Goal: Contribute content: Contribute content

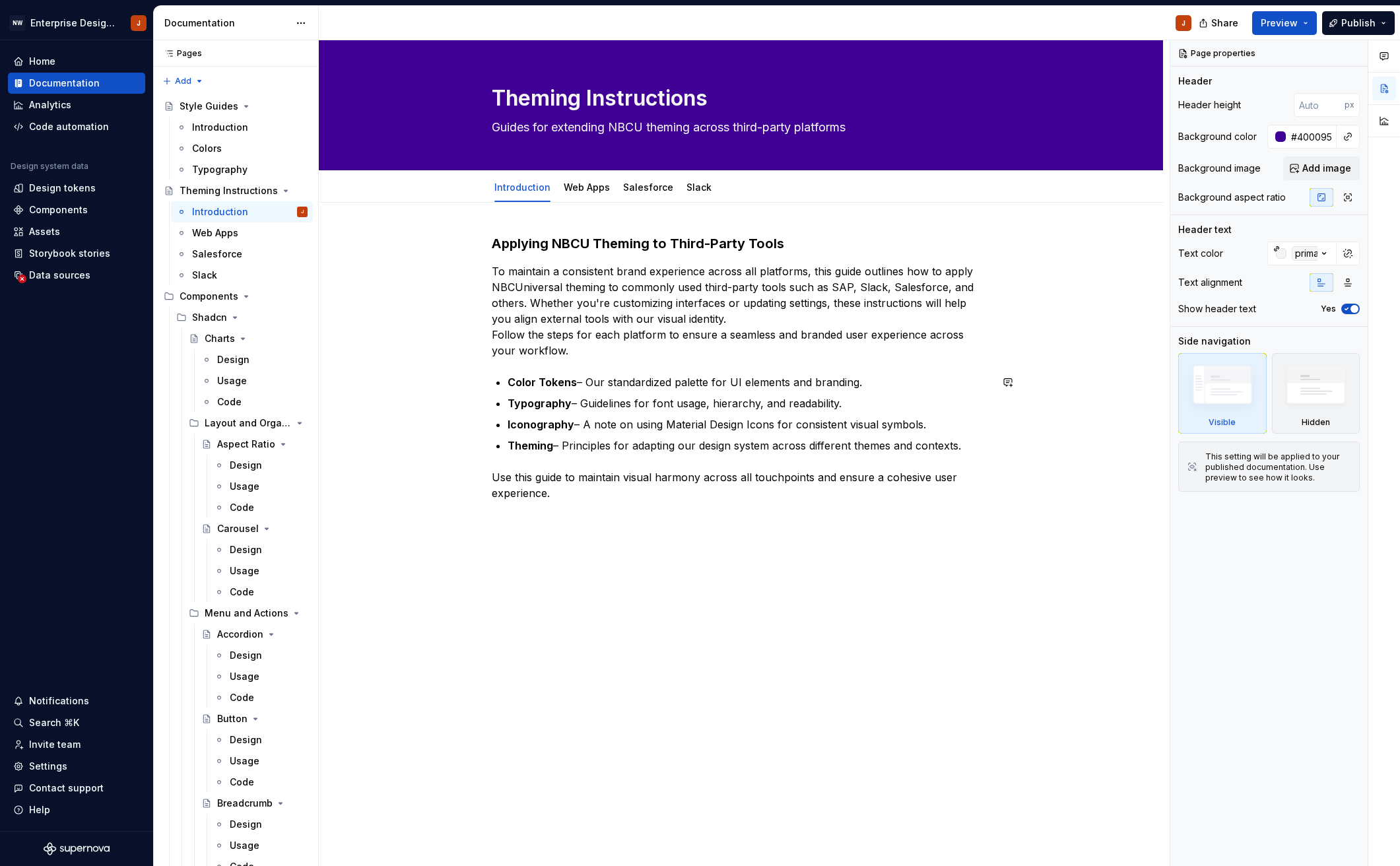
scroll to position [6, 0]
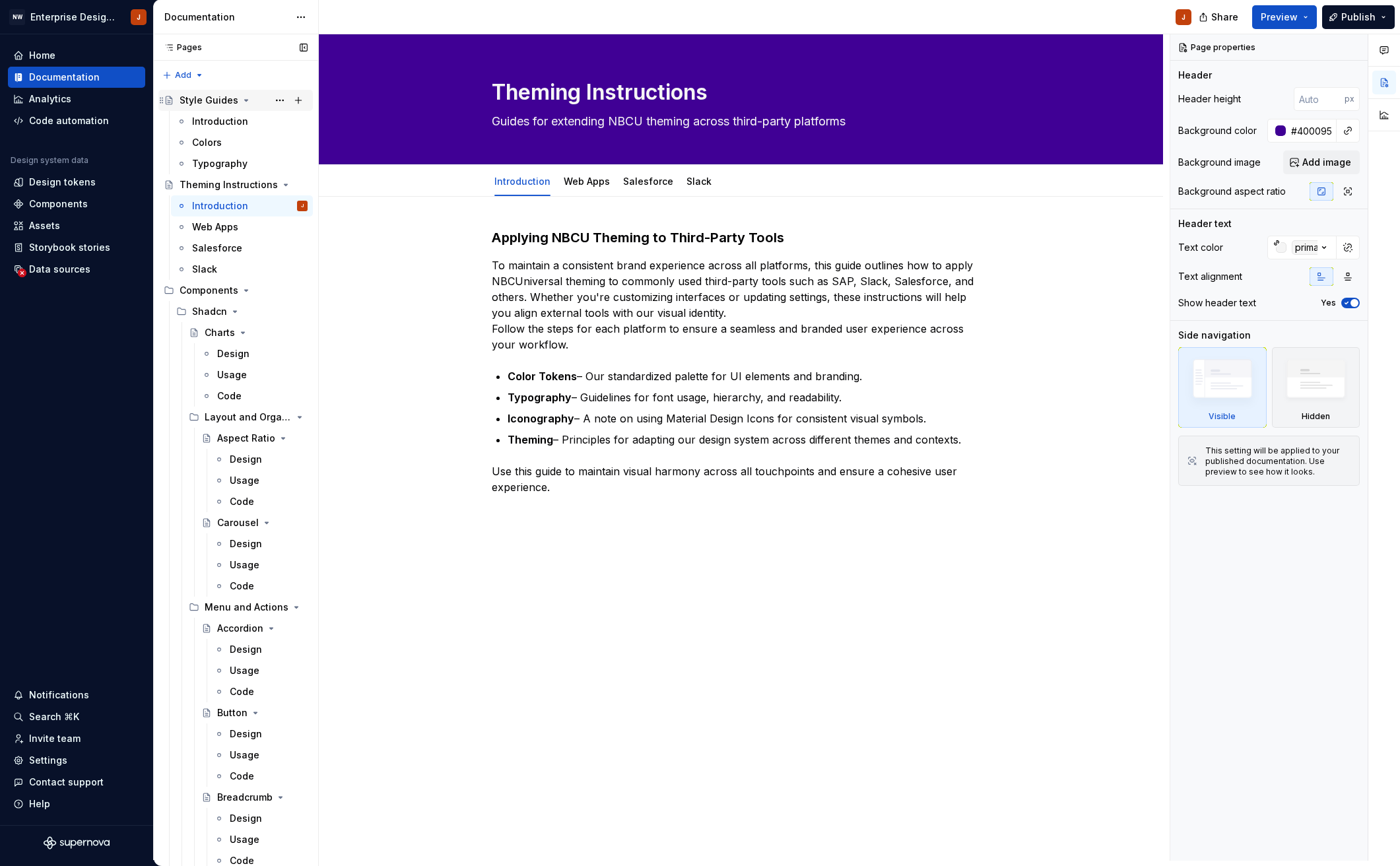
click at [208, 102] on div "Style Guides" at bounding box center [208, 100] width 59 height 13
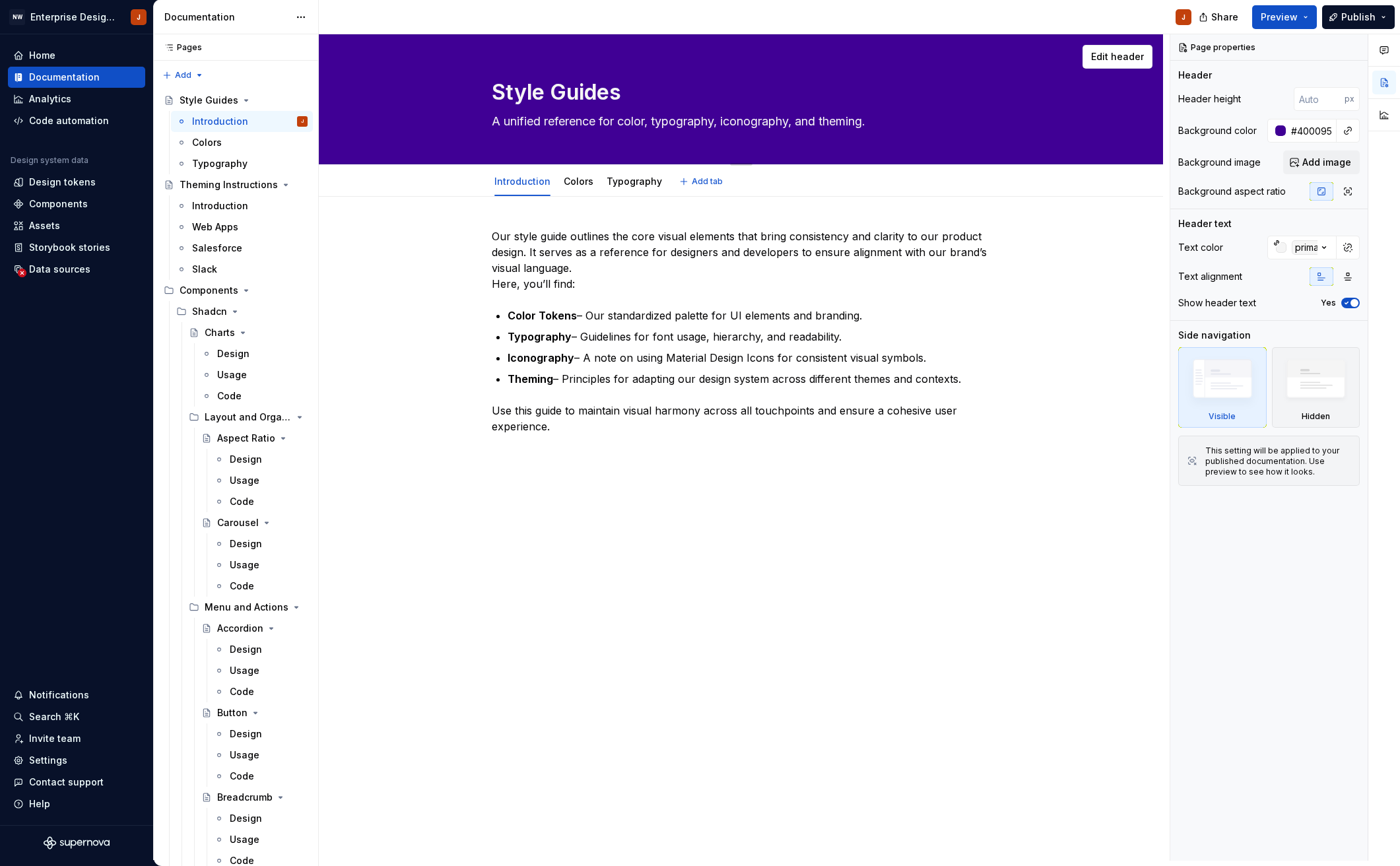
click at [974, 136] on div "Style Guides A unified reference for color, typography, iconography, and themin…" at bounding box center [741, 99] width 499 height 130
click at [1332, 159] on span "Add image" at bounding box center [1326, 162] width 49 height 13
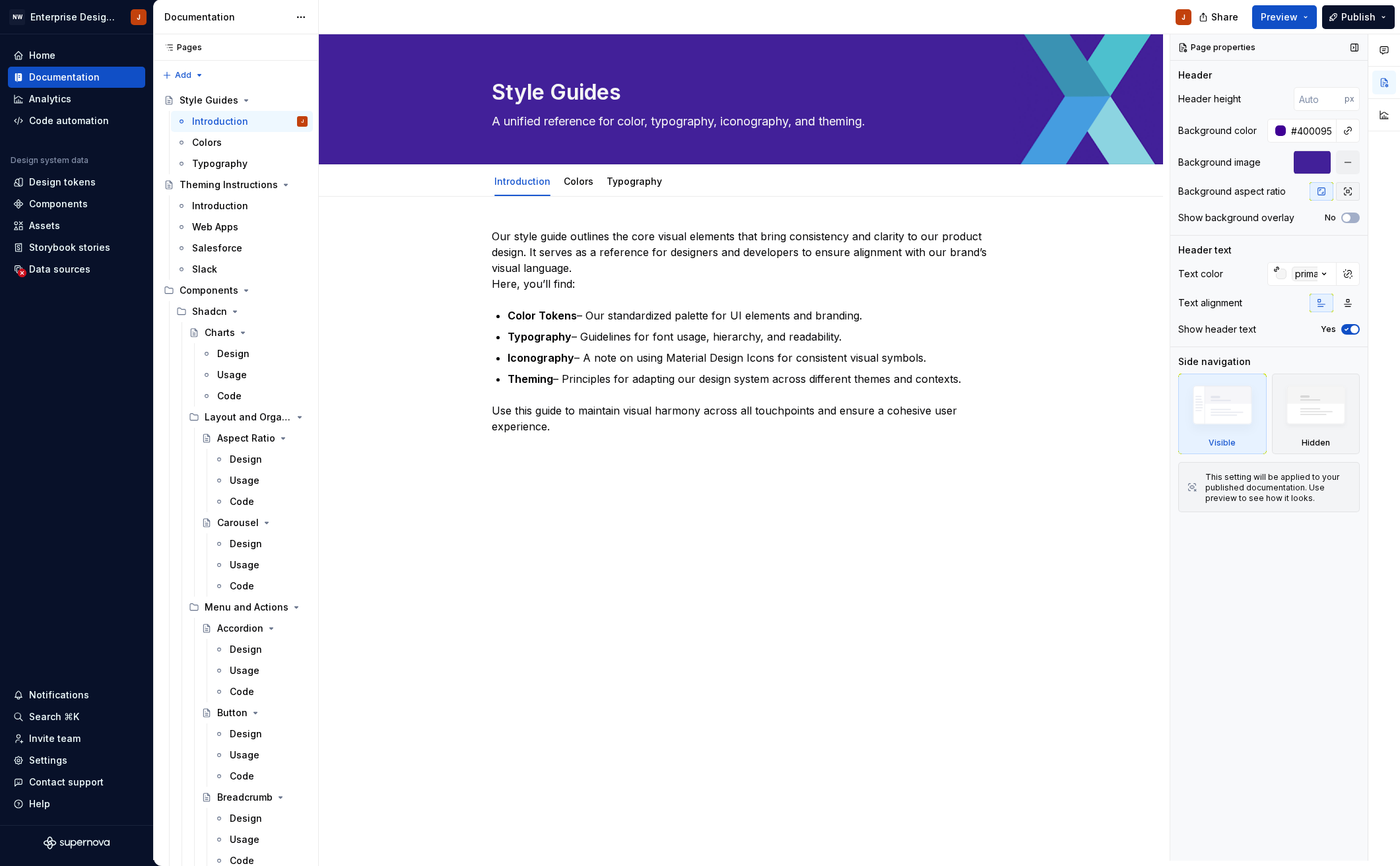
click at [1348, 194] on icon "button" at bounding box center [1347, 191] width 11 height 11
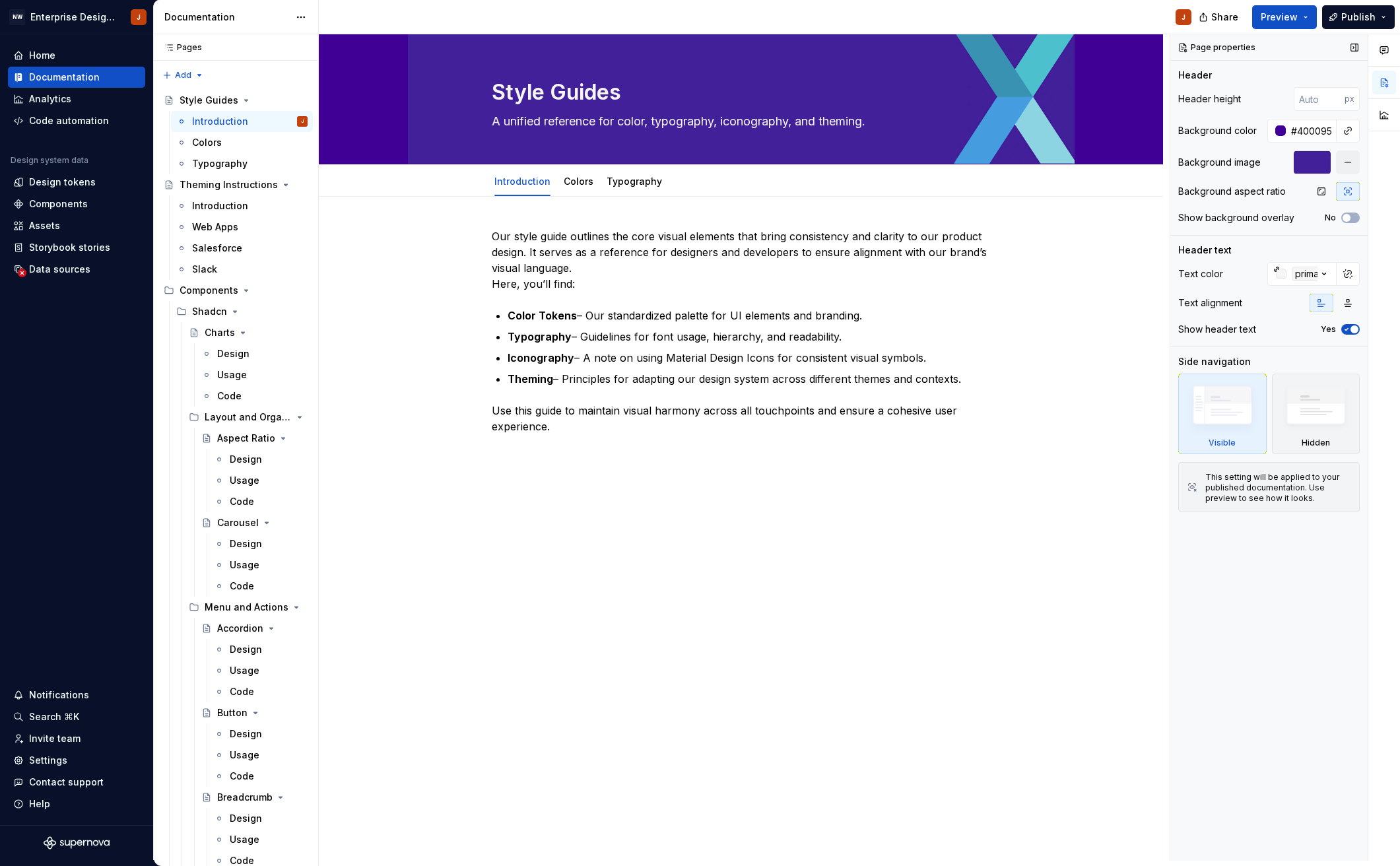
type textarea "*"
click at [1320, 165] on div at bounding box center [1312, 162] width 37 height 24
click at [1282, 130] on div at bounding box center [1280, 131] width 11 height 11
type input "#440795"
type input "*******"
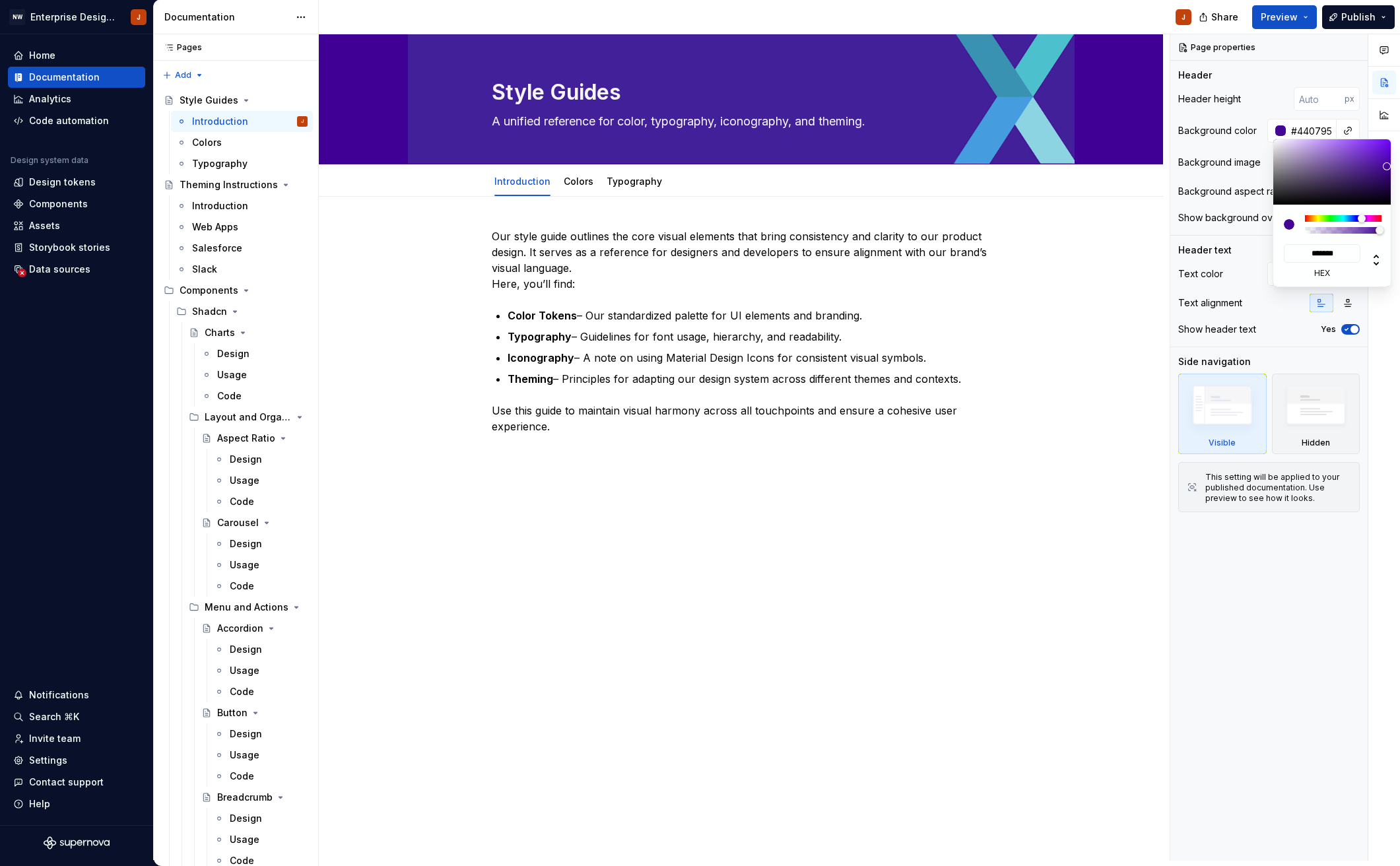
type textarea "*"
type input "#440993"
type input "*******"
type input "#440A93"
type input "*******"
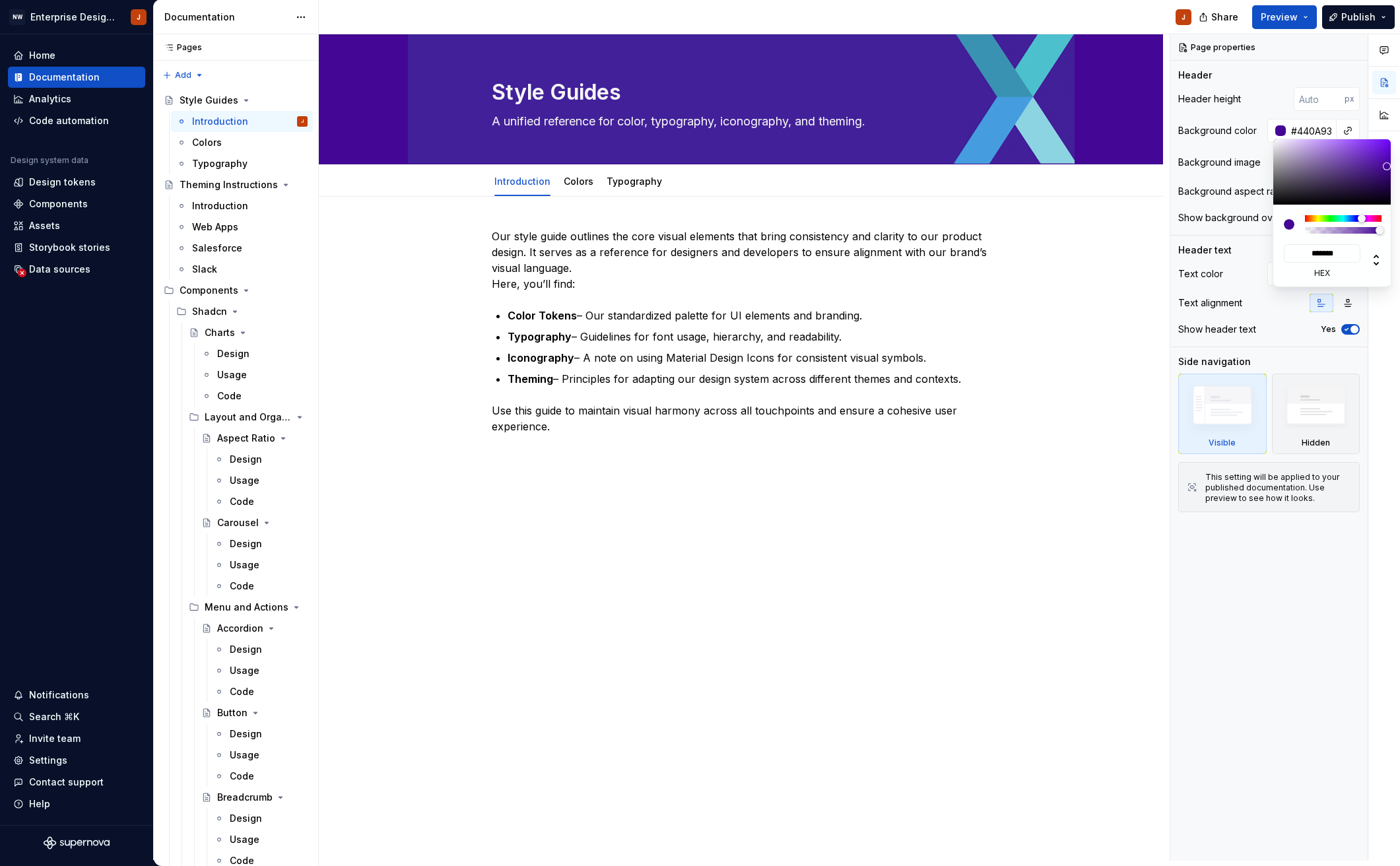
type input "#440B93"
type input "*******"
type input "#450C93"
type input "*******"
type input "#471290"
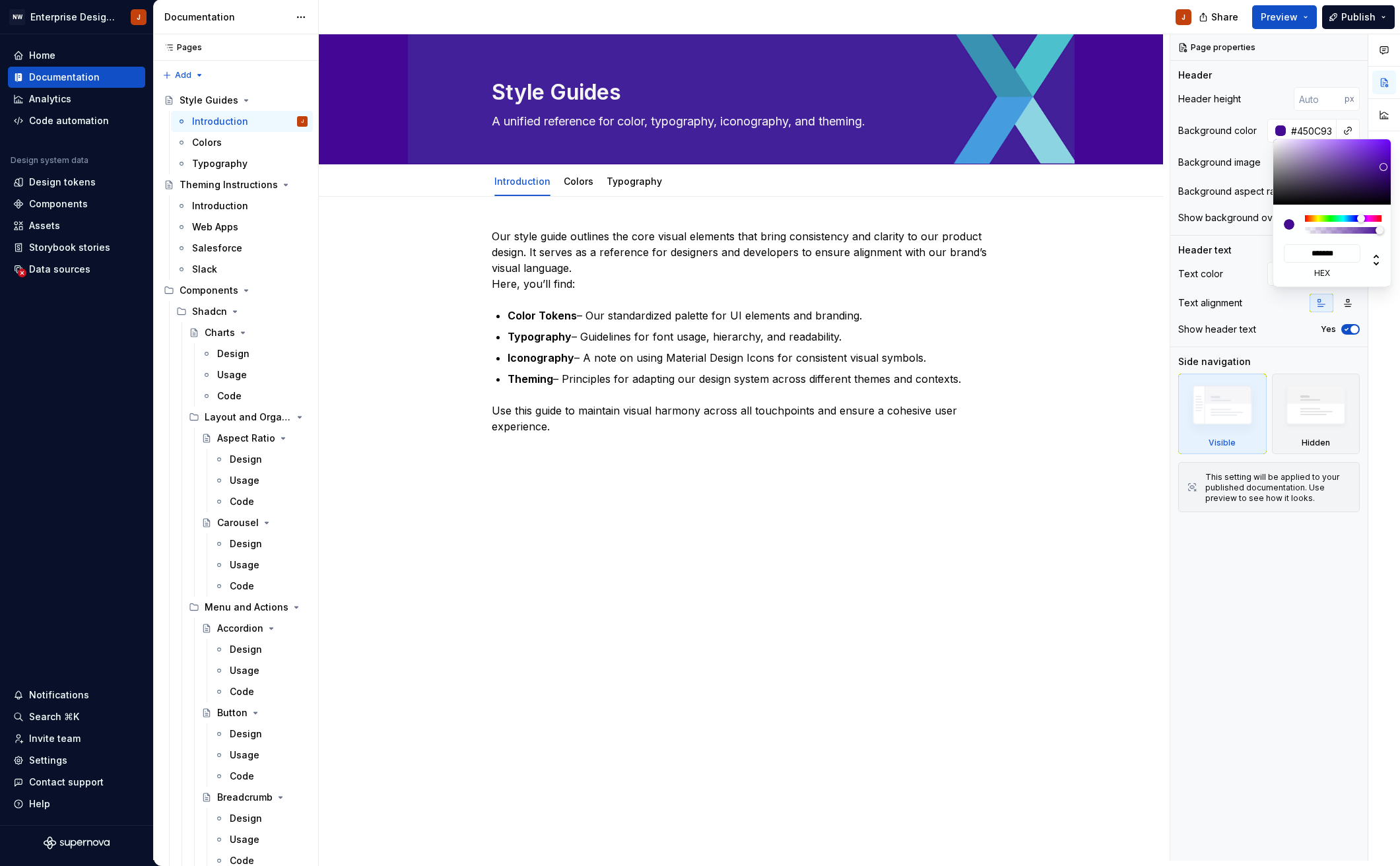
type input "*******"
type input "#481490"
type input "*******"
type input "#491590"
type input "*******"
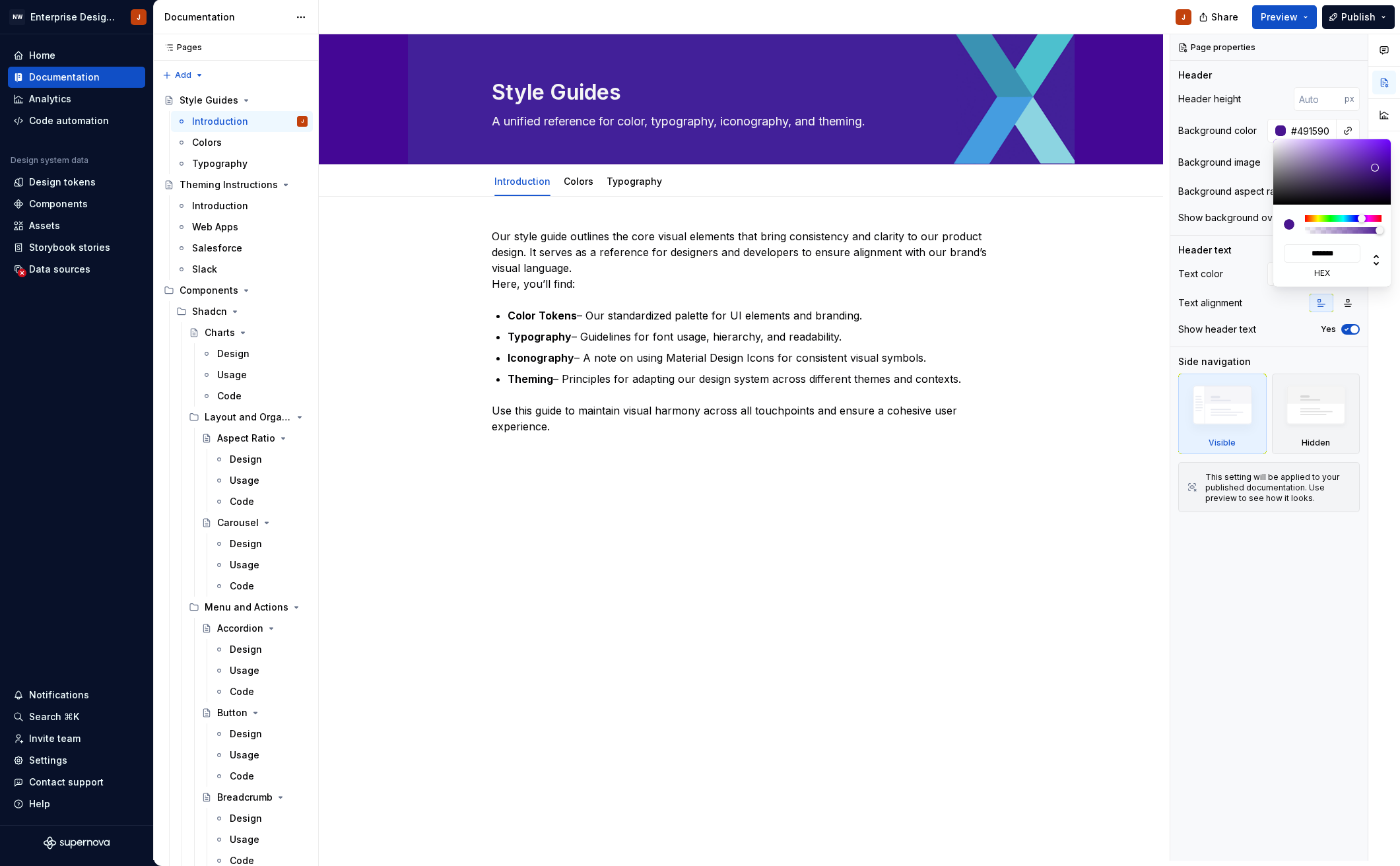
type input "#4A1790"
type input "*******"
type input "#4D1C90"
type input "*******"
type input "#4F2090"
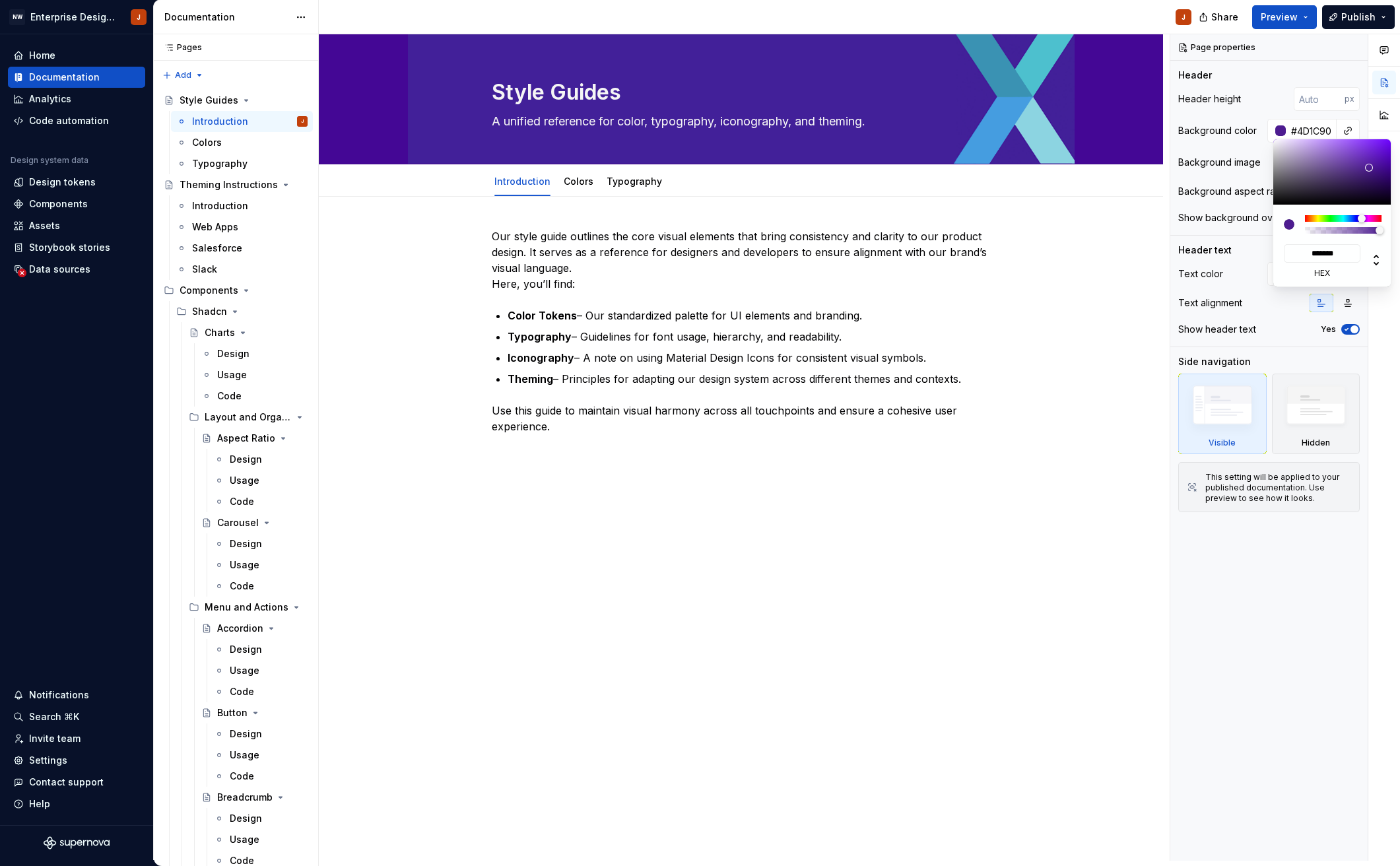
type input "*******"
type input "#522590"
type input "*******"
type input "#542693"
type input "*******"
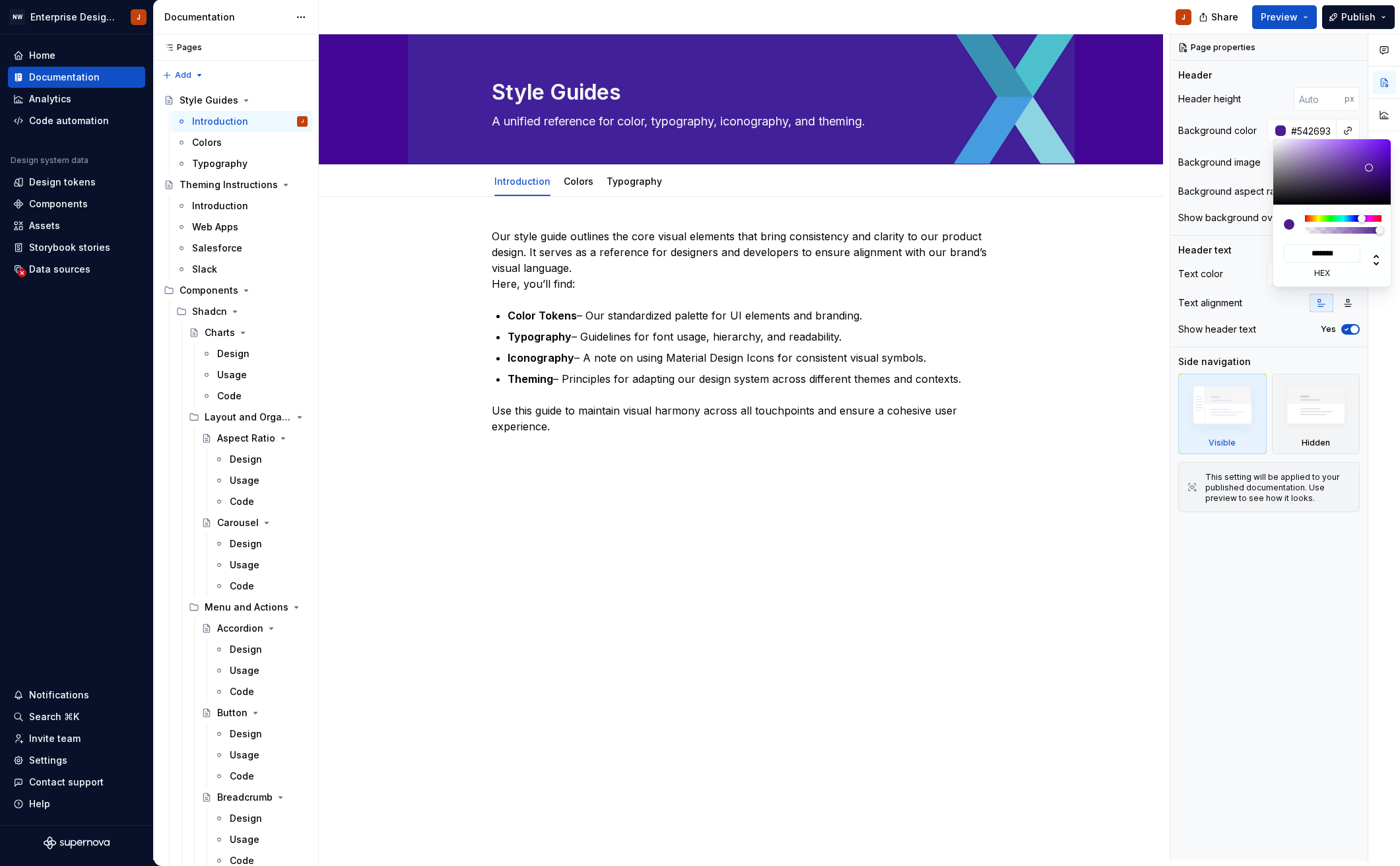
type textarea "*"
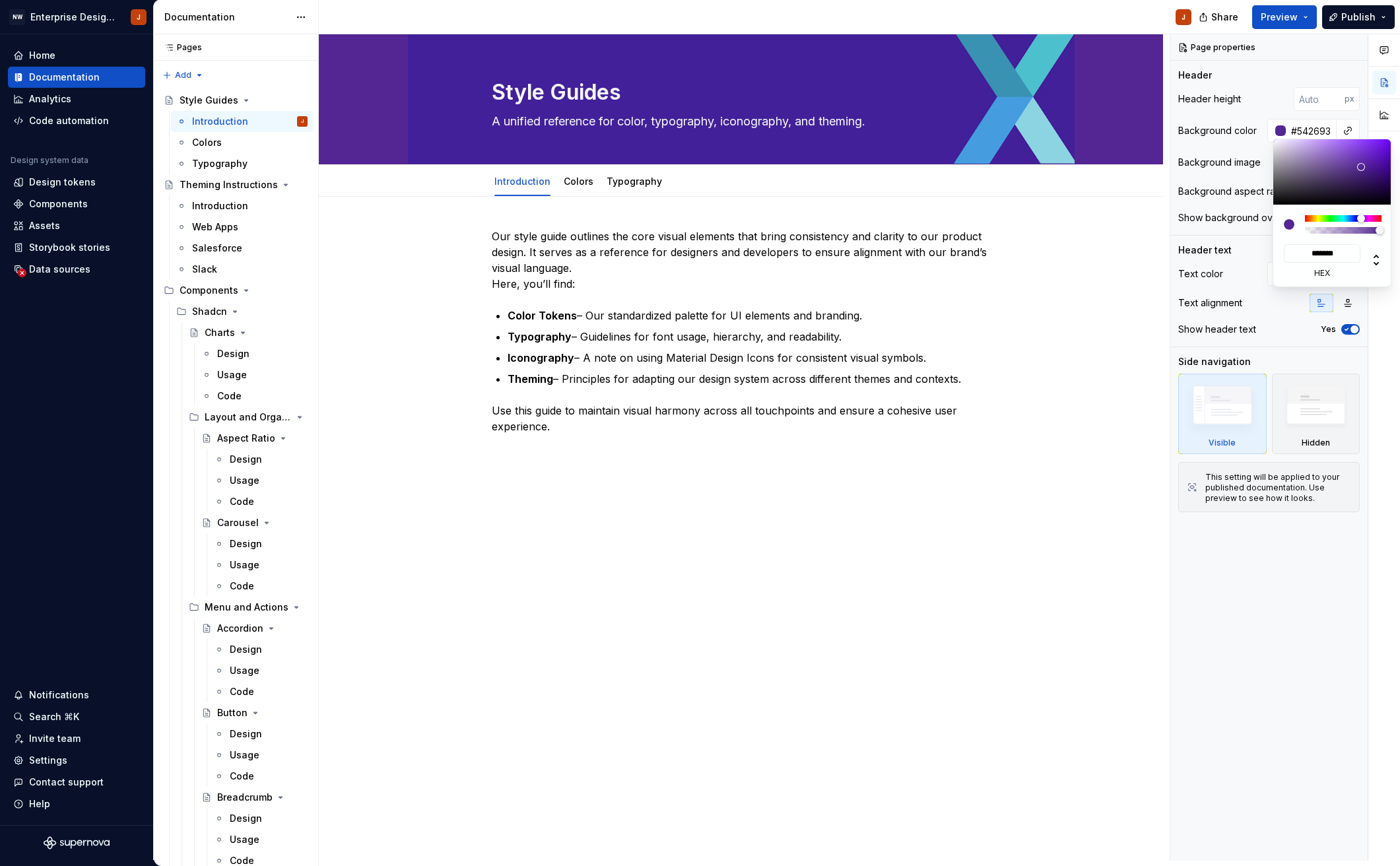
type input "#552793"
type input "*******"
type input "#5A299D"
type input "*******"
type input "#642DAF"
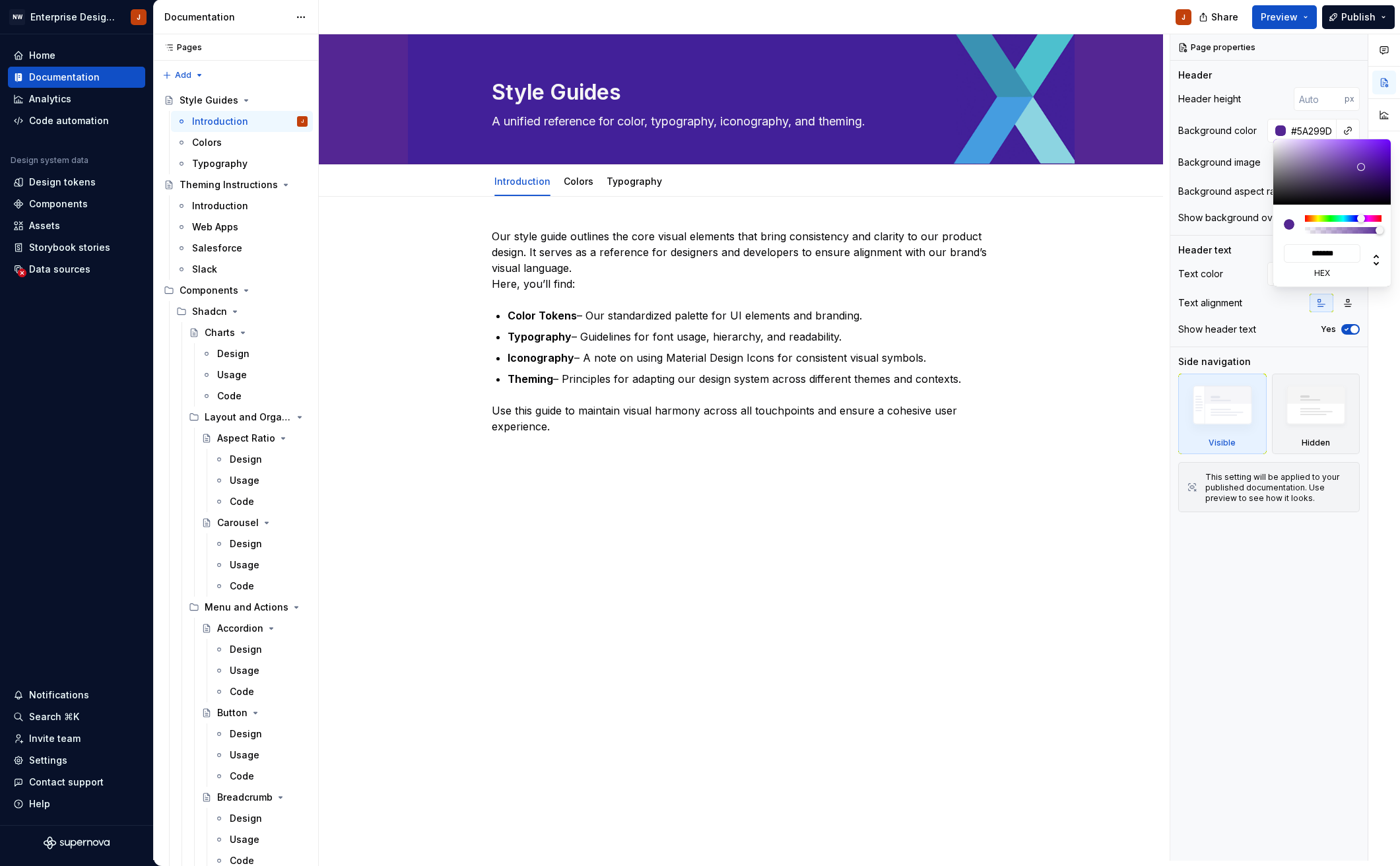
type input "*******"
type input "#692EB9"
type input "*******"
type input "#6E30C1"
type input "*******"
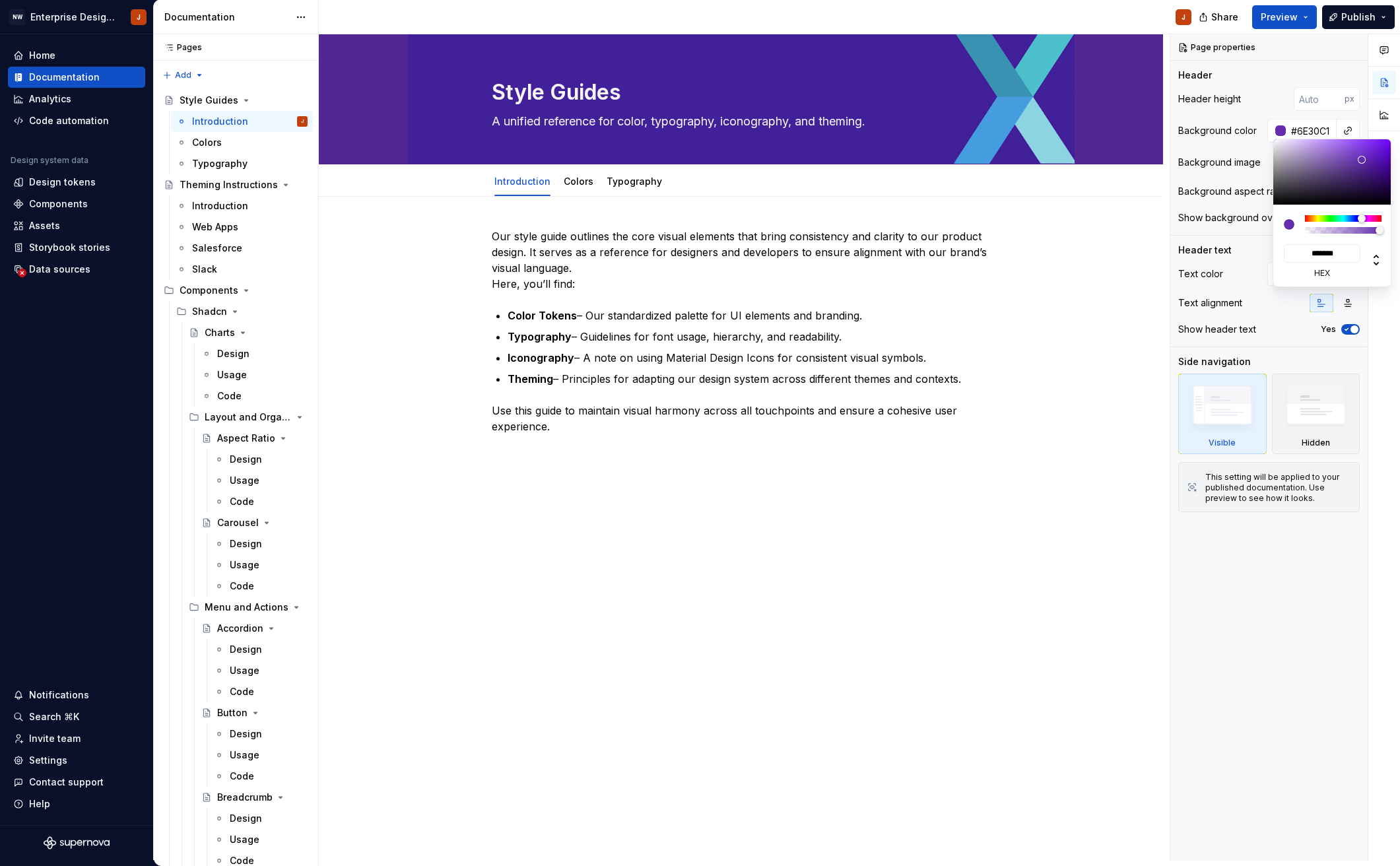
type input "#7130C6"
type input "*******"
type input "#7331C9"
type input "*******"
type textarea "*"
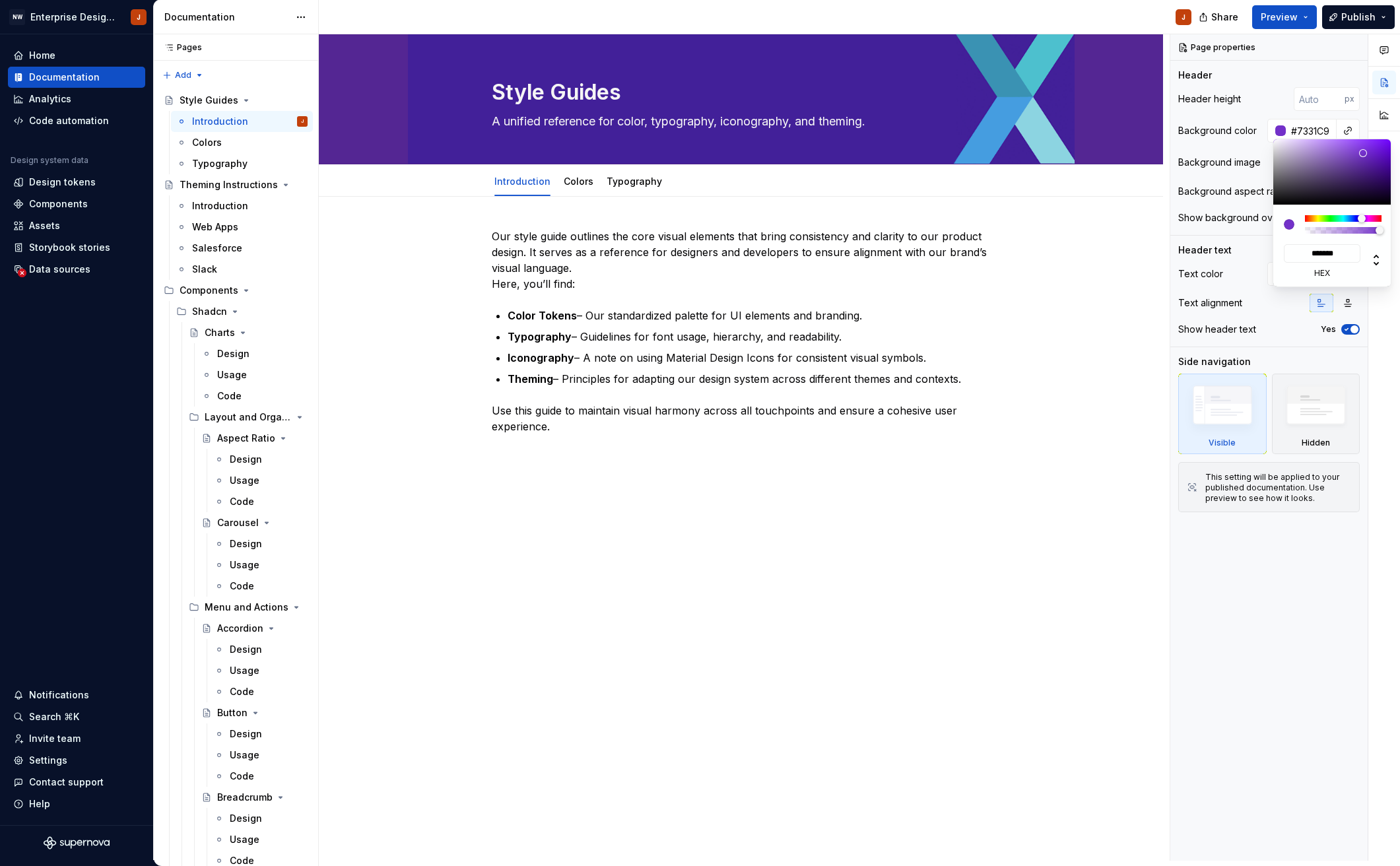
type input "#7030C4"
type input "*******"
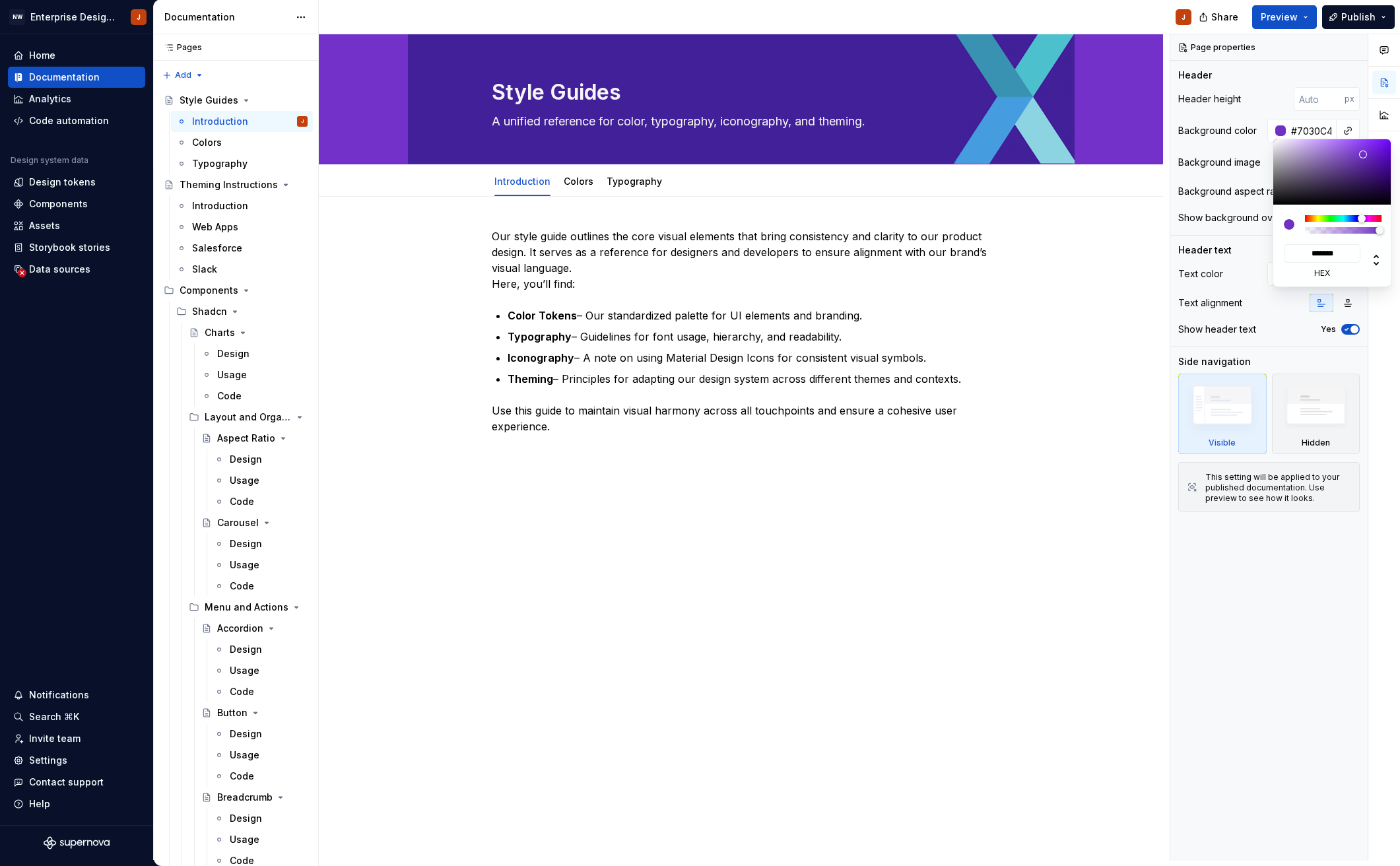
type input "#6A2DB9"
type input "*******"
type input "#662BB2"
type input "*******"
type input "#6028A7"
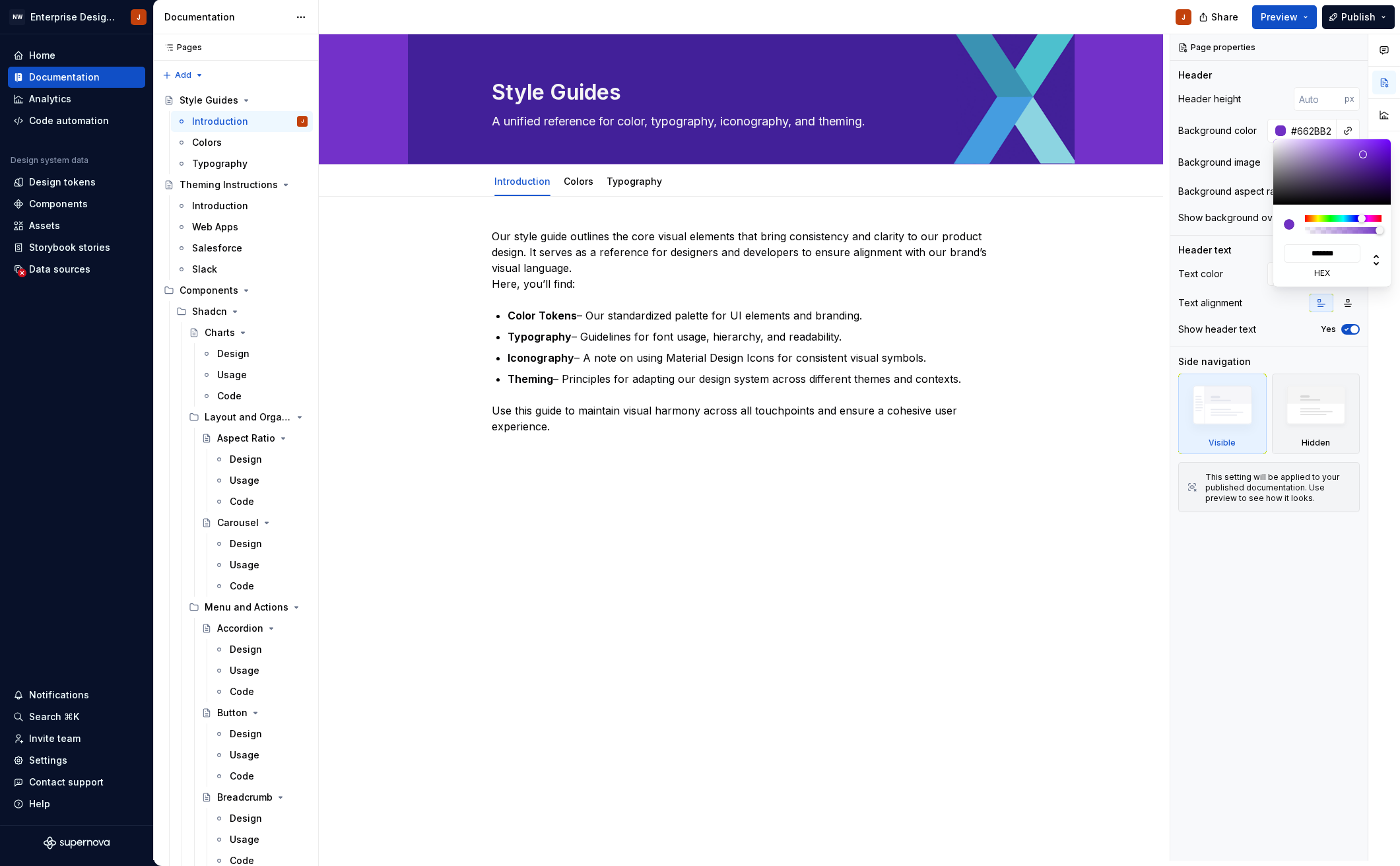
type input "*******"
type input "#5C26A0"
type input "*******"
type input "#572498"
type input "*******"
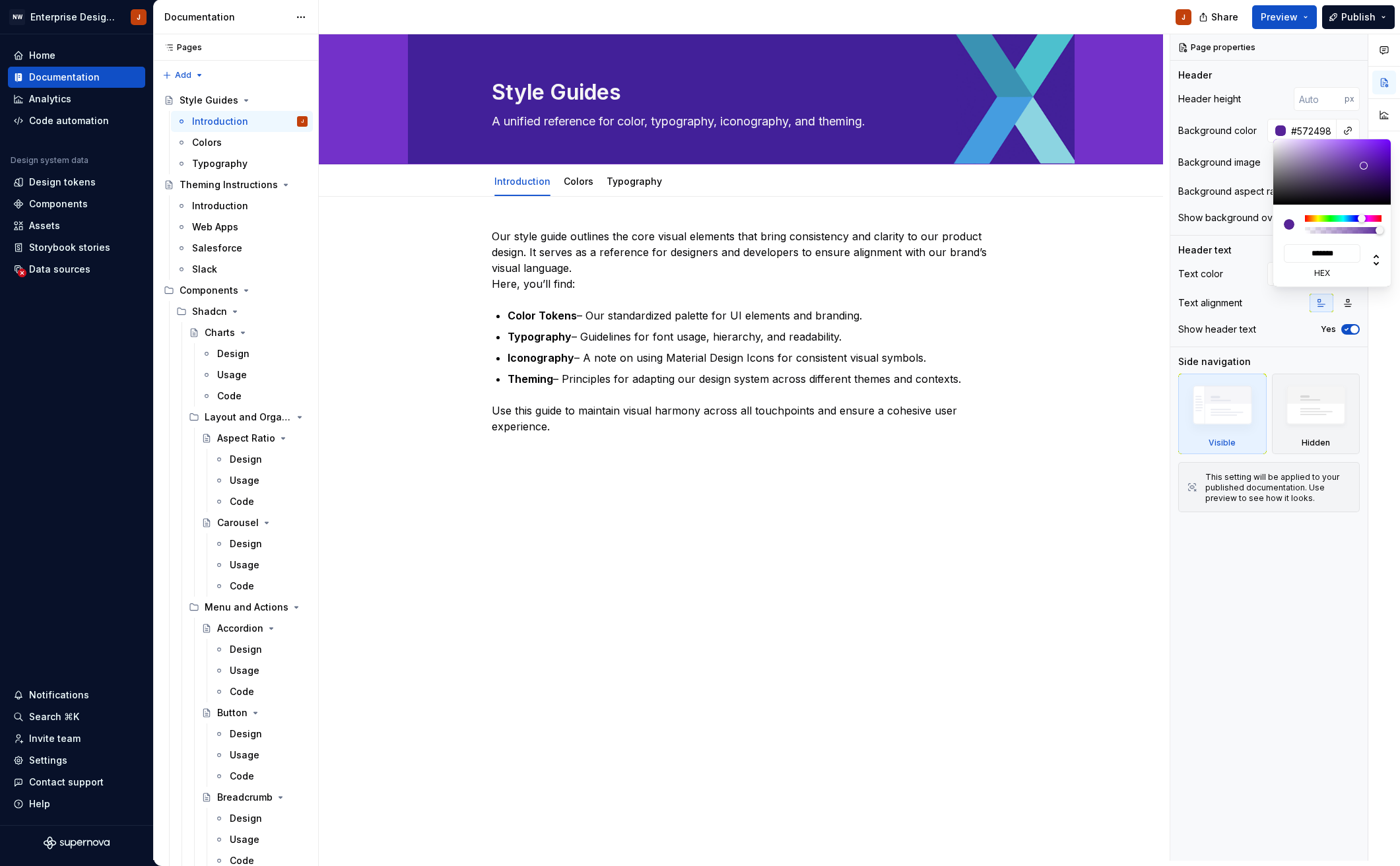
type input "#562495"
type input "*******"
type input "#552393"
type input "*******"
type input "#552293"
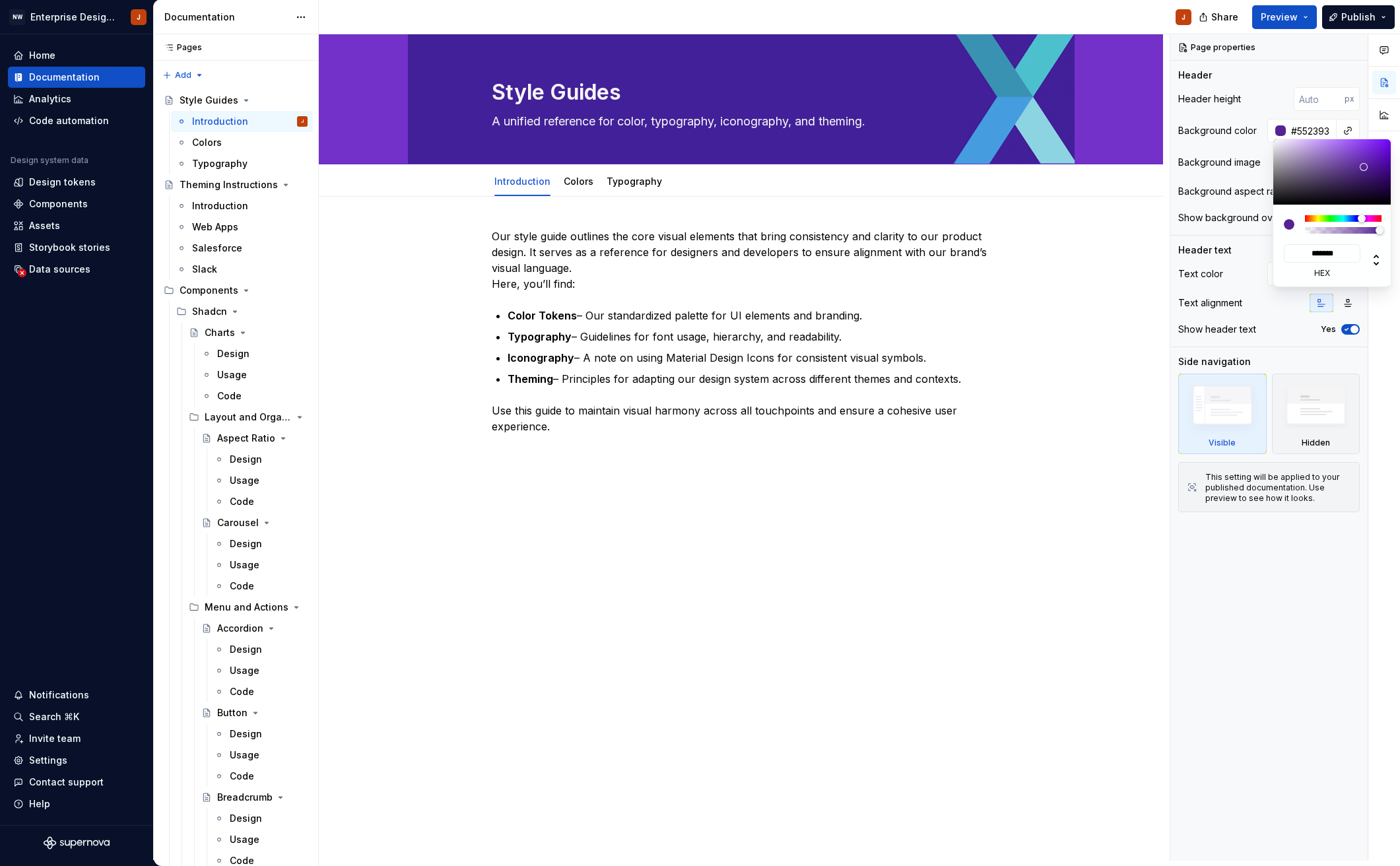
type input "*******"
type input "#4E1F86"
type input "*******"
type input "#4B1D81"
type input "*******"
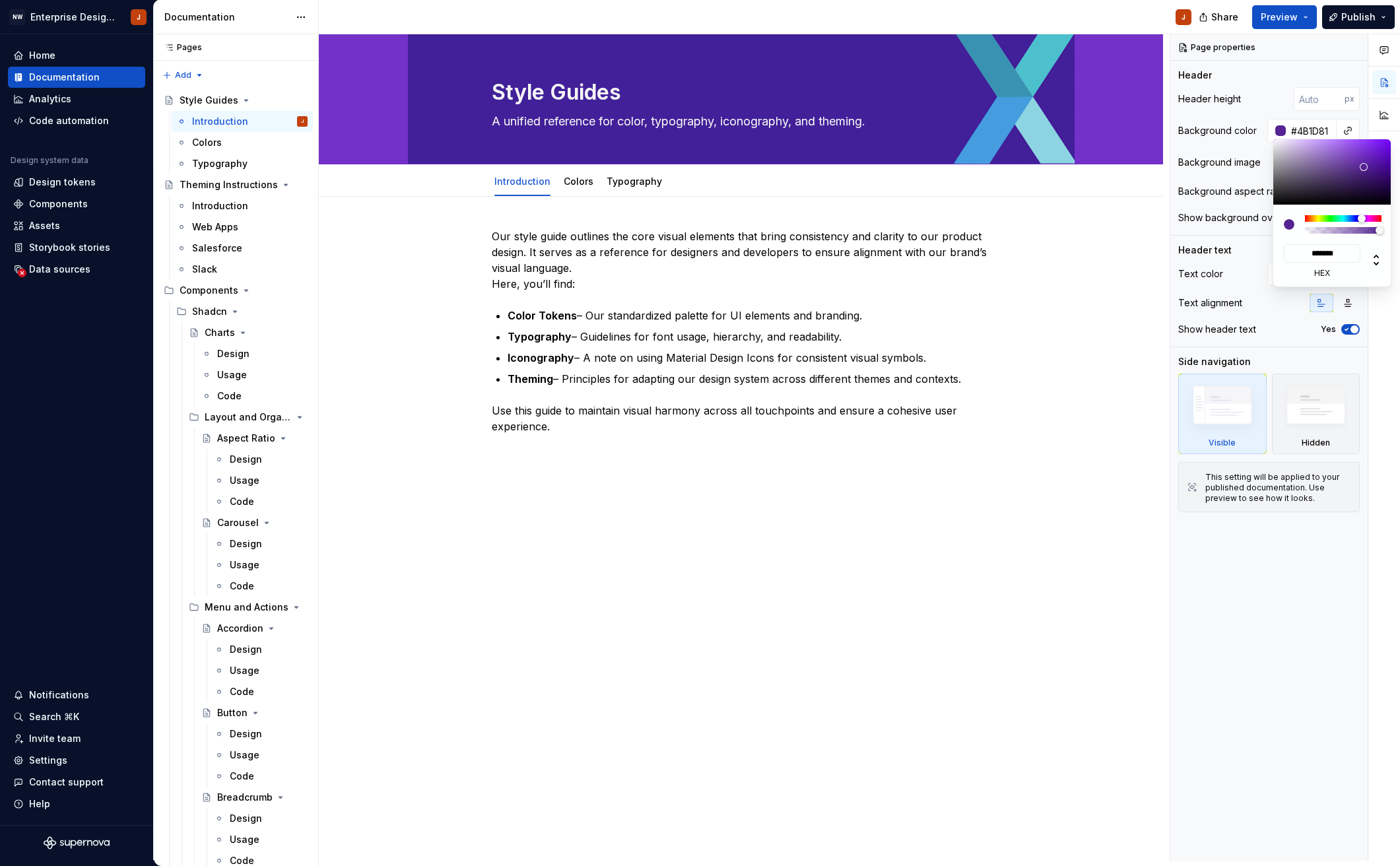
type textarea "*"
type input "#491C7E"
type input "*******"
type input "#3F1076"
type input "*******"
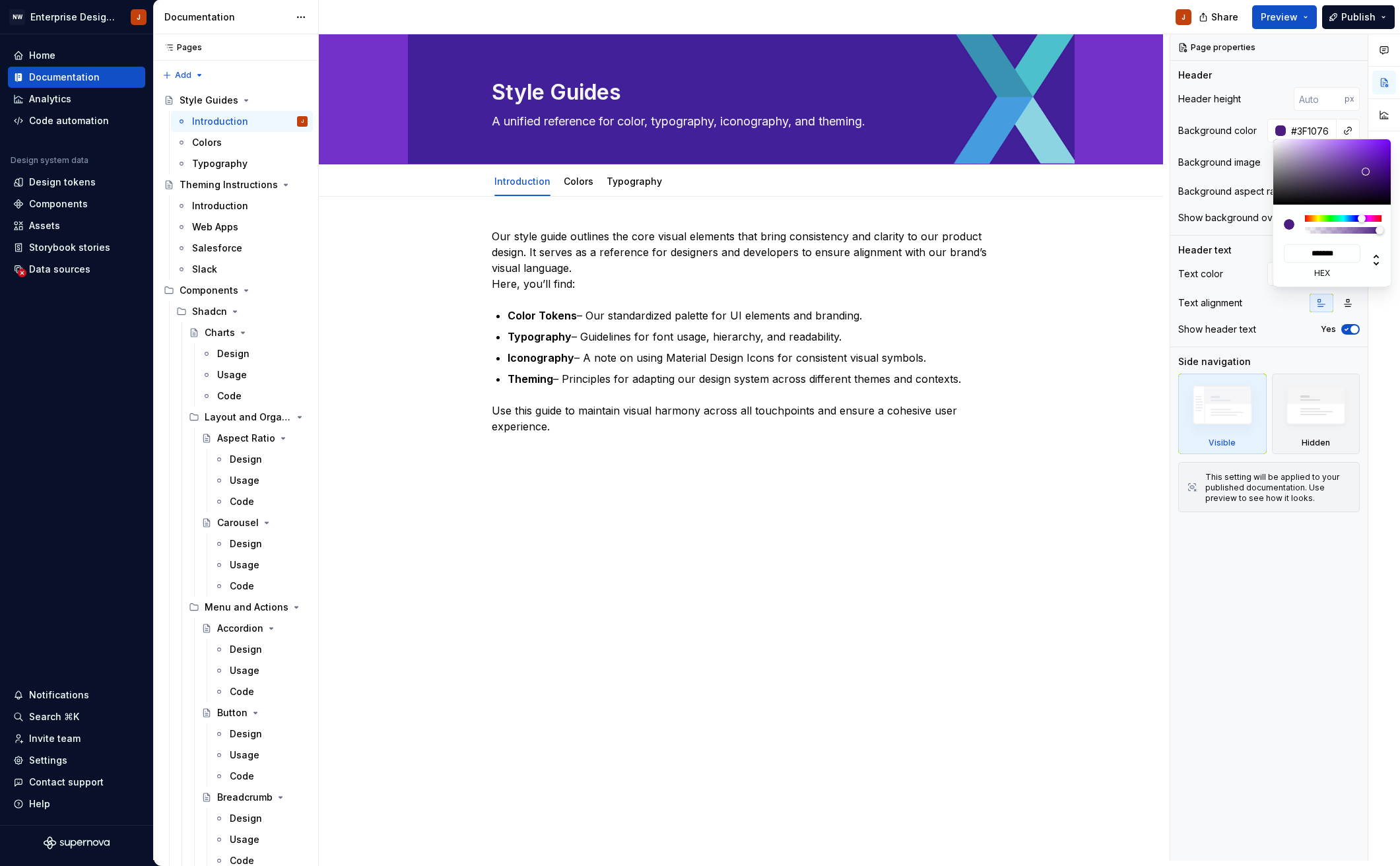
type input "#3D0F74"
type input "*******"
type input "#3B0D71"
type input "*******"
type input "#370A6C"
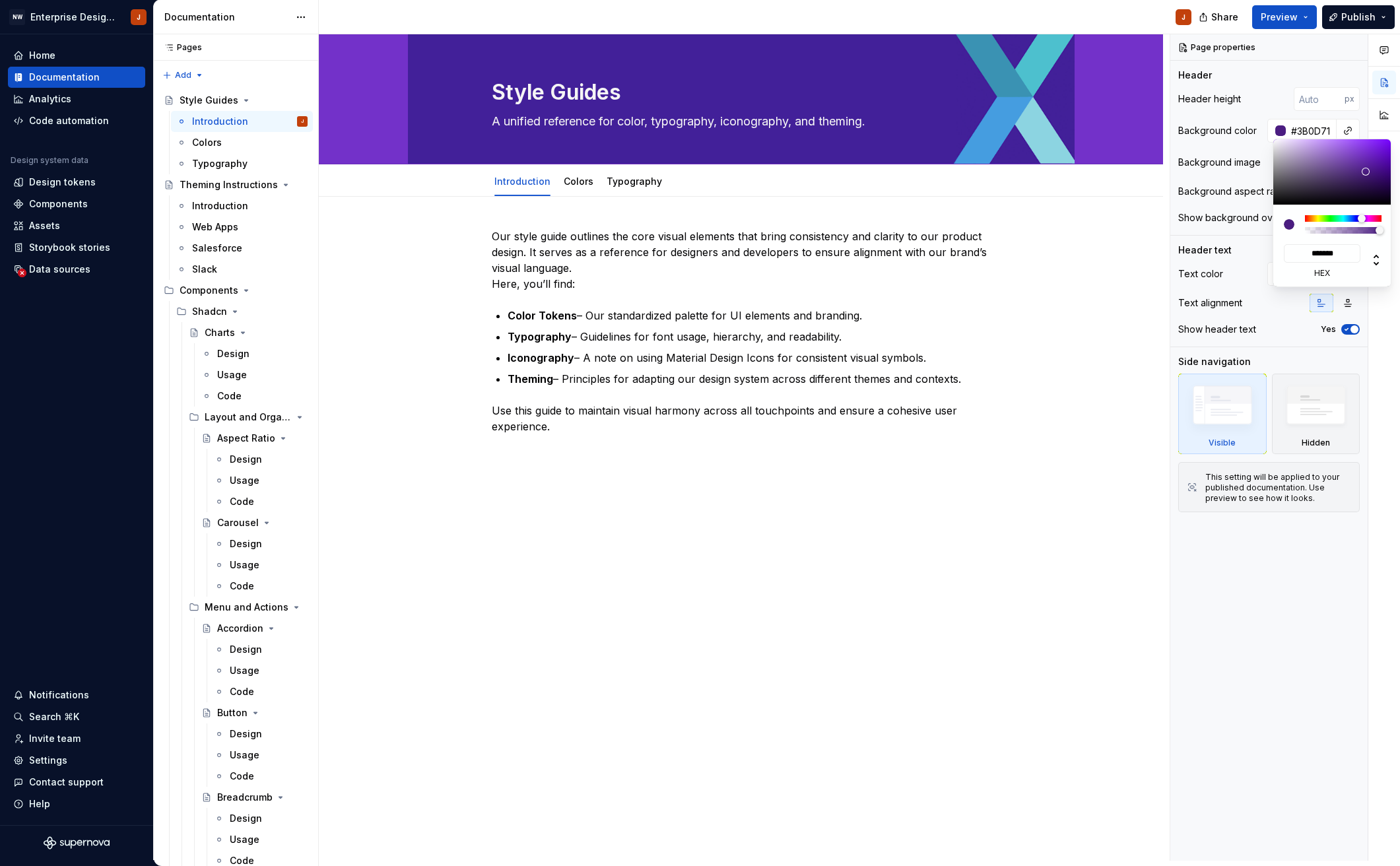
type input "*******"
type input "#33056A"
type input "*******"
type input "#30006A"
type input "*******"
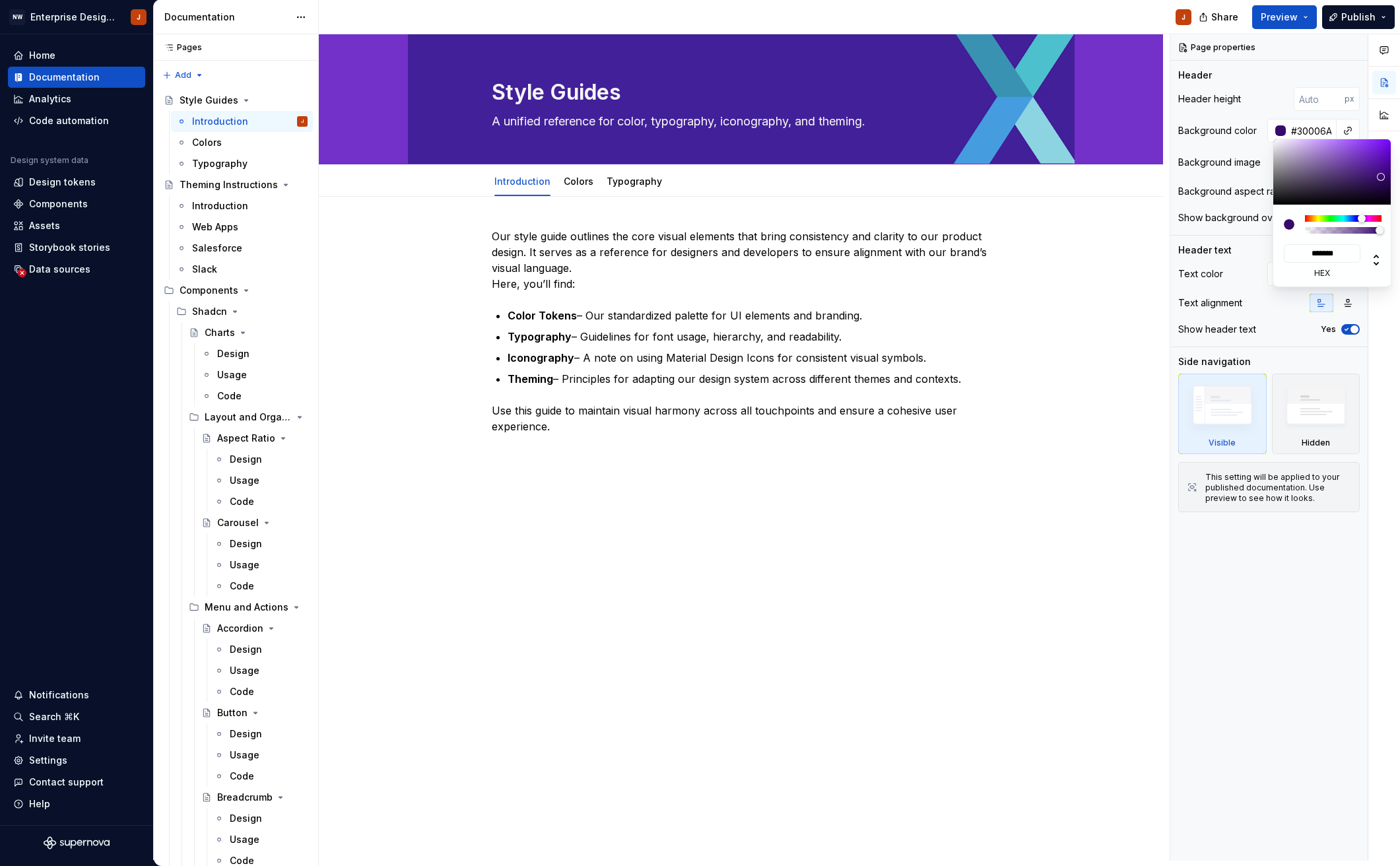
type input "#31006C"
type input "*******"
type textarea "*"
type input "#2F0067"
type input "*******"
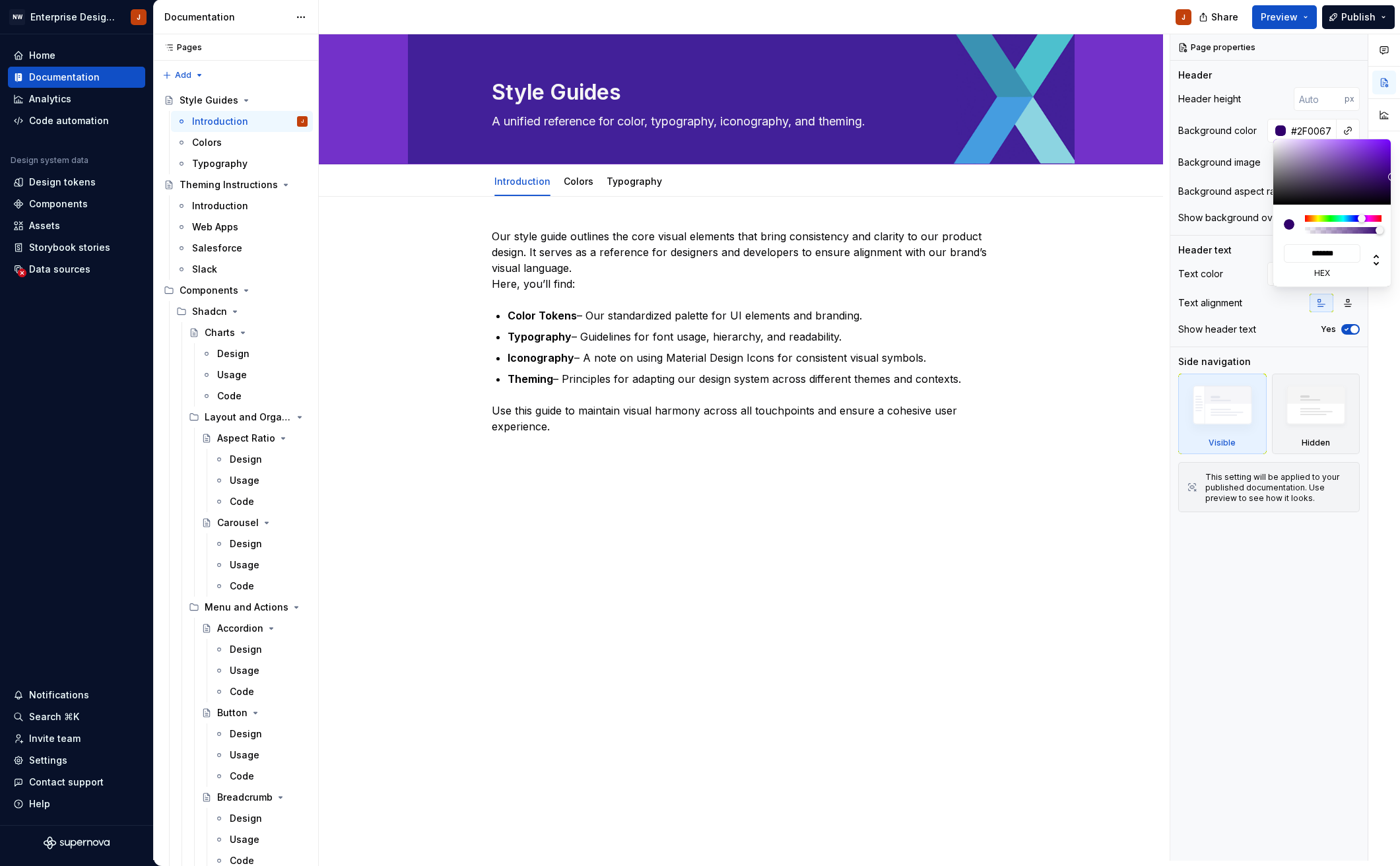
type textarea "*"
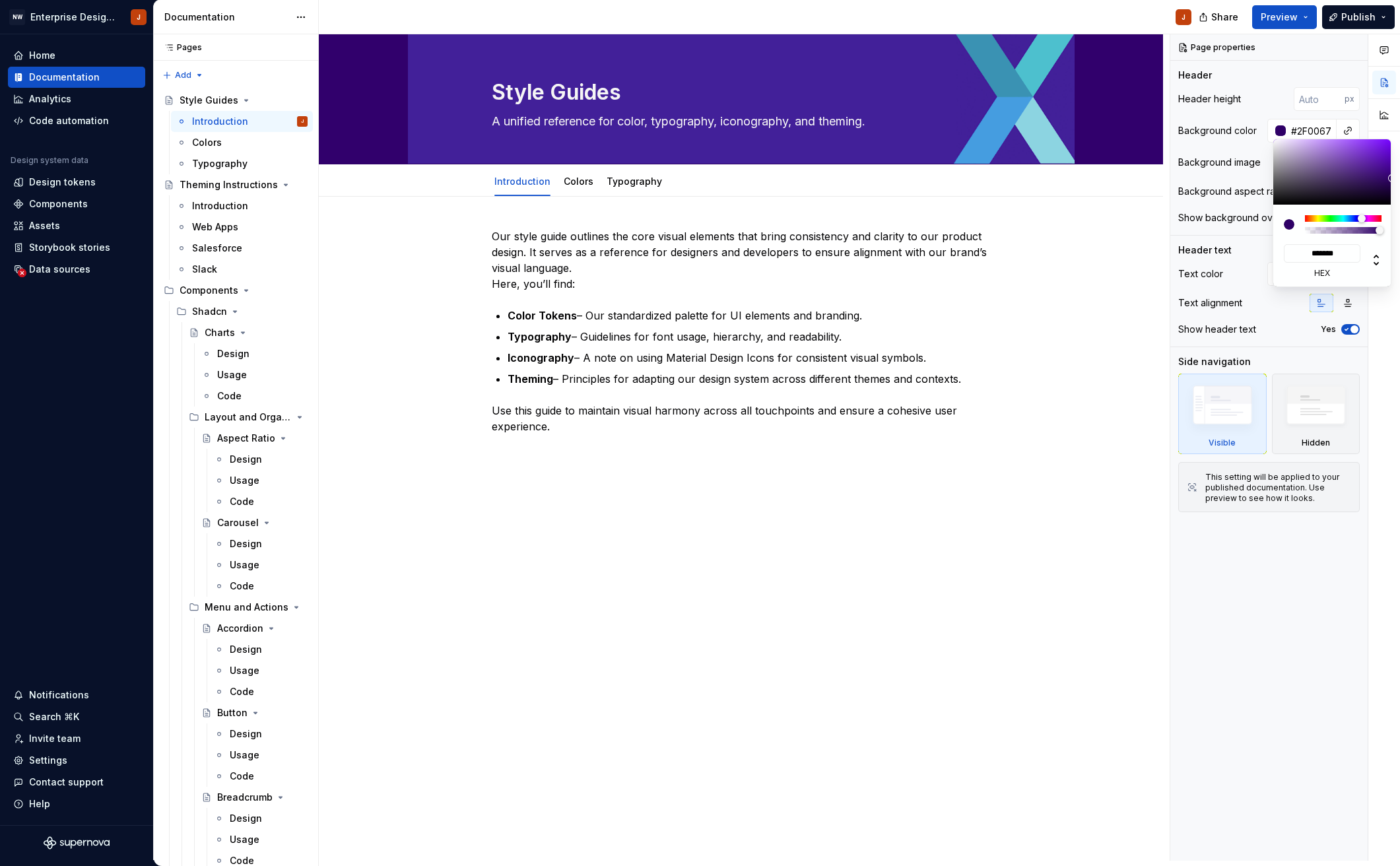
type input "#2D0062"
type input "*******"
type input "#29005A"
type input "*******"
type input "#270055"
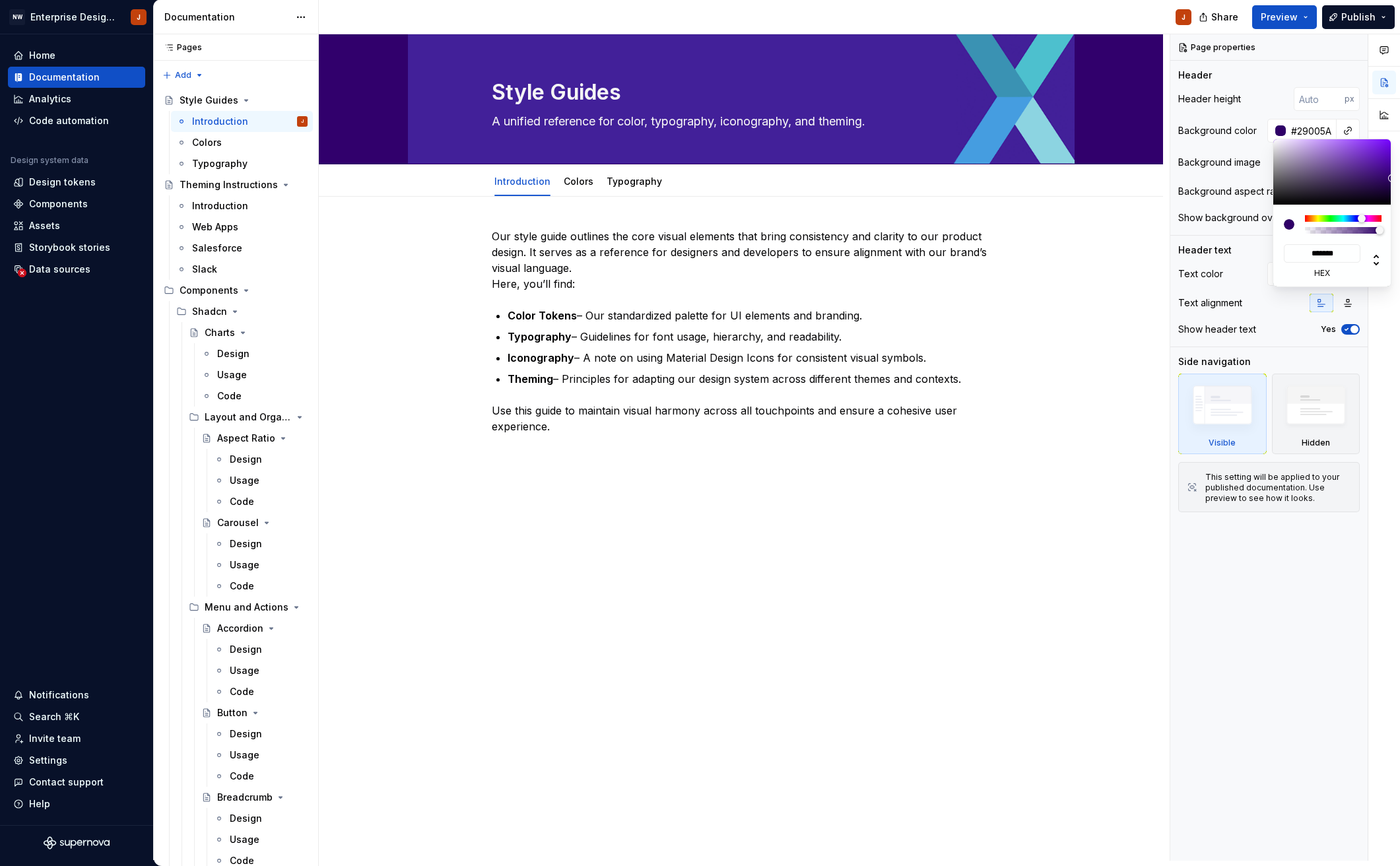
type input "*******"
type textarea "*"
type input "#260052"
type input "*******"
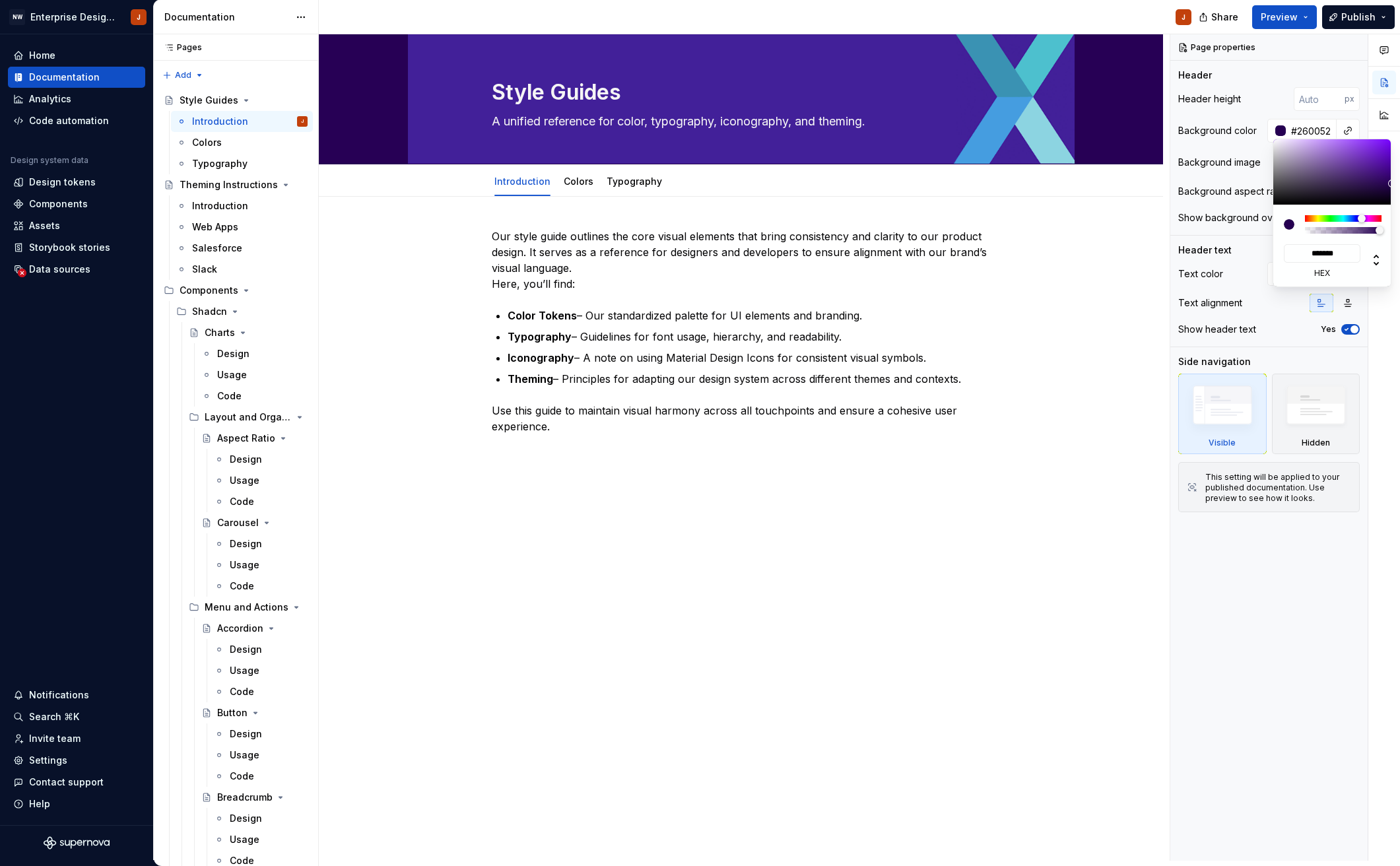
type input "#270055"
type input "*******"
type input "#280058"
type input "*******"
type input "#29005A"
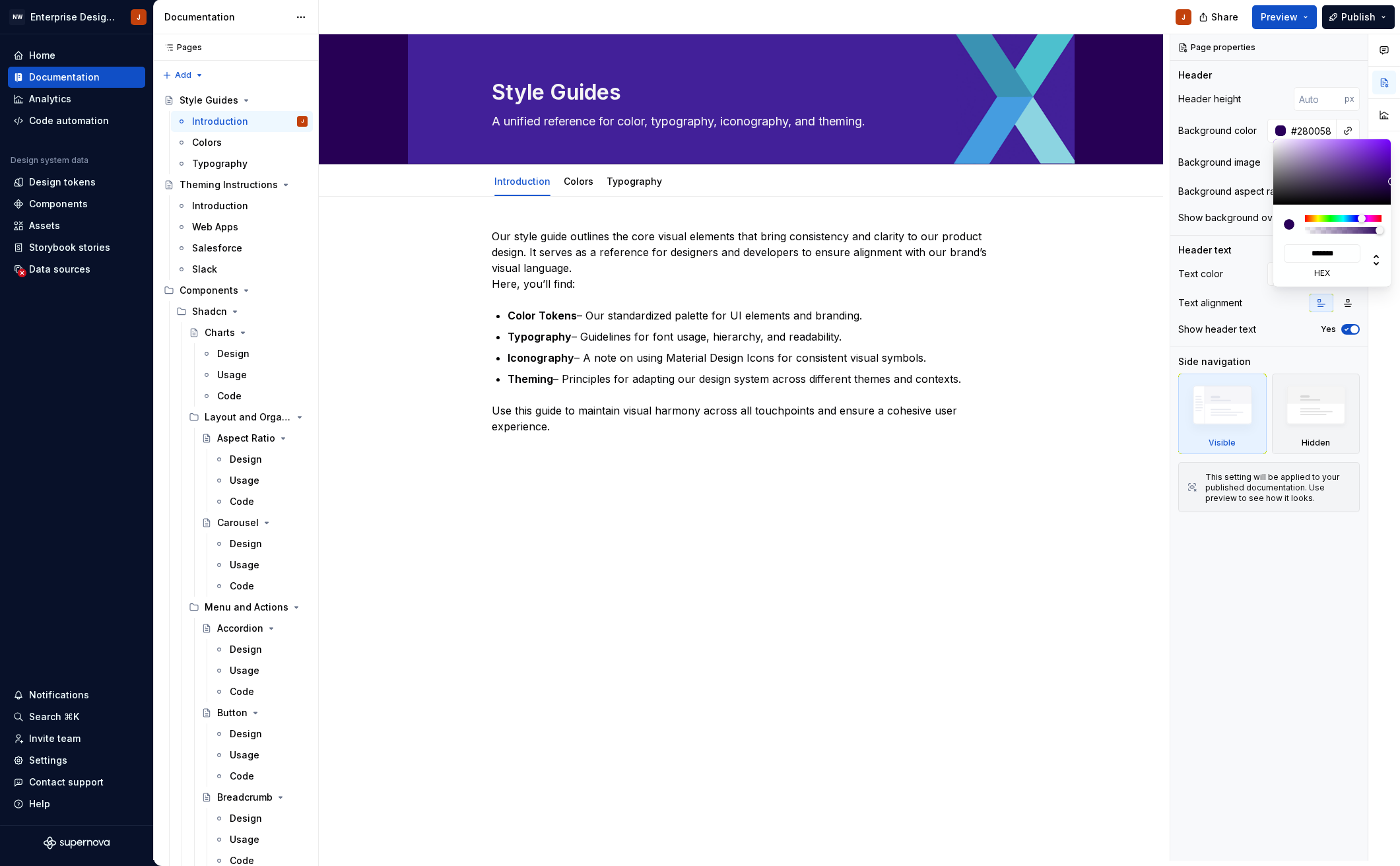
type input "*******"
type input "#2B005F"
type input "*******"
type input "#2D0064"
type input "*******"
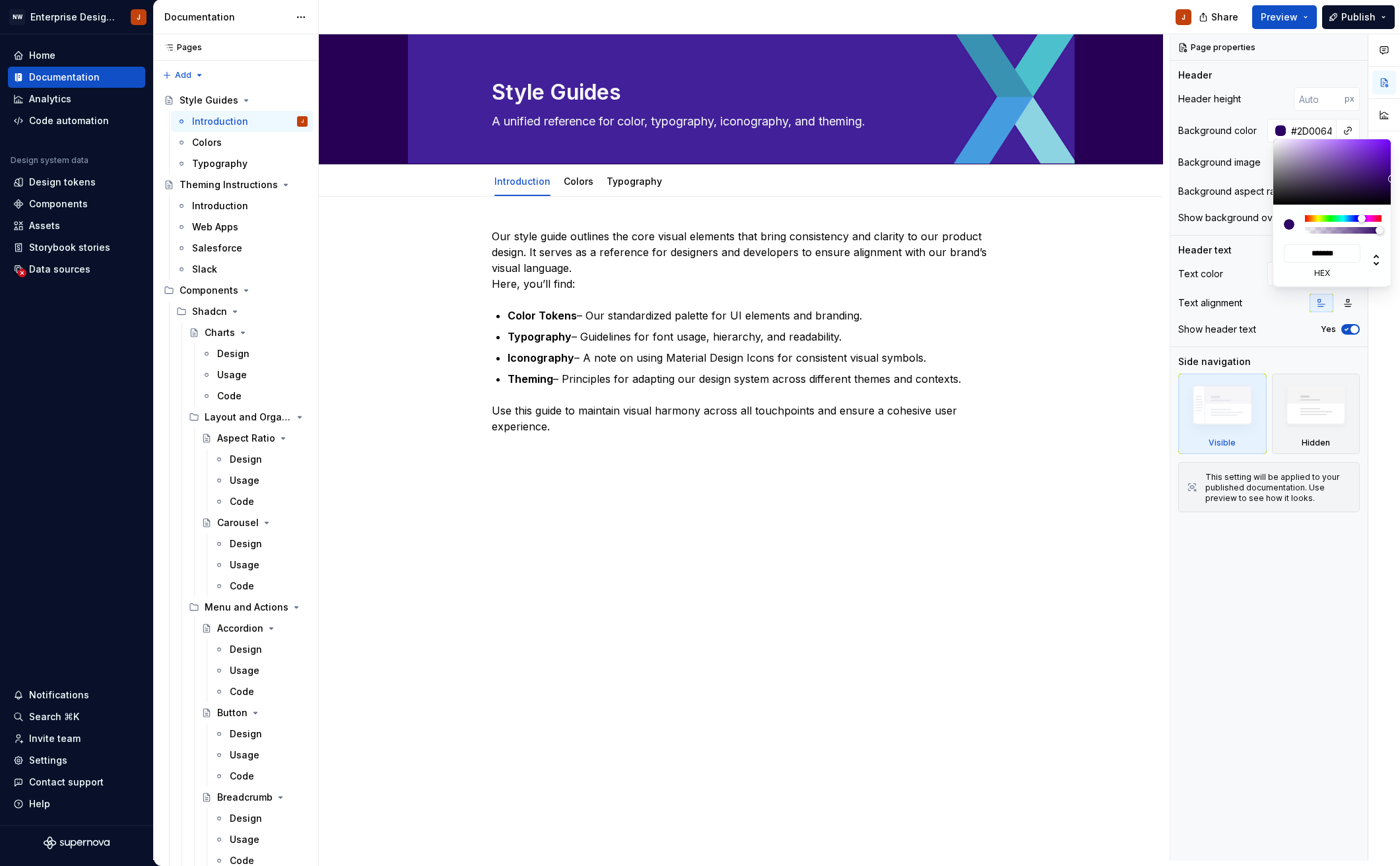
type input "#2E0067"
type input "*******"
type textarea "*"
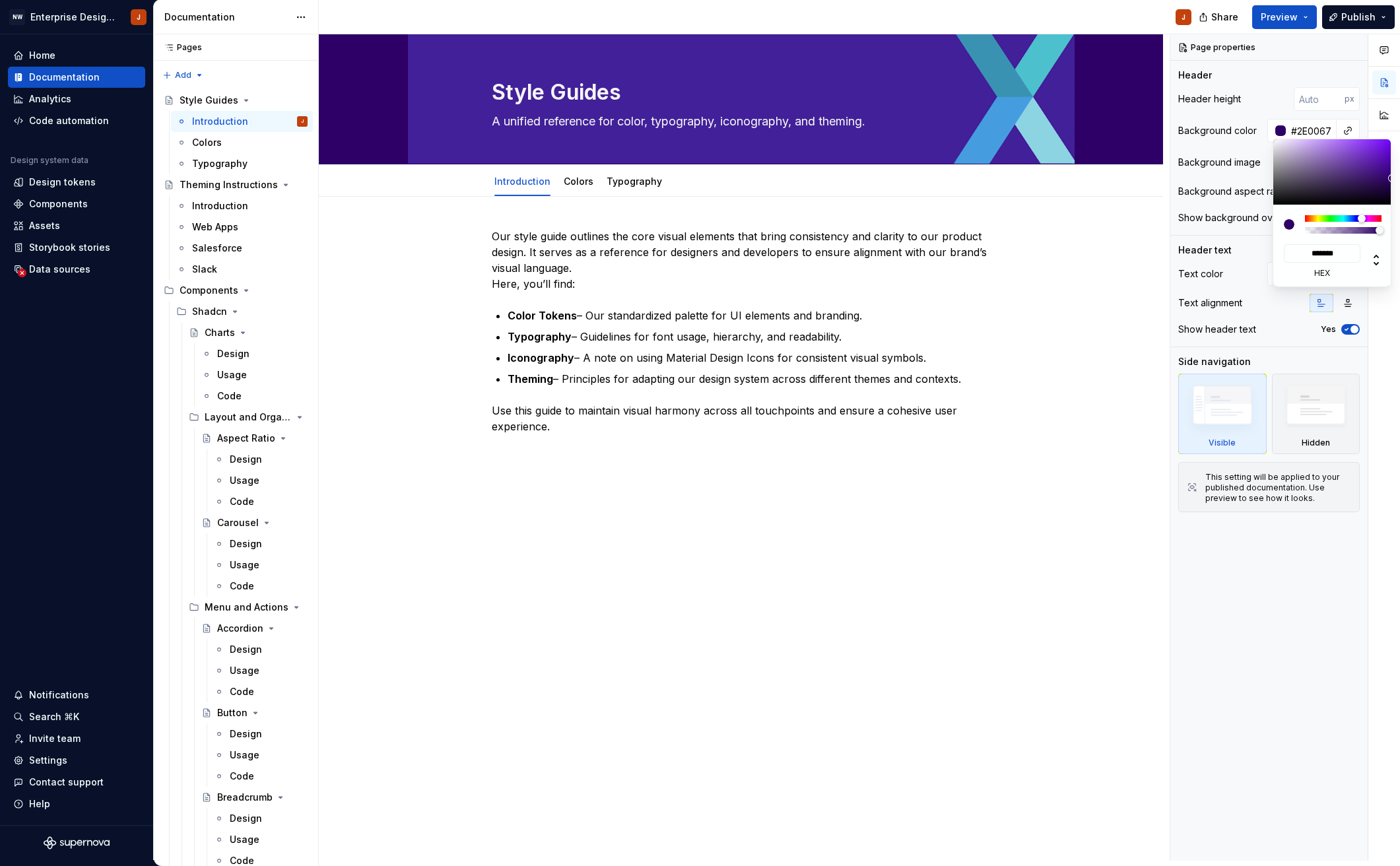
type input "#32036C"
type input "*******"
type input "#360671"
type input "*******"
type input "#3A0976"
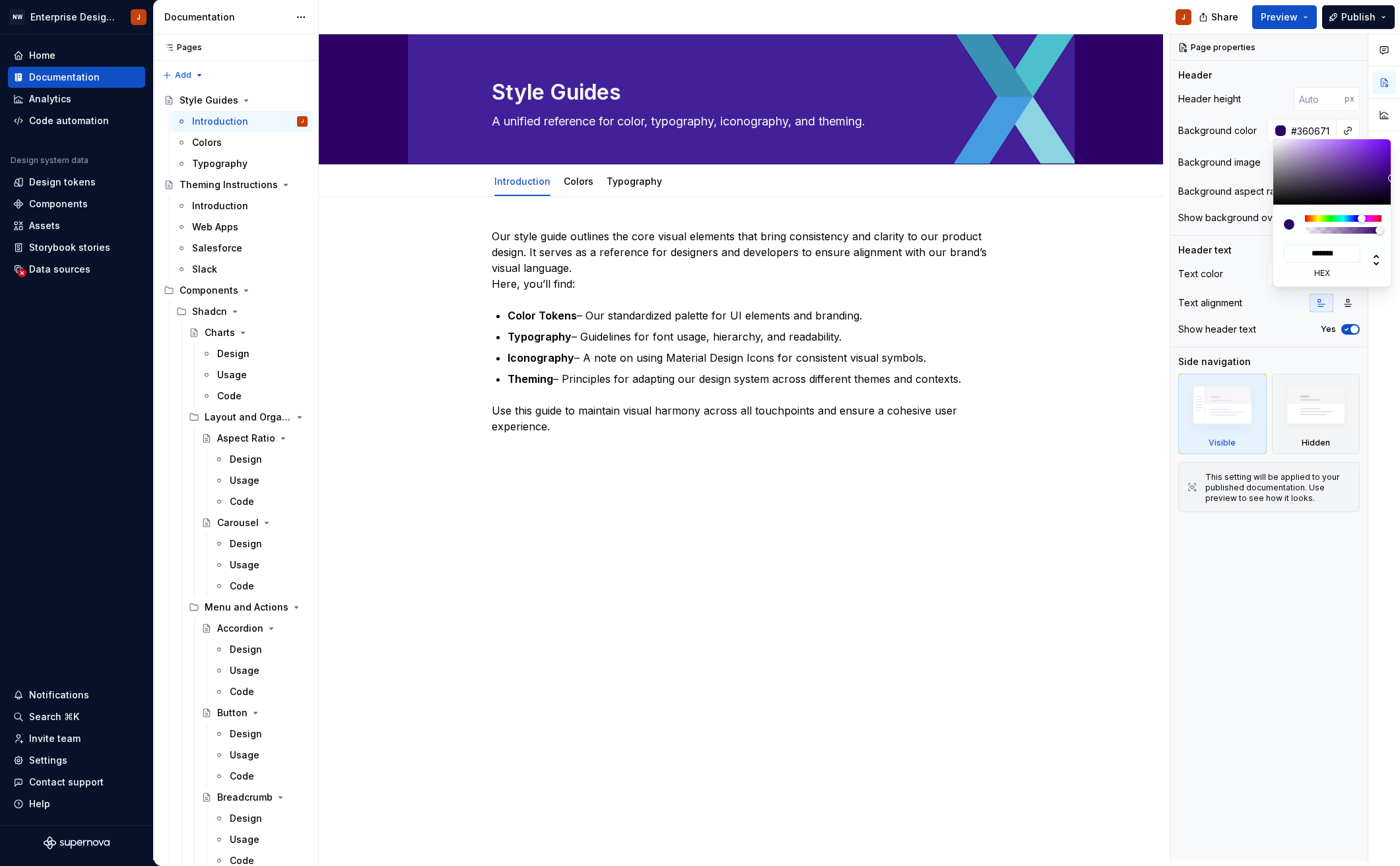
type input "*******"
type input "#3C0B79"
type input "*******"
type textarea "*"
type input "#3E0C7C"
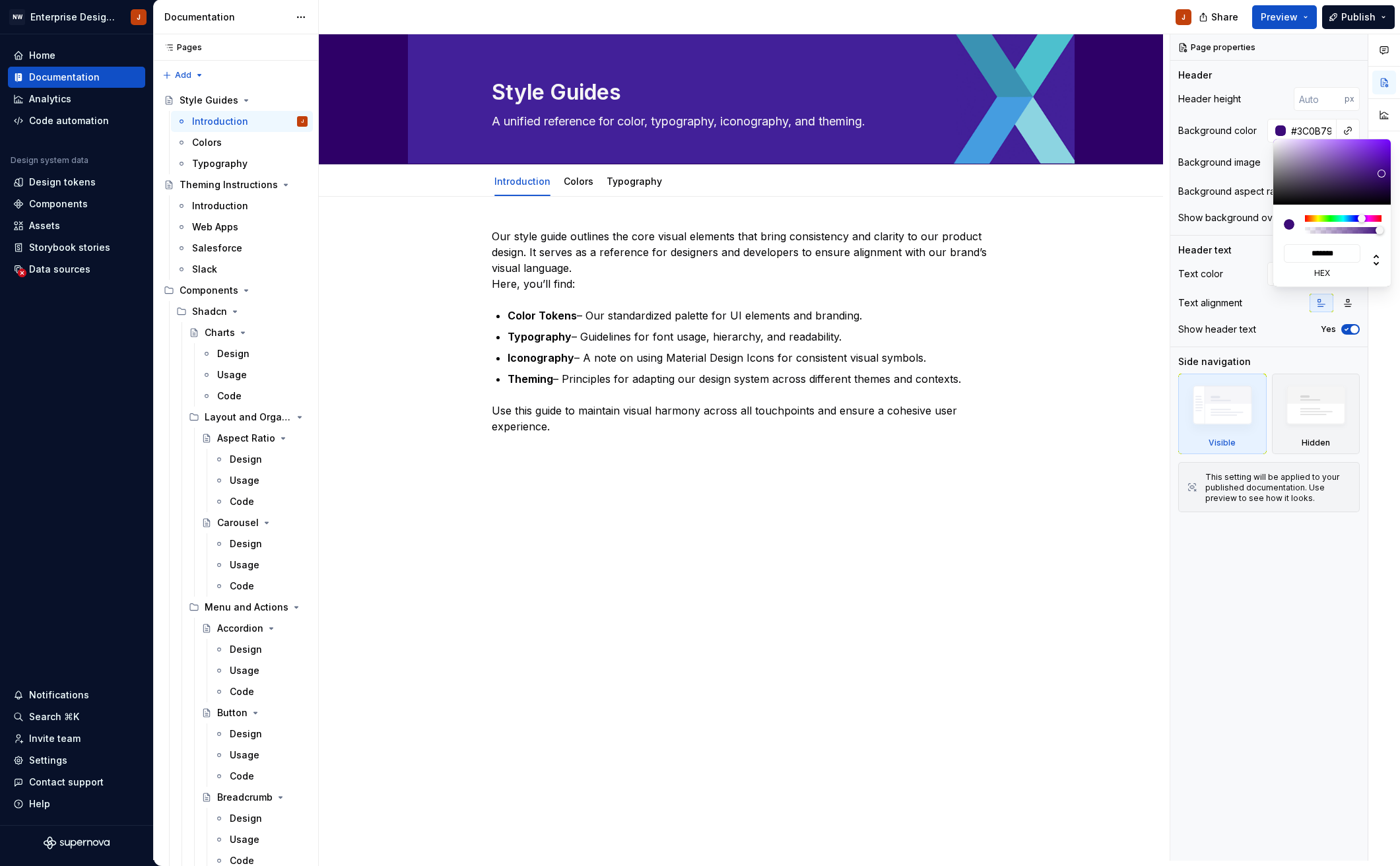
type input "*******"
type input "#400D7E"
type input "*******"
type input "#410E7E"
type input "*******"
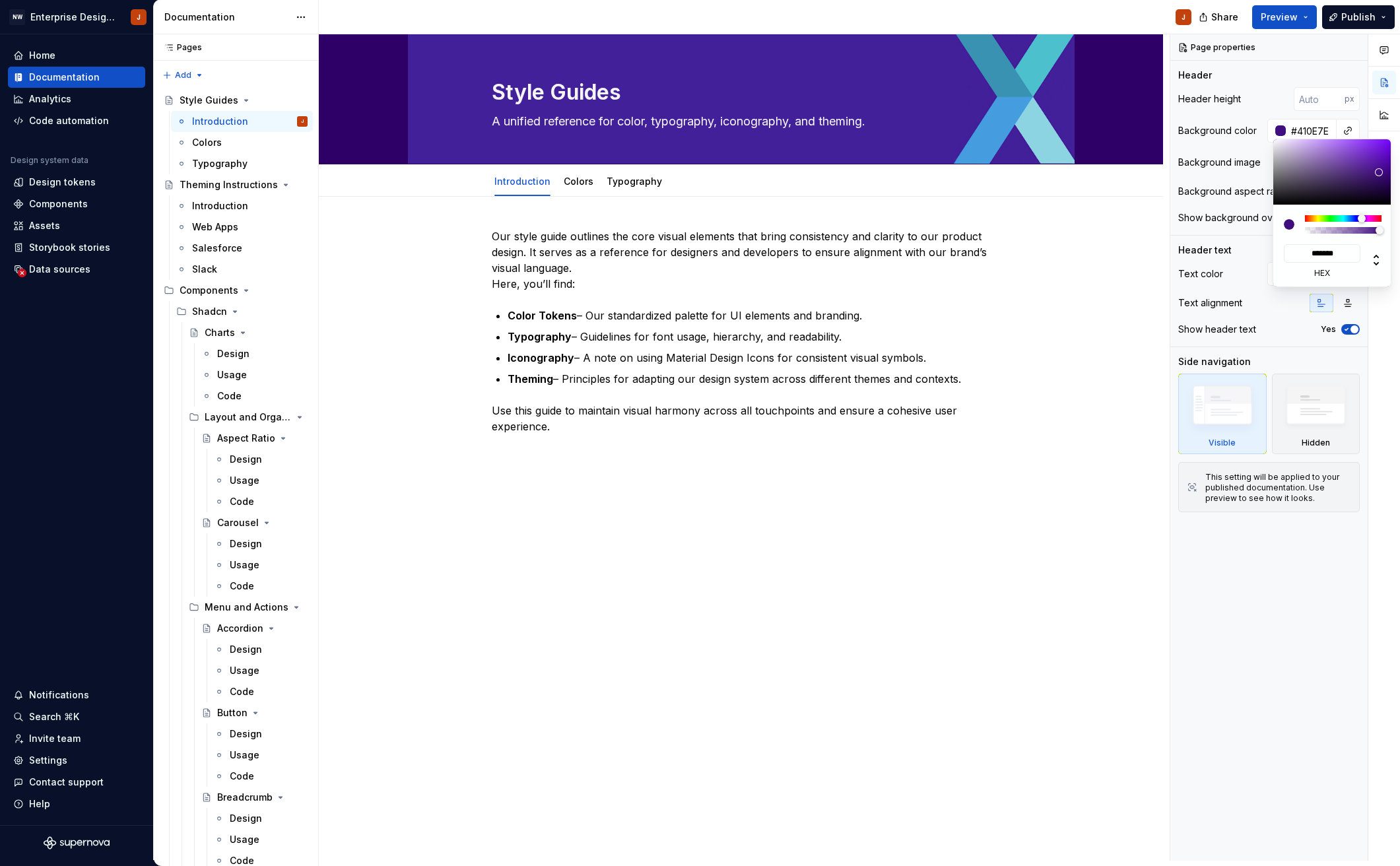
type input "#410F7E"
type input "*******"
type input "#42117E"
type input "*******"
type textarea "*"
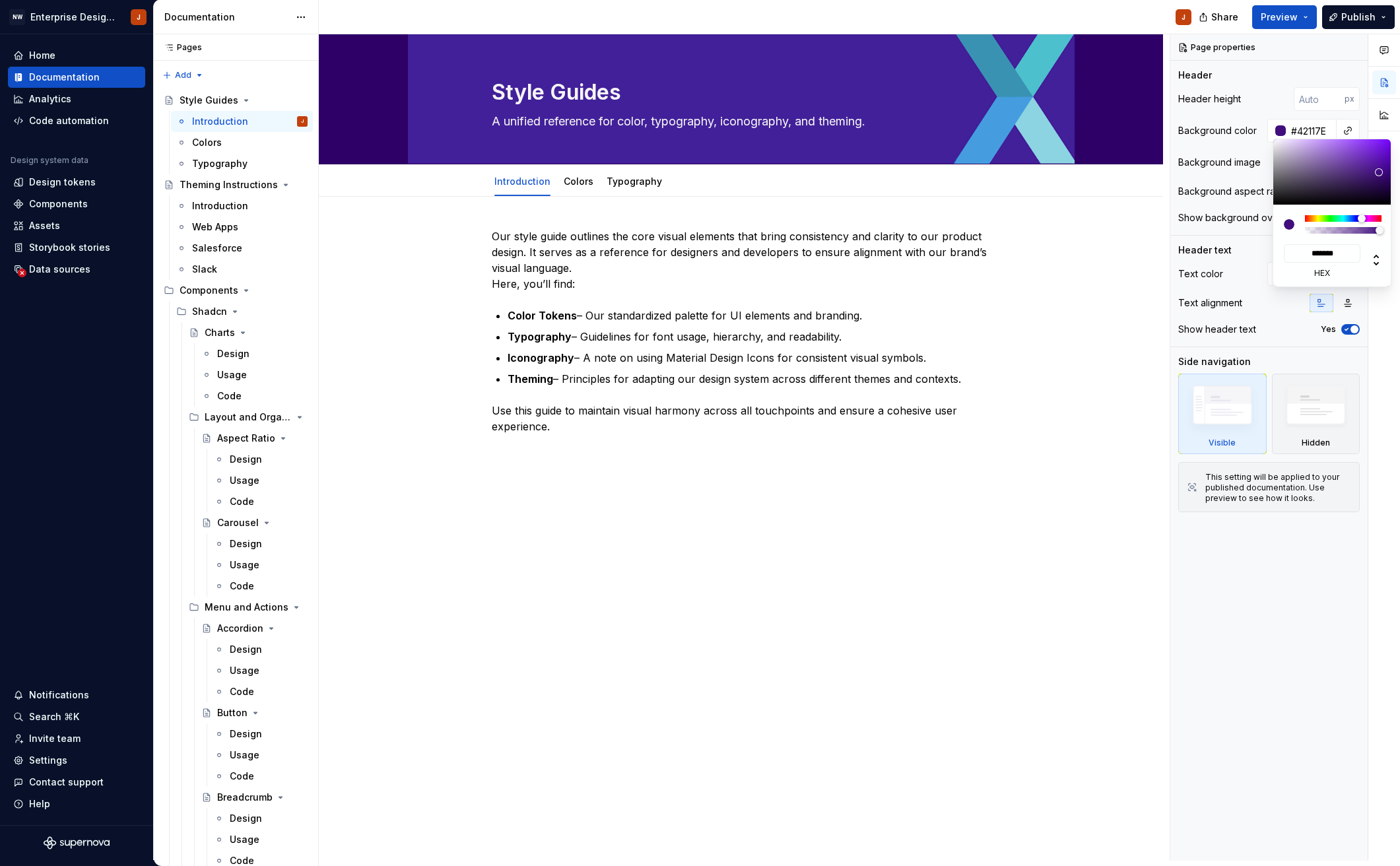
type input "#41117C"
type input "*******"
type input "#41127C"
type input "*******"
type input "#42137C"
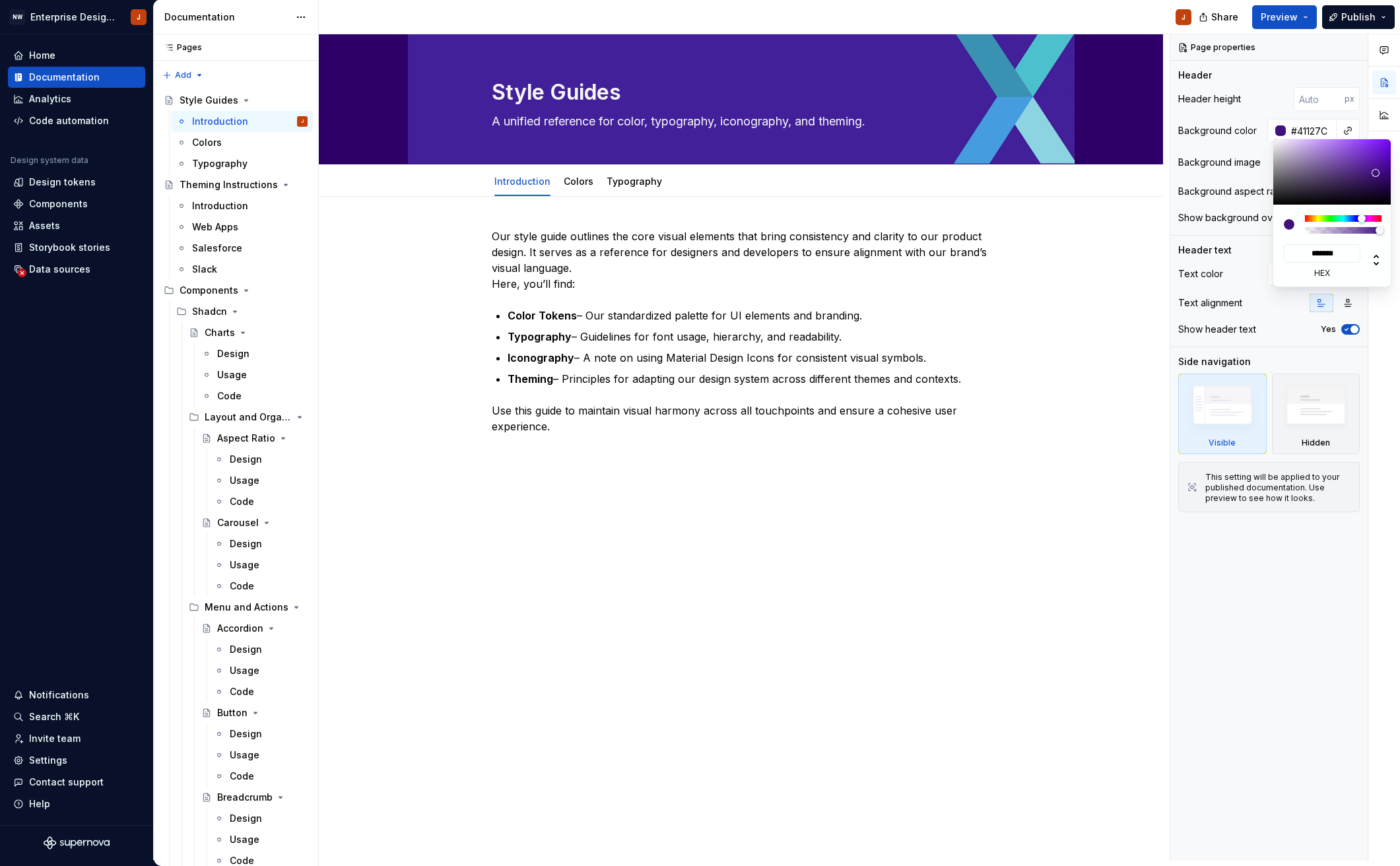
type input "*******"
type input "#43157C"
type input "*******"
type input "#45177E"
type input "*******"
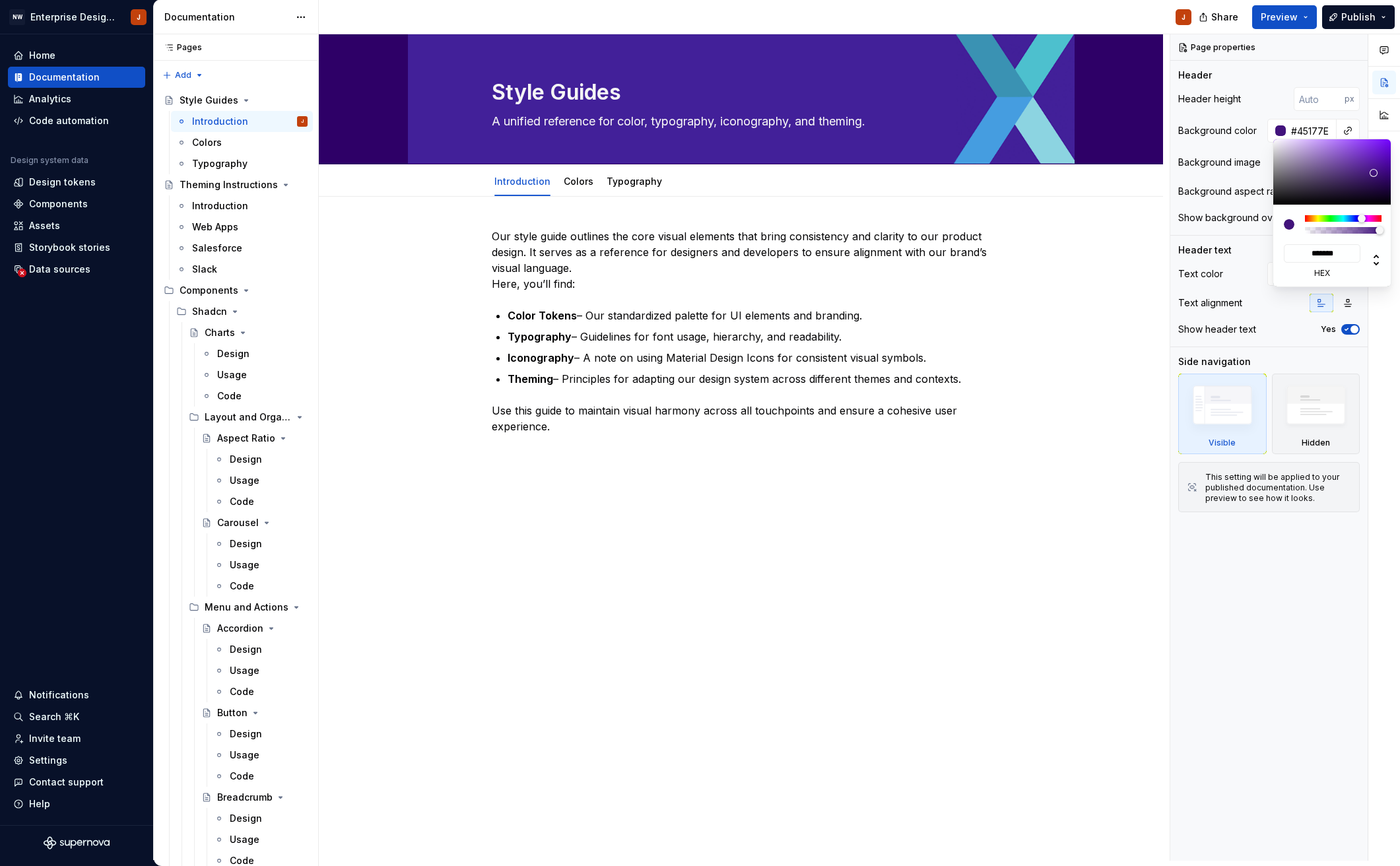
type input "#46187E"
type input "*******"
type input "#47197E"
type input "*******"
type input "#481A7E"
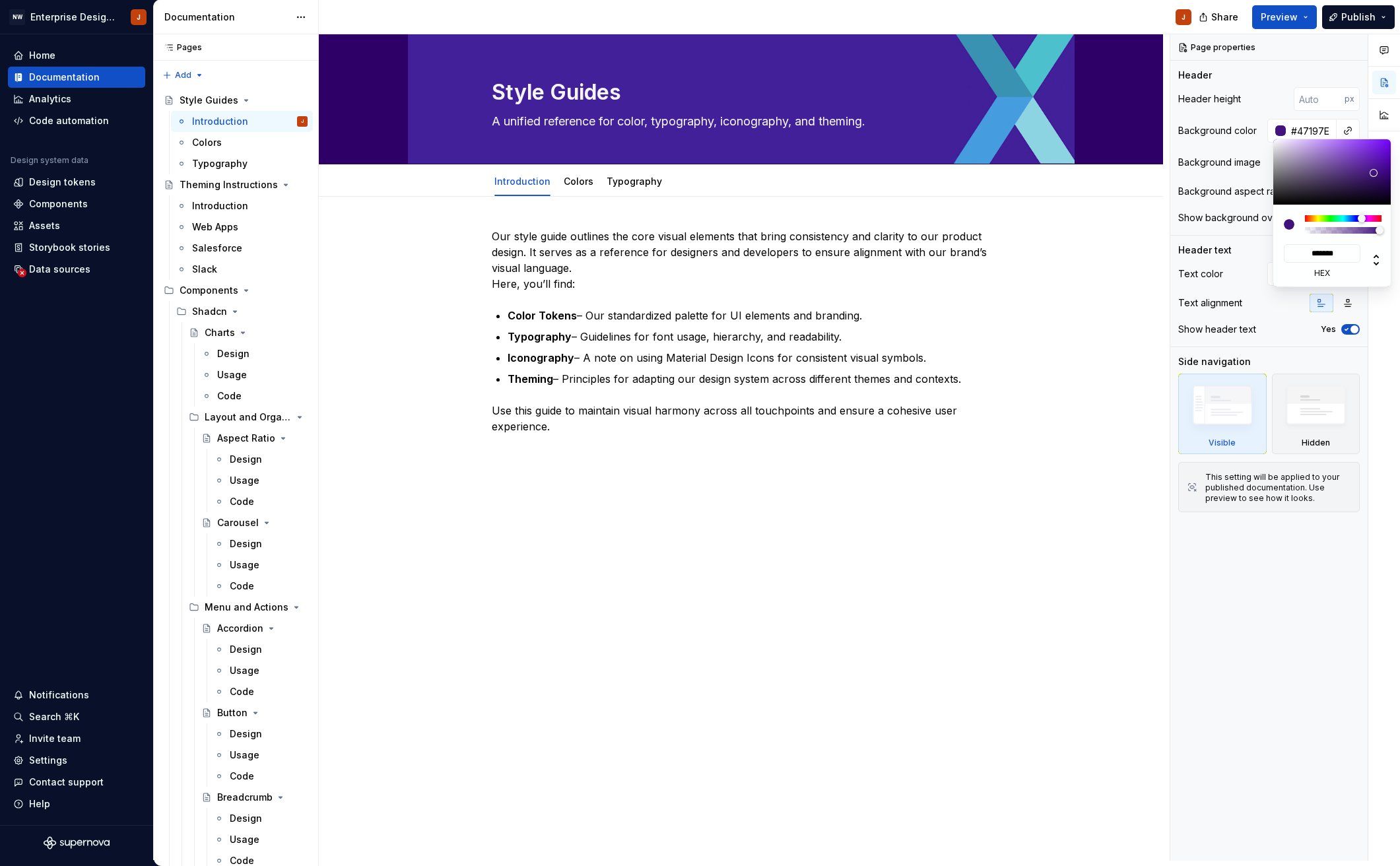
type input "*******"
type input "#481B7E"
type input "*******"
type input "#4A1C81"
type input "*******"
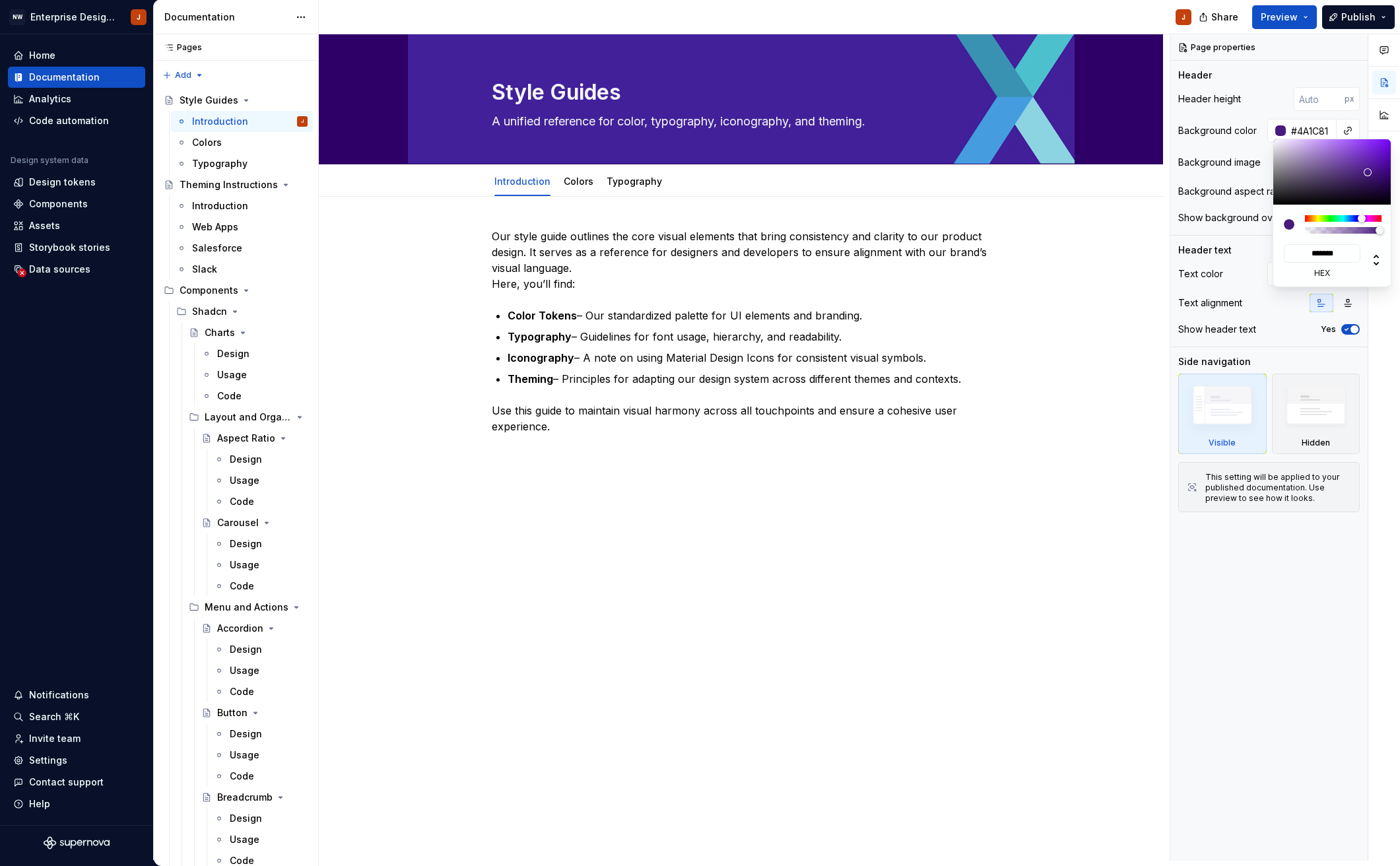
type input "#4B1D81"
type input "*******"
type input "#4F2086"
type input "*******"
type input "#512289"
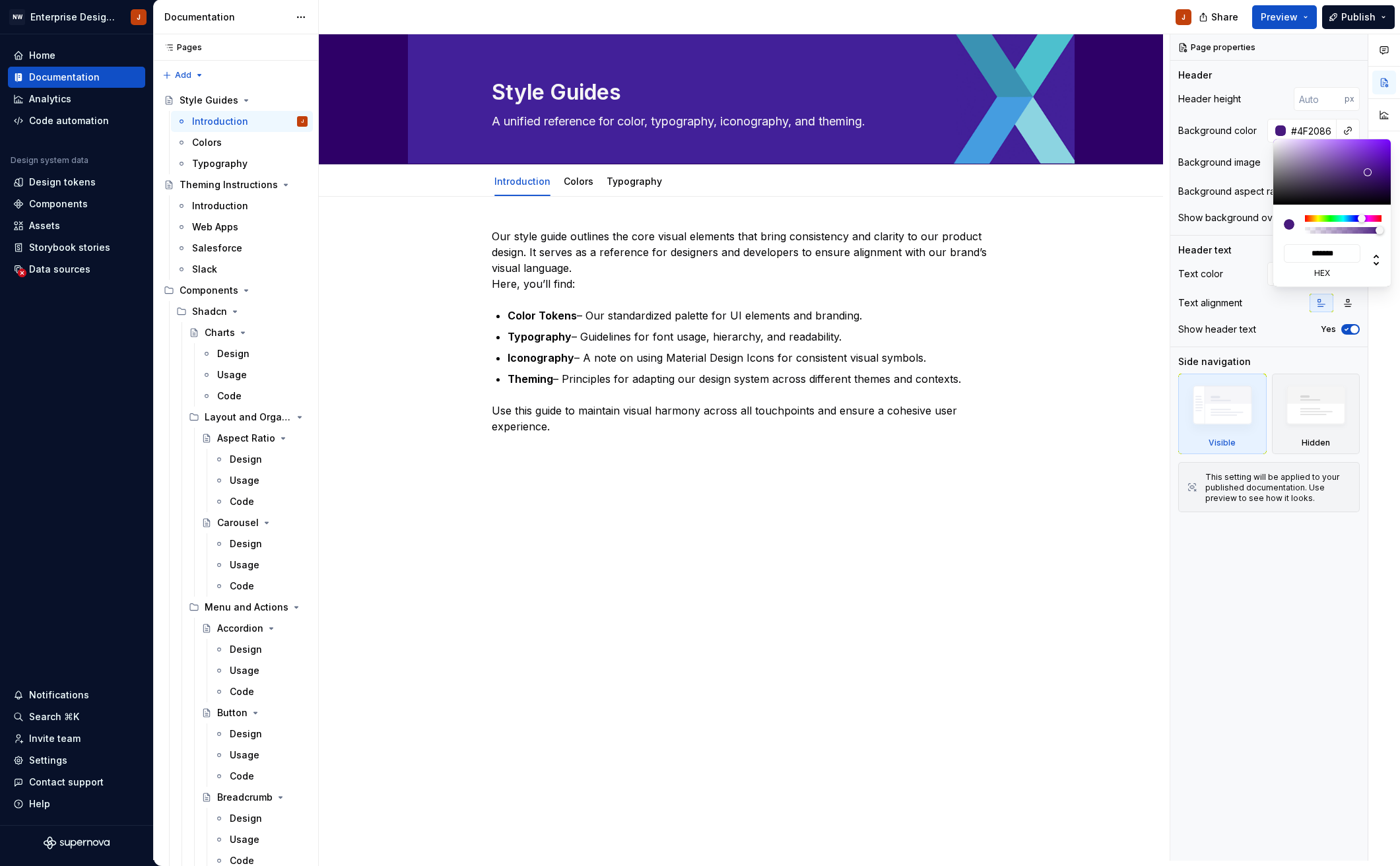
type input "*******"
type input "#53248B"
type input "*******"
type input "#572690"
type input "*******"
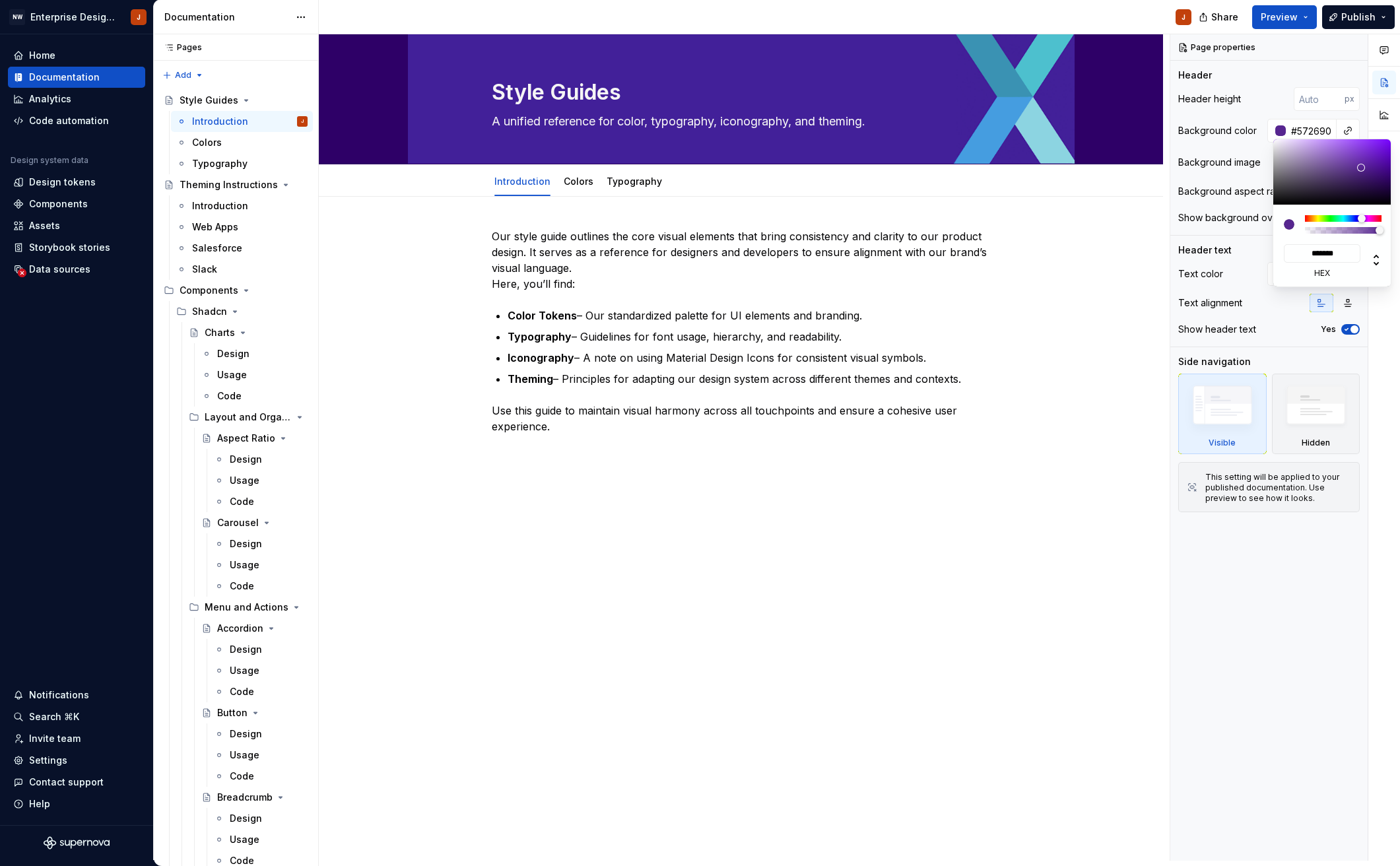
type textarea "*"
type input "#592793"
type input "*******"
type input "#5D2998"
type input "*******"
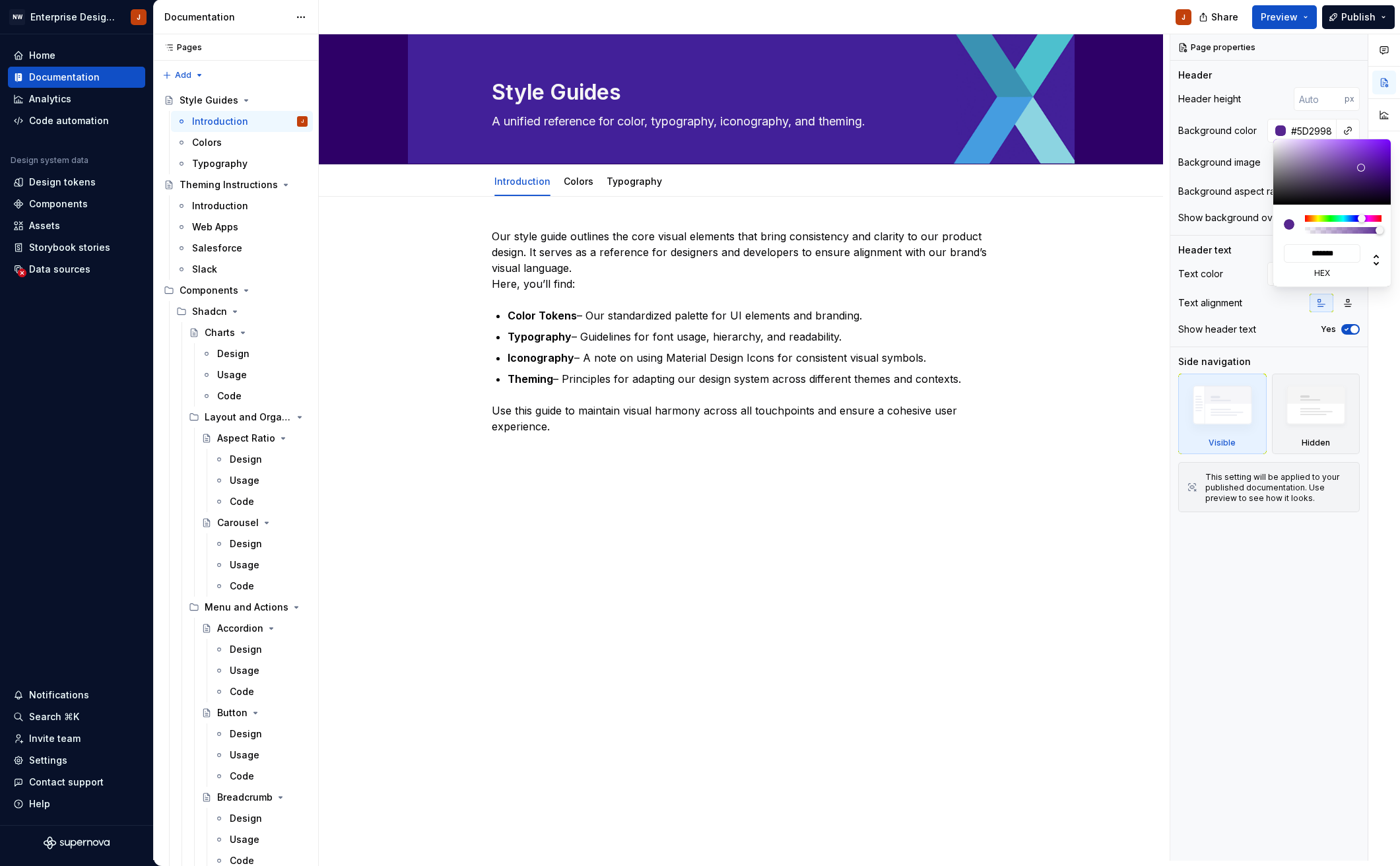
type input "#602B9D"
type input "*******"
type input "#632CA2"
type input "*******"
type input "#662EA7"
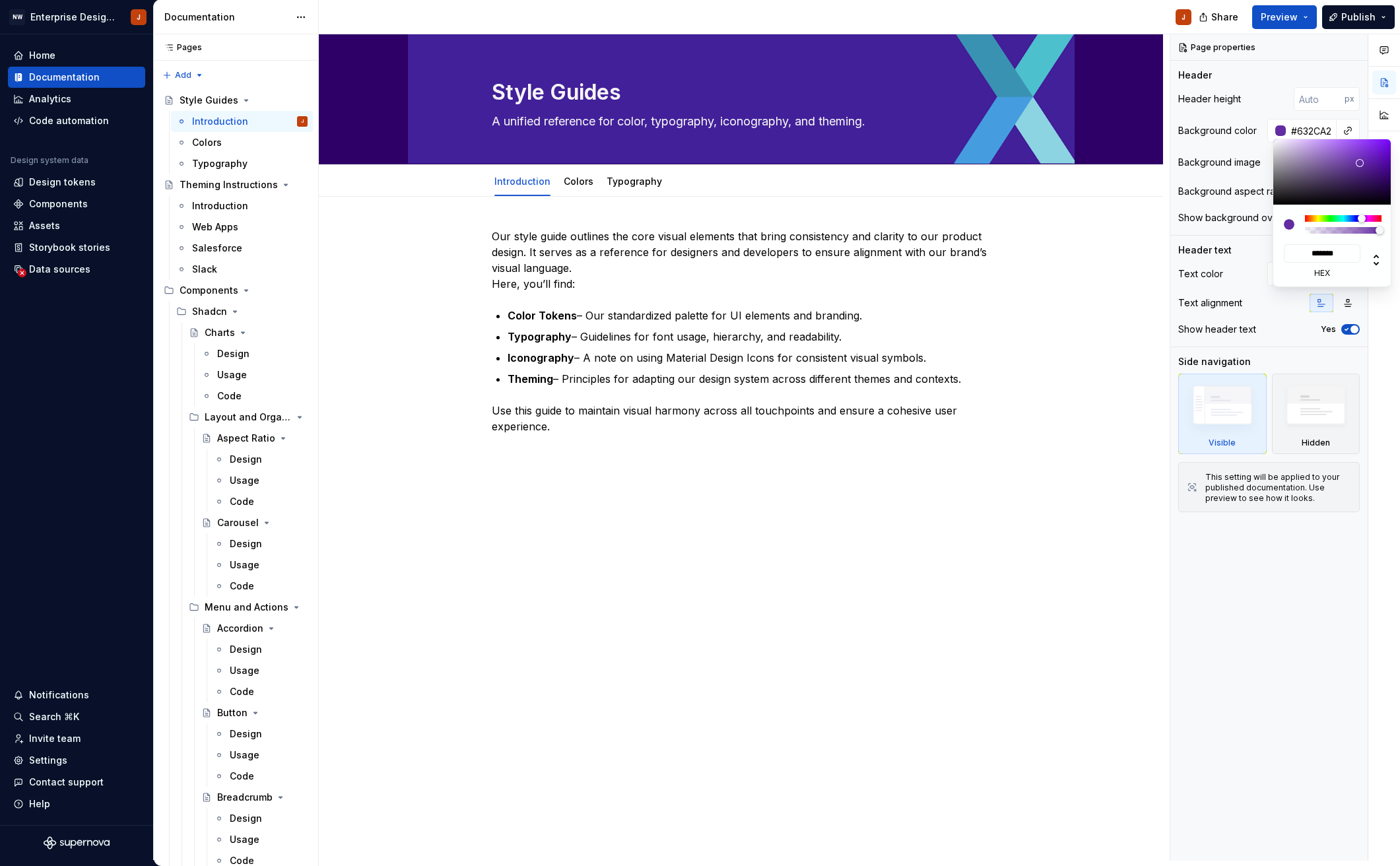
type input "*******"
type input "#682EAA"
type input "*******"
type input "#6B30AF"
type input "*******"
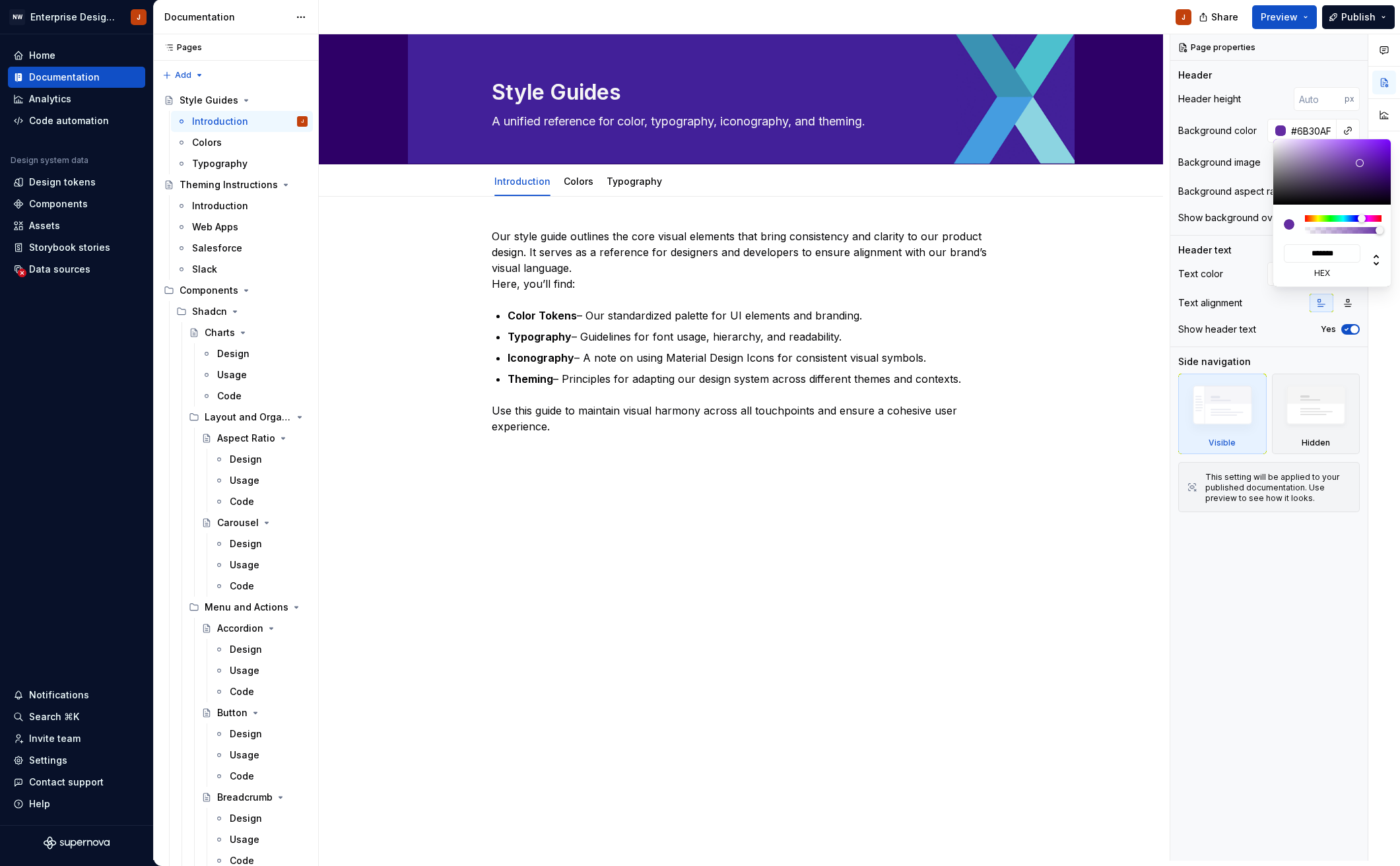
type input "#6E31B4"
type input "*******"
type input "#7131B9"
type input "*******"
type input "#7433BC"
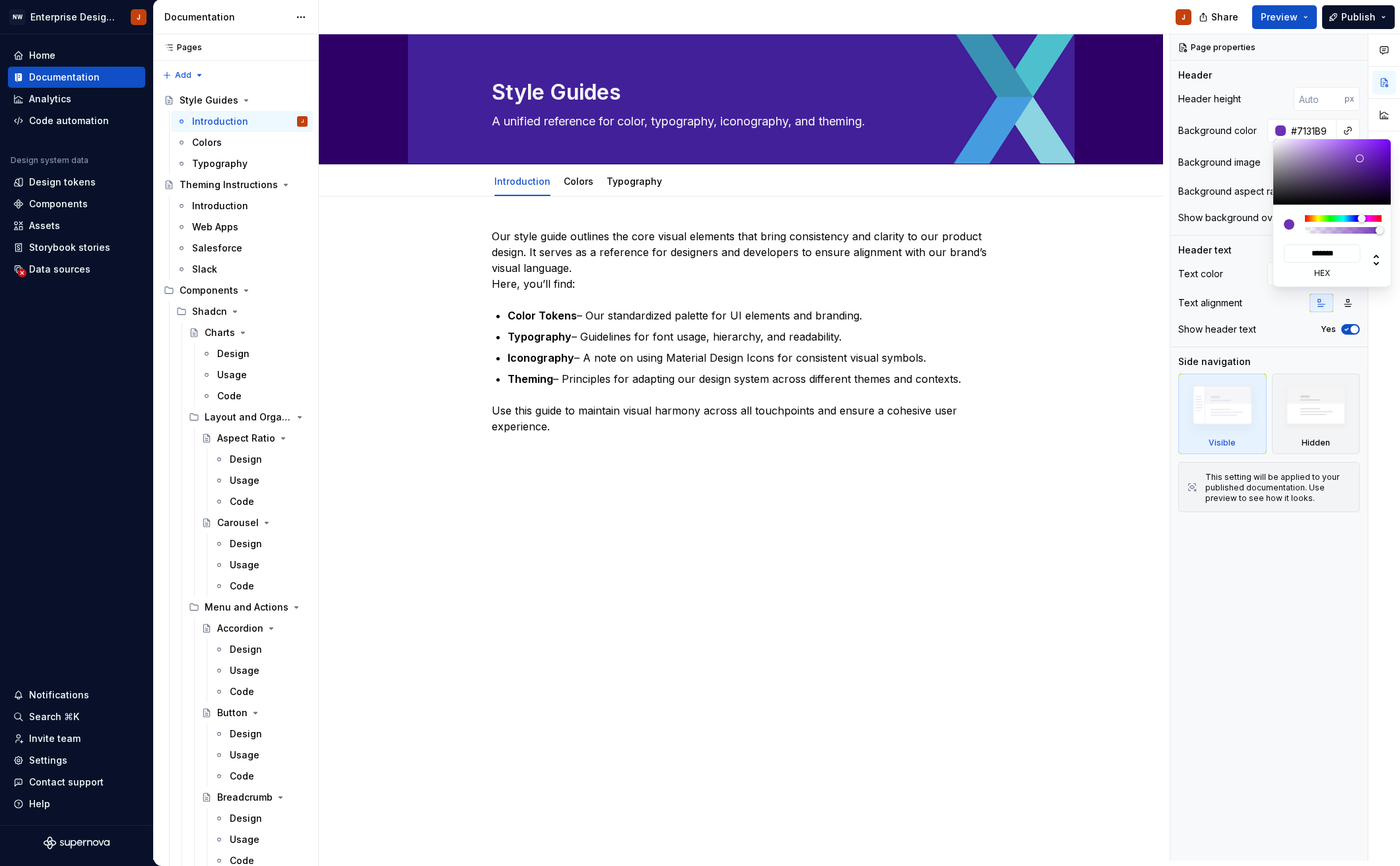
type input "*******"
type input "#7634BF"
type input "*******"
type input "#7735C1"
type input "*******"
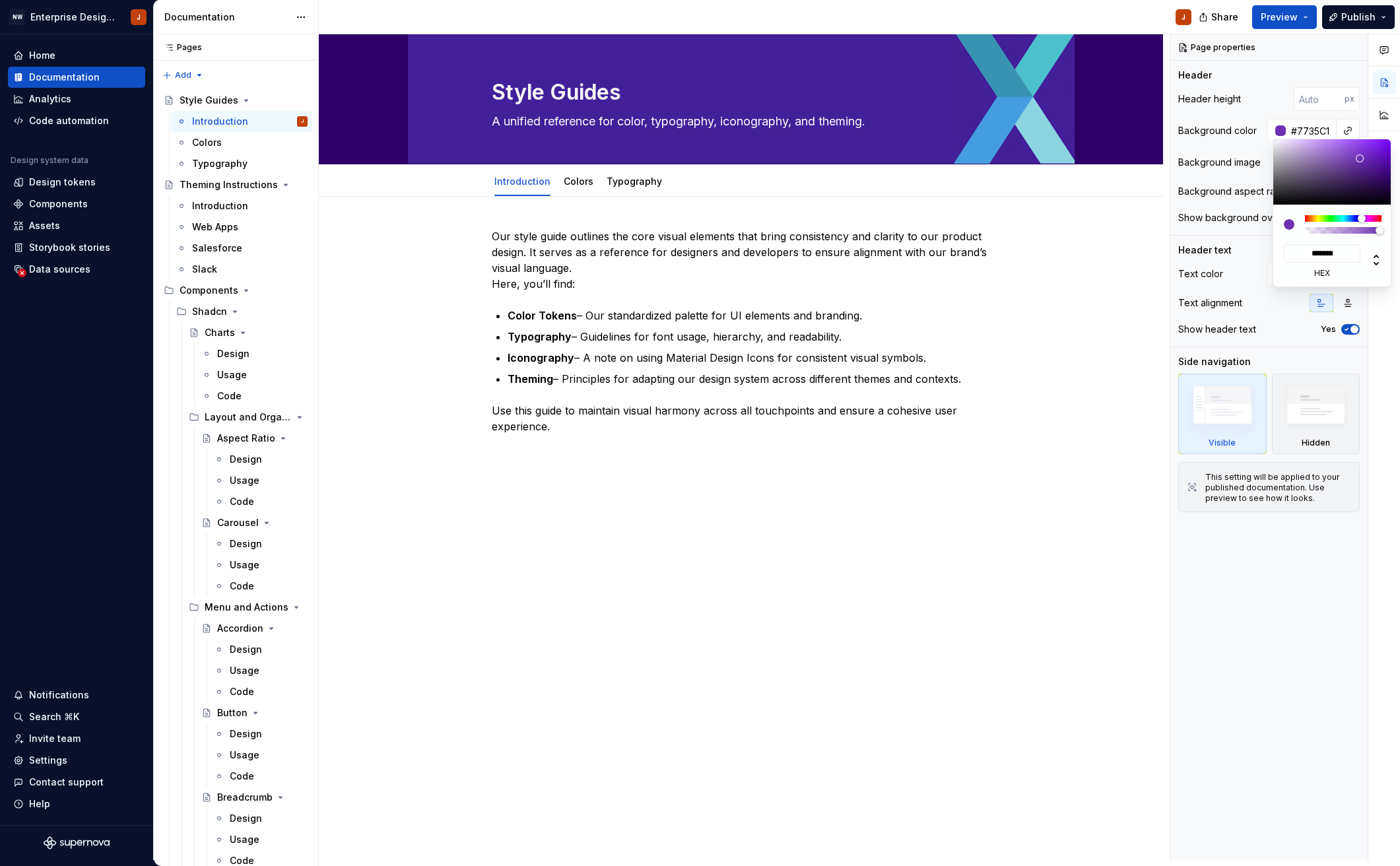
type input "#7736C1"
type input "*******"
type input "#7738BF"
type input "*******"
type input "#783ABF"
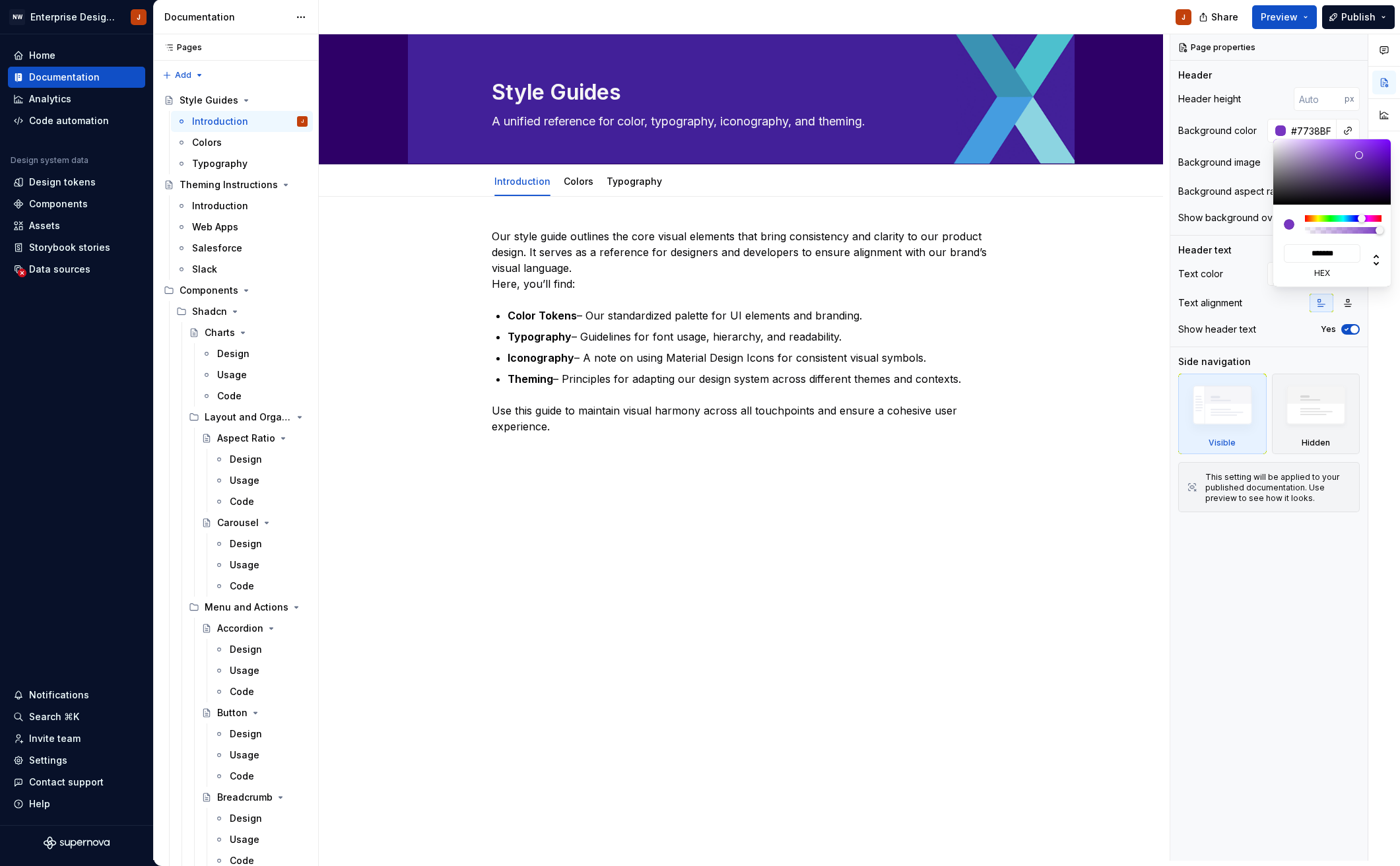
type input "*******"
type input "#7639BC"
type input "*******"
type input "#773BBC"
type input "*******"
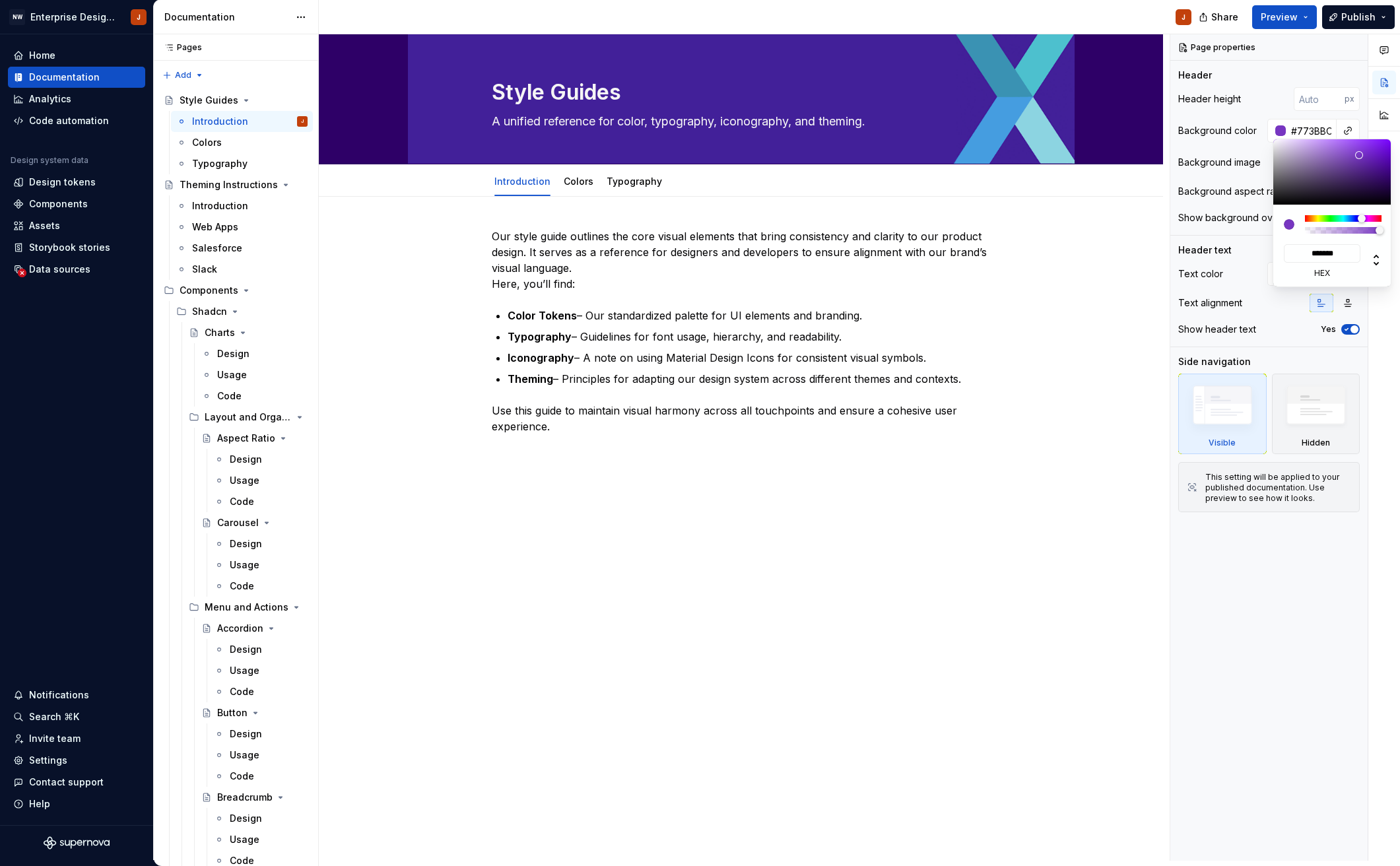
type input "#773CBC"
type input "*******"
type input "#763CB9"
type input "*******"
type input "#743CB4"
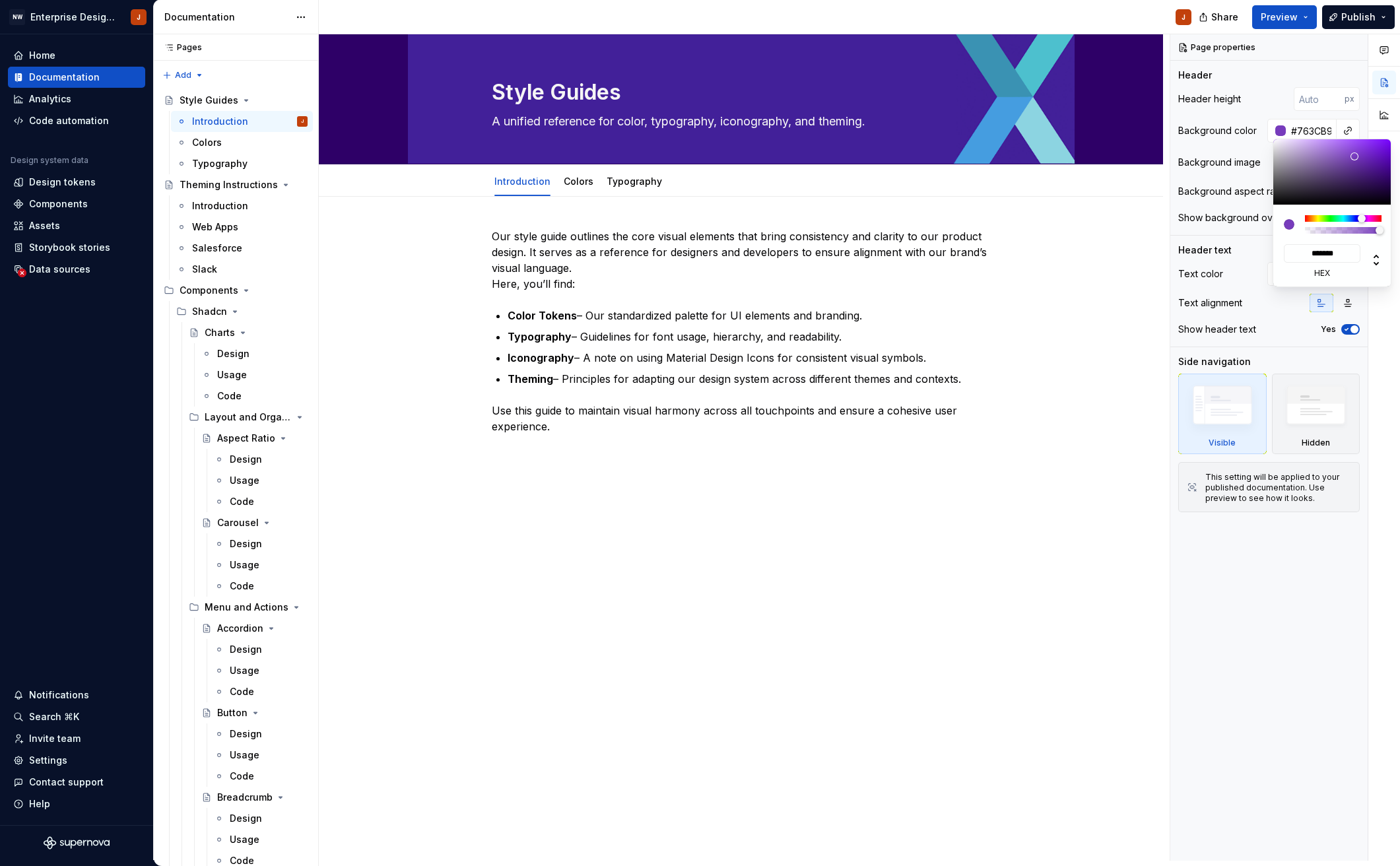
type input "*******"
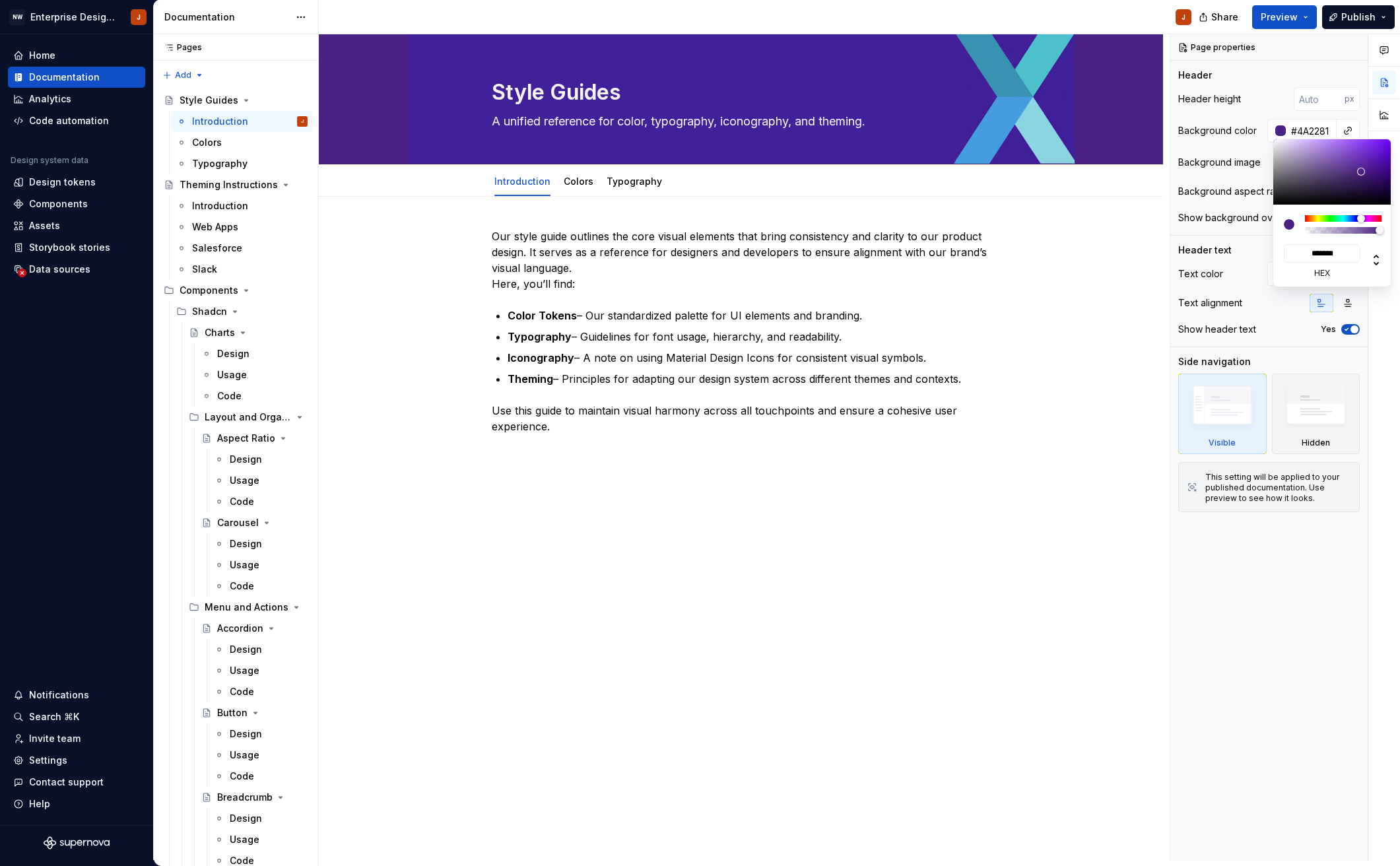
drag, startPoint x: 1386, startPoint y: 166, endPoint x: 1360, endPoint y: 172, distance: 26.7
click at [1360, 172] on div at bounding box center [1332, 171] width 119 height 65
click at [1368, 172] on div at bounding box center [1372, 176] width 8 height 8
click at [1355, 174] on div at bounding box center [1332, 171] width 119 height 65
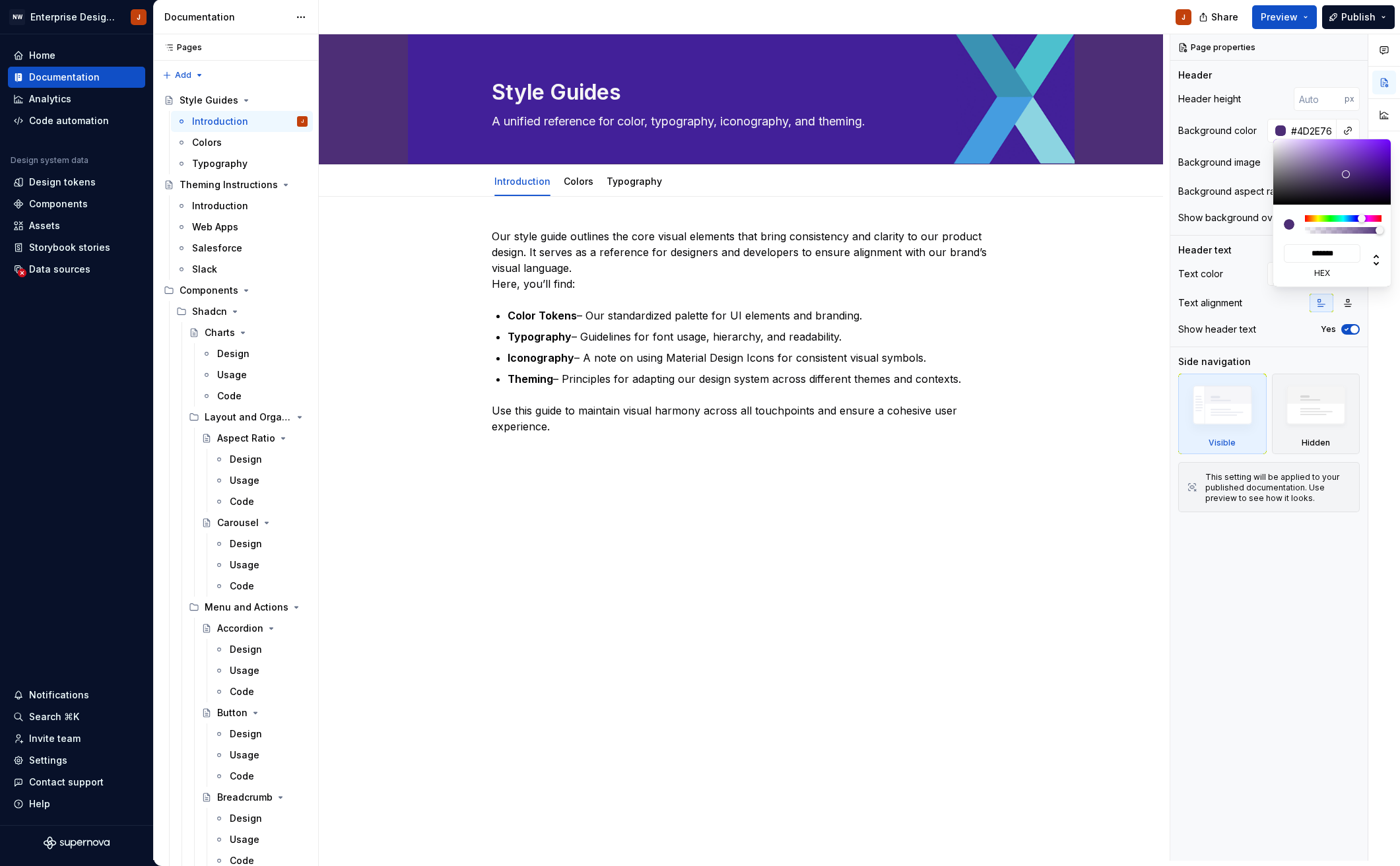
click at [1345, 174] on div at bounding box center [1332, 171] width 119 height 65
click at [1354, 154] on div at bounding box center [1332, 171] width 119 height 65
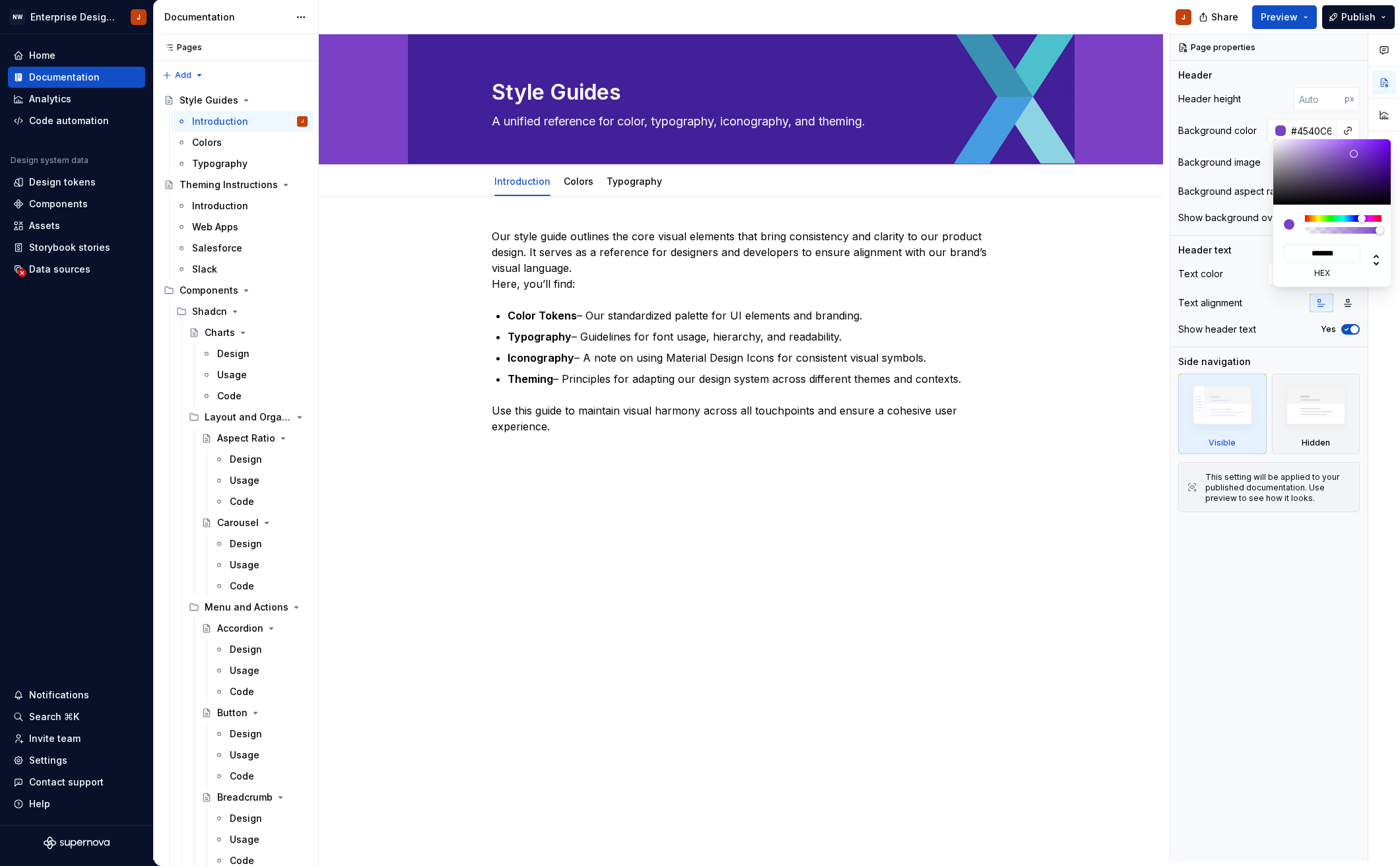
click at [1356, 219] on div at bounding box center [1343, 218] width 77 height 7
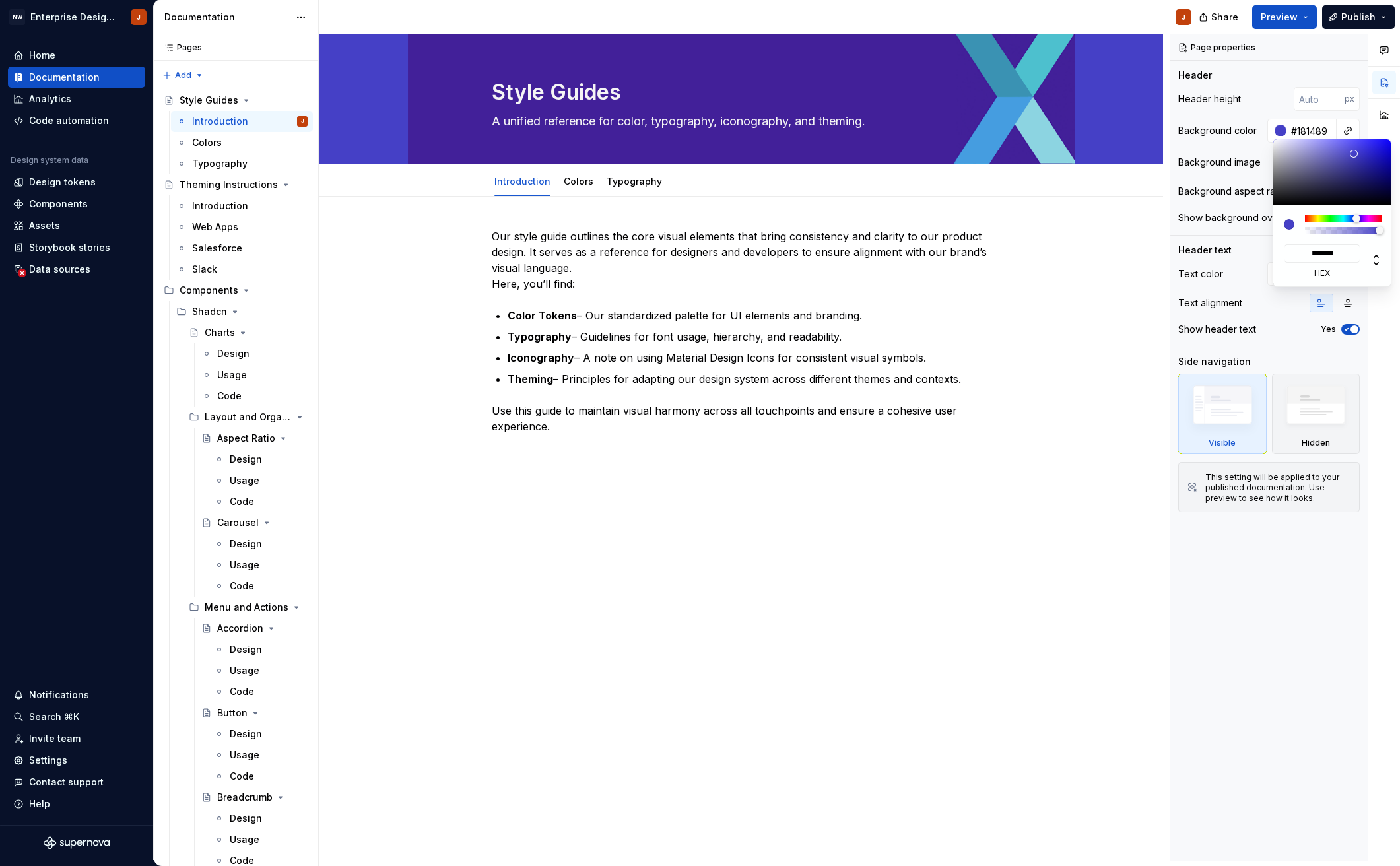
click at [1374, 169] on div at bounding box center [1332, 171] width 119 height 65
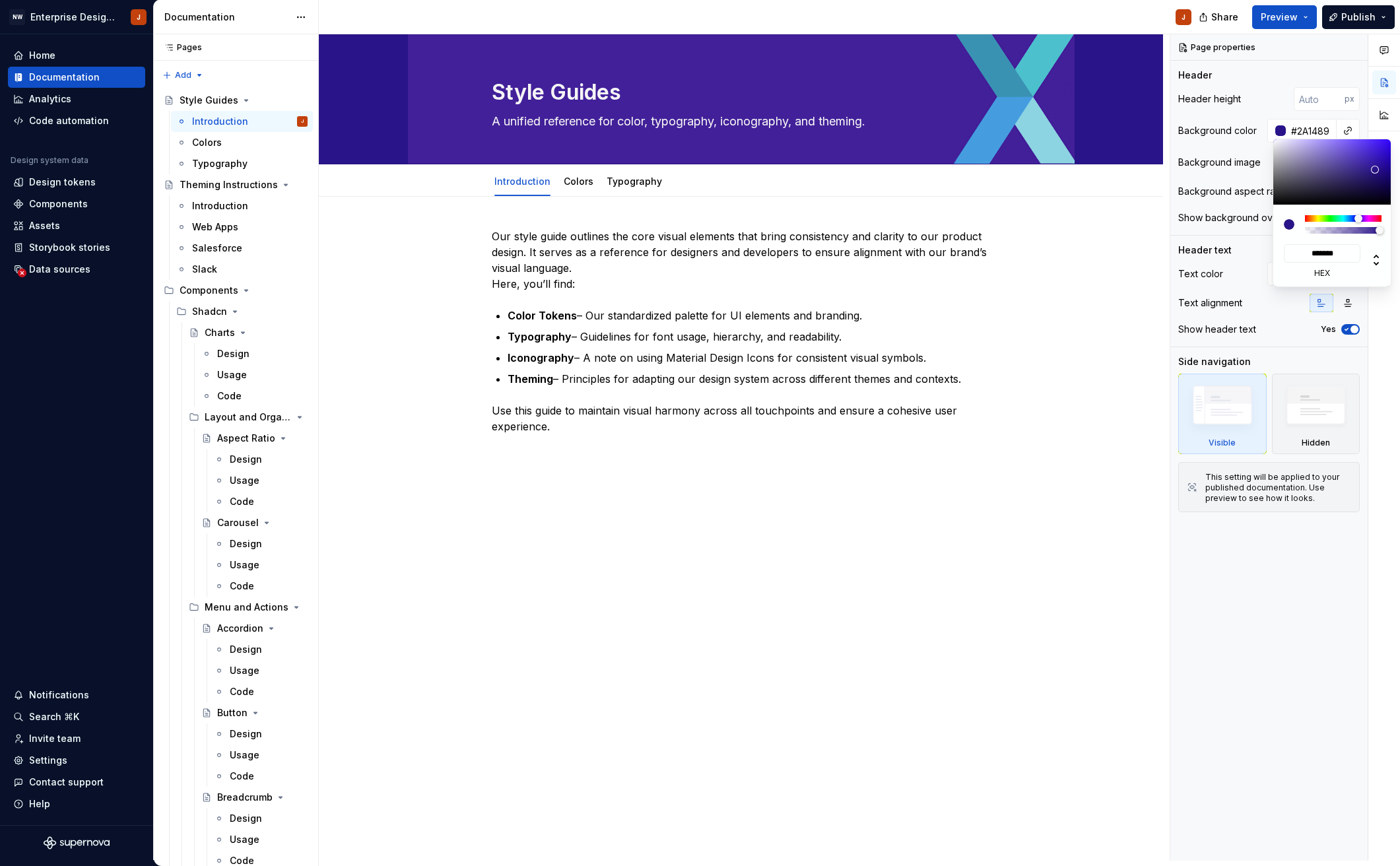
click at [1358, 218] on div at bounding box center [1359, 219] width 8 height 8
click at [1361, 170] on div at bounding box center [1332, 171] width 119 height 65
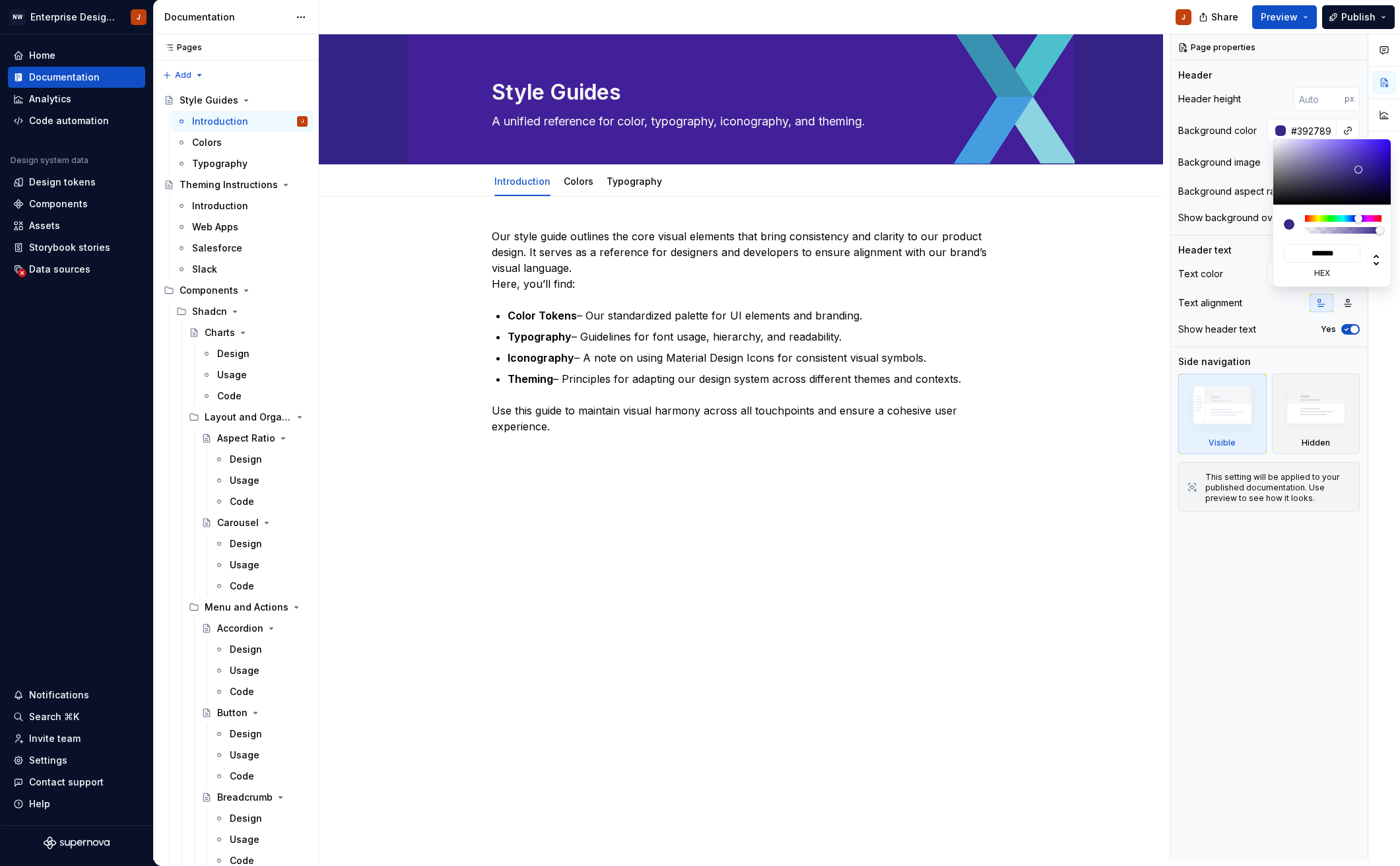
click at [1358, 169] on div at bounding box center [1359, 169] width 8 height 8
click at [1355, 169] on div at bounding box center [1355, 169] width 8 height 8
click at [1355, 169] on div at bounding box center [1355, 169] width 8 height 8
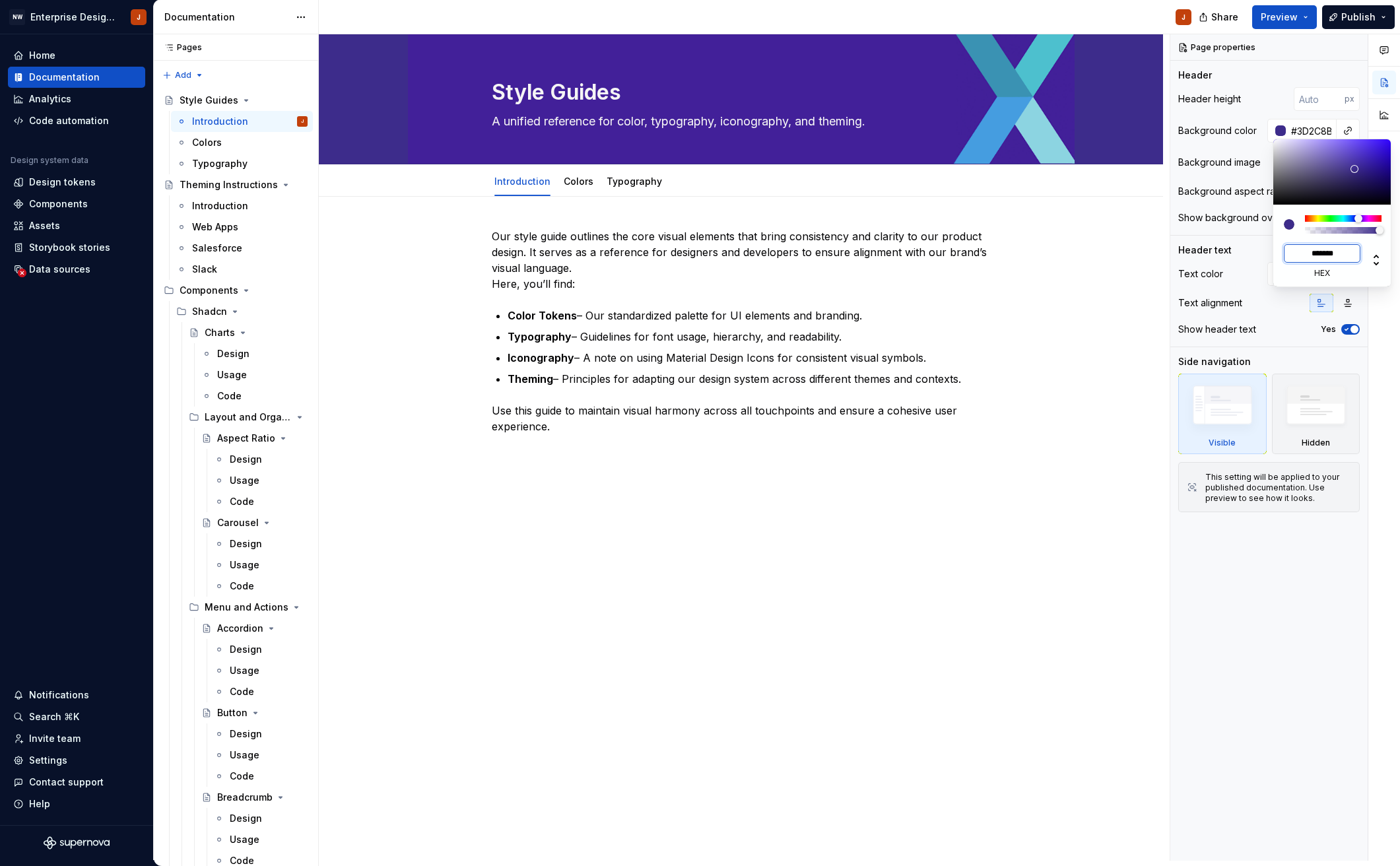
click at [1327, 245] on input "*******" at bounding box center [1321, 253] width 77 height 18
click at [1326, 250] on input "*******" at bounding box center [1321, 253] width 77 height 18
paste input
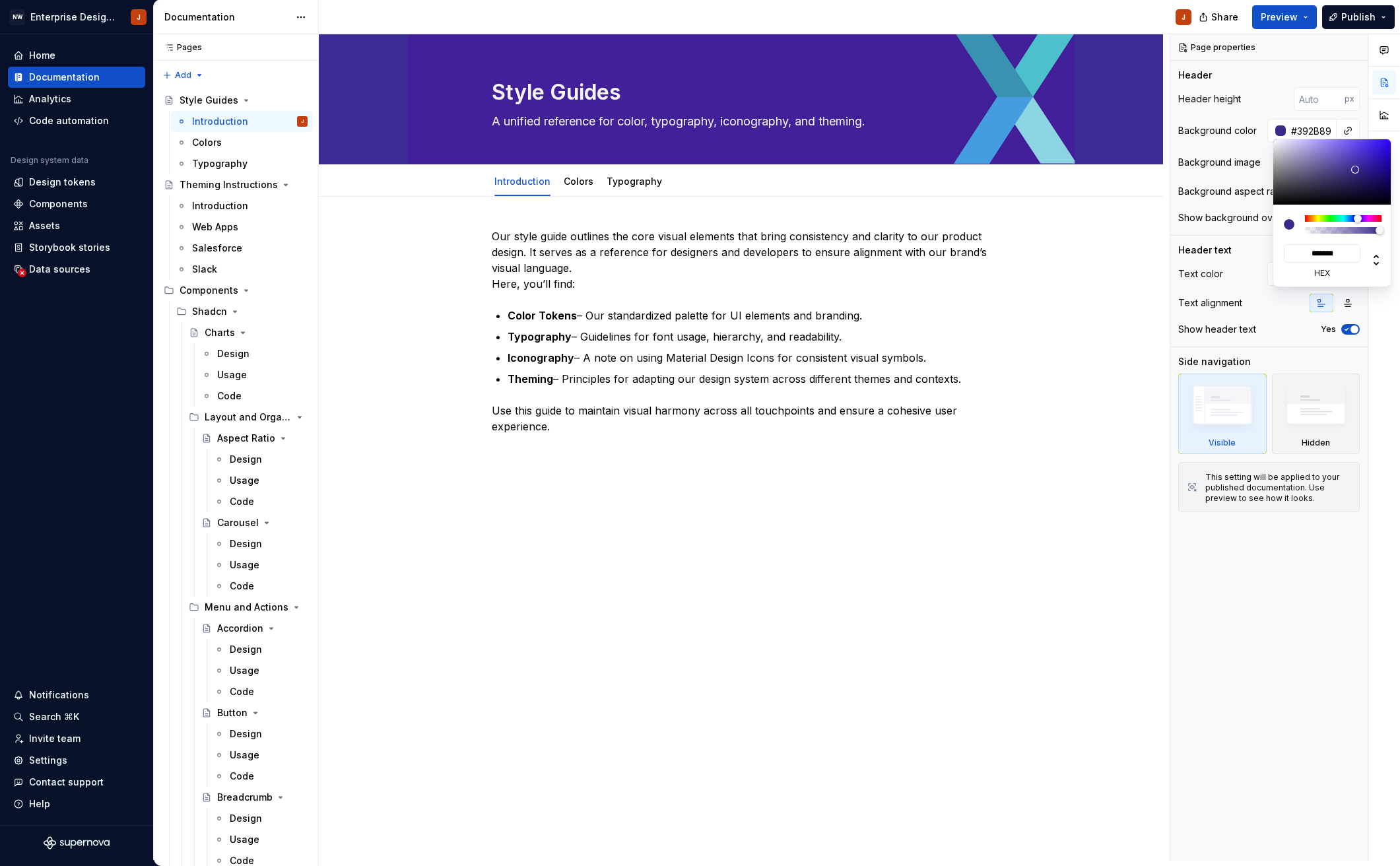
click at [1355, 169] on div at bounding box center [1332, 171] width 119 height 65
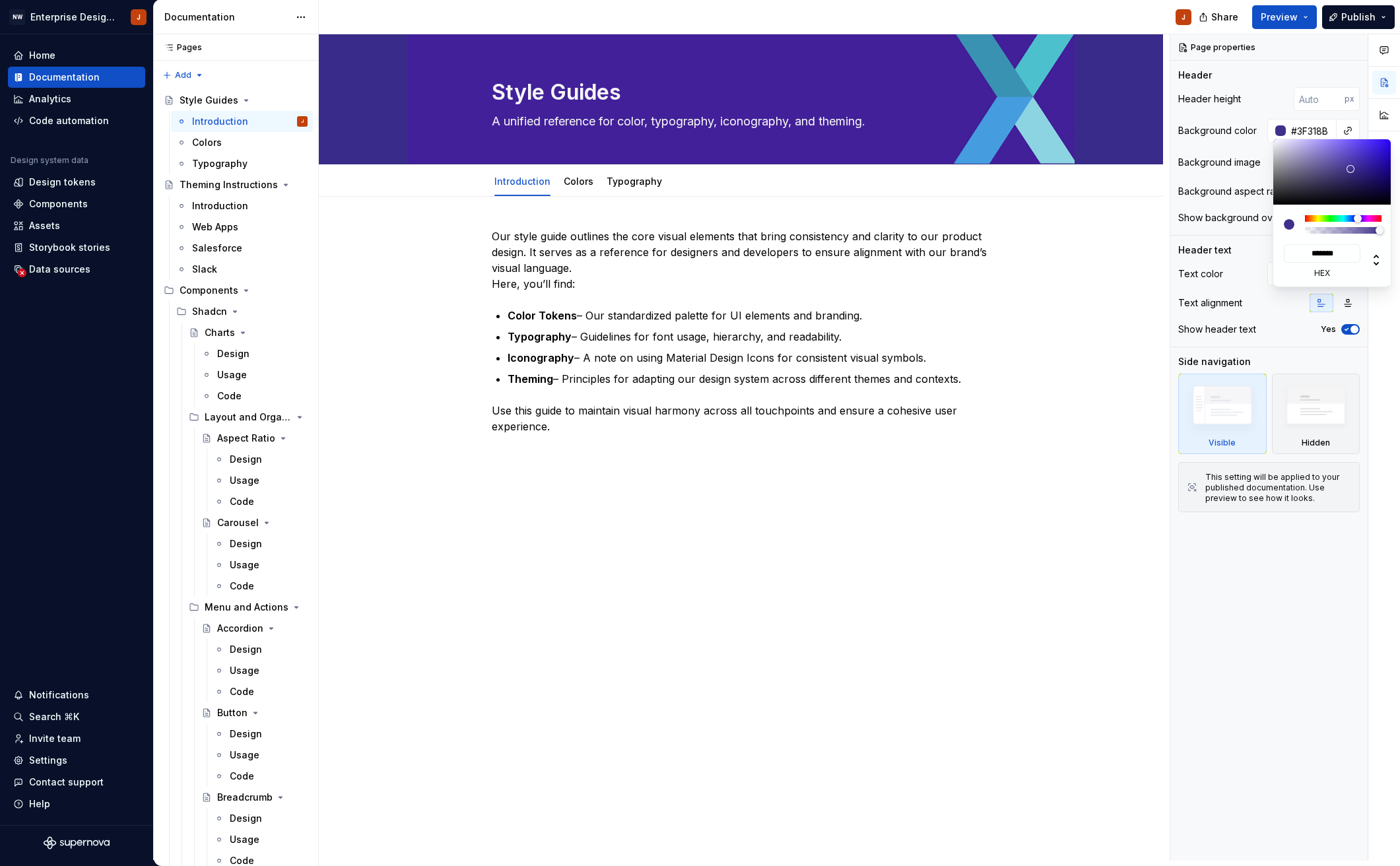
click at [1350, 169] on div at bounding box center [1332, 171] width 119 height 65
click at [1352, 164] on div at bounding box center [1332, 171] width 119 height 65
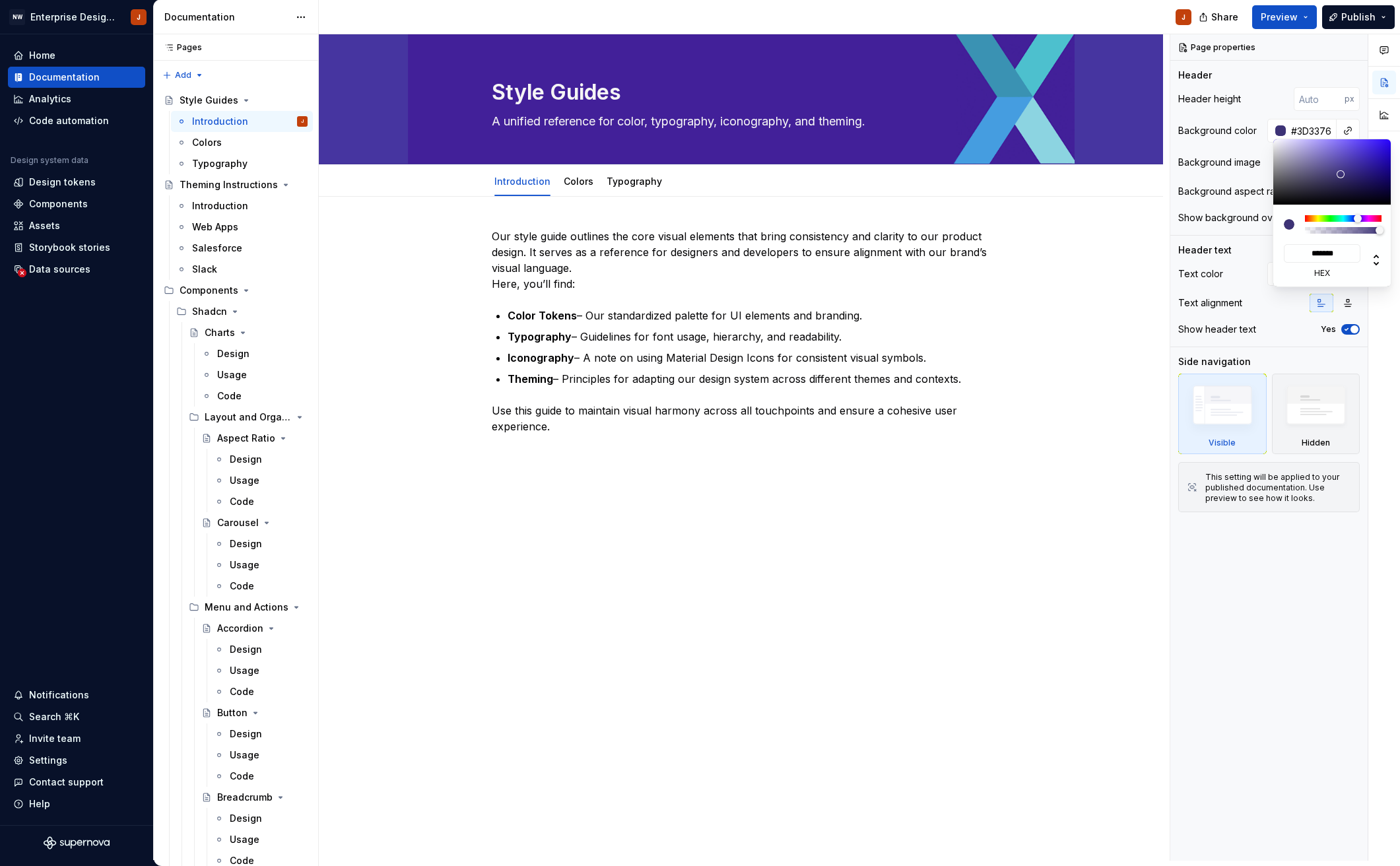
click at [1341, 174] on div at bounding box center [1332, 171] width 119 height 65
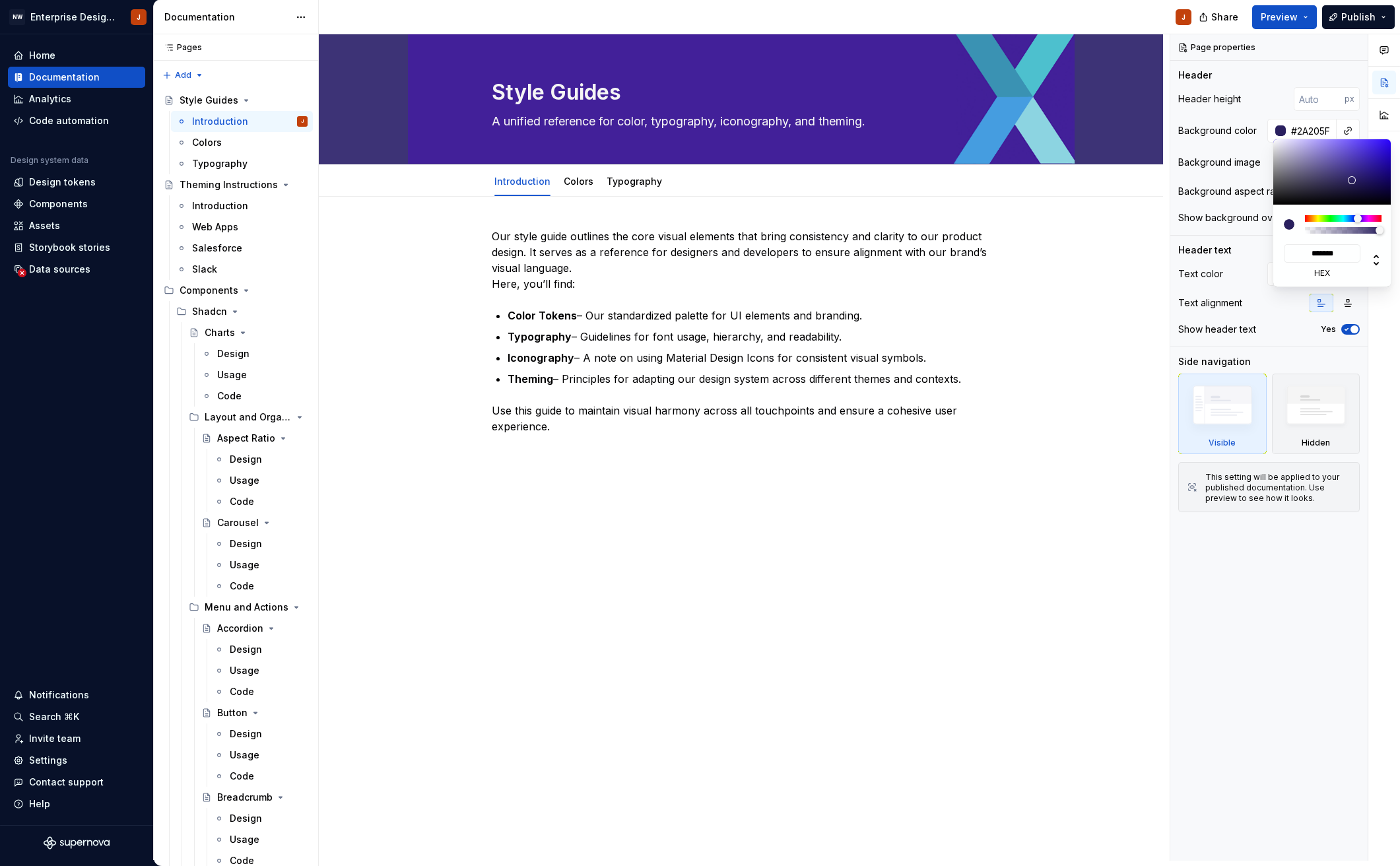
click at [1351, 180] on div at bounding box center [1332, 171] width 119 height 65
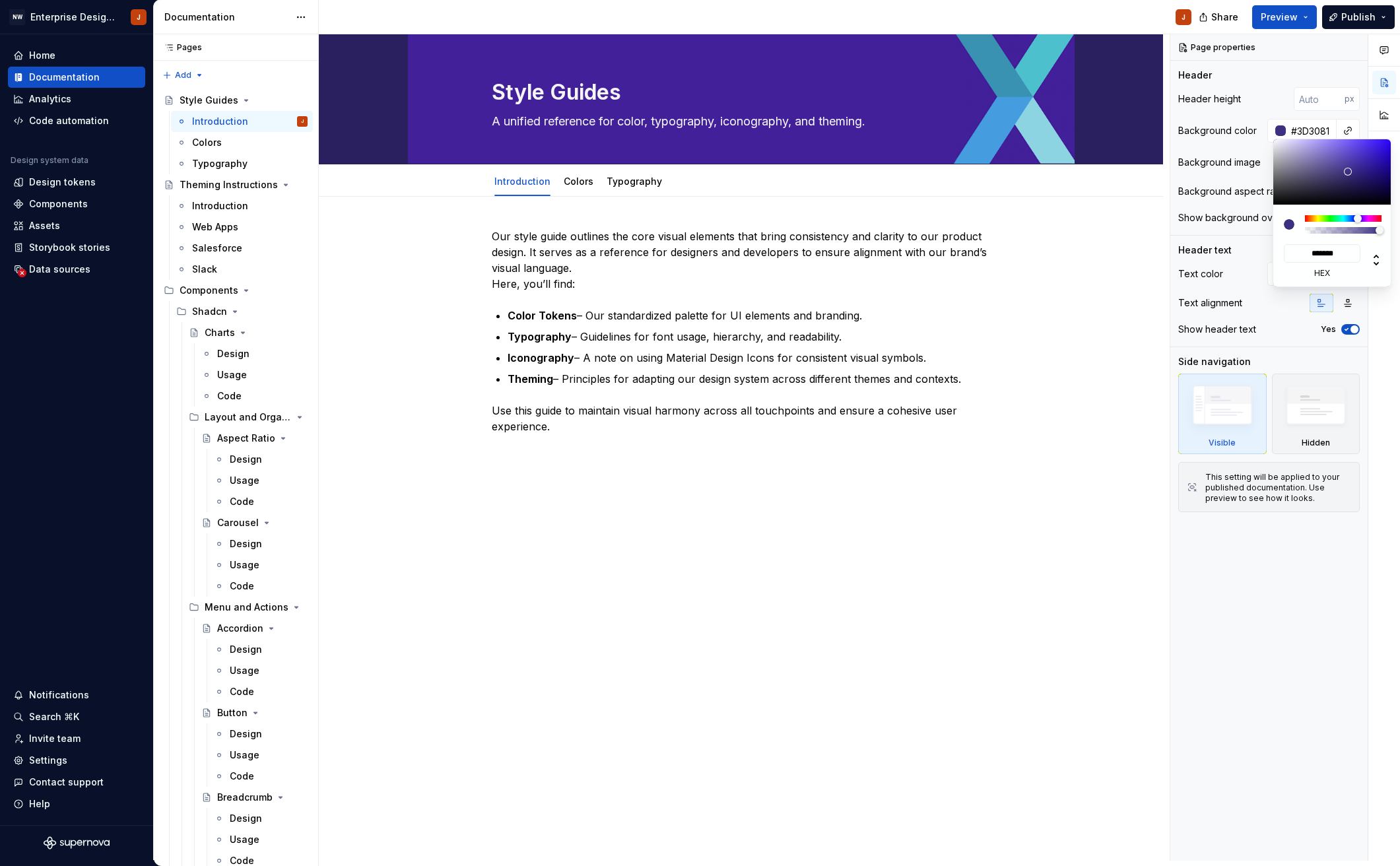
click at [1348, 172] on div at bounding box center [1332, 171] width 119 height 65
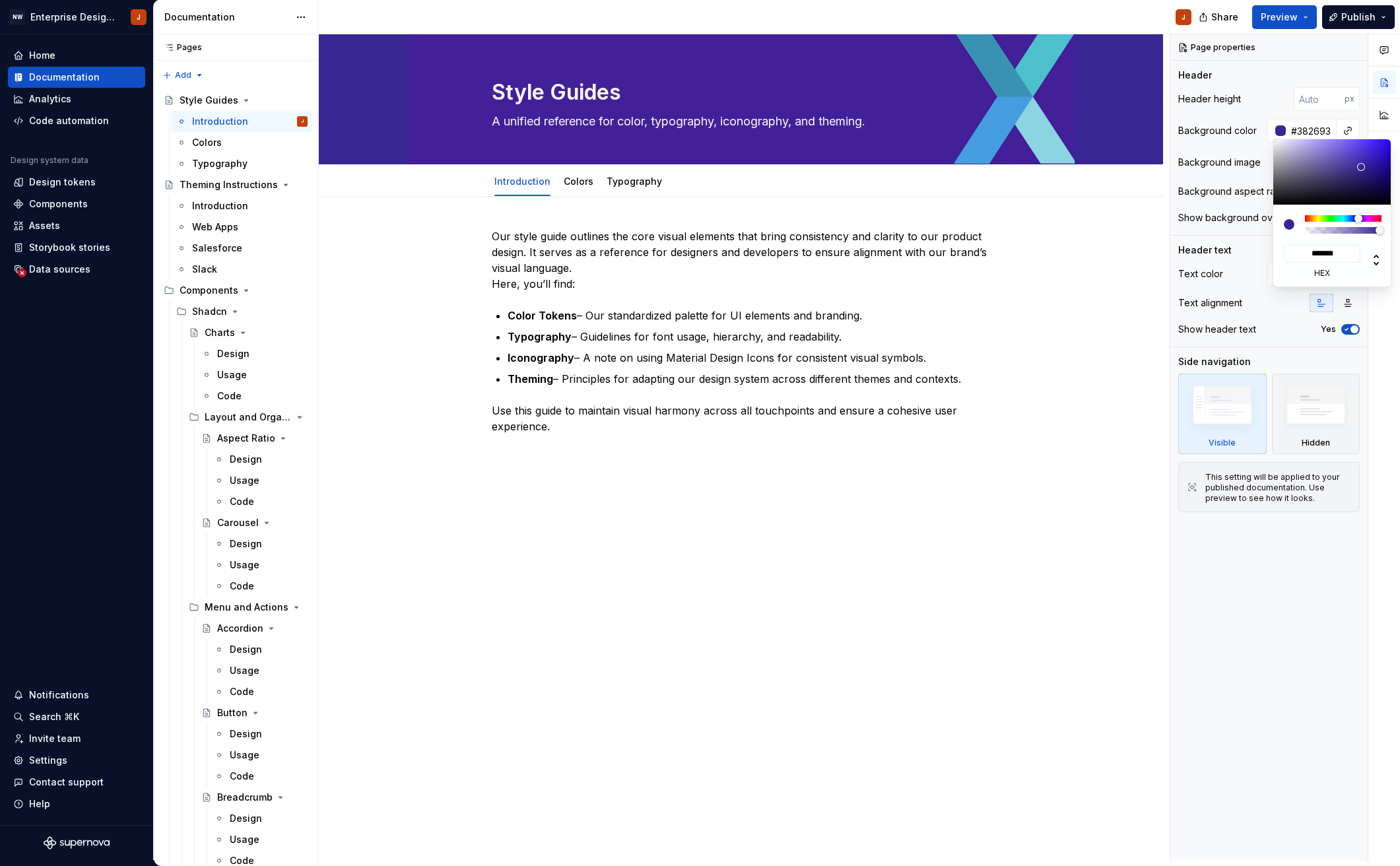
drag, startPoint x: 1347, startPoint y: 171, endPoint x: 1361, endPoint y: 167, distance: 14.6
click at [1361, 167] on div at bounding box center [1361, 167] width 8 height 8
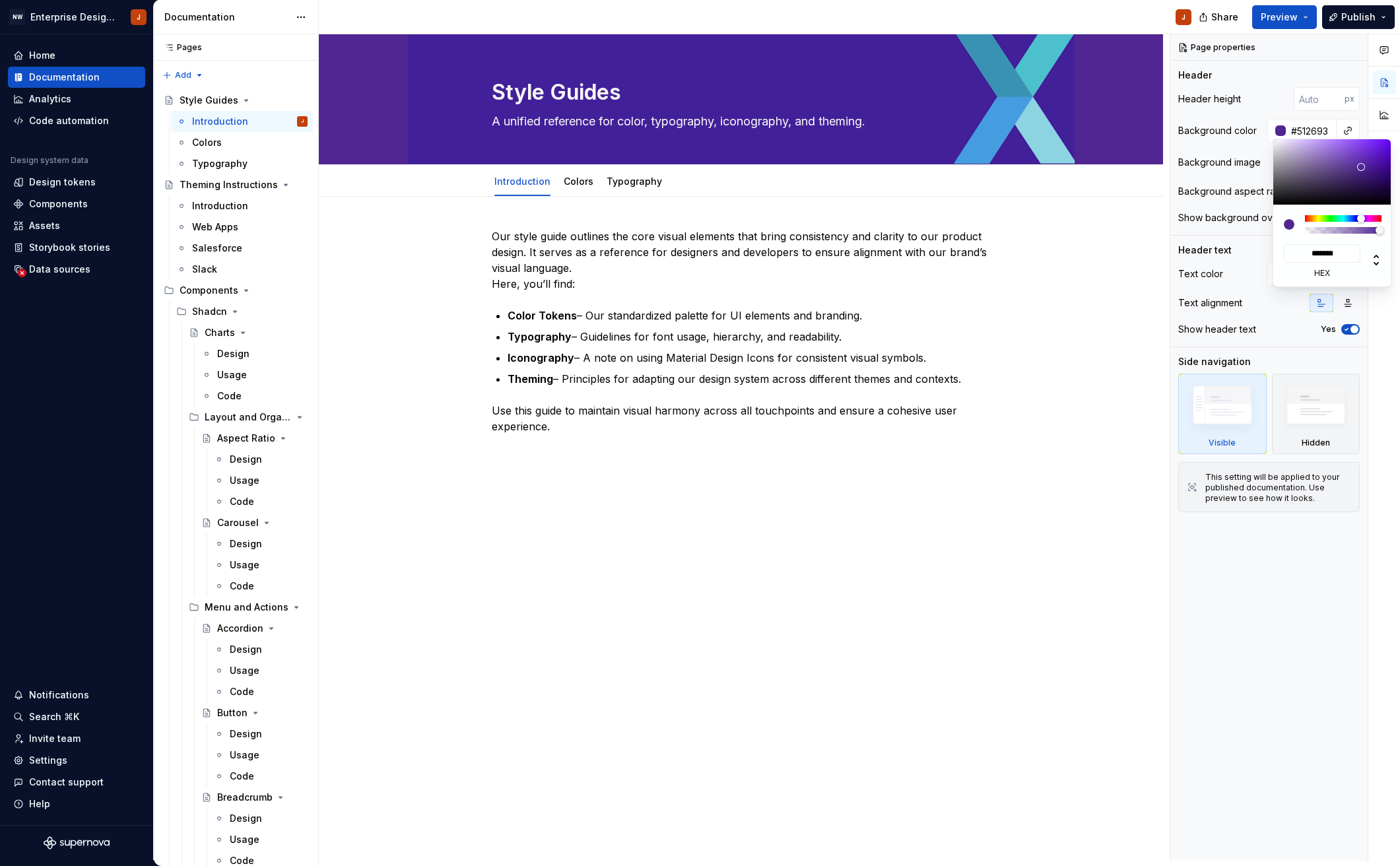
click at [1361, 218] on div at bounding box center [1361, 219] width 8 height 8
click at [1352, 171] on div at bounding box center [1332, 171] width 119 height 65
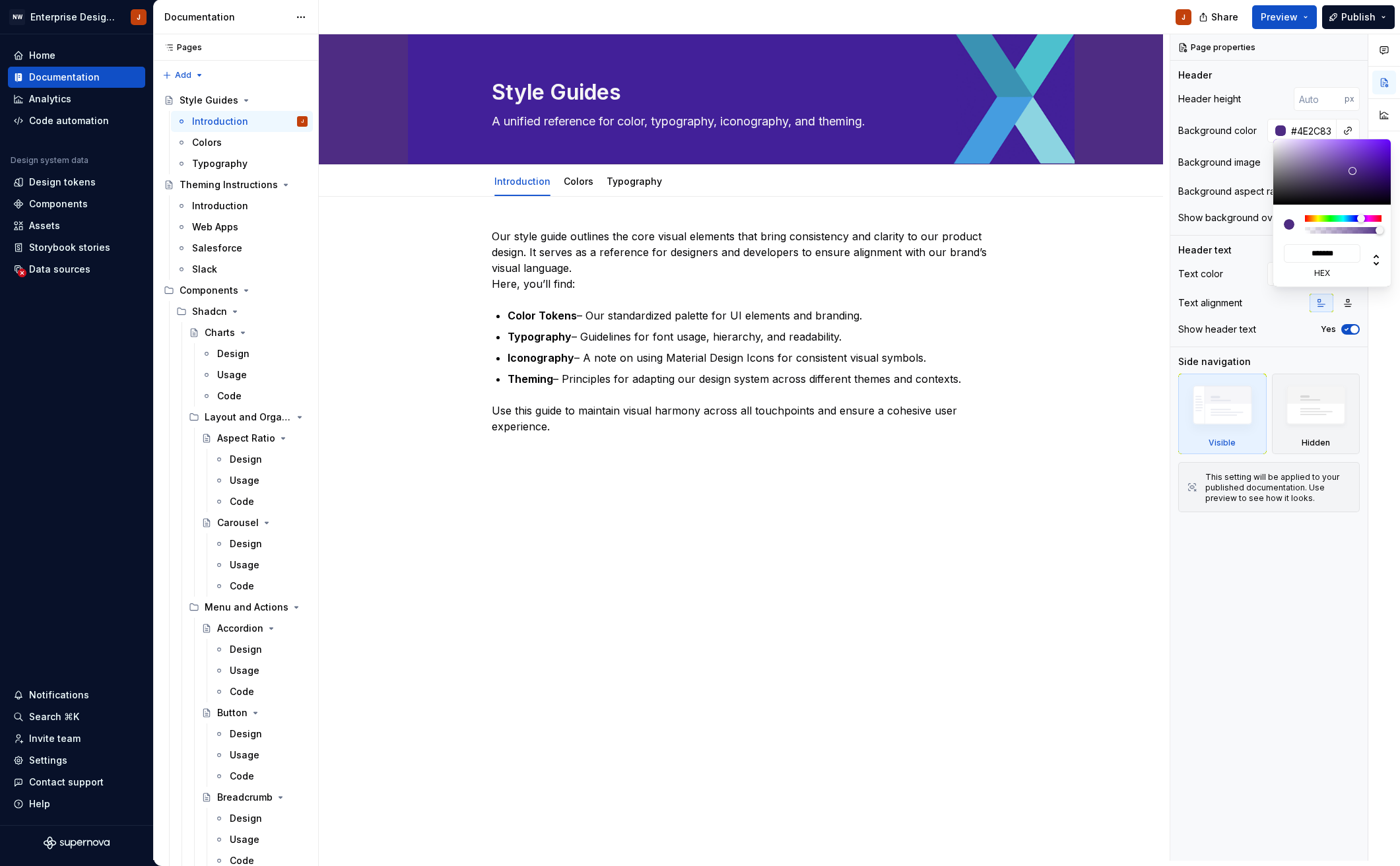
click at [1361, 218] on div at bounding box center [1361, 219] width 8 height 8
click at [1322, 273] on label "hex" at bounding box center [1321, 273] width 77 height 11
click at [1322, 263] on input "*******" at bounding box center [1321, 253] width 77 height 18
click at [1326, 274] on label "hex" at bounding box center [1321, 273] width 77 height 11
click at [1326, 263] on input "*******" at bounding box center [1321, 253] width 77 height 18
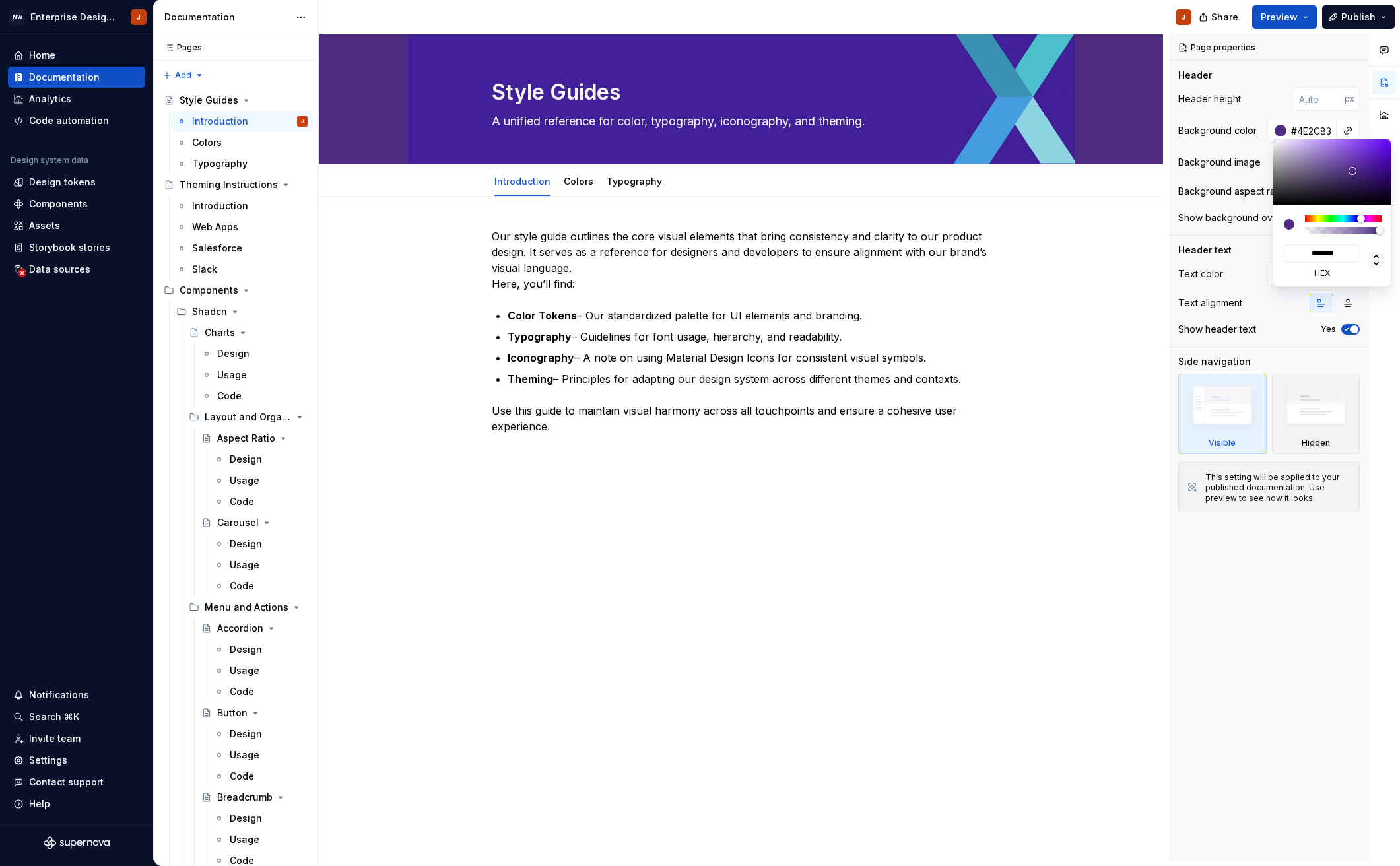
click at [1374, 260] on icon at bounding box center [1375, 259] width 16 height 16
click at [1288, 257] on input "**" at bounding box center [1292, 253] width 17 height 18
click at [1288, 256] on input "**" at bounding box center [1292, 253] width 17 height 18
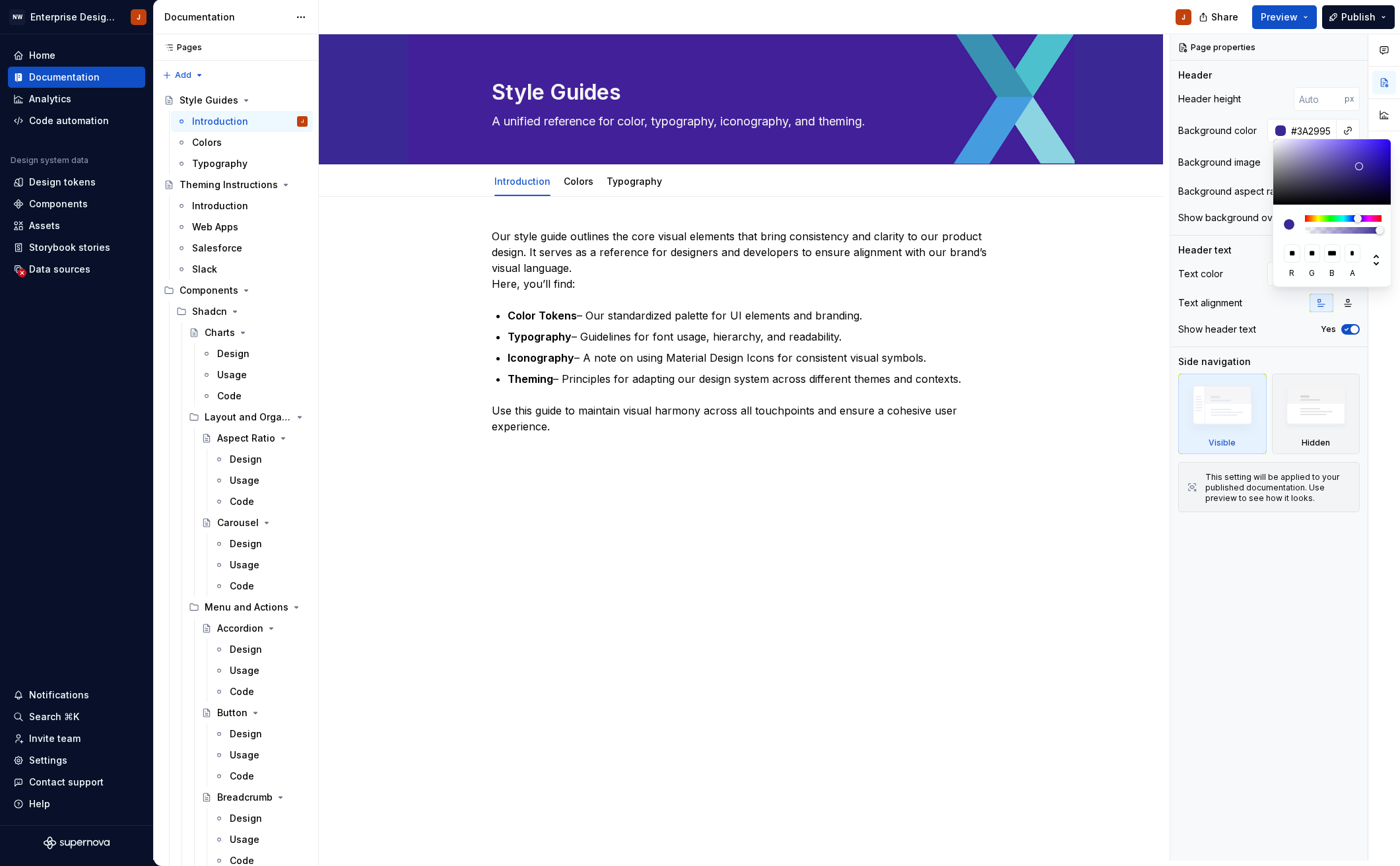
click at [1359, 166] on div at bounding box center [1359, 166] width 8 height 8
click at [1364, 169] on div at bounding box center [1369, 173] width 8 height 8
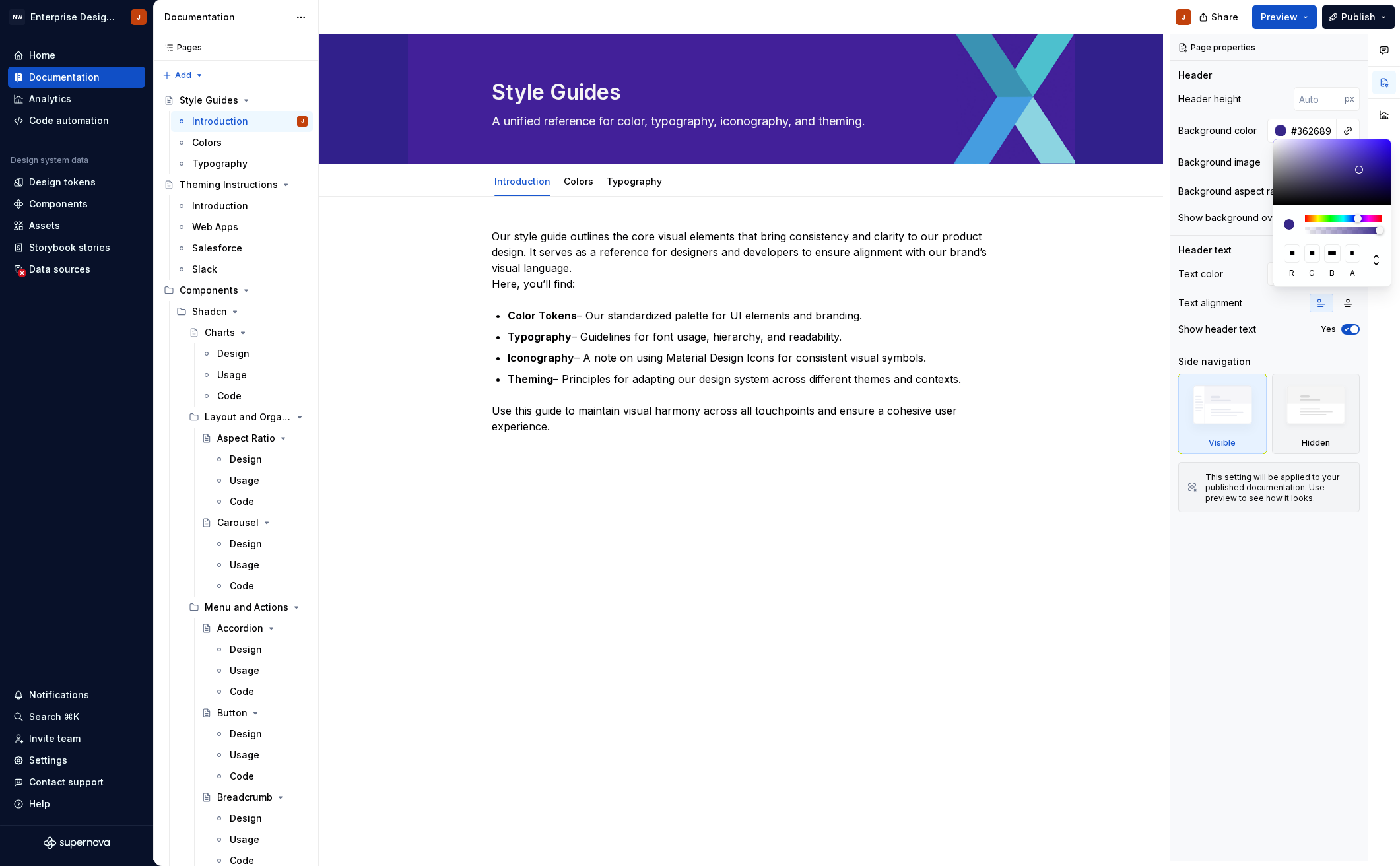
click at [1359, 169] on div at bounding box center [1332, 171] width 119 height 65
click at [1357, 164] on div at bounding box center [1332, 171] width 119 height 65
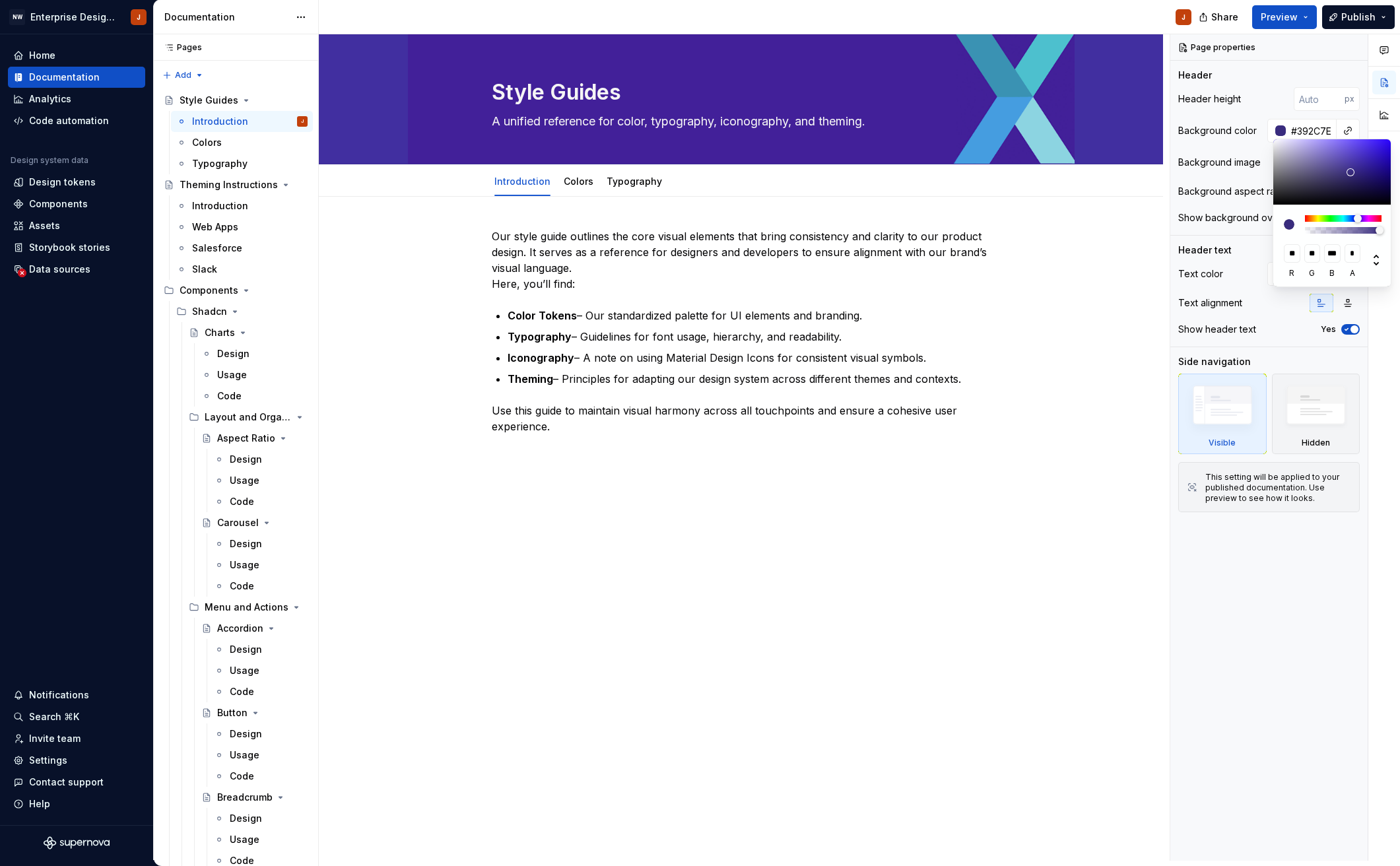
click at [1350, 172] on div at bounding box center [1332, 171] width 119 height 65
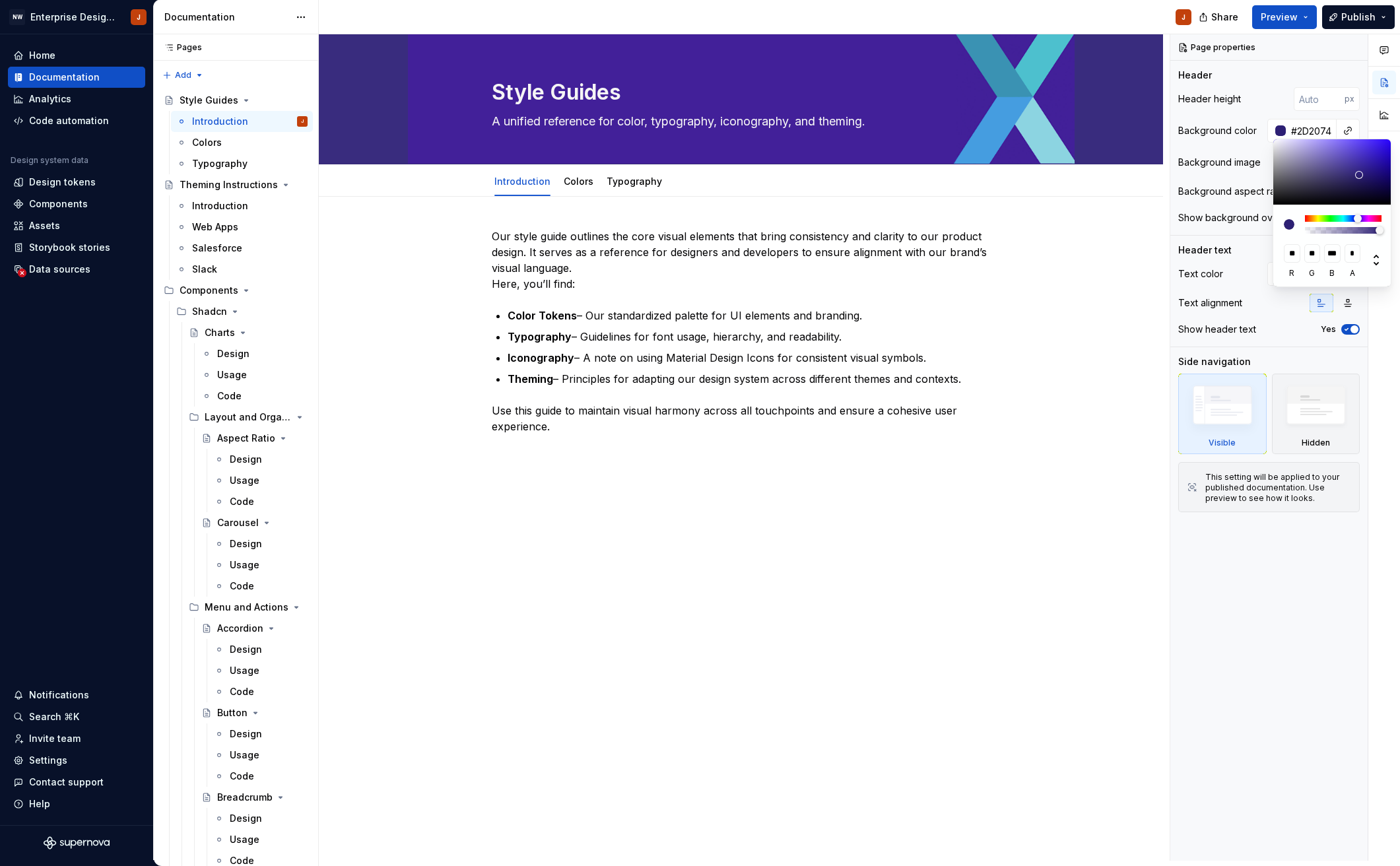
click at [1360, 175] on div at bounding box center [1332, 171] width 119 height 65
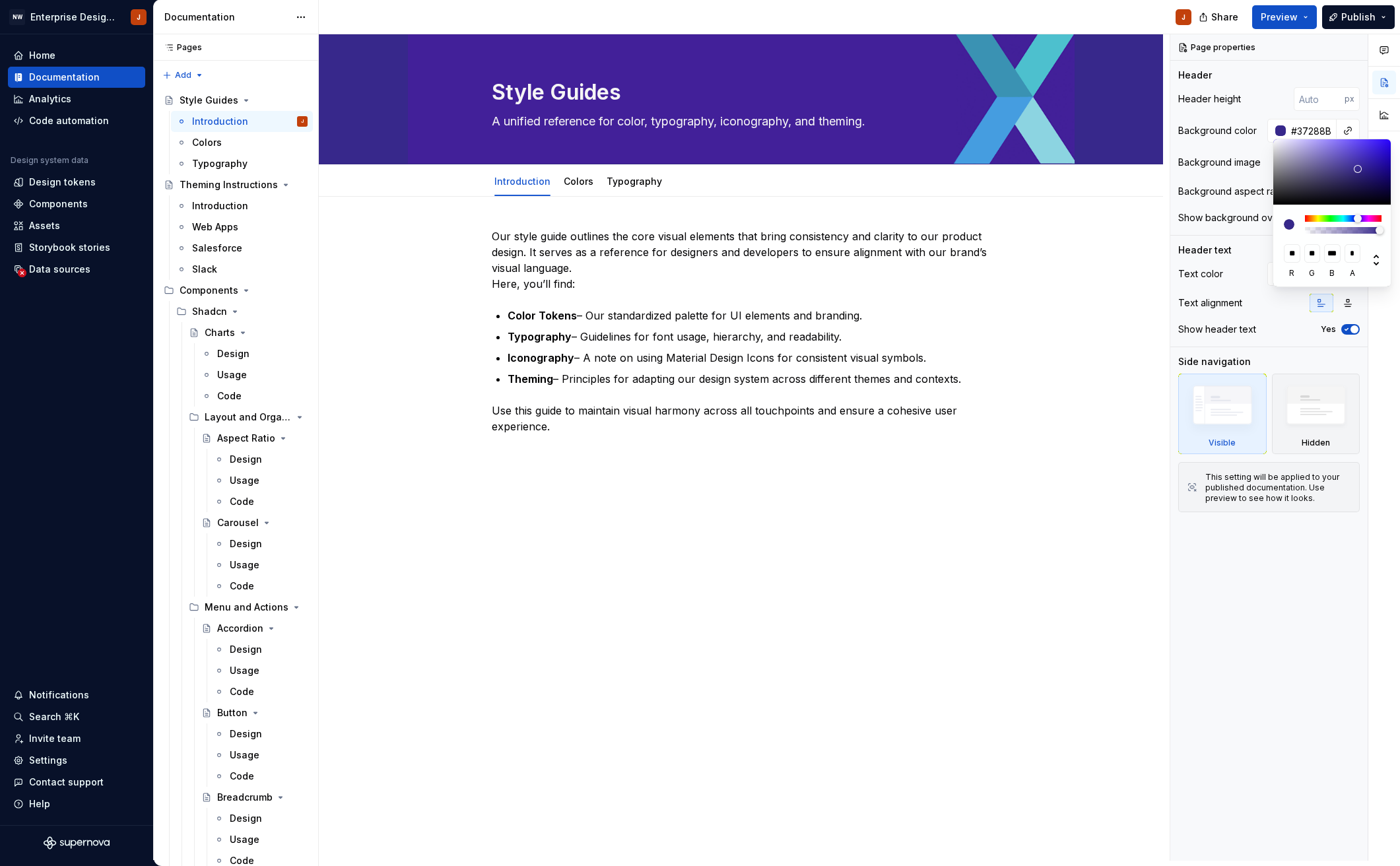
click at [1358, 169] on div at bounding box center [1332, 171] width 119 height 65
click at [1356, 167] on div at bounding box center [1356, 167] width 8 height 8
click at [1352, 168] on div at bounding box center [1332, 171] width 119 height 65
click at [1294, 253] on input "**" at bounding box center [1292, 253] width 17 height 18
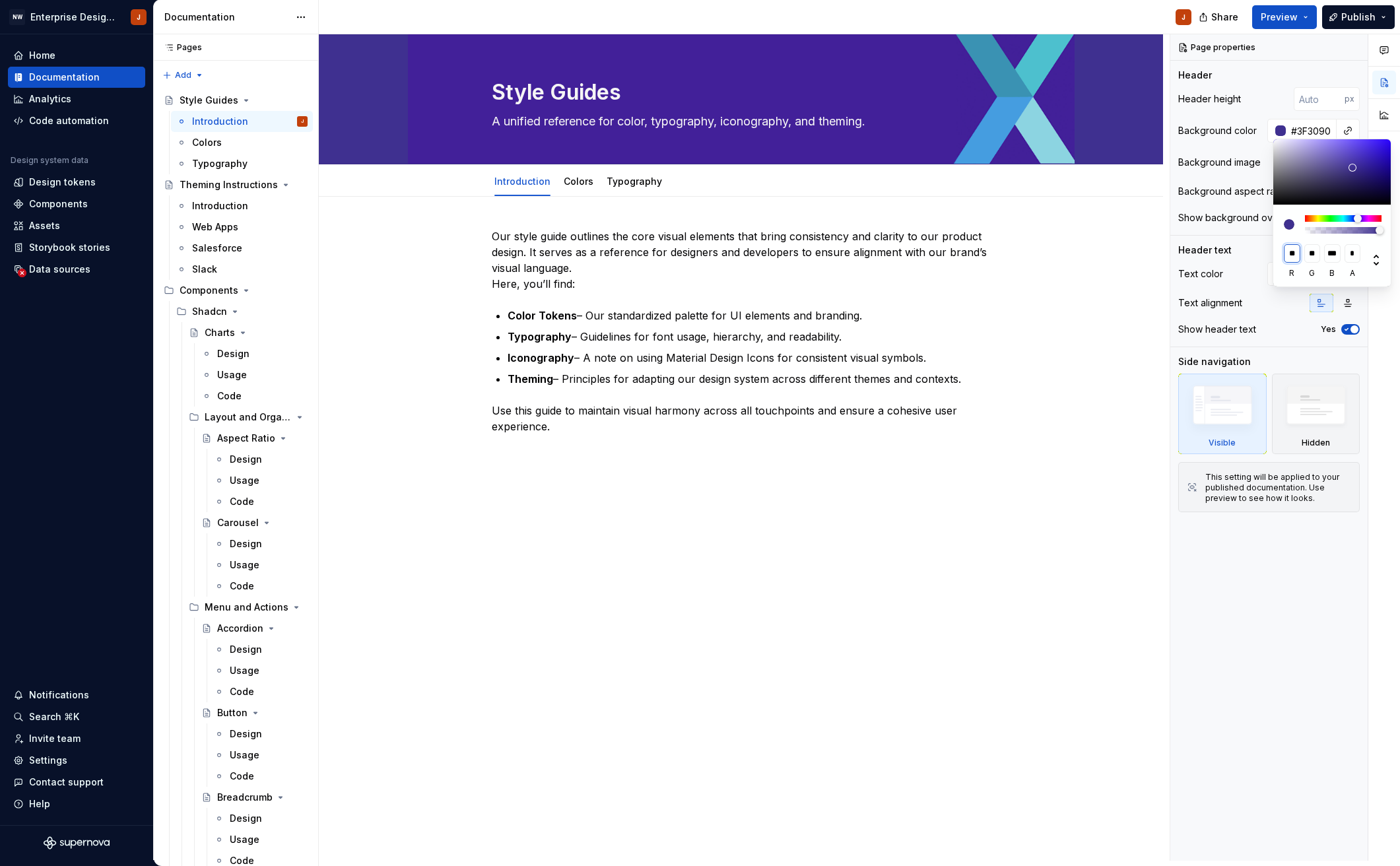
click at [1294, 253] on input "**" at bounding box center [1292, 253] width 17 height 18
click at [1289, 255] on input "**" at bounding box center [1292, 253] width 17 height 18
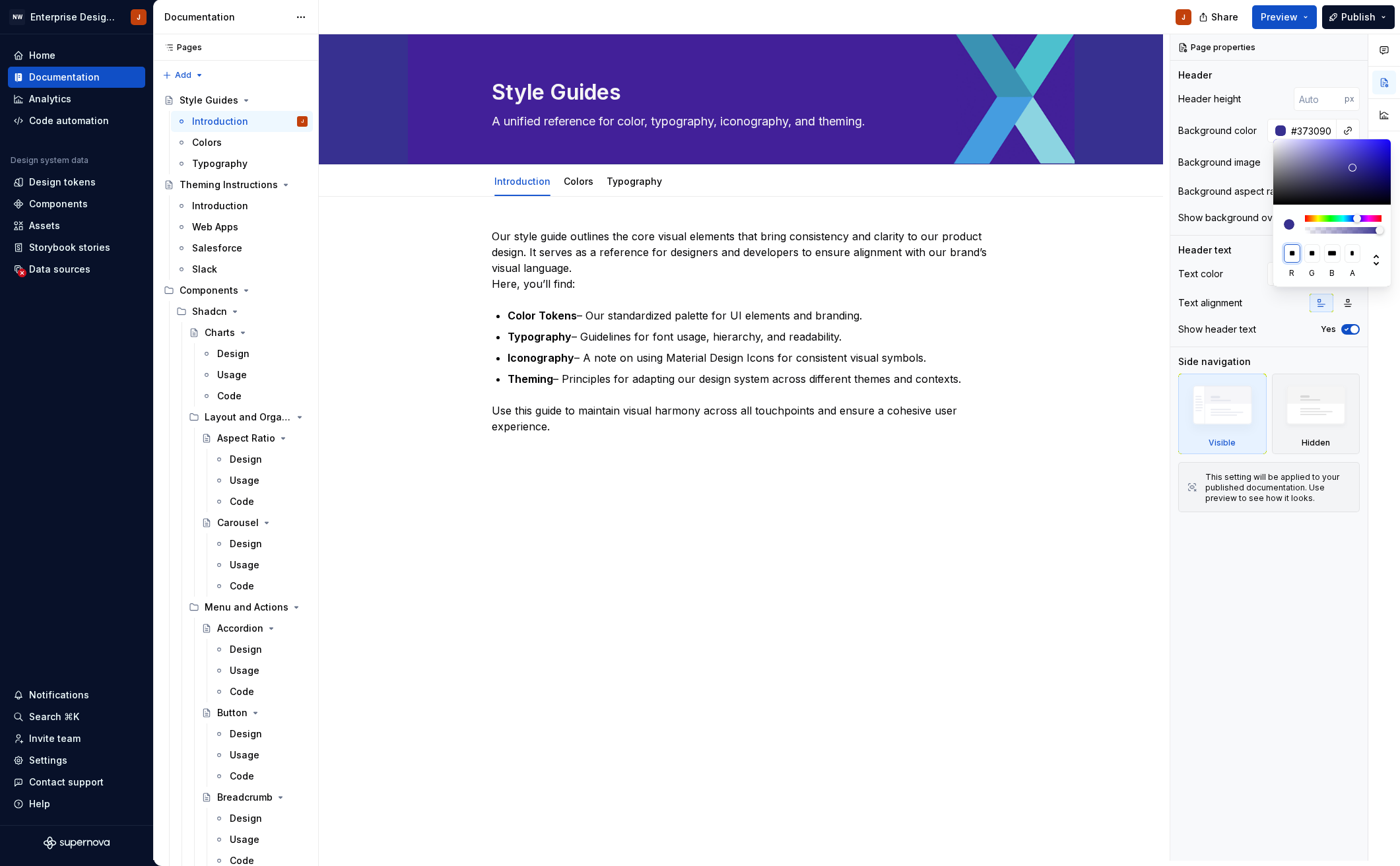
click at [1289, 255] on input "**" at bounding box center [1292, 253] width 17 height 18
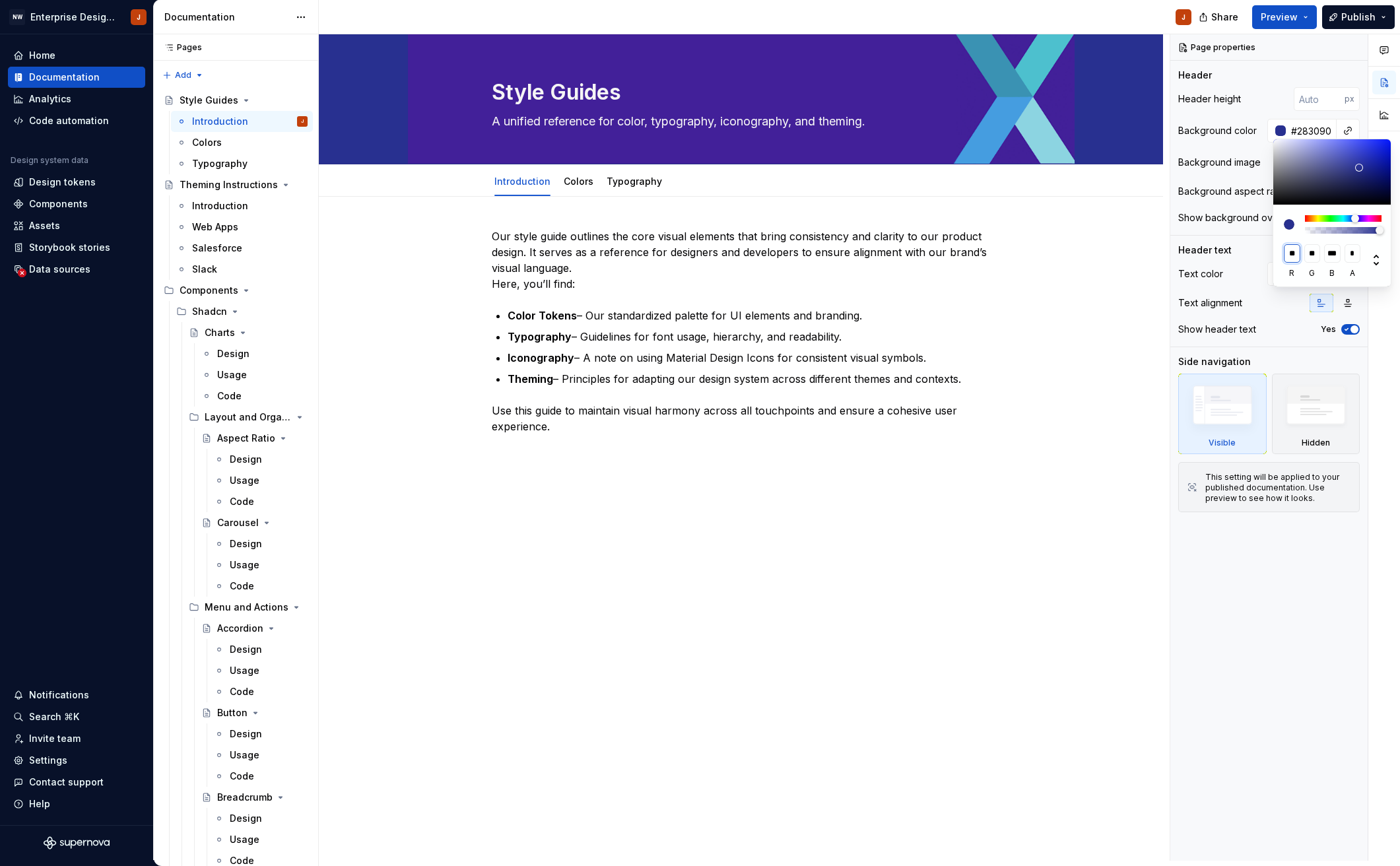
click at [1289, 255] on input "**" at bounding box center [1292, 253] width 17 height 18
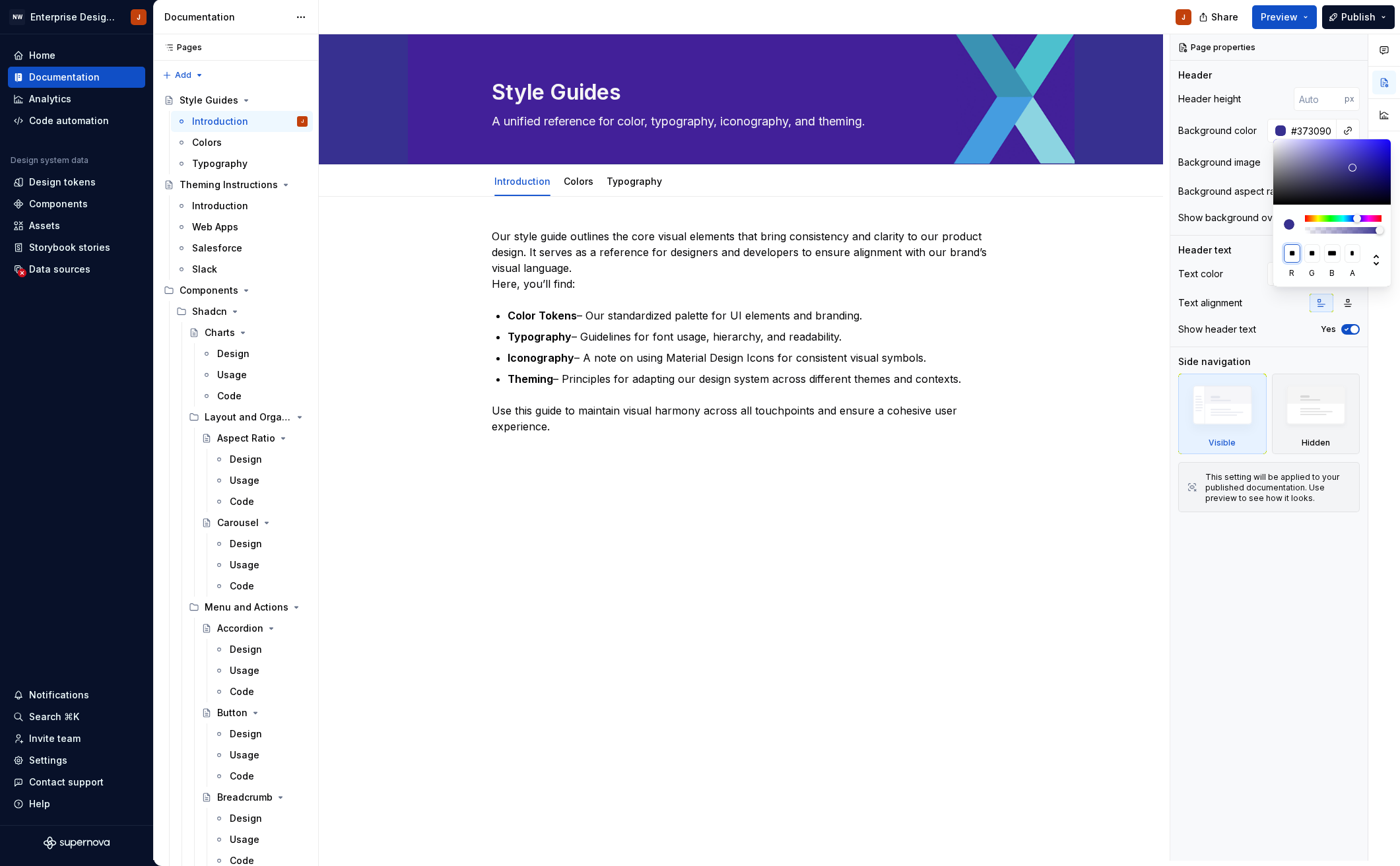
click at [1289, 255] on input "**" at bounding box center [1292, 253] width 17 height 18
click at [1315, 255] on input "**" at bounding box center [1312, 253] width 17 height 18
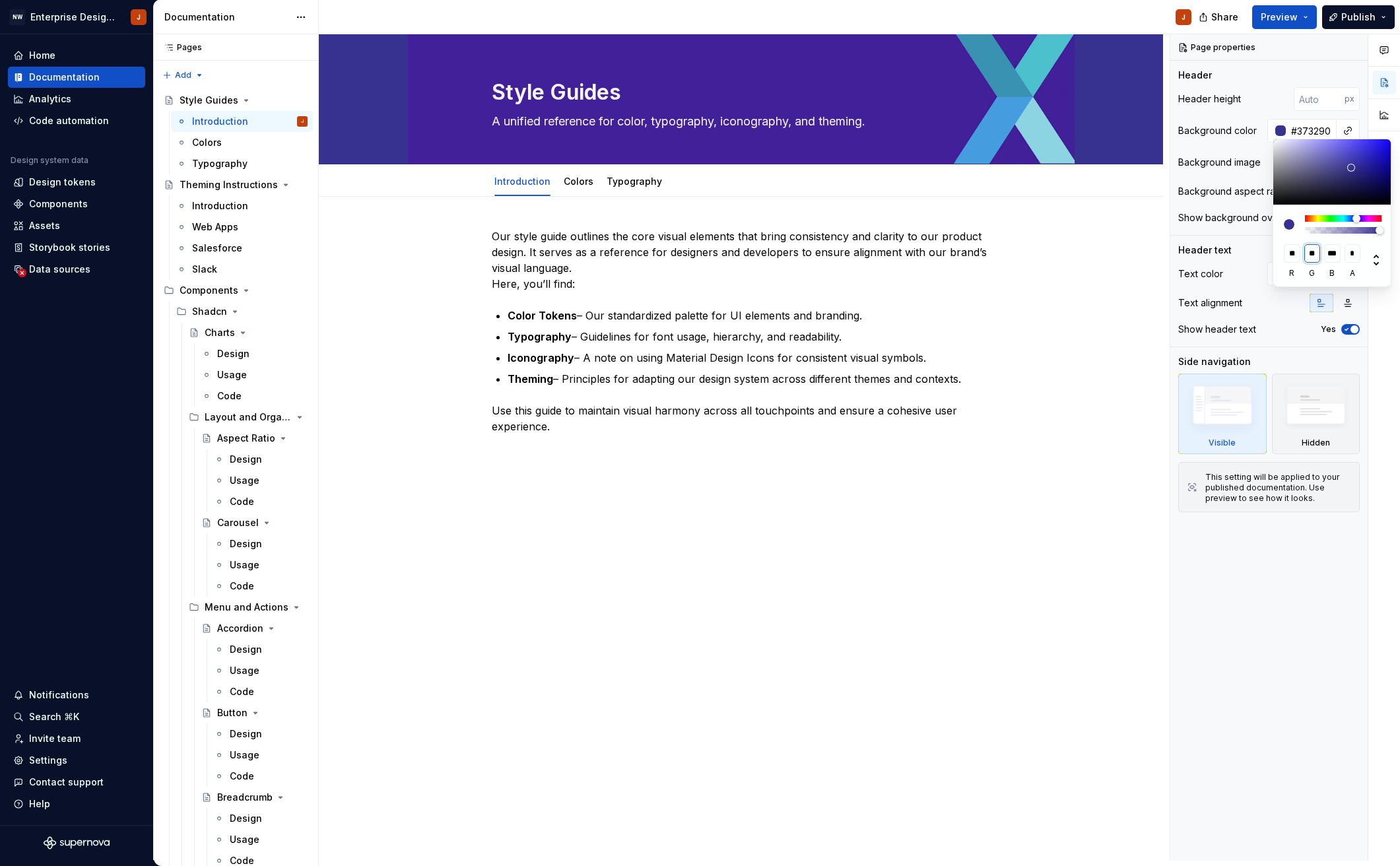
click at [1315, 255] on input "**" at bounding box center [1312, 253] width 17 height 18
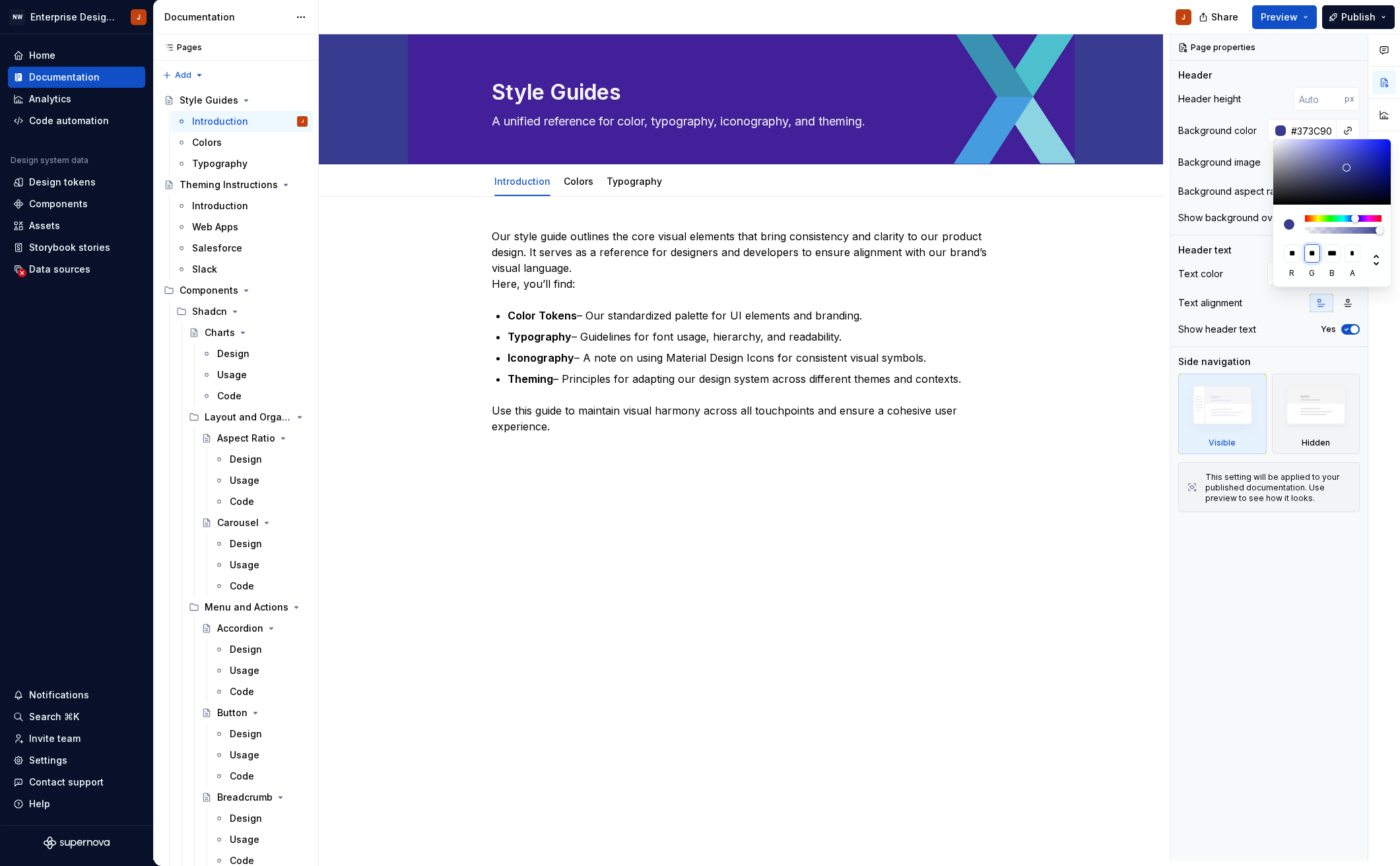
click at [1315, 255] on input "**" at bounding box center [1312, 253] width 17 height 18
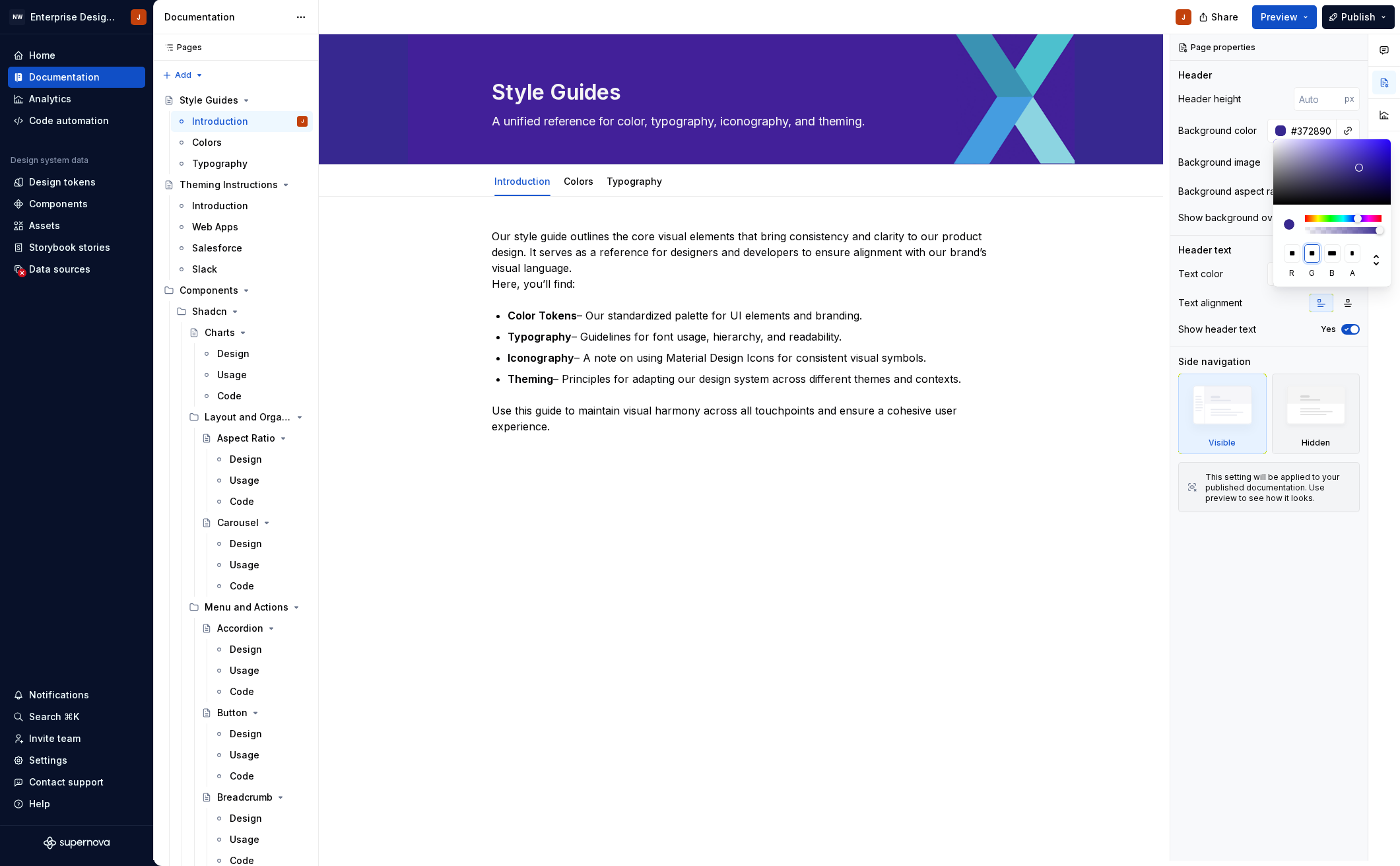
click at [1315, 255] on input "**" at bounding box center [1312, 253] width 17 height 18
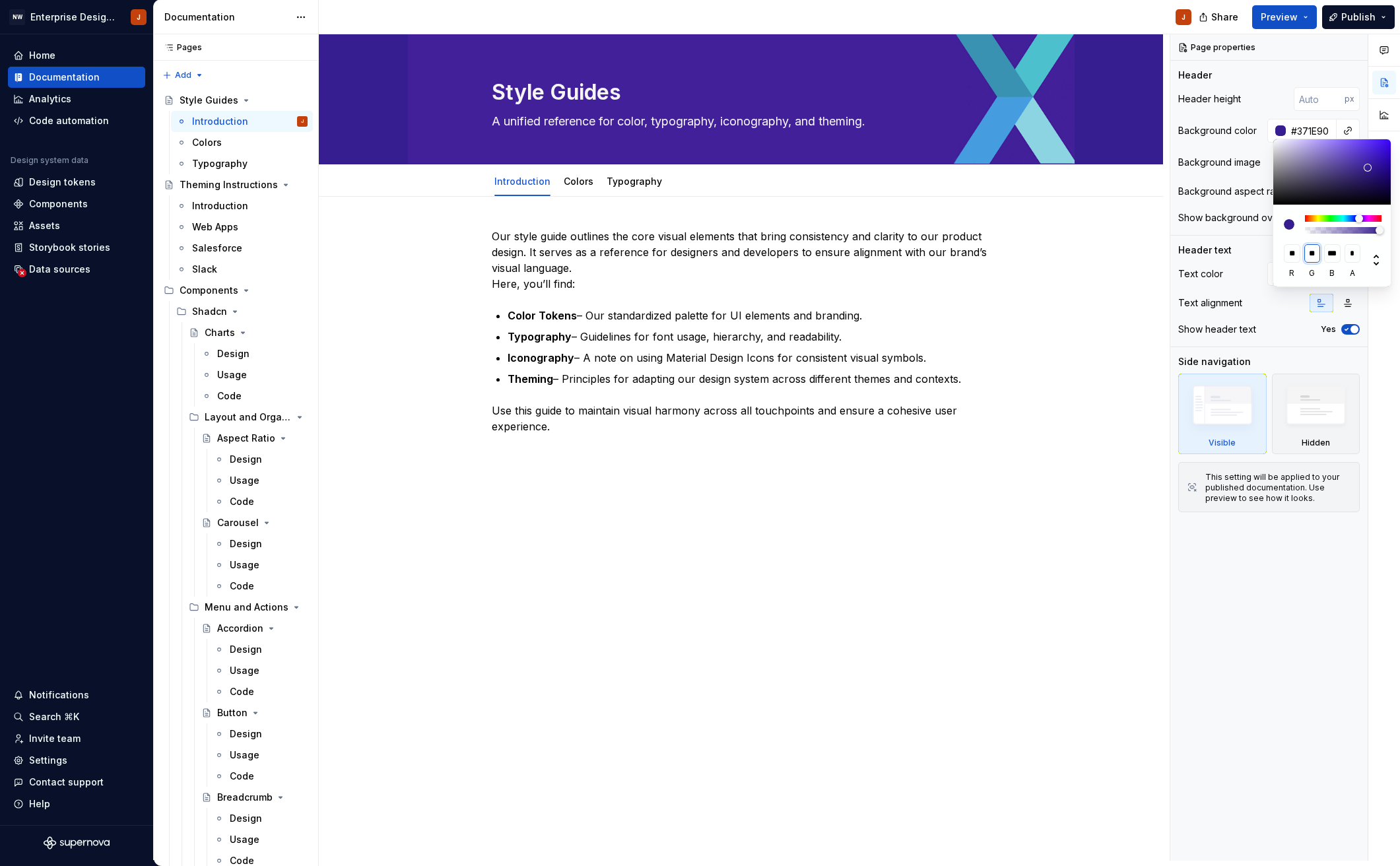
click at [1315, 255] on input "**" at bounding box center [1312, 253] width 17 height 18
click at [1328, 254] on input "***" at bounding box center [1332, 253] width 17 height 18
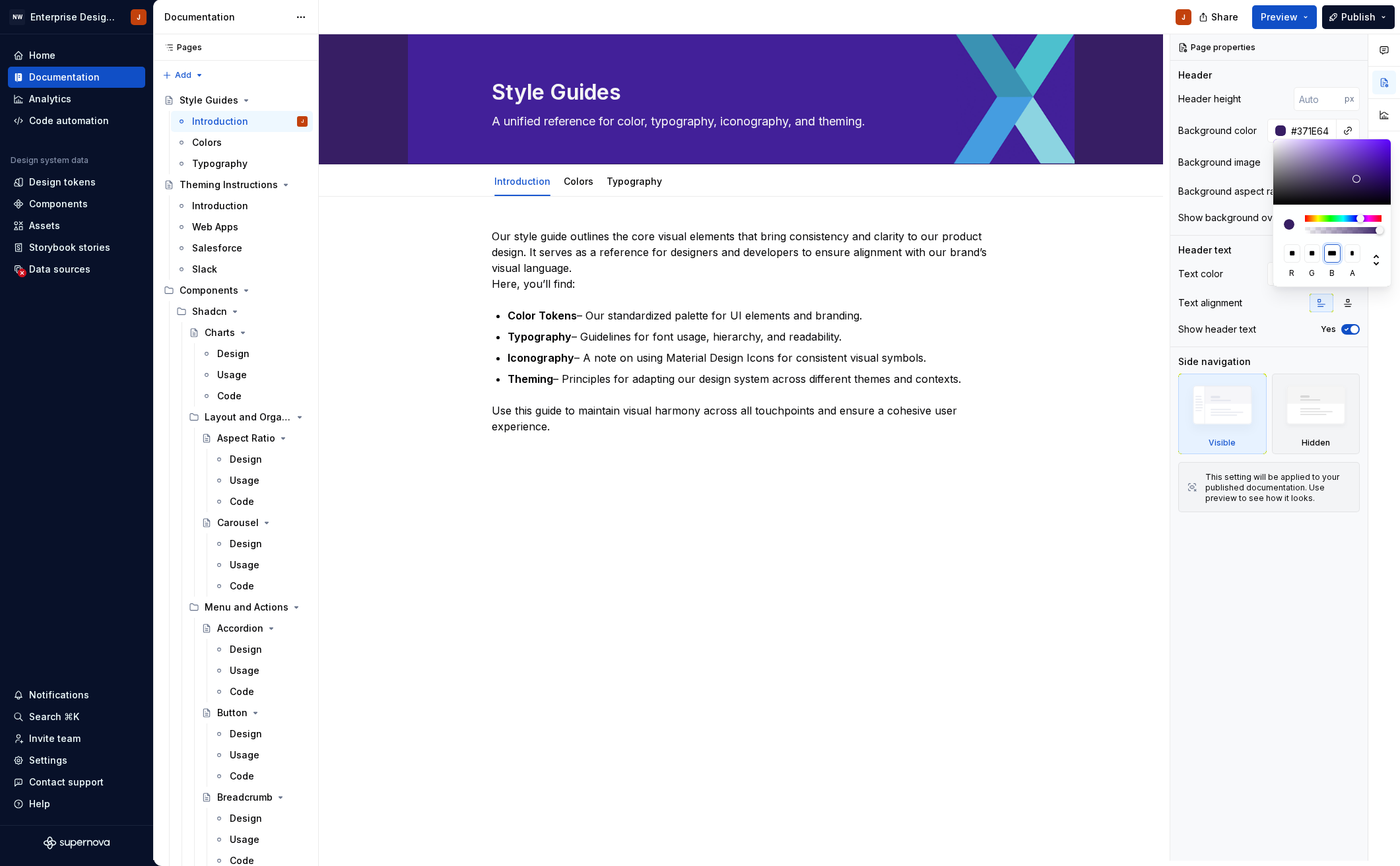
click at [1332, 254] on input "***" at bounding box center [1332, 253] width 17 height 18
click at [1332, 253] on input "***" at bounding box center [1332, 253] width 17 height 18
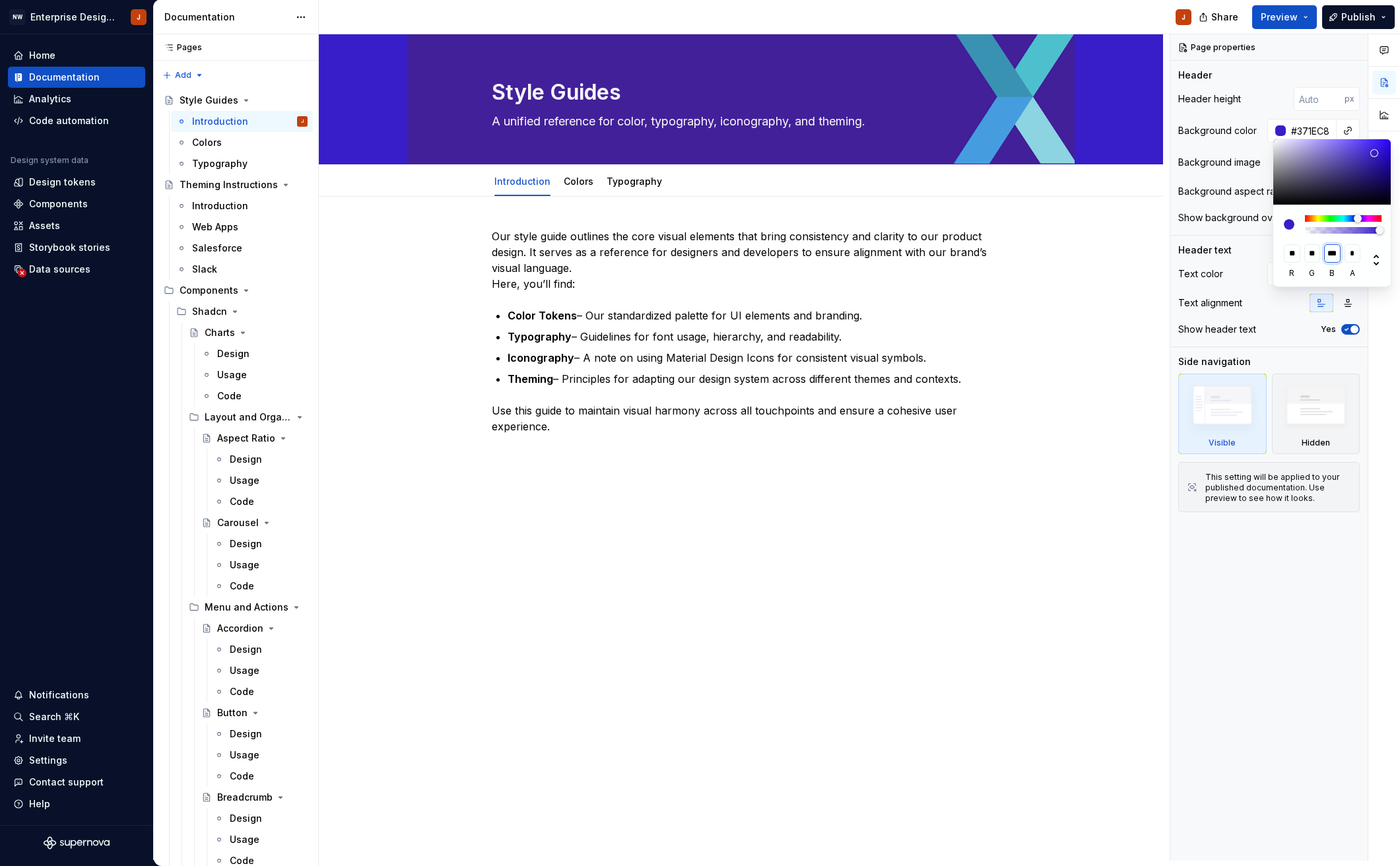
click at [1332, 253] on input "***" at bounding box center [1332, 253] width 17 height 18
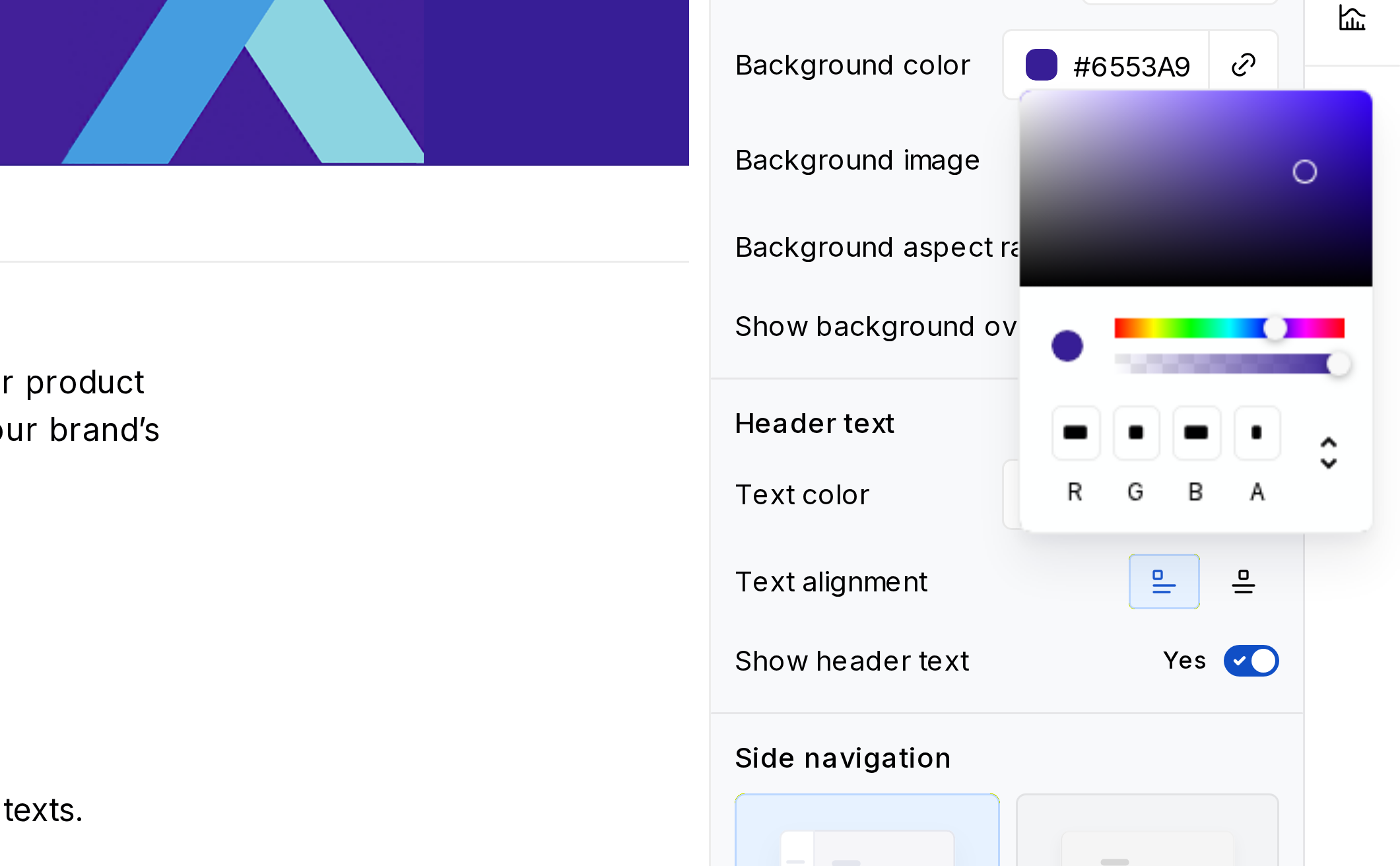
click at [1273, 139] on div at bounding box center [1332, 171] width 119 height 65
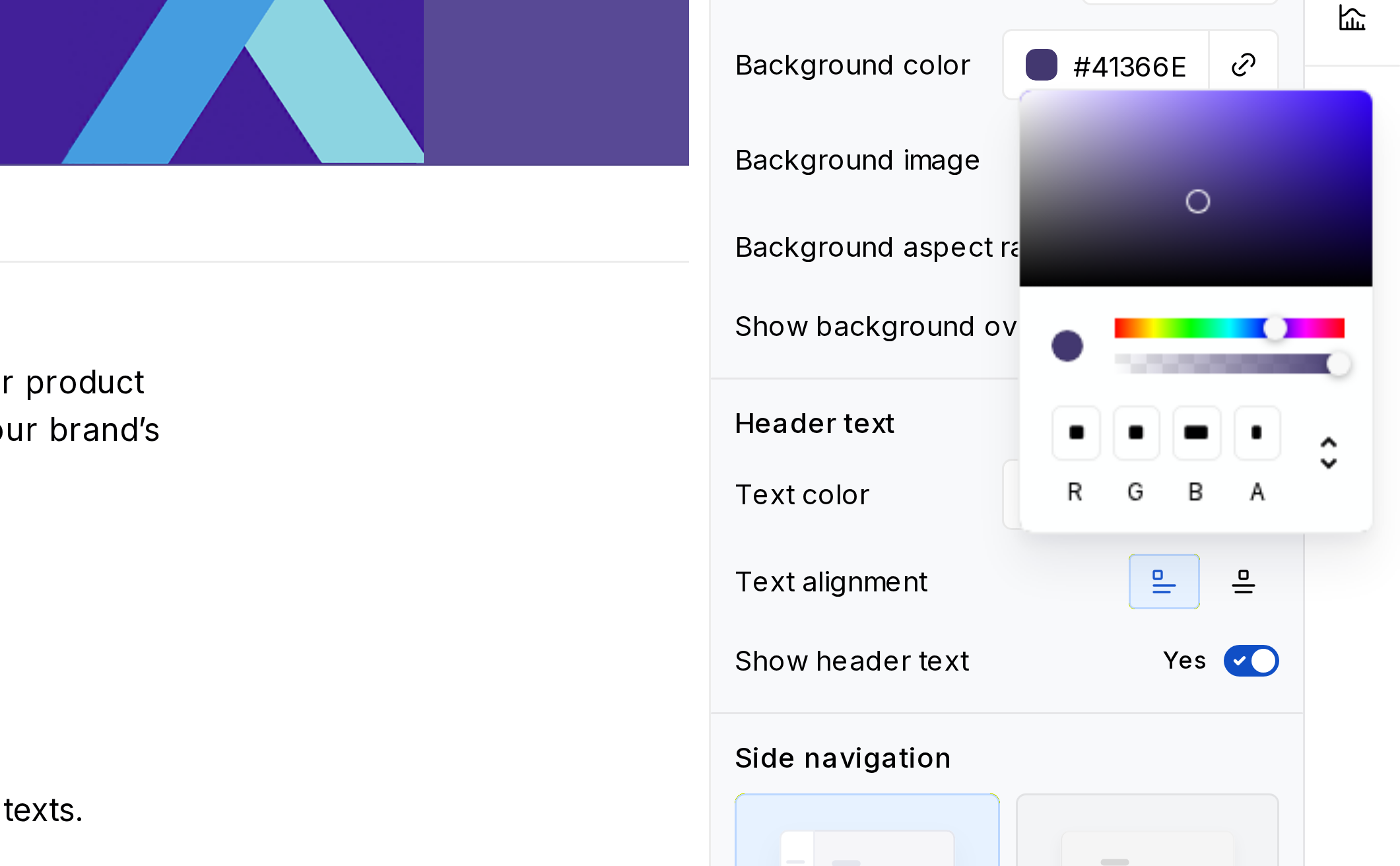
drag, startPoint x: 401, startPoint y: 57, endPoint x: 401, endPoint y: 67, distance: 10.0
click at [1332, 176] on div at bounding box center [1336, 180] width 8 height 8
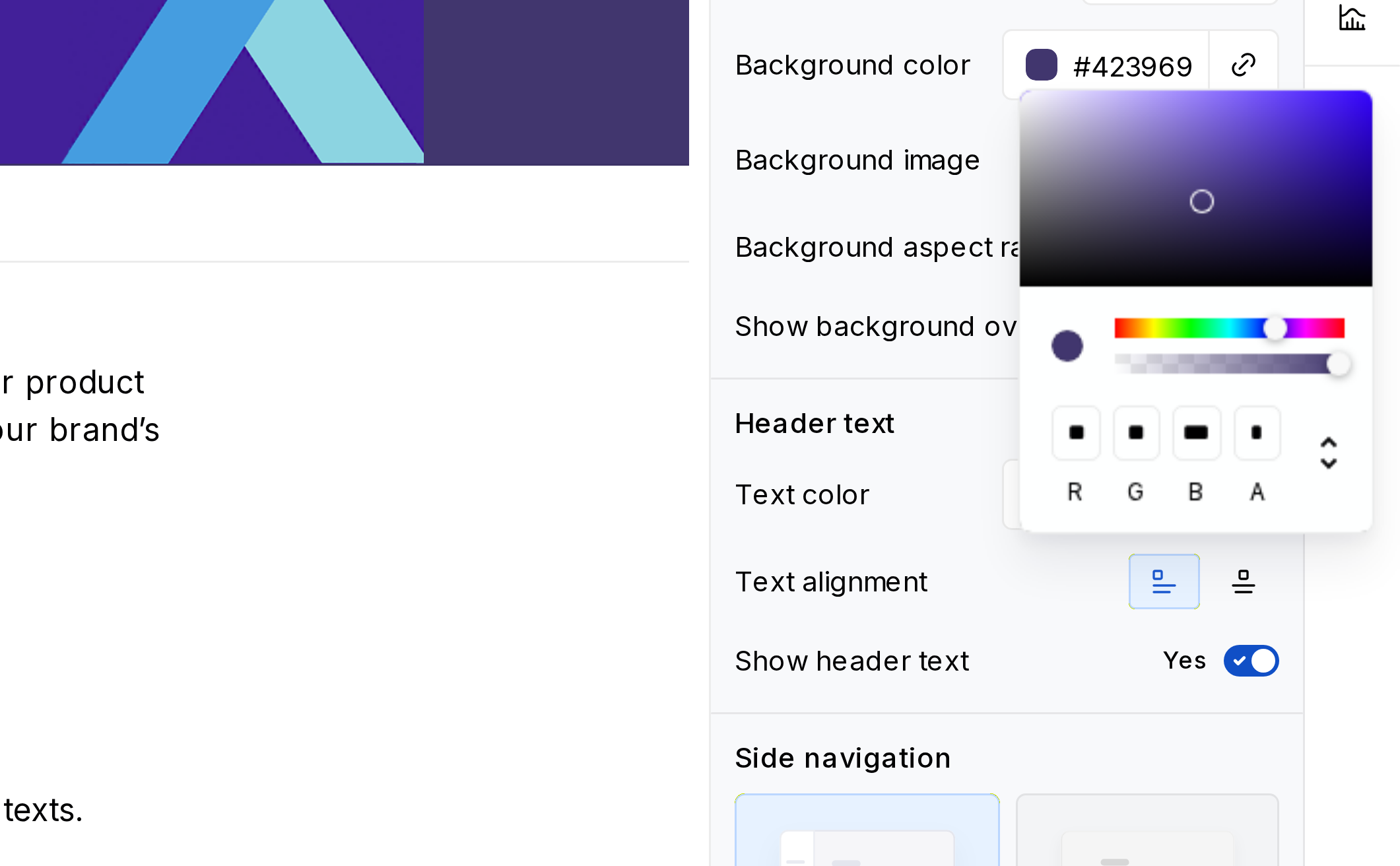
click at [1273, 139] on div at bounding box center [1332, 171] width 119 height 65
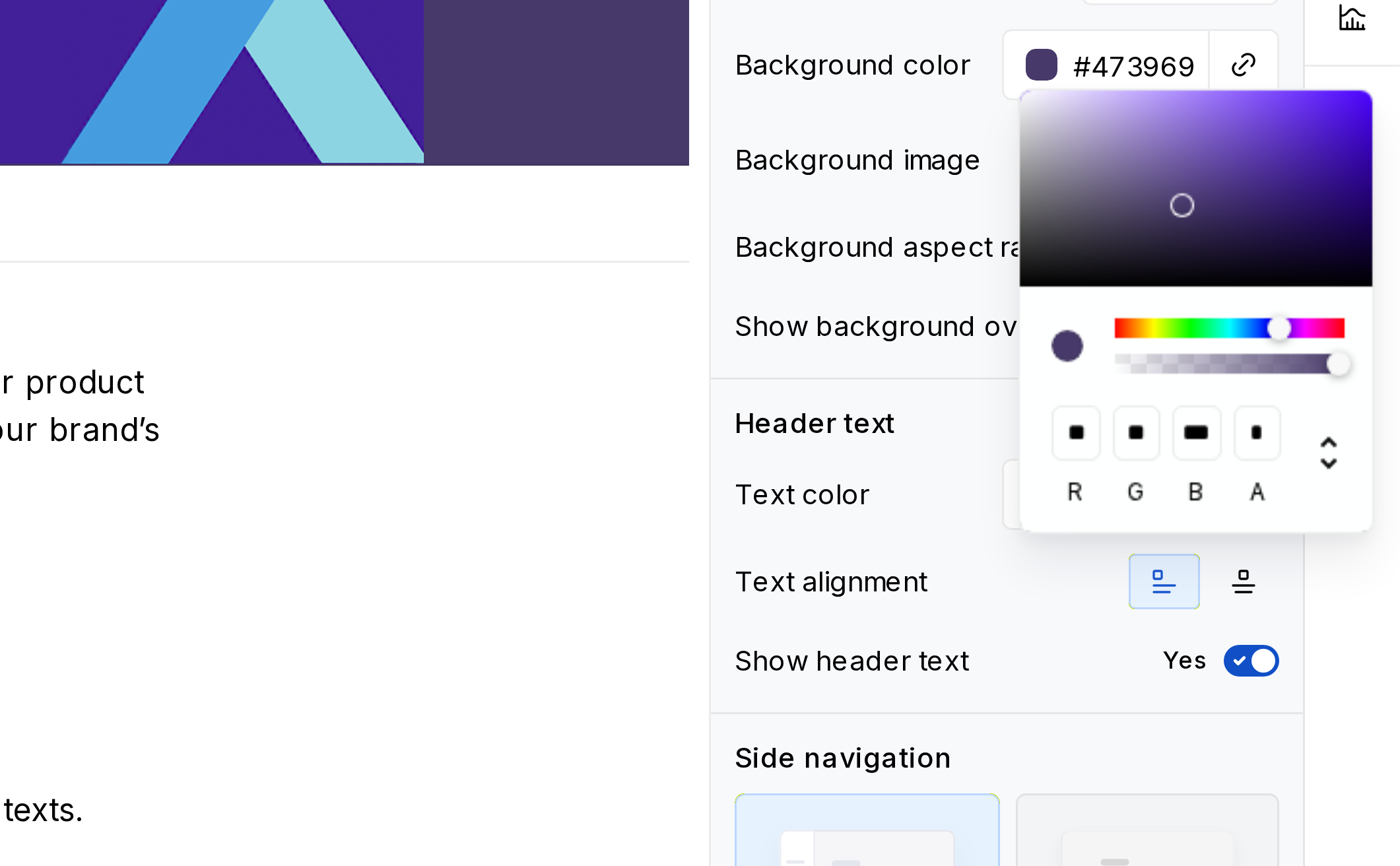
click at [1355, 215] on div at bounding box center [1360, 219] width 8 height 8
click at [1273, 139] on div at bounding box center [1332, 171] width 119 height 65
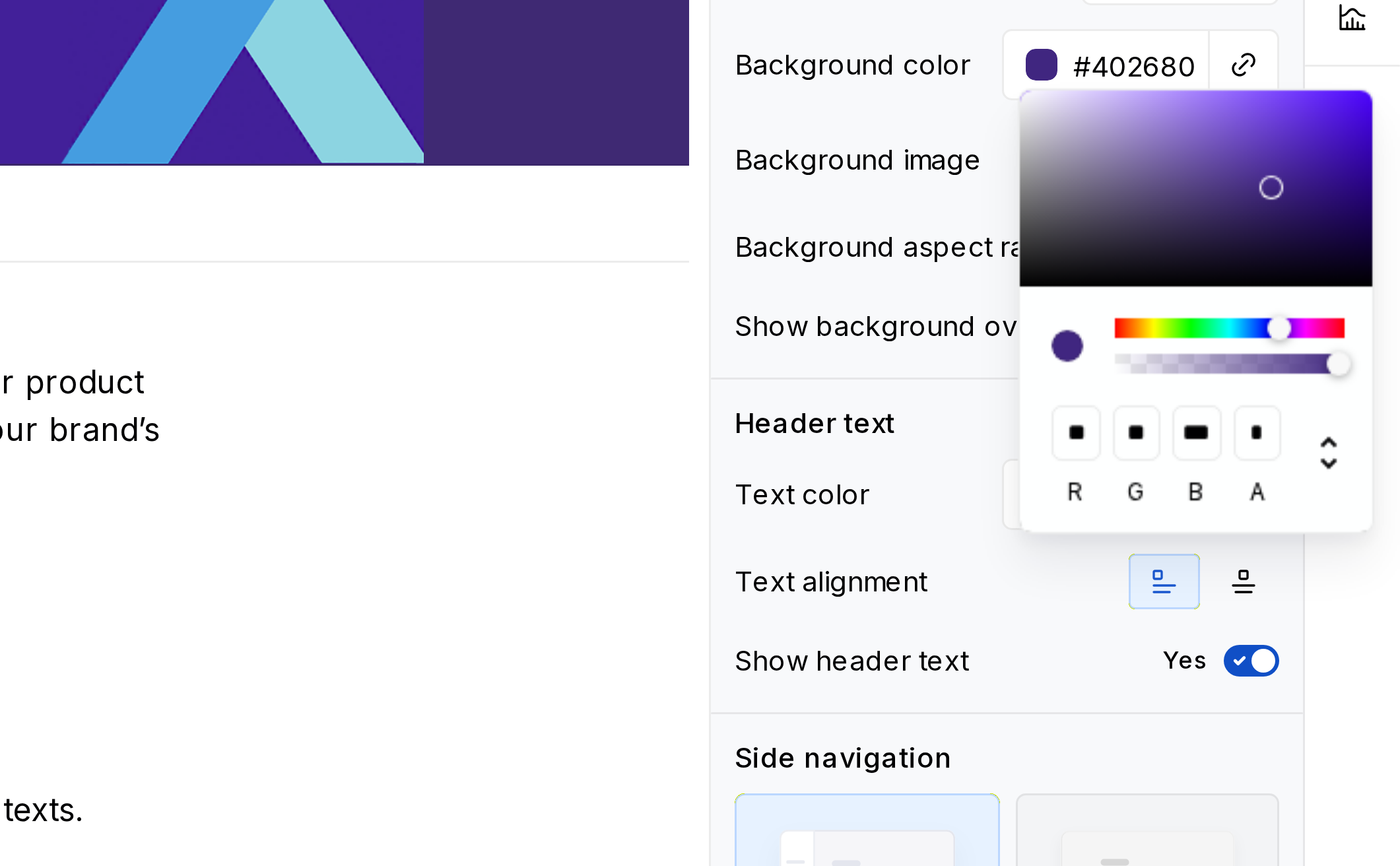
click at [1273, 139] on div at bounding box center [1332, 171] width 119 height 65
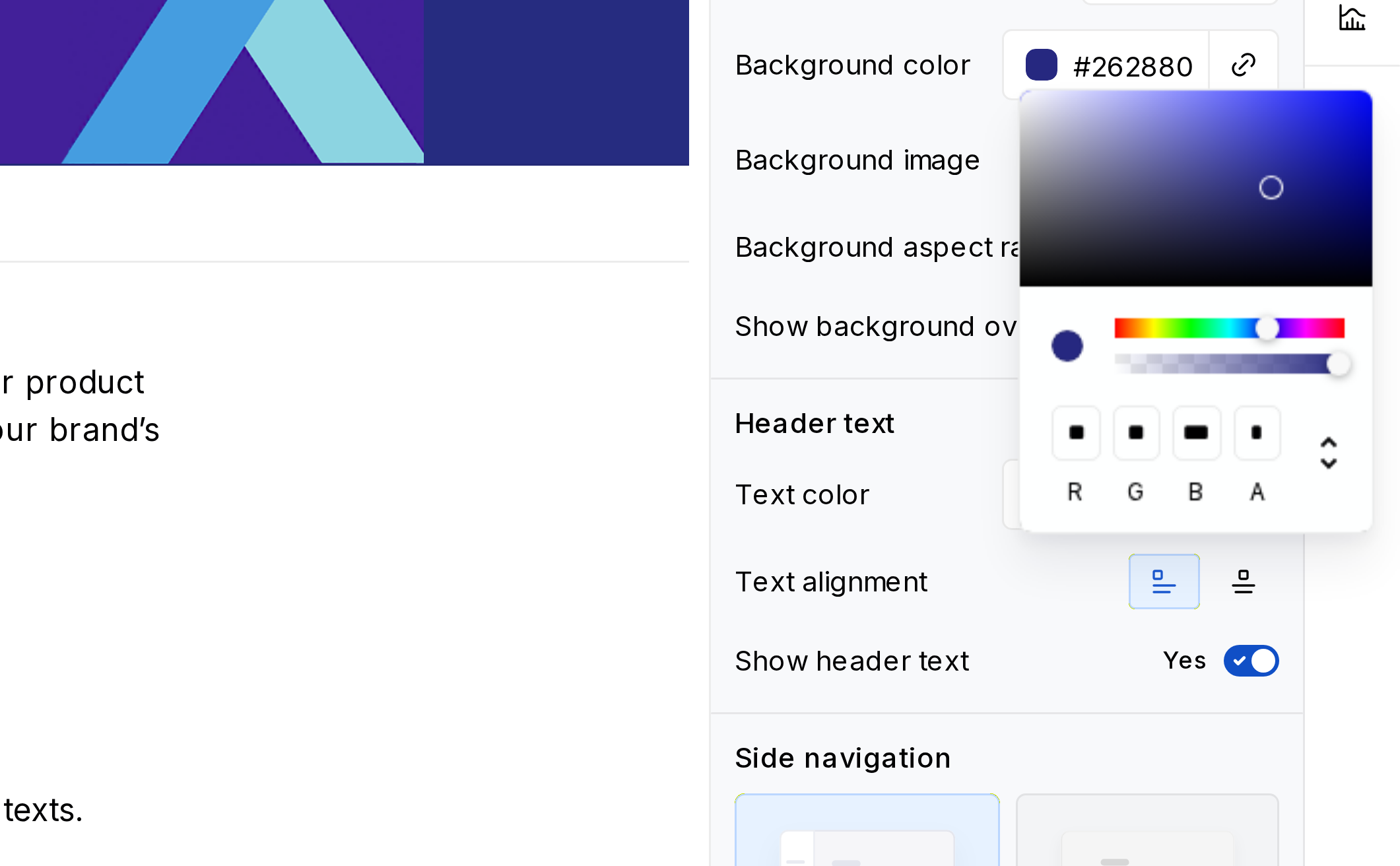
click at [1351, 215] on div at bounding box center [1355, 219] width 8 height 8
click at [1273, 139] on div at bounding box center [1332, 171] width 119 height 65
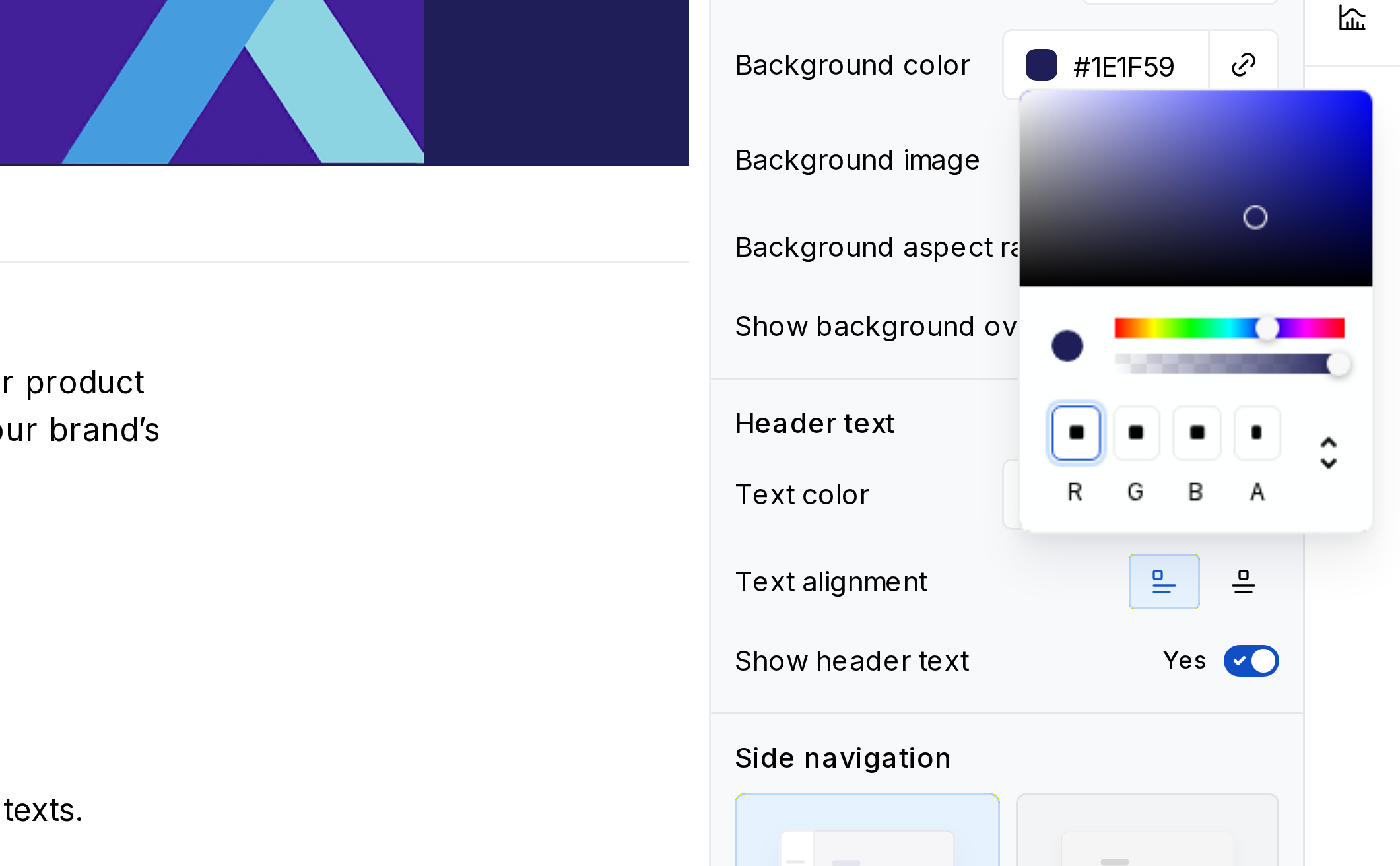
click at [1283, 244] on input "**" at bounding box center [1292, 253] width 17 height 18
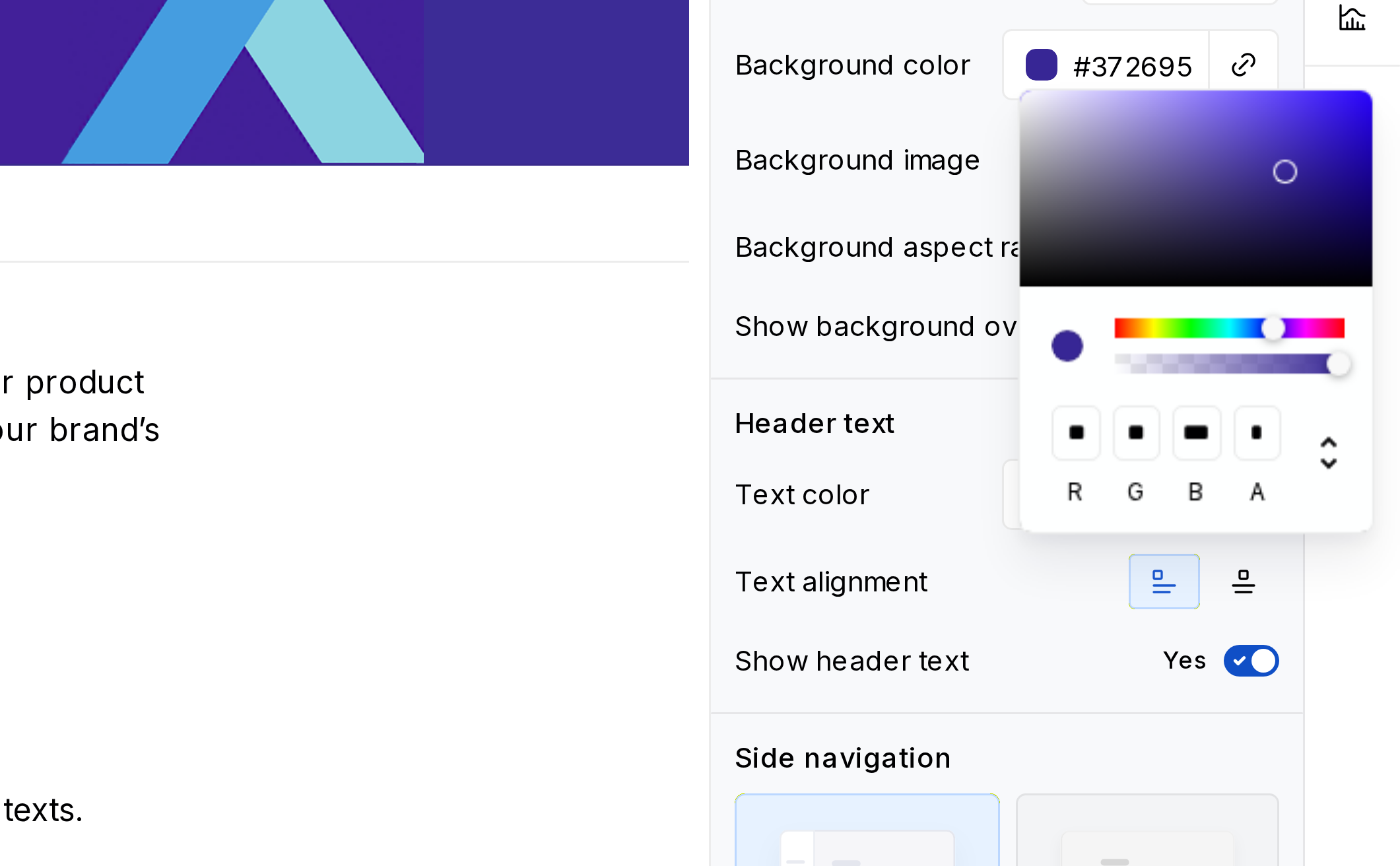
click at [1361, 166] on div at bounding box center [1365, 170] width 8 height 8
click at [1273, 139] on div at bounding box center [1332, 171] width 119 height 65
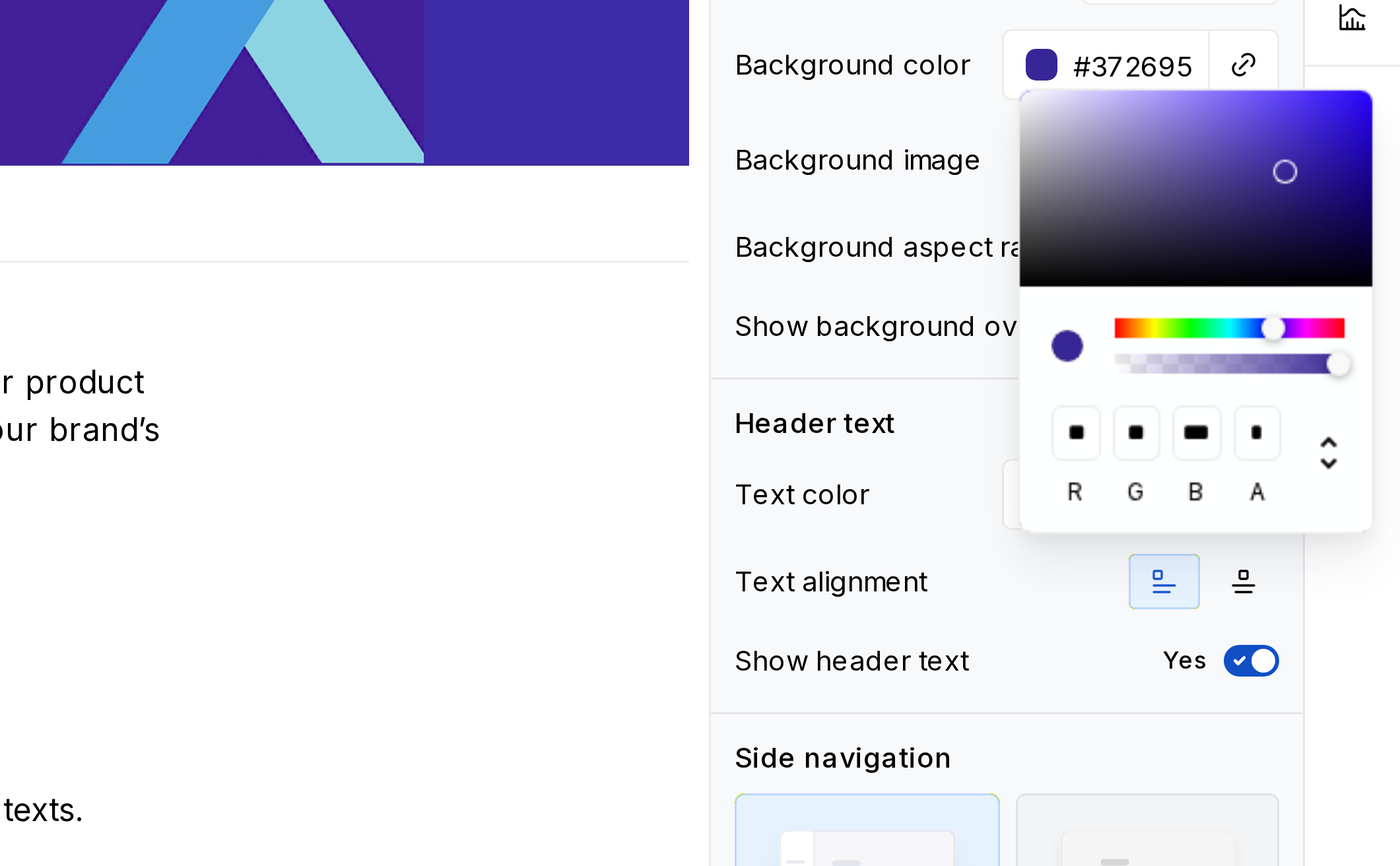
click at [1361, 166] on div at bounding box center [1365, 170] width 8 height 8
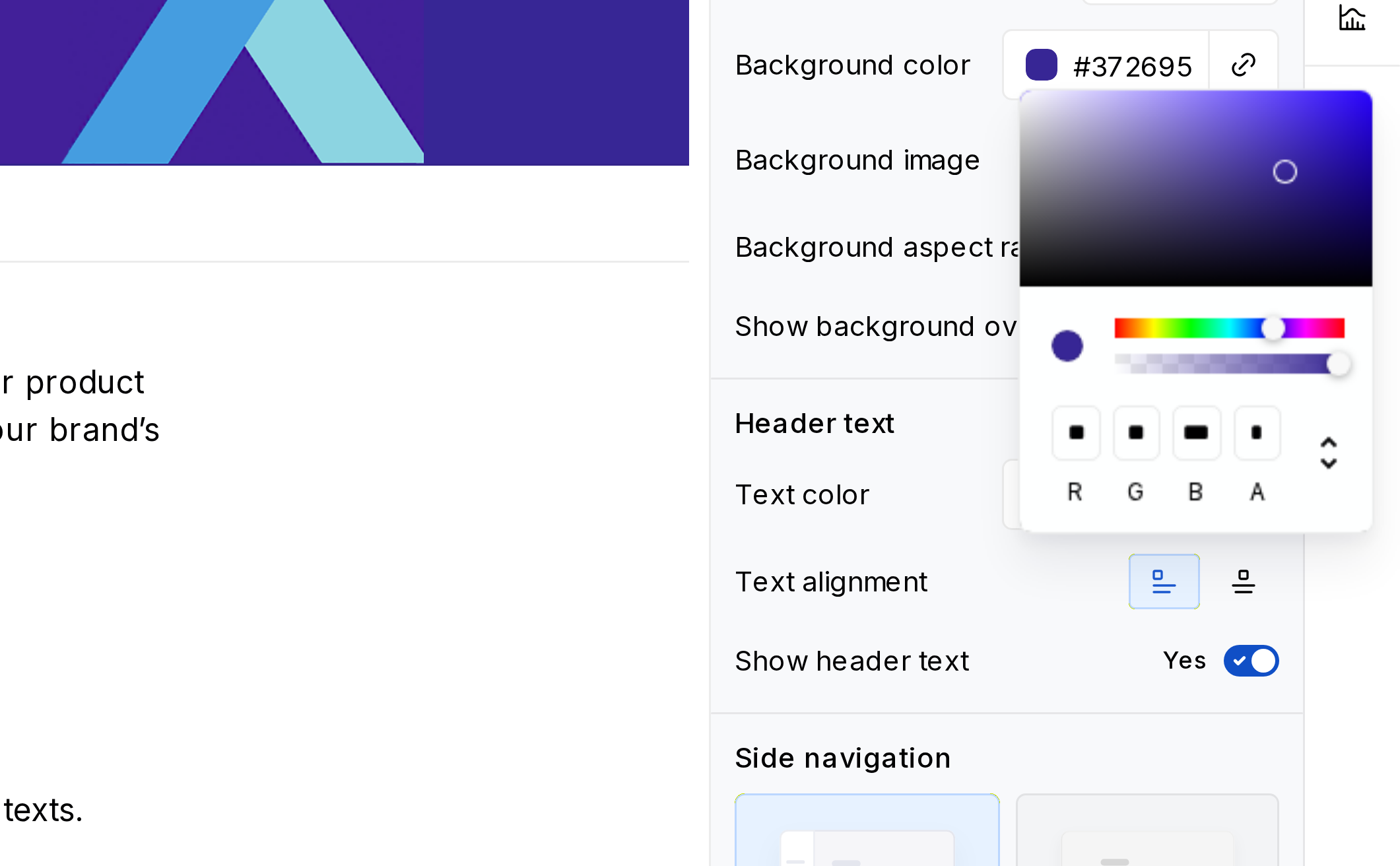
drag, startPoint x: 444, startPoint y: 120, endPoint x: 453, endPoint y: 120, distance: 9.0
click at [1379, 227] on div at bounding box center [1383, 231] width 8 height 8
click at [1365, 172] on div at bounding box center [1369, 176] width 8 height 8
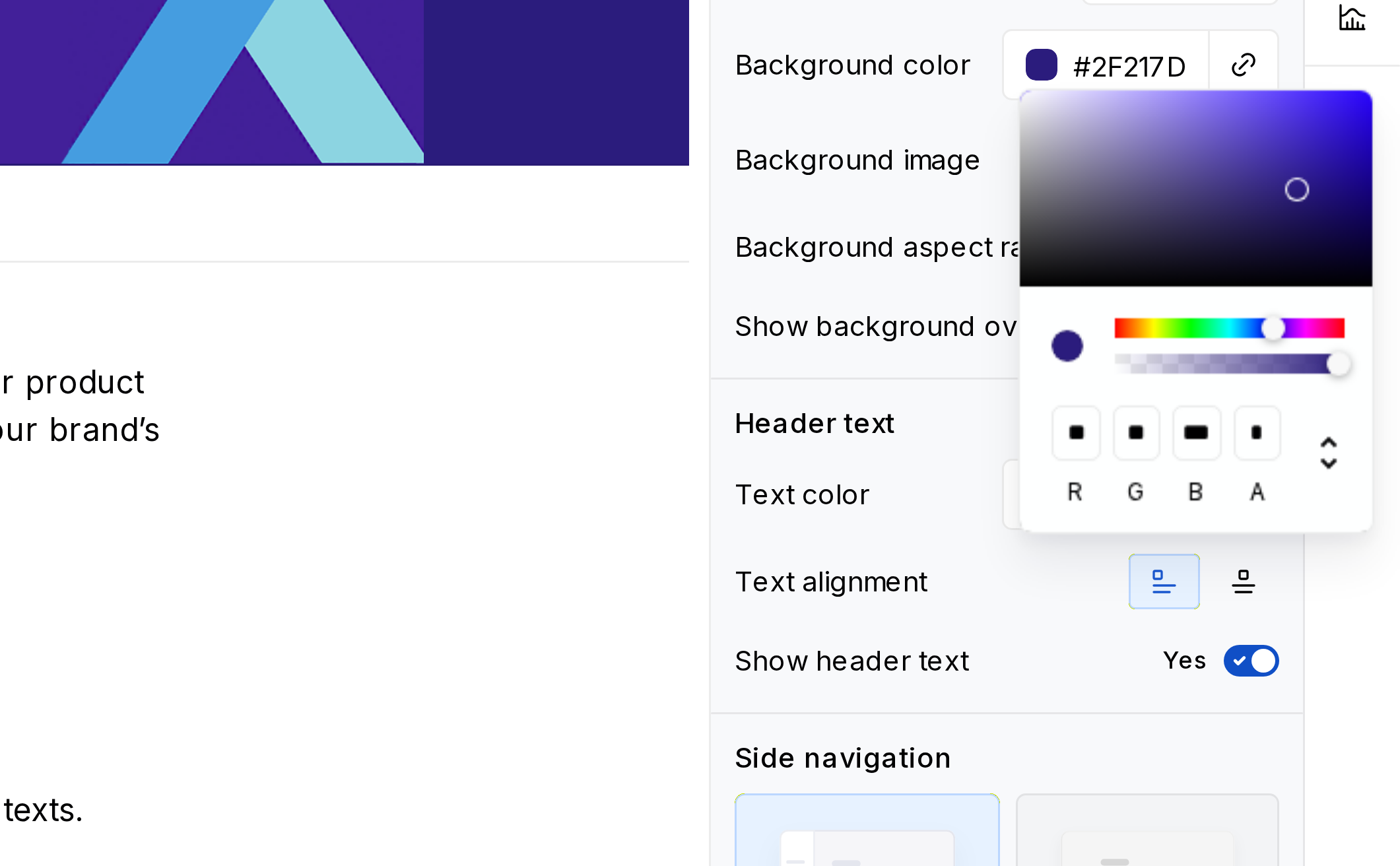
click at [1273, 139] on div at bounding box center [1332, 171] width 119 height 65
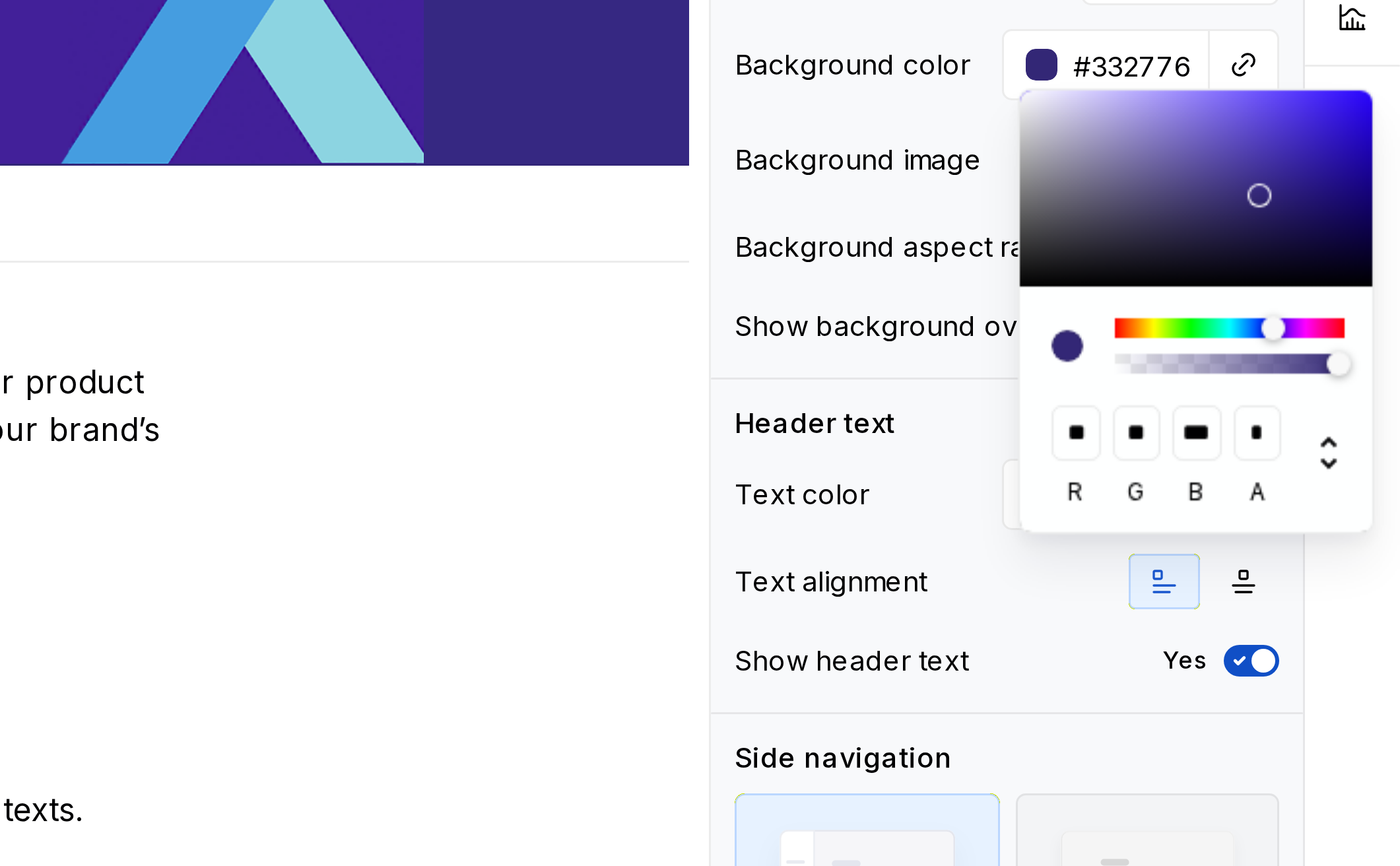
click at [1349, 170] on div at bounding box center [1353, 174] width 8 height 8
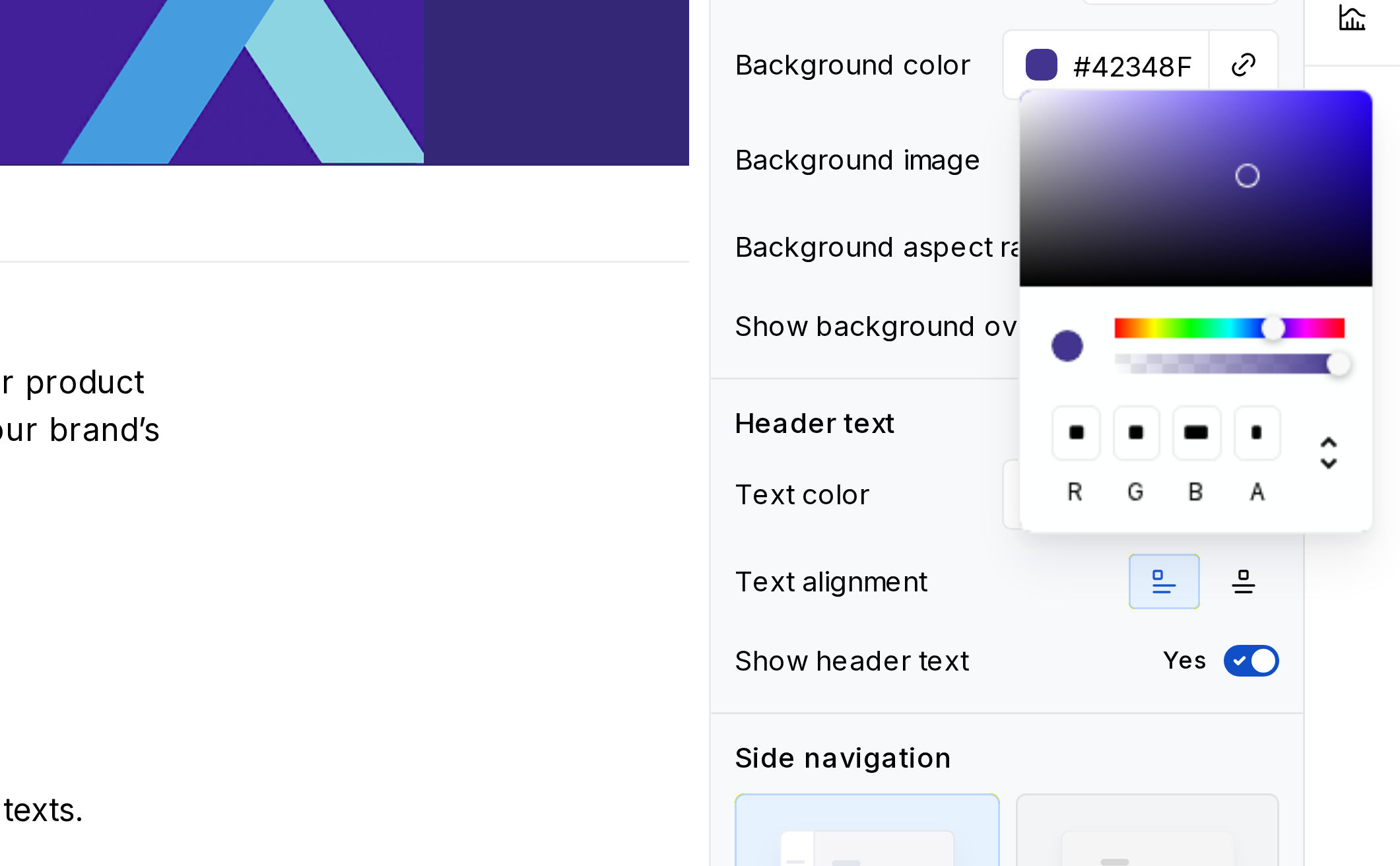
click at [1273, 139] on div at bounding box center [1332, 171] width 119 height 65
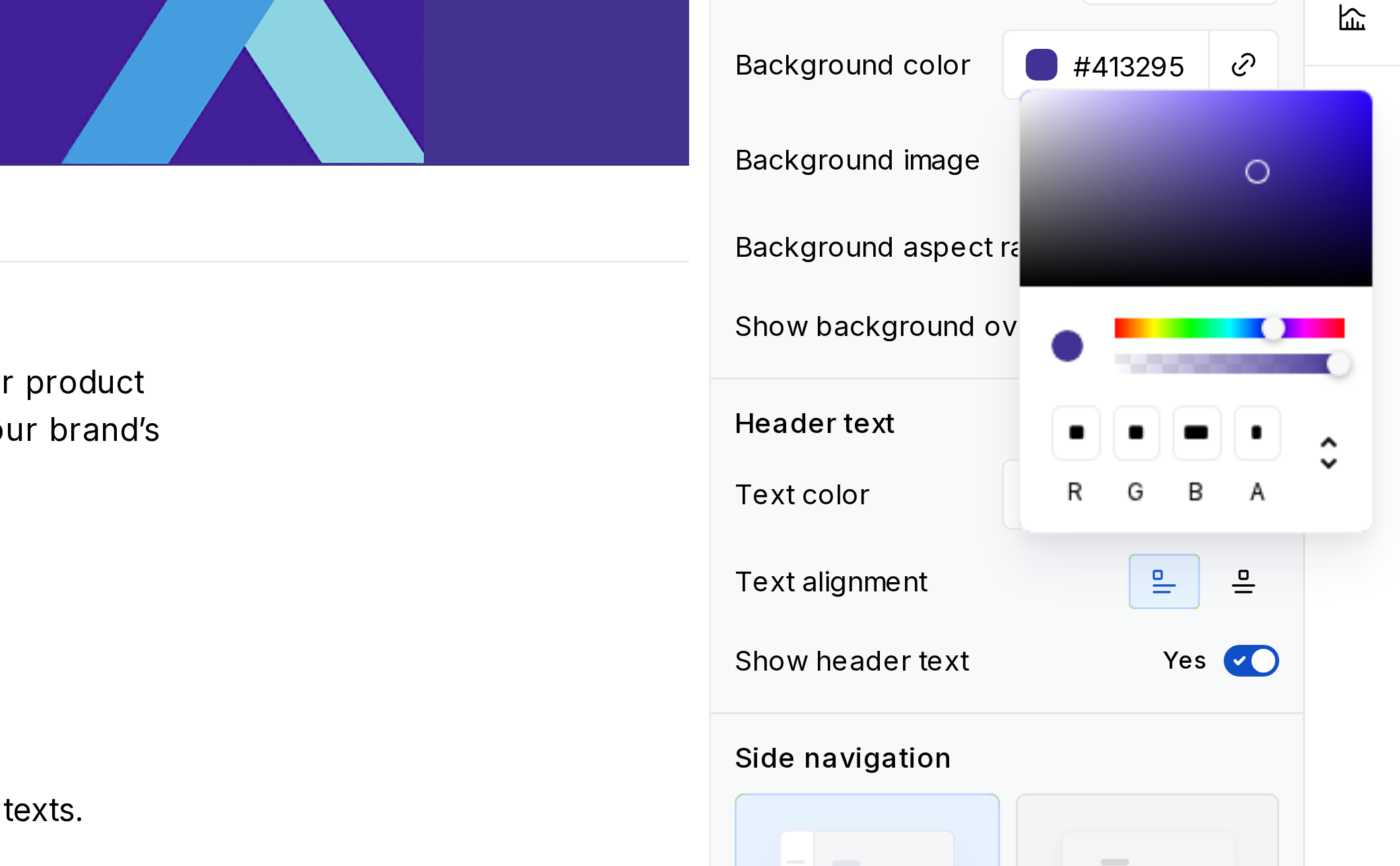
click at [1348, 162] on div at bounding box center [1352, 166] width 8 height 8
click at [1348, 164] on div at bounding box center [1352, 168] width 8 height 8
click at [1348, 164] on div at bounding box center [1352, 169] width 8 height 8
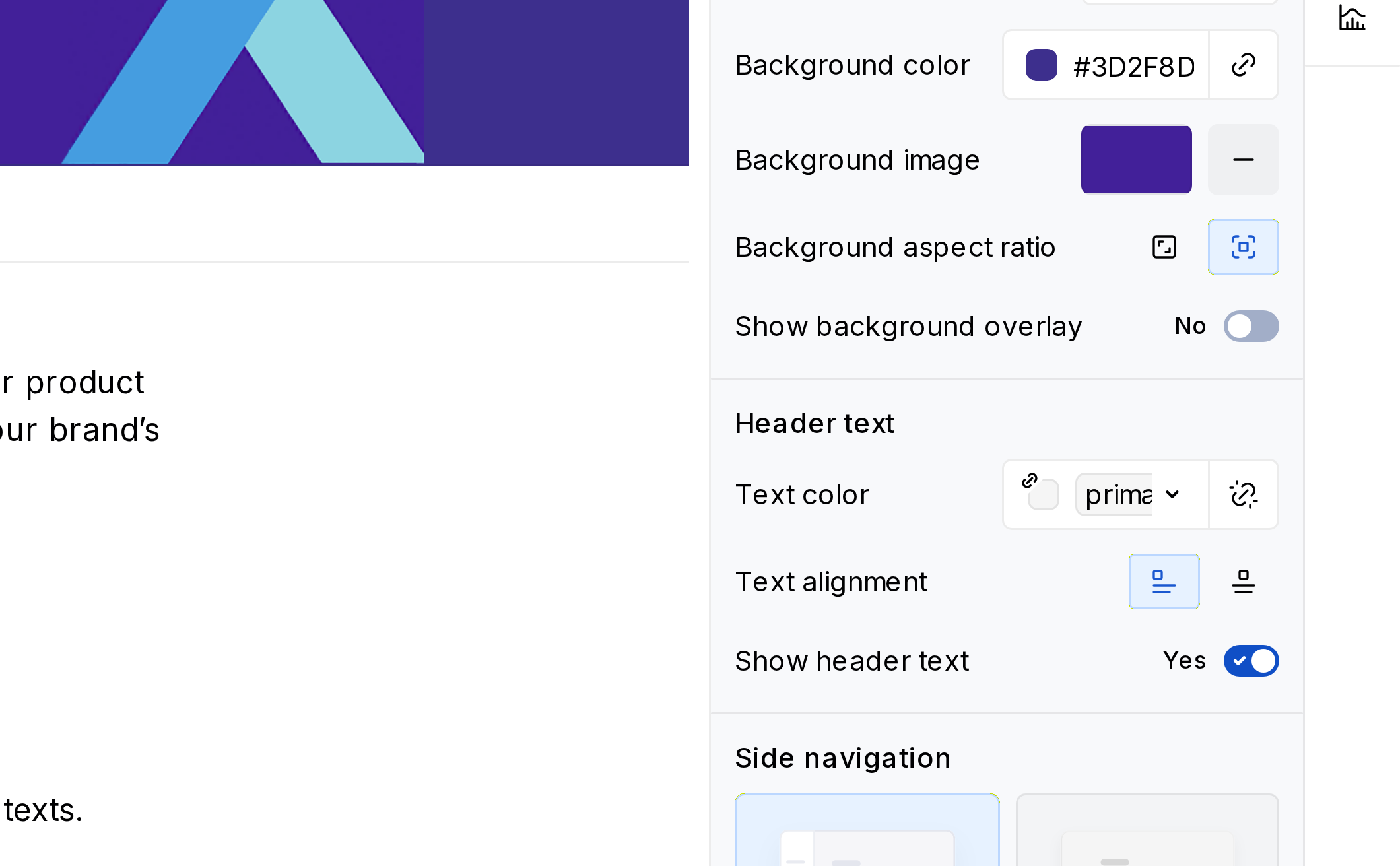
scroll to position [6, 0]
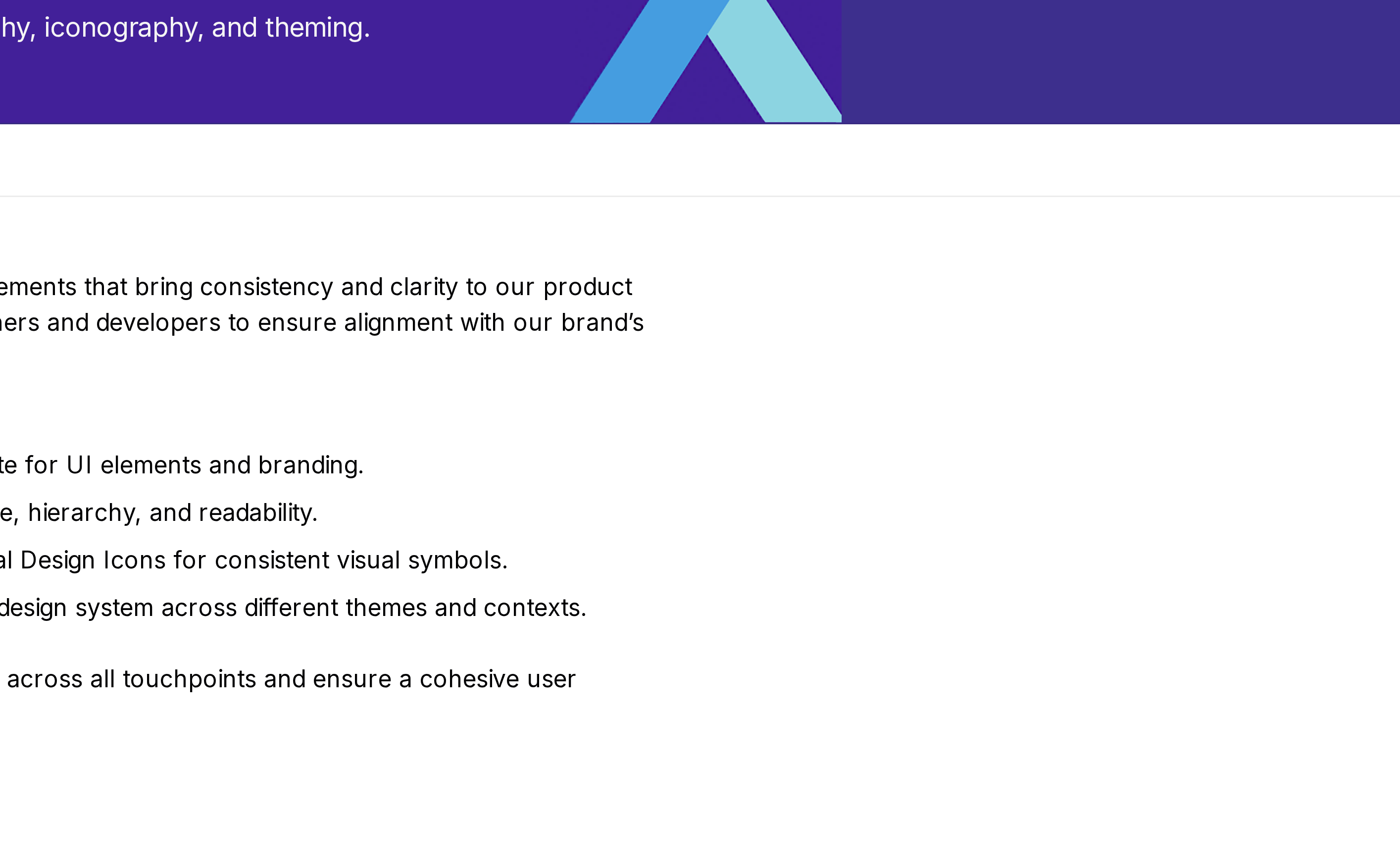
click at [379, 79] on html "NW Enterprise Design System J Home Documentation Analytics Code automation Desi…" at bounding box center [700, 433] width 1400 height 866
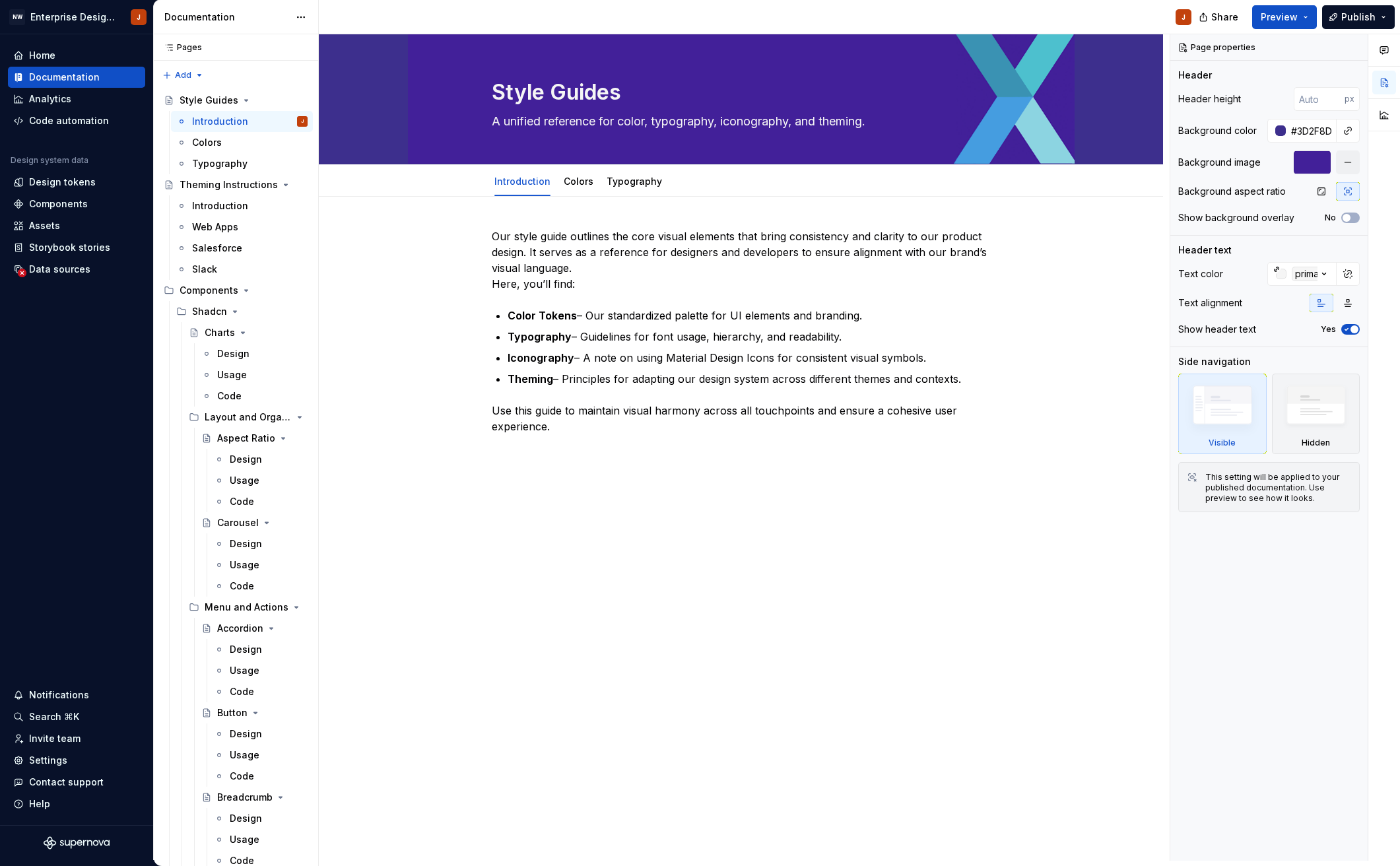
click at [1233, 255] on div "Comments Open comments No comments yet Select ‘Comment’ from the block context …" at bounding box center [1285, 448] width 230 height 826
click at [1323, 189] on icon "button" at bounding box center [1321, 191] width 11 height 11
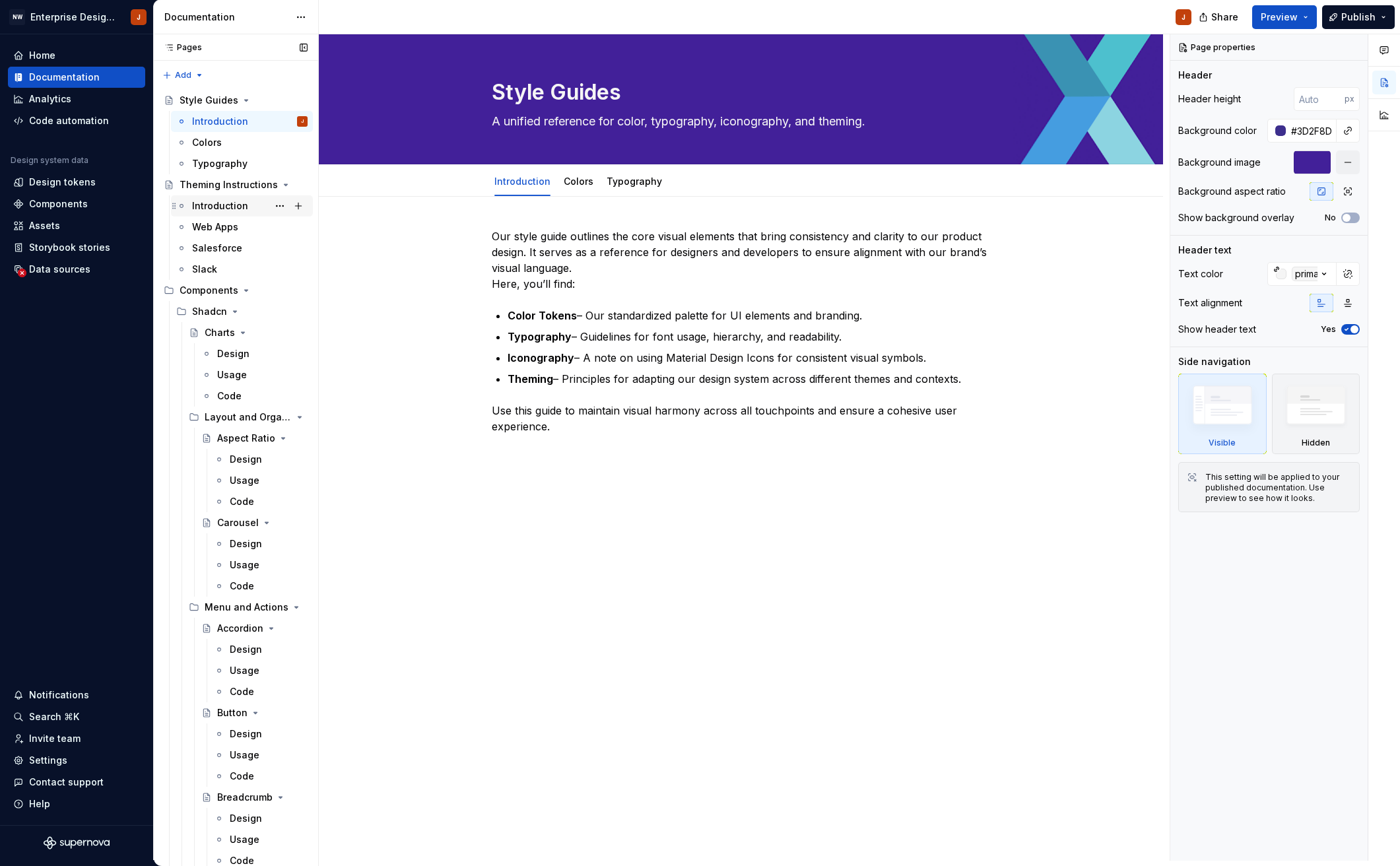
click at [213, 201] on div "Introduction" at bounding box center [220, 206] width 56 height 13
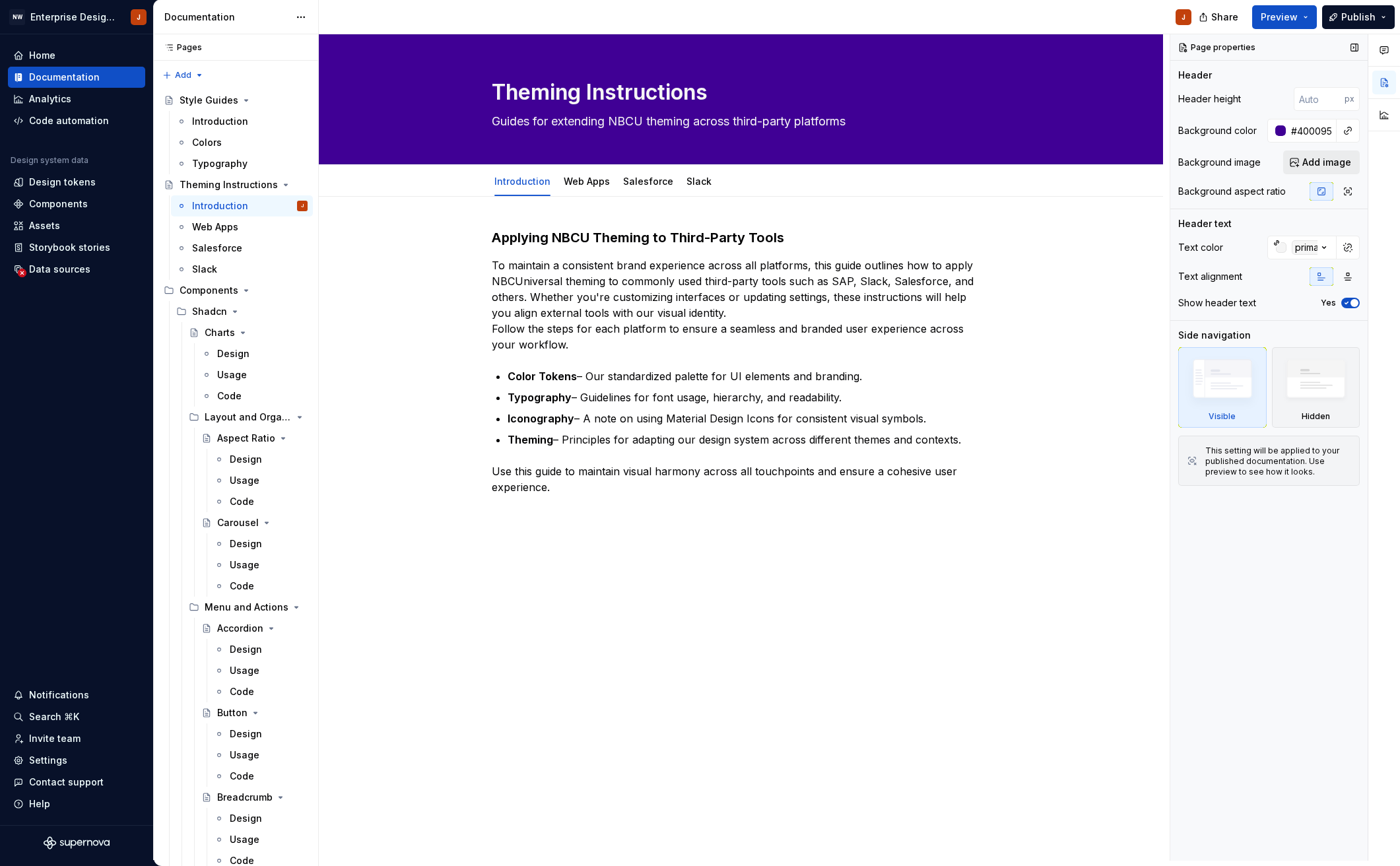
click at [1303, 159] on button "Add image" at bounding box center [1321, 162] width 77 height 24
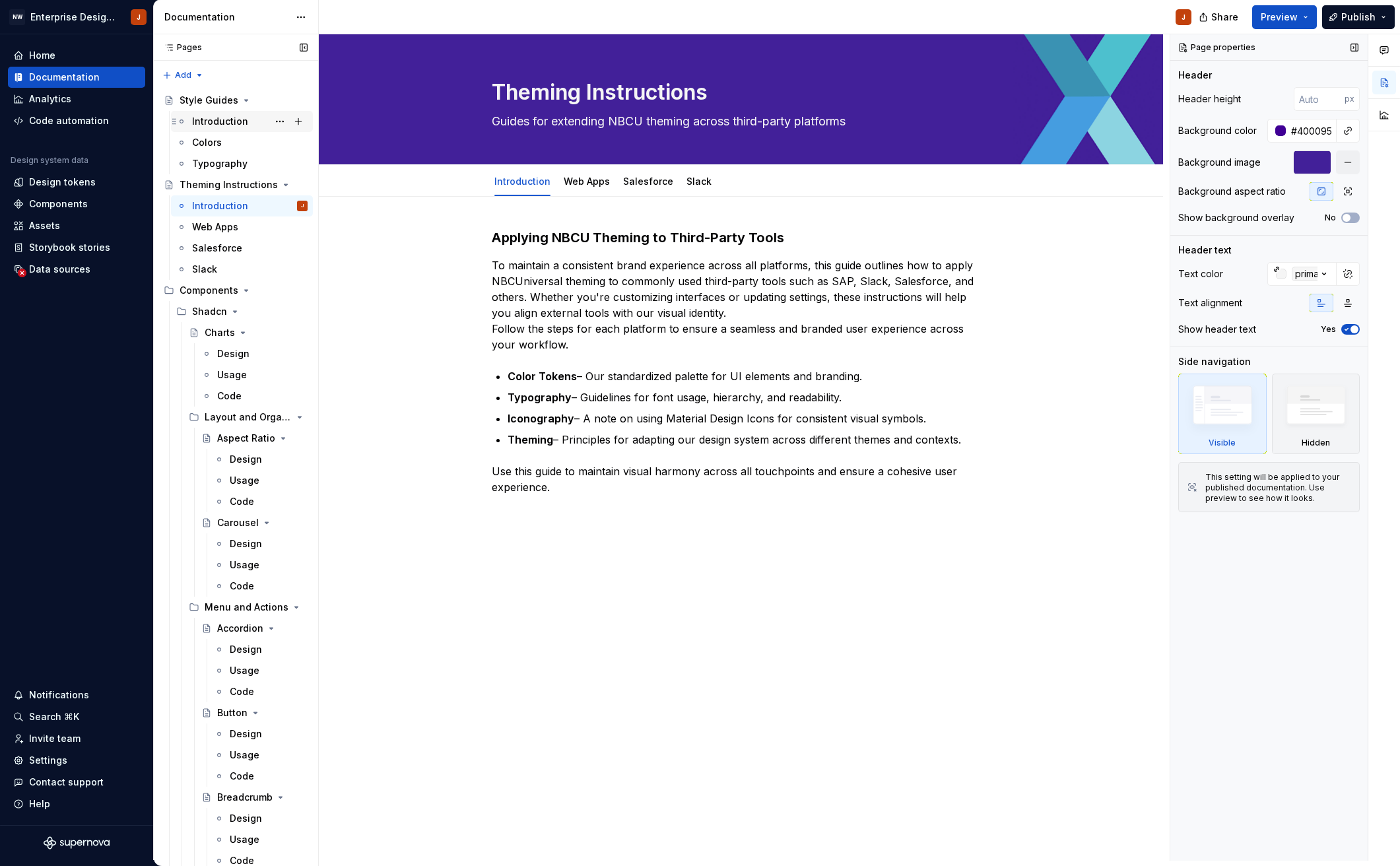
click at [221, 121] on div "Introduction" at bounding box center [220, 121] width 56 height 13
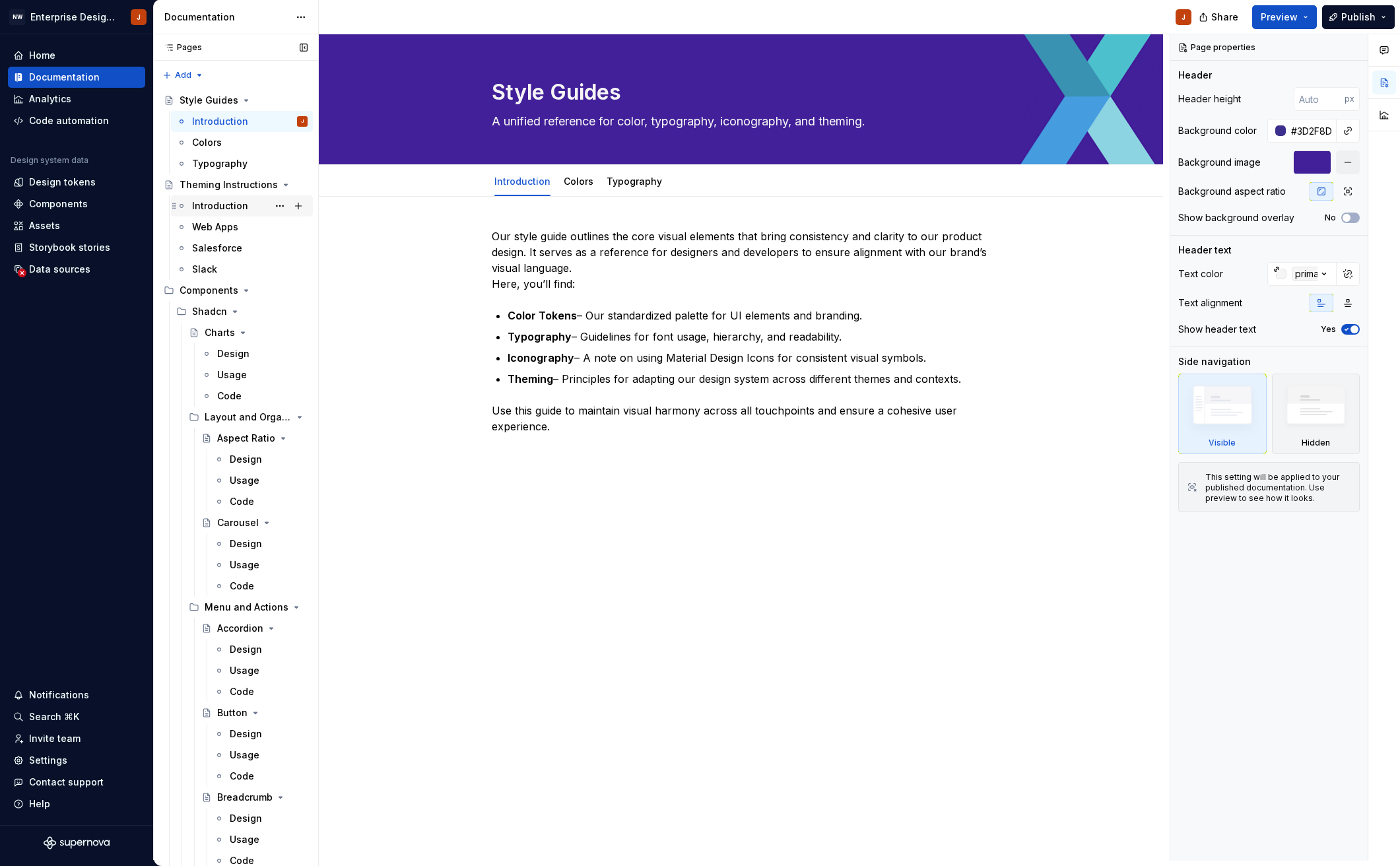
click at [224, 208] on div "Introduction" at bounding box center [220, 206] width 56 height 13
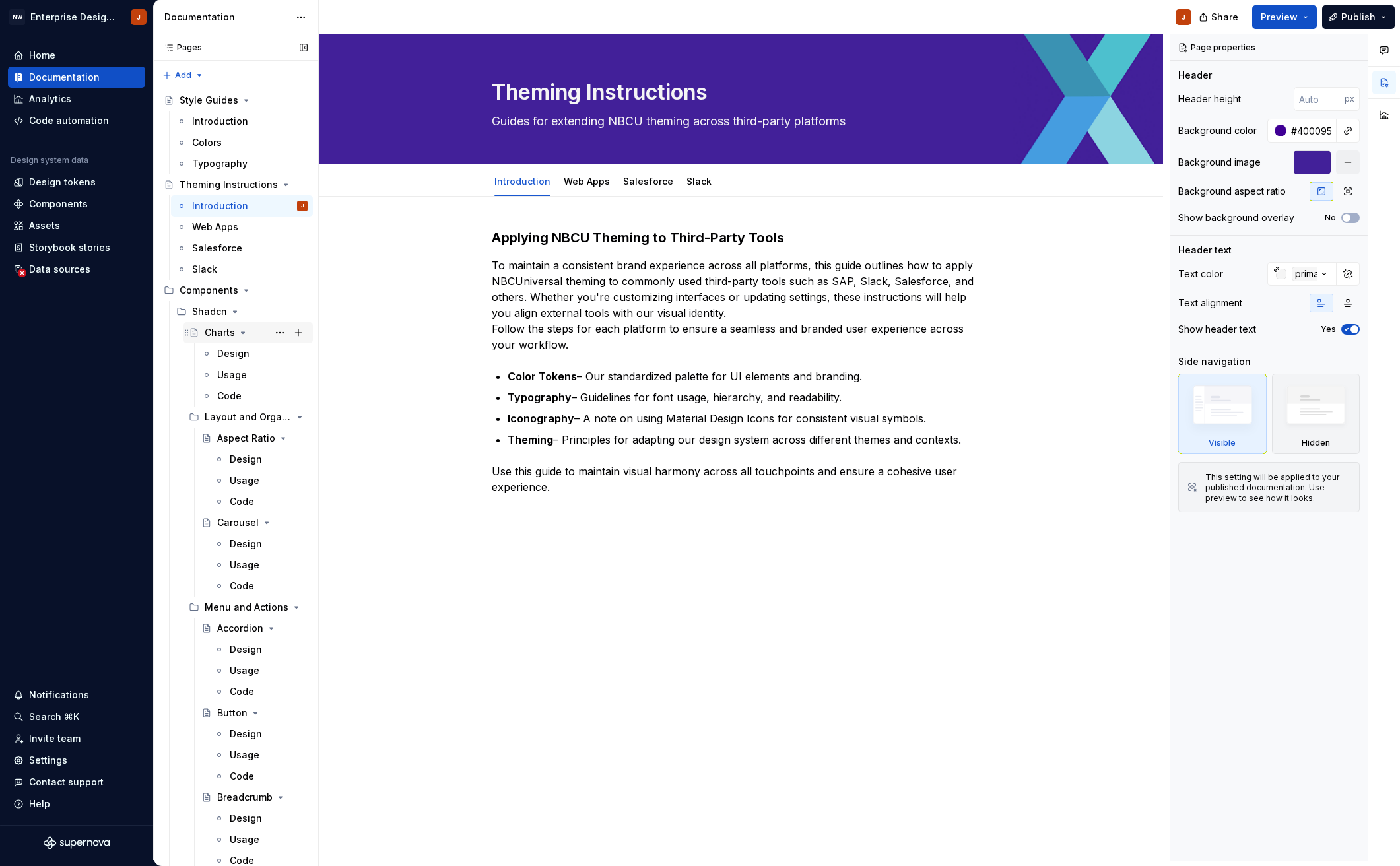
click at [218, 329] on div "Charts" at bounding box center [220, 332] width 31 height 13
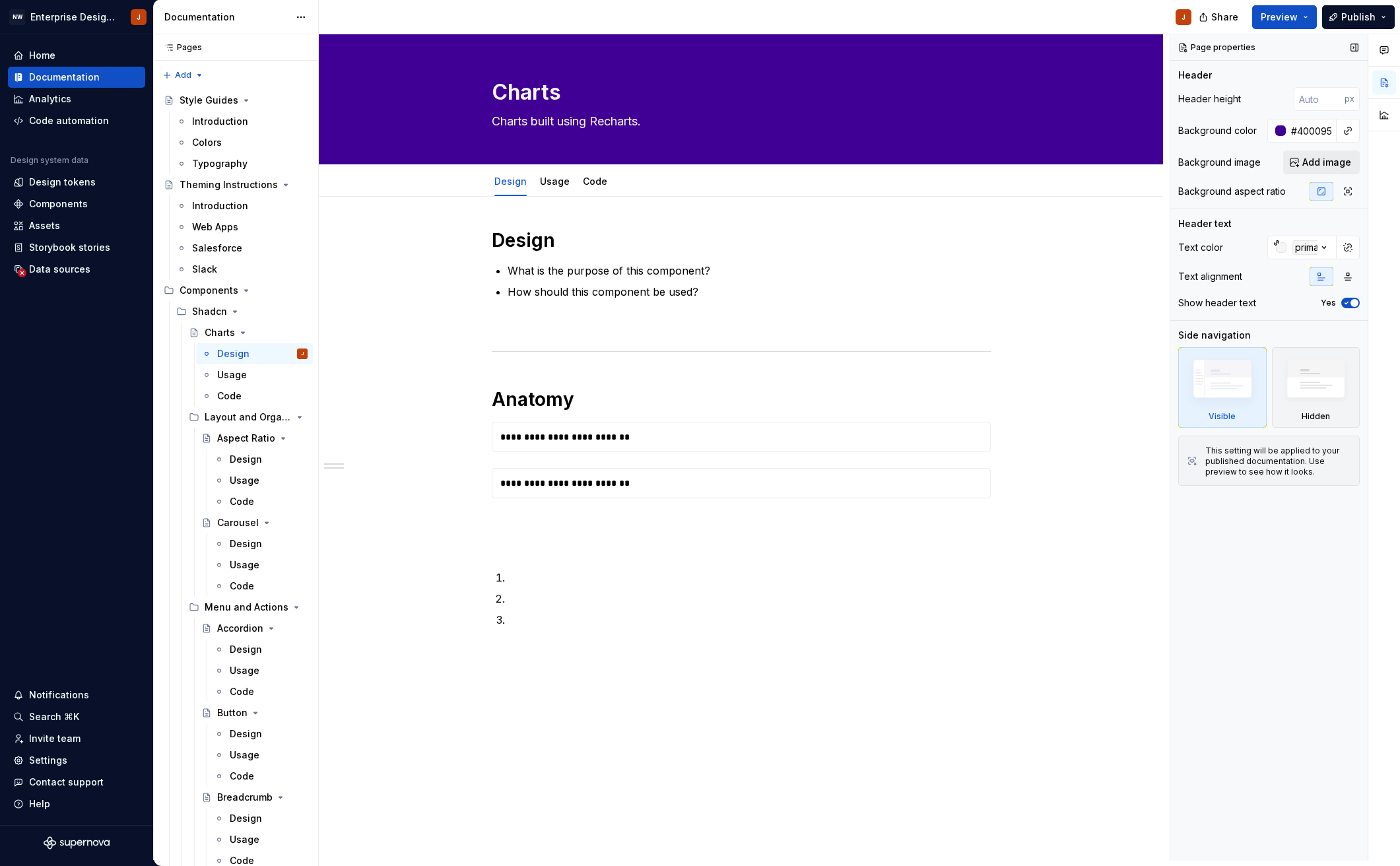
click at [1299, 162] on button "Add image" at bounding box center [1321, 162] width 77 height 24
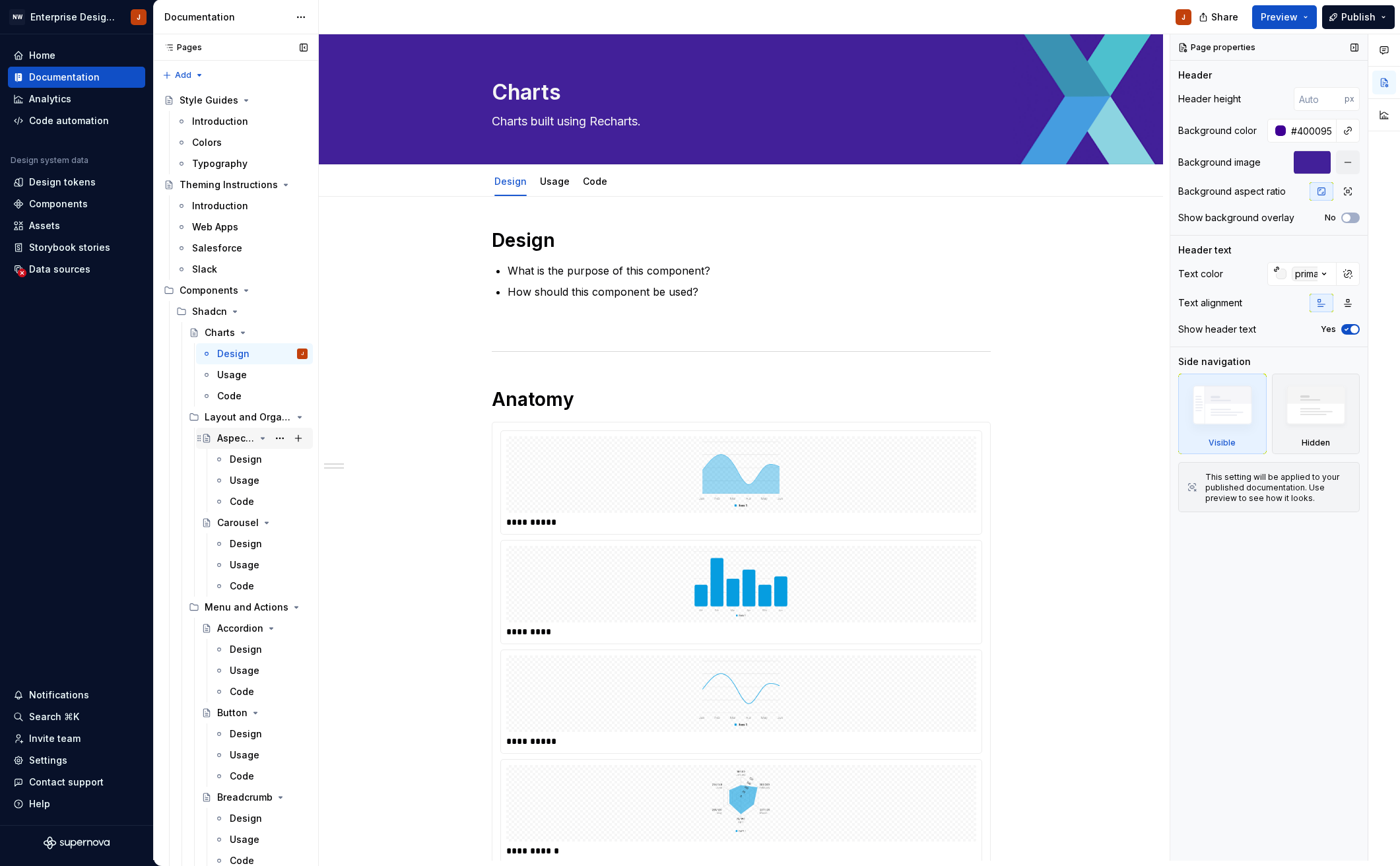
click at [238, 444] on div "Aspect Ratio" at bounding box center [236, 438] width 38 height 13
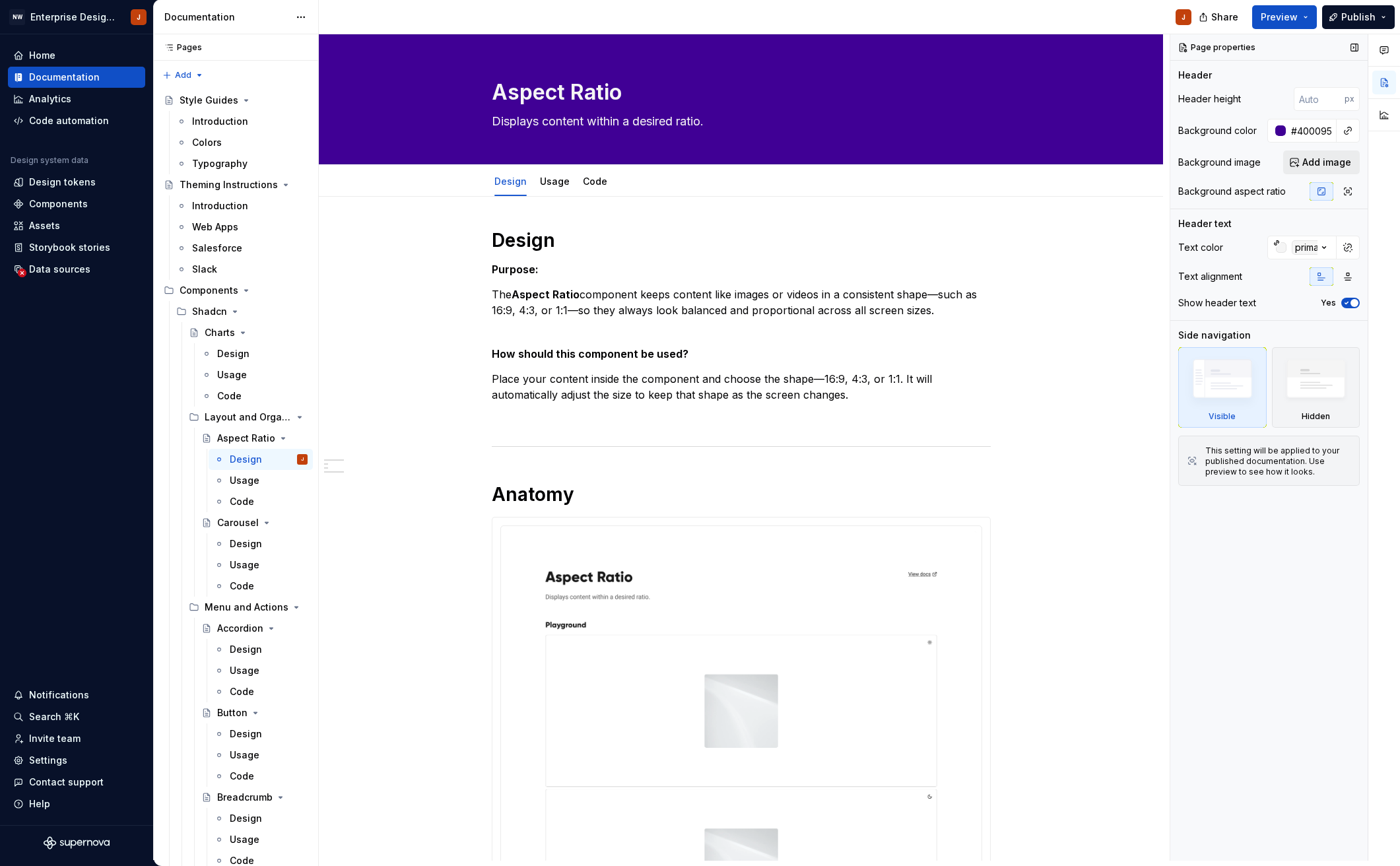
click at [1318, 159] on span "Add image" at bounding box center [1326, 162] width 49 height 13
click at [231, 310] on icon "Page tree" at bounding box center [235, 312] width 11 height 11
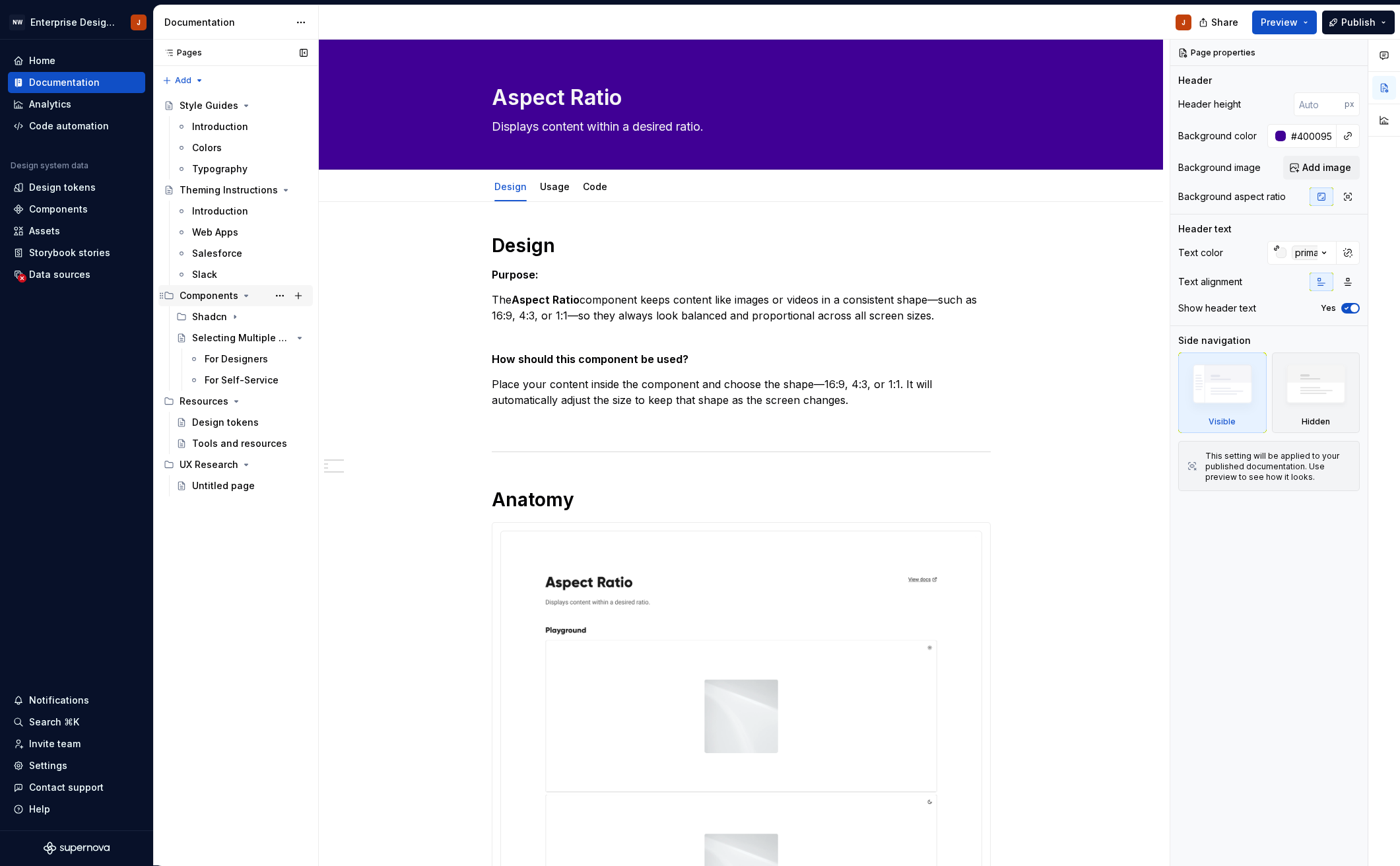
click at [212, 297] on div "Components" at bounding box center [208, 296] width 59 height 13
click at [280, 297] on button "Page tree" at bounding box center [279, 296] width 18 height 18
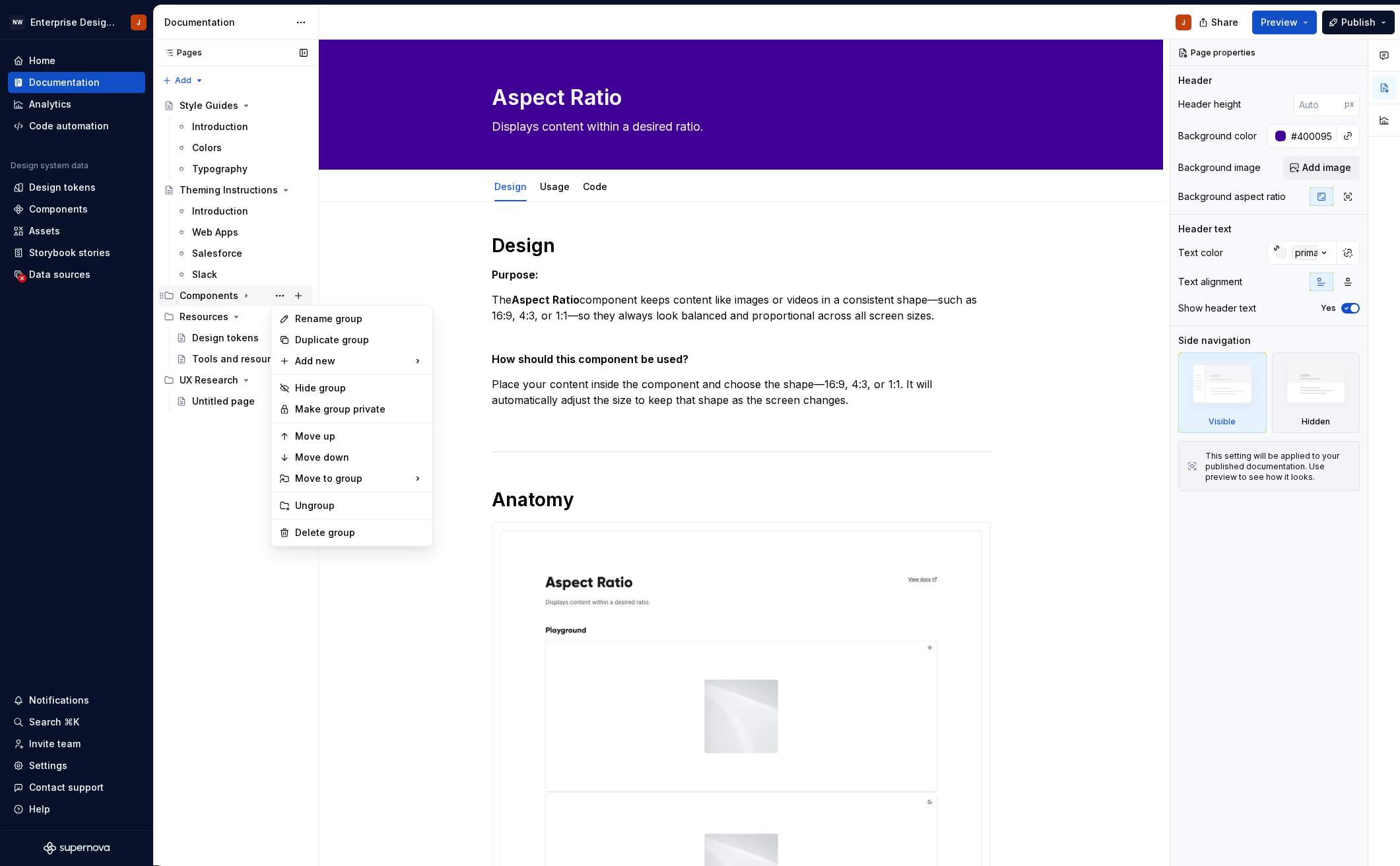
click at [209, 297] on div "Pages Pages Add Accessibility guide for tree Page tree. Navigate the tree with …" at bounding box center [236, 453] width 165 height 826
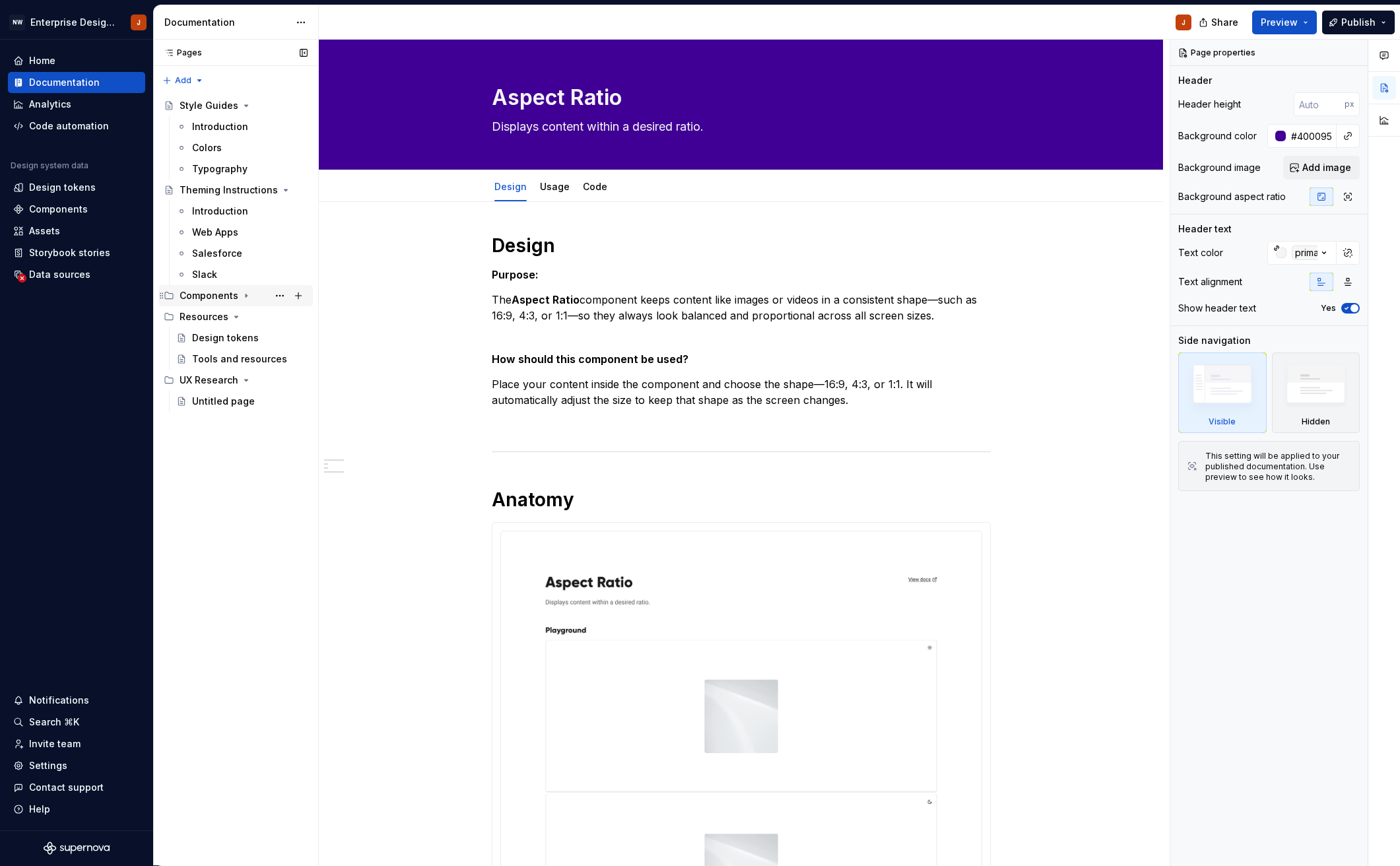
click at [208, 295] on div "Components" at bounding box center [208, 296] width 59 height 13
click at [217, 297] on div "Components" at bounding box center [208, 296] width 59 height 13
click at [204, 296] on div "Components" at bounding box center [208, 296] width 59 height 13
click at [208, 295] on div "Components" at bounding box center [208, 296] width 59 height 13
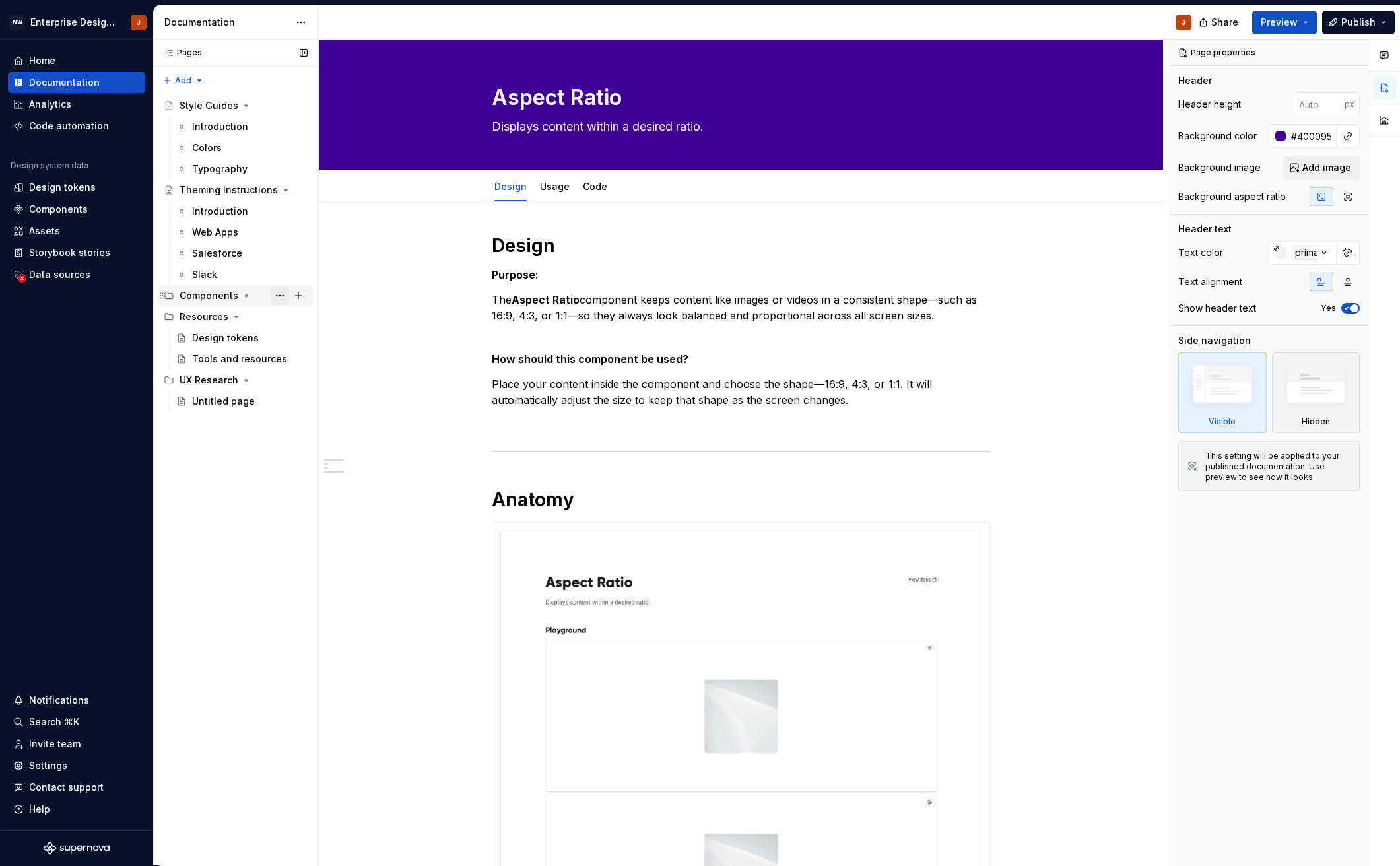
click at [283, 297] on button "Page tree" at bounding box center [279, 296] width 18 height 18
click at [1317, 171] on div "Comments Open comments No comments yet Select ‘Comment’ from the block context …" at bounding box center [1285, 453] width 230 height 826
click at [1317, 170] on span "Add image" at bounding box center [1326, 168] width 49 height 13
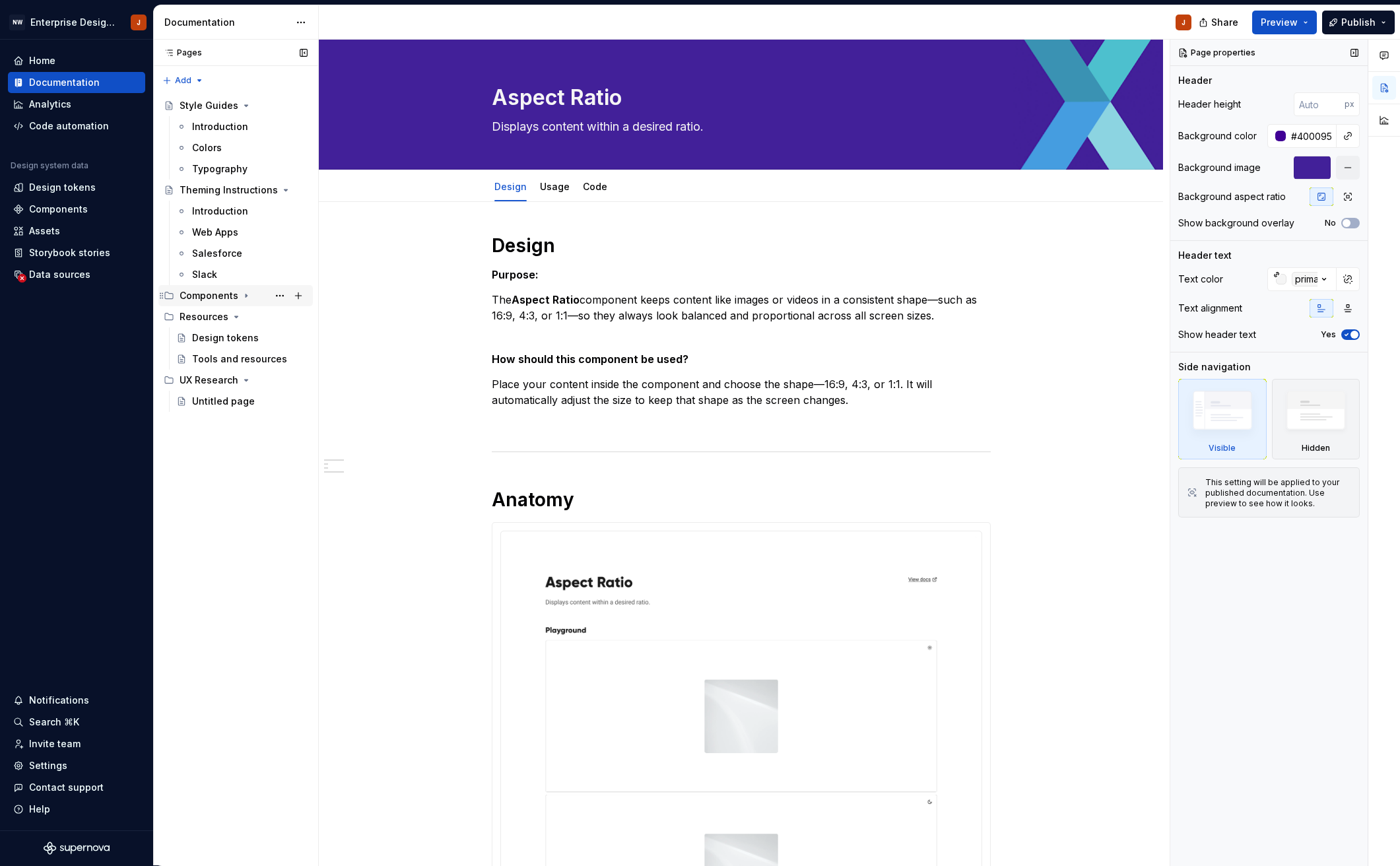
click at [213, 291] on div "Components" at bounding box center [208, 296] width 59 height 13
click at [217, 316] on div "Shadcn" at bounding box center [209, 316] width 35 height 13
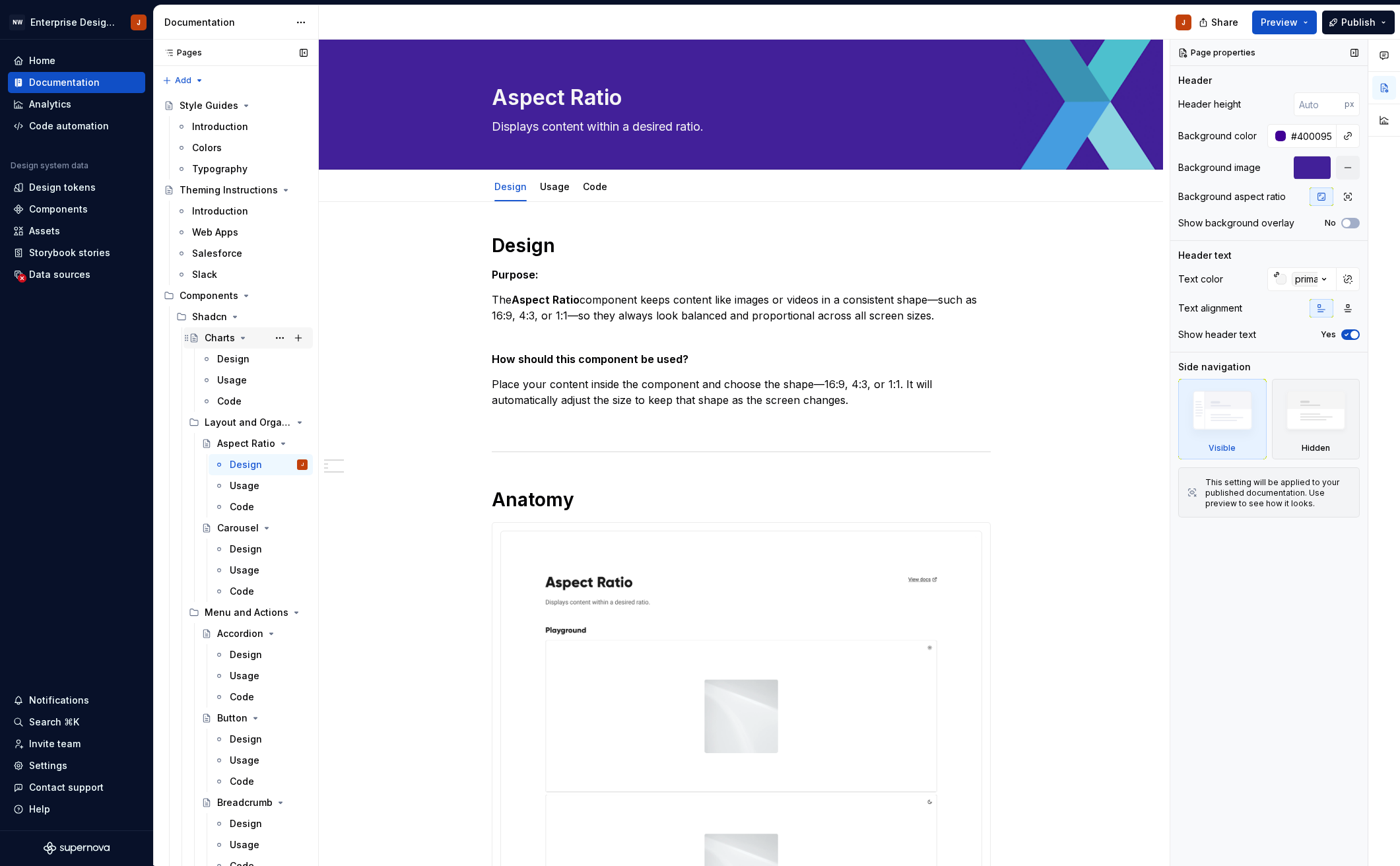
click at [219, 335] on div "Charts" at bounding box center [220, 338] width 31 height 13
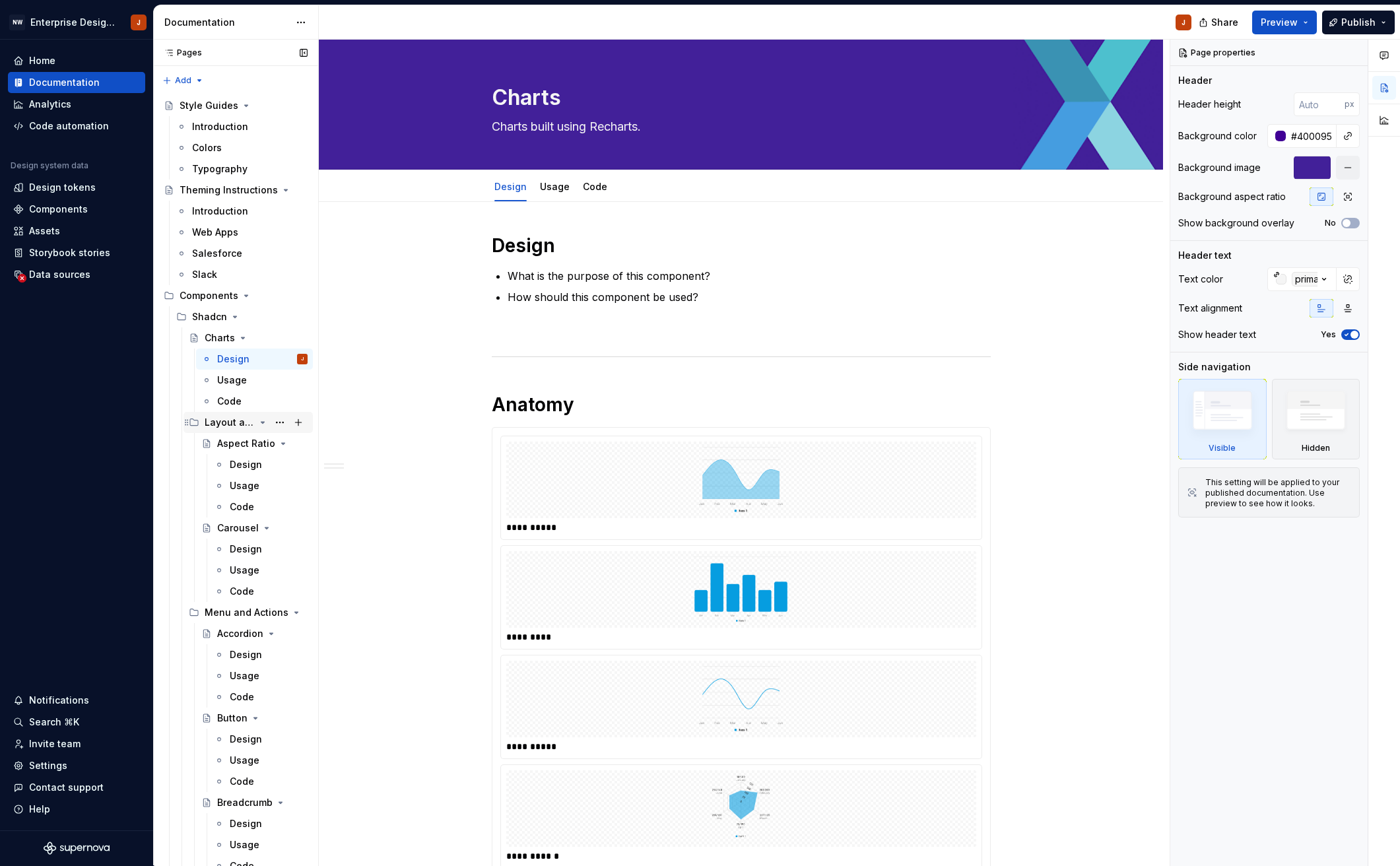
click at [227, 418] on div "Layout and Organization" at bounding box center [230, 422] width 50 height 13
click at [227, 419] on div "Layout and Organization" at bounding box center [230, 422] width 50 height 13
click at [231, 434] on div "Aspect Ratio" at bounding box center [254, 444] width 117 height 21
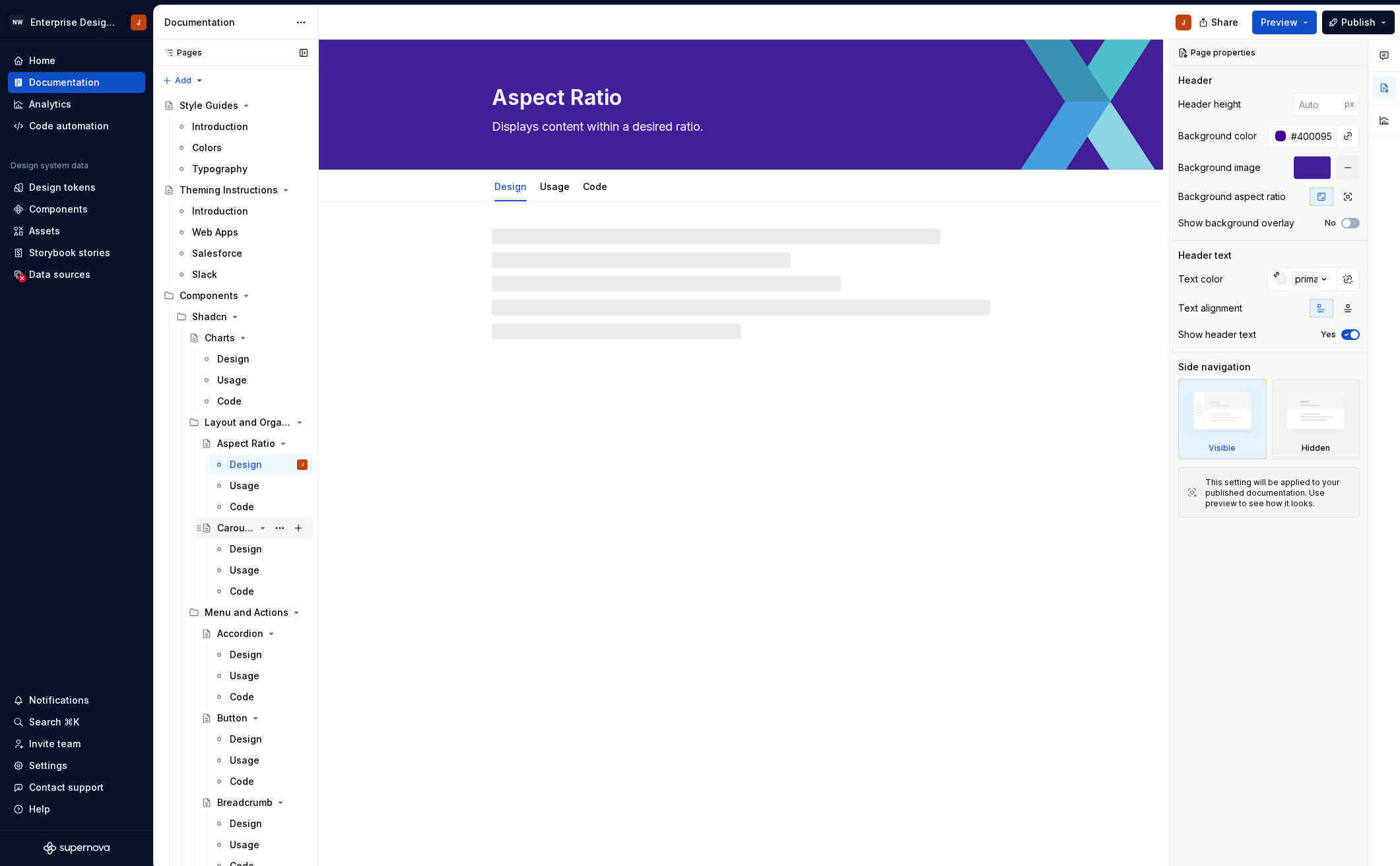
click at [235, 526] on div "Carousel" at bounding box center [236, 528] width 38 height 13
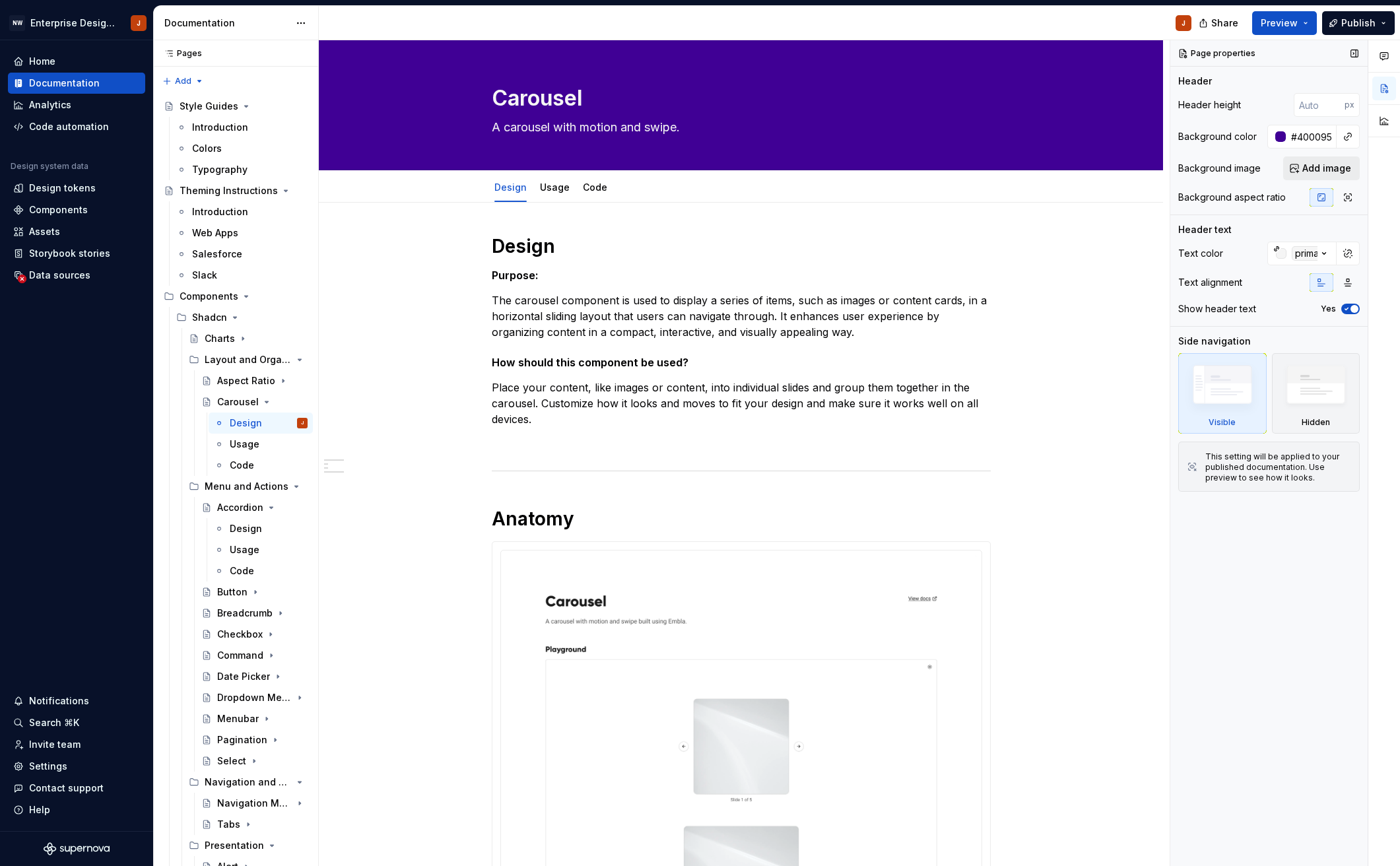
click at [1302, 169] on button "Add image" at bounding box center [1321, 168] width 77 height 24
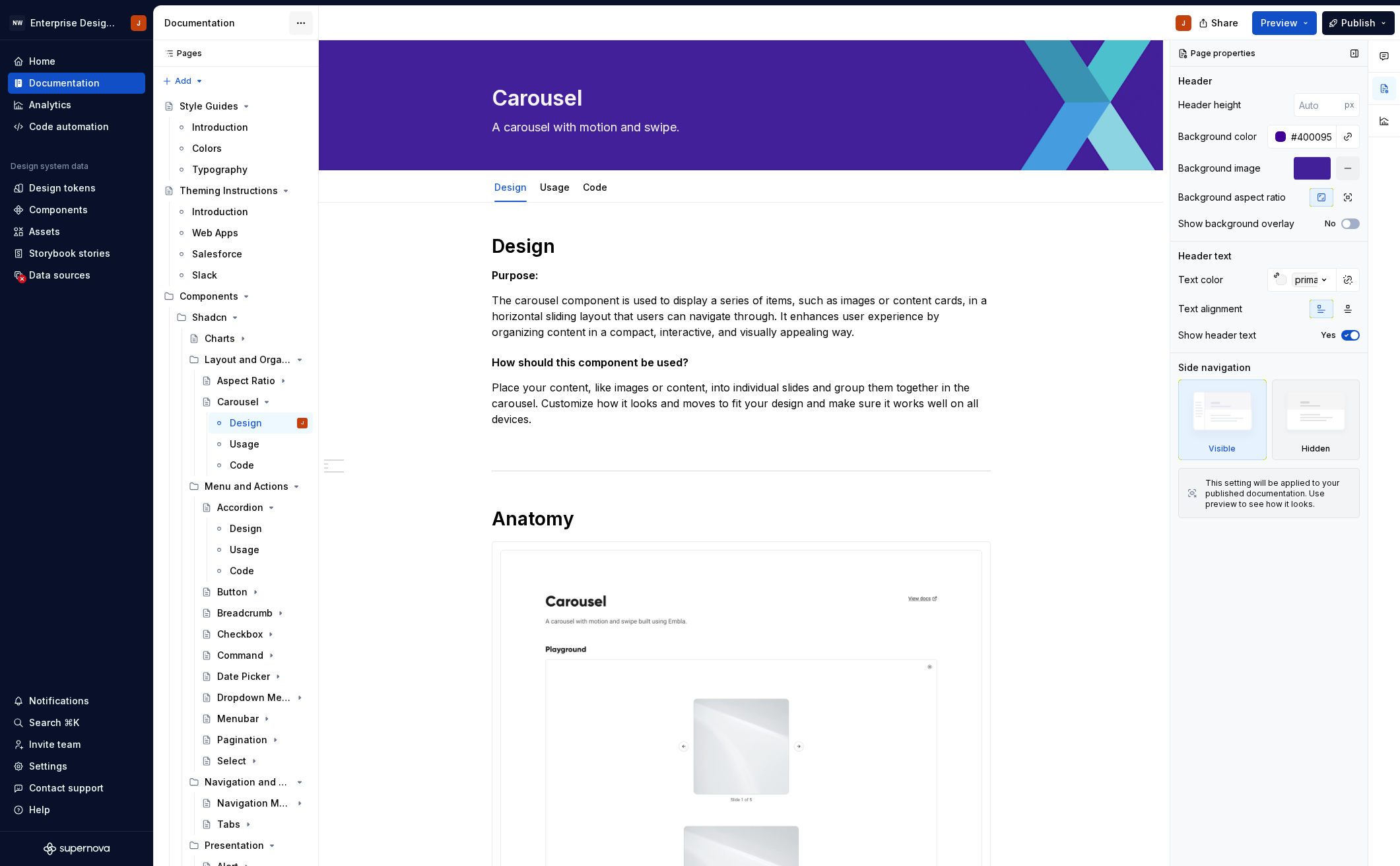
click at [306, 28] on html "NW Enterprise Design System J Home Documentation Analytics Code automation Desi…" at bounding box center [700, 433] width 1400 height 866
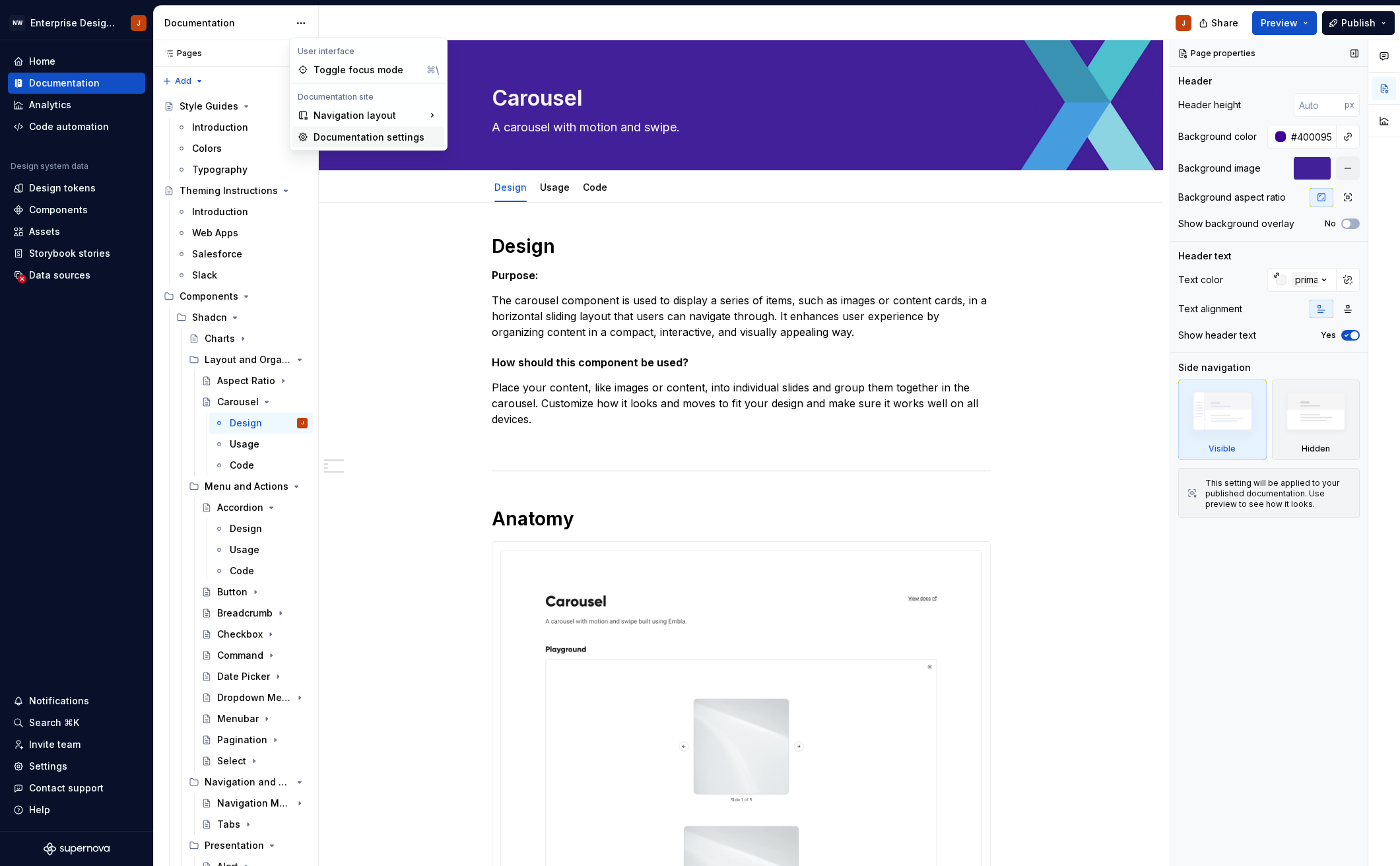
click at [345, 136] on div "Documentation settings" at bounding box center [376, 137] width 126 height 13
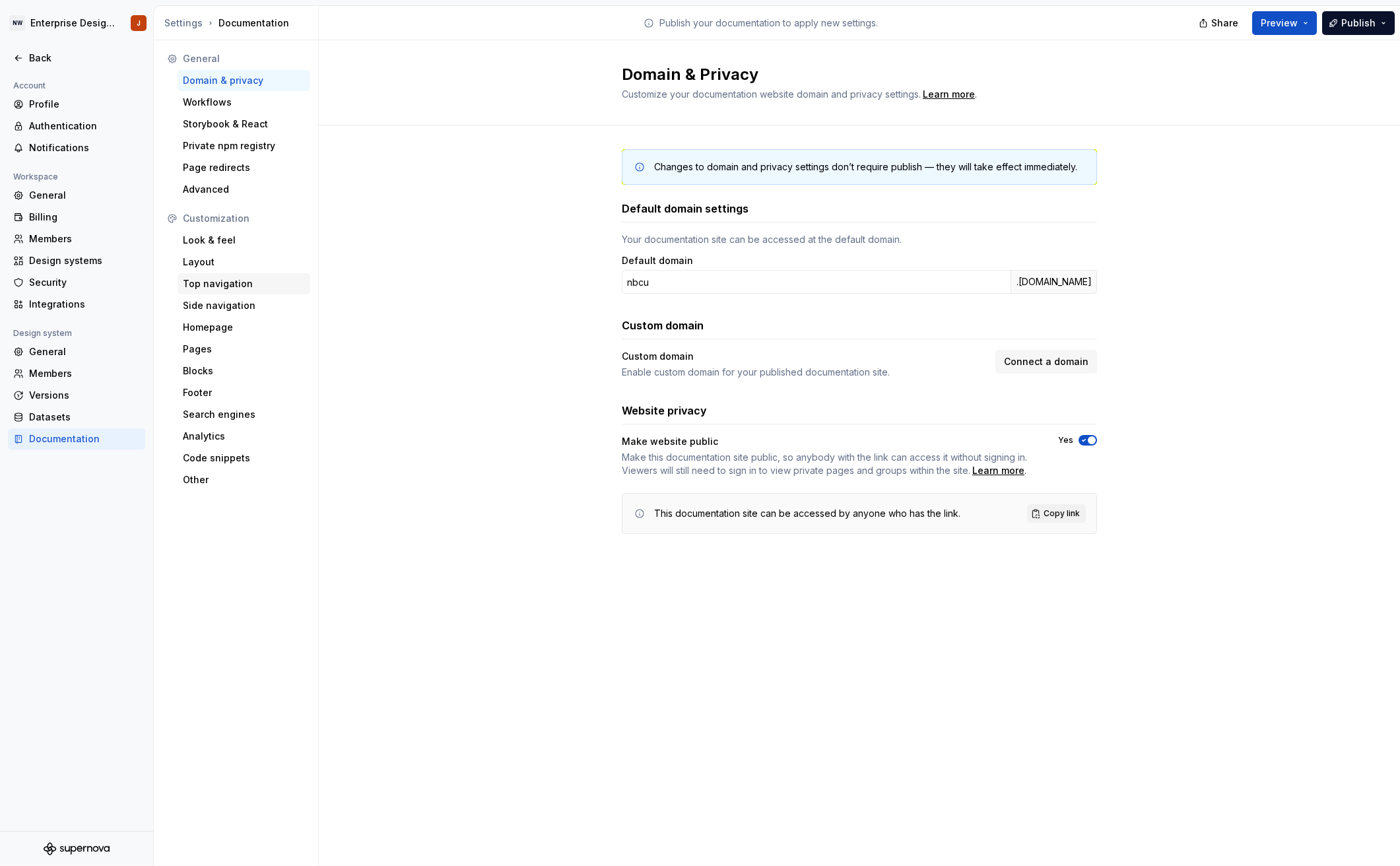
click at [231, 286] on div "Top navigation" at bounding box center [244, 283] width 122 height 13
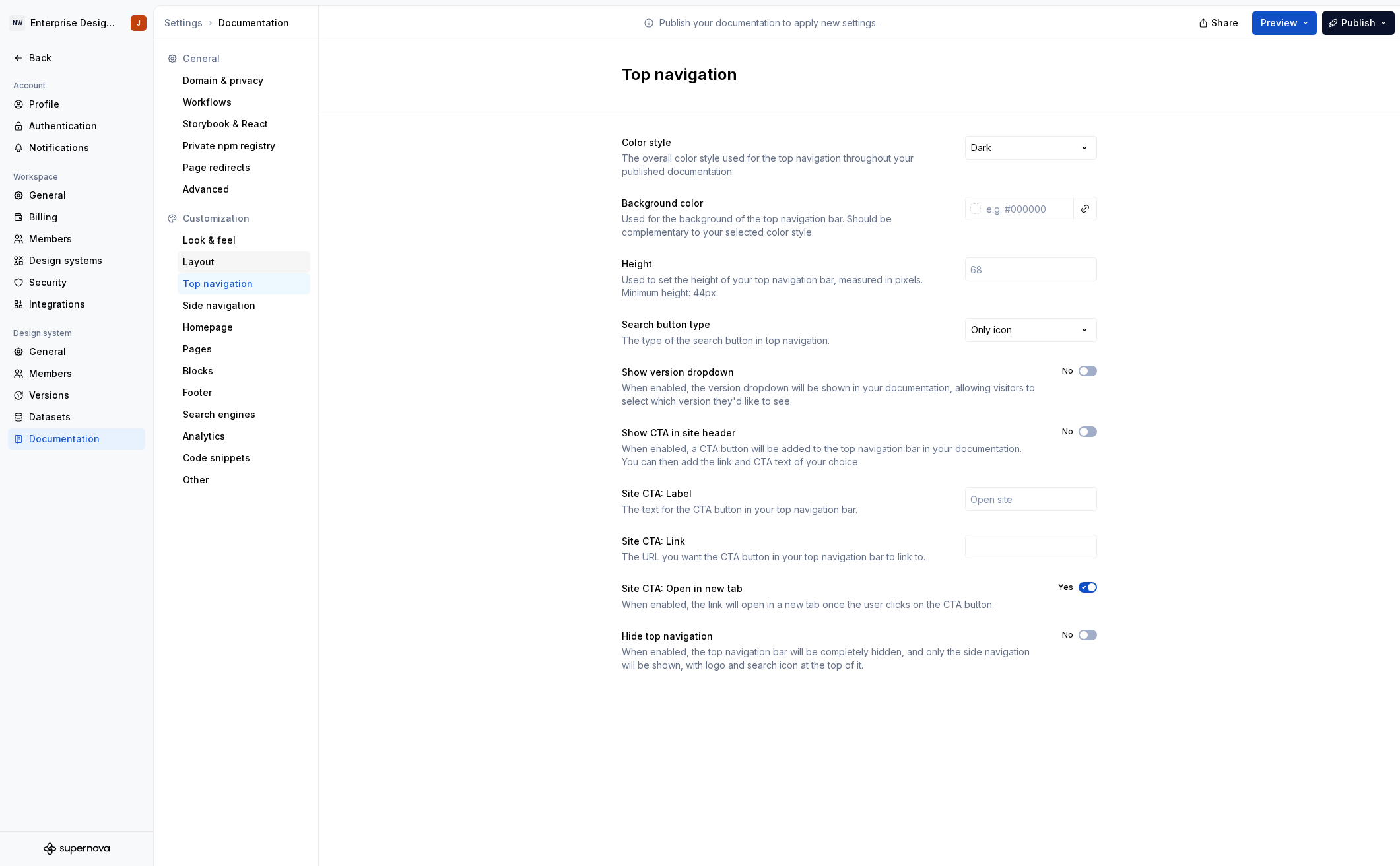
click at [221, 267] on div "Layout" at bounding box center [244, 262] width 122 height 13
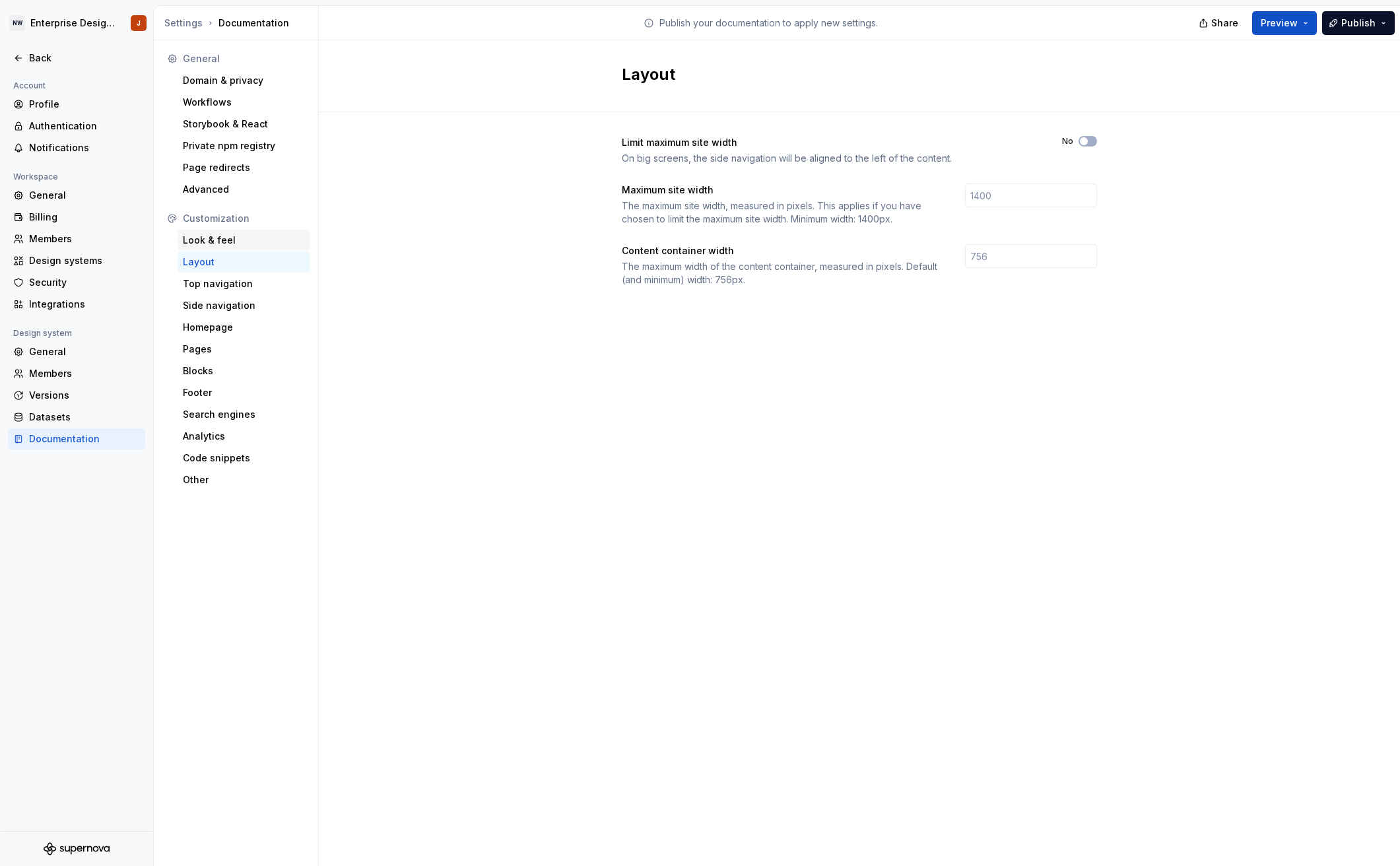
click at [233, 240] on div "Look & feel" at bounding box center [244, 240] width 122 height 13
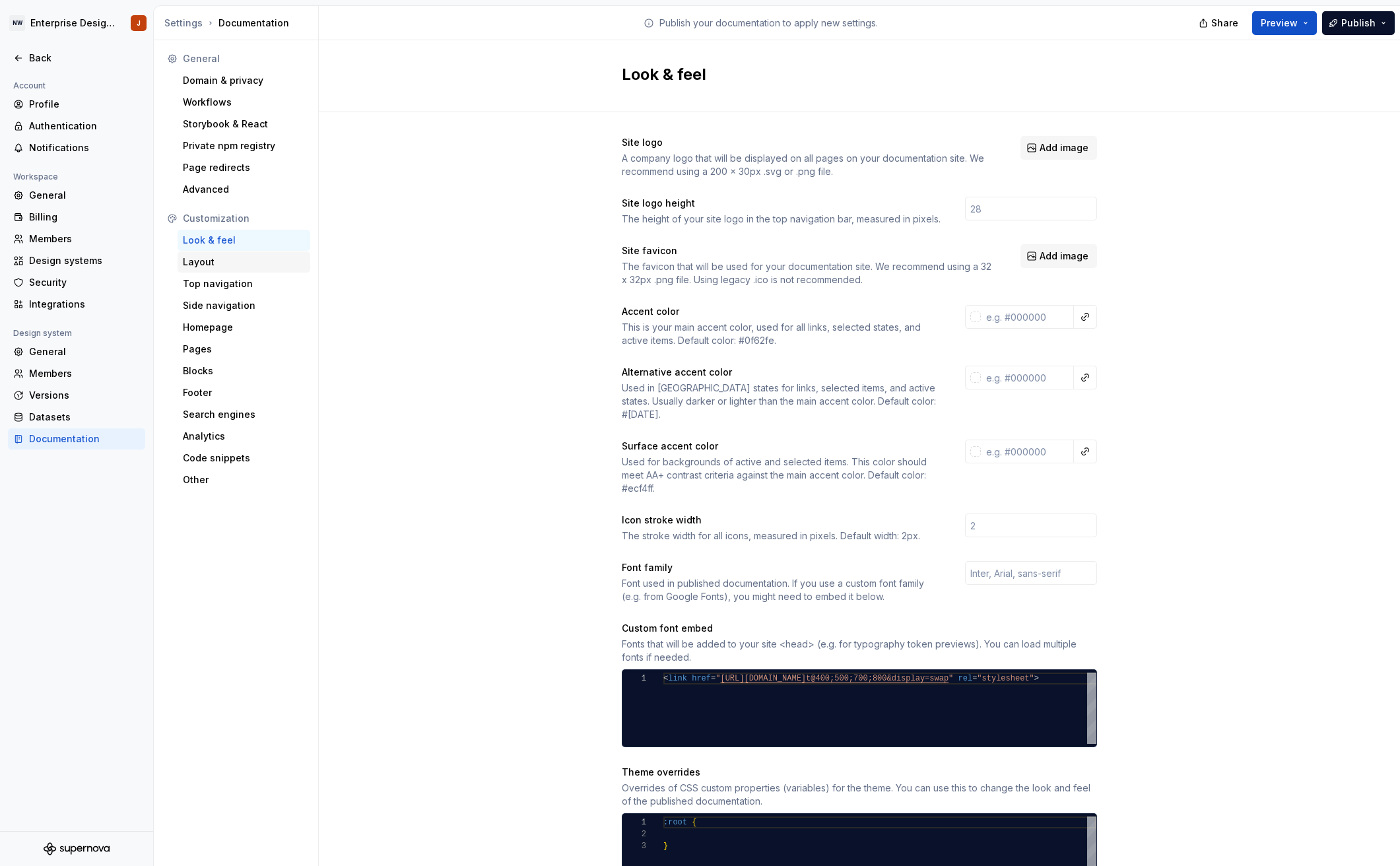
click at [235, 263] on div "Layout" at bounding box center [244, 262] width 122 height 13
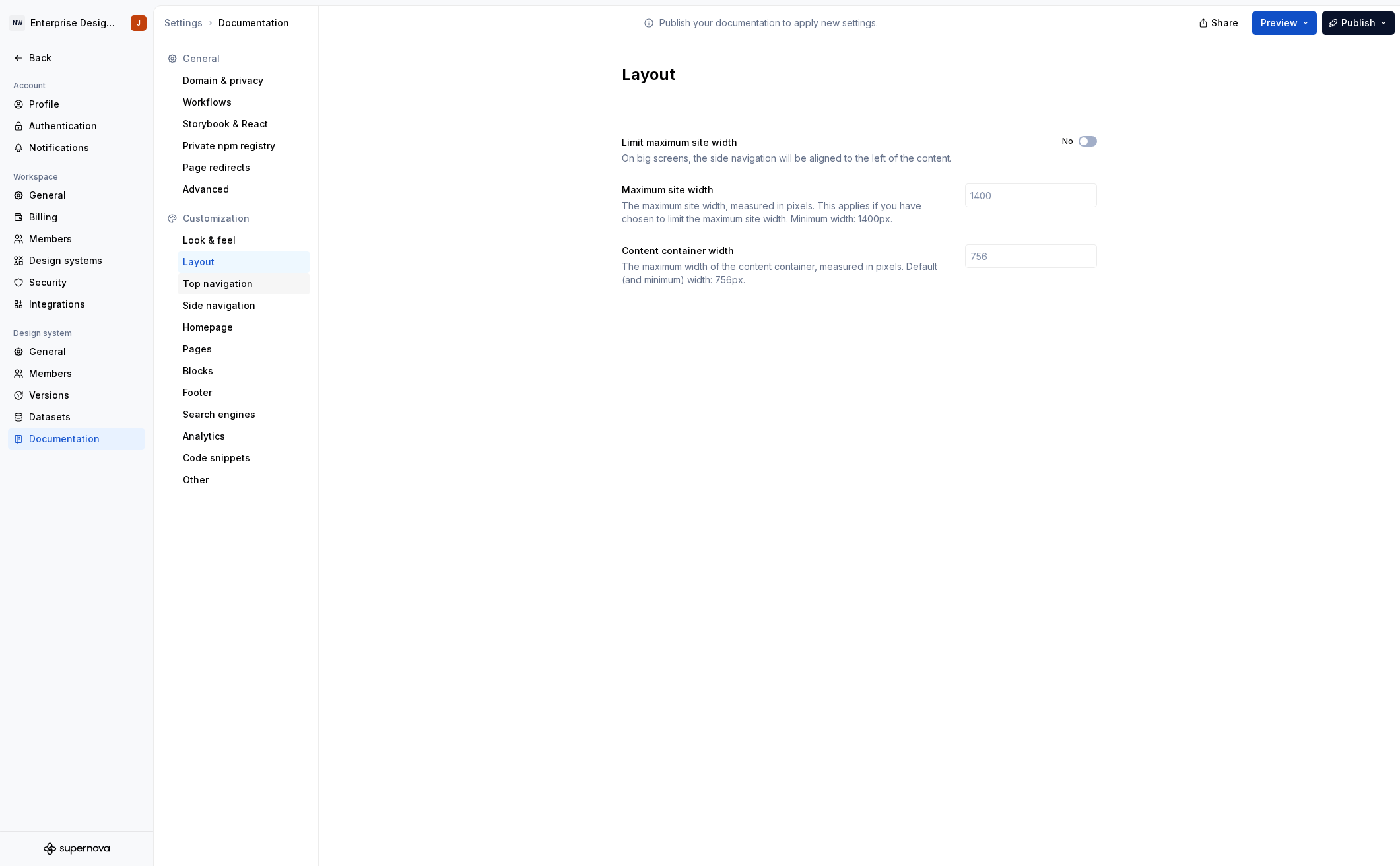
click at [227, 283] on div "Top navigation" at bounding box center [244, 283] width 122 height 13
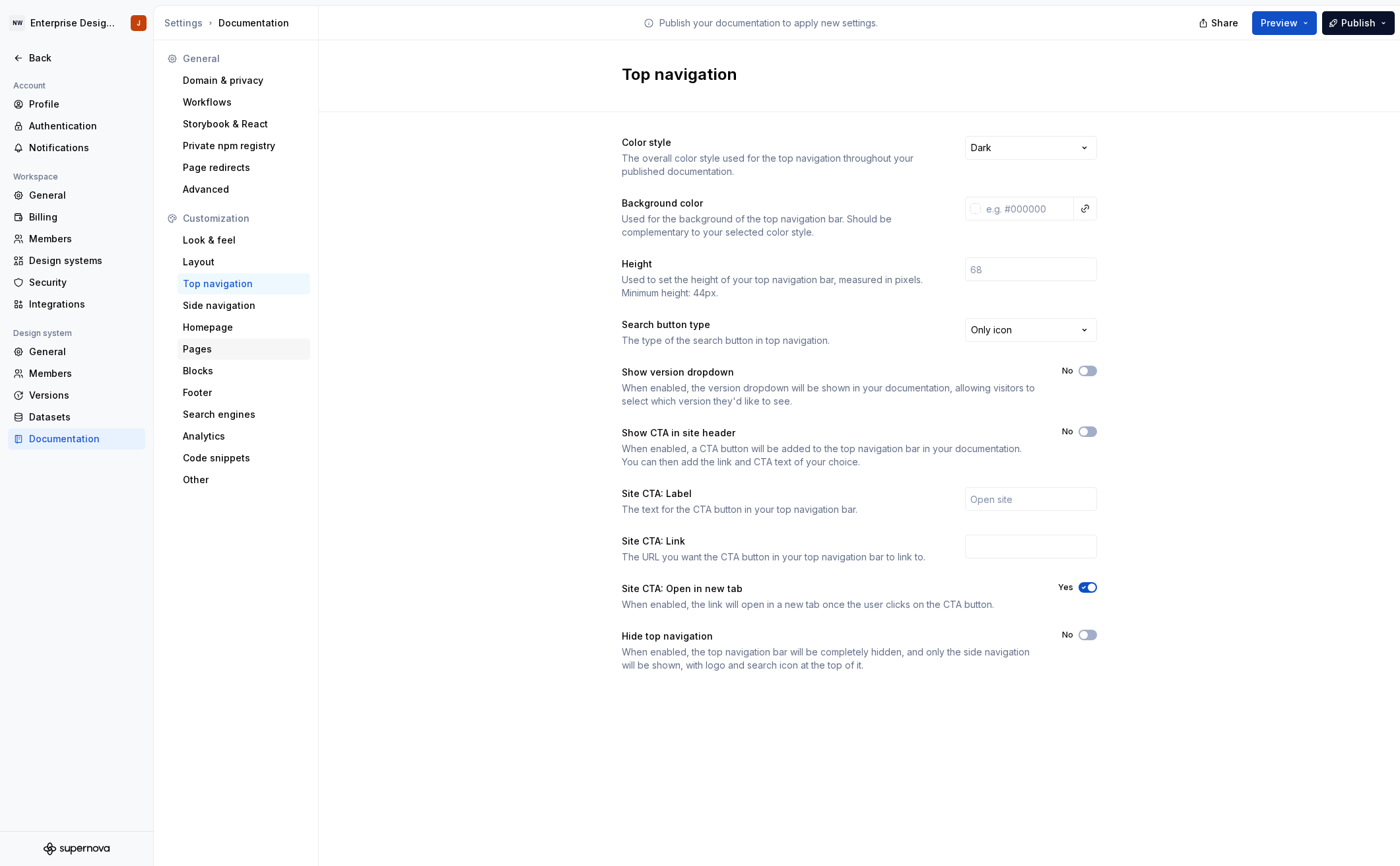
click at [210, 345] on div "Pages" at bounding box center [244, 349] width 122 height 13
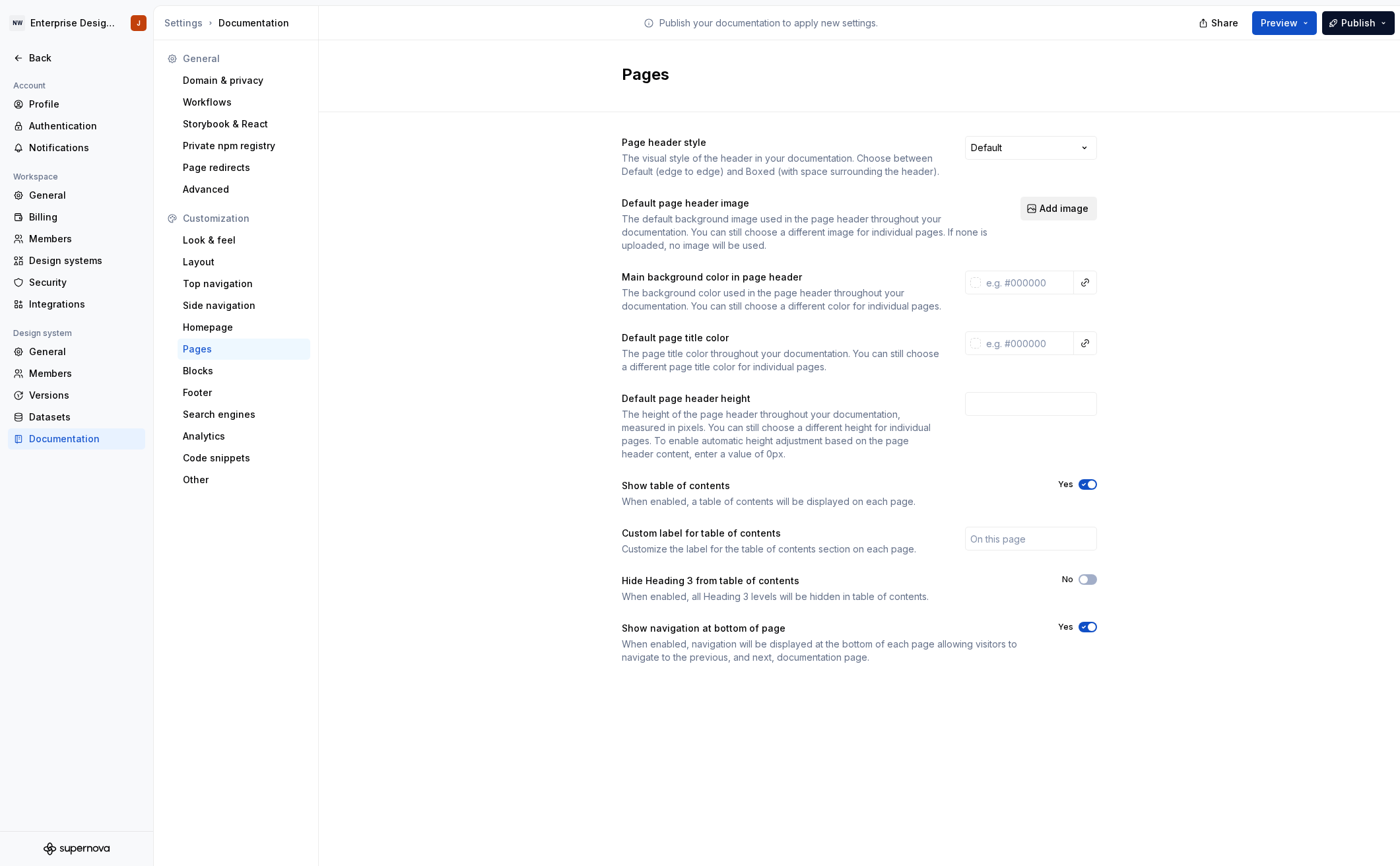
click at [1071, 212] on span "Add image" at bounding box center [1064, 208] width 49 height 13
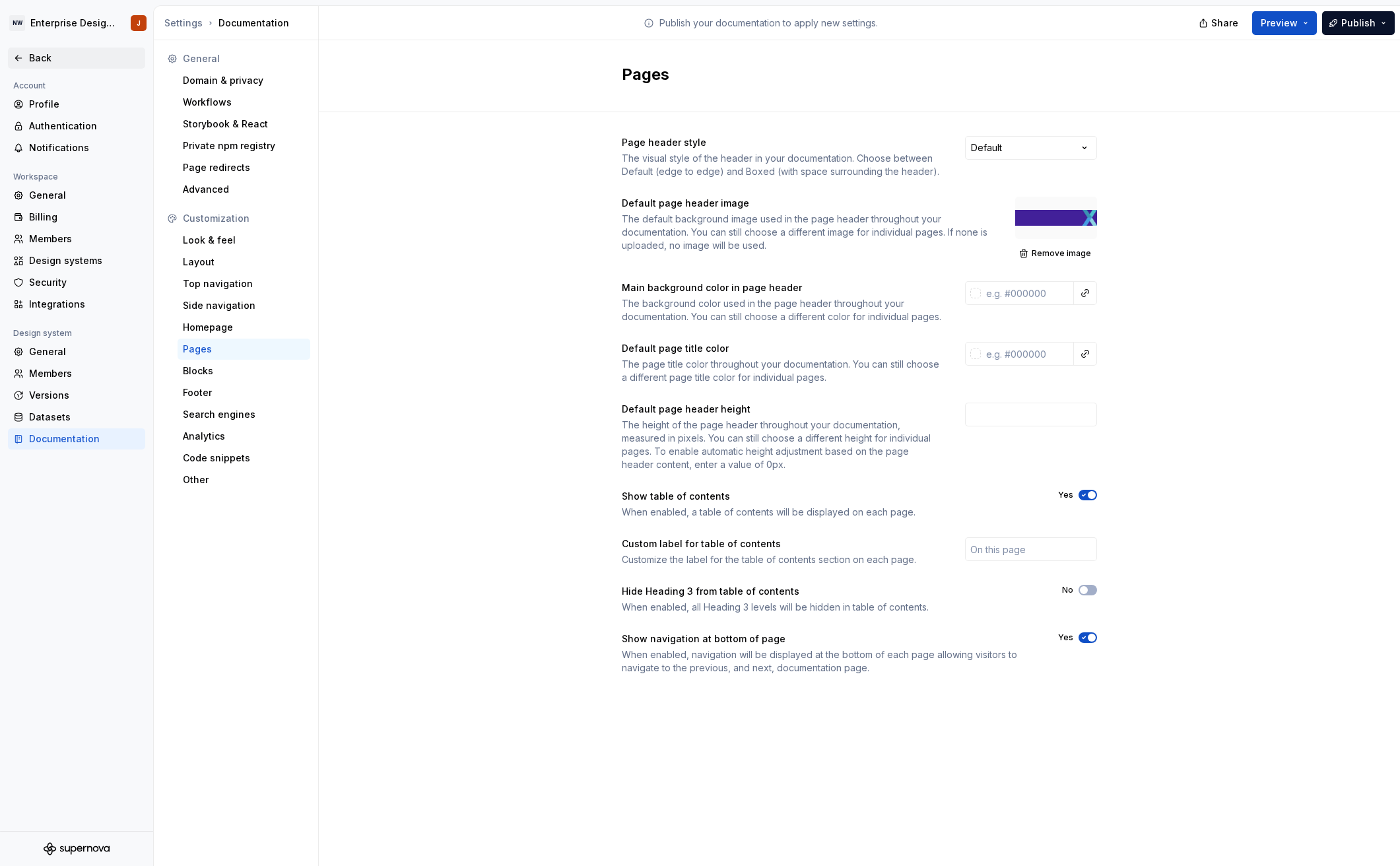
click at [34, 51] on div "Back" at bounding box center [84, 58] width 111 height 13
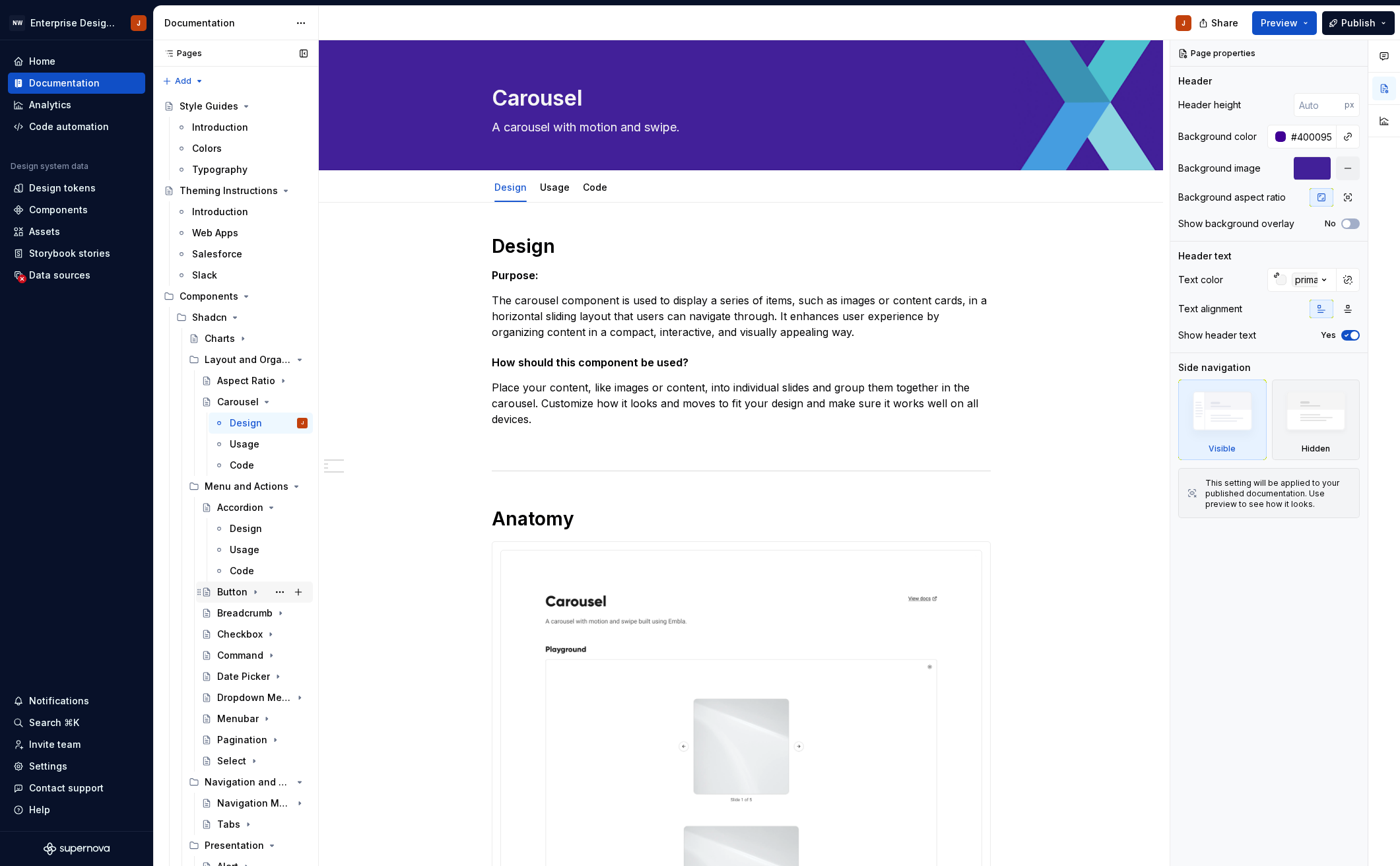
click at [231, 594] on div "Button" at bounding box center [232, 592] width 31 height 13
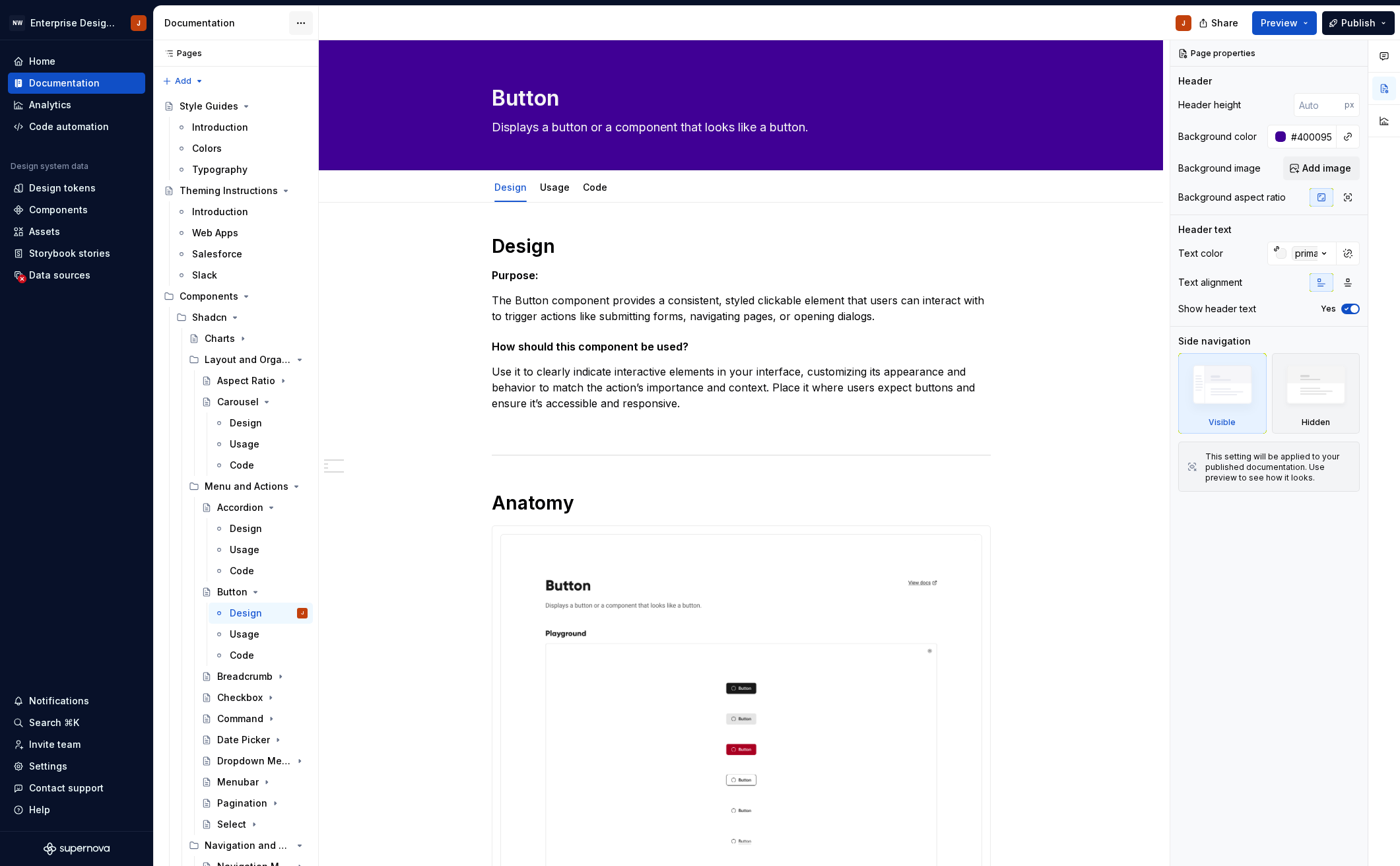
click at [302, 24] on html "NW Enterprise Design System J Home Documentation Analytics Code automation Desi…" at bounding box center [700, 433] width 1400 height 866
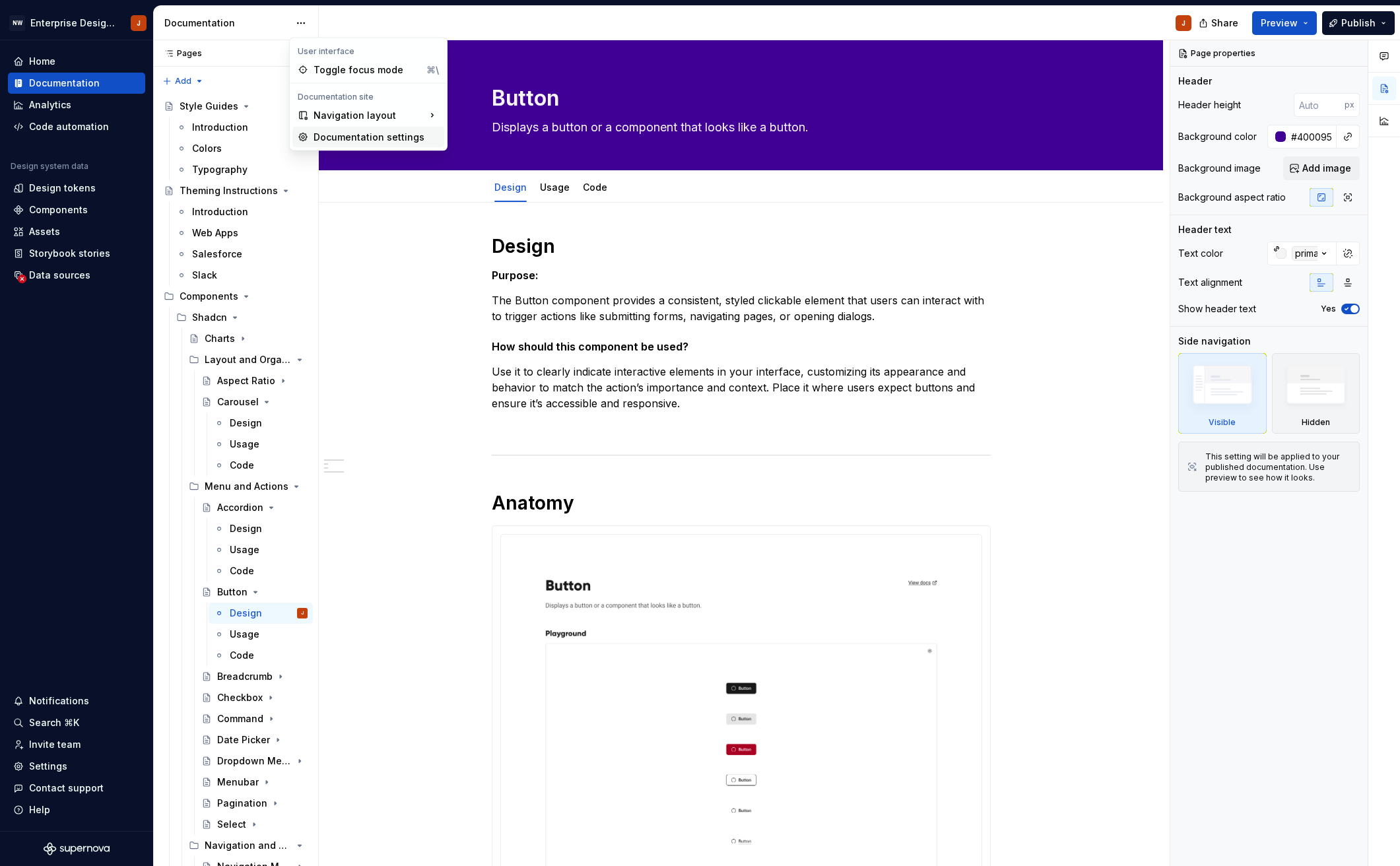
click at [339, 133] on div "Documentation settings" at bounding box center [376, 137] width 126 height 13
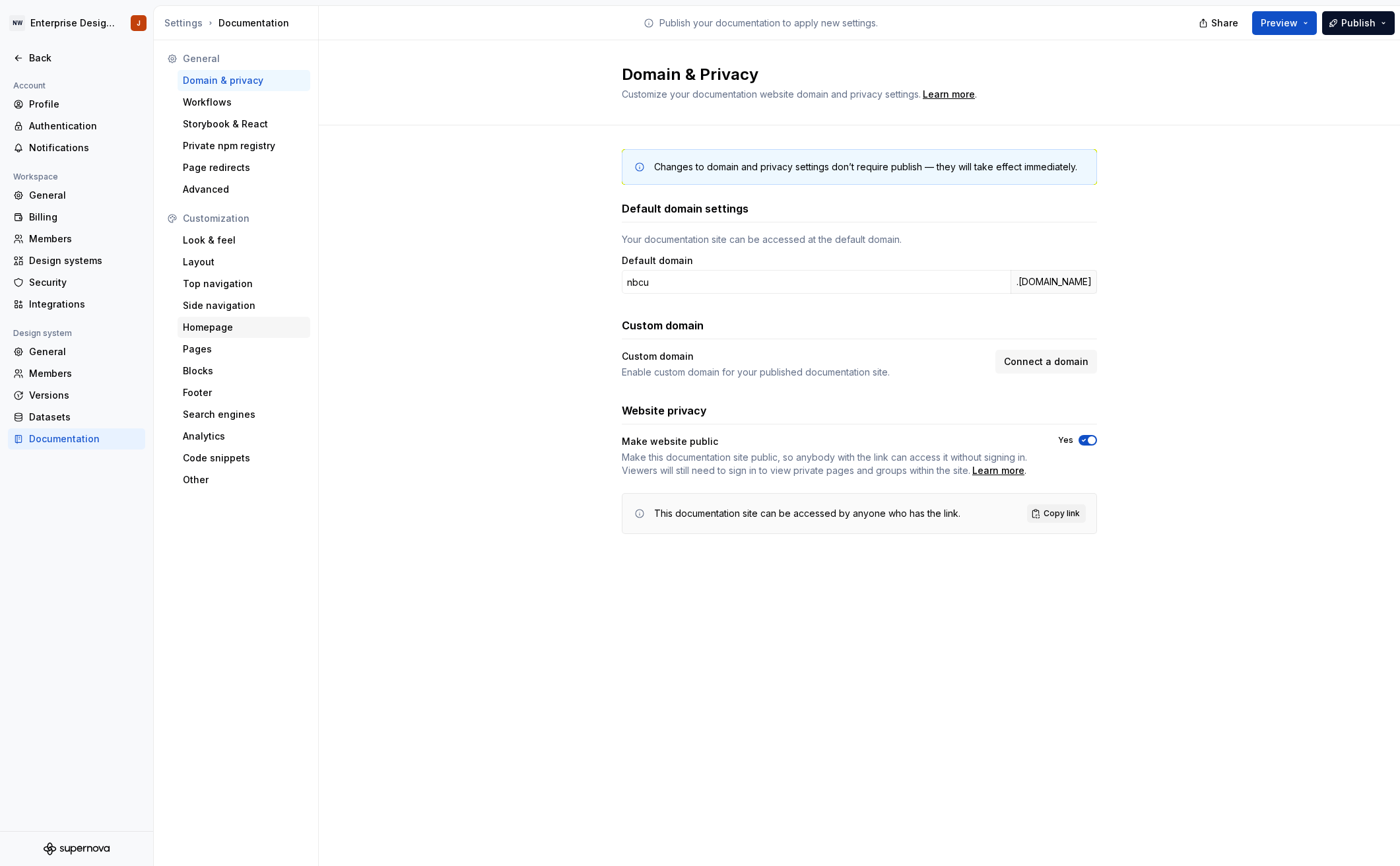
click at [233, 328] on div "Homepage" at bounding box center [244, 327] width 122 height 13
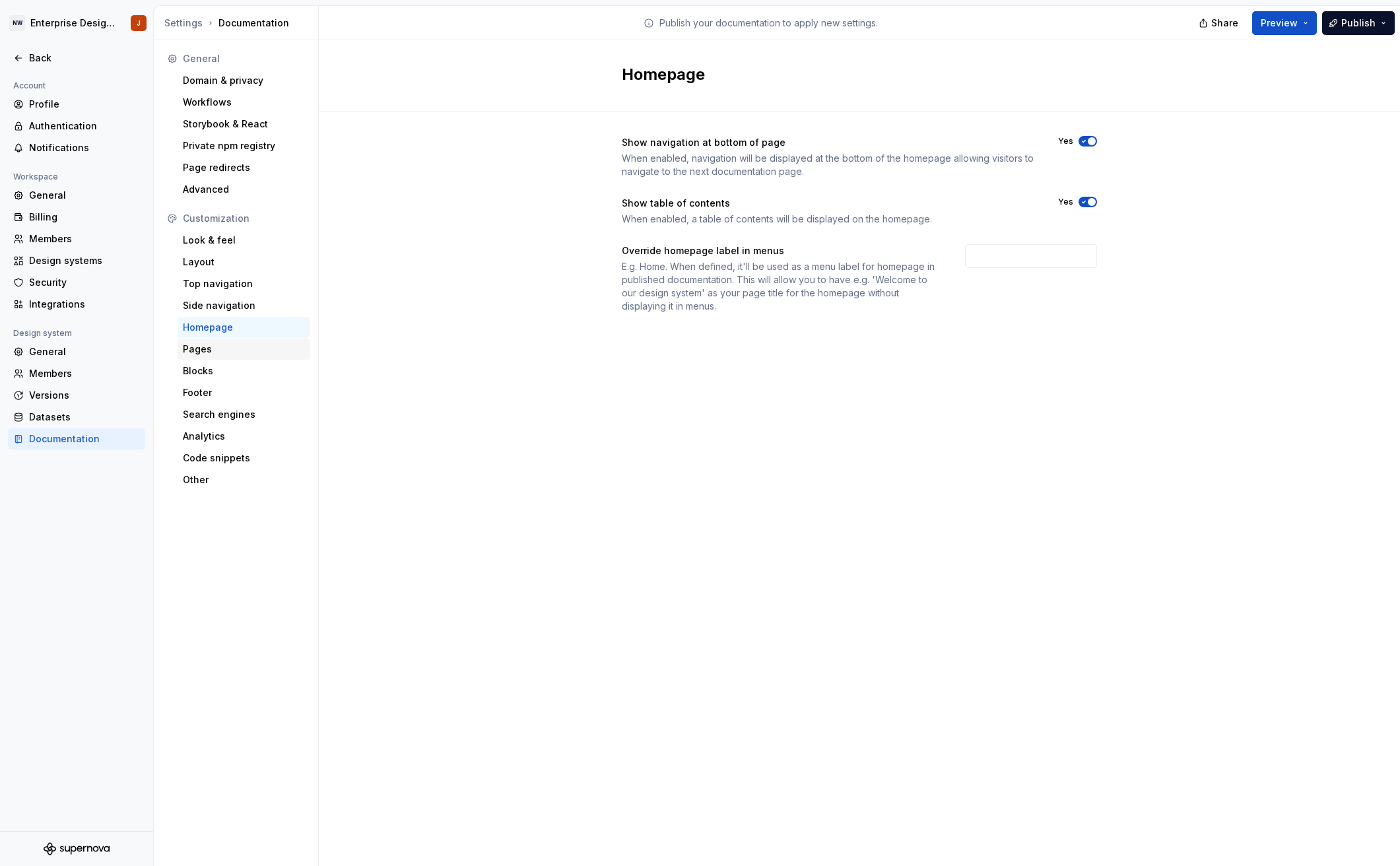
click at [233, 344] on div "Pages" at bounding box center [244, 349] width 122 height 13
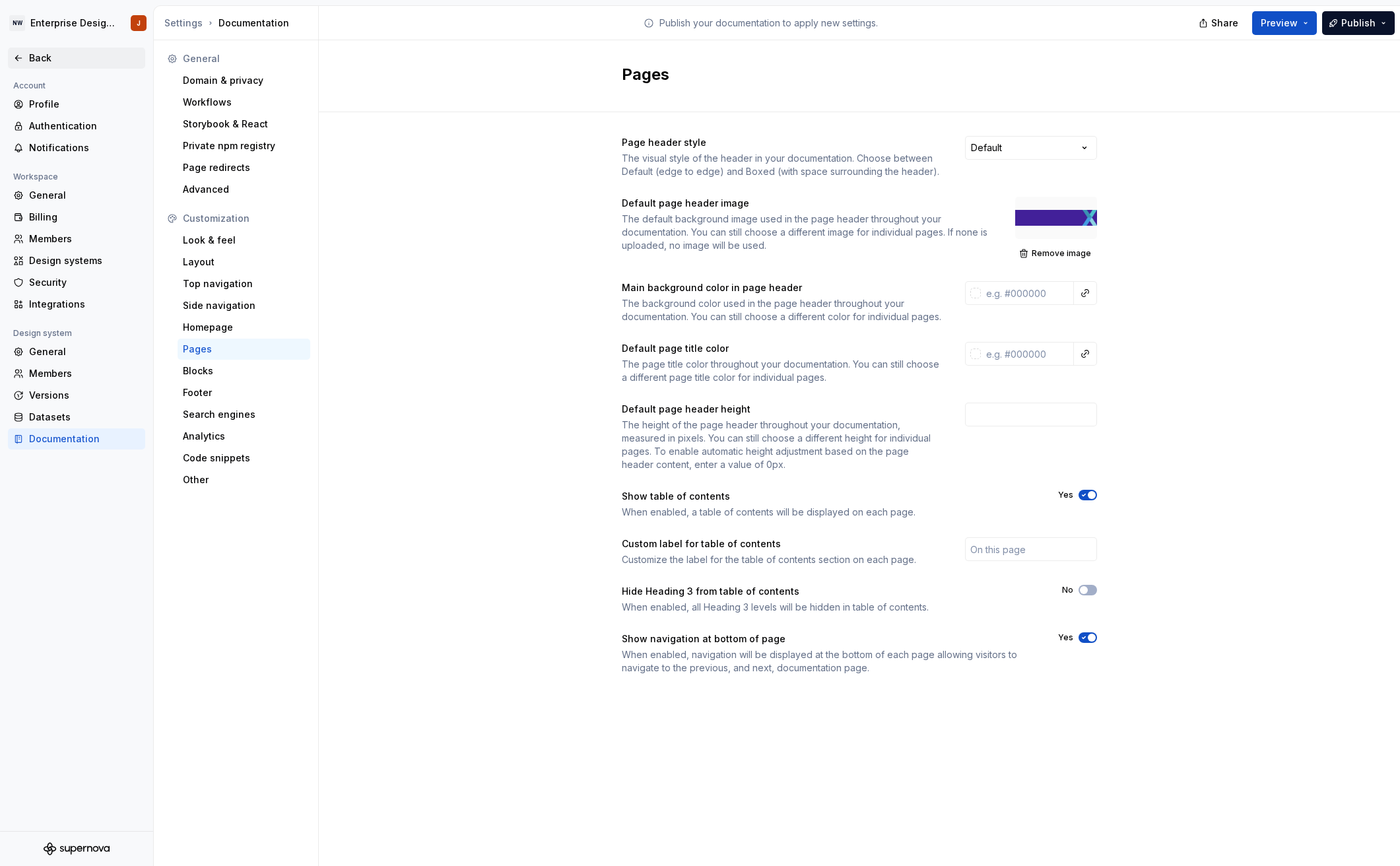
click at [31, 59] on div "Back" at bounding box center [84, 58] width 111 height 13
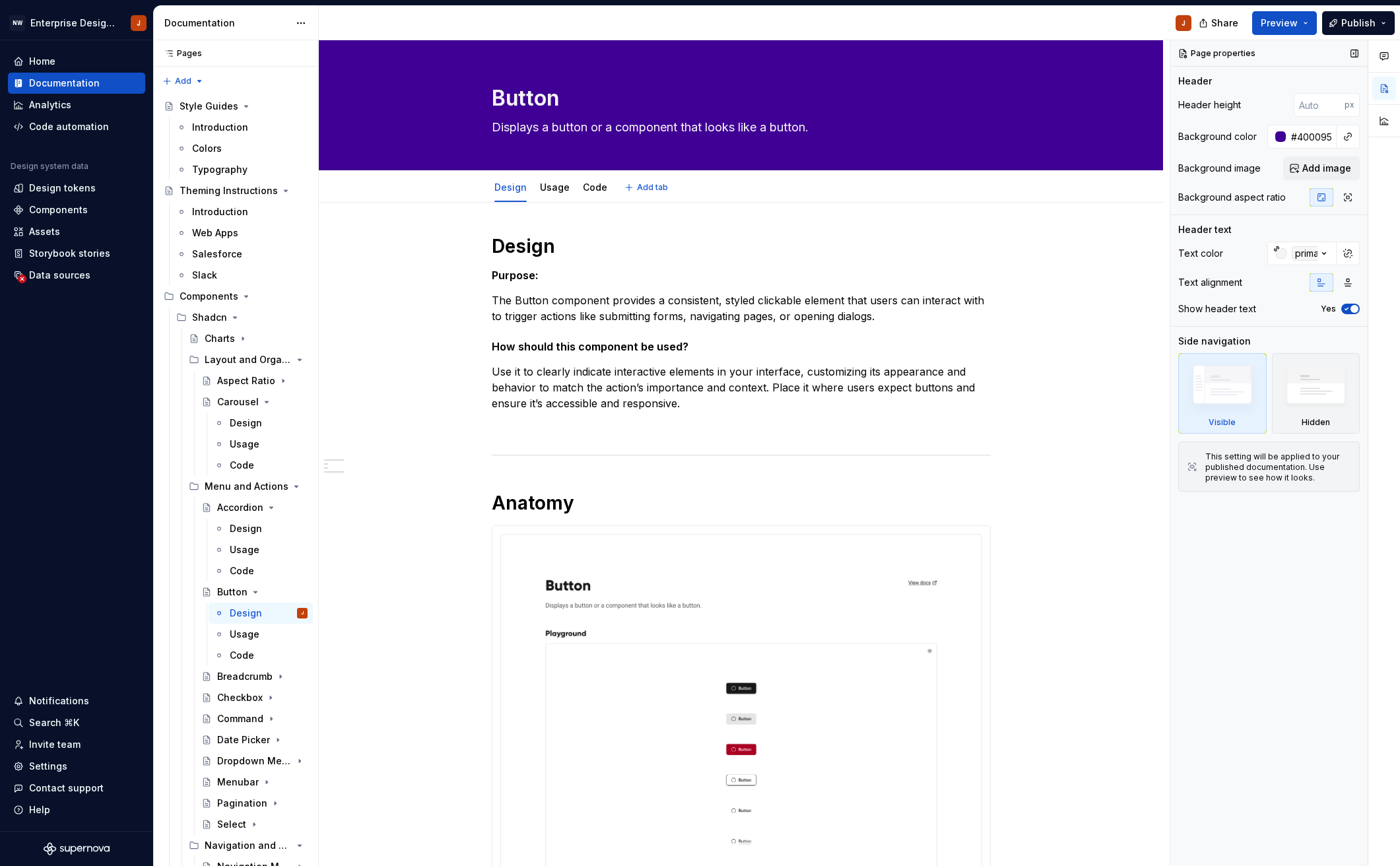
type textarea "*"
click at [1283, 137] on div at bounding box center [1280, 136] width 11 height 11
click at [1289, 135] on div "Comments Open comments No comments yet Select ‘Comment’ from the block context …" at bounding box center [1285, 454] width 230 height 826
click at [1351, 139] on button "button" at bounding box center [1347, 136] width 18 height 18
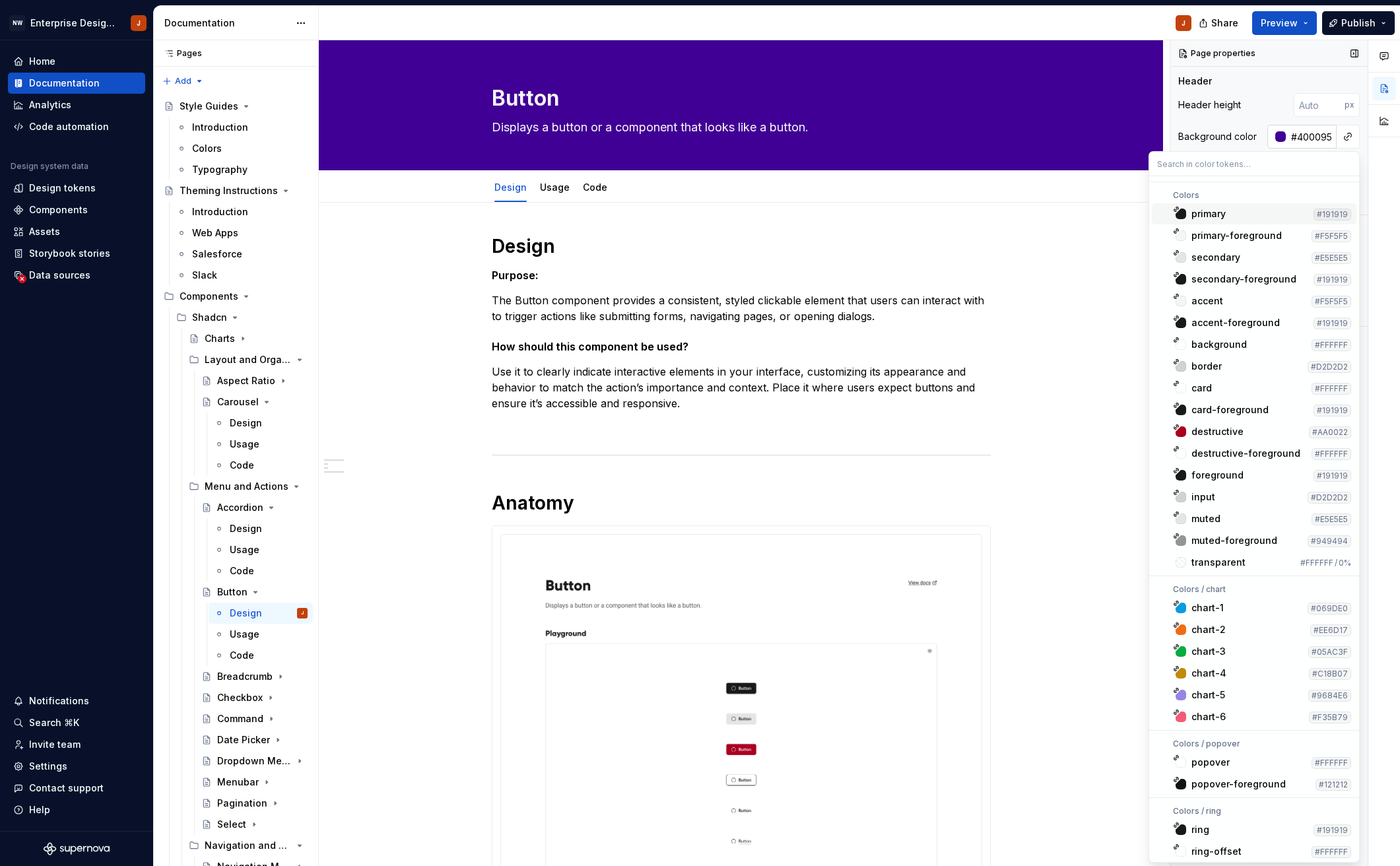
click at [1314, 136] on div "Comments Open comments No comments yet Select ‘Comment’ from the block context …" at bounding box center [1285, 454] width 230 height 826
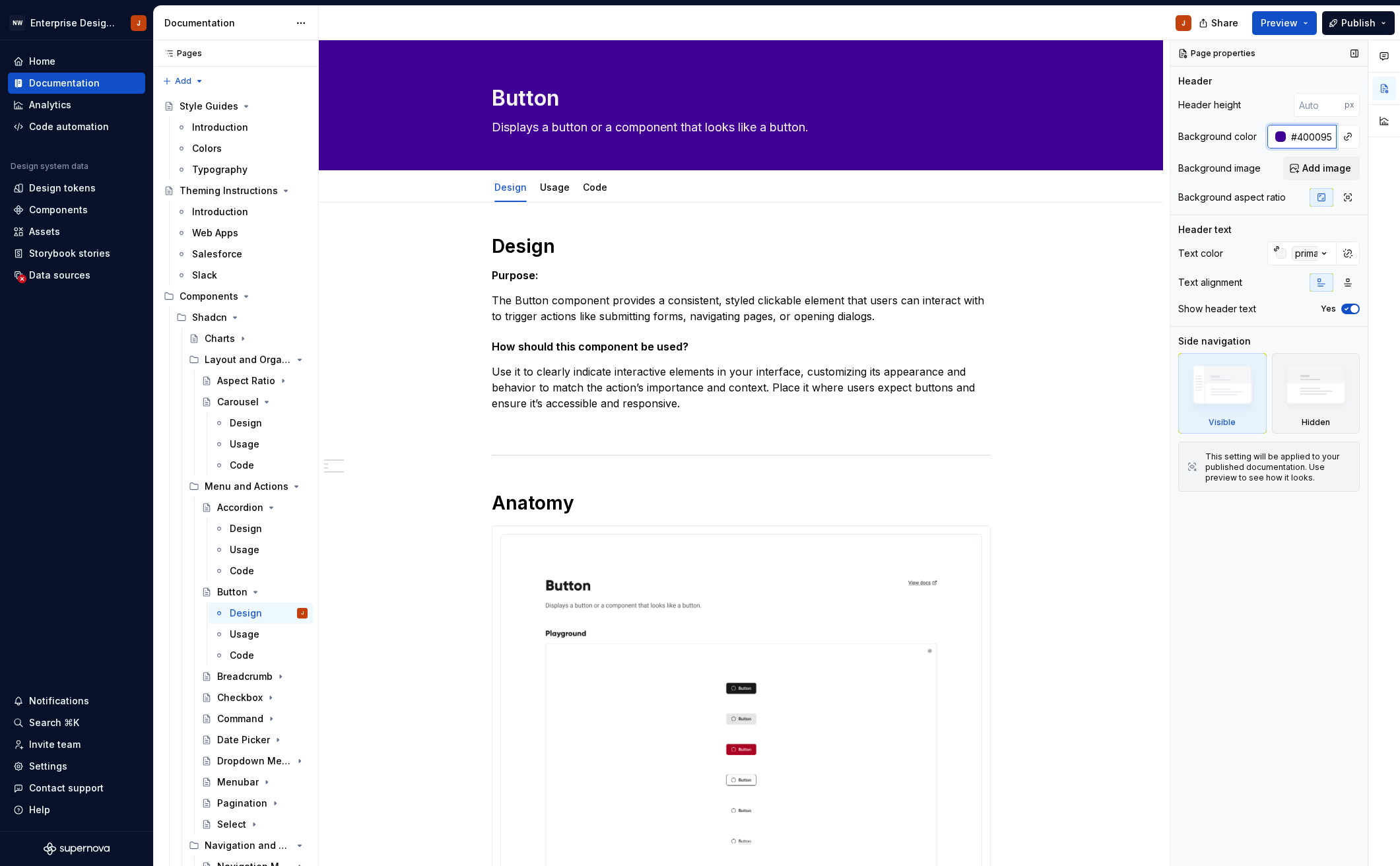
click at [1314, 136] on input "#400095" at bounding box center [1310, 136] width 50 height 24
type input "095"
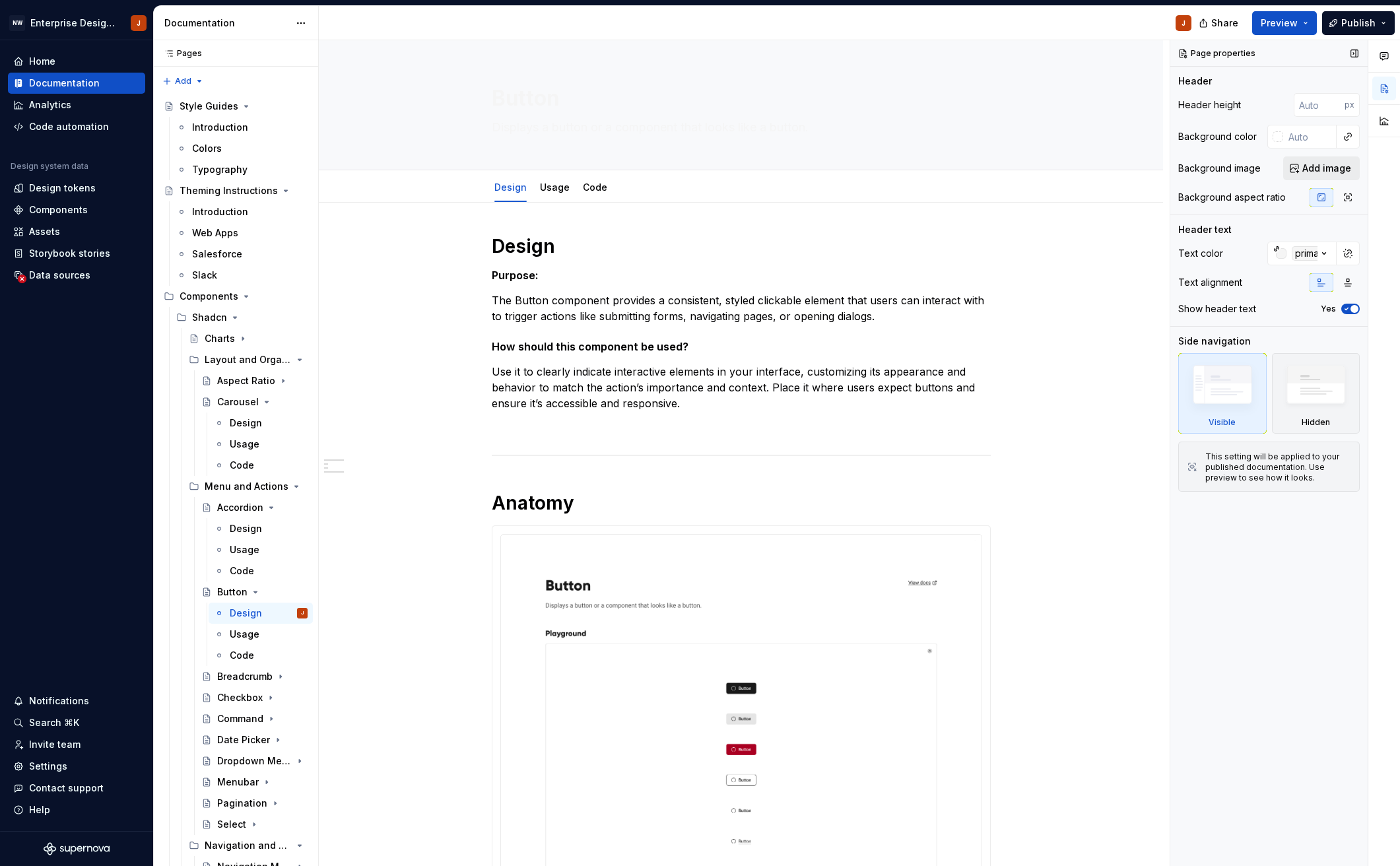
click at [1341, 169] on span "Add image" at bounding box center [1326, 169] width 49 height 13
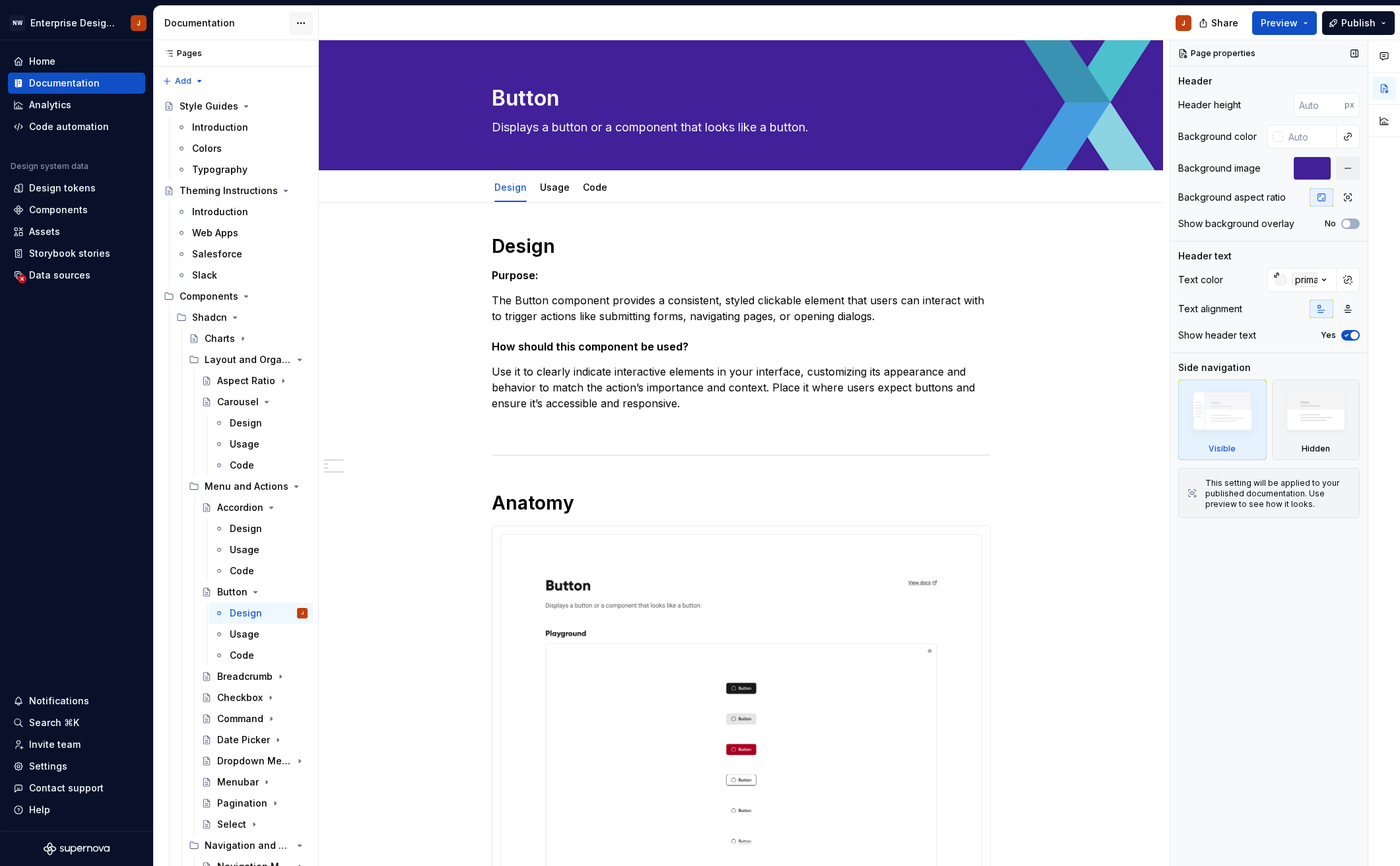
click at [307, 21] on html "NW Enterprise Design System J Home Documentation Analytics Code automation Desi…" at bounding box center [700, 433] width 1400 height 866
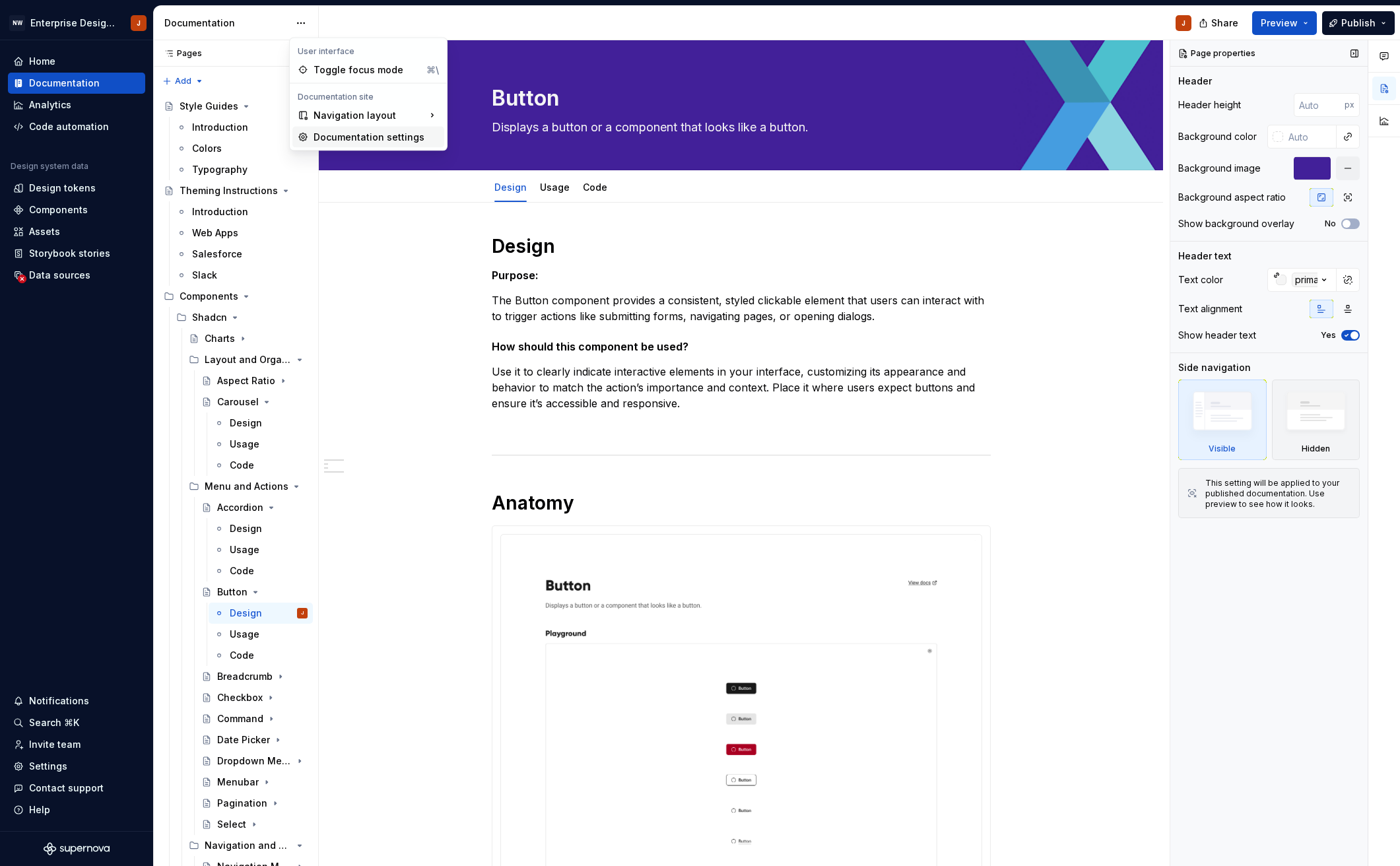
click at [335, 132] on div "Documentation settings" at bounding box center [376, 137] width 126 height 13
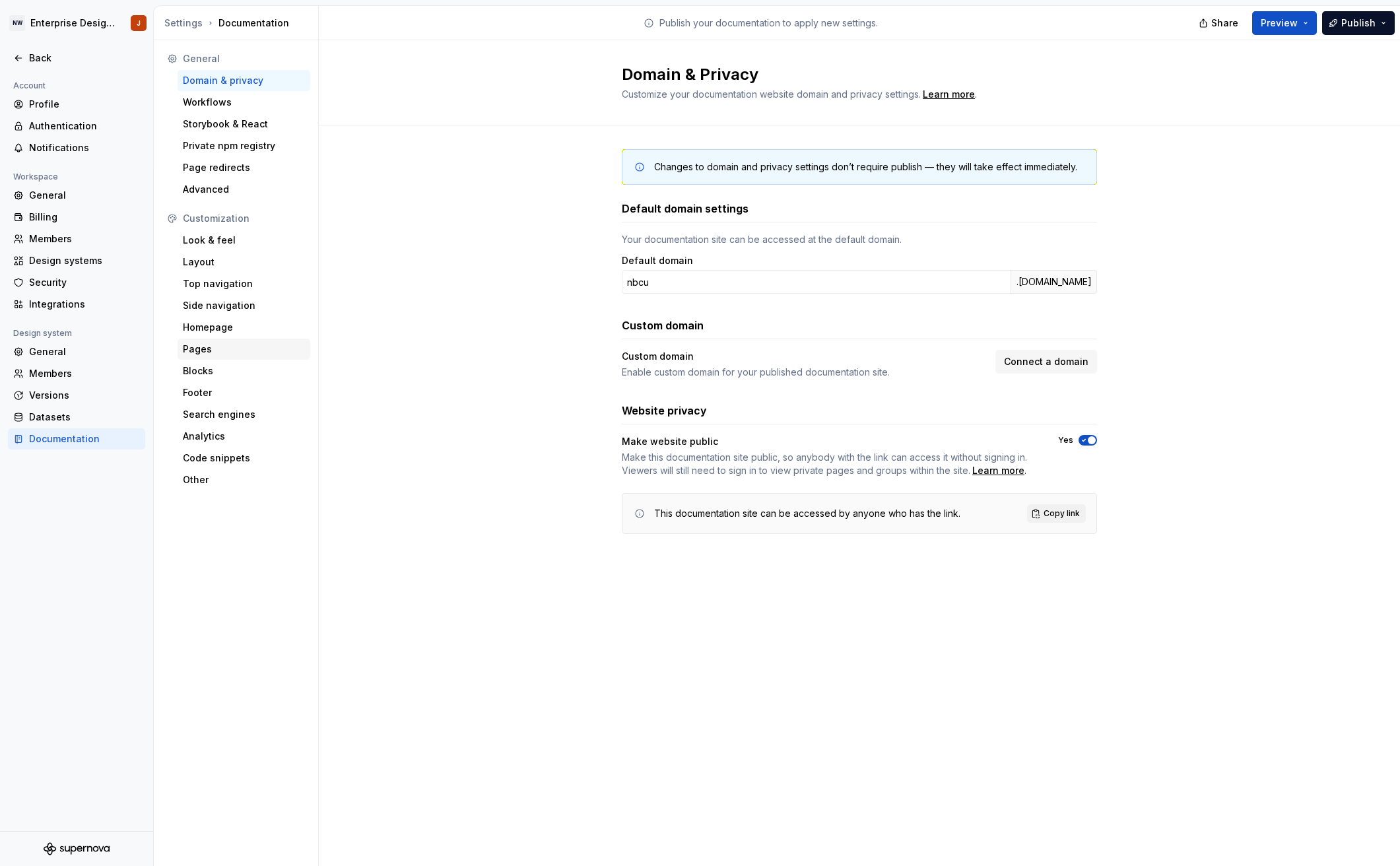
click at [237, 349] on div "Pages" at bounding box center [244, 349] width 122 height 13
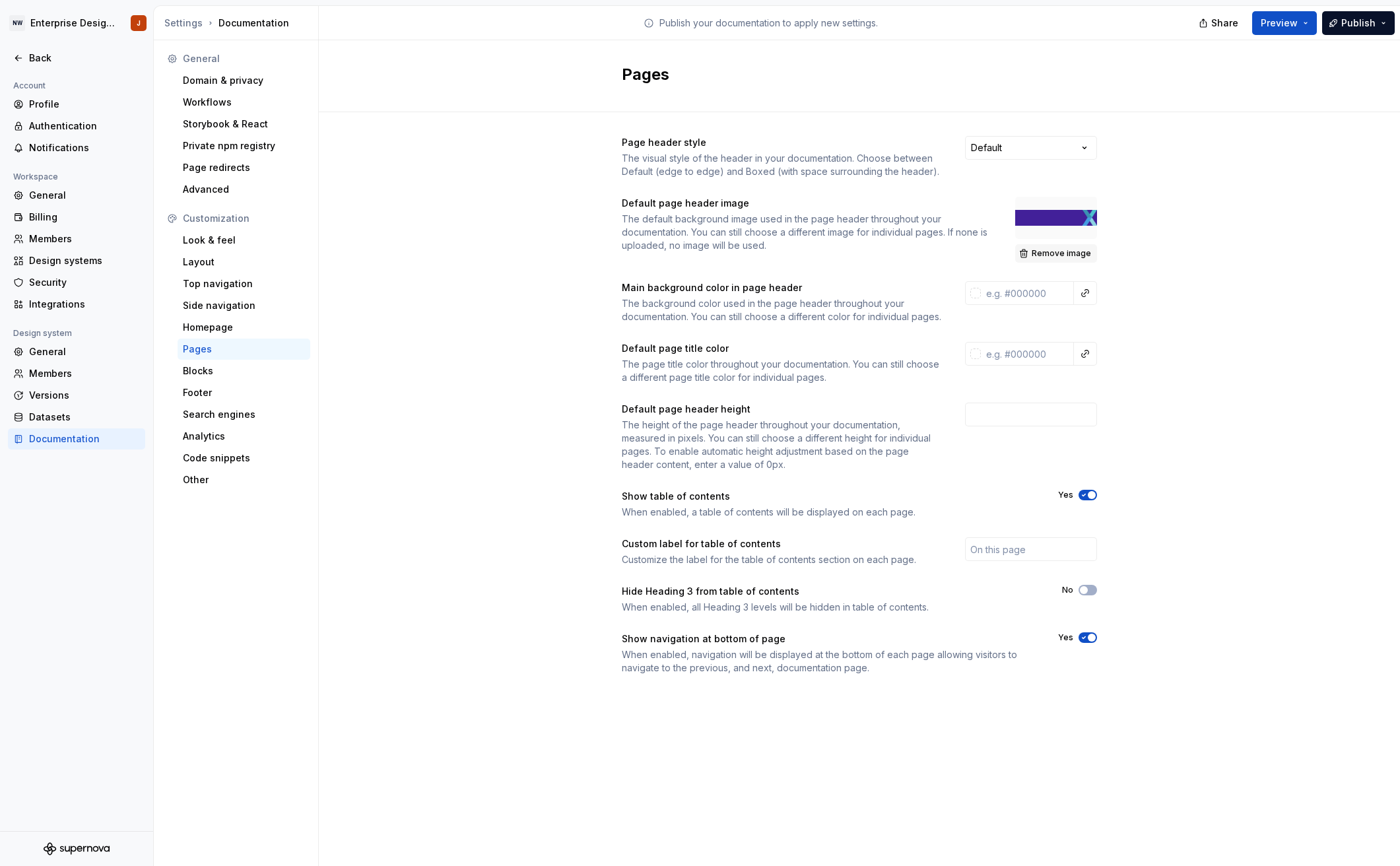
click at [1063, 250] on span "Remove image" at bounding box center [1061, 253] width 60 height 11
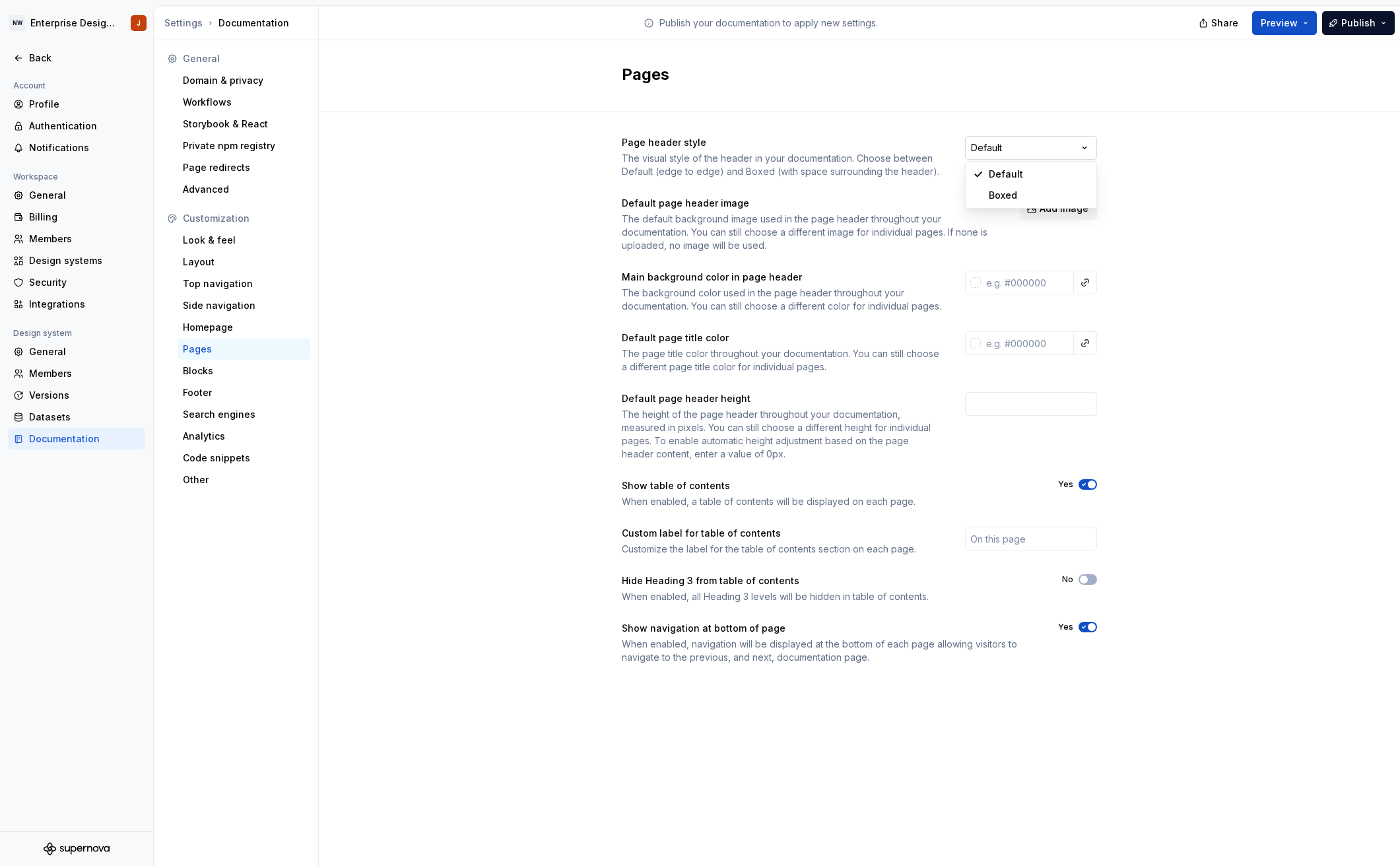
click at [1012, 147] on html "NW Enterprise Design System J Back Account Profile Authentication Notifications…" at bounding box center [700, 433] width 1400 height 866
click at [35, 61] on div "Back" at bounding box center [84, 58] width 111 height 13
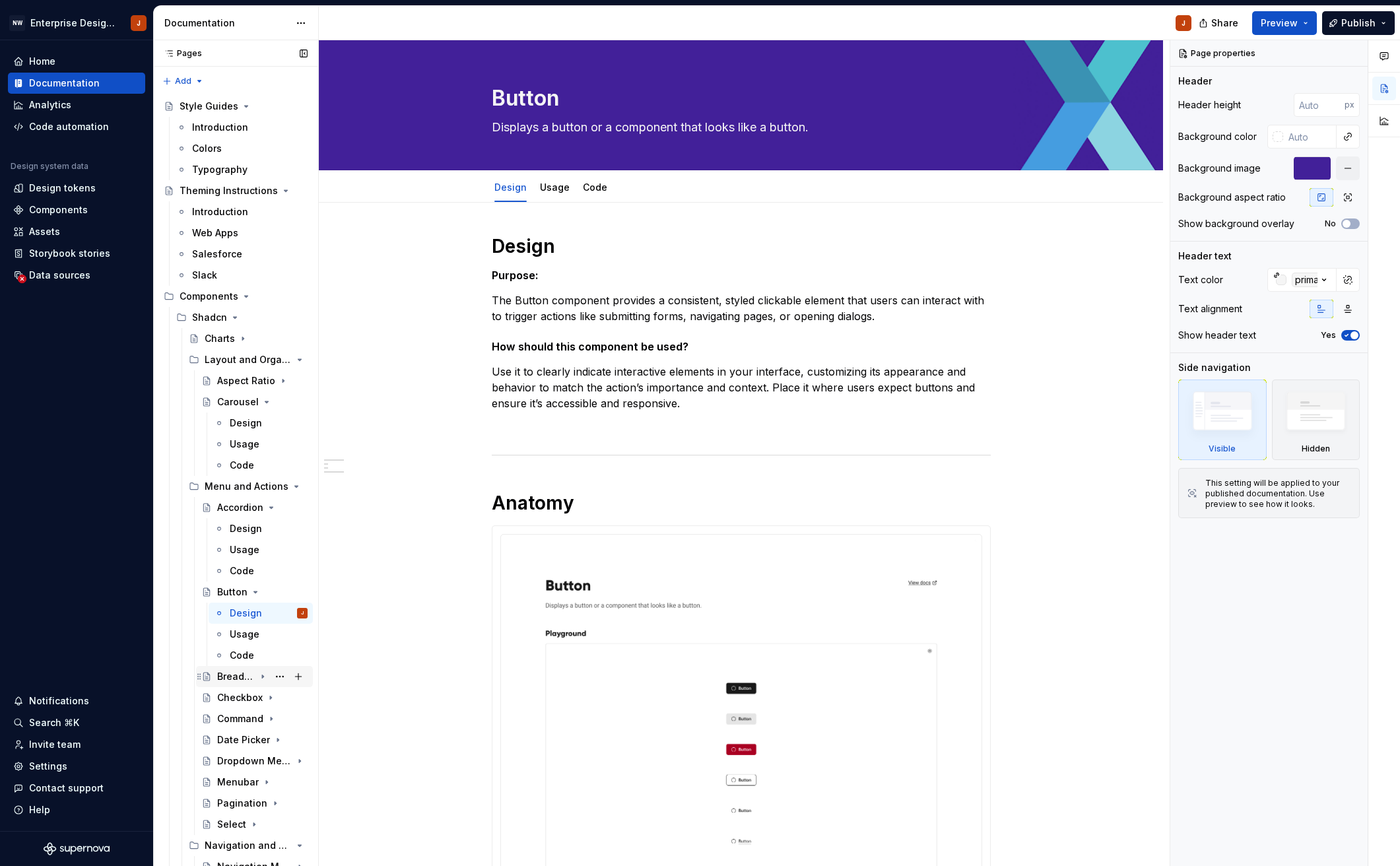
click at [244, 683] on div "Breadcrumb" at bounding box center [262, 676] width 90 height 18
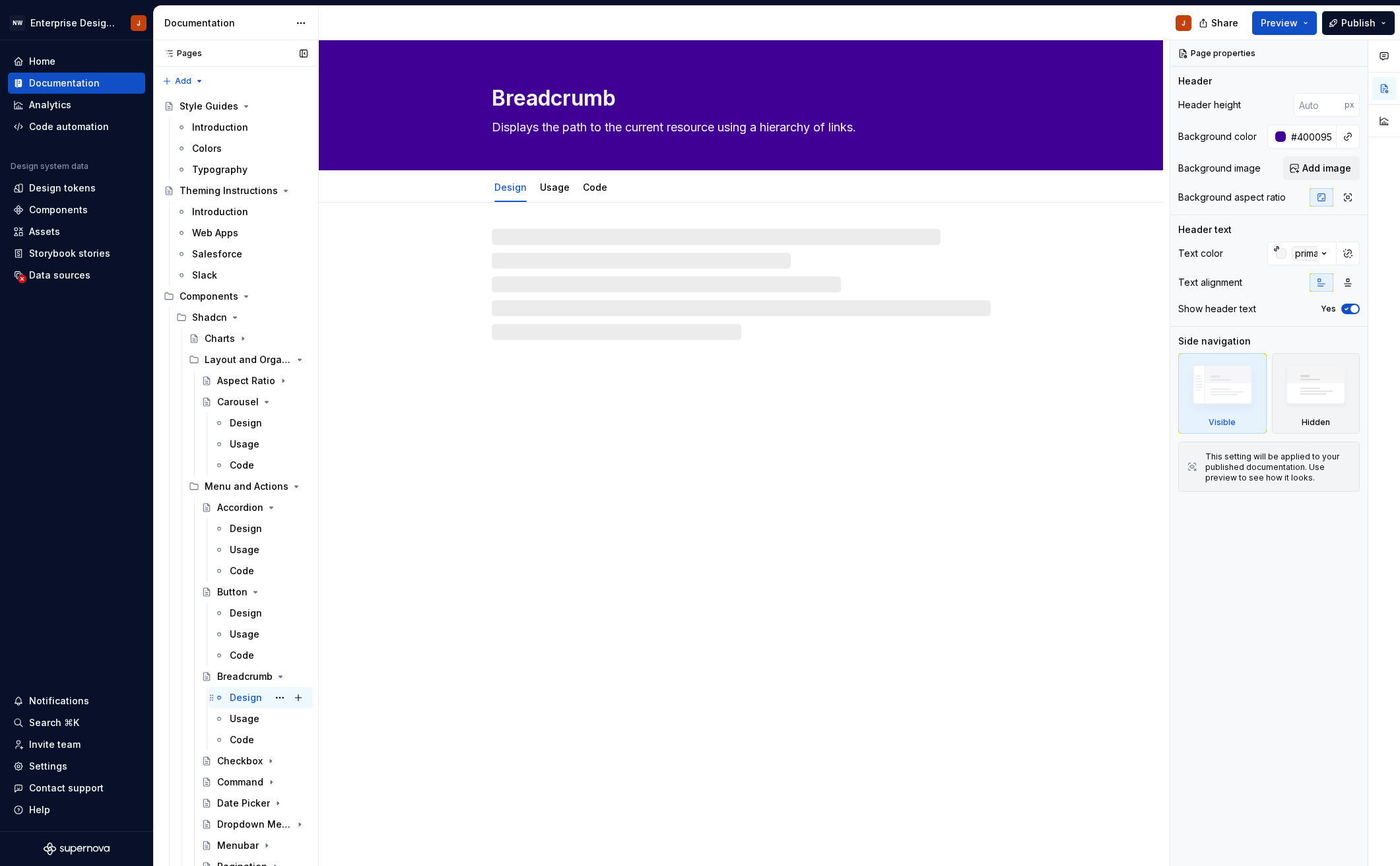
click at [240, 695] on div "Design" at bounding box center [245, 697] width 32 height 13
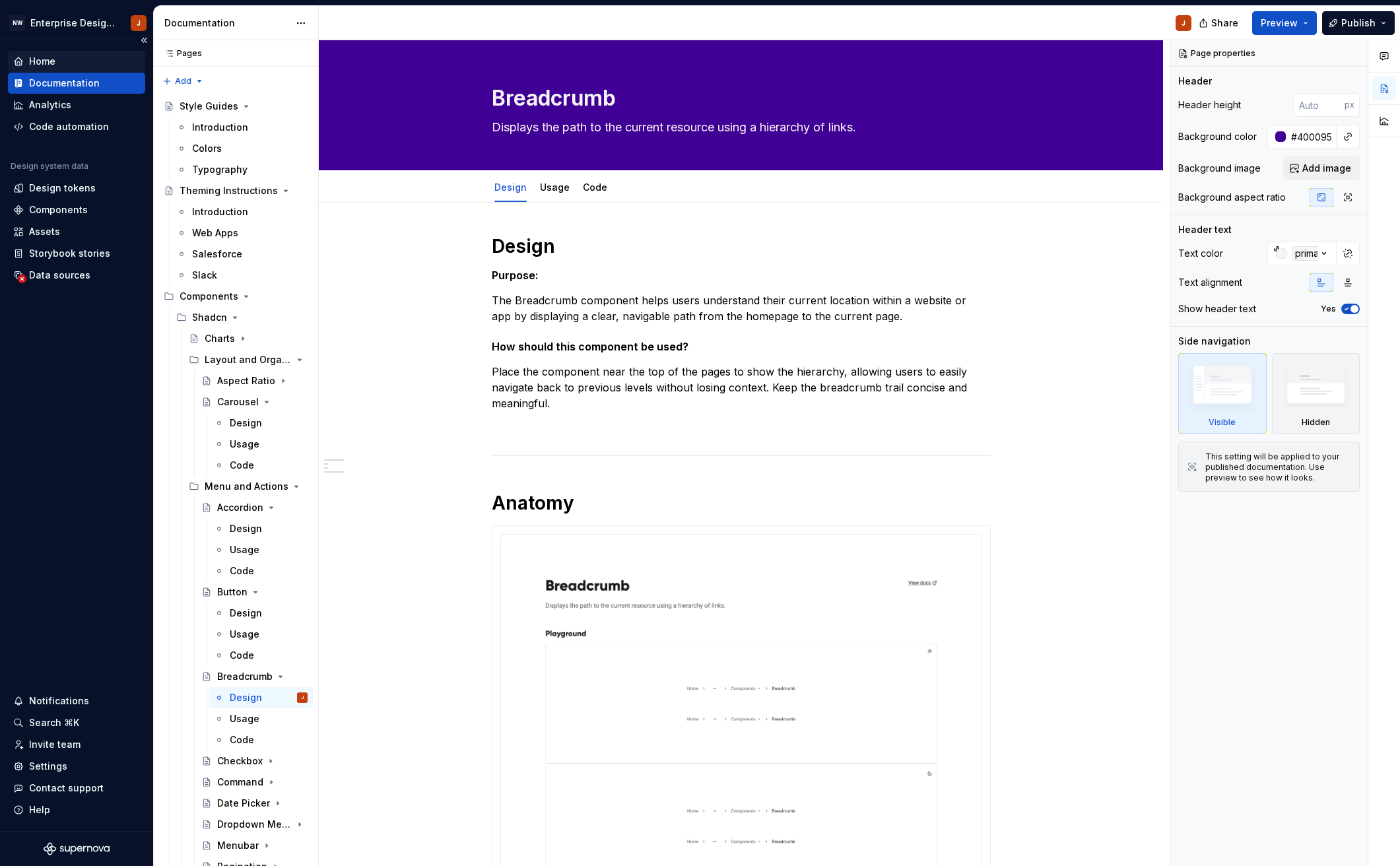
click at [57, 64] on div "Home" at bounding box center [76, 61] width 126 height 13
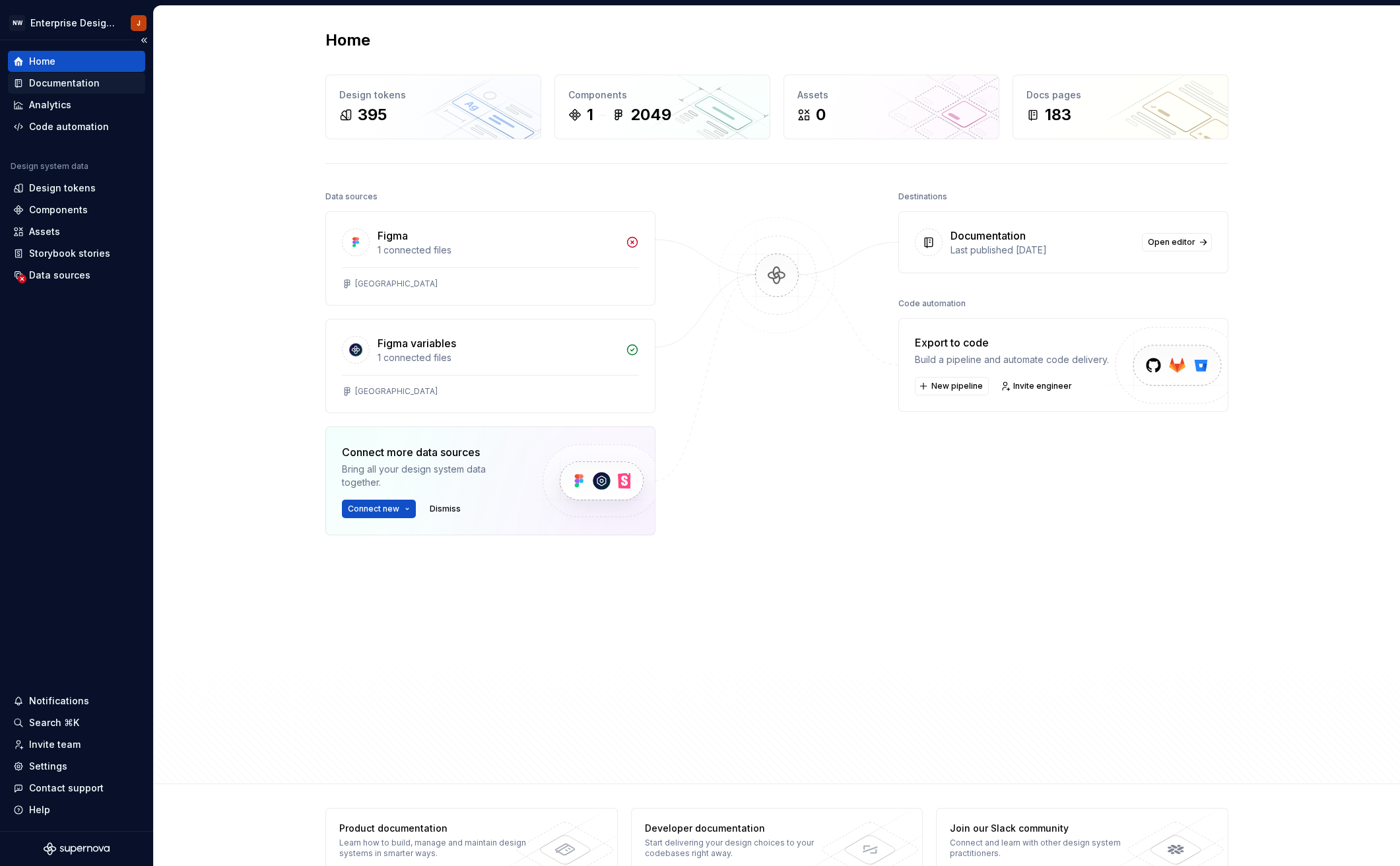
click at [55, 84] on div "Documentation" at bounding box center [64, 83] width 70 height 13
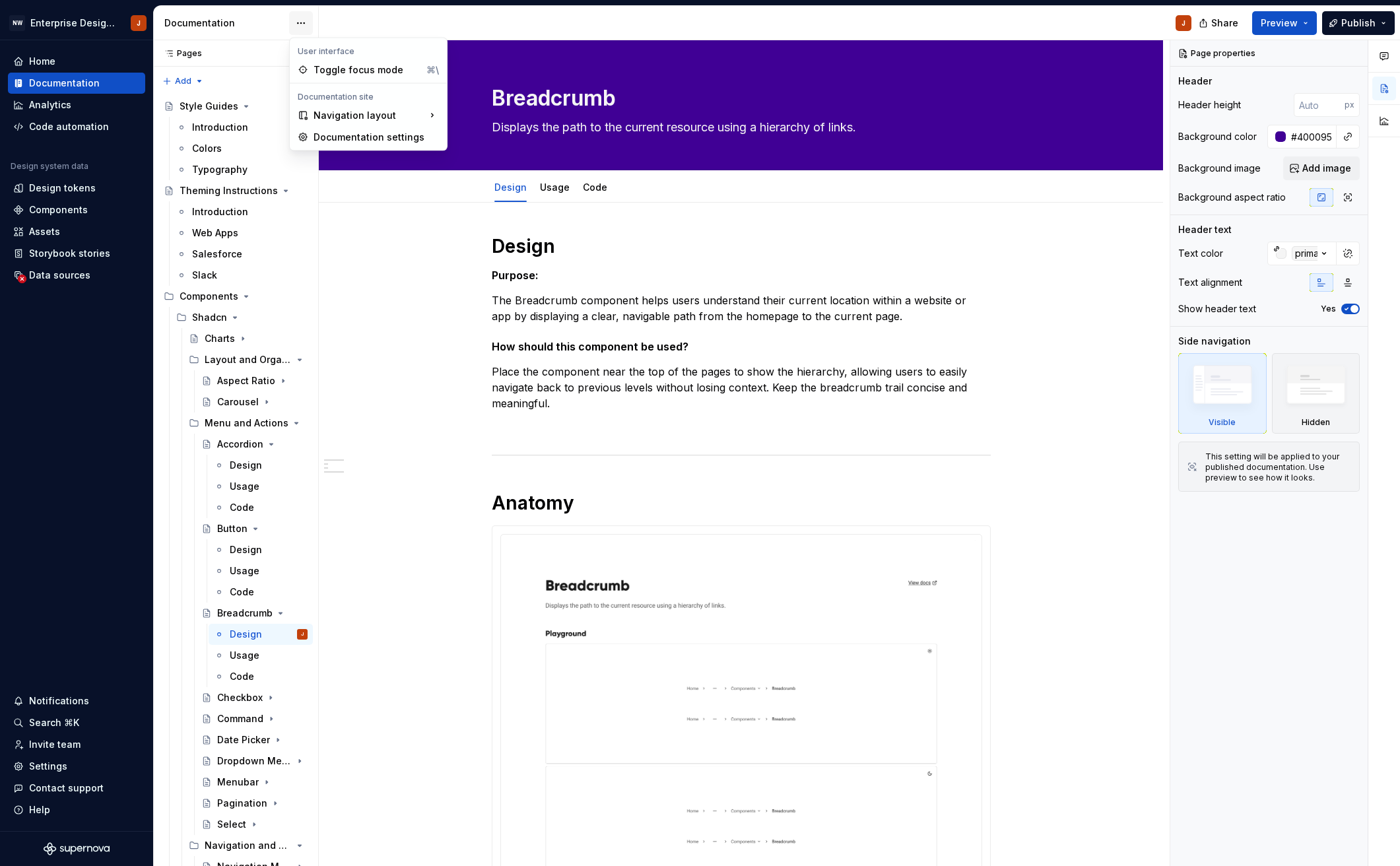
click at [301, 21] on html "NW Enterprise Design System J Home Documentation Analytics Code automation Desi…" at bounding box center [700, 433] width 1400 height 866
click at [345, 135] on div "Documentation settings" at bounding box center [376, 137] width 126 height 13
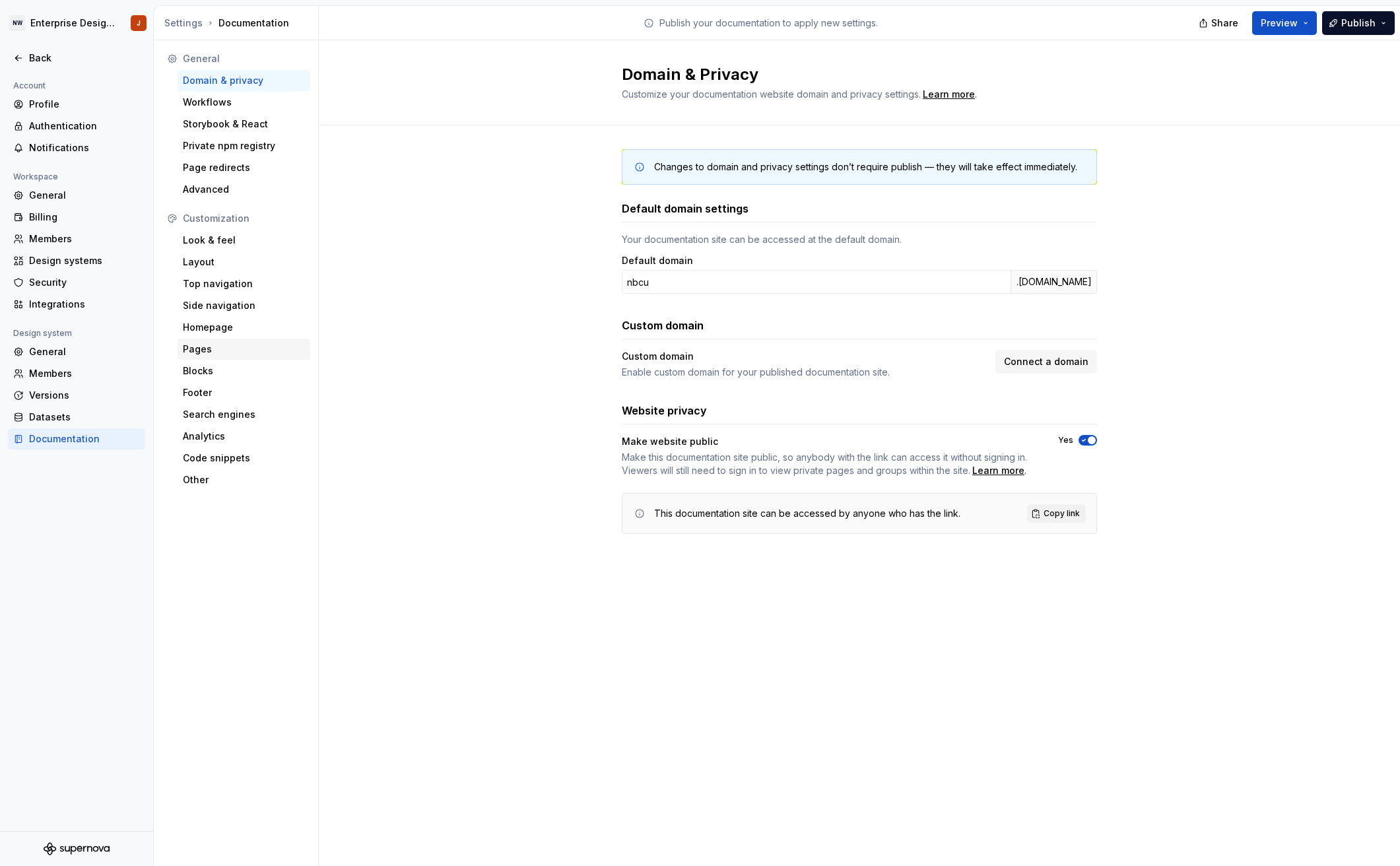
click at [228, 353] on div "Pages" at bounding box center [244, 349] width 122 height 13
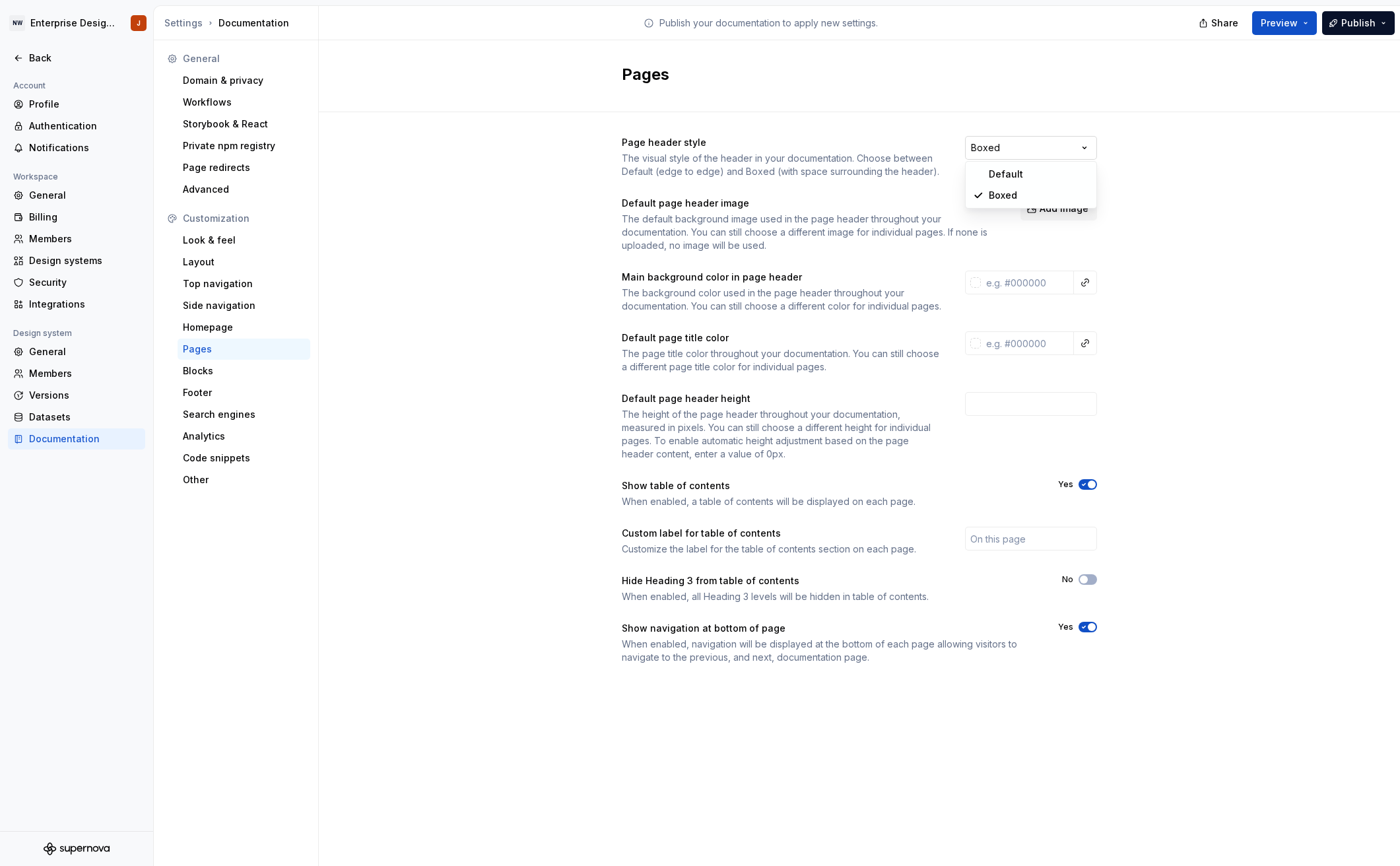
click at [1061, 143] on html "NW Enterprise Design System J Back Account Profile Authentication Notifications…" at bounding box center [700, 433] width 1400 height 866
click at [195, 476] on div "Other" at bounding box center [244, 480] width 122 height 13
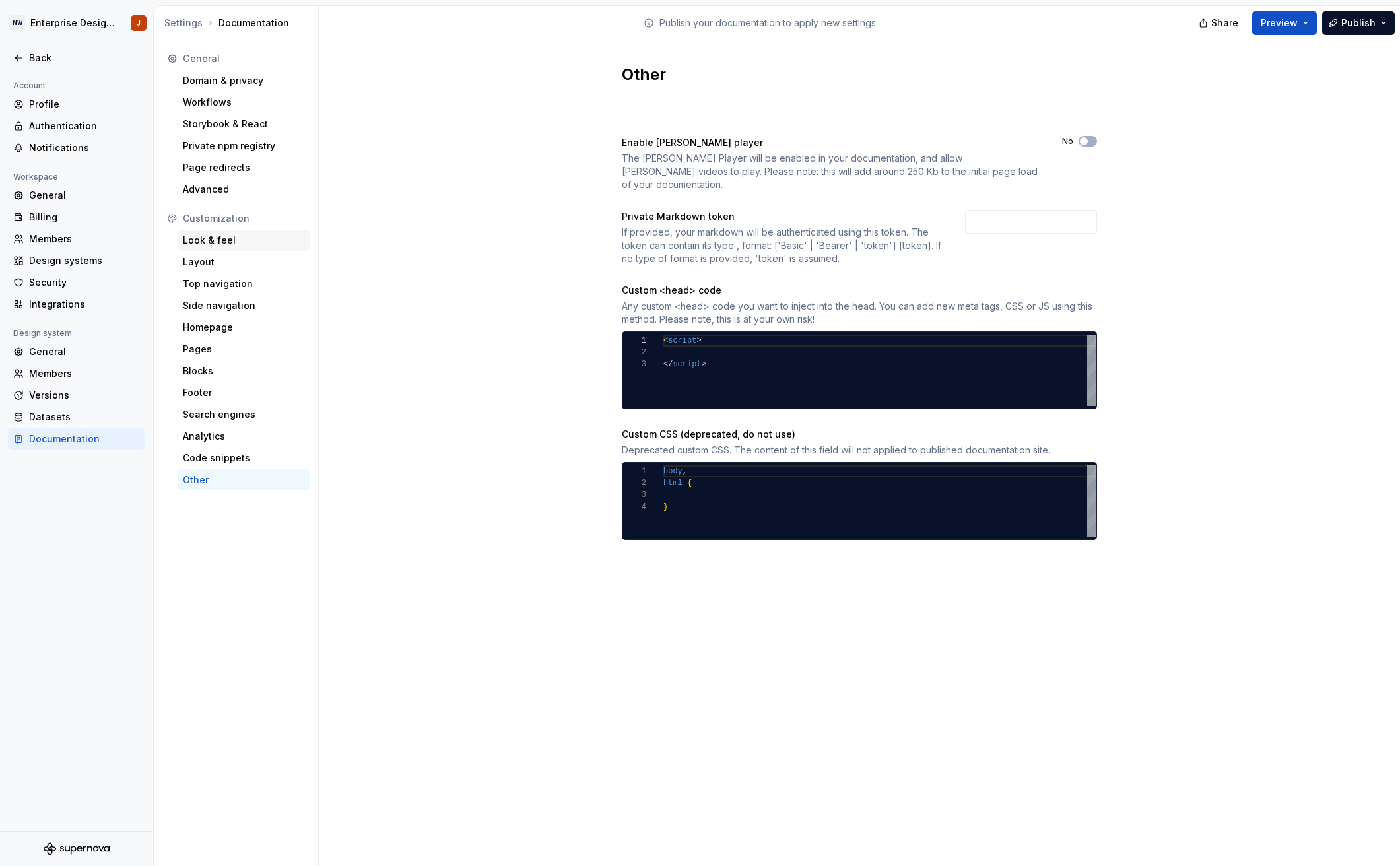
click at [212, 245] on div "Look & feel" at bounding box center [244, 240] width 122 height 13
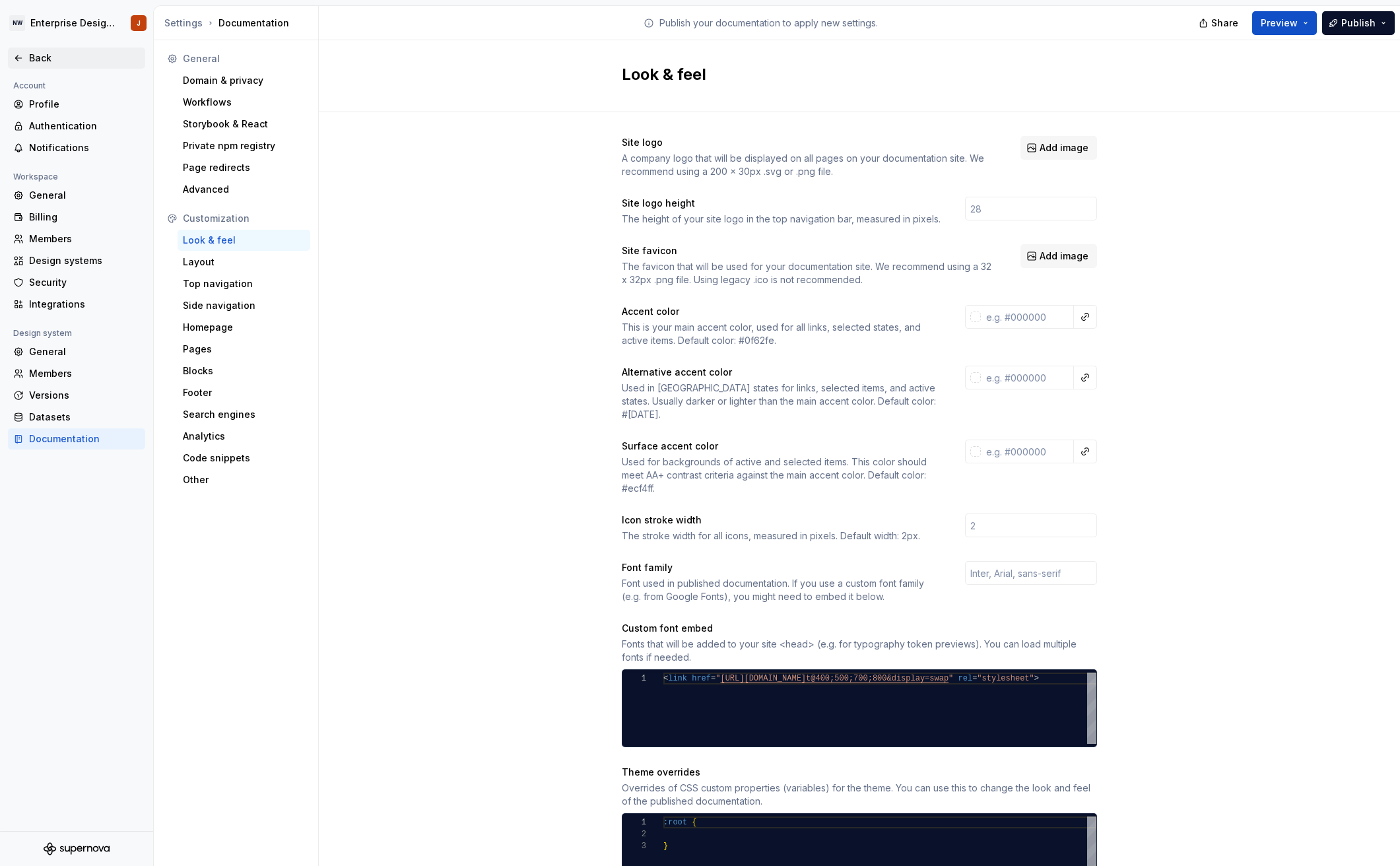
click at [34, 55] on div "Back" at bounding box center [84, 58] width 111 height 13
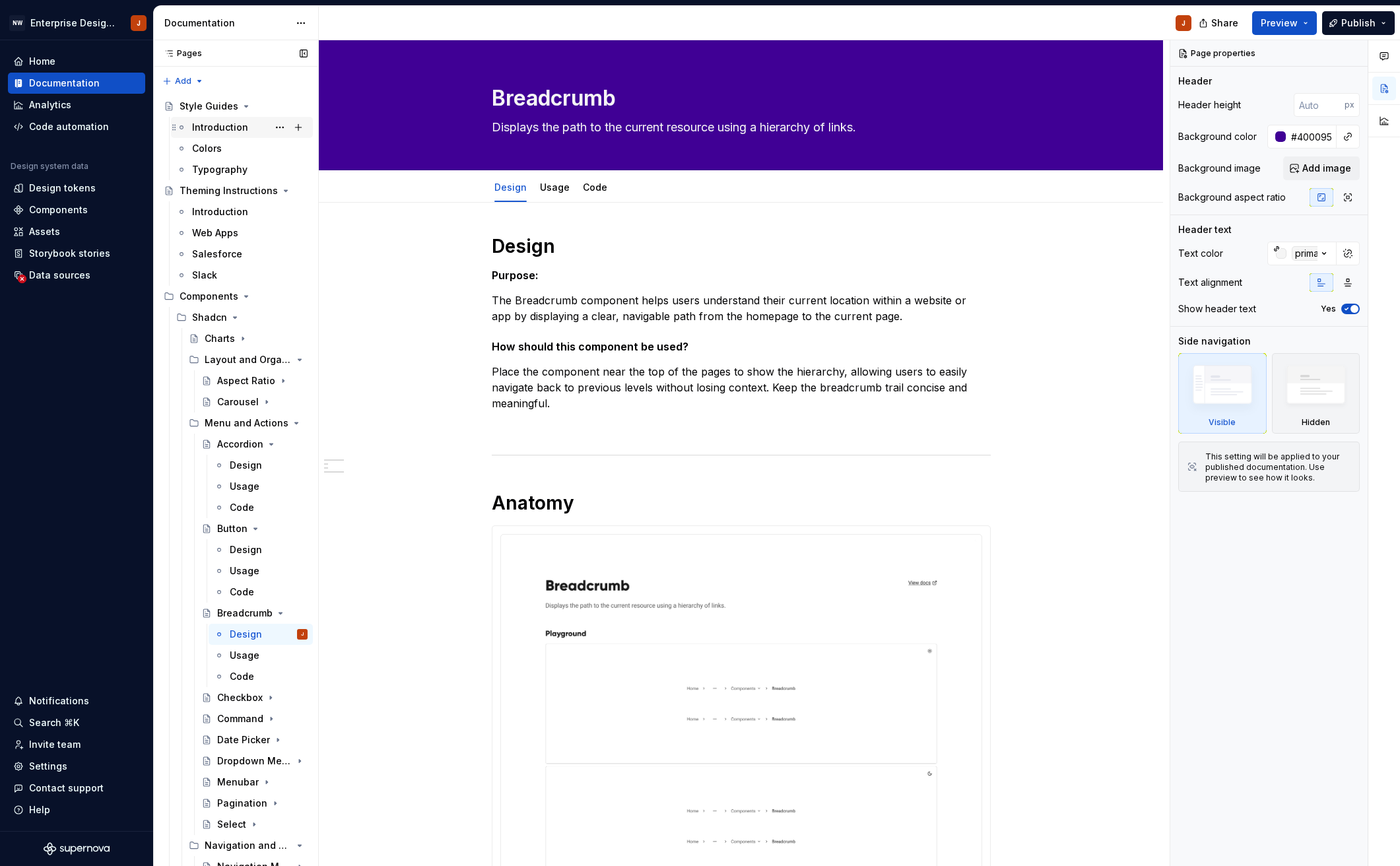
click at [240, 130] on div "Introduction" at bounding box center [220, 127] width 56 height 13
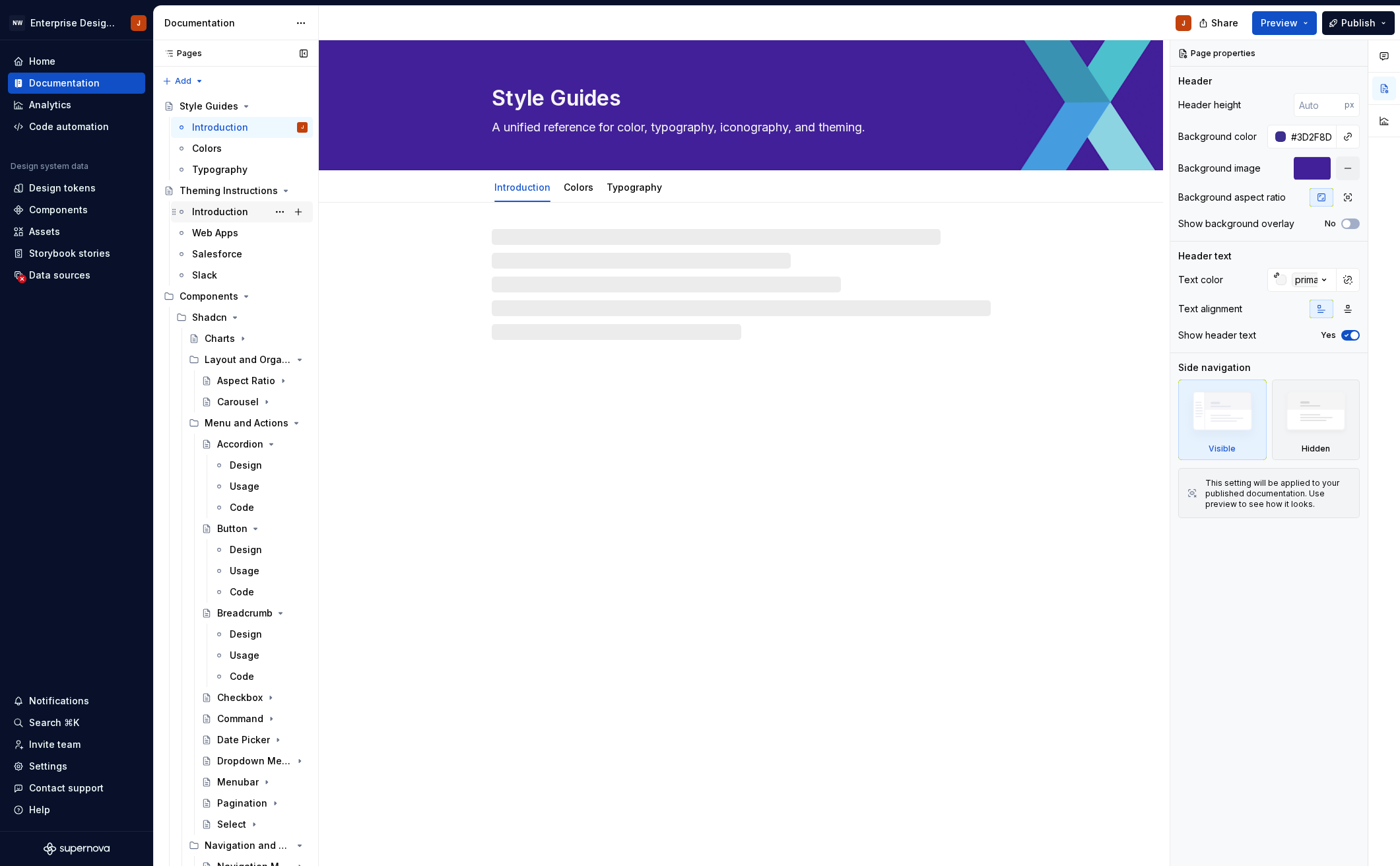
click at [231, 215] on div "Introduction" at bounding box center [220, 212] width 56 height 13
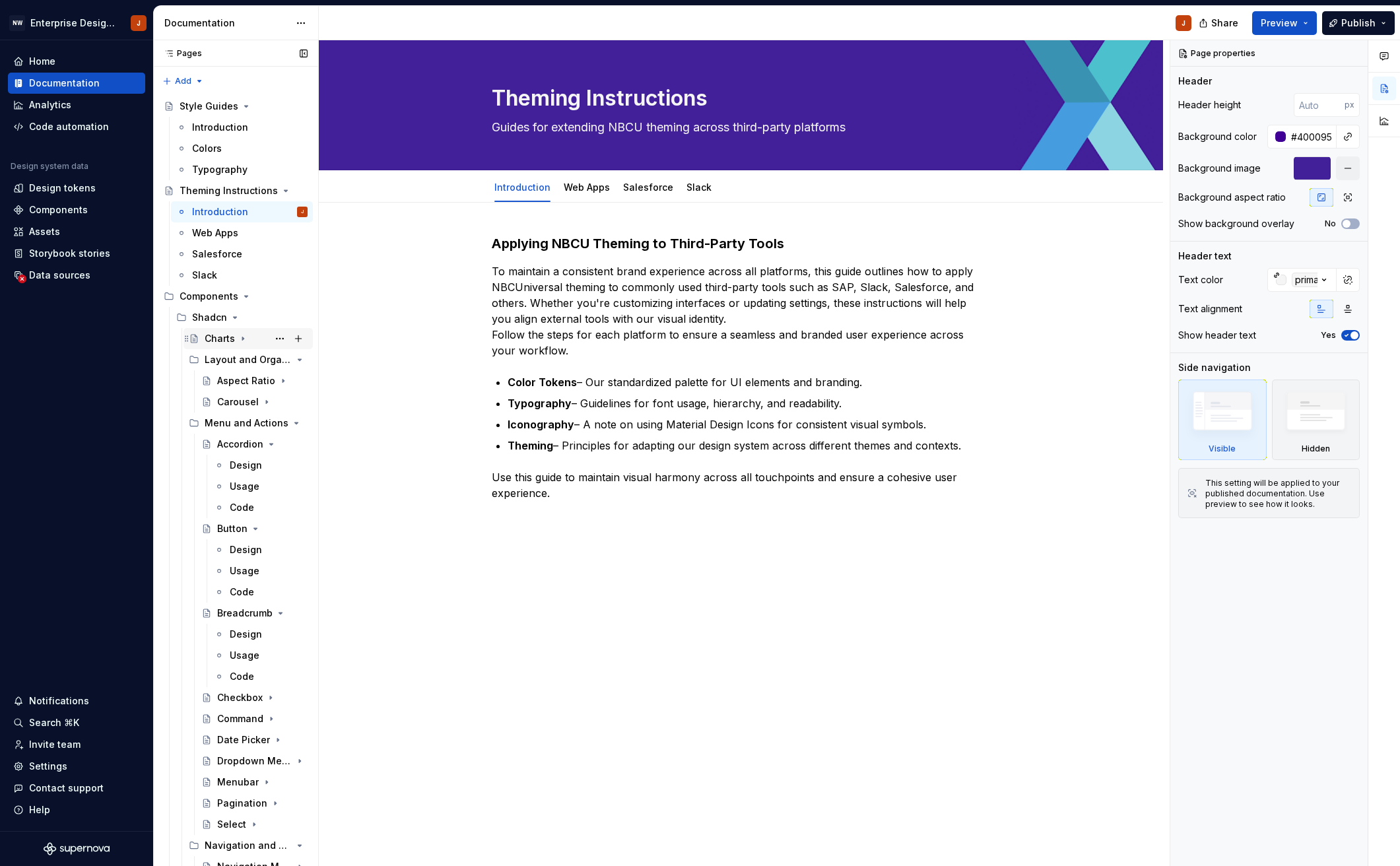
click at [228, 342] on div "Charts" at bounding box center [220, 339] width 31 height 13
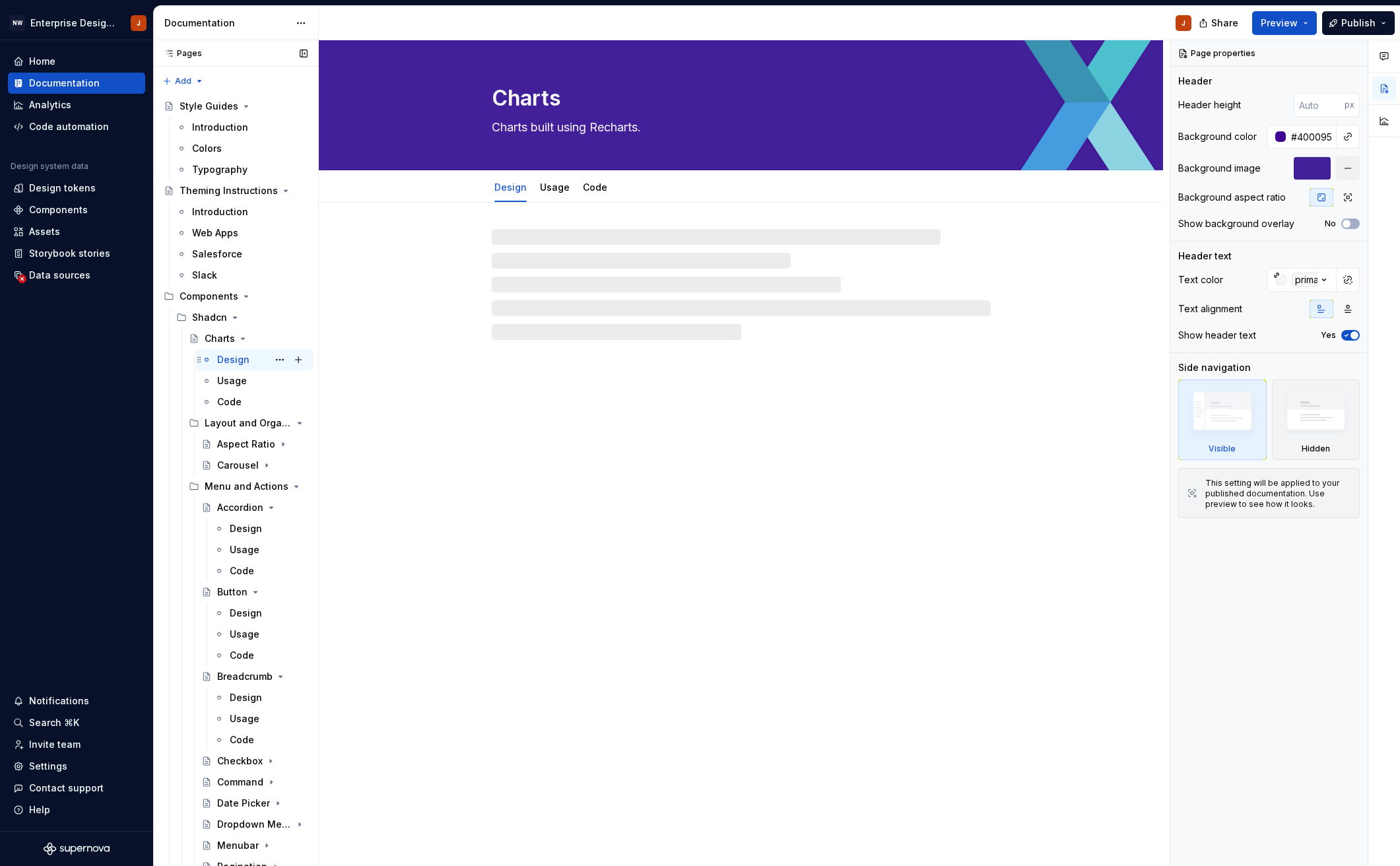
click at [237, 359] on div "Design" at bounding box center [233, 359] width 32 height 13
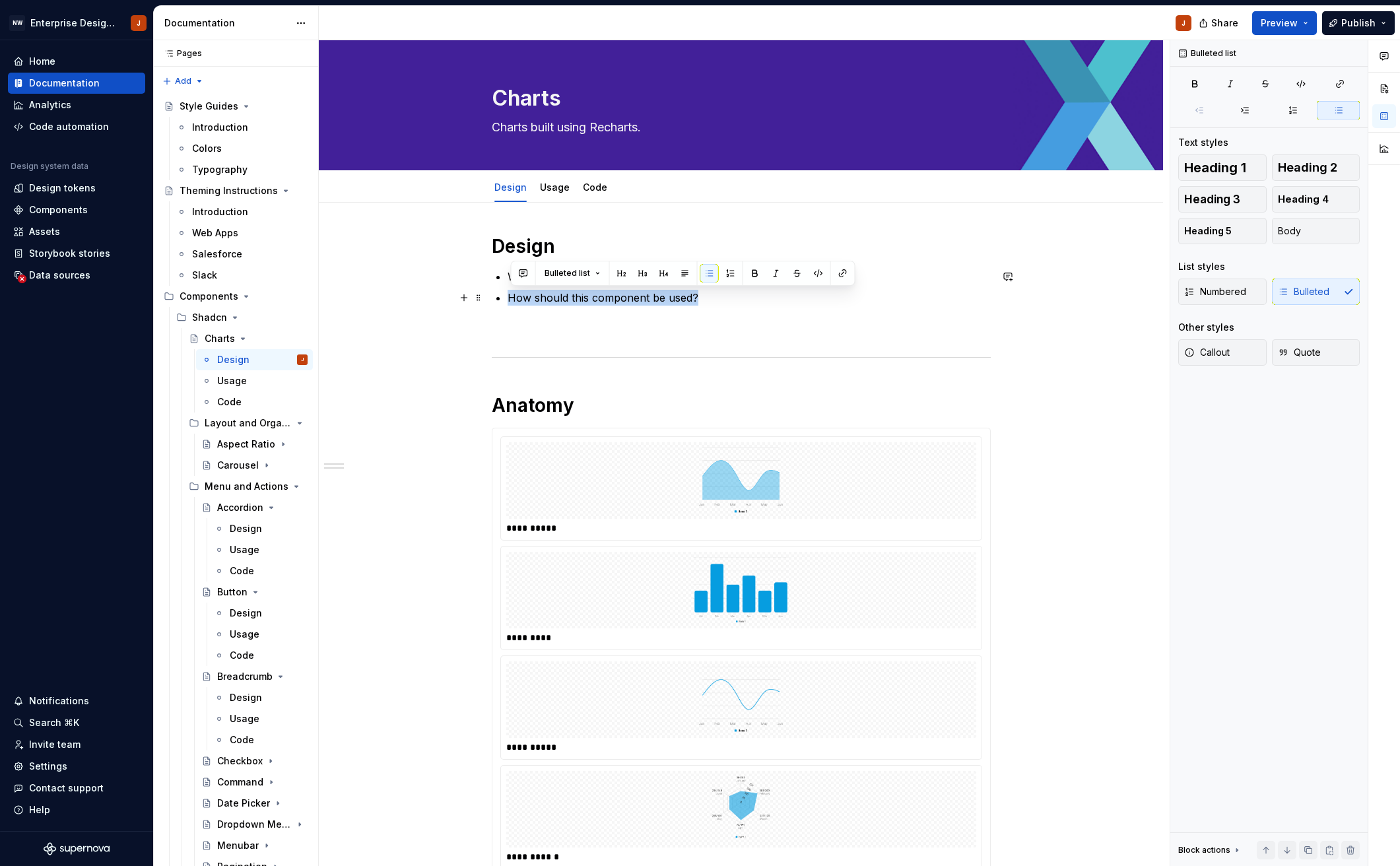
drag, startPoint x: 701, startPoint y: 297, endPoint x: 504, endPoint y: 287, distance: 197.3
click at [504, 287] on div "**********" at bounding box center [741, 822] width 499 height 1177
click at [514, 293] on p "How should this component be used?" at bounding box center [749, 297] width 483 height 16
drag, startPoint x: 512, startPoint y: 275, endPoint x: 752, endPoint y: 298, distance: 241.1
click at [752, 298] on ul "What is the purpose of this component? How should this component be used?" at bounding box center [749, 287] width 483 height 37
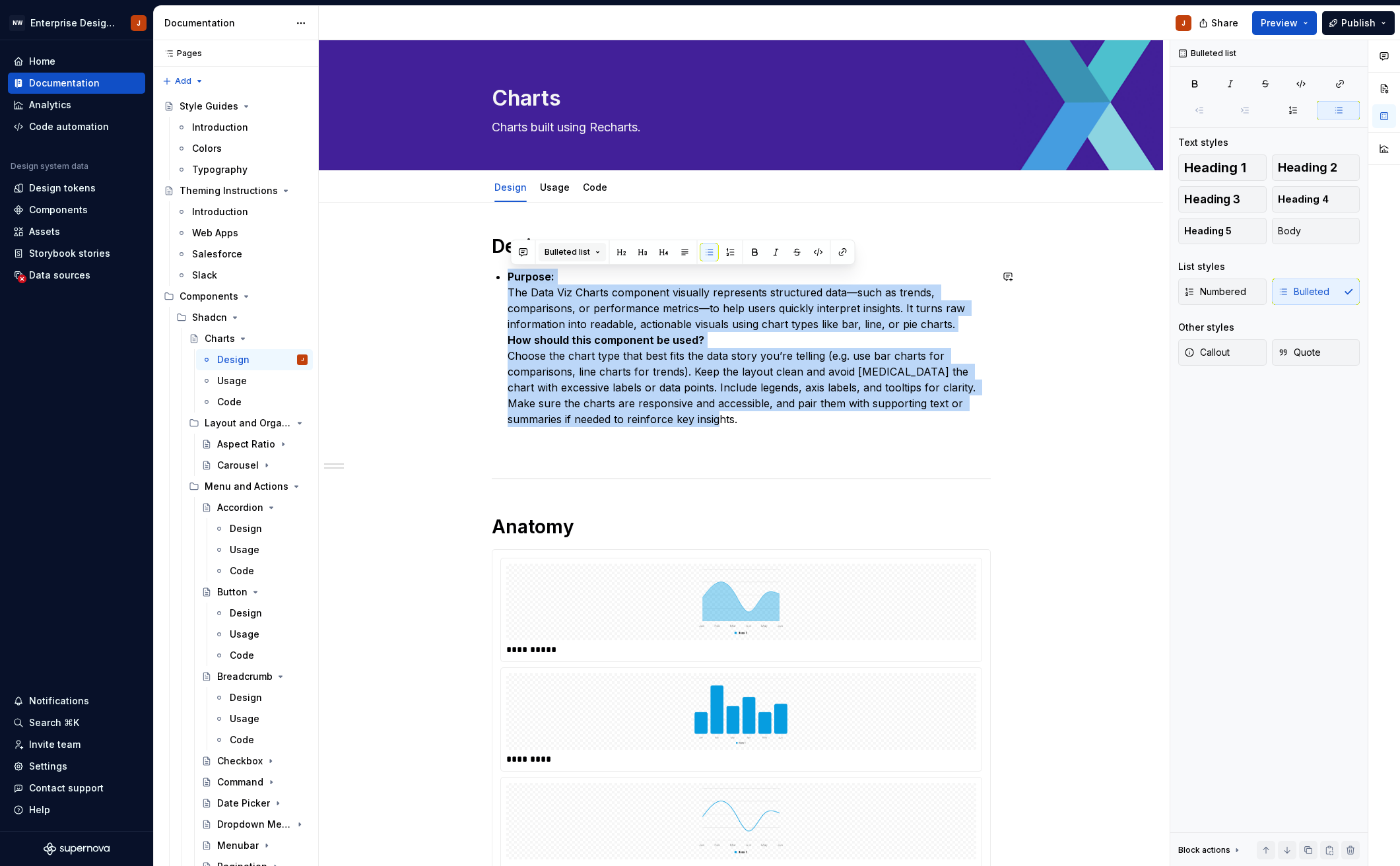
click at [579, 256] on span "Bulleted list" at bounding box center [567, 252] width 45 height 11
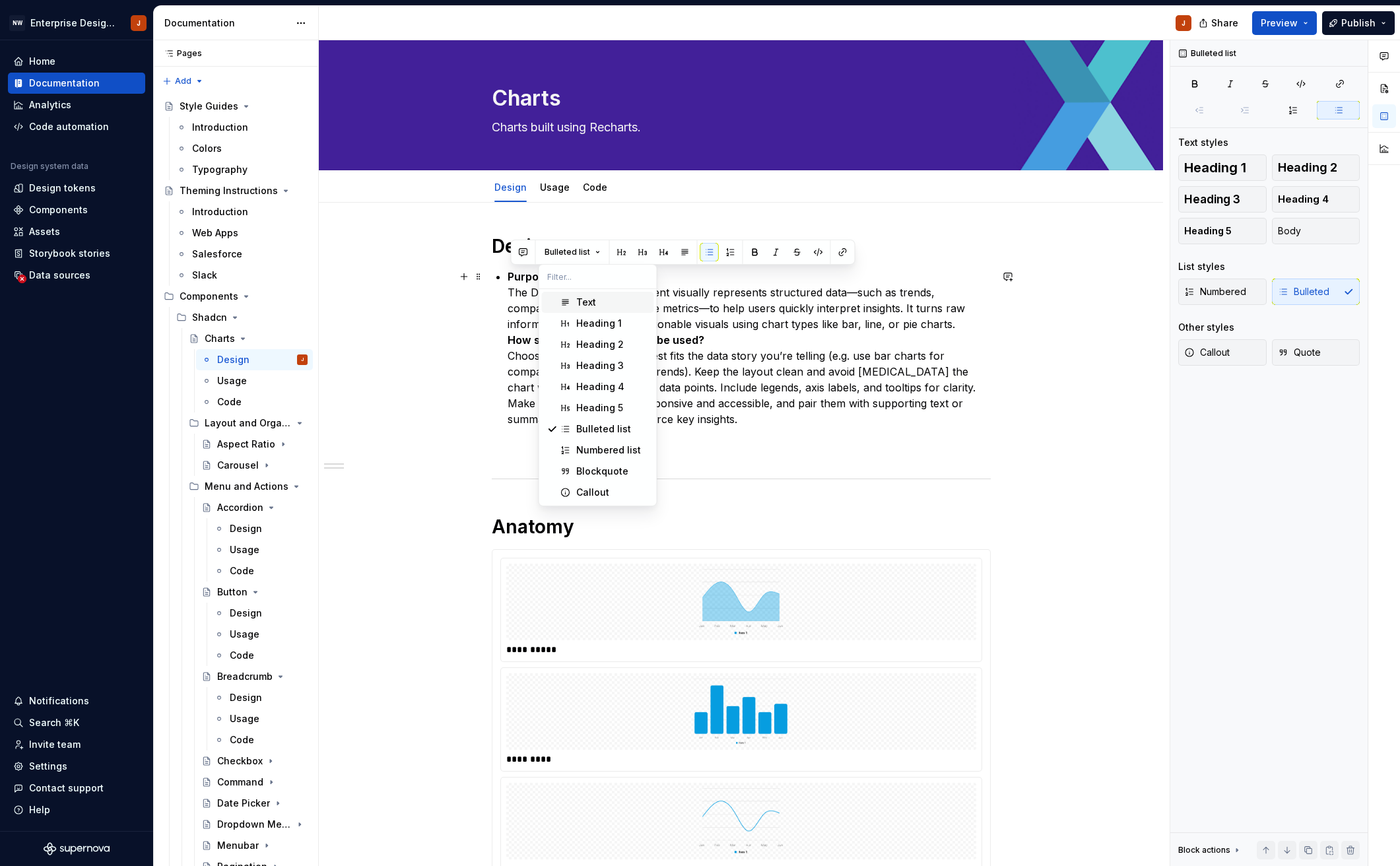
click at [578, 299] on div "Text" at bounding box center [586, 302] width 20 height 13
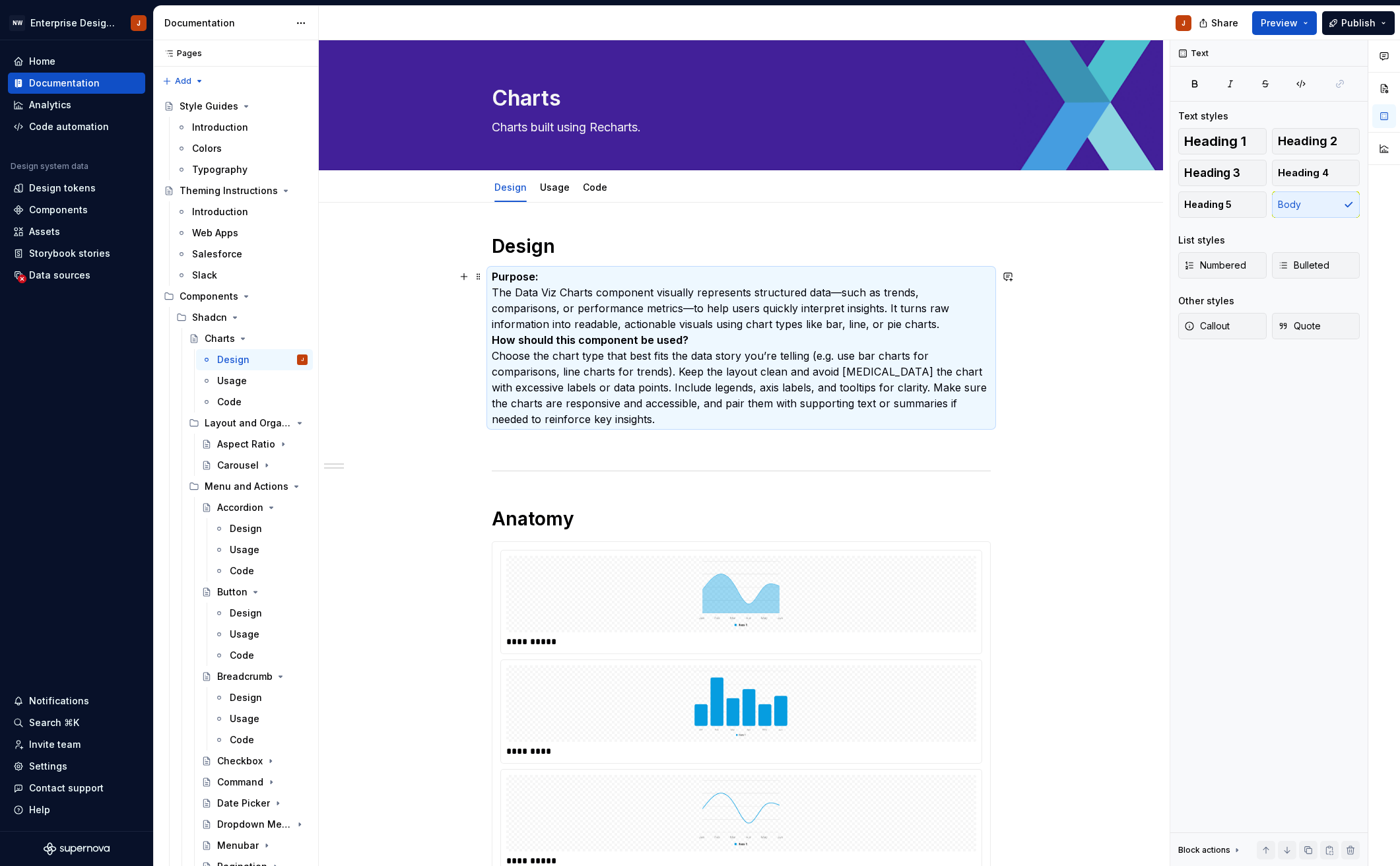
click at [496, 291] on p "Purpose: The Data Viz Charts component visually represents structured data—such…" at bounding box center [741, 348] width 499 height 159
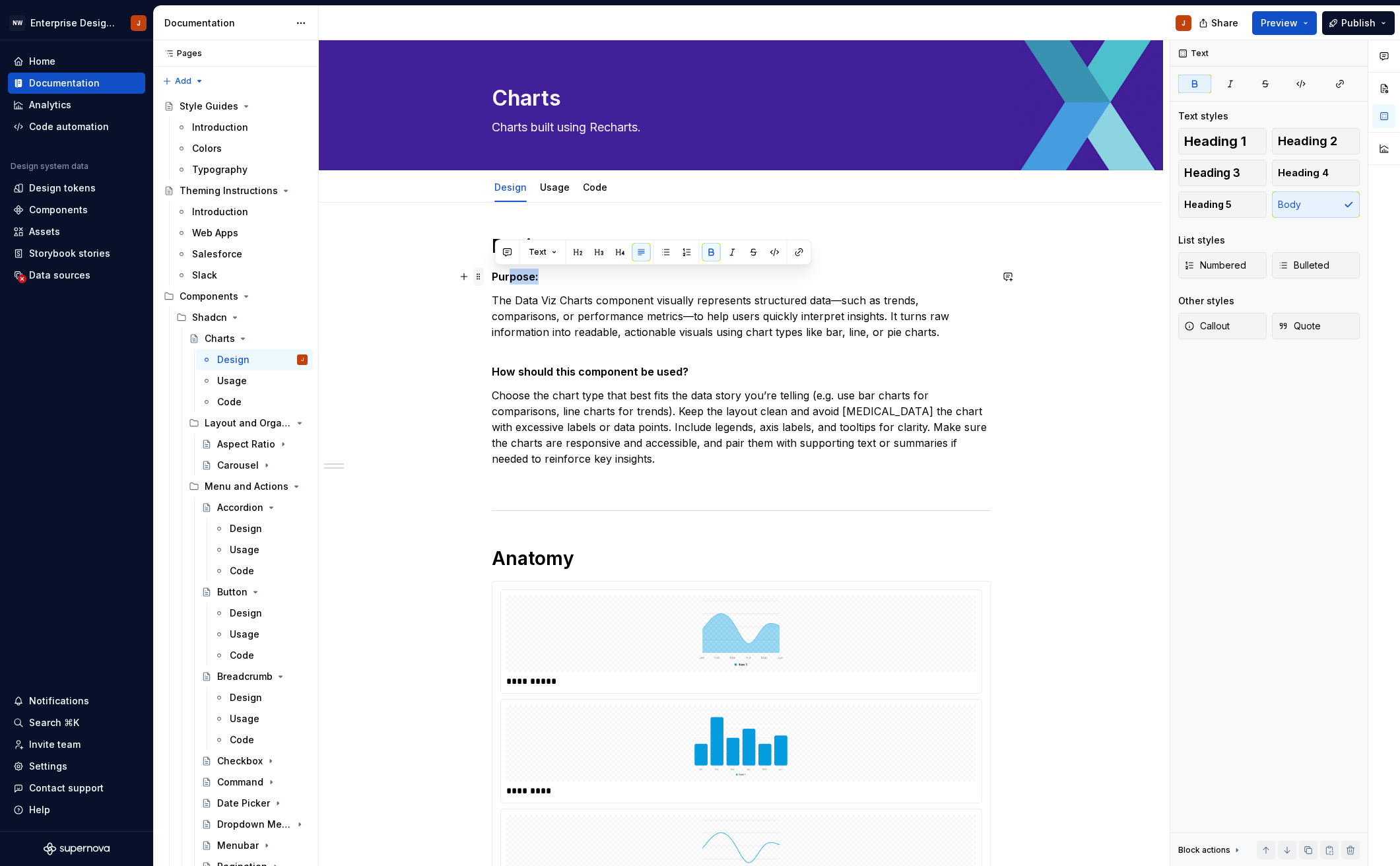
drag, startPoint x: 541, startPoint y: 278, endPoint x: 487, endPoint y: 277, distance: 54.0
click at [555, 255] on span "Text" at bounding box center [555, 252] width 18 height 11
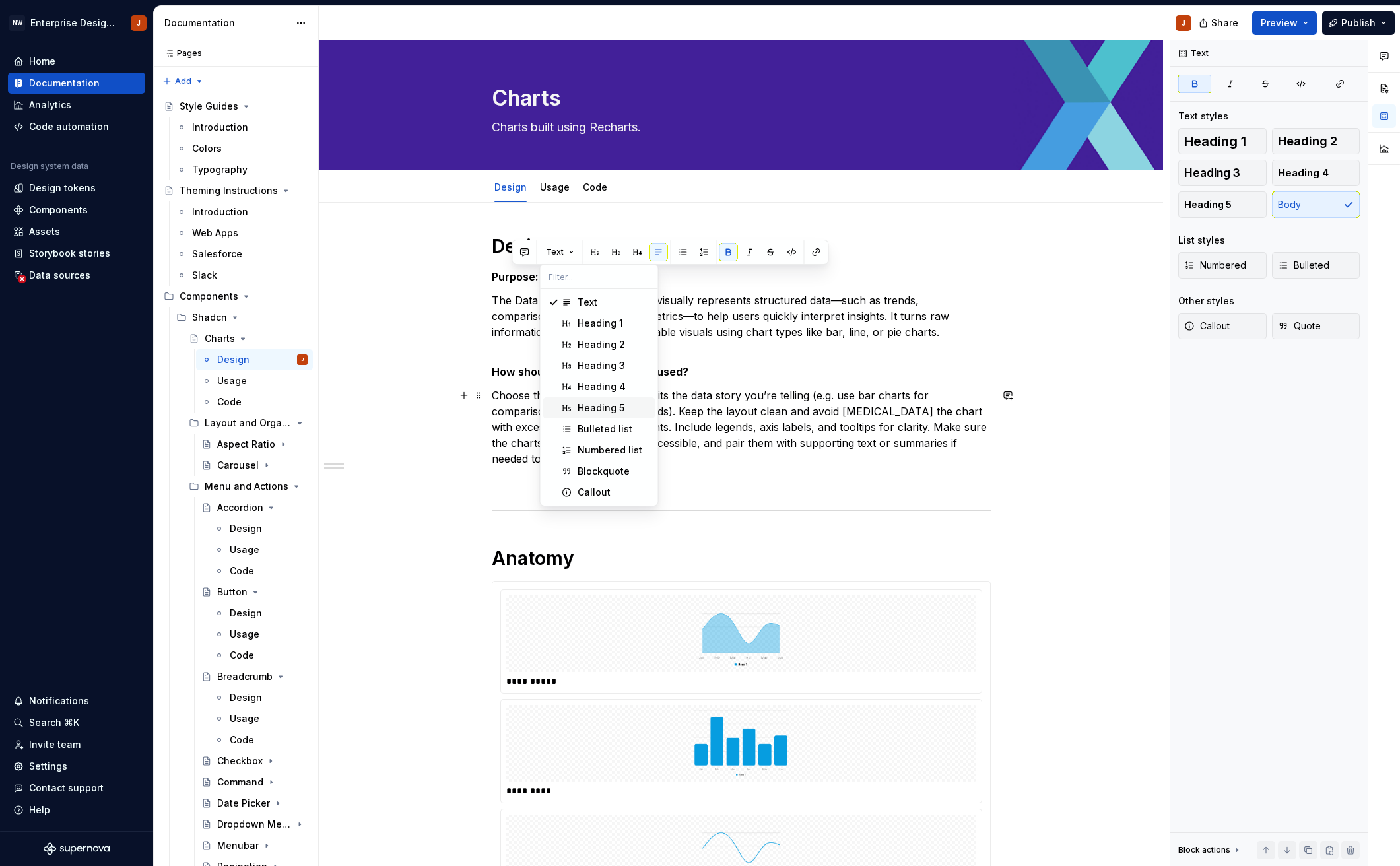
click at [612, 412] on div "Heading 5" at bounding box center [601, 407] width 47 height 13
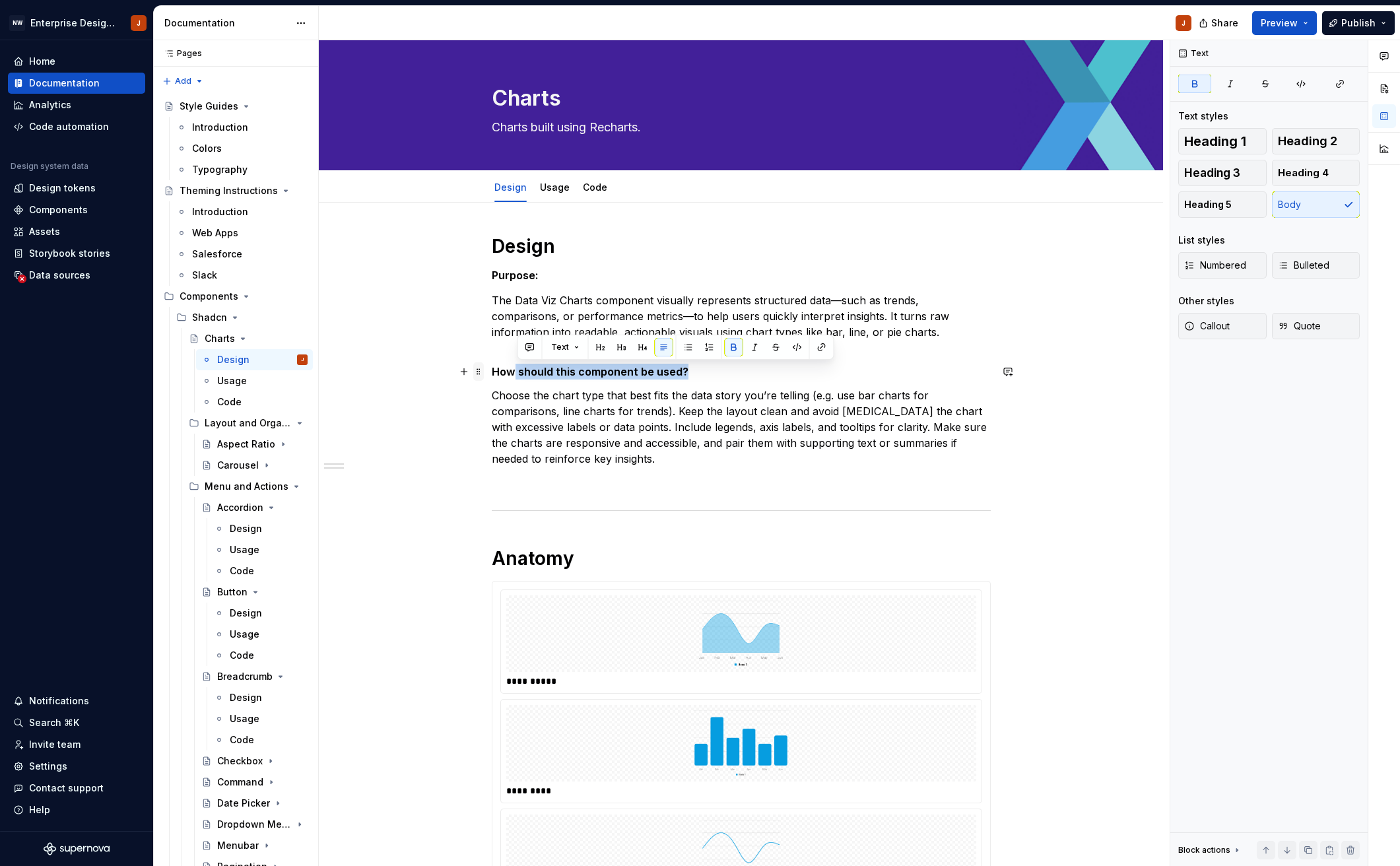
drag, startPoint x: 686, startPoint y: 372, endPoint x: 485, endPoint y: 372, distance: 201.0
drag, startPoint x: 494, startPoint y: 370, endPoint x: 606, endPoint y: 349, distance: 114.0
click at [696, 377] on p "How should this component be used?" at bounding box center [741, 371] width 499 height 16
click at [549, 345] on button "Text" at bounding box center [542, 347] width 40 height 18
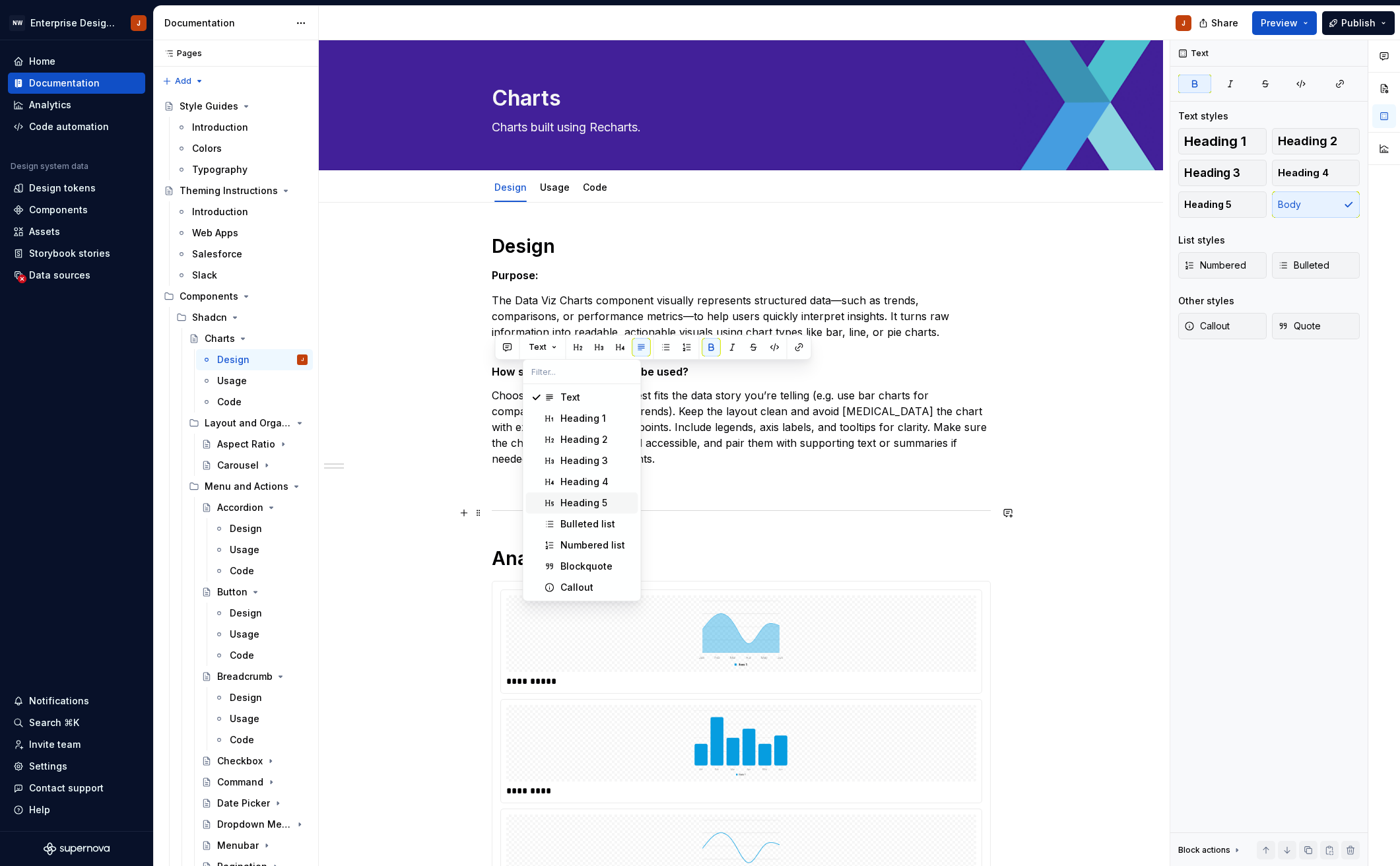
click at [582, 506] on div "Heading 5" at bounding box center [583, 502] width 47 height 13
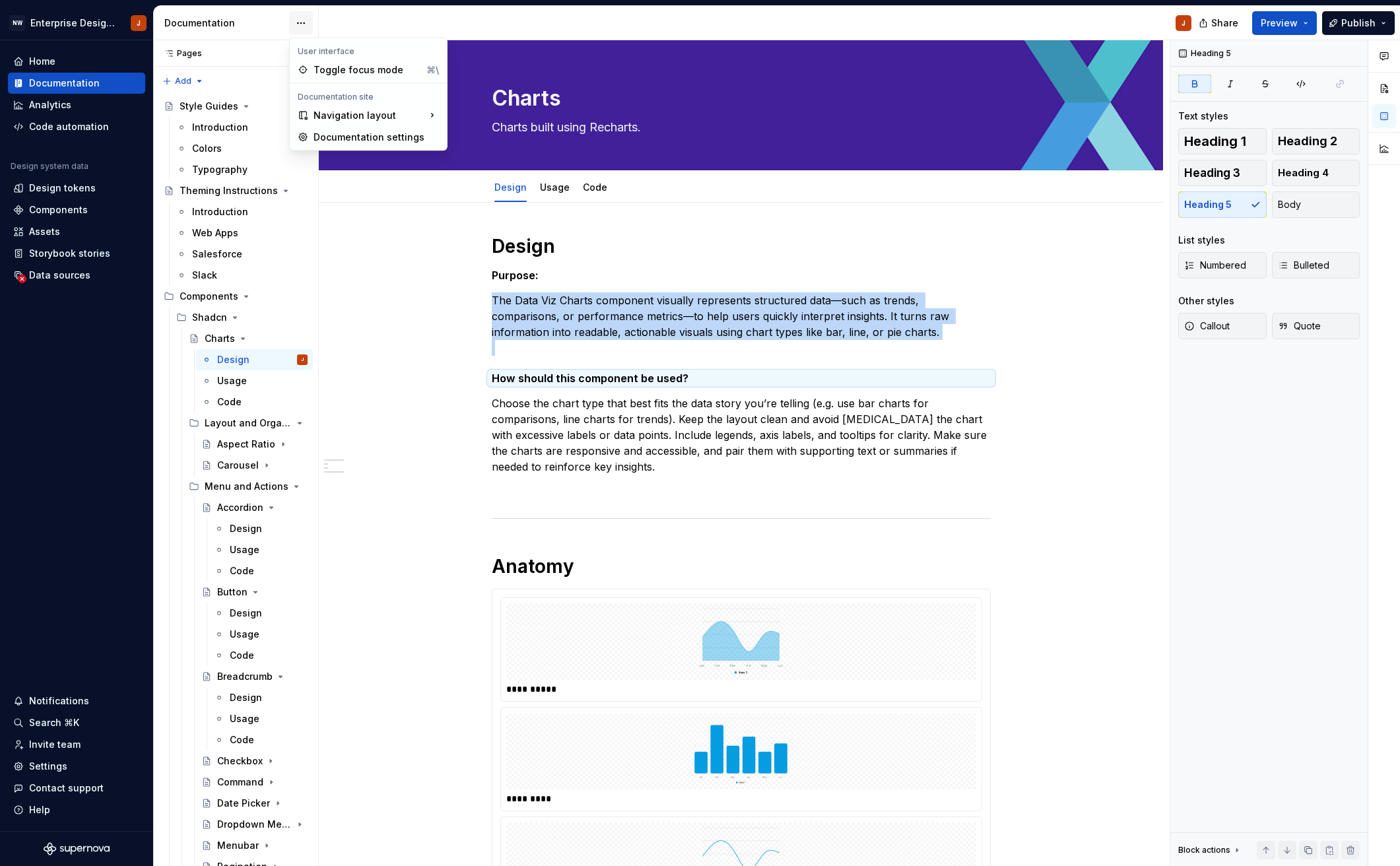
click at [295, 21] on html "NW Enterprise Design System J Home Documentation Analytics Code automation Desi…" at bounding box center [700, 433] width 1400 height 866
click at [334, 140] on div "Documentation settings" at bounding box center [376, 137] width 126 height 13
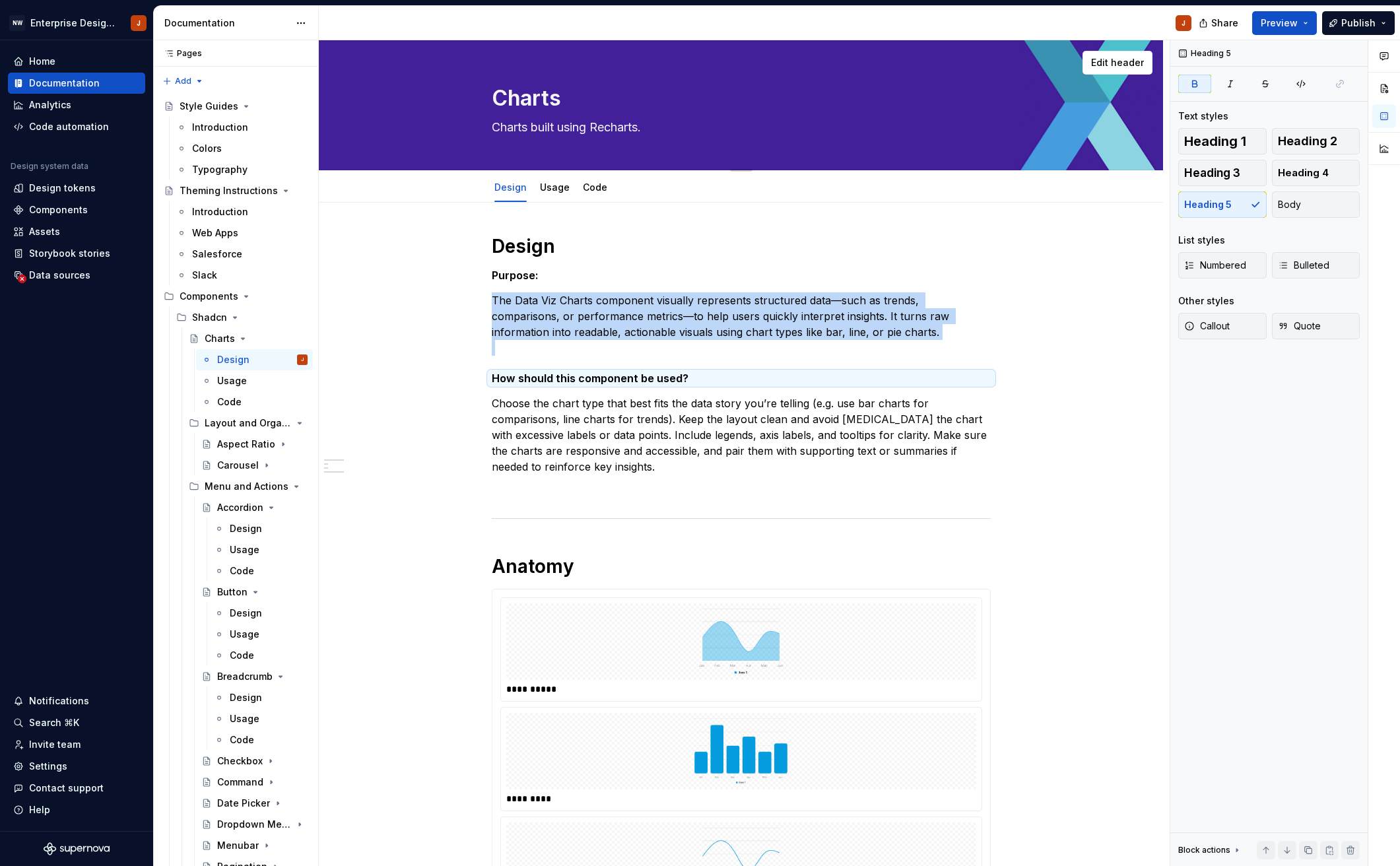
type textarea "*"
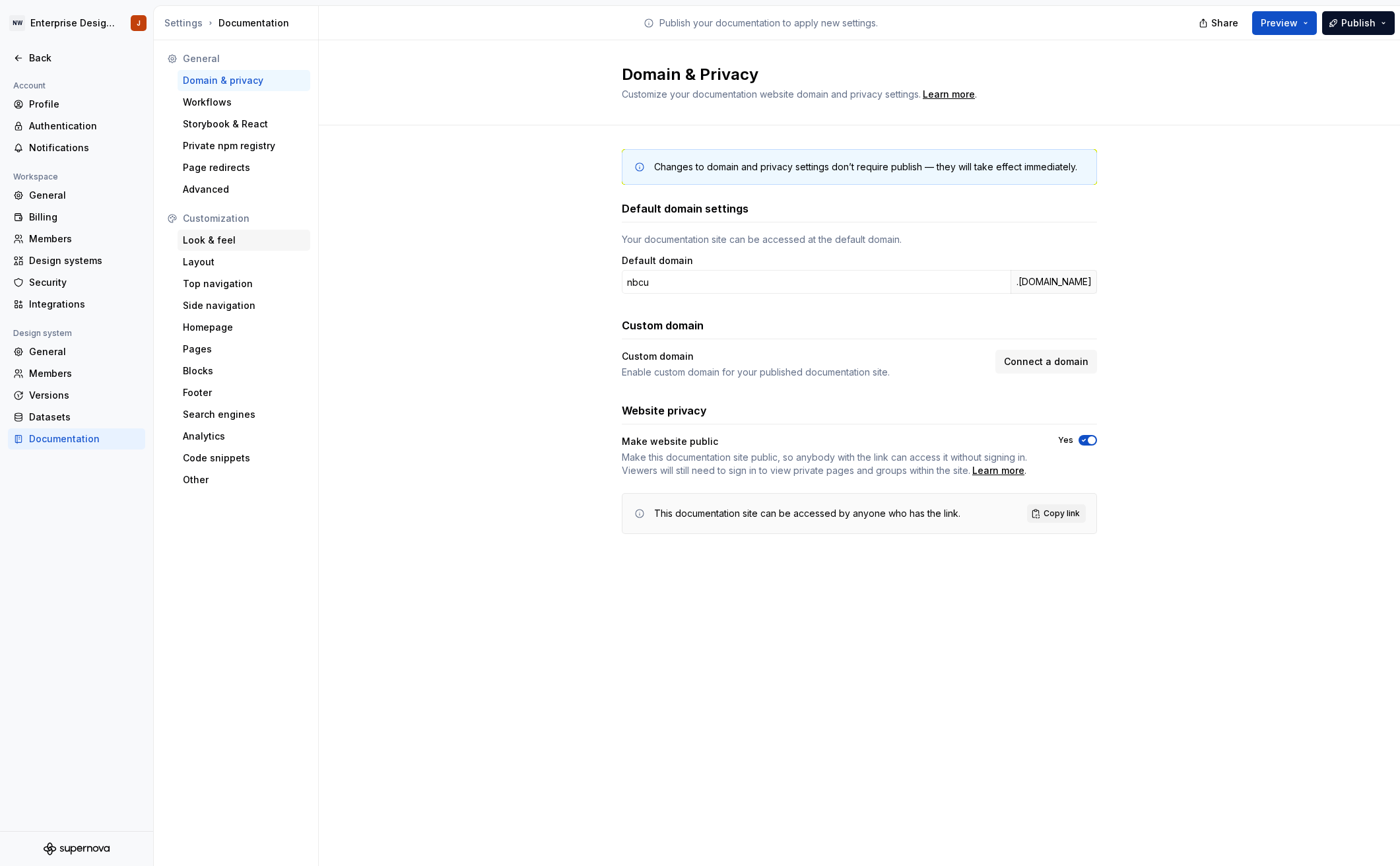
click at [227, 237] on div "Look & feel" at bounding box center [244, 240] width 122 height 13
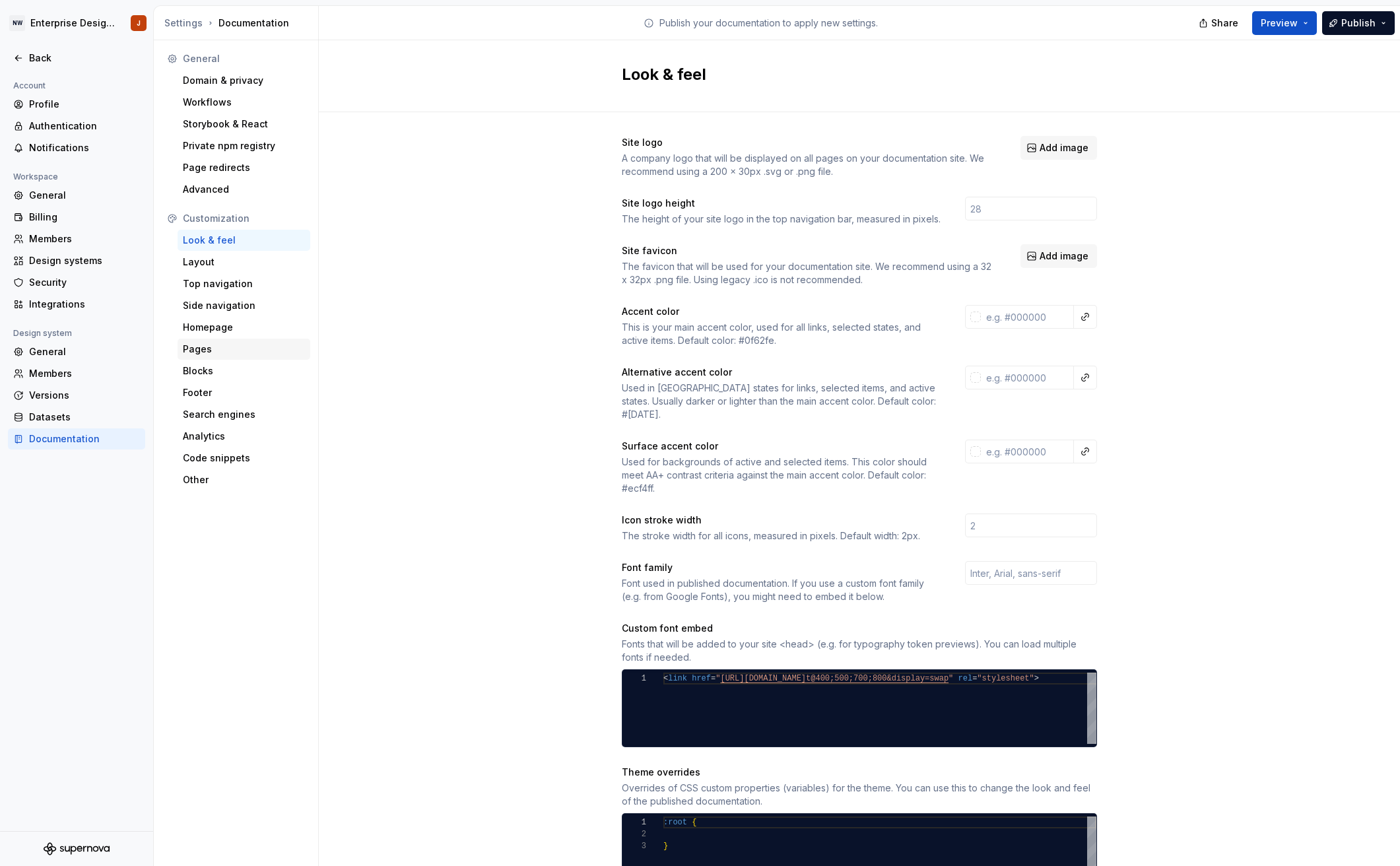
click at [231, 344] on div "Pages" at bounding box center [244, 349] width 122 height 13
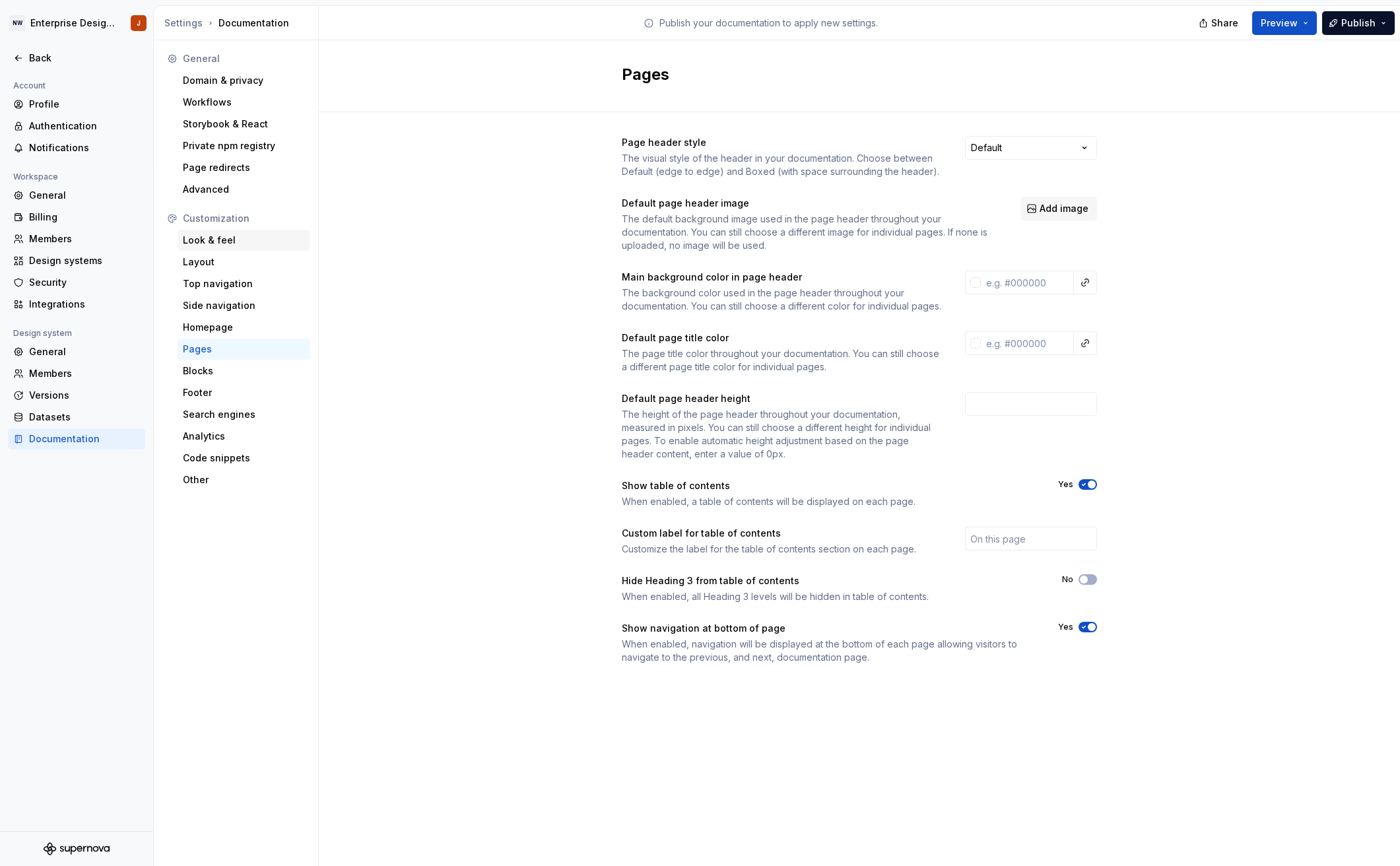
click at [229, 240] on div "Look & feel" at bounding box center [244, 240] width 122 height 13
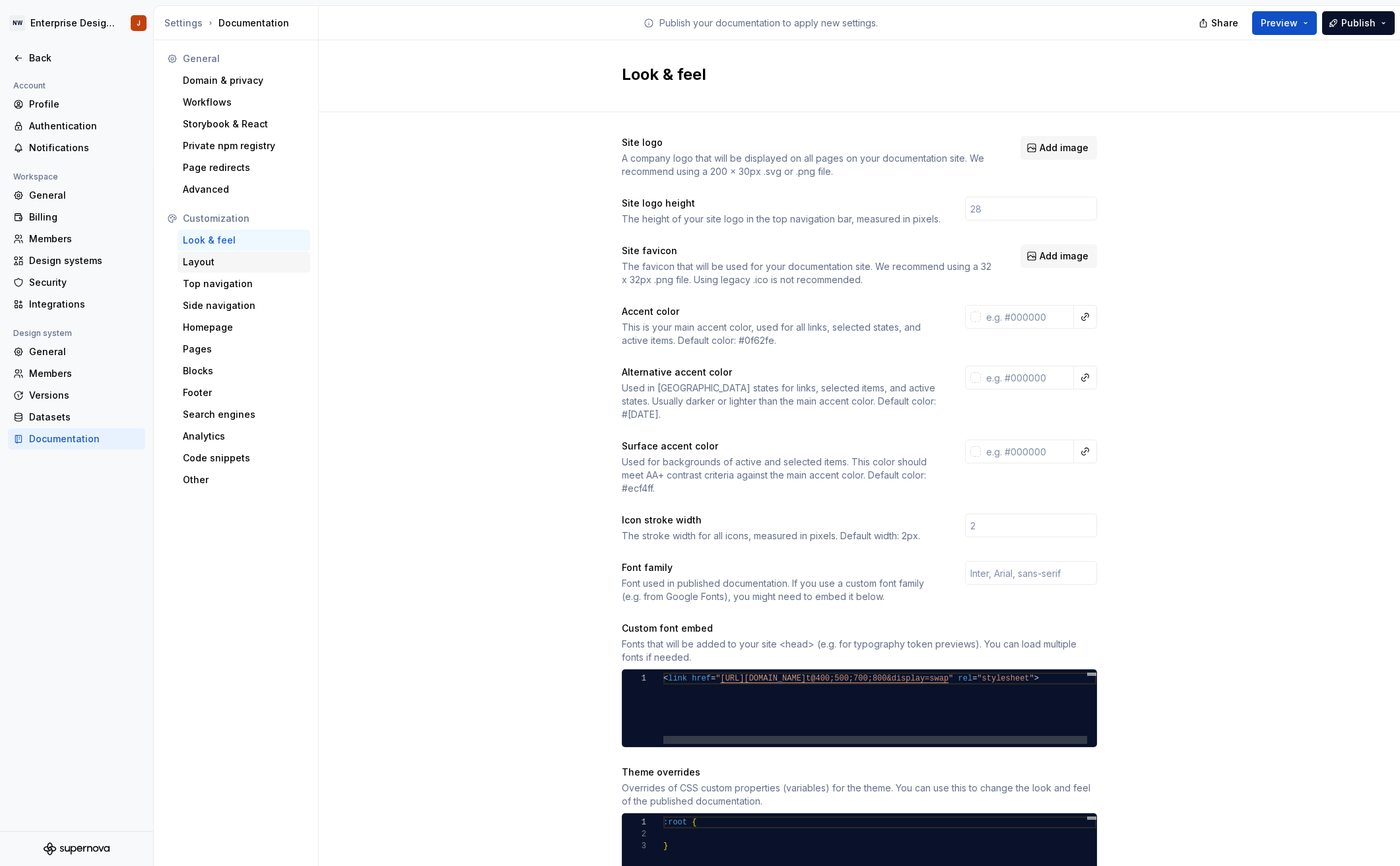
click at [224, 259] on div "Layout" at bounding box center [244, 262] width 122 height 13
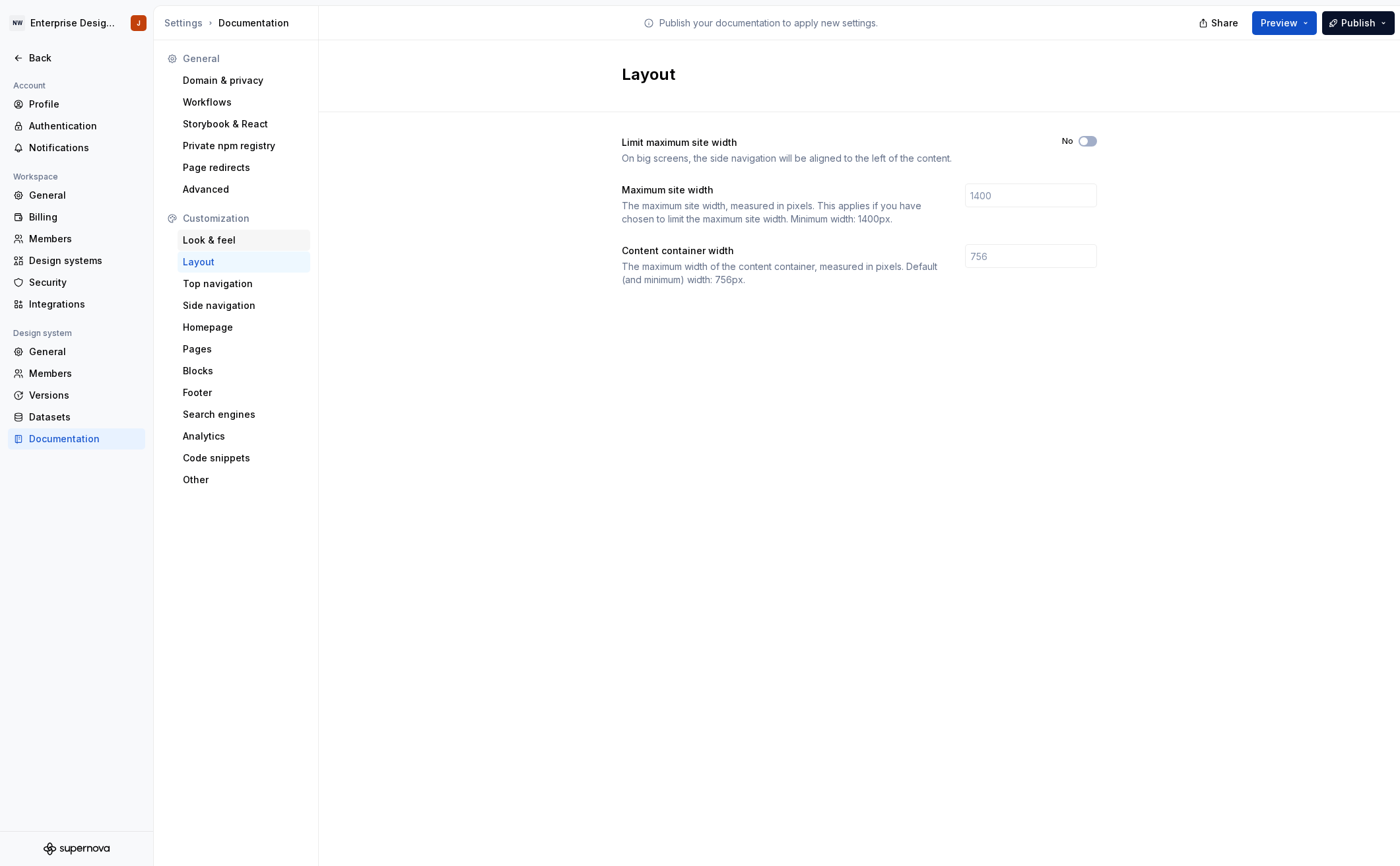
click at [226, 240] on div "Look & feel" at bounding box center [244, 240] width 122 height 13
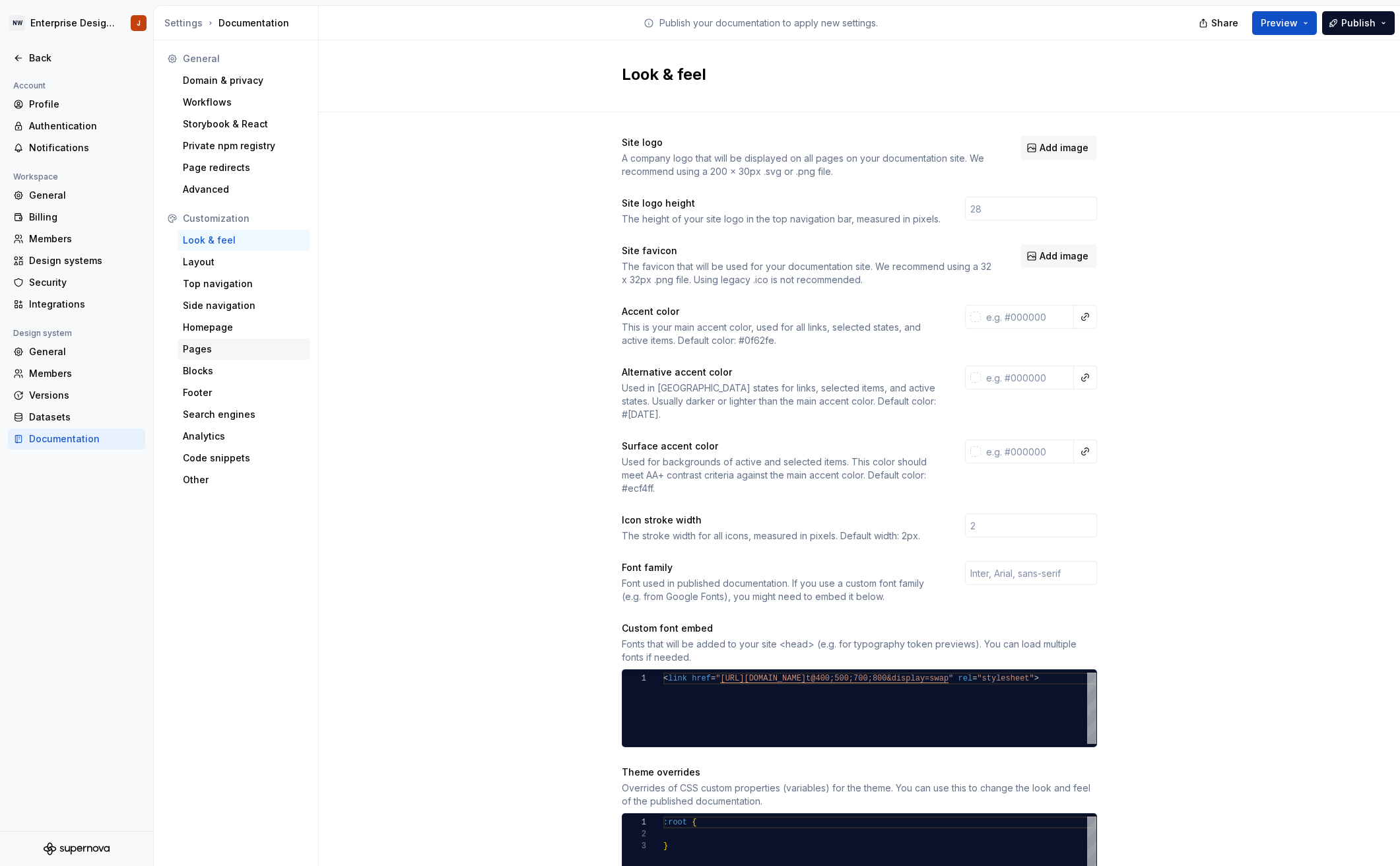
click at [212, 353] on div "Pages" at bounding box center [244, 349] width 122 height 13
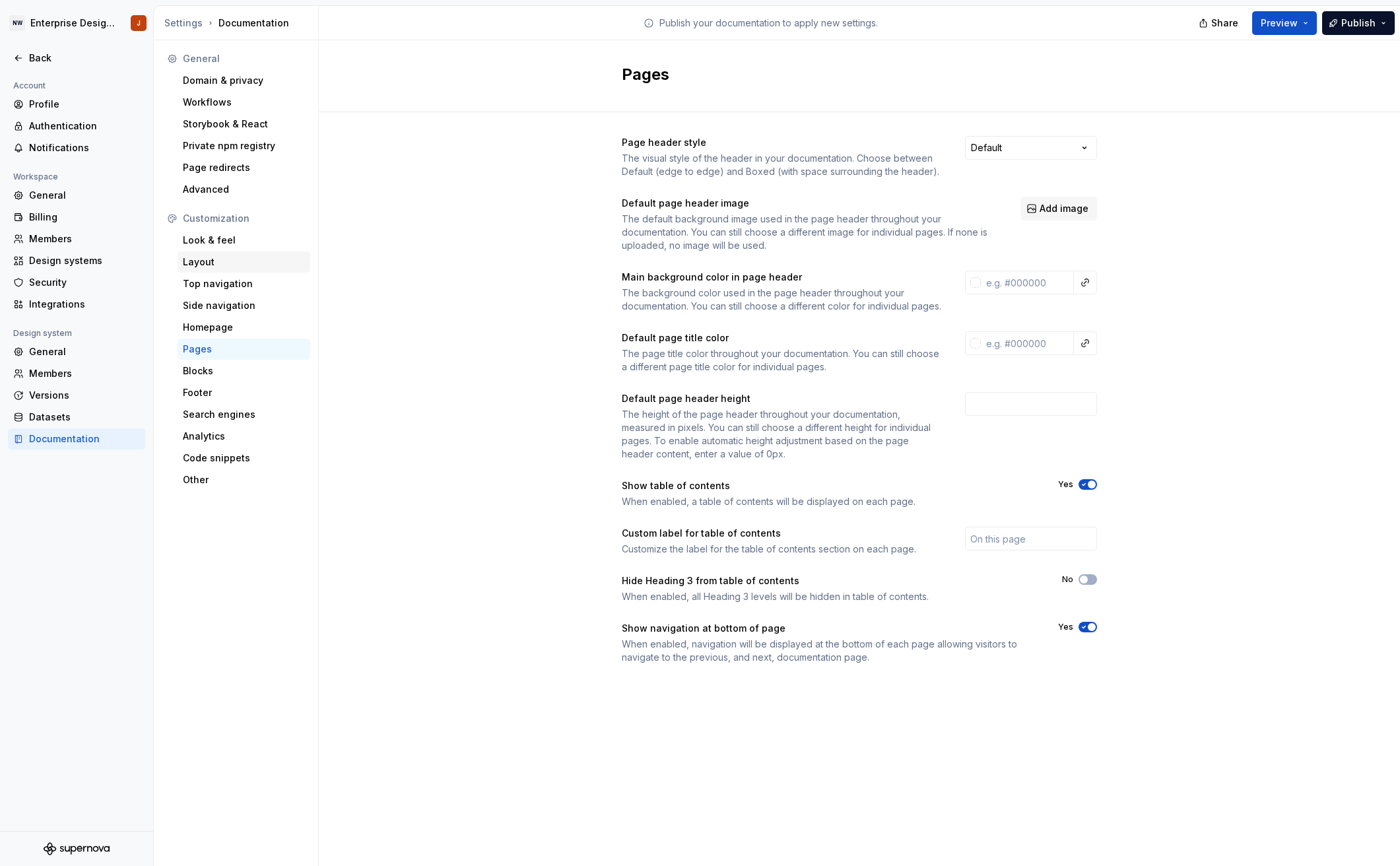
click at [236, 260] on div "Layout" at bounding box center [244, 262] width 122 height 13
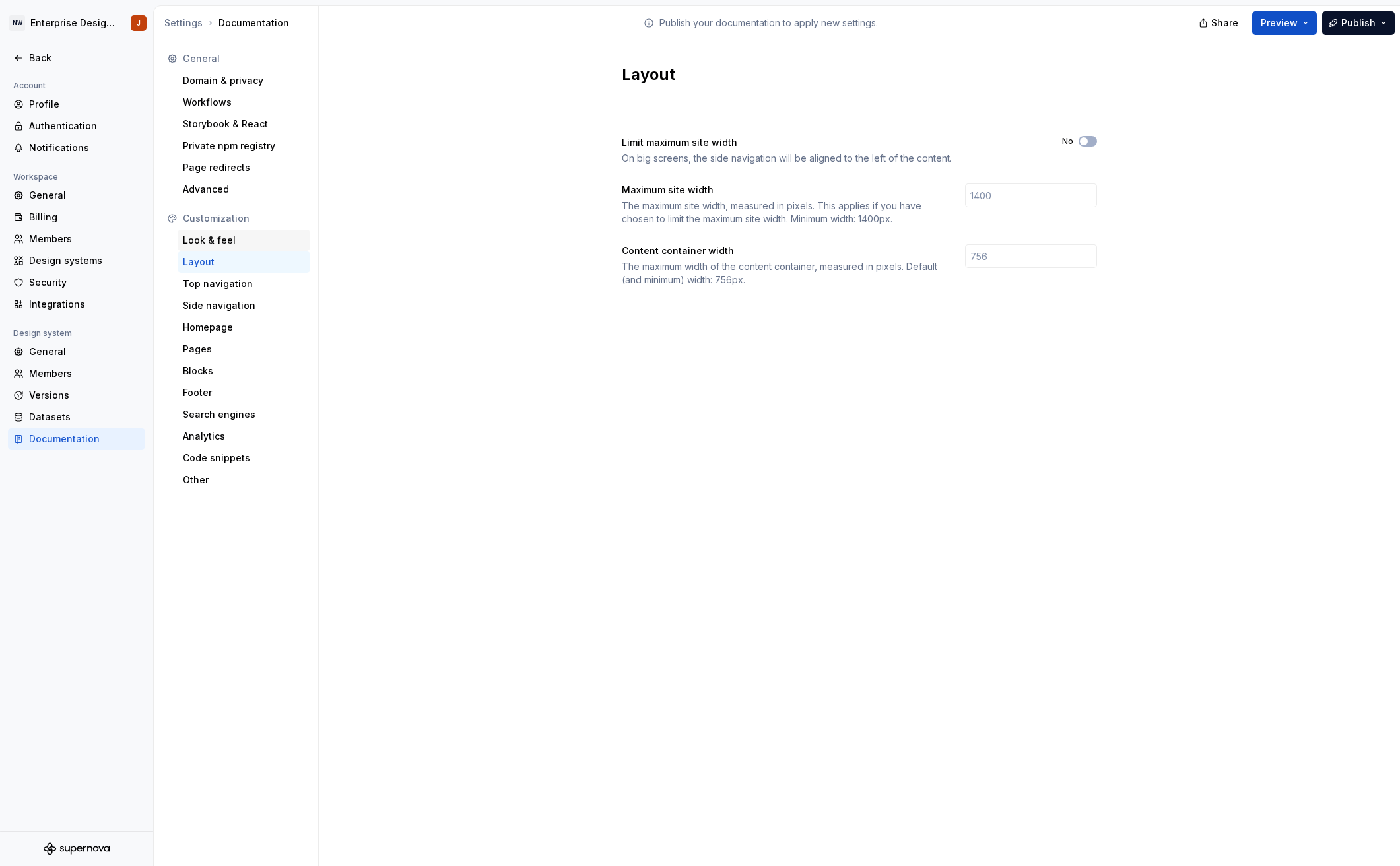
click at [221, 241] on div "Look & feel" at bounding box center [244, 240] width 122 height 13
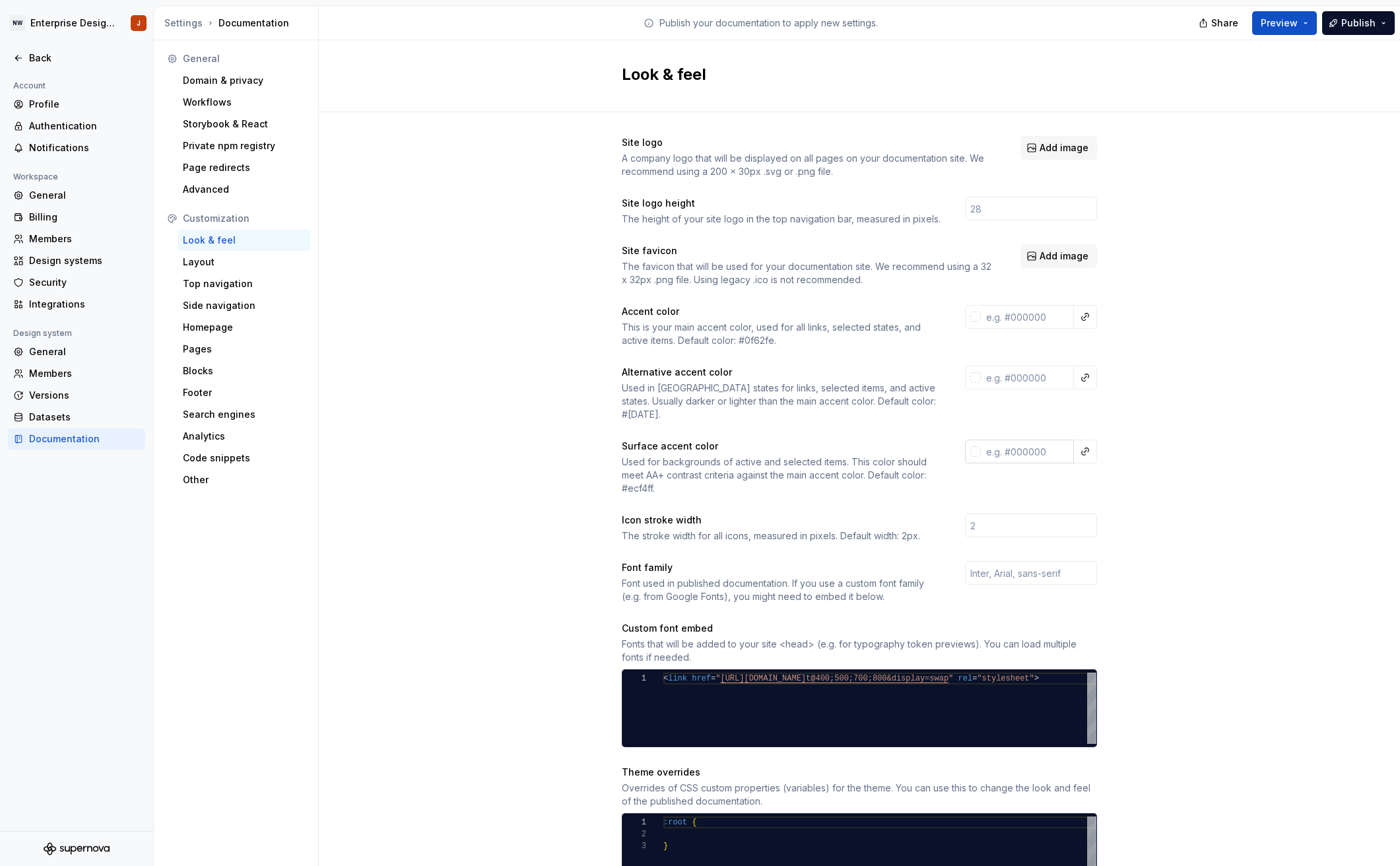
click at [1031, 441] on input "text" at bounding box center [1027, 451] width 93 height 24
type input "@"
paste input "F8F5FB"
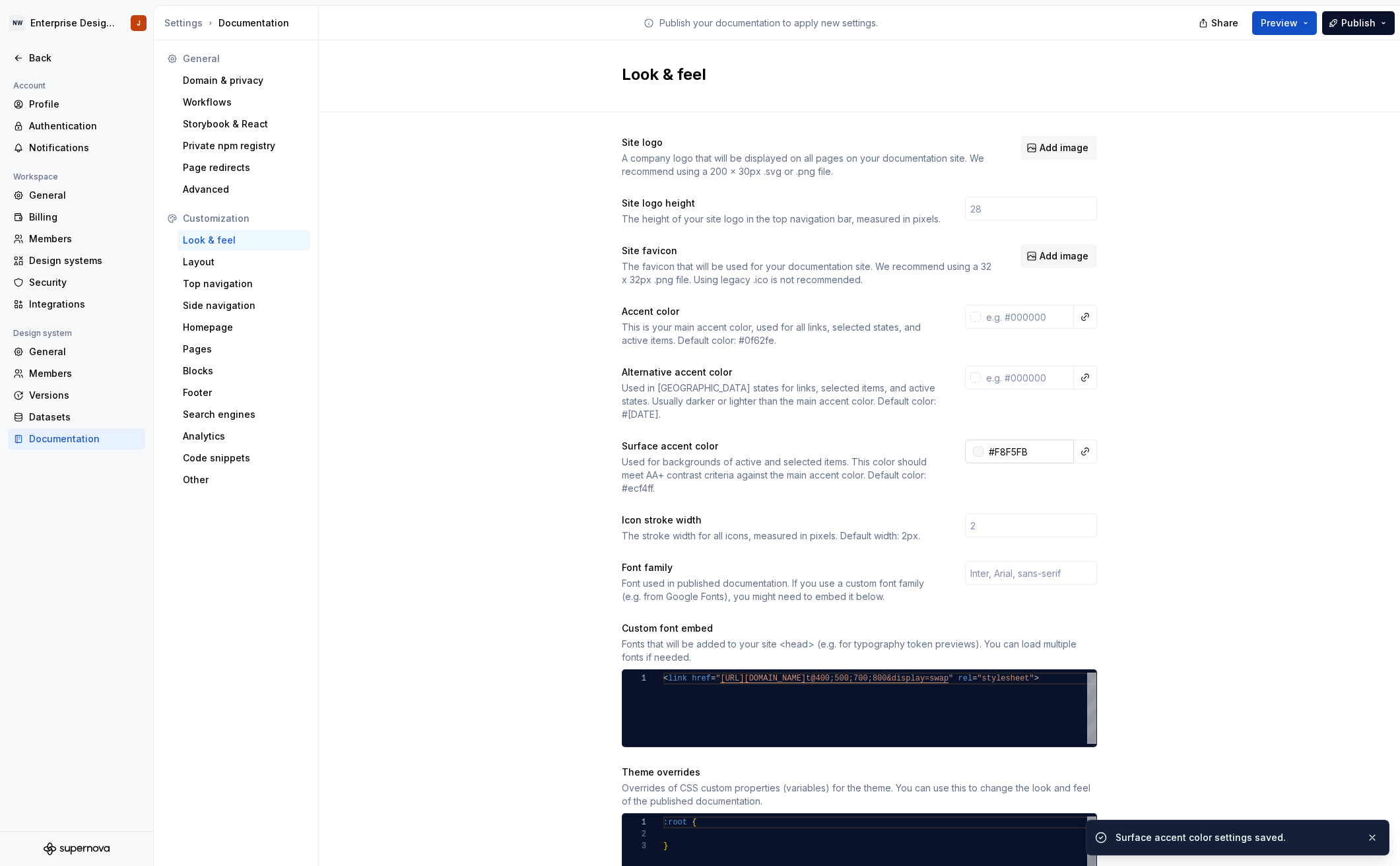
type input "#f8f5fbff"
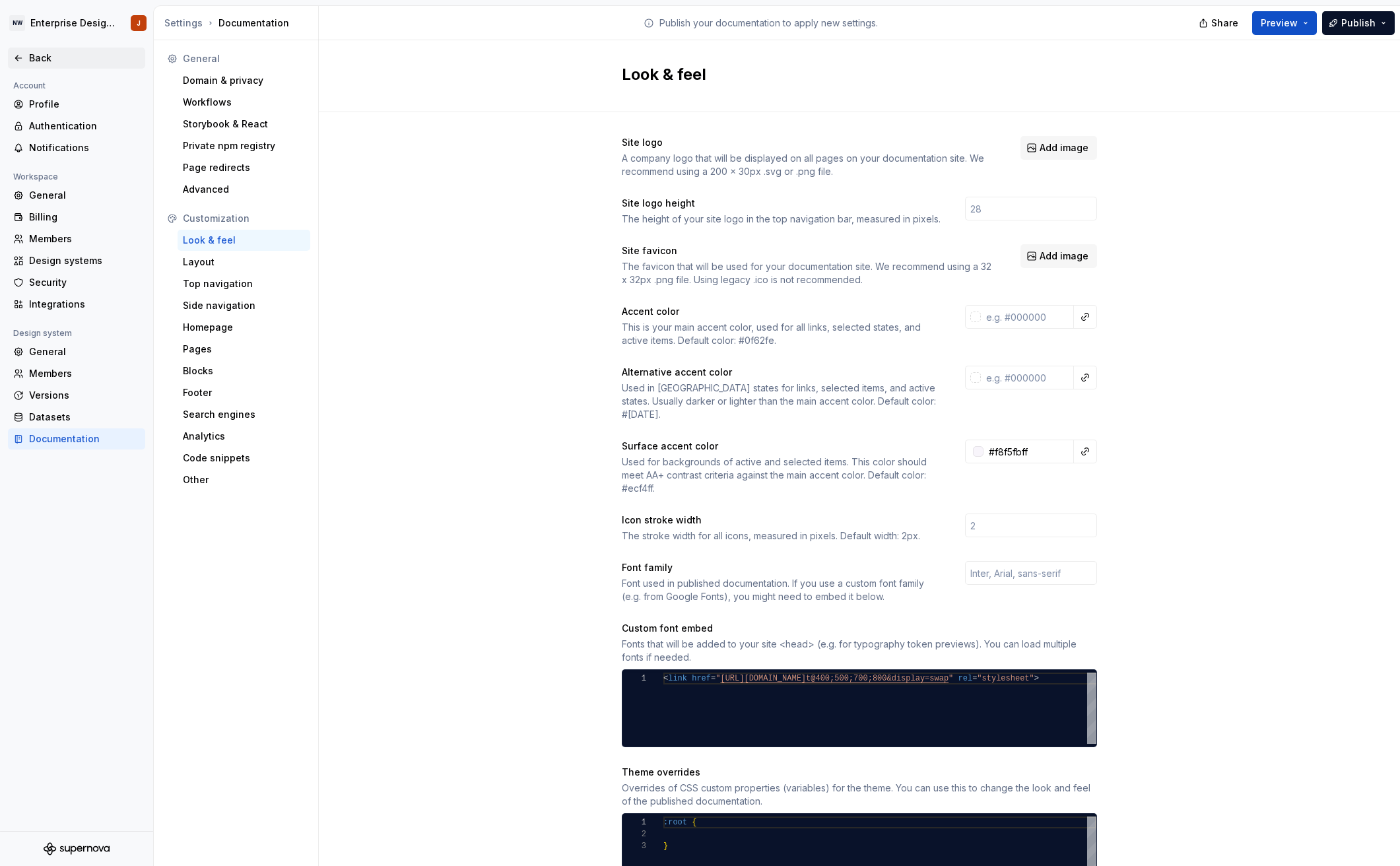
click at [31, 49] on div "Back" at bounding box center [77, 58] width 137 height 21
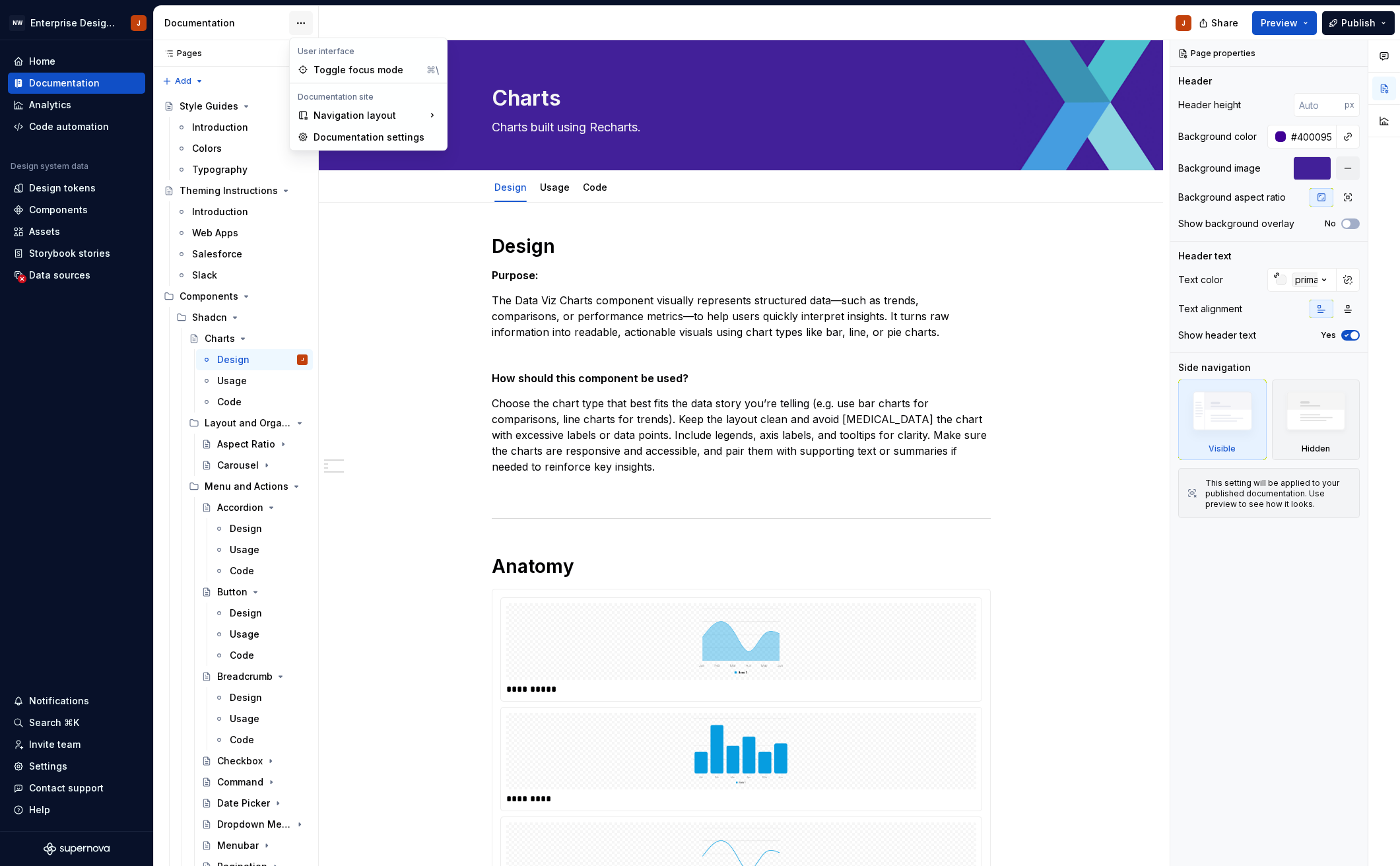
click at [301, 22] on html "NW Enterprise Design System J Home Documentation Analytics Code automation Desi…" at bounding box center [700, 433] width 1400 height 866
click at [354, 133] on div "Documentation settings" at bounding box center [376, 137] width 126 height 13
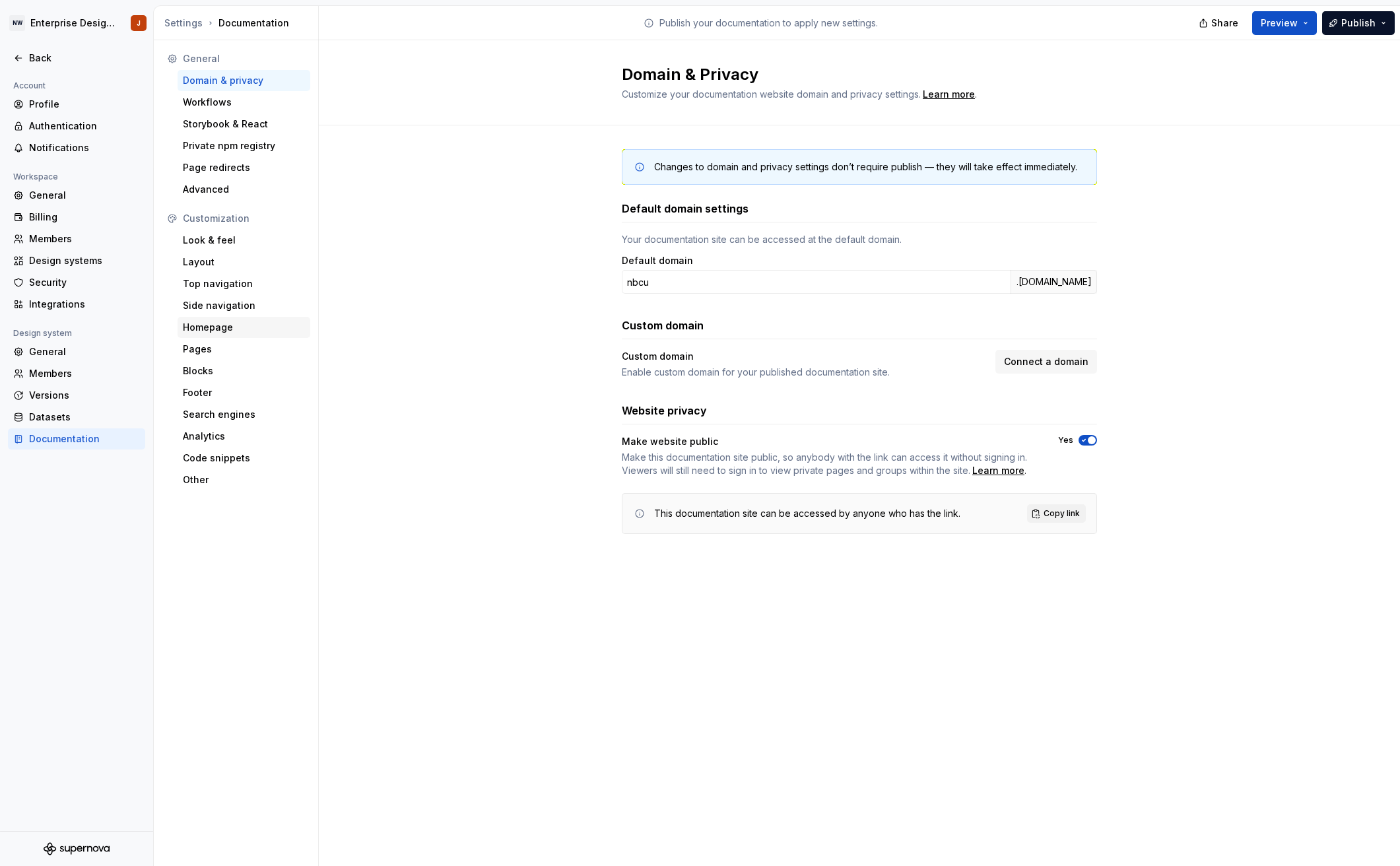
click at [202, 322] on div "Homepage" at bounding box center [244, 327] width 122 height 13
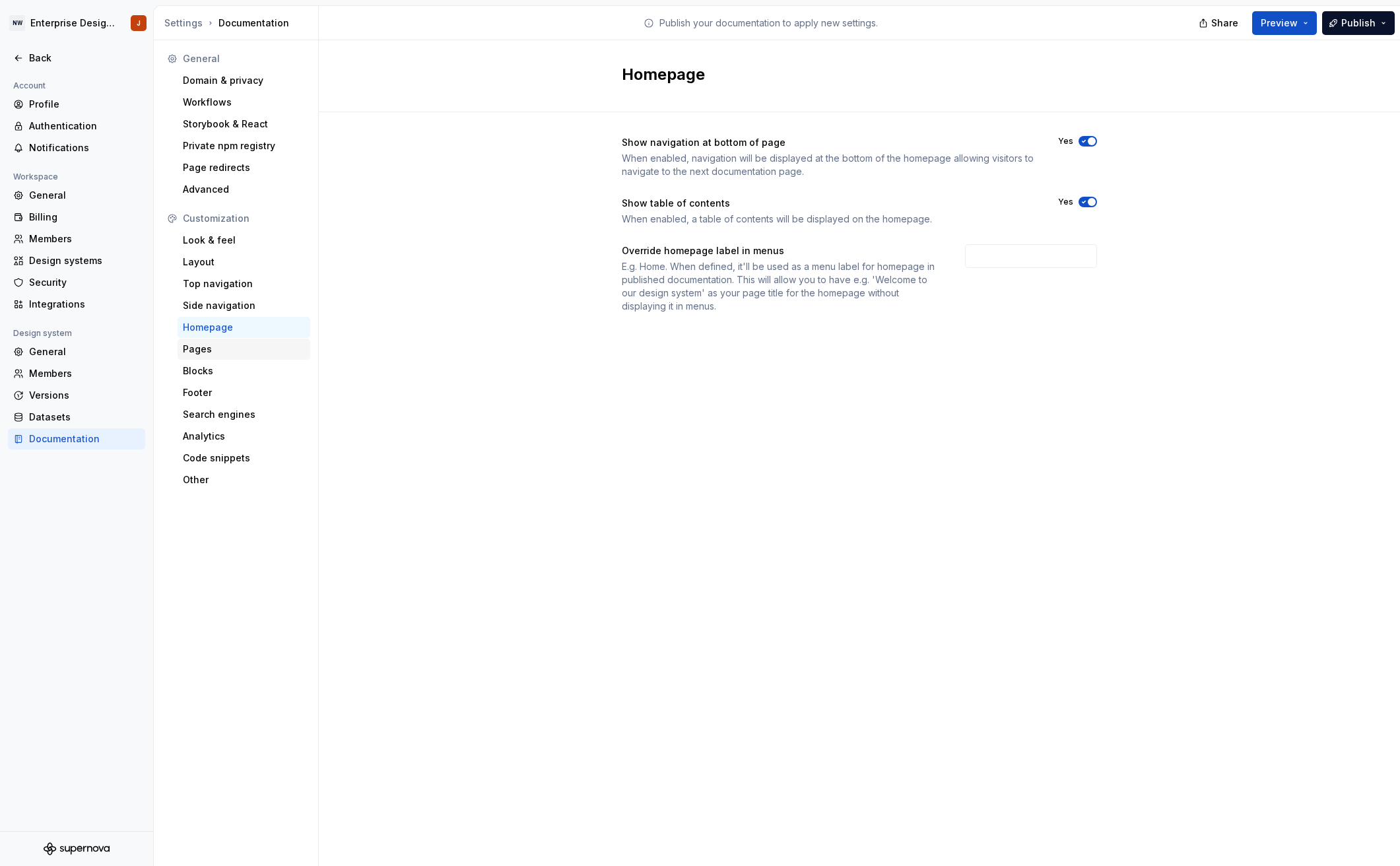
click at [216, 346] on div "Pages" at bounding box center [244, 349] width 122 height 13
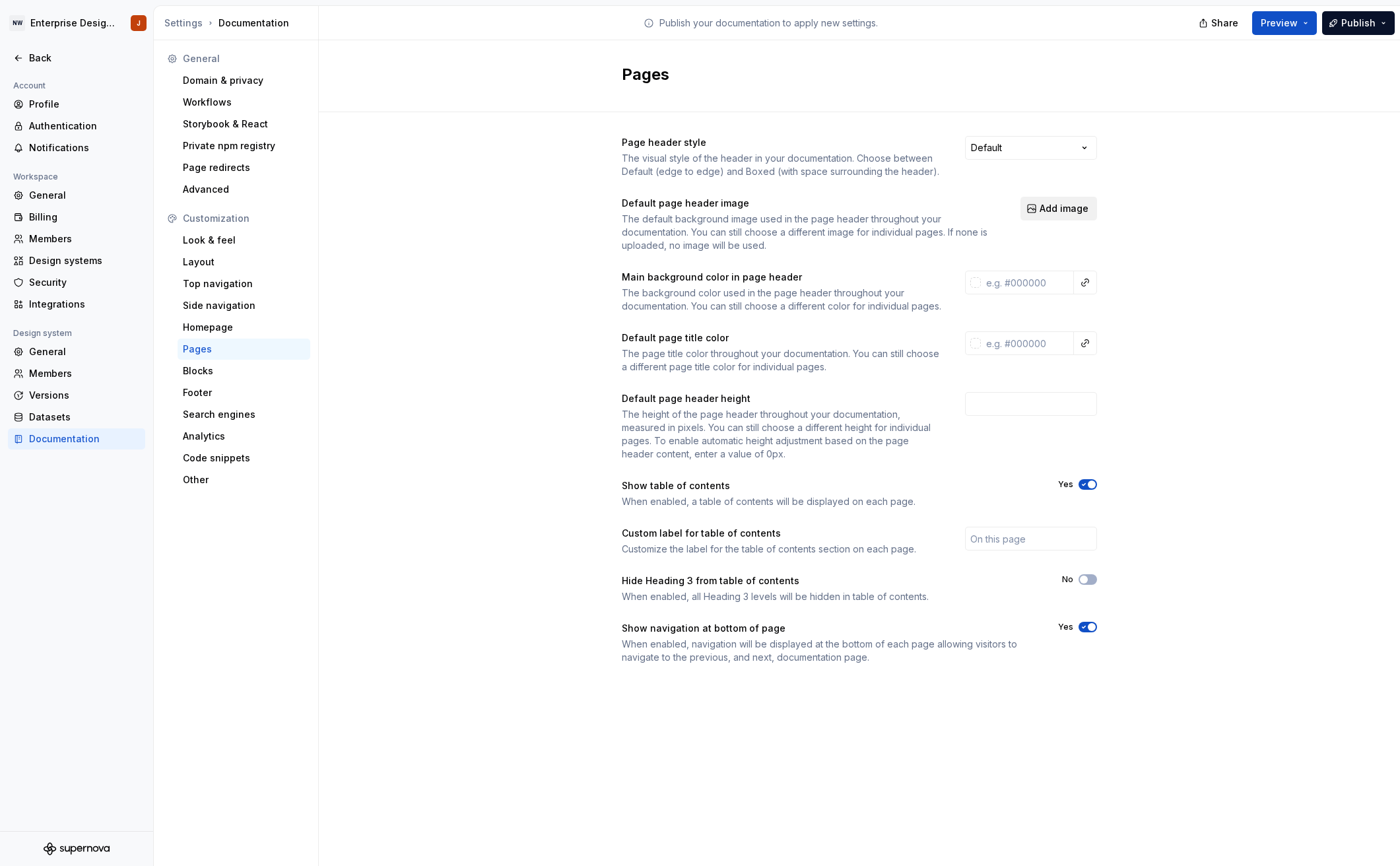
click at [1075, 212] on span "Add image" at bounding box center [1064, 208] width 49 height 13
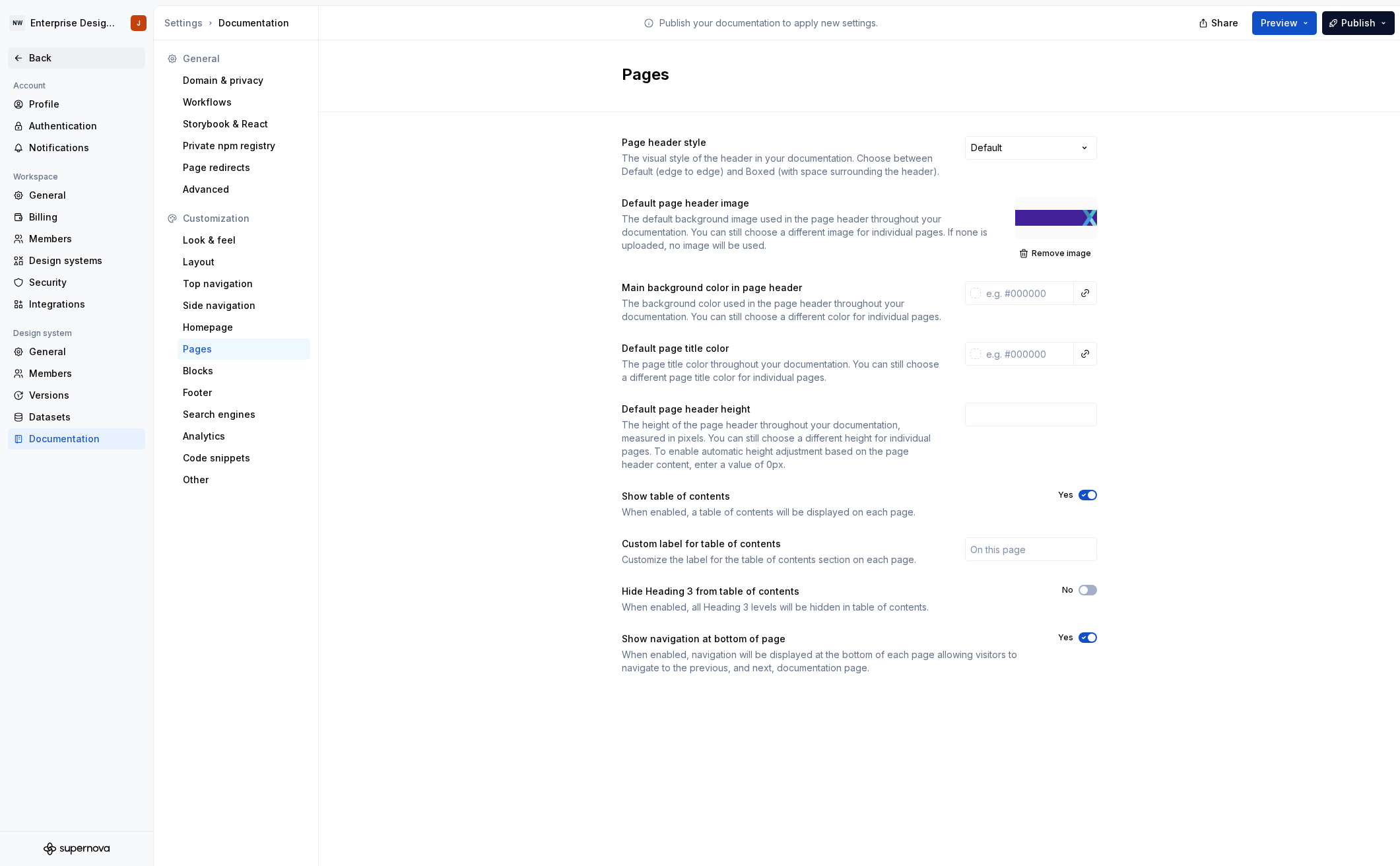
click at [56, 60] on div "Back" at bounding box center [84, 58] width 111 height 13
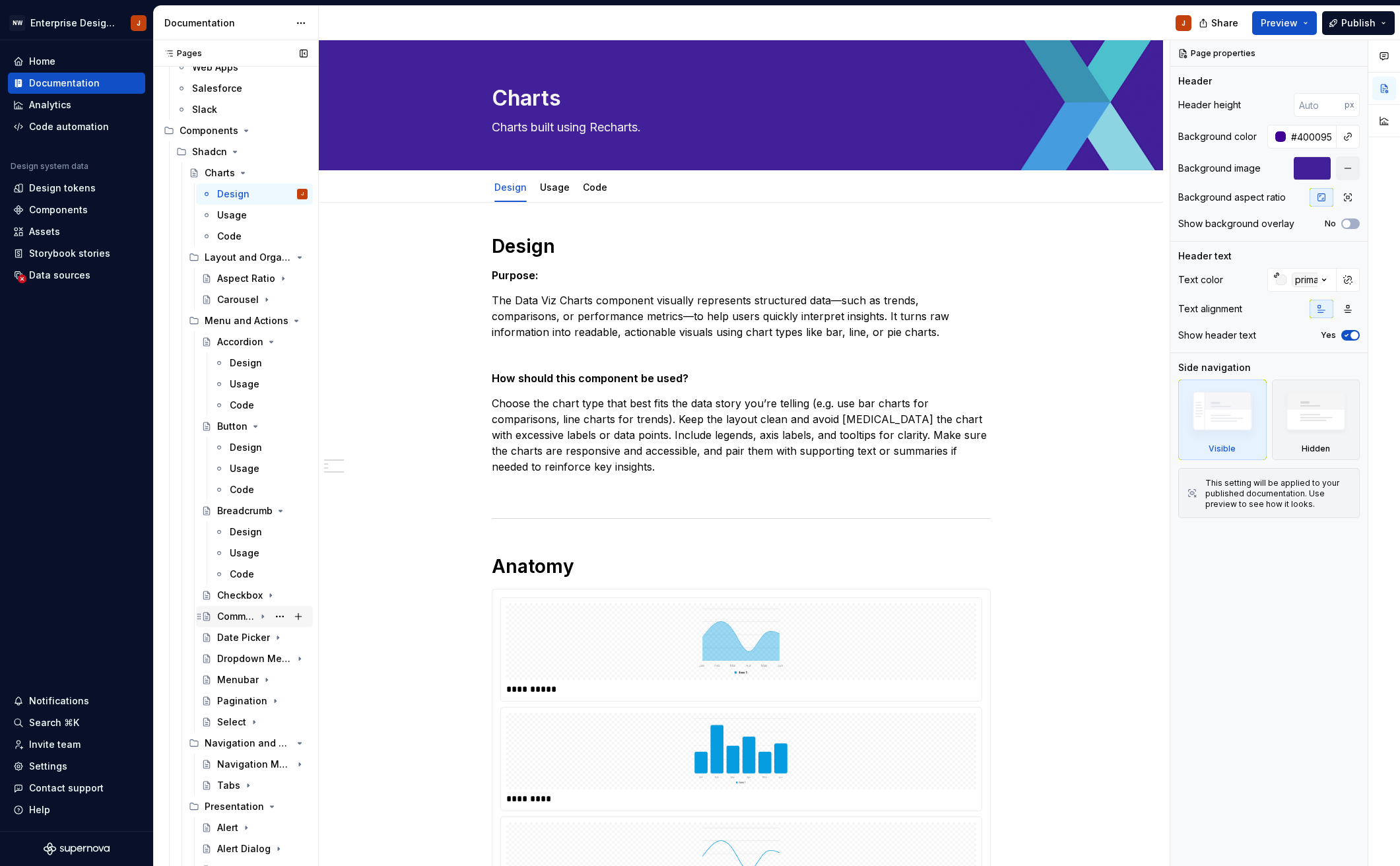
scroll to position [175, 0]
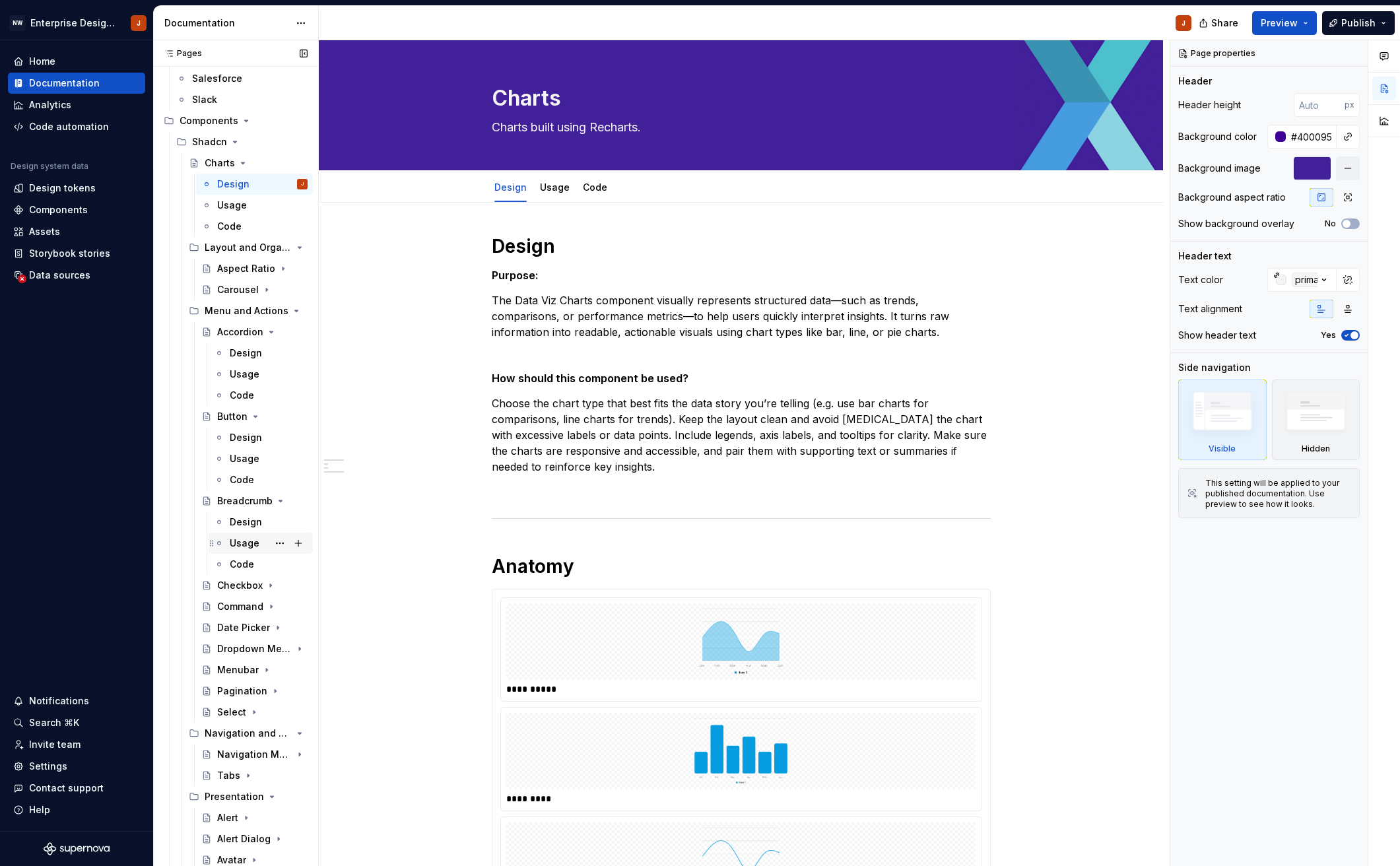
click at [242, 539] on div "Usage" at bounding box center [245, 543] width 30 height 13
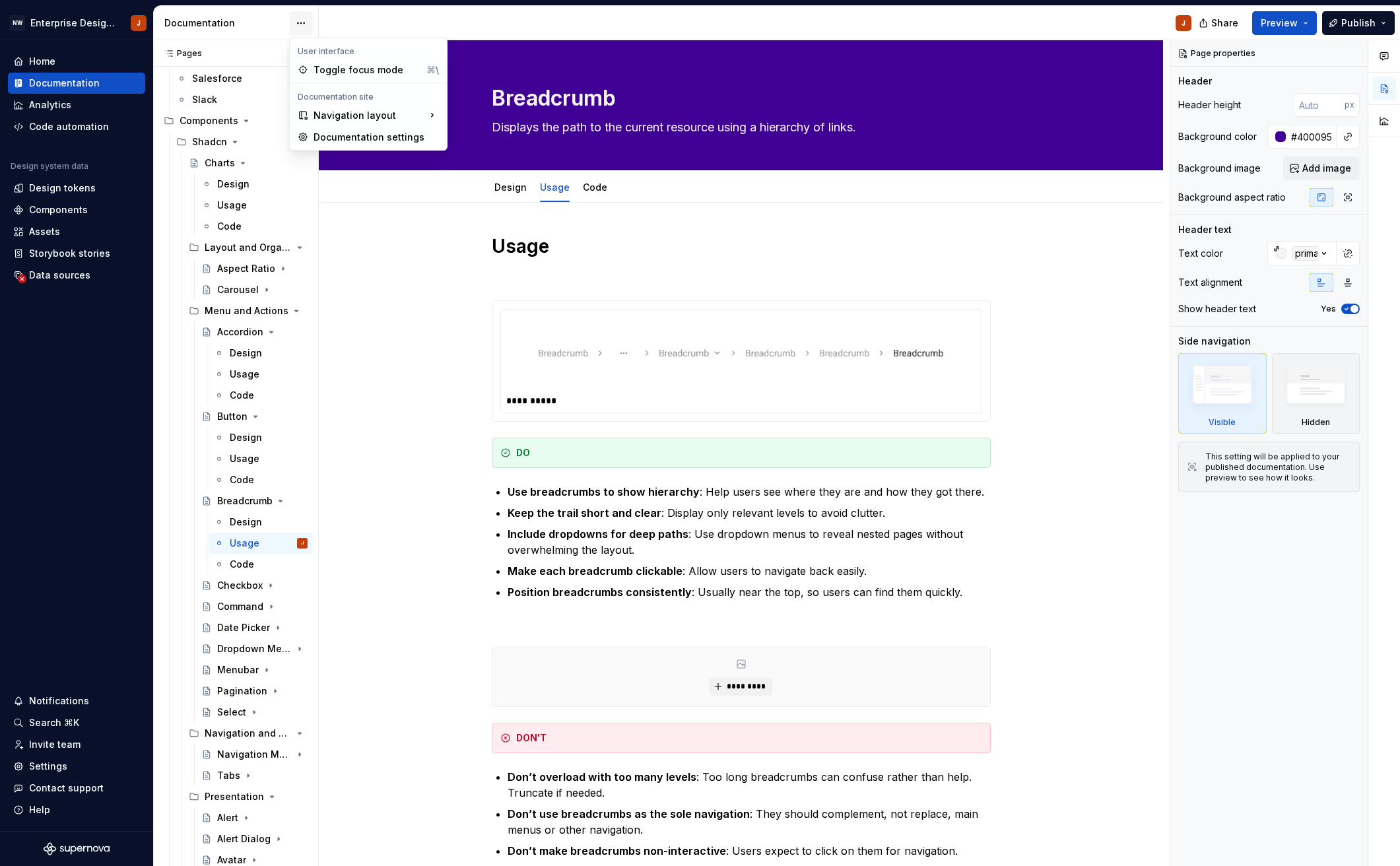
click at [303, 25] on html "NW Enterprise Design System J Home Documentation Analytics Code automation Desi…" at bounding box center [700, 433] width 1400 height 866
click at [352, 138] on div "Documentation settings" at bounding box center [376, 137] width 126 height 13
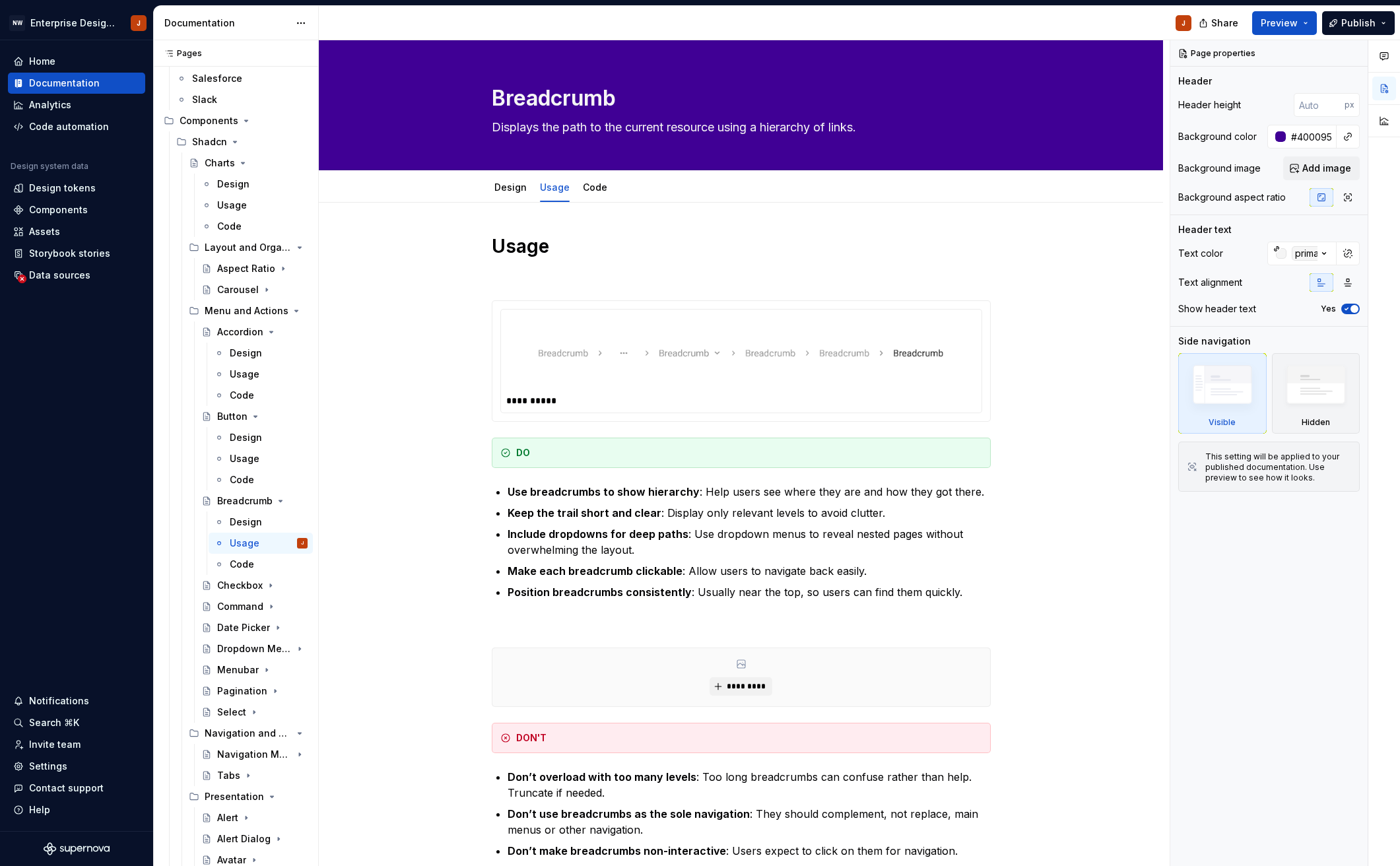
type textarea "*"
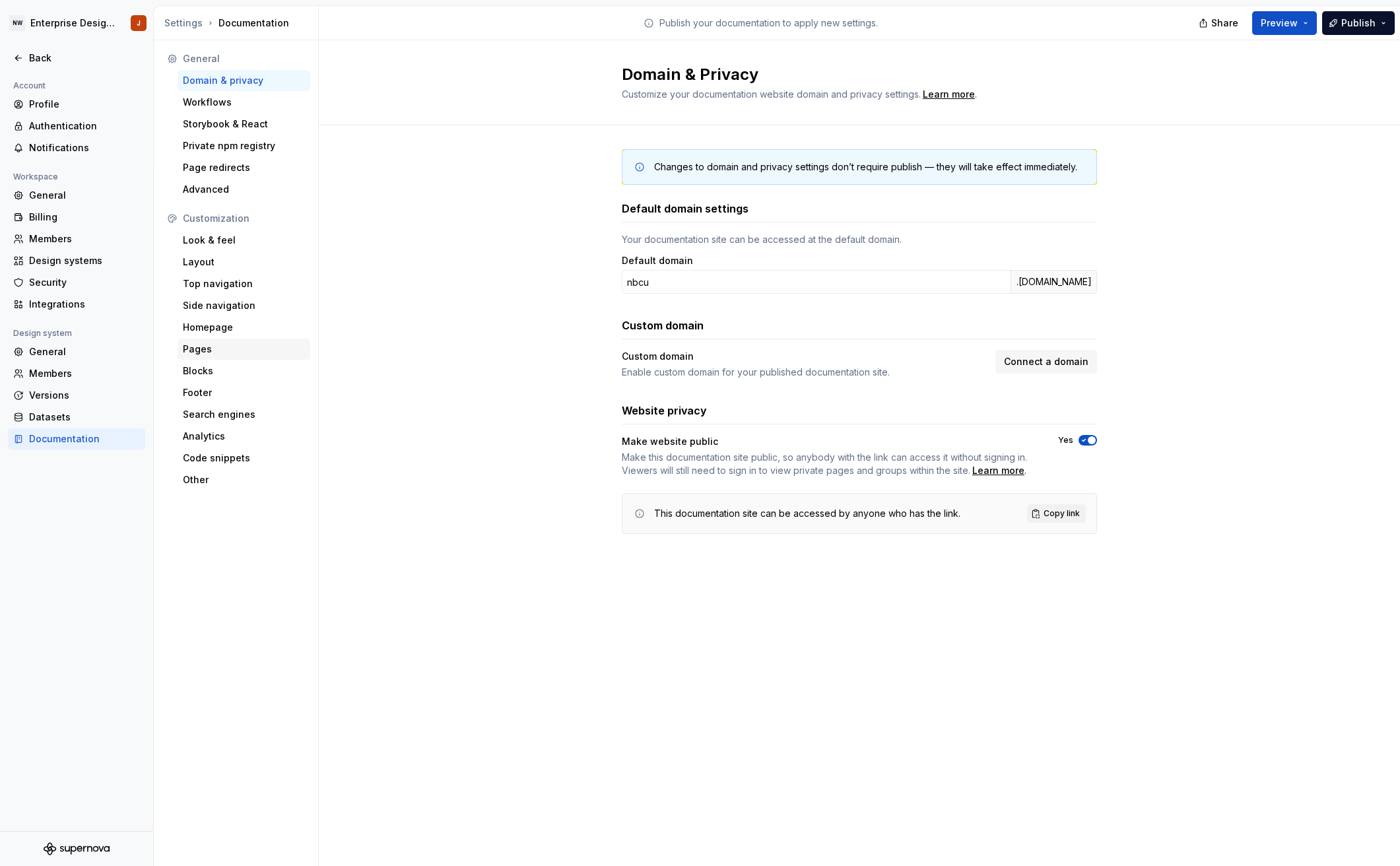
click at [230, 345] on div "Pages" at bounding box center [244, 349] width 122 height 13
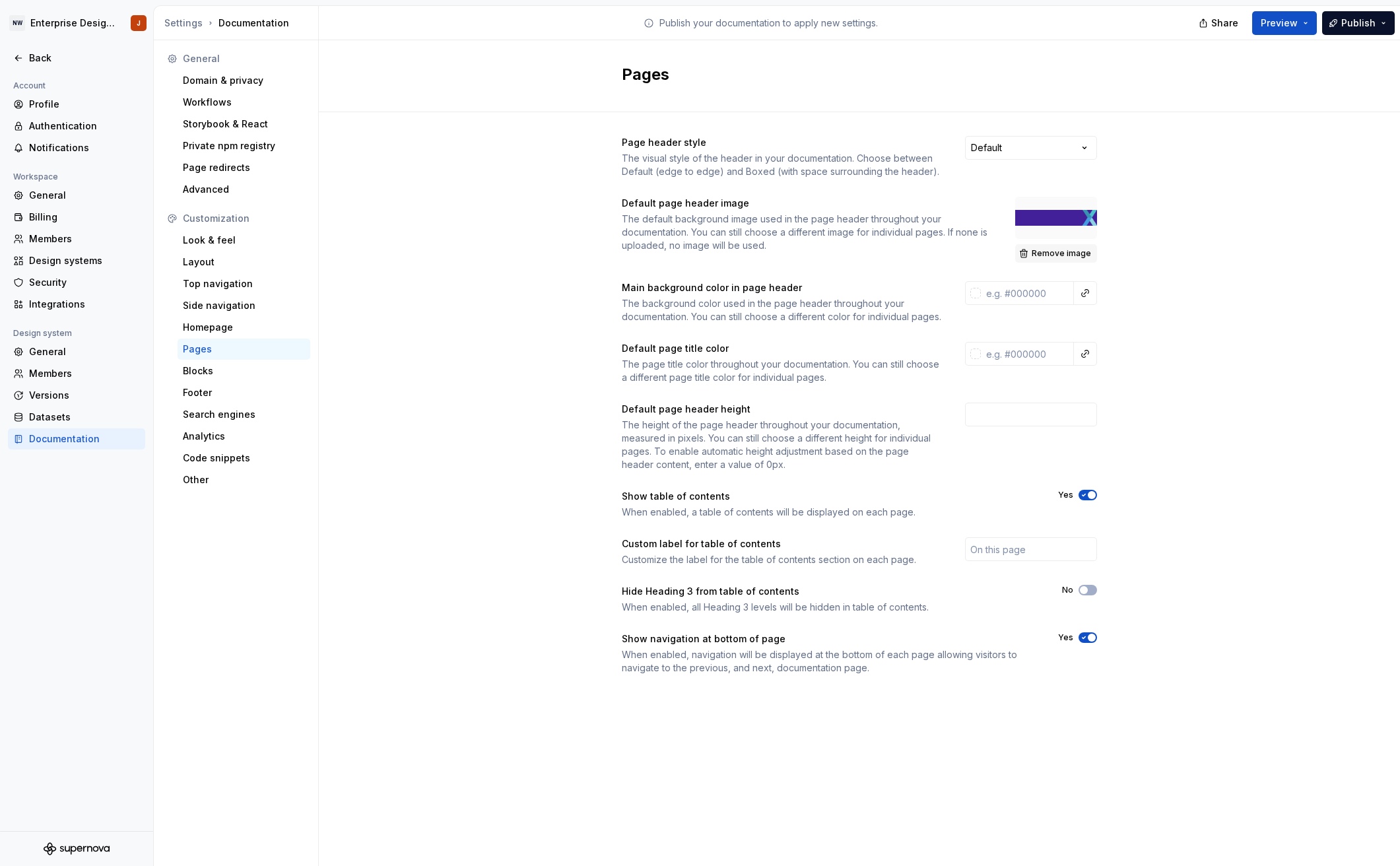
click at [1070, 254] on span "Remove image" at bounding box center [1061, 253] width 60 height 11
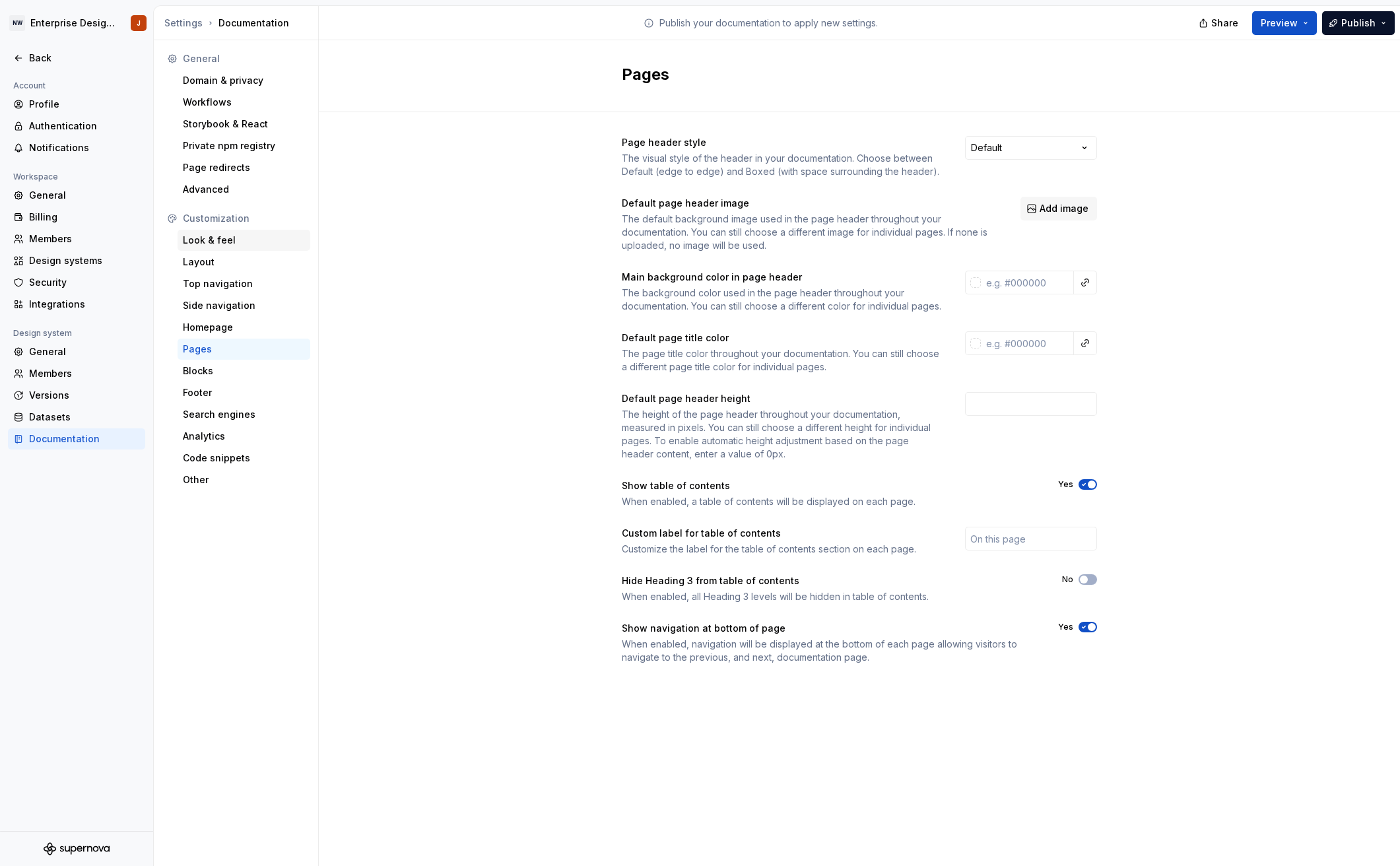
click at [230, 240] on div "Look & feel" at bounding box center [244, 240] width 122 height 13
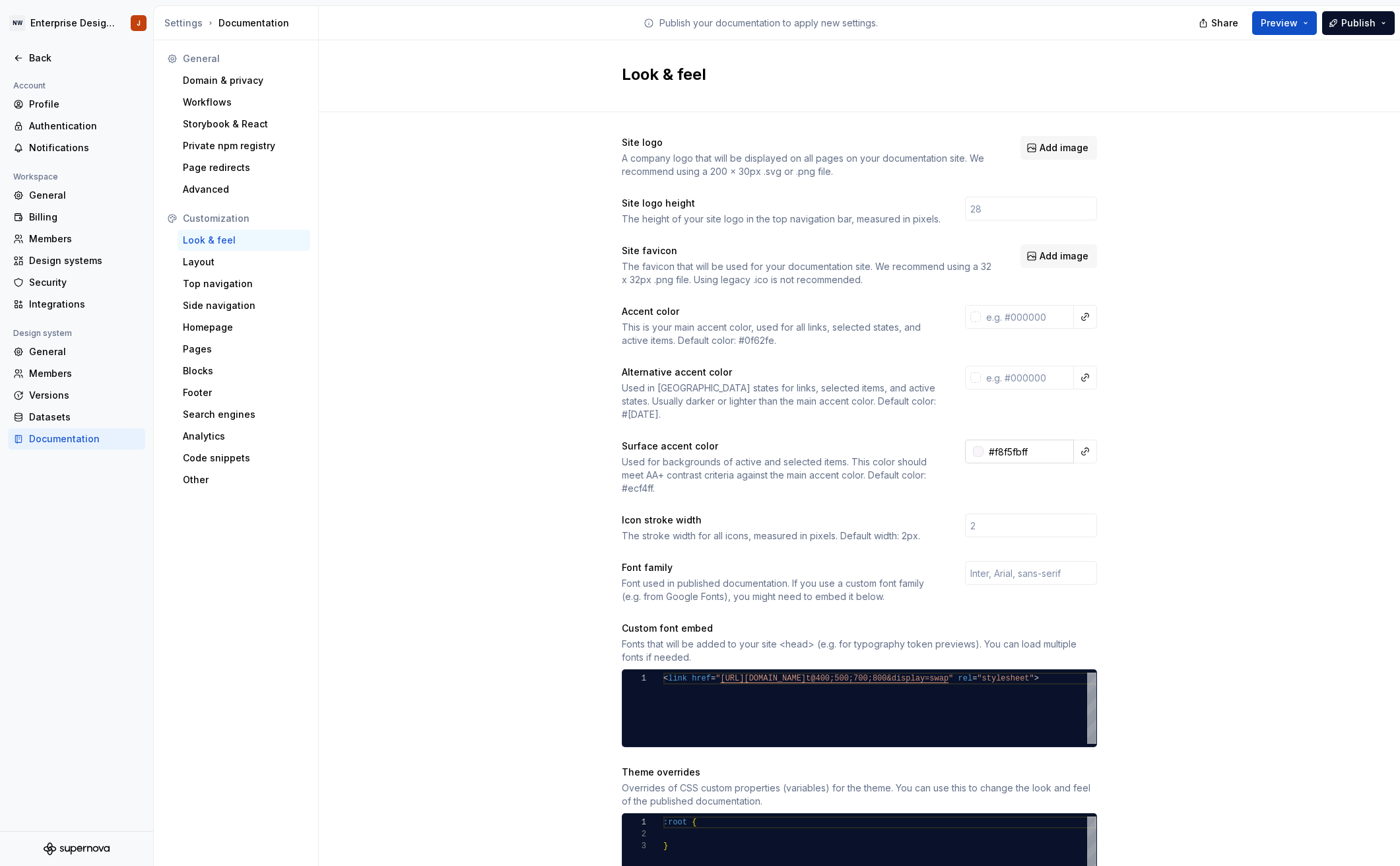
click at [993, 440] on input "#f8f5fbff" at bounding box center [1028, 451] width 90 height 24
click at [212, 257] on div "Layout" at bounding box center [244, 262] width 122 height 13
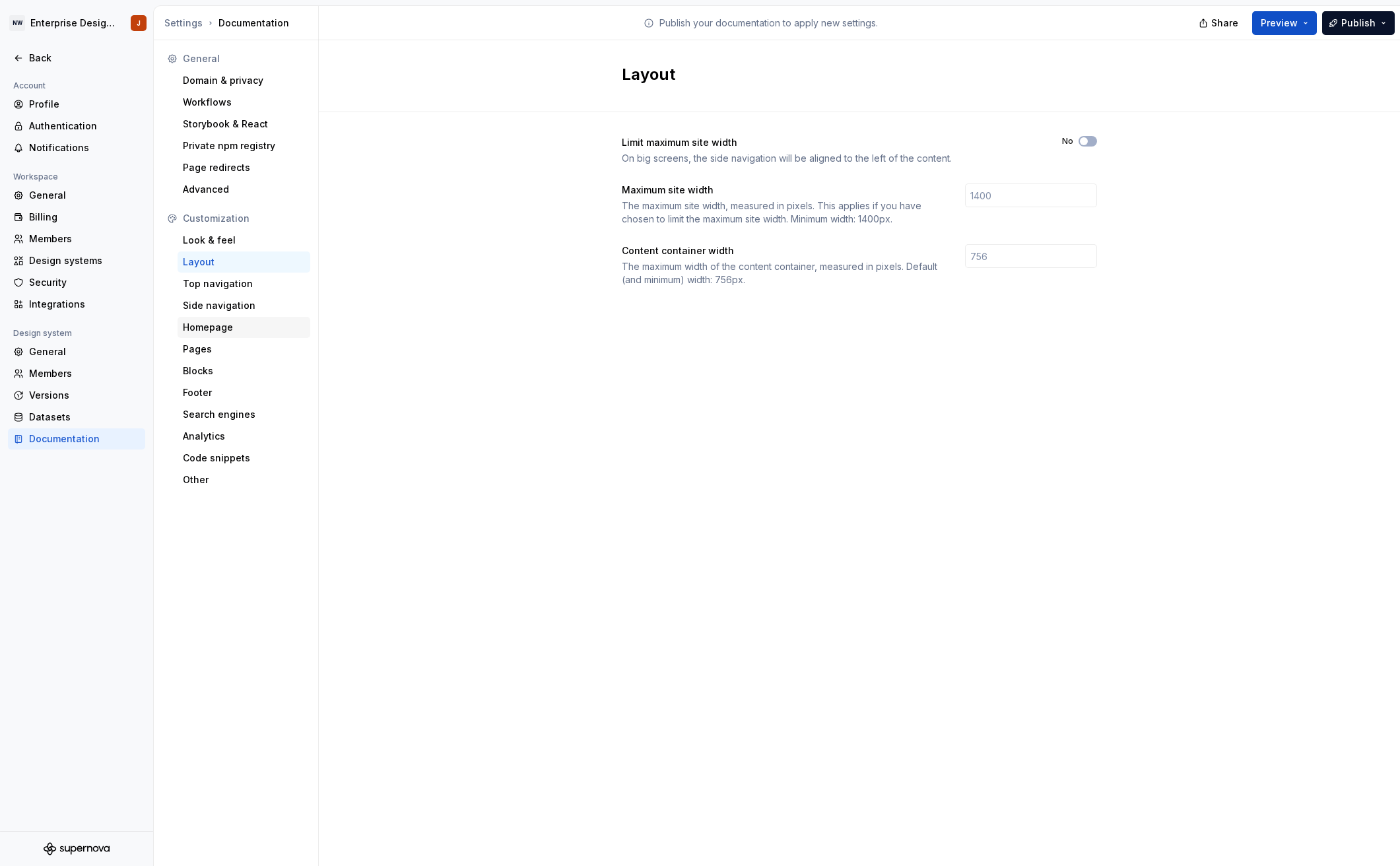
click at [224, 326] on div "Homepage" at bounding box center [244, 327] width 122 height 13
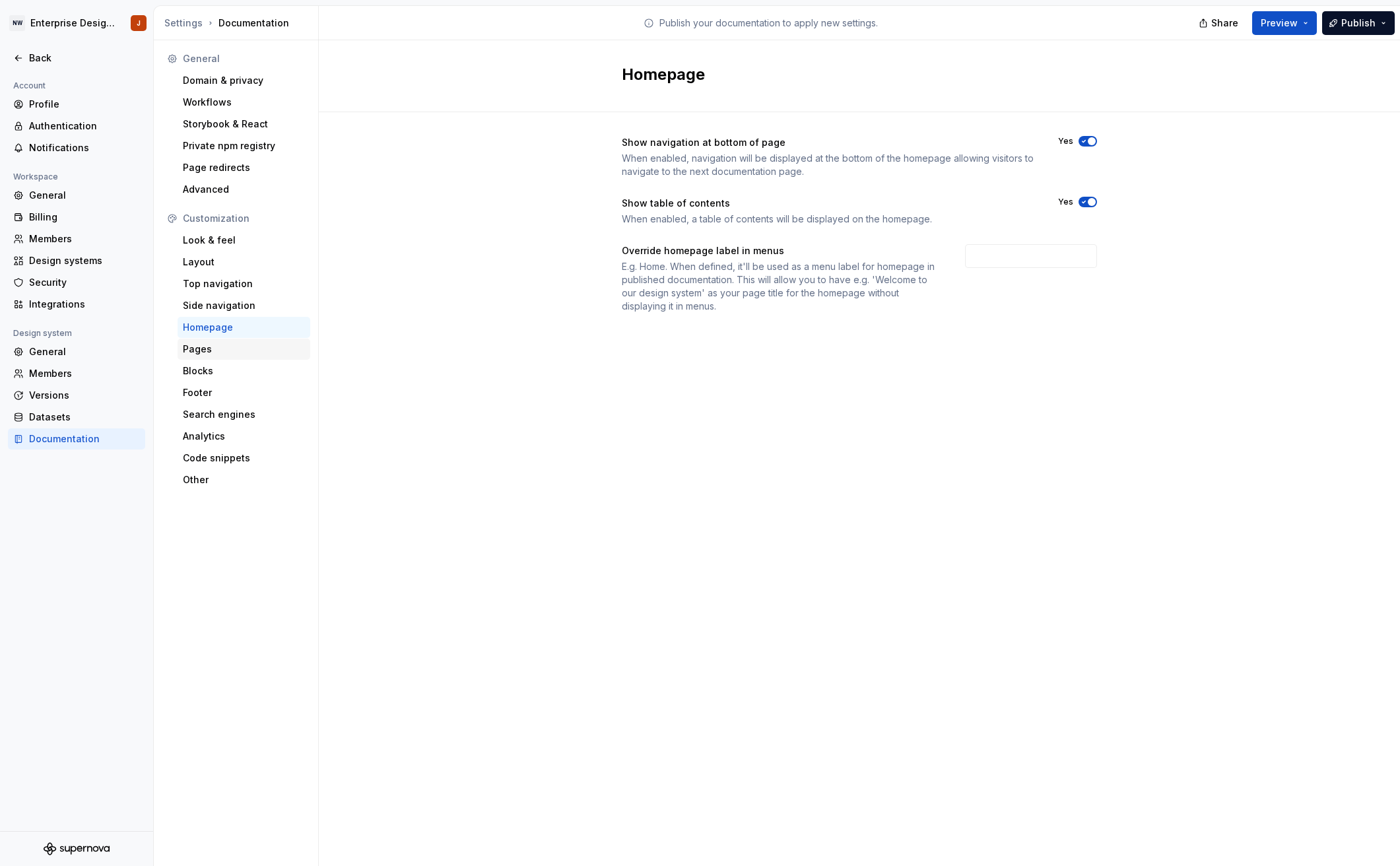
click at [227, 346] on div "Pages" at bounding box center [244, 349] width 122 height 13
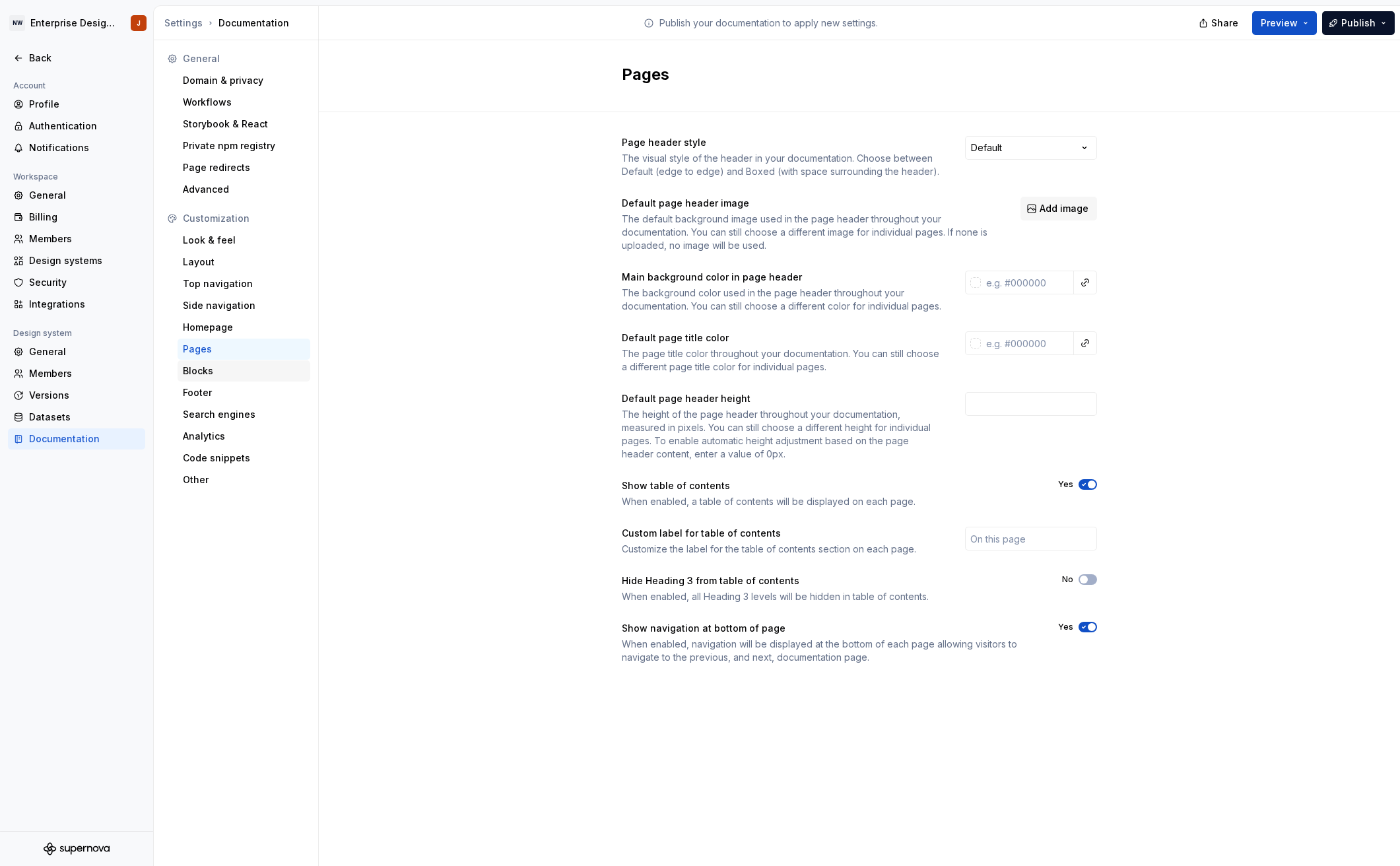
click at [255, 373] on div "Blocks" at bounding box center [244, 371] width 122 height 13
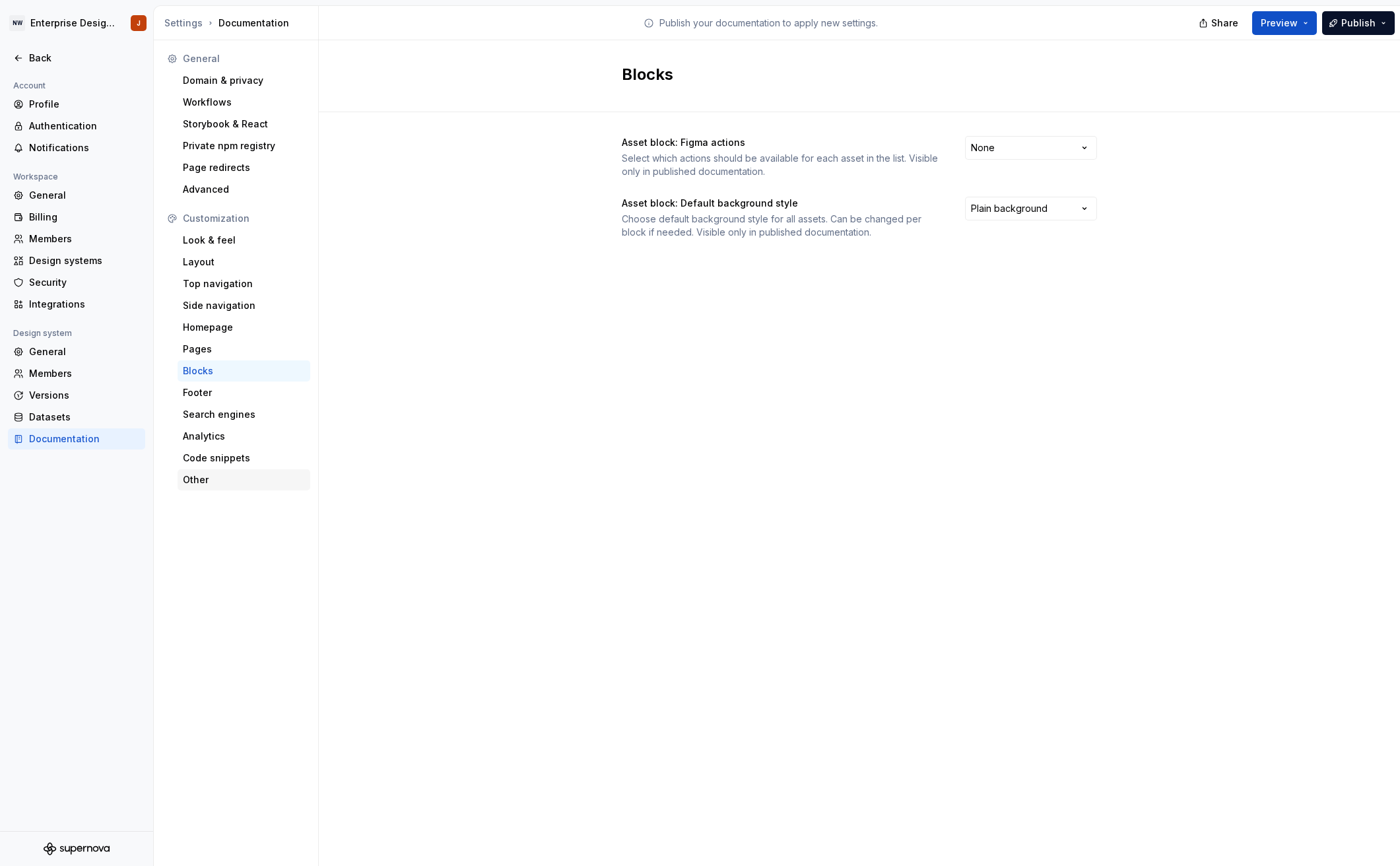
click at [247, 476] on div "Other" at bounding box center [244, 480] width 122 height 13
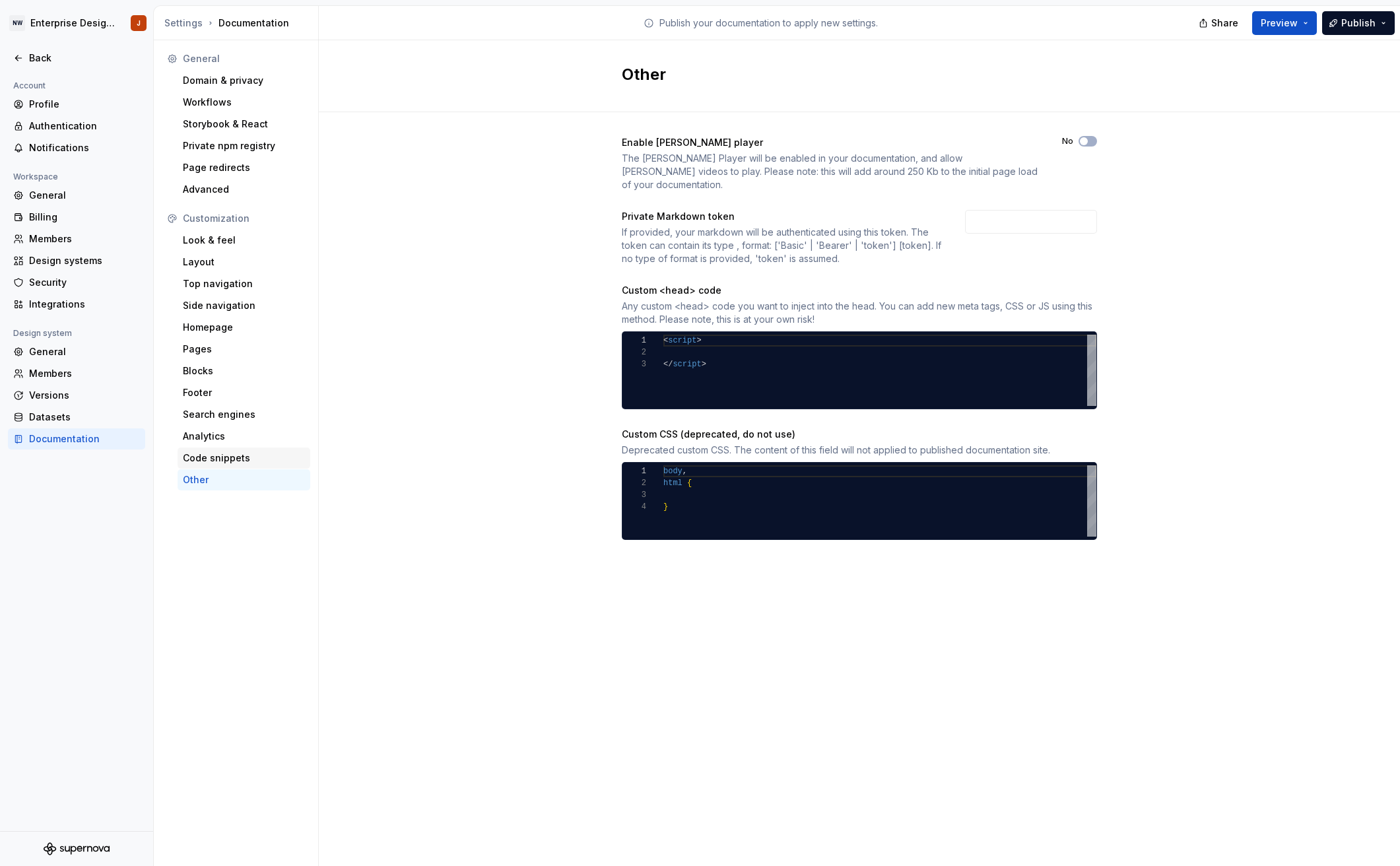
click at [255, 462] on div "Code snippets" at bounding box center [244, 458] width 122 height 13
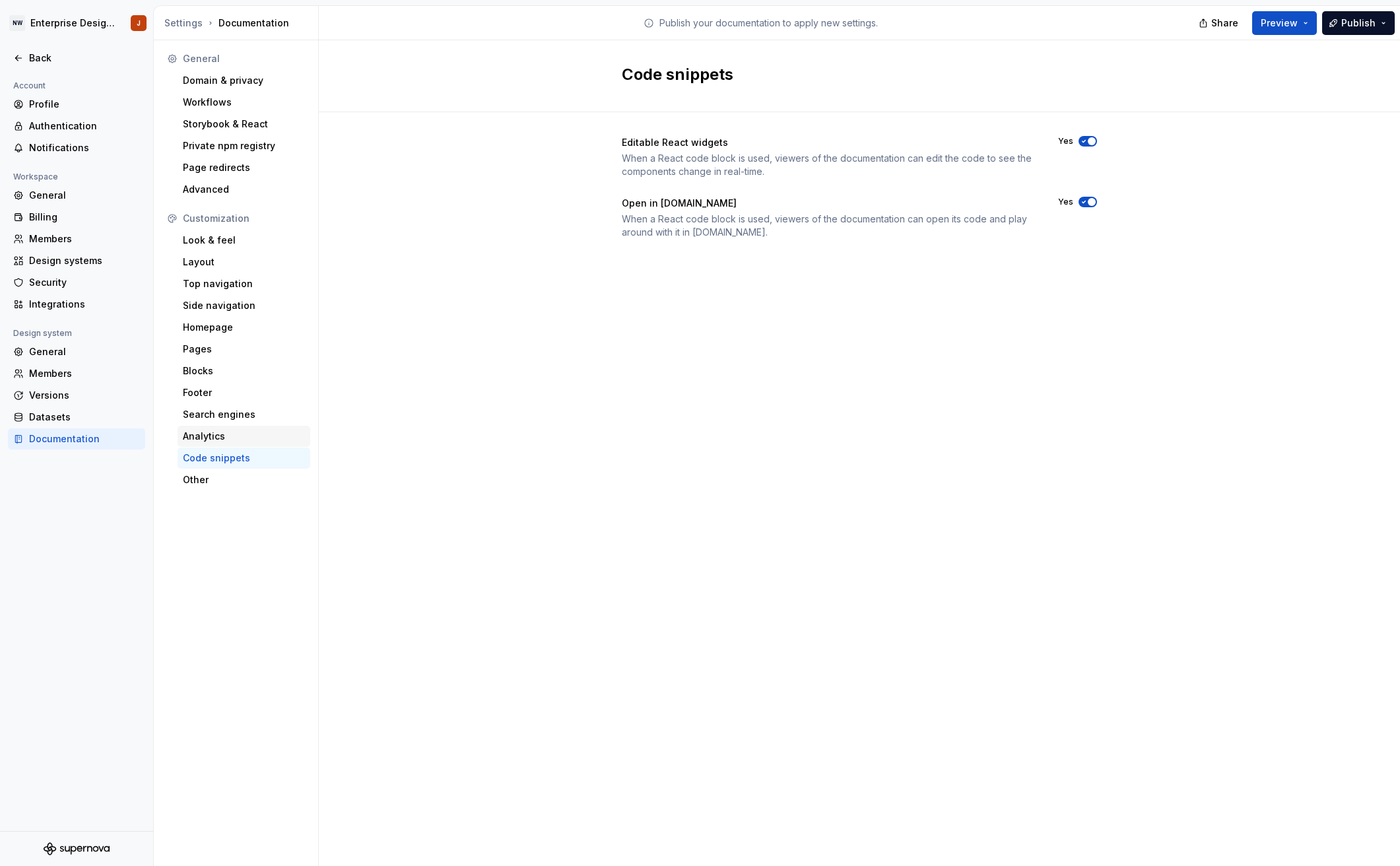
click at [255, 440] on div "Analytics" at bounding box center [244, 436] width 122 height 13
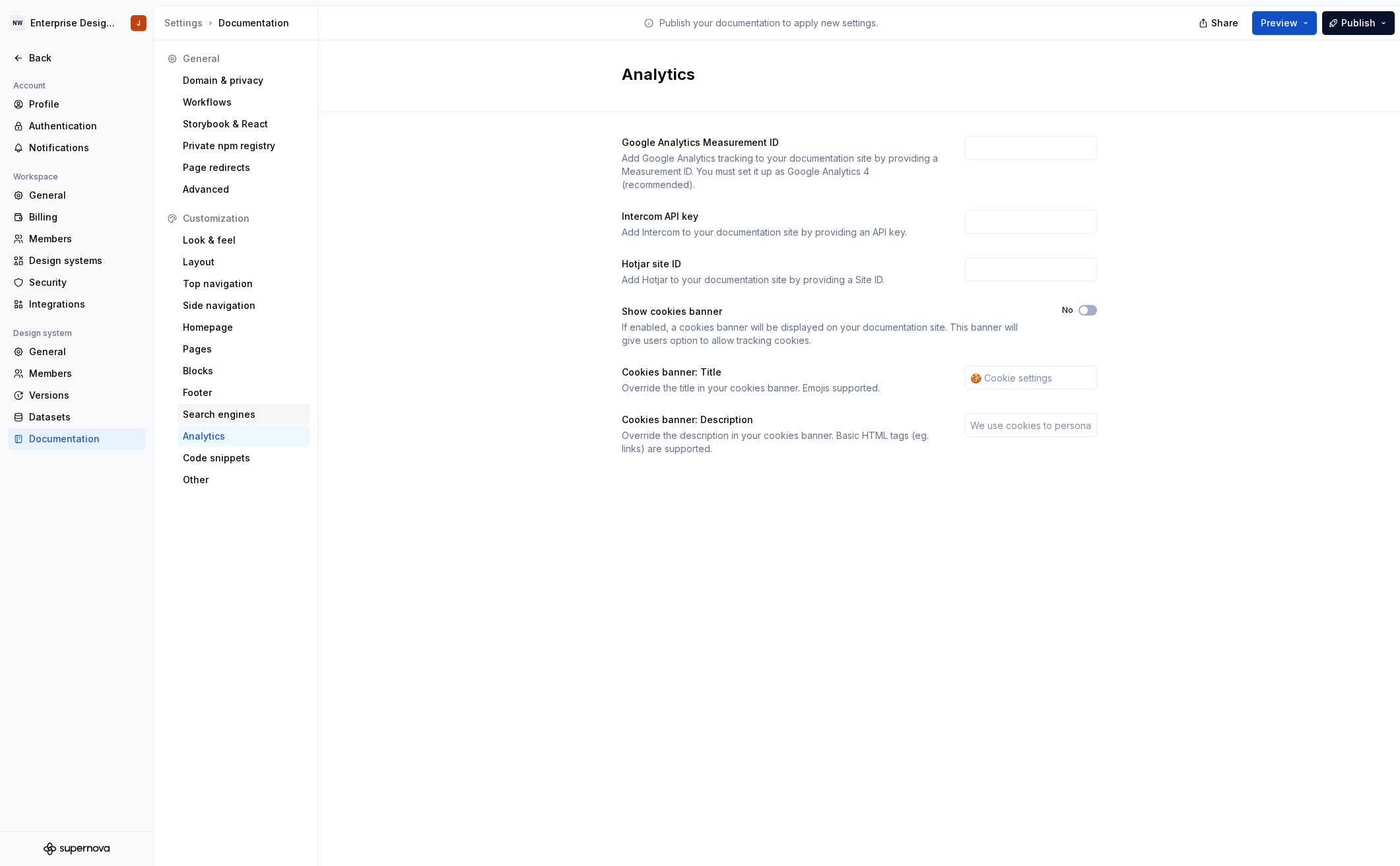
click at [255, 417] on div "Search engines" at bounding box center [244, 414] width 122 height 13
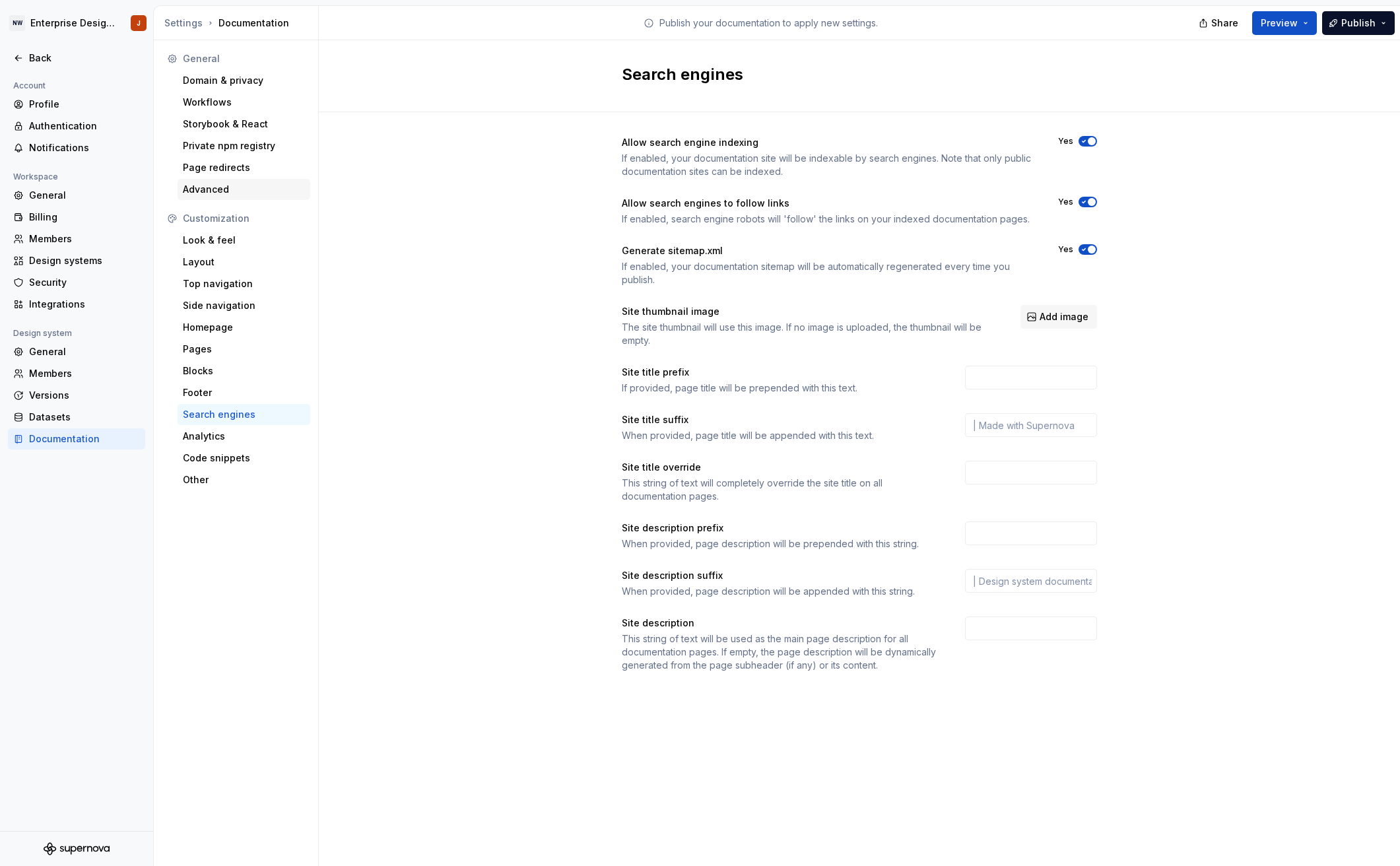
click at [245, 187] on div "Advanced" at bounding box center [244, 189] width 122 height 13
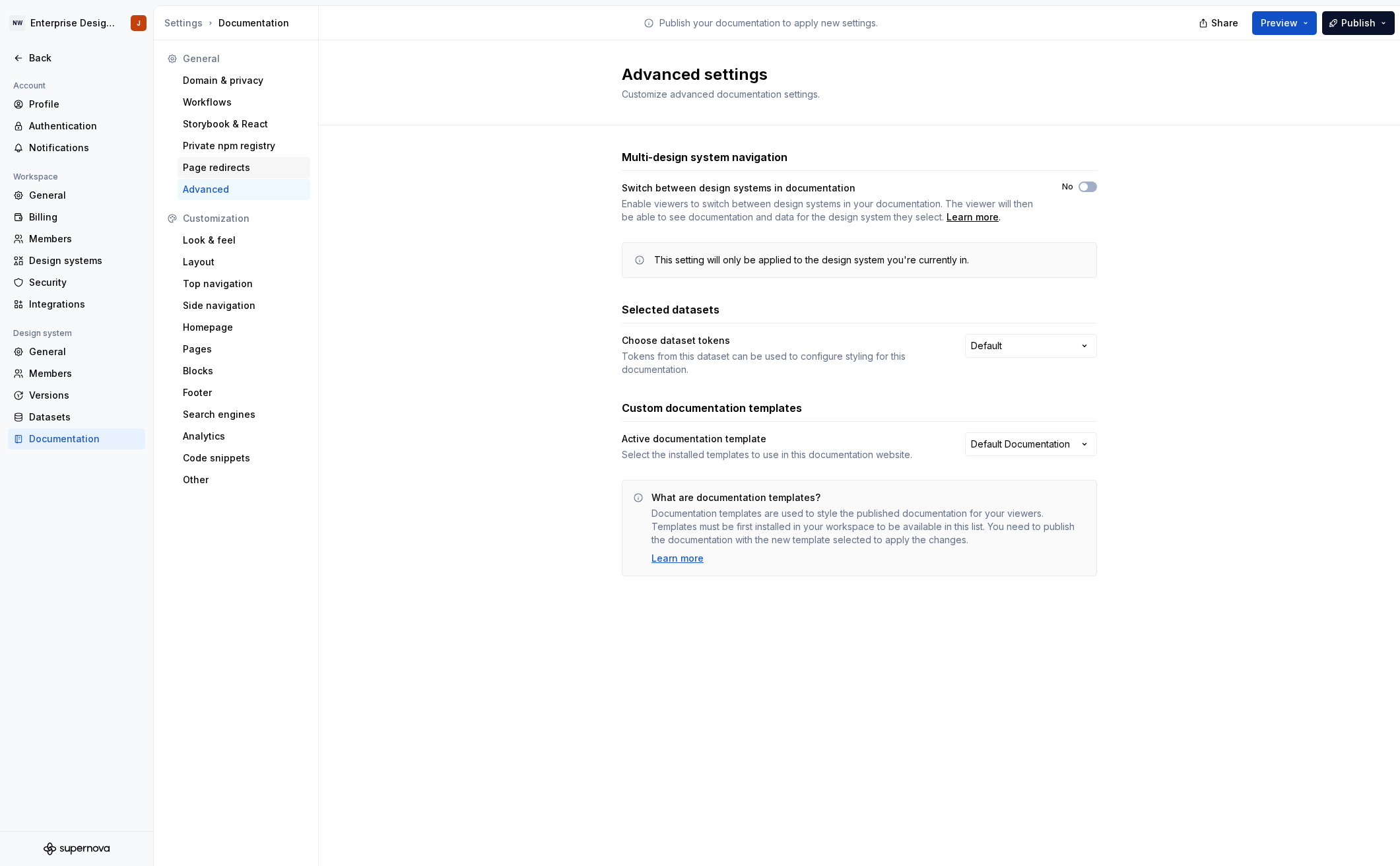
click at [252, 169] on div "Page redirects" at bounding box center [244, 168] width 122 height 13
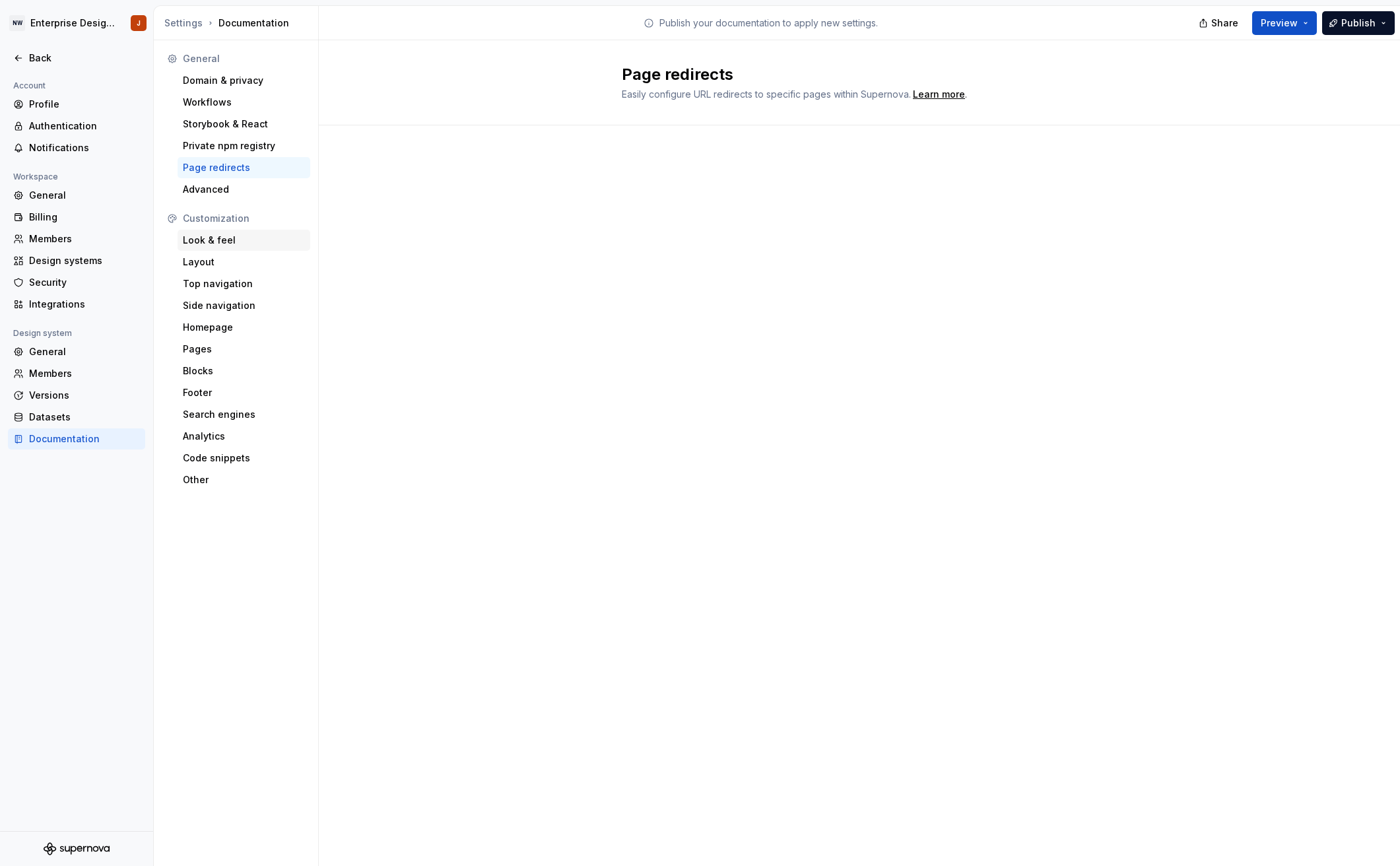
click at [254, 231] on div "Look & feel" at bounding box center [244, 240] width 133 height 21
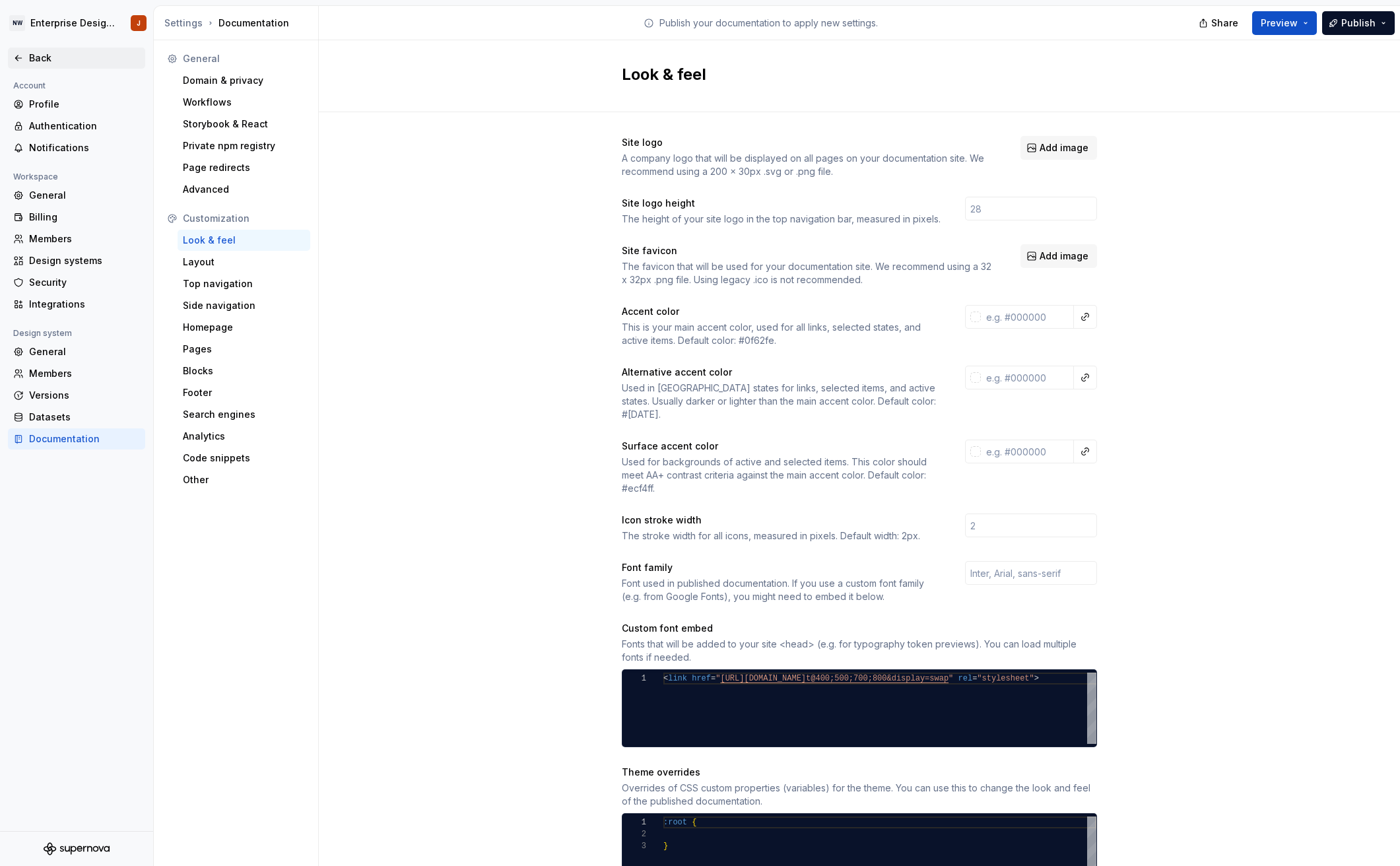
click at [21, 55] on icon at bounding box center [18, 58] width 11 height 11
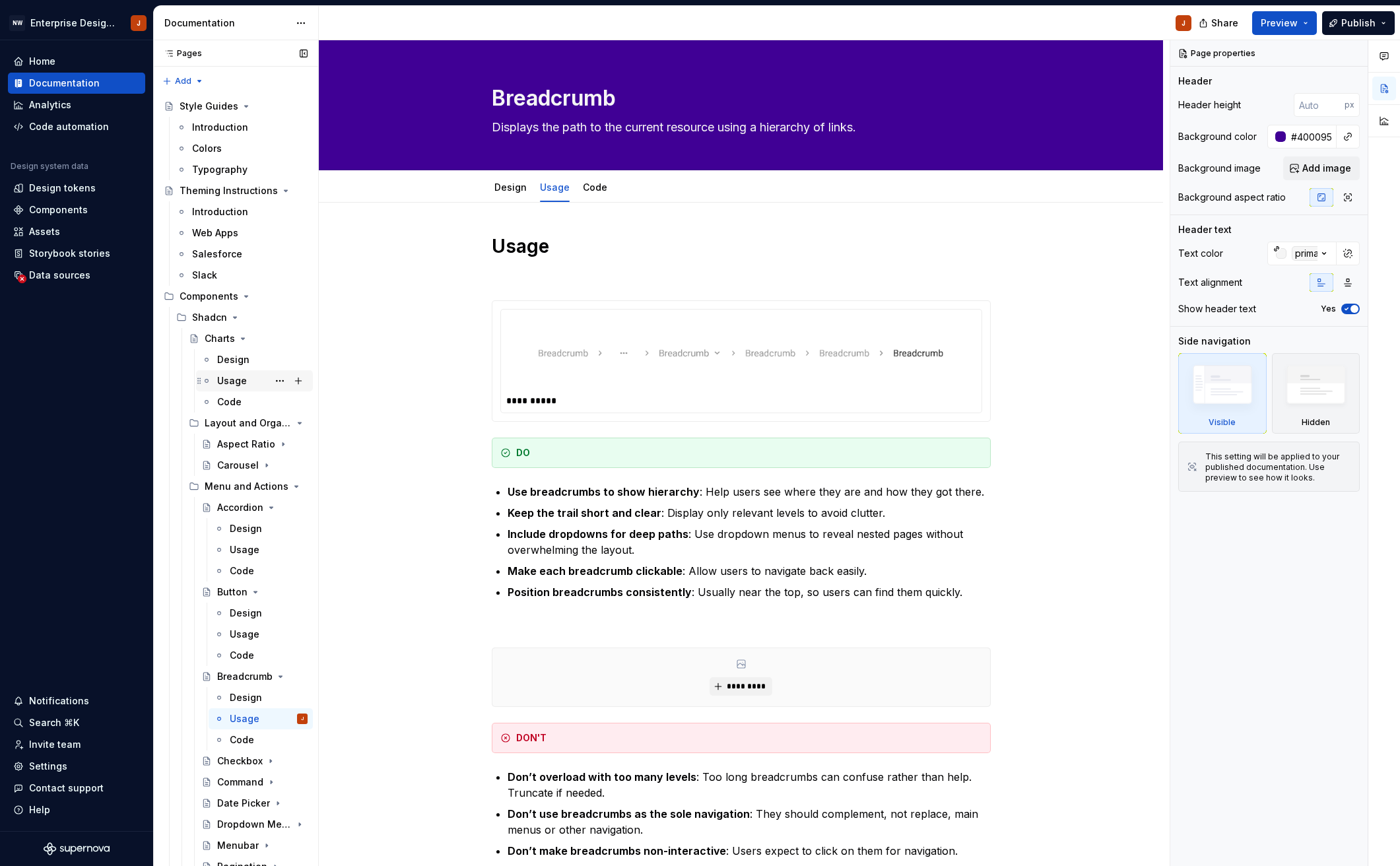
click at [229, 378] on div "Usage" at bounding box center [232, 381] width 30 height 13
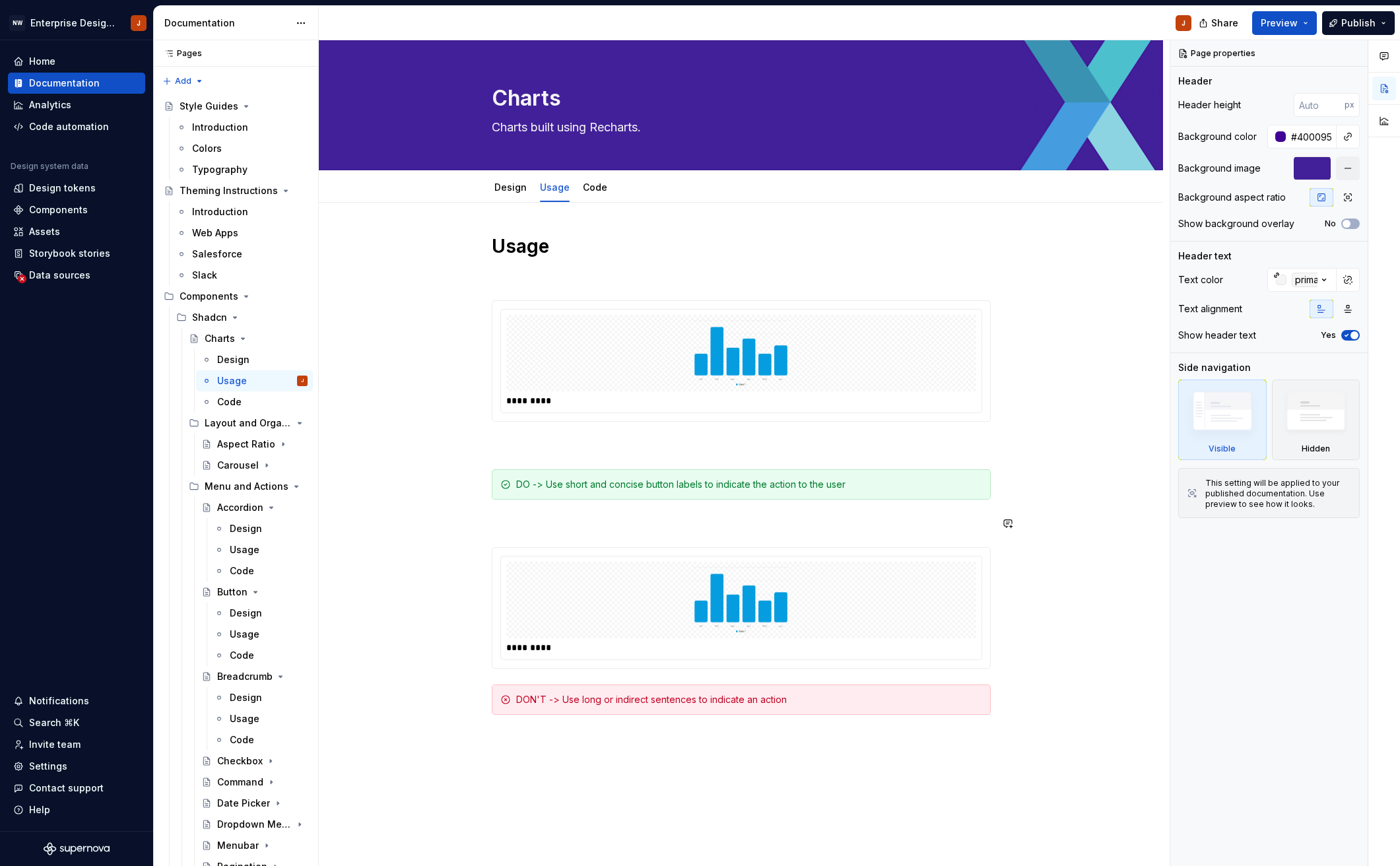
click at [527, 512] on div "Usage ********* DO -> Use short and concise button labels to indicate the actio…" at bounding box center [741, 502] width 499 height 535
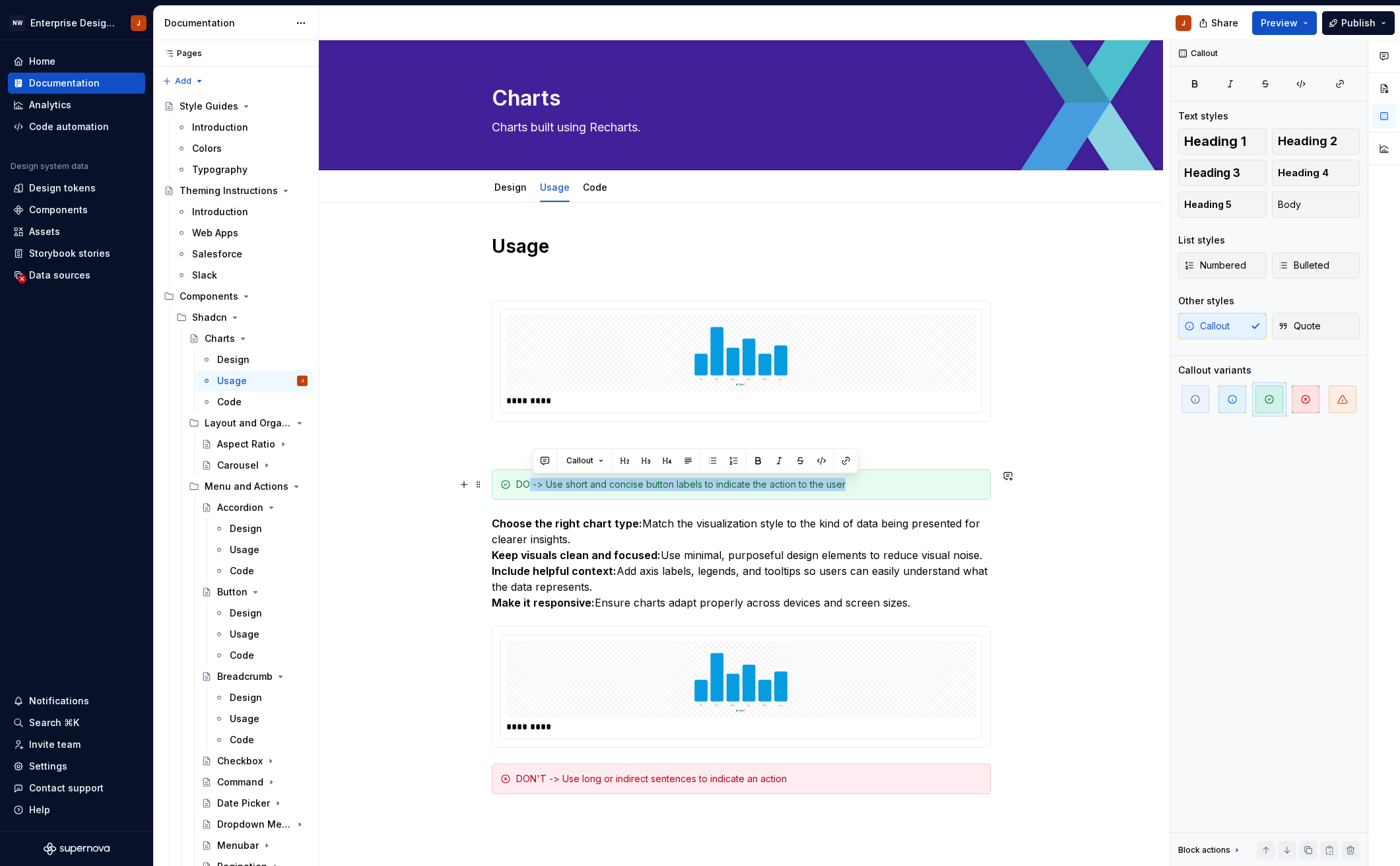
drag, startPoint x: 534, startPoint y: 486, endPoint x: 871, endPoint y: 487, distance: 337.0
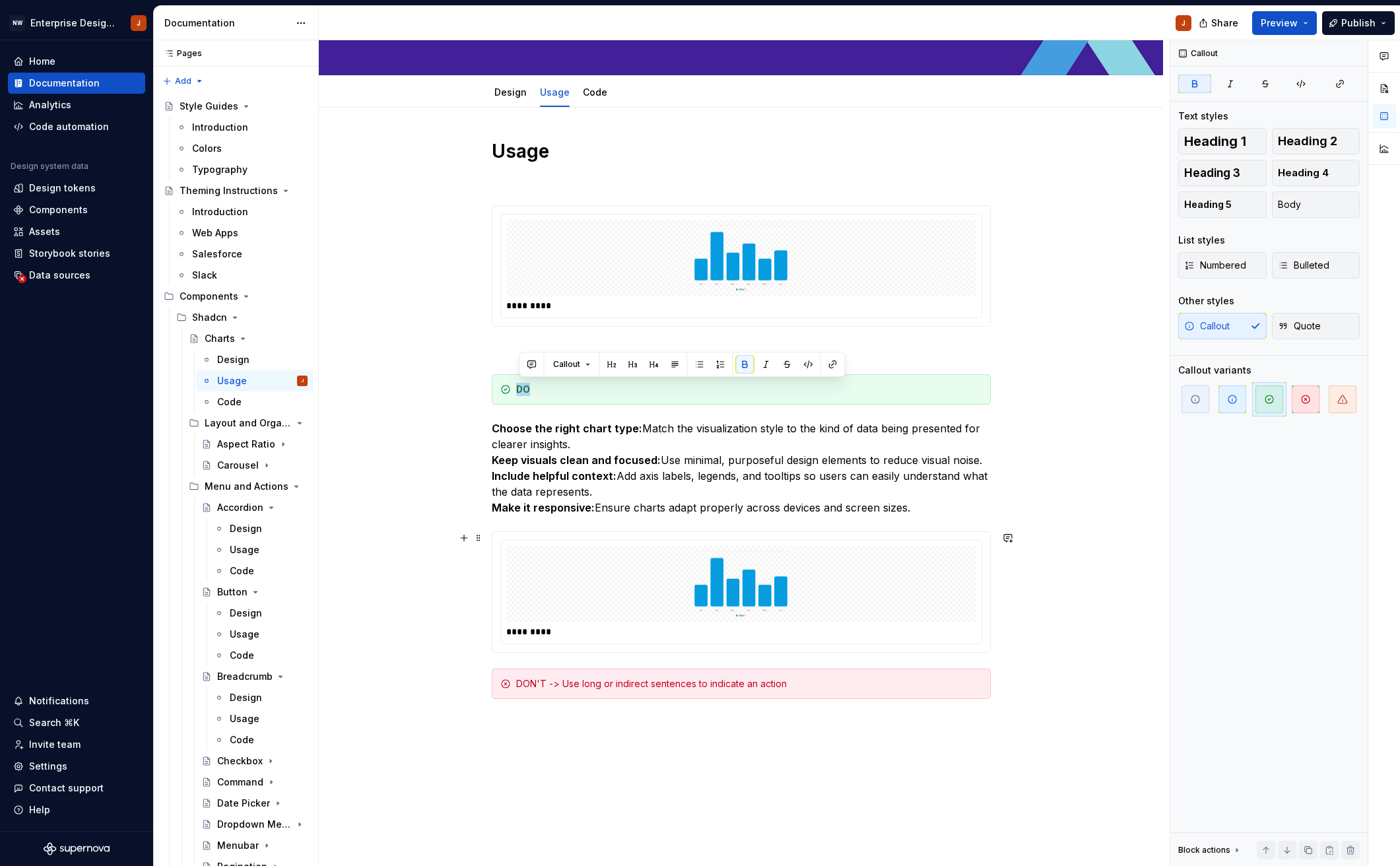
scroll to position [98, 0]
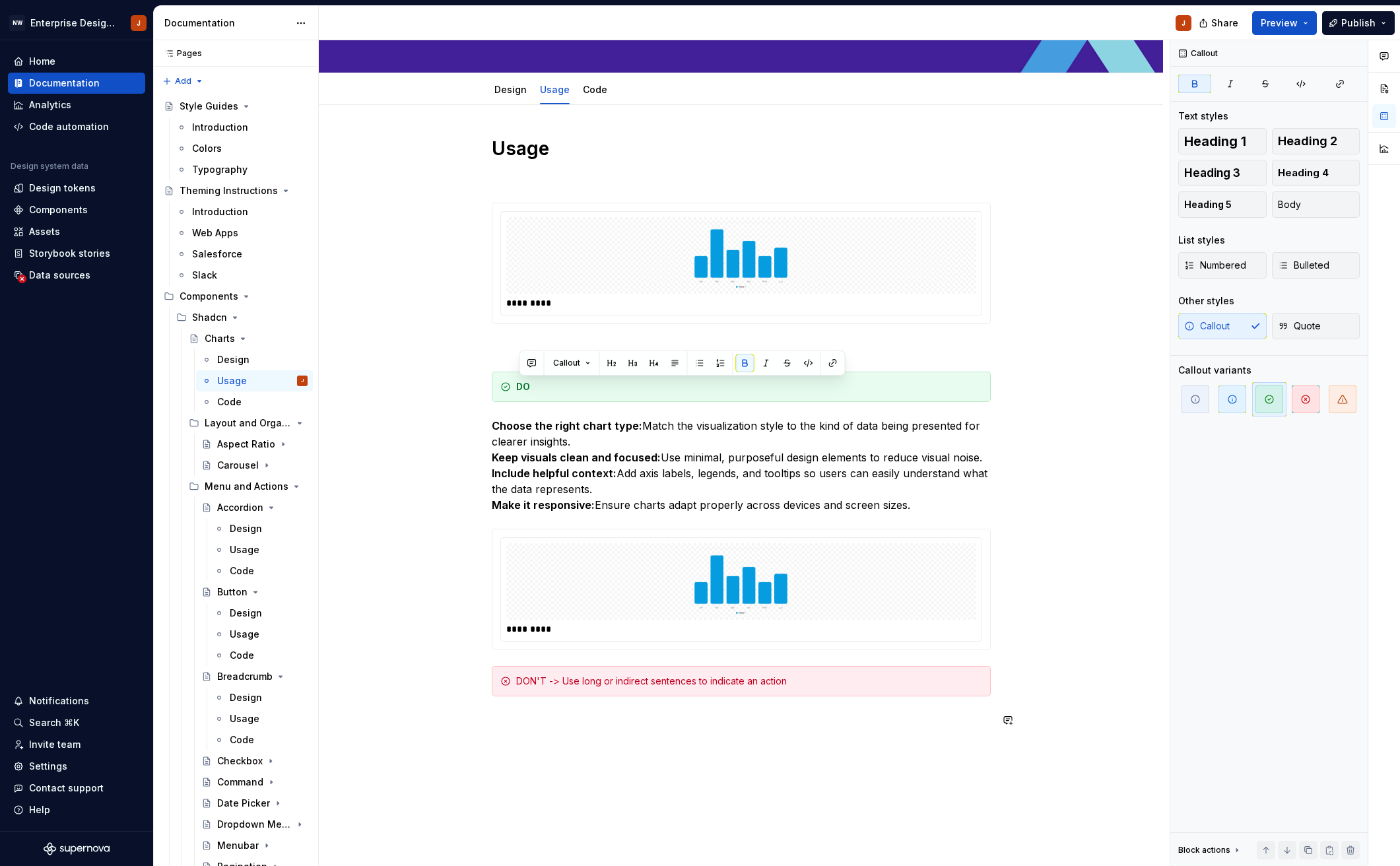
click at [529, 709] on div "Usage ********* DO Choose the right chart type: Match the visualization style t…" at bounding box center [741, 444] width 499 height 615
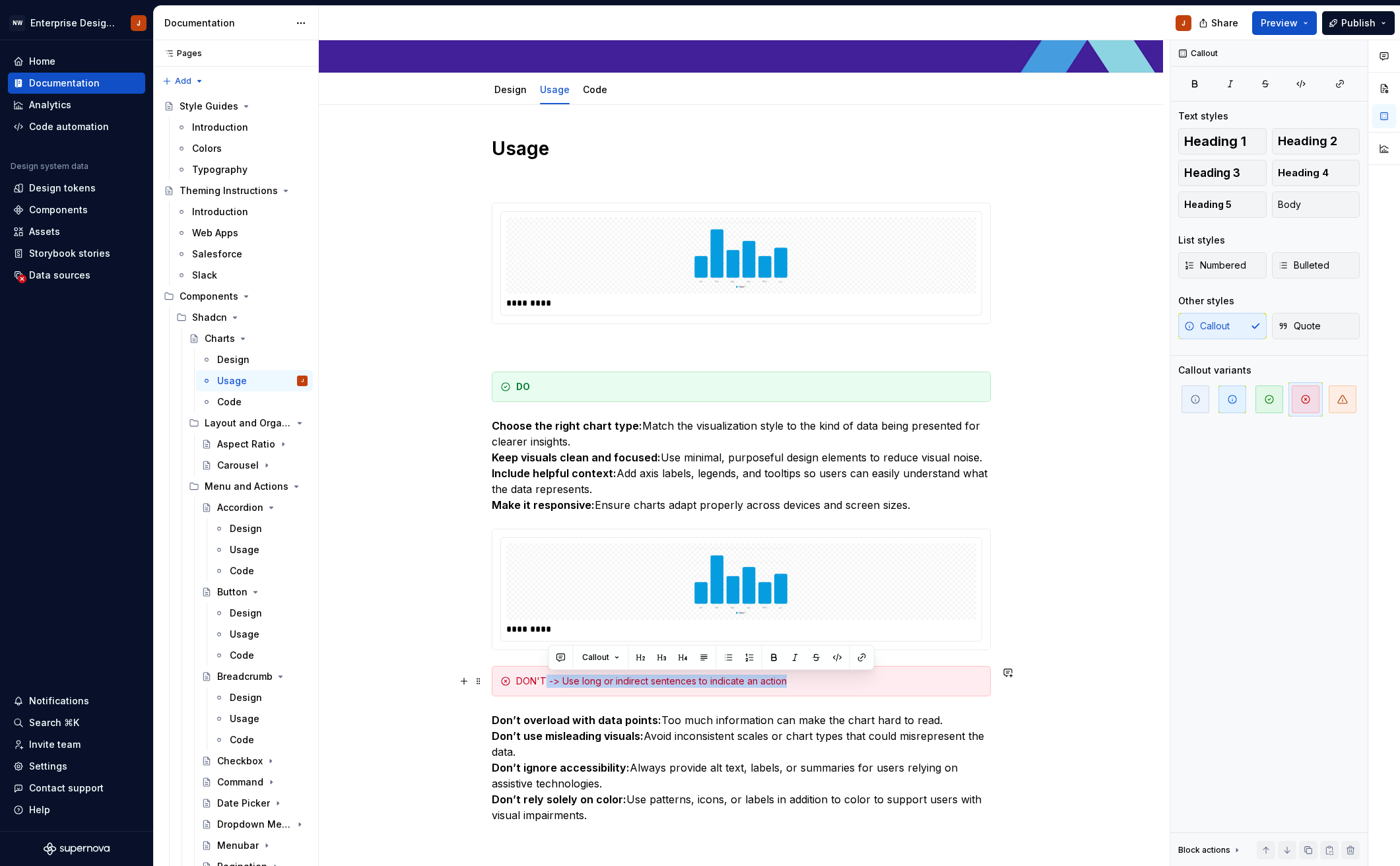
drag, startPoint x: 547, startPoint y: 682, endPoint x: 548, endPoint y: 696, distance: 14.0
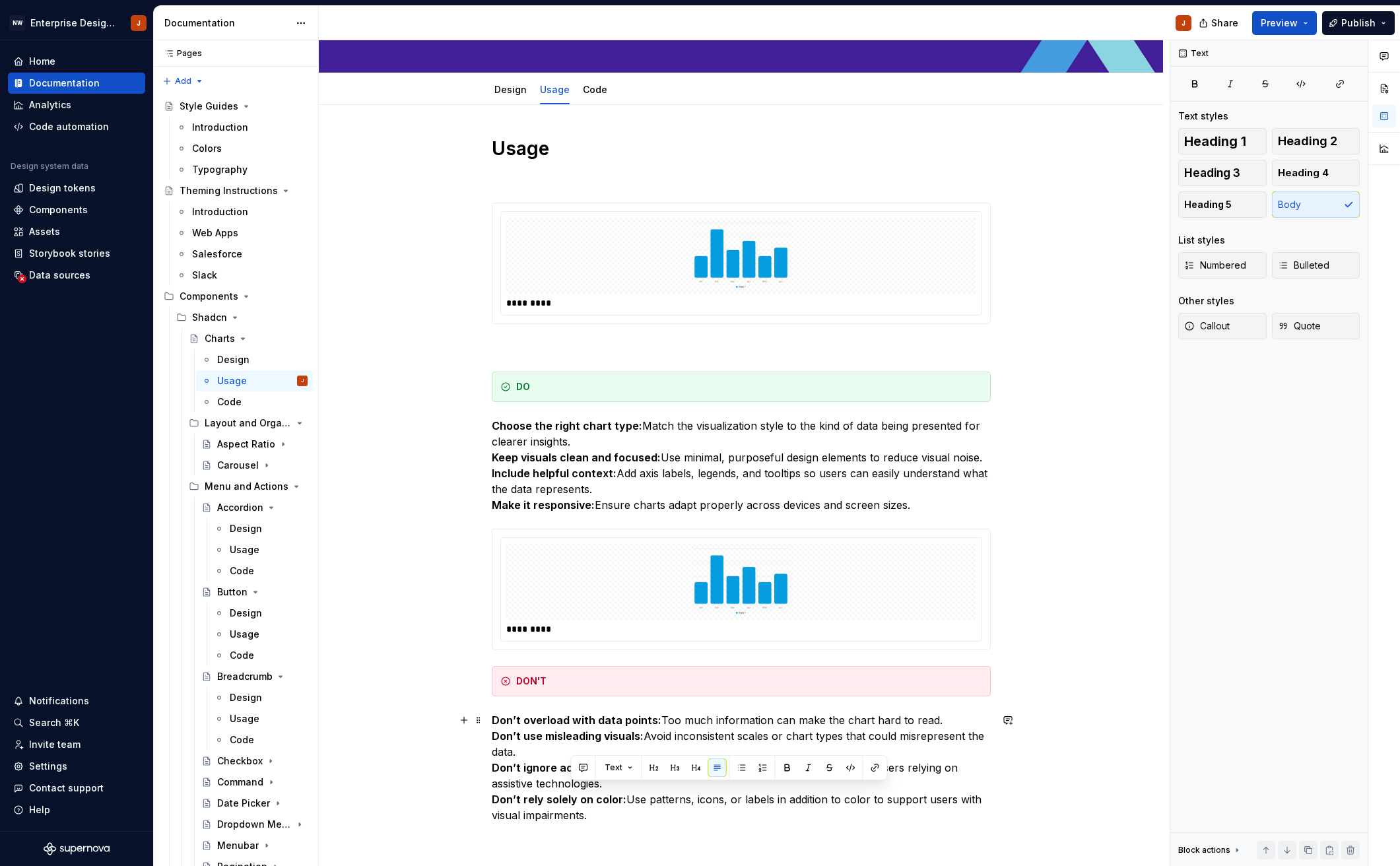
scroll to position [105, 0]
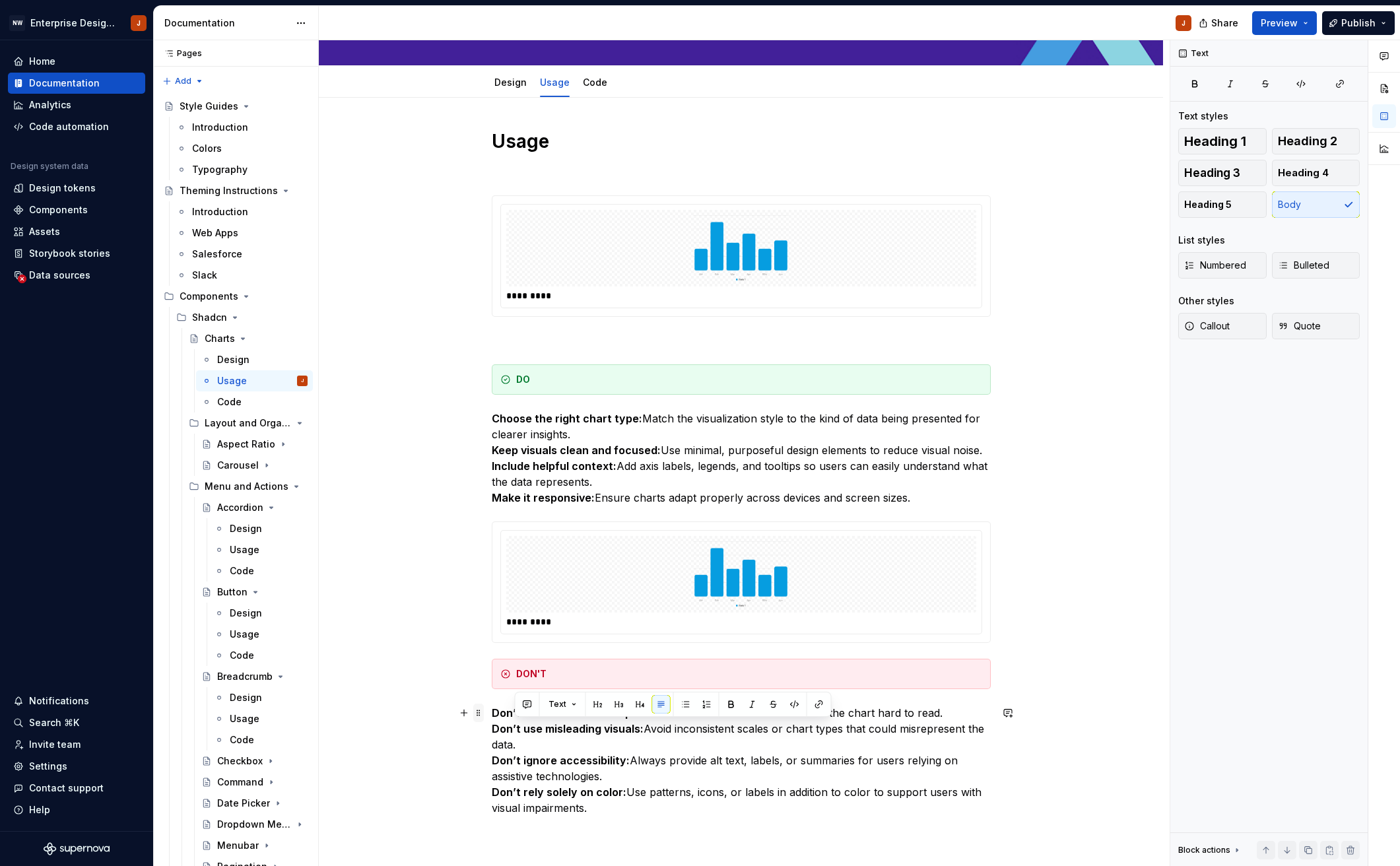
drag, startPoint x: 593, startPoint y: 813, endPoint x: 486, endPoint y: 720, distance: 141.8
click at [492, 720] on div "Usage ********* DO Choose the right chart type: Match the visualization style t…" at bounding box center [741, 492] width 499 height 726
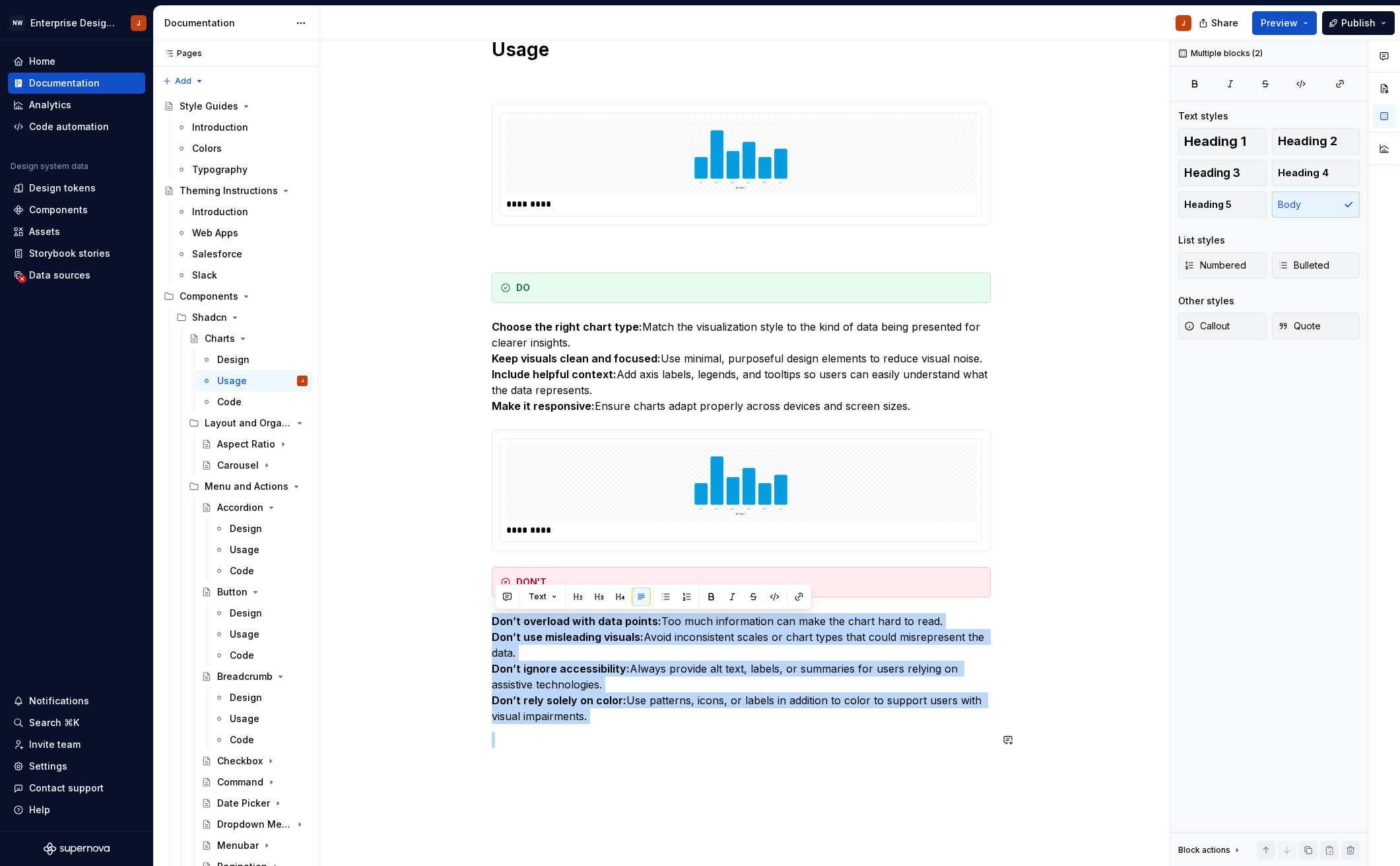
drag, startPoint x: 495, startPoint y: 713, endPoint x: 612, endPoint y: 789, distance: 139.5
click at [608, 802] on div "Usage ********* DO Choose the right chart type: Match the visualization style t…" at bounding box center [740, 514] width 844 height 1017
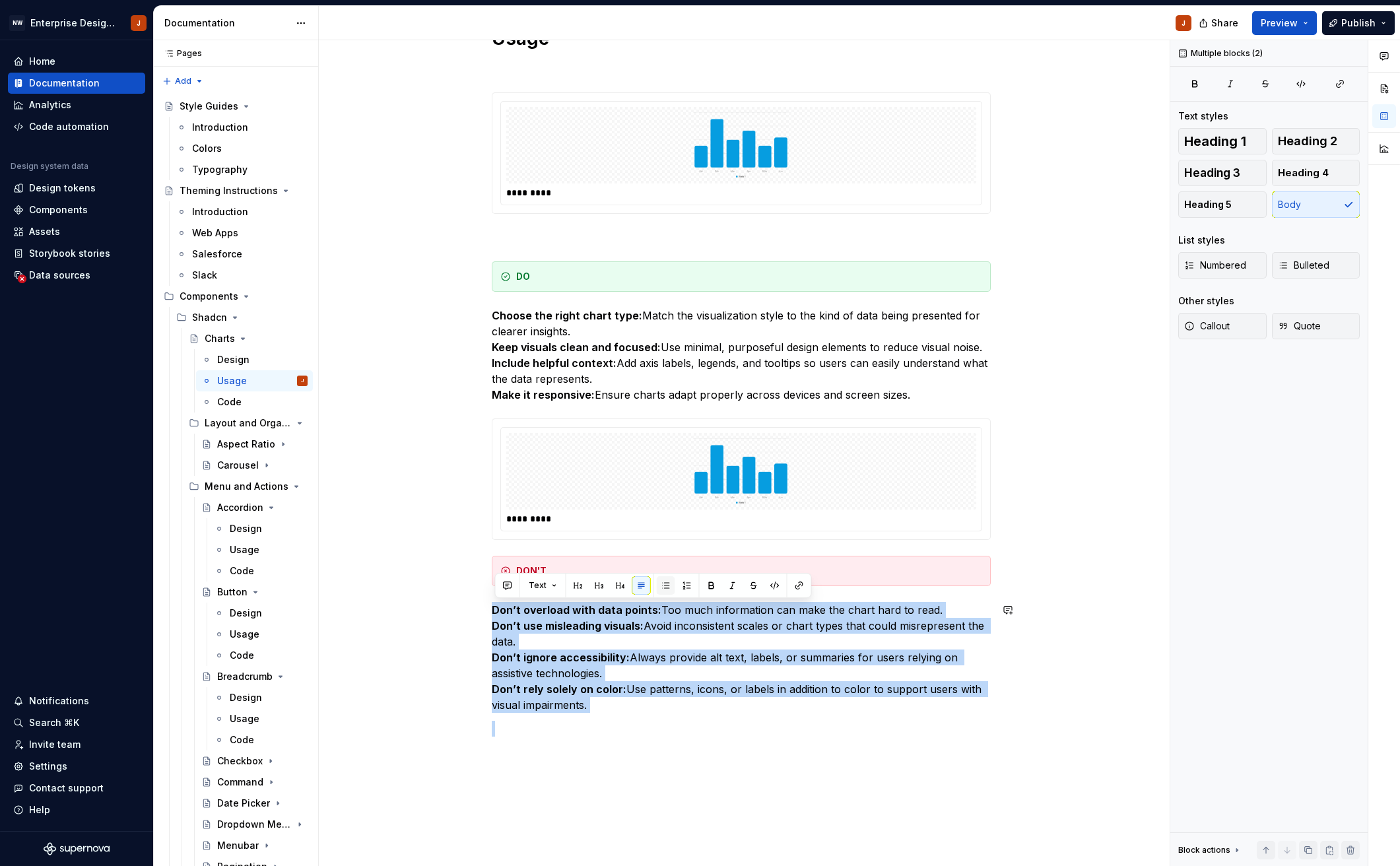
click at [664, 585] on button "button" at bounding box center [666, 585] width 18 height 18
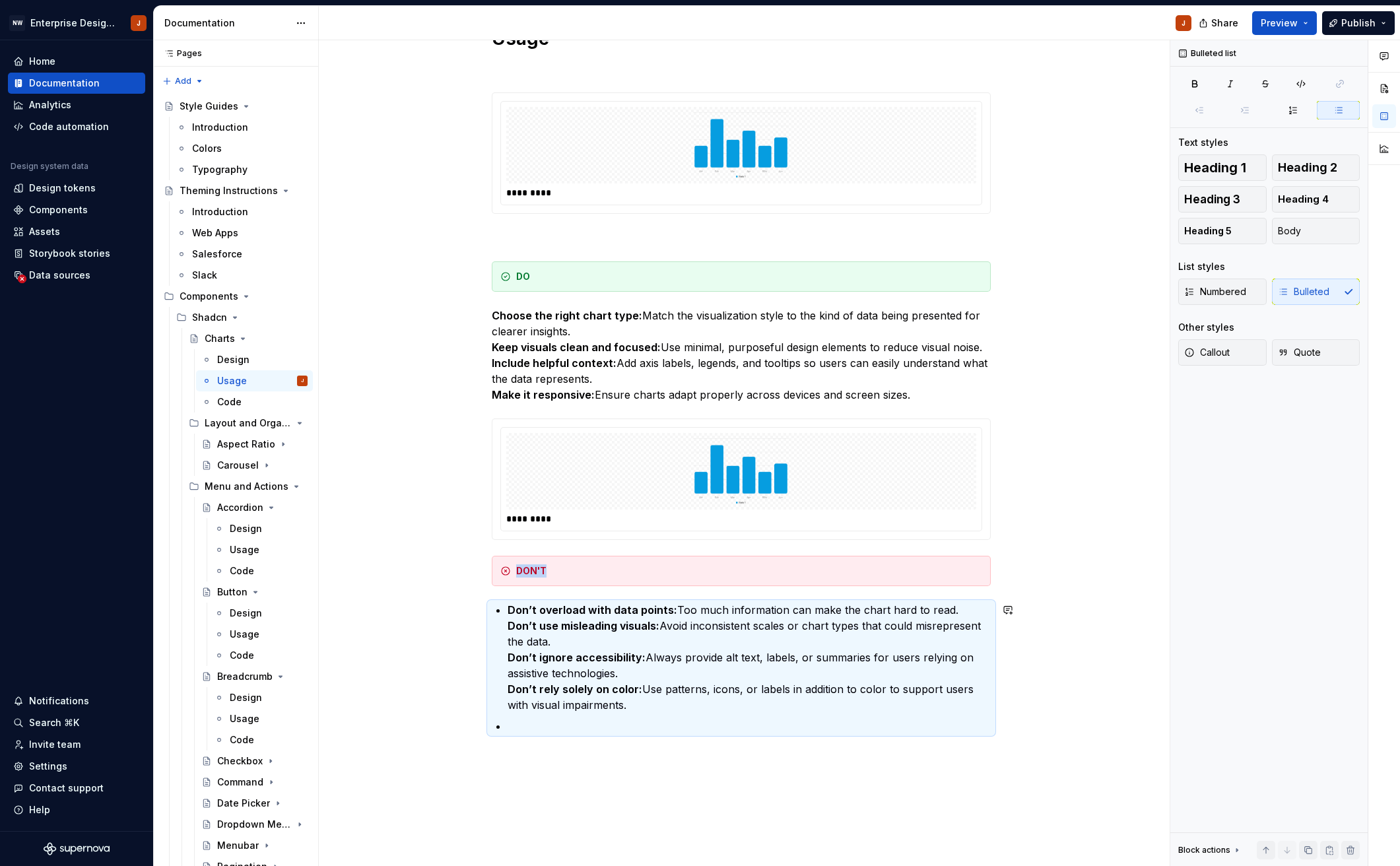
scroll to position [5, 0]
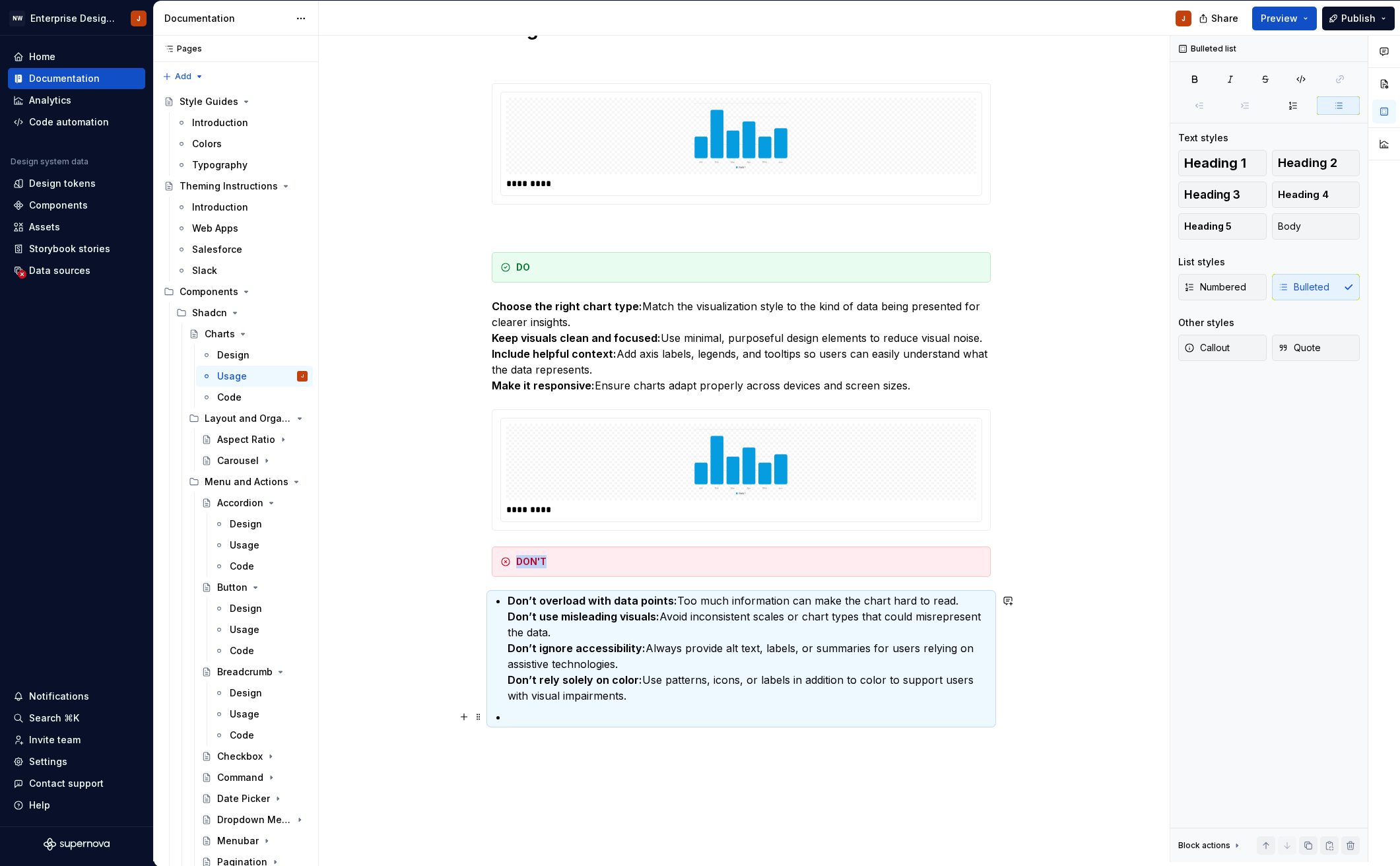
click at [511, 714] on p at bounding box center [749, 716] width 483 height 16
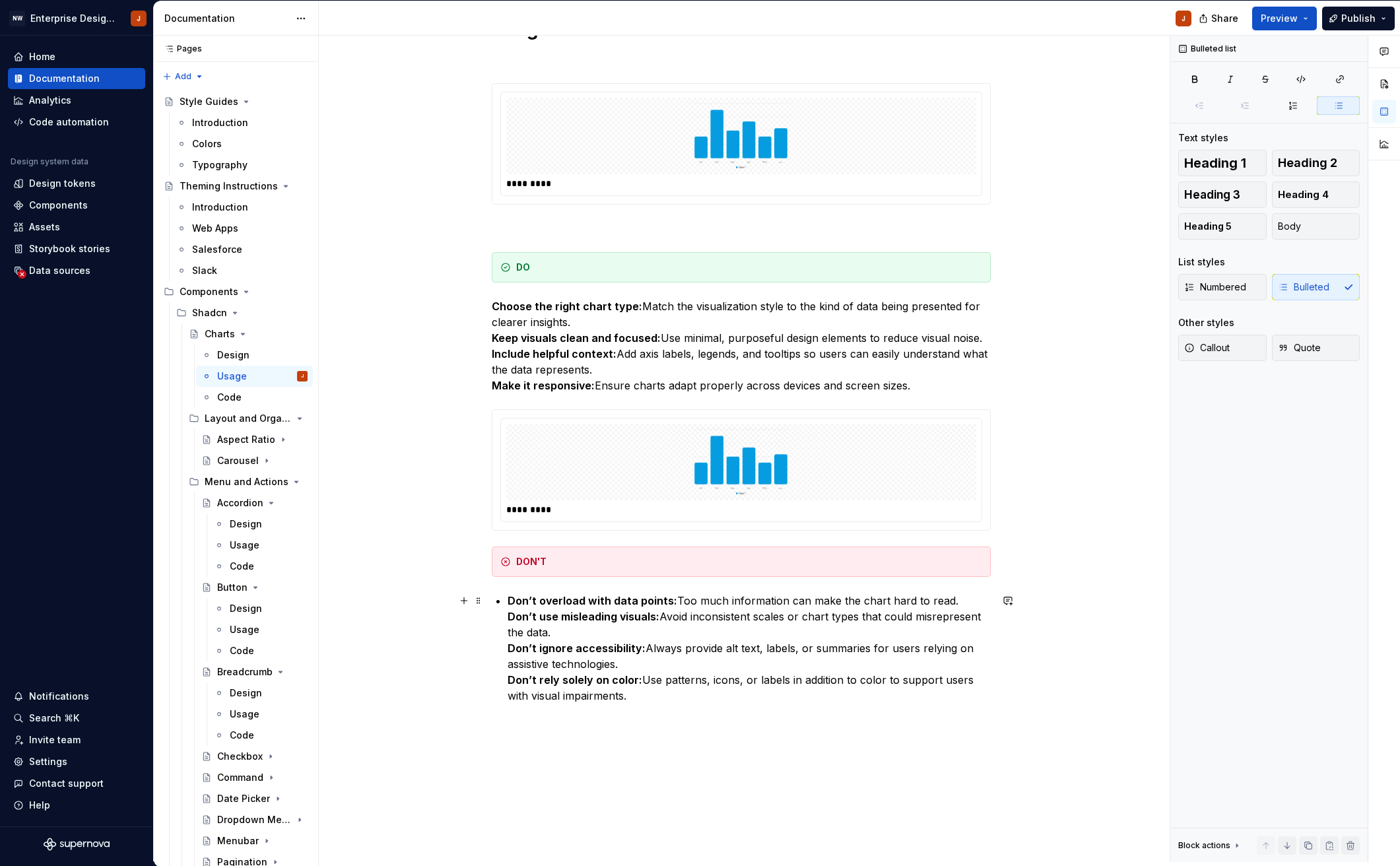
click at [507, 619] on div "Usage ********* DO Choose the right chart type: Match the visualization style t…" at bounding box center [741, 360] width 499 height 686
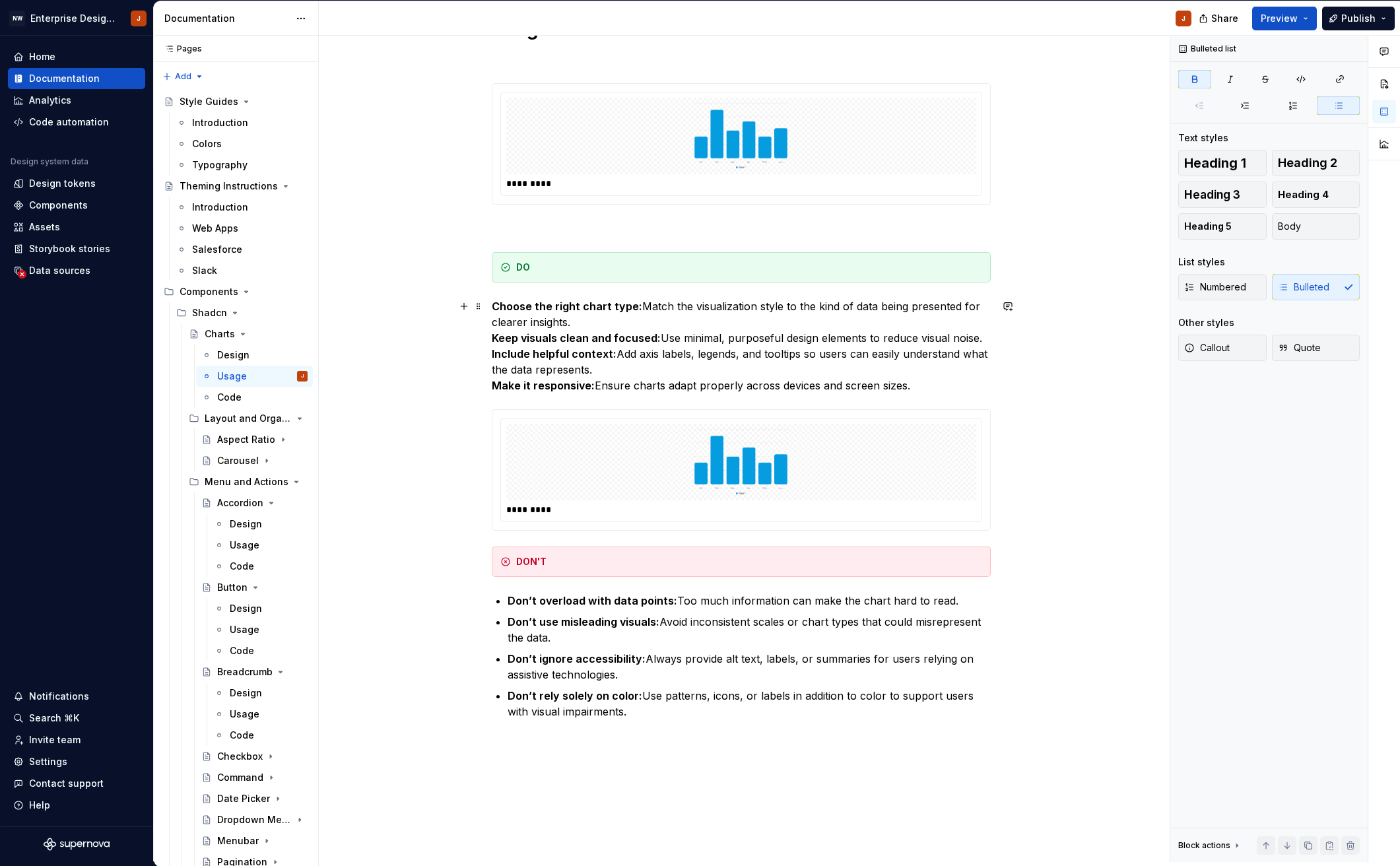
click at [510, 337] on strong "Keep visuals clean and focused:" at bounding box center [576, 338] width 169 height 13
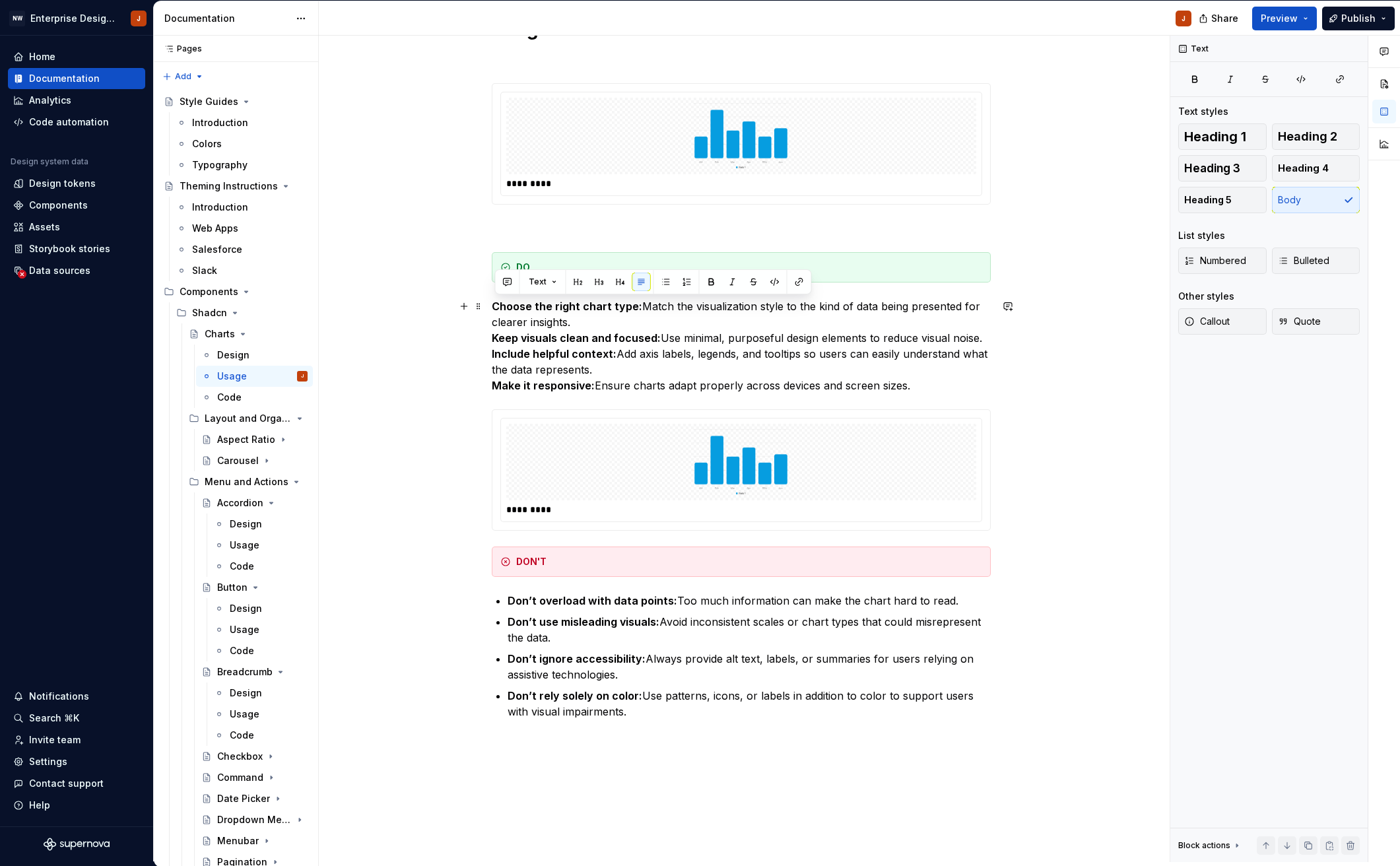
drag, startPoint x: 495, startPoint y: 310, endPoint x: 931, endPoint y: 388, distance: 442.9
click at [931, 388] on p "Choose the right chart type: Match the visualization style to the kind of data …" at bounding box center [741, 345] width 499 height 95
click at [666, 287] on button "button" at bounding box center [666, 282] width 18 height 18
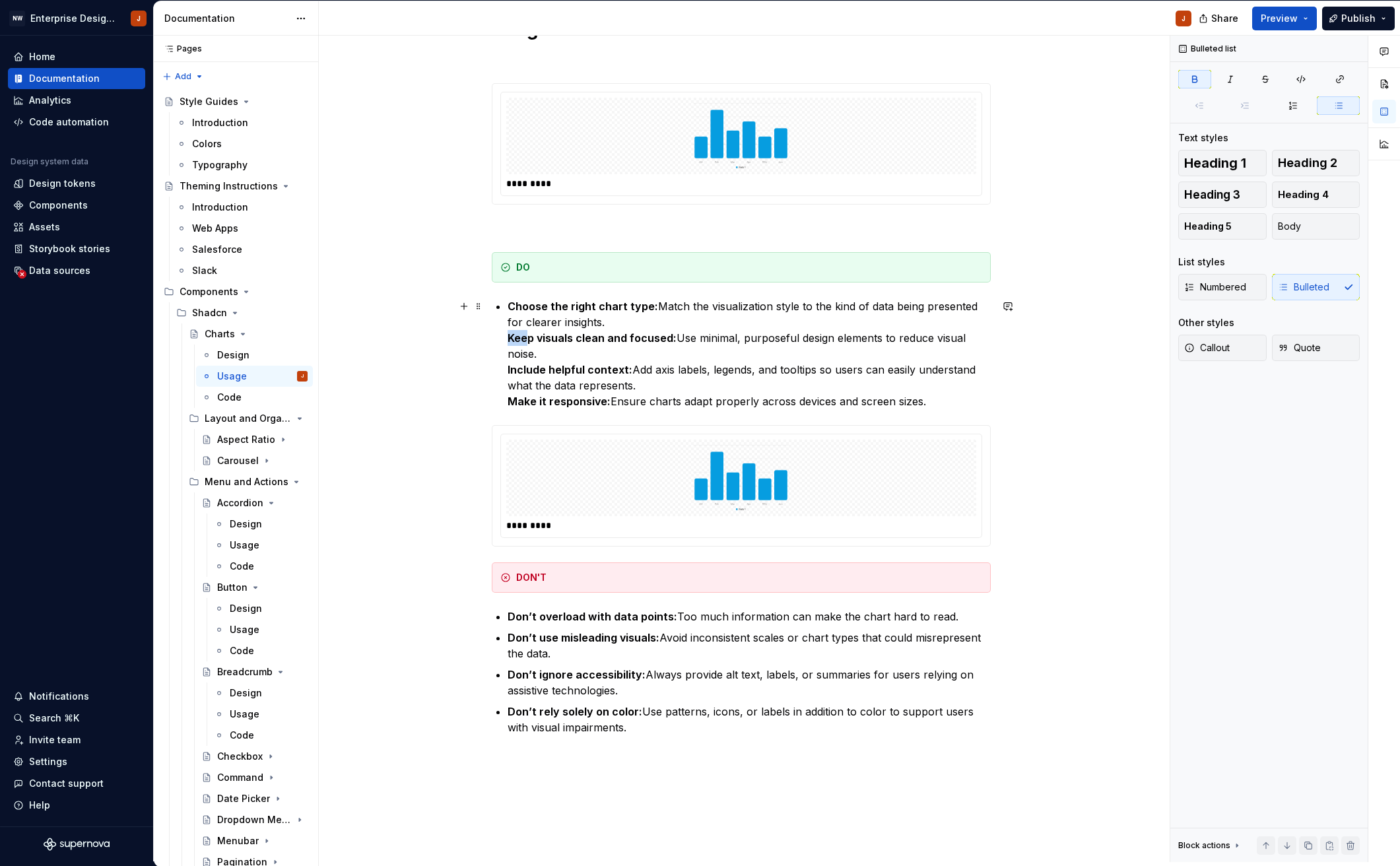
click at [509, 339] on div "Usage ********* DO Choose the right chart type: Match the visualization style t…" at bounding box center [741, 376] width 499 height 718
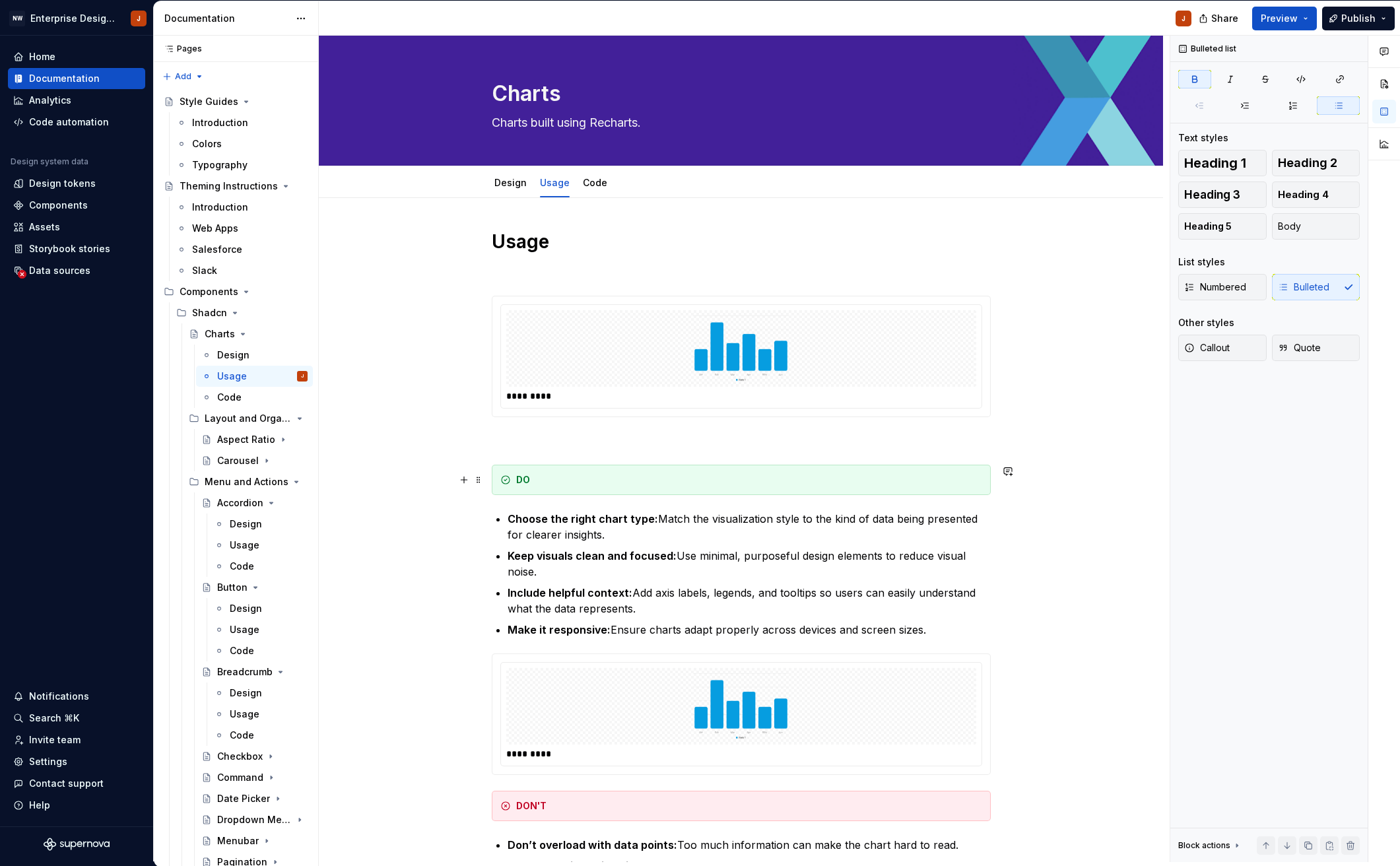
scroll to position [0, 0]
click at [231, 439] on div "Aspect Ratio" at bounding box center [236, 440] width 38 height 13
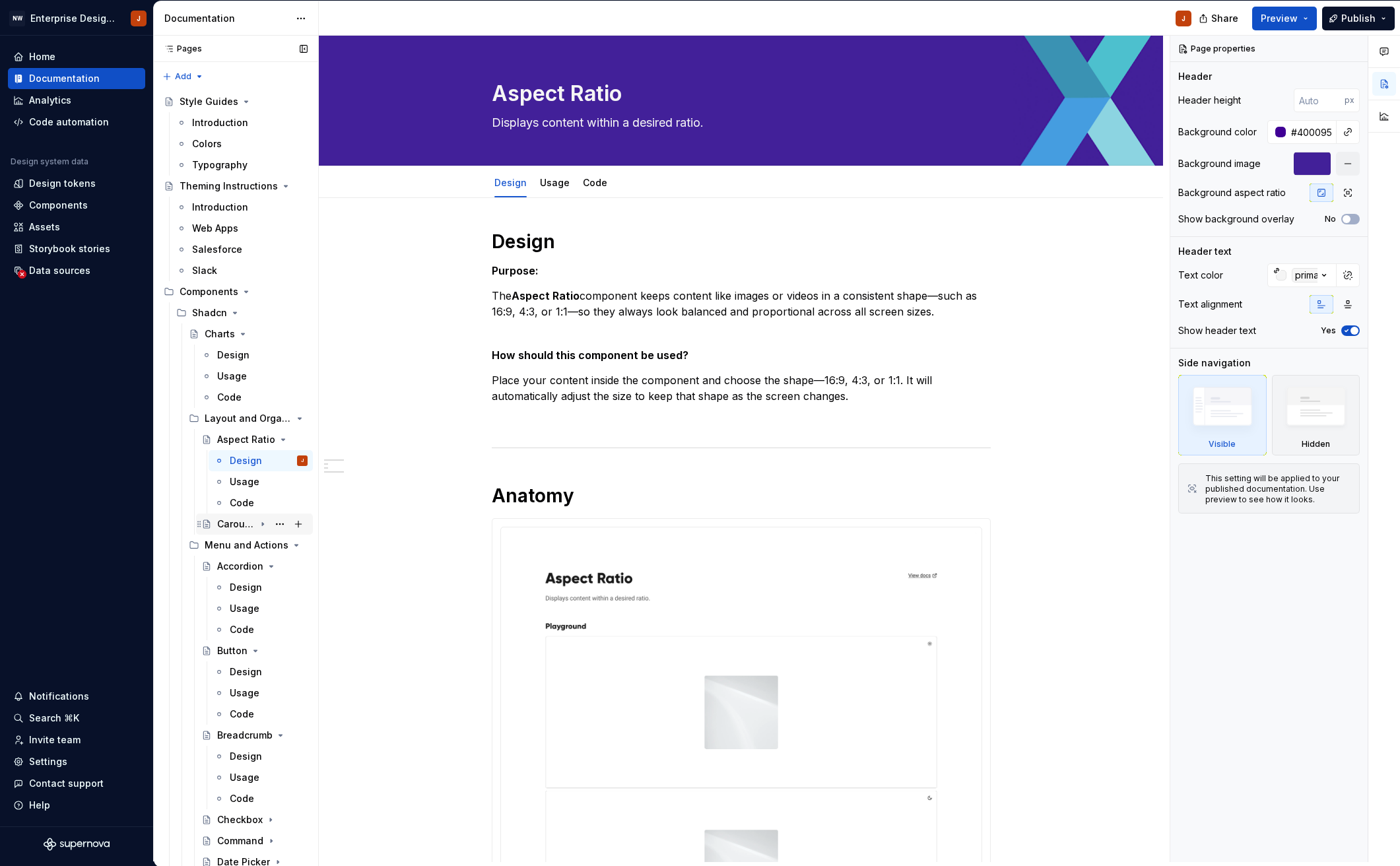
click at [239, 526] on div "Carousel" at bounding box center [236, 524] width 38 height 13
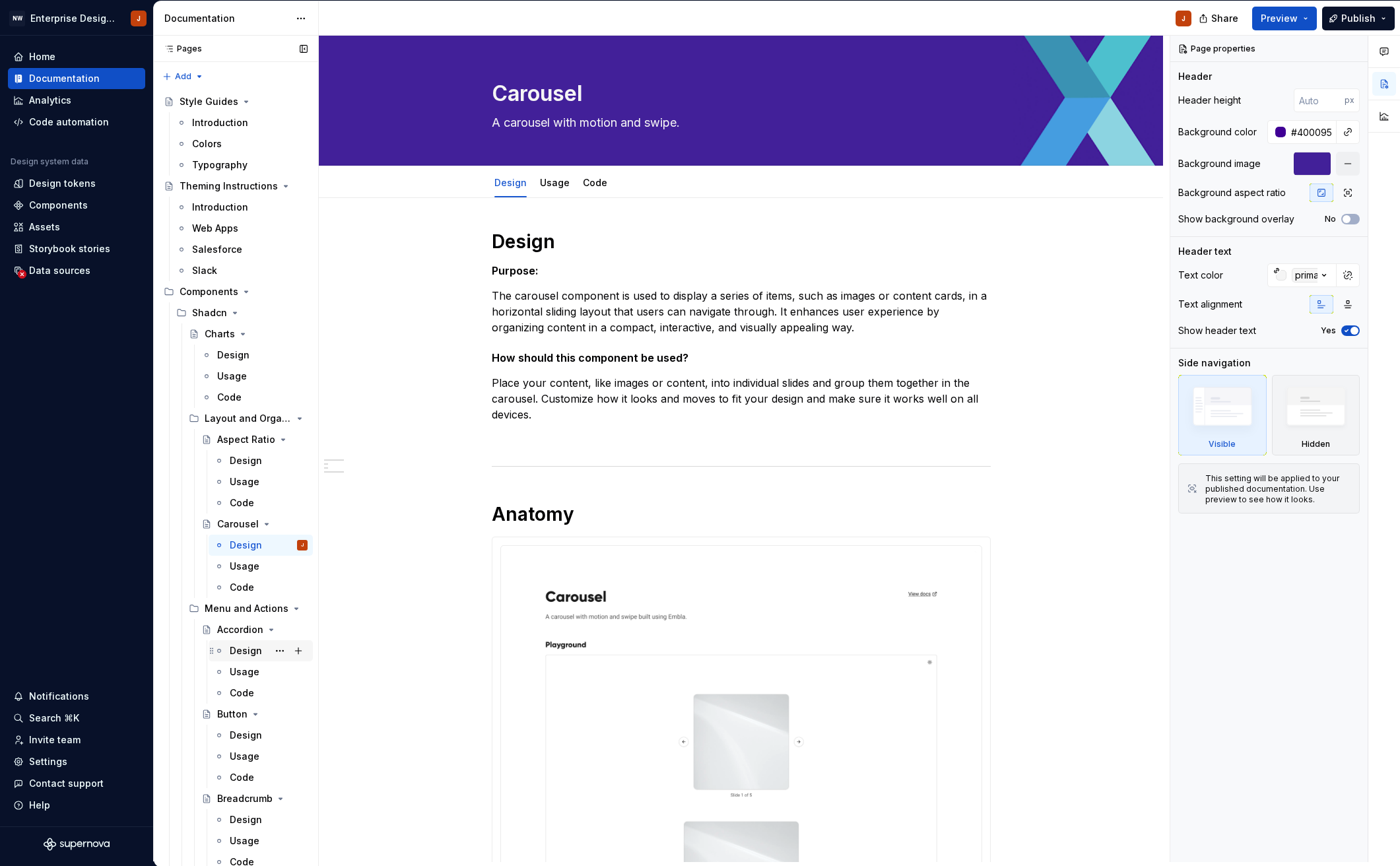
click at [239, 651] on div "Design" at bounding box center [245, 650] width 32 height 13
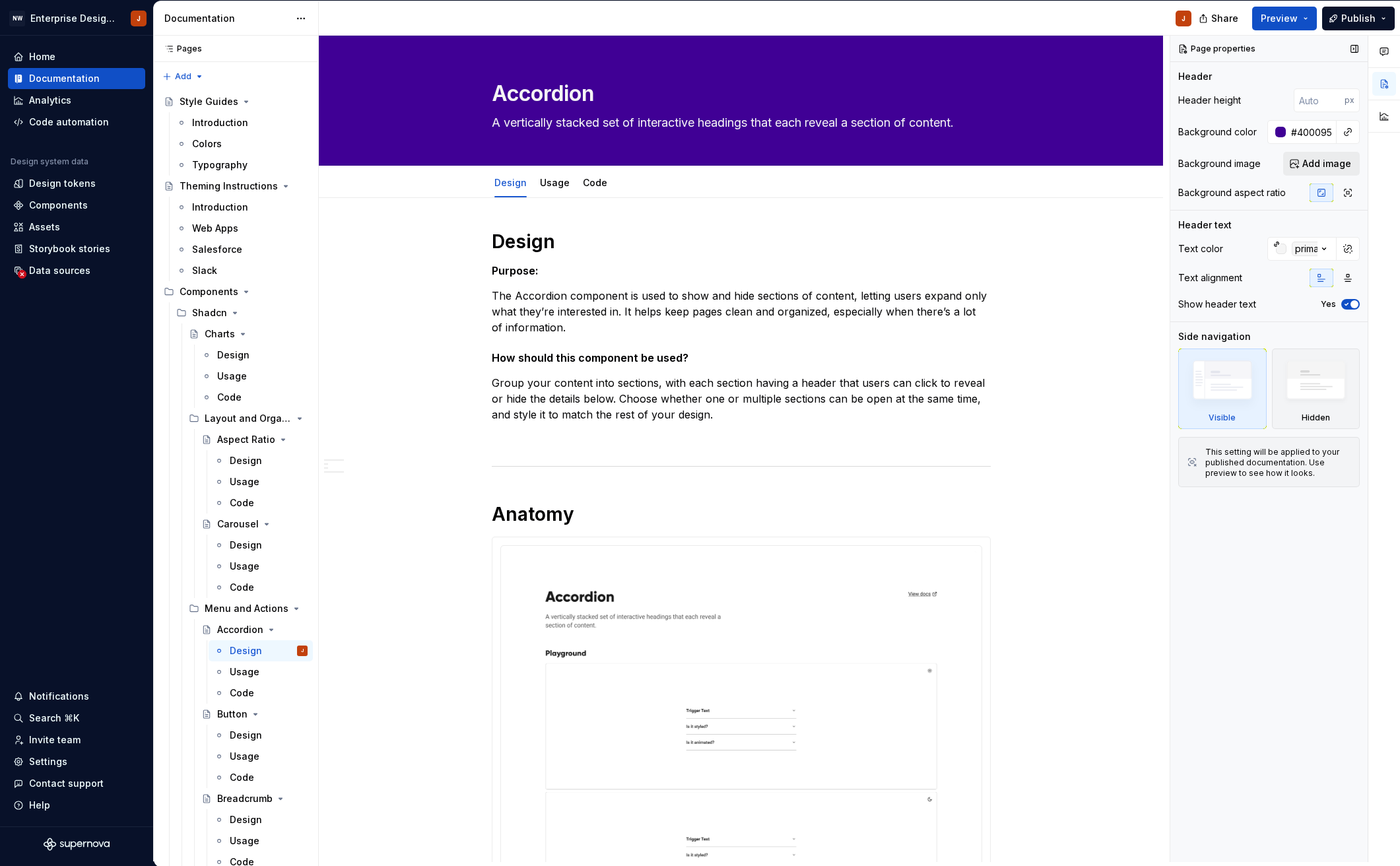
click at [1328, 163] on span "Add image" at bounding box center [1326, 164] width 49 height 13
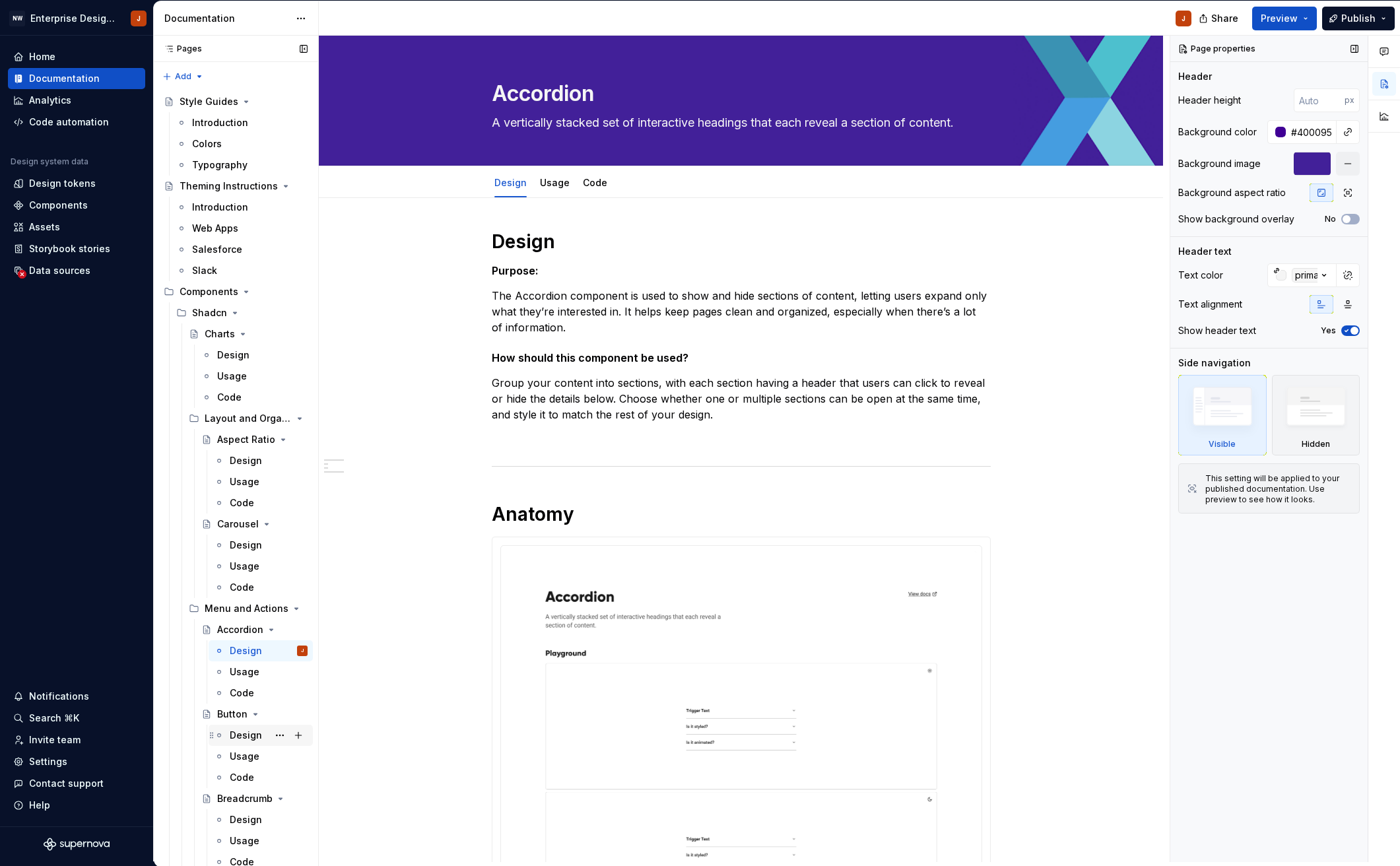
click at [250, 737] on div "Design" at bounding box center [245, 735] width 32 height 13
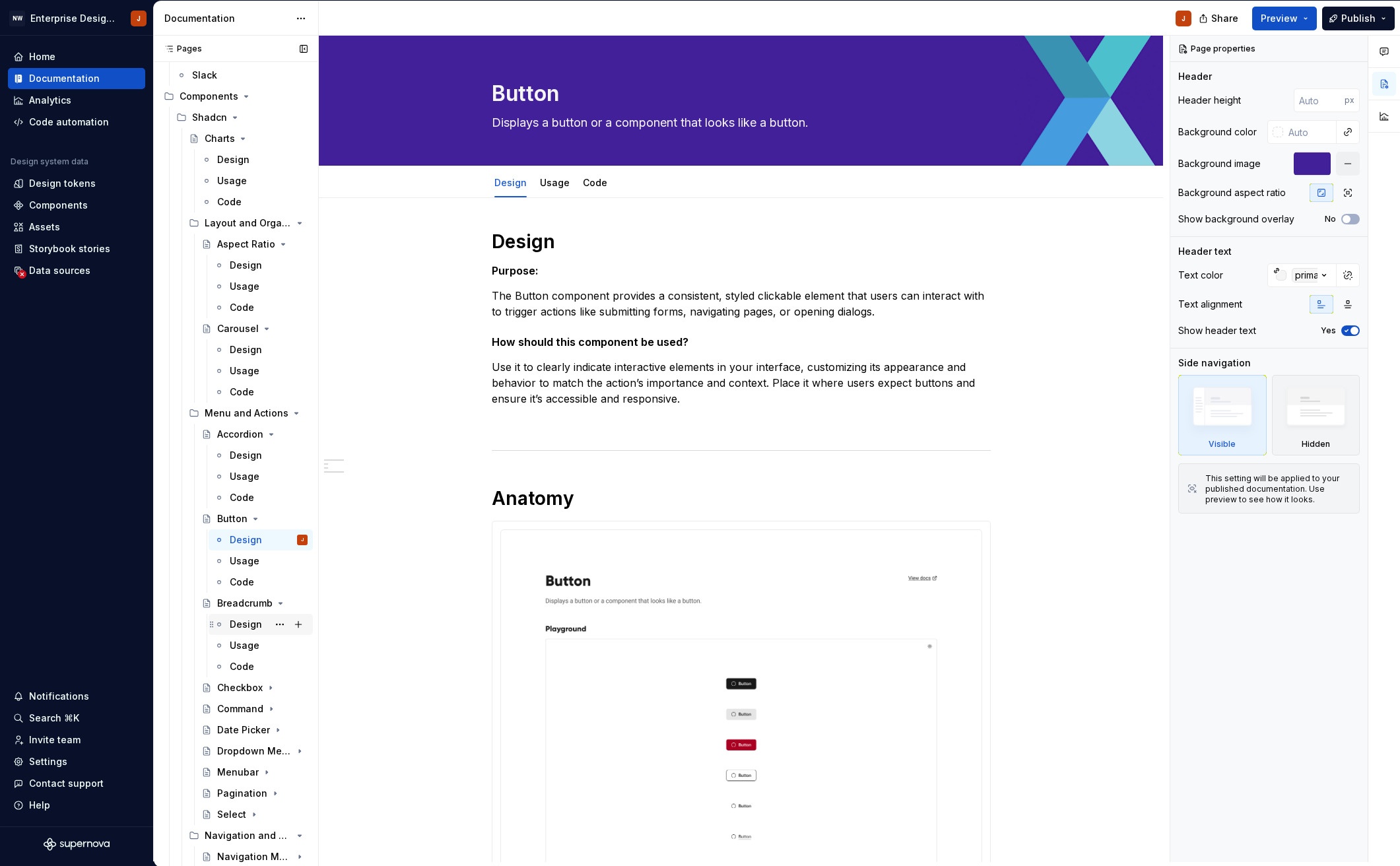
scroll to position [197, 0]
click at [238, 620] on div "Design" at bounding box center [245, 622] width 32 height 13
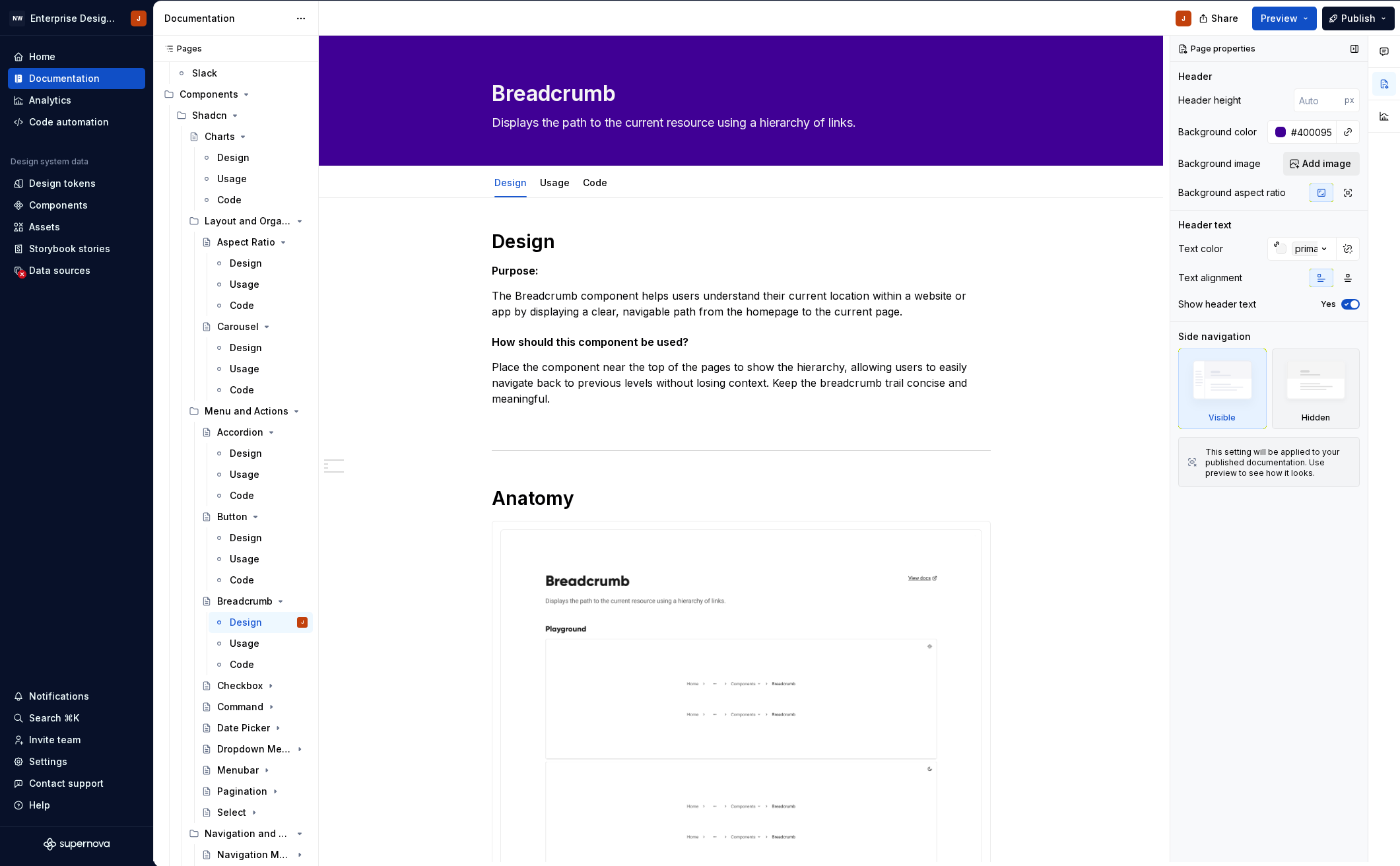
click at [1328, 165] on span "Add image" at bounding box center [1326, 164] width 49 height 13
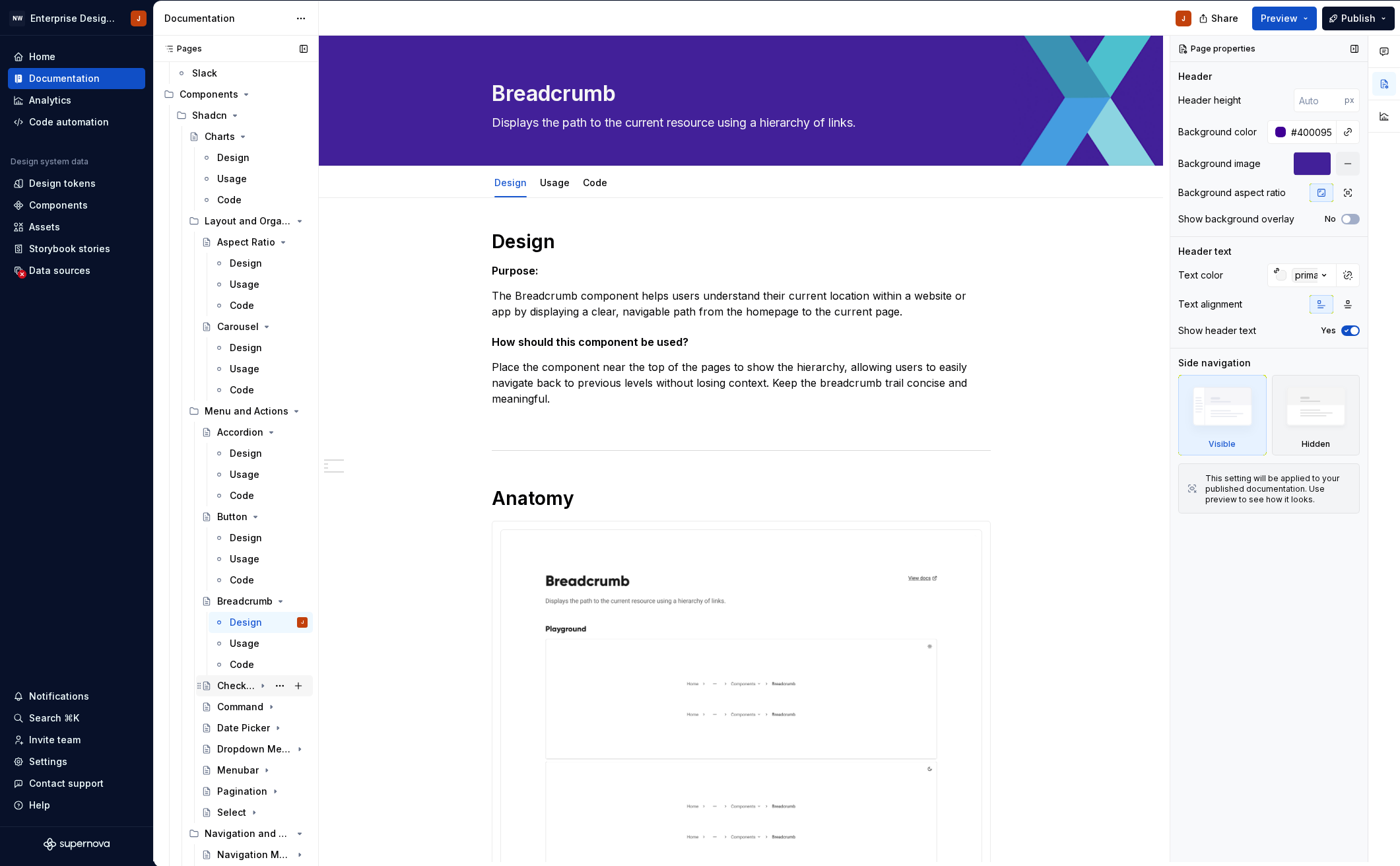
click at [242, 684] on div "Checkbox" at bounding box center [236, 686] width 38 height 13
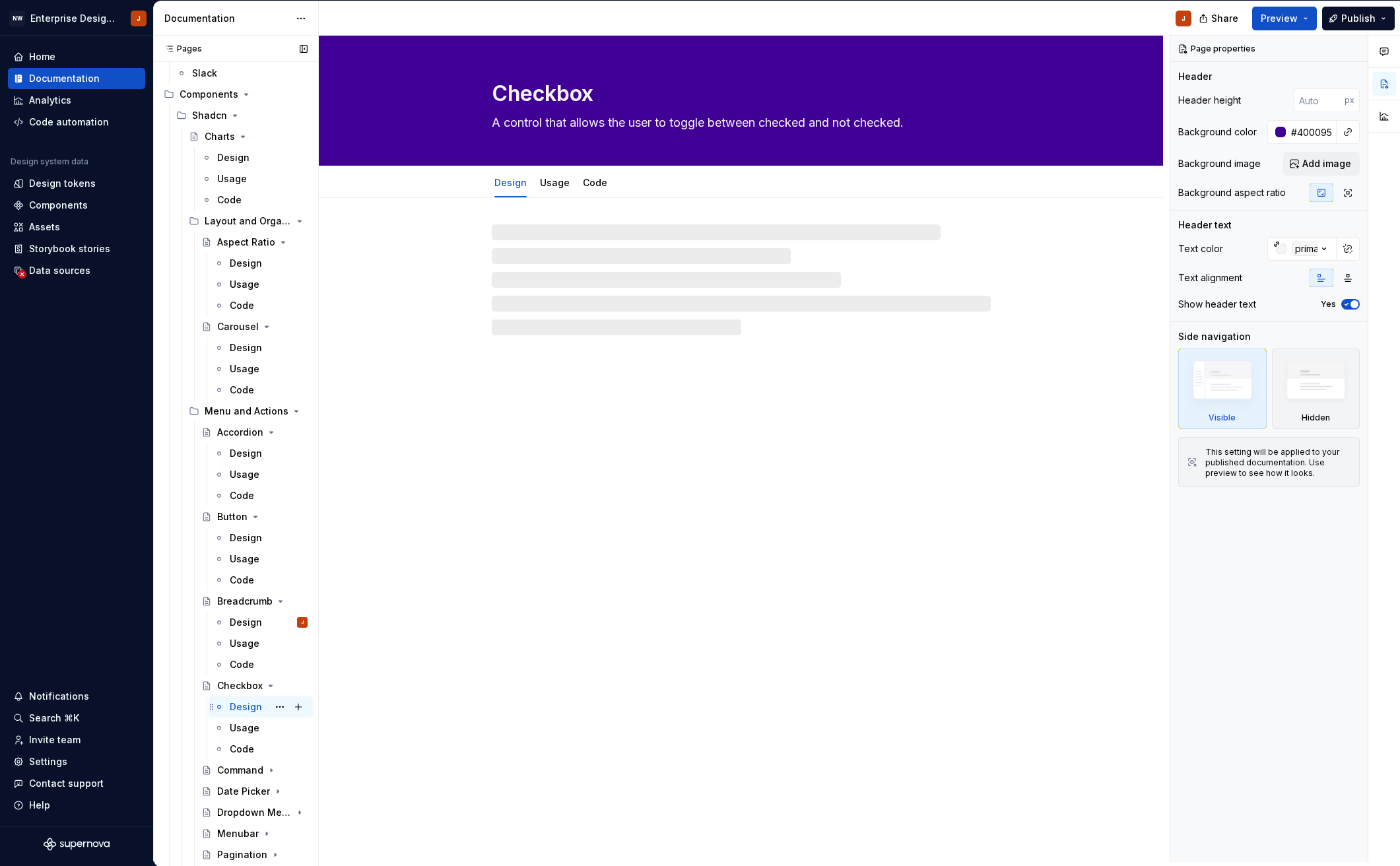
click at [242, 707] on div "Design" at bounding box center [245, 707] width 32 height 13
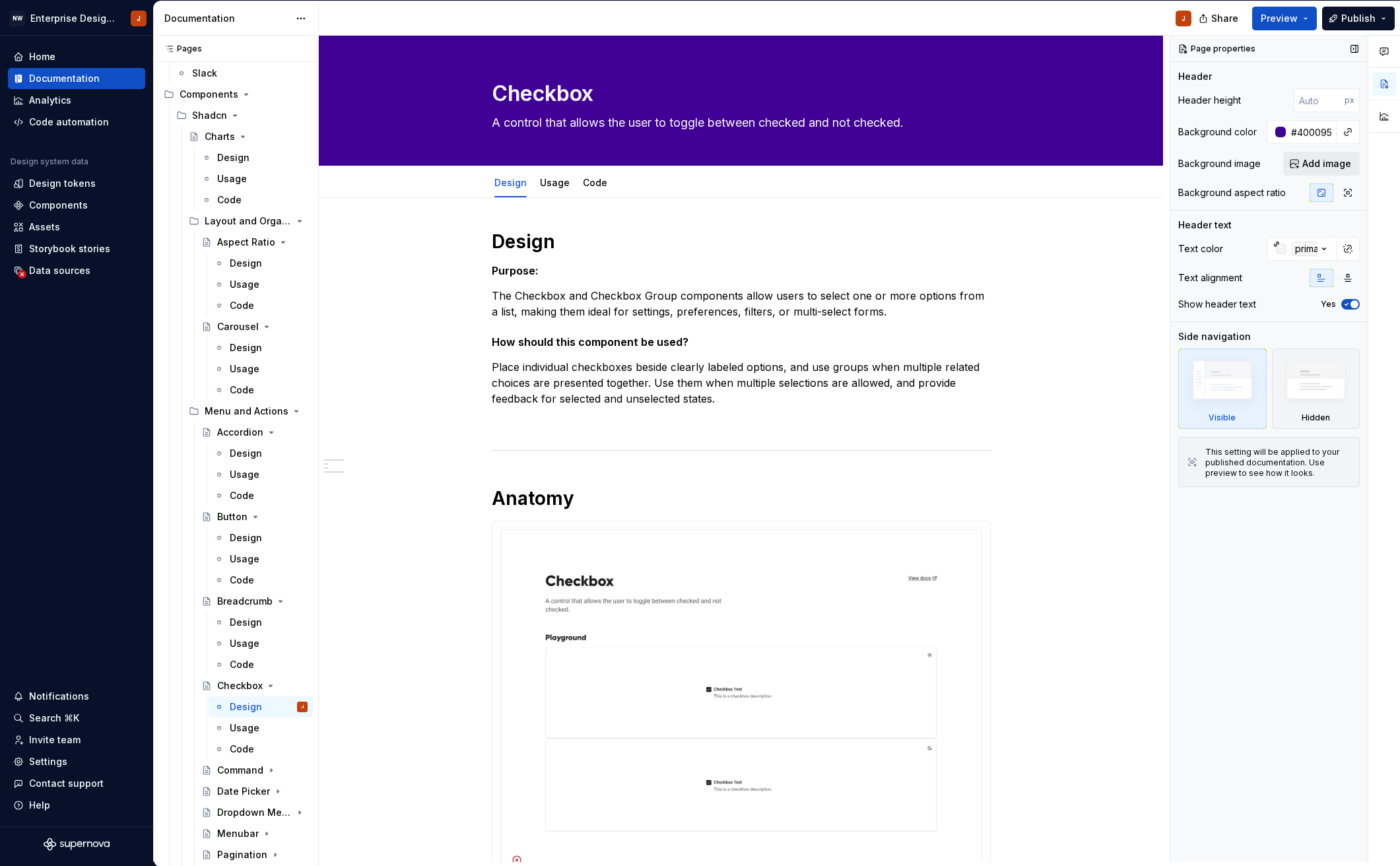
click at [1307, 162] on span "Add image" at bounding box center [1326, 164] width 49 height 13
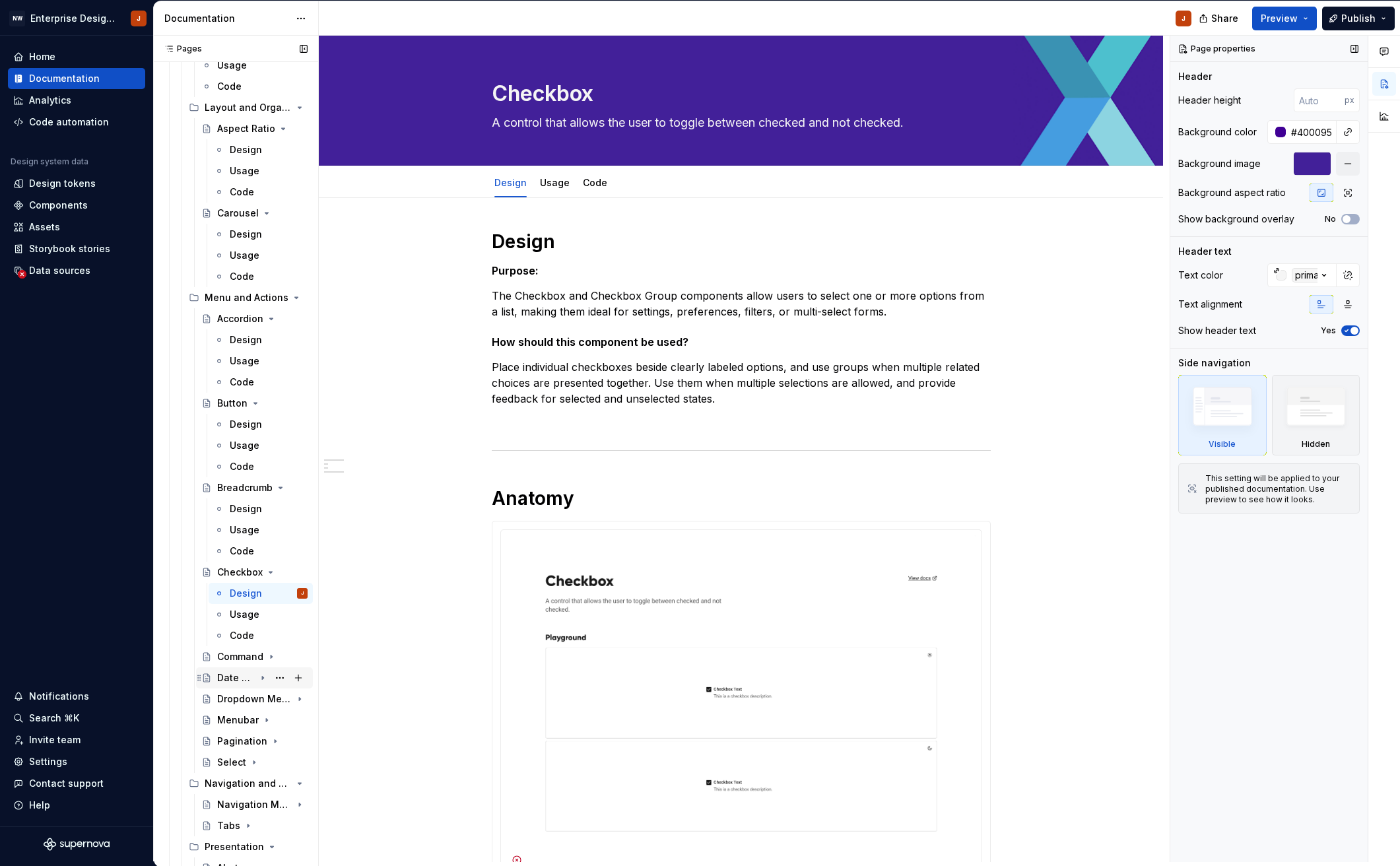
scroll to position [316, 0]
click at [244, 652] on div "Command" at bounding box center [236, 651] width 38 height 13
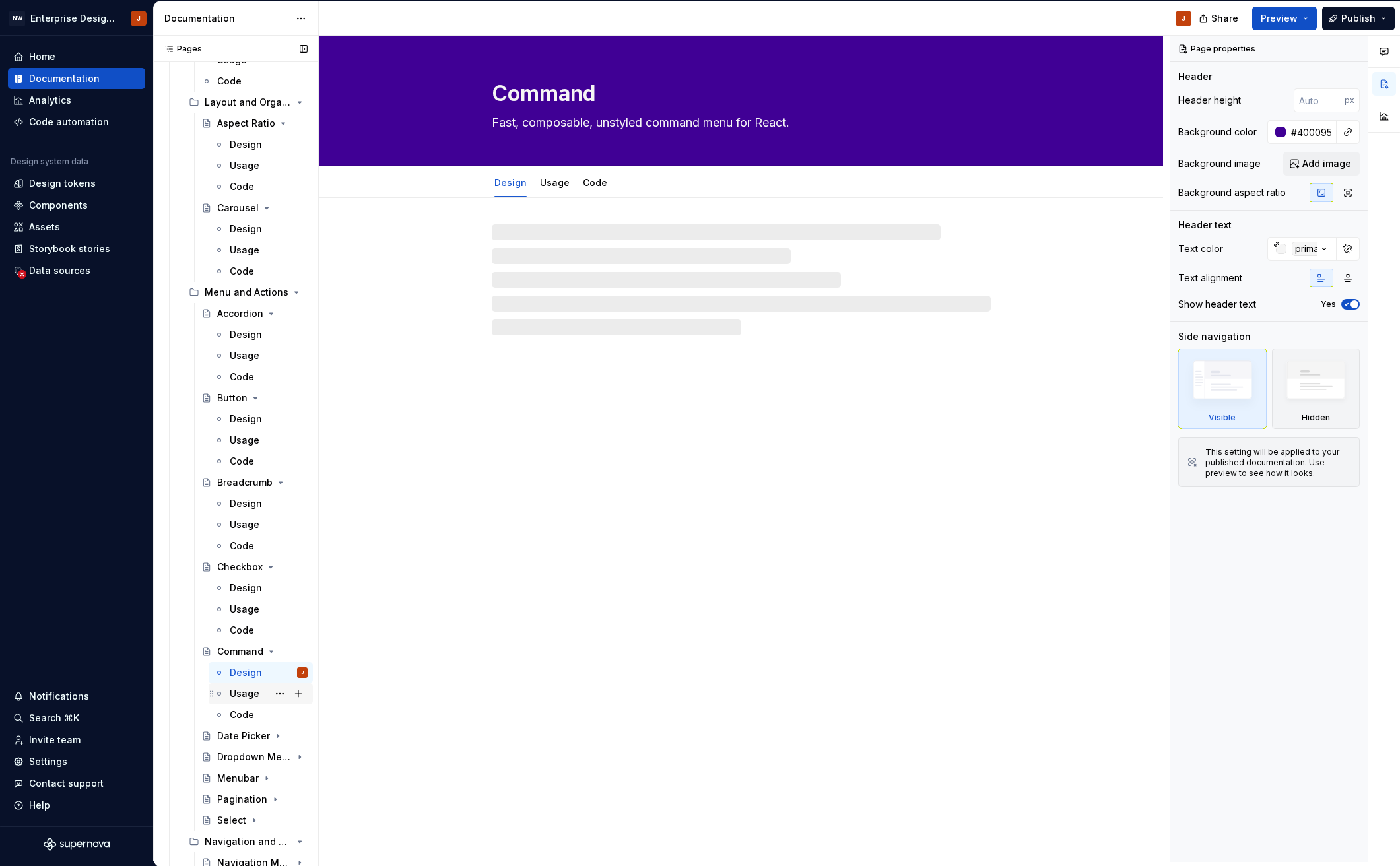
click at [247, 694] on div "Usage" at bounding box center [245, 693] width 30 height 13
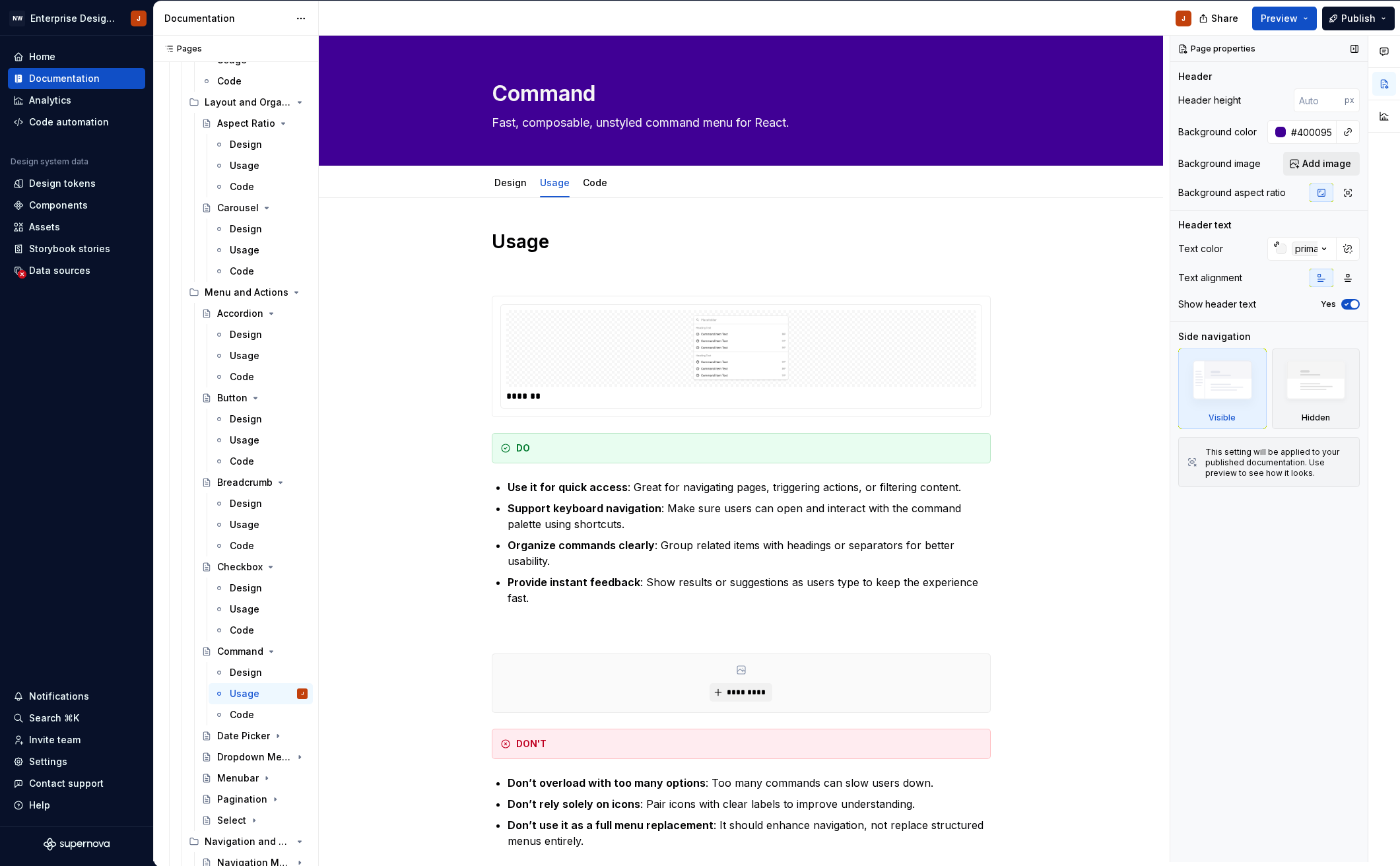
click at [1311, 164] on span "Add image" at bounding box center [1326, 164] width 49 height 13
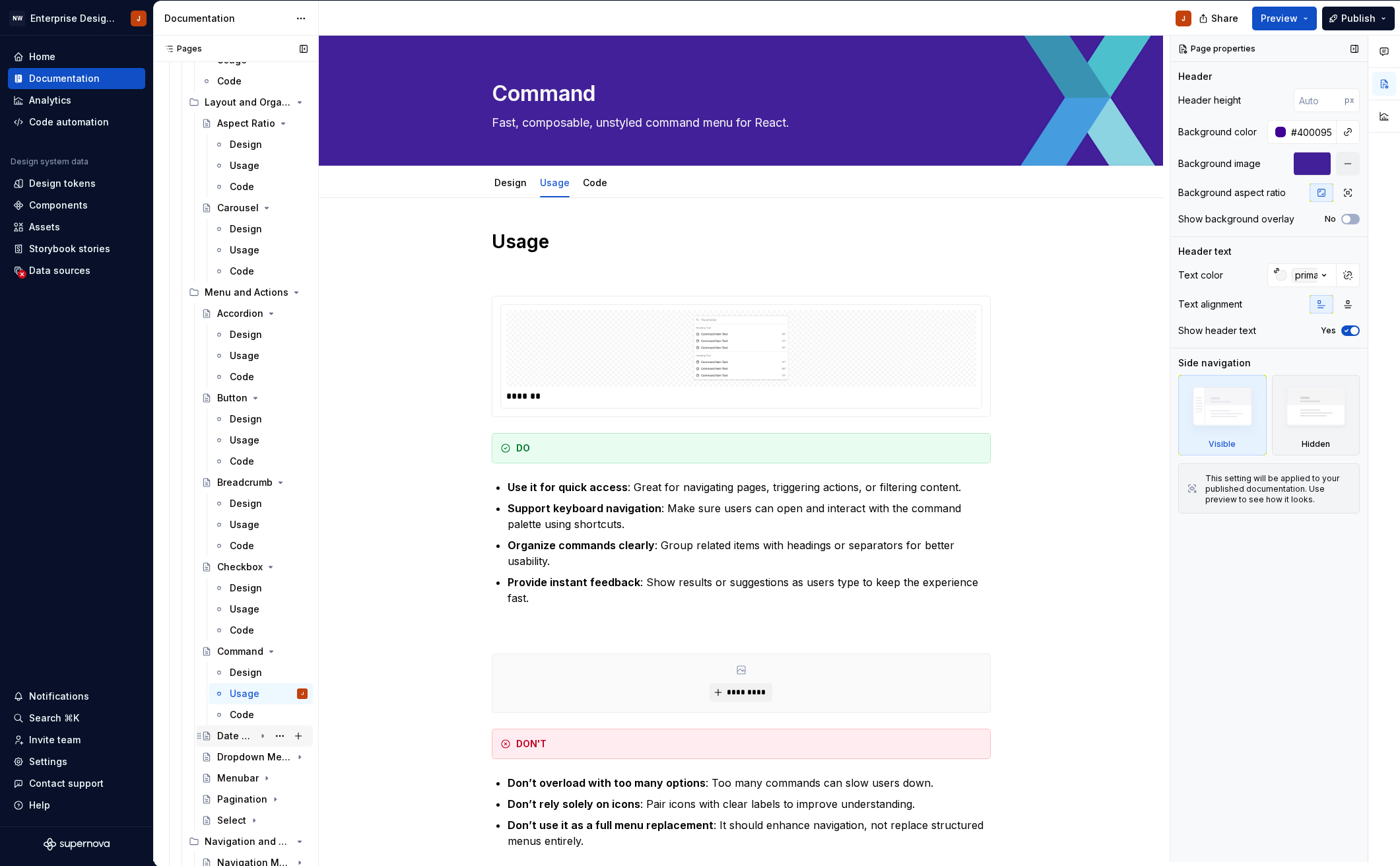
click at [233, 732] on div "Date Picker" at bounding box center [236, 735] width 38 height 13
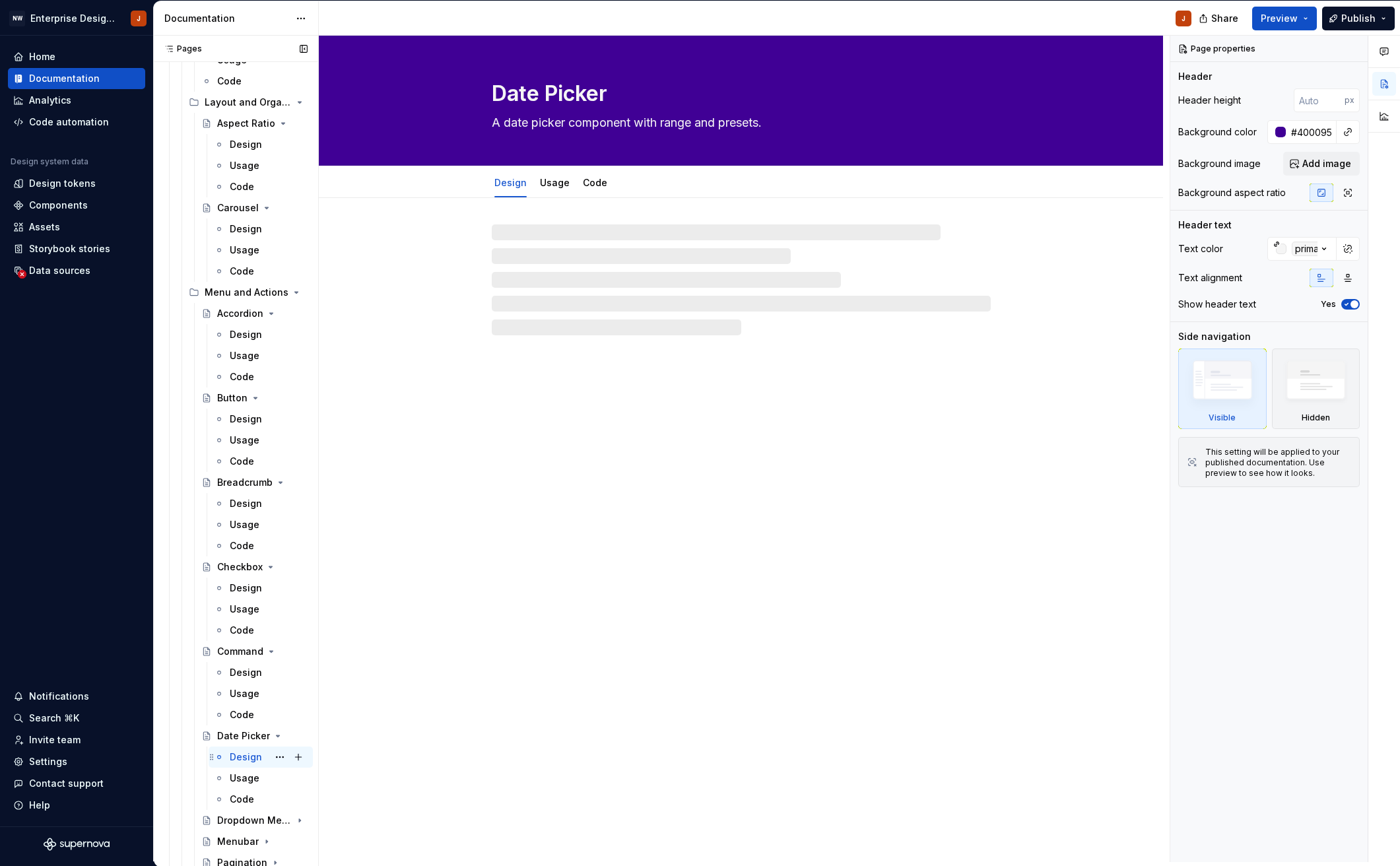
click at [235, 753] on div "Design" at bounding box center [245, 757] width 32 height 13
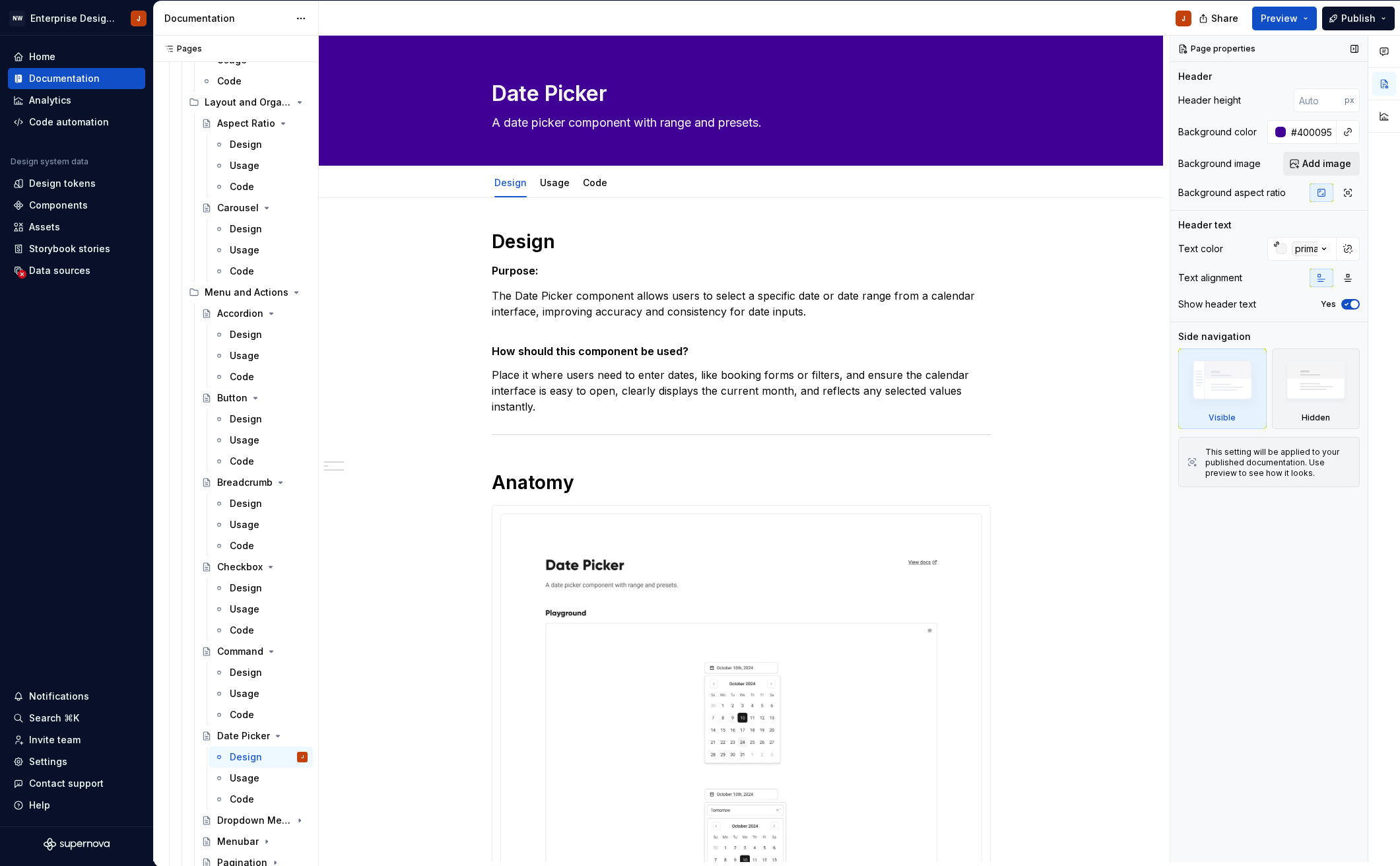
click at [1311, 162] on span "Add image" at bounding box center [1326, 164] width 49 height 13
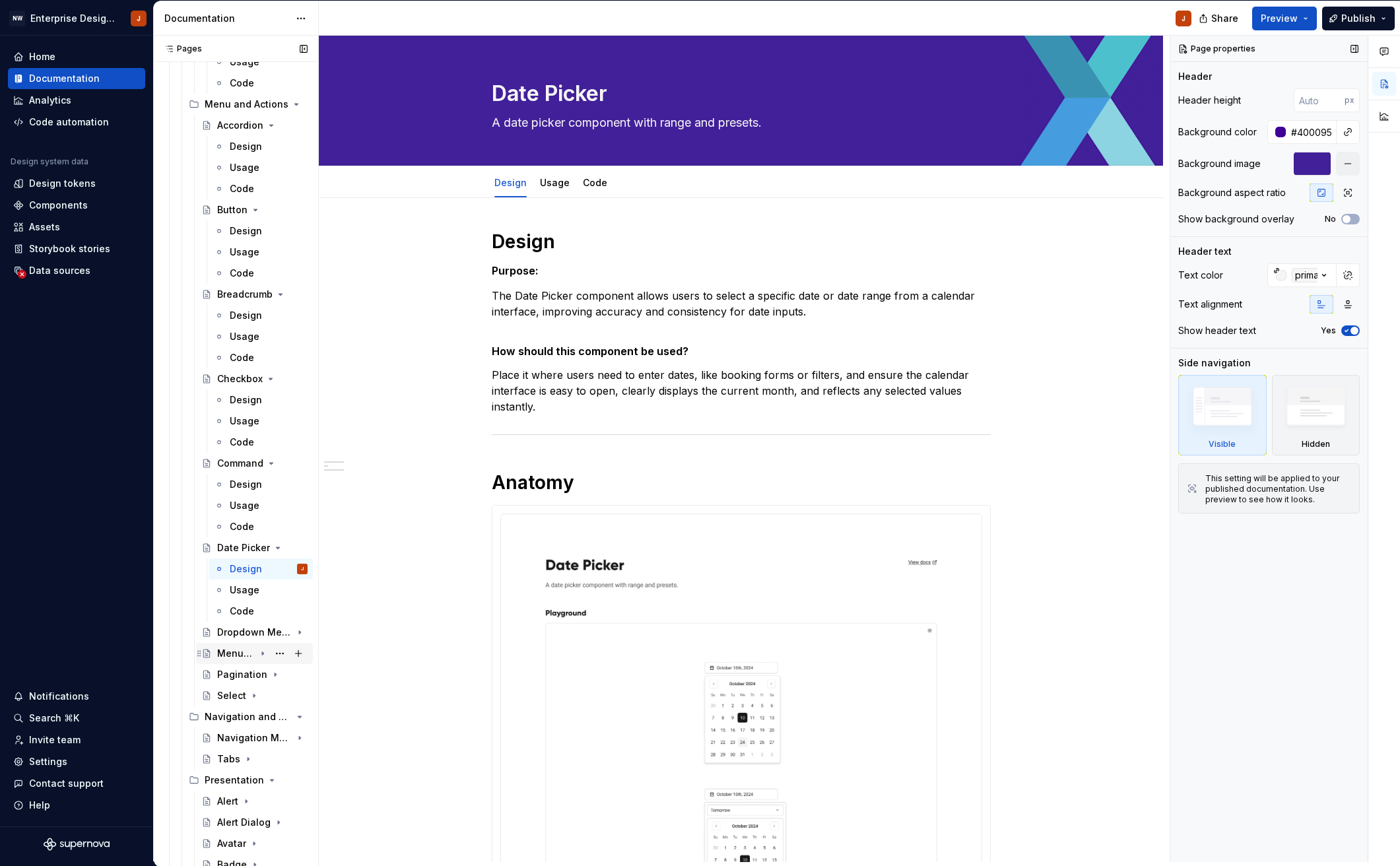
scroll to position [508, 0]
click at [228, 627] on div "Dropdown Menu" at bounding box center [236, 628] width 38 height 13
click at [236, 651] on div "Design" at bounding box center [245, 650] width 32 height 13
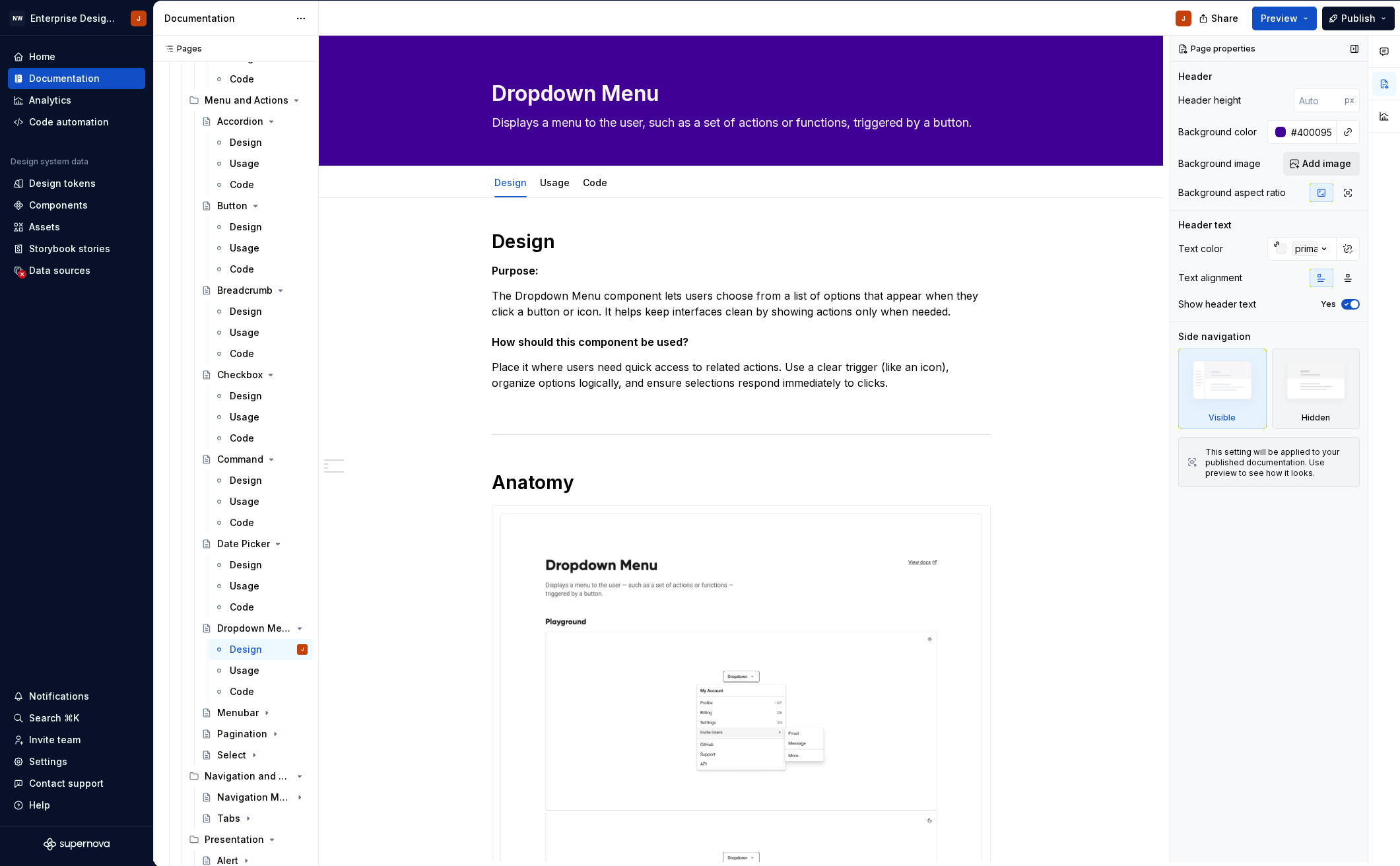
click at [1315, 169] on span "Add image" at bounding box center [1326, 164] width 49 height 13
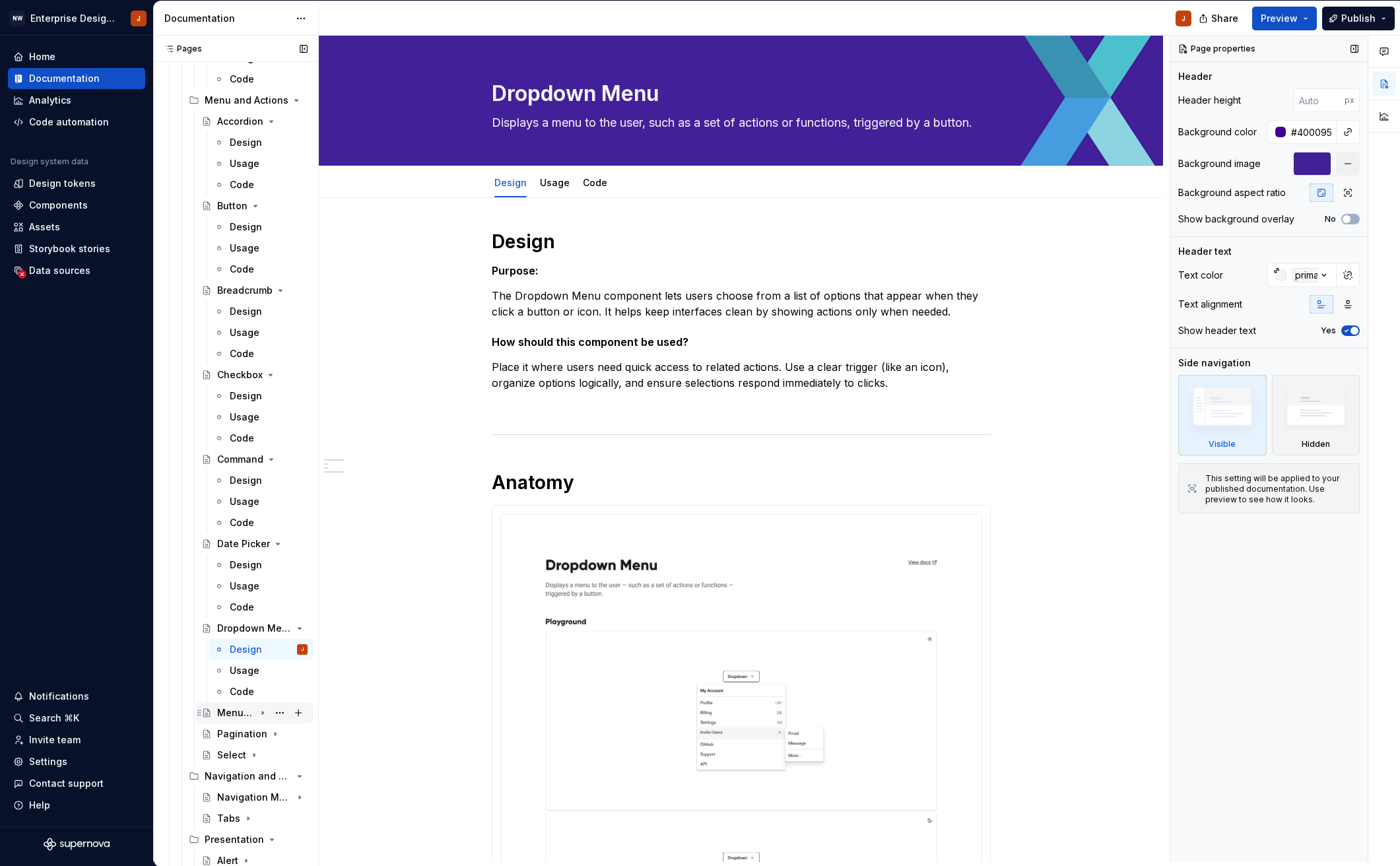
click at [234, 711] on div "Menubar" at bounding box center [236, 712] width 38 height 13
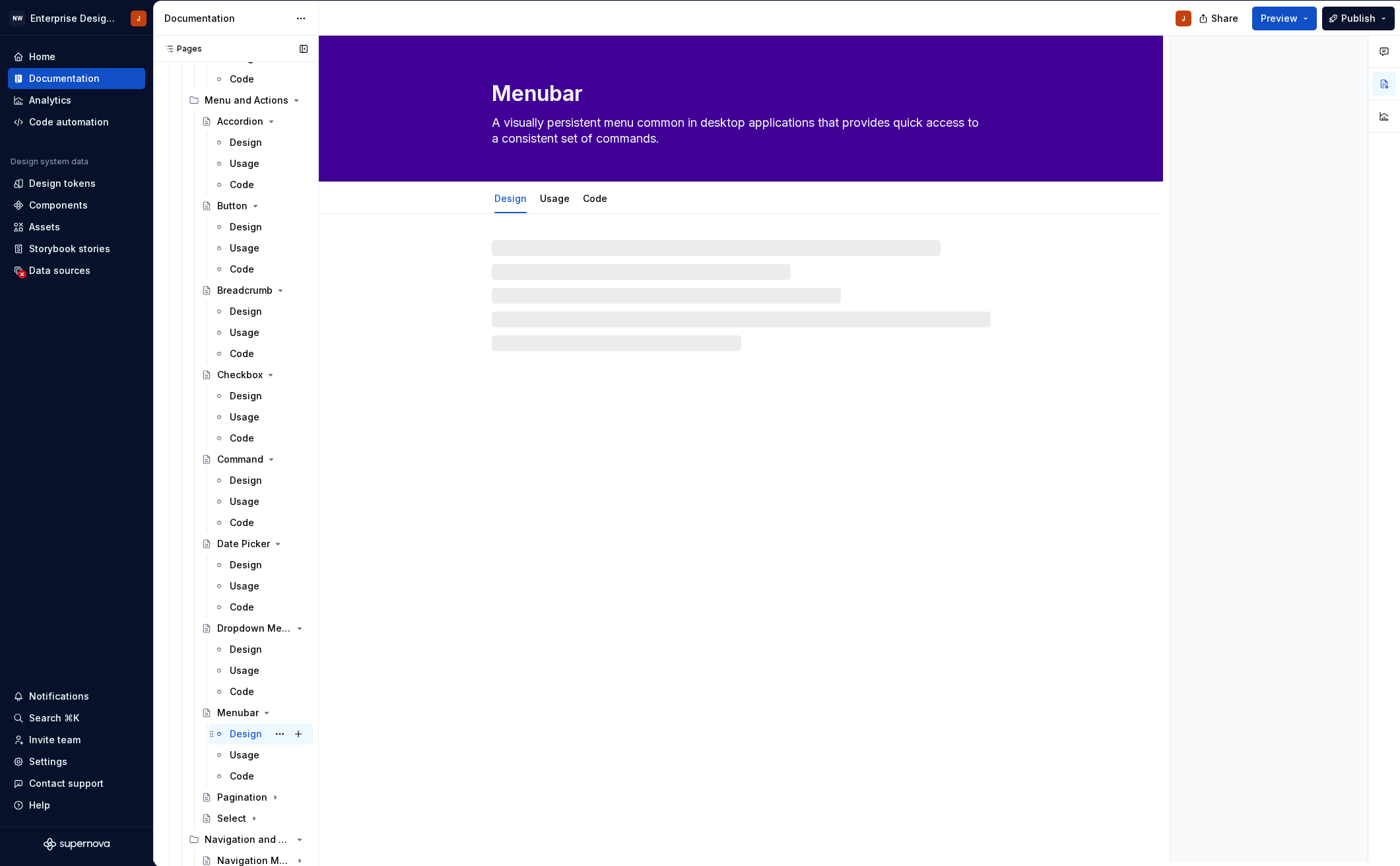
click at [237, 732] on div "Design" at bounding box center [245, 734] width 32 height 13
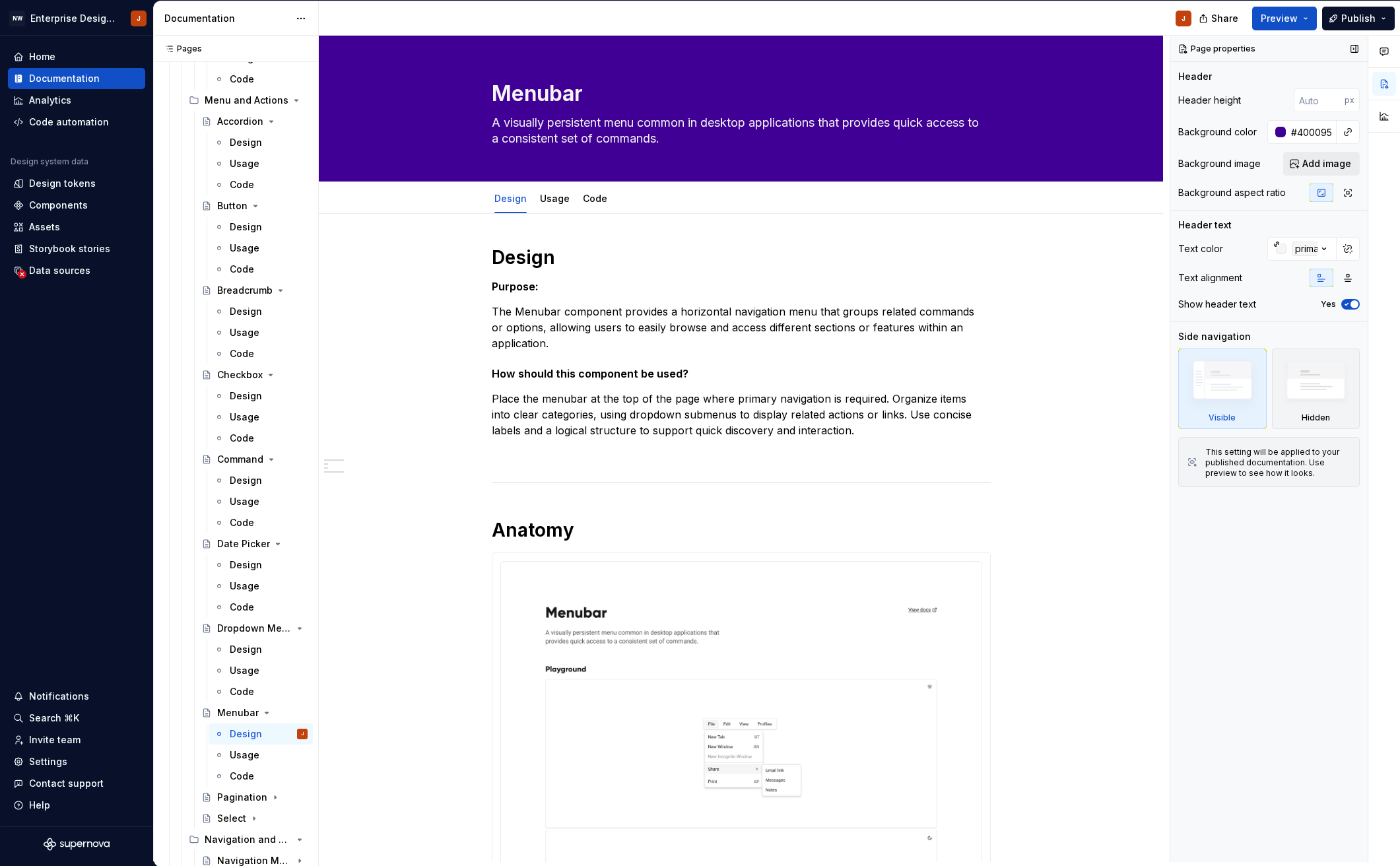
click at [1298, 160] on button "Add image" at bounding box center [1321, 164] width 77 height 24
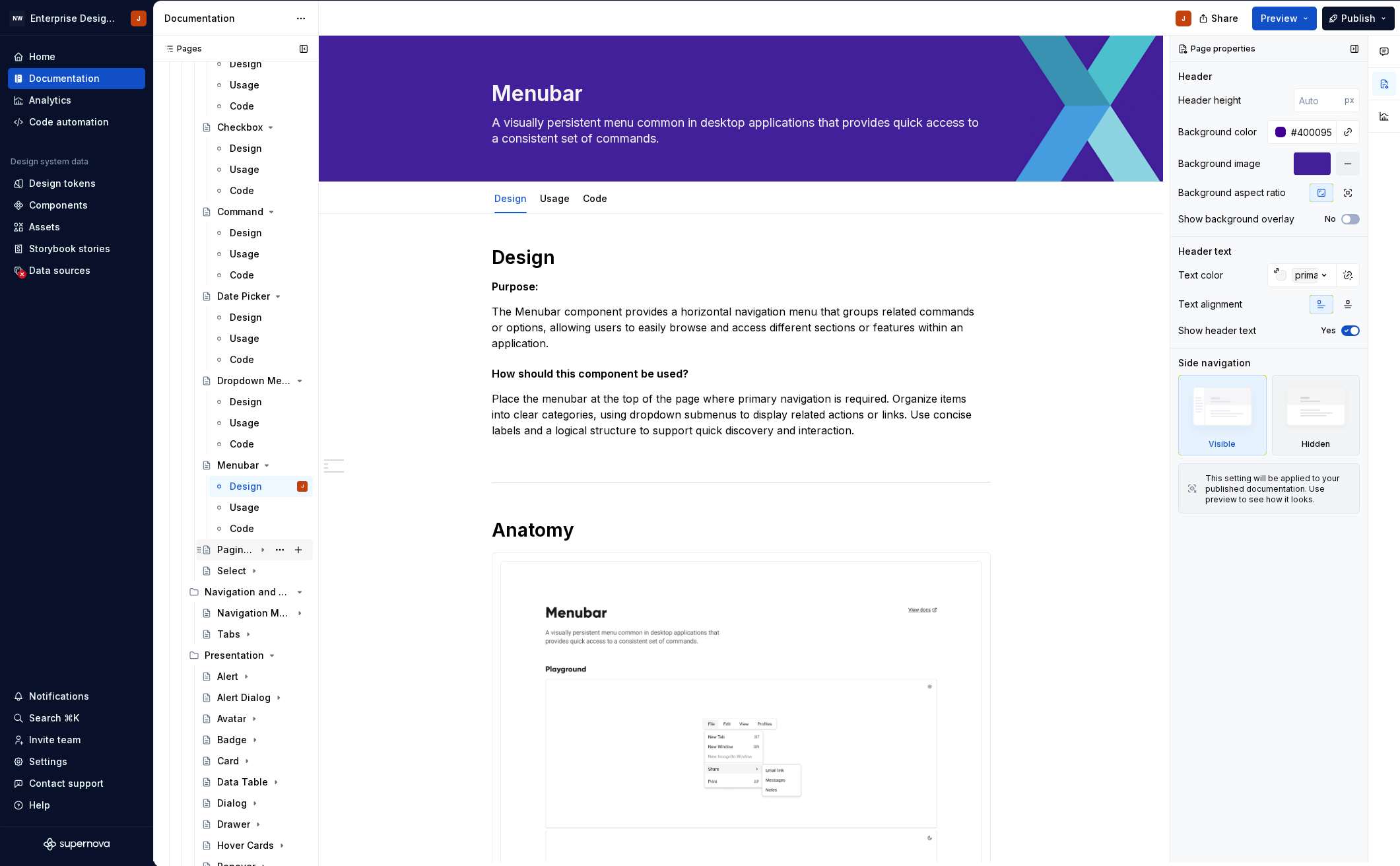
scroll to position [757, 0]
click at [246, 548] on div "Pagination" at bounding box center [236, 549] width 38 height 13
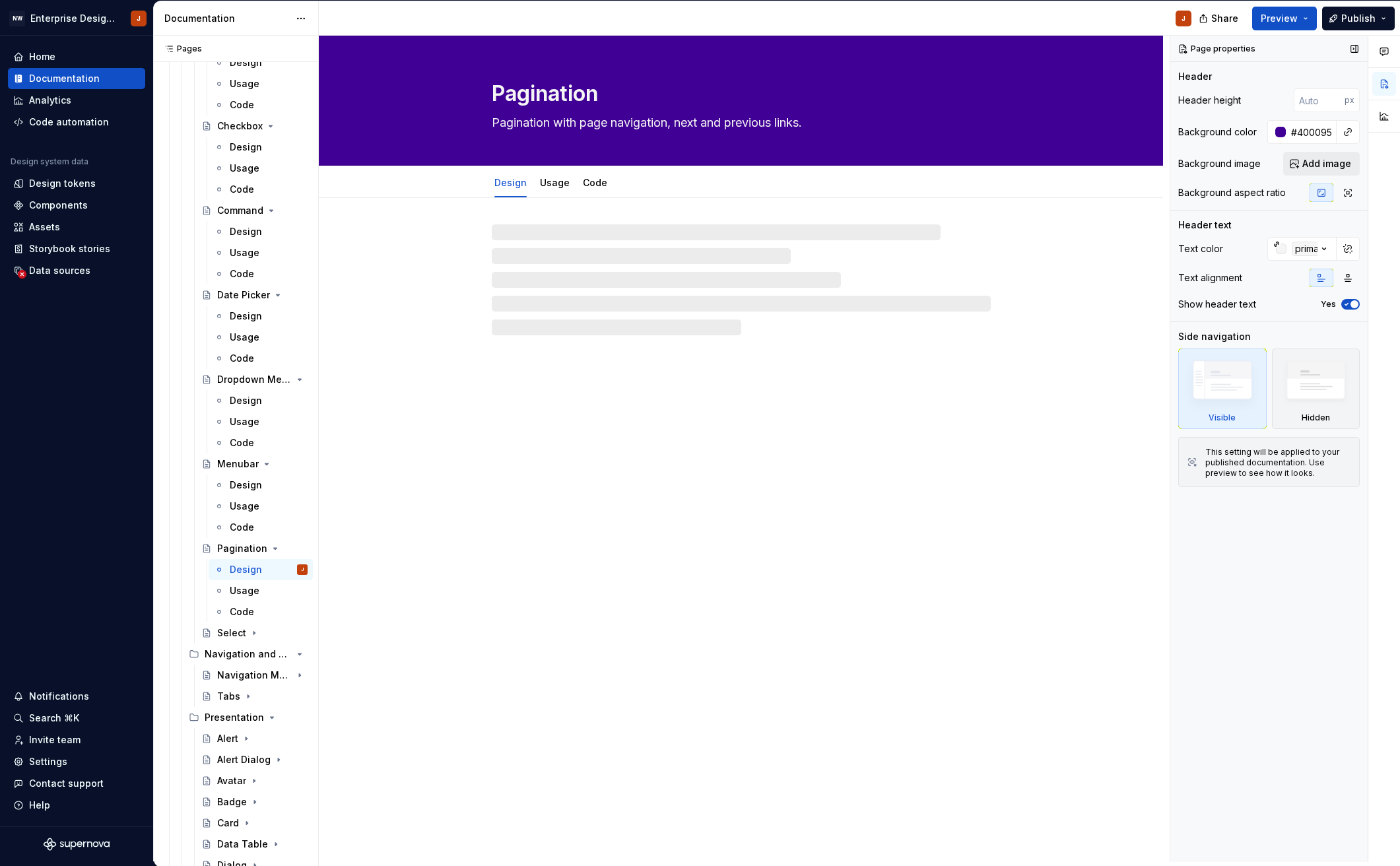
click at [1341, 168] on span "Add image" at bounding box center [1326, 164] width 49 height 13
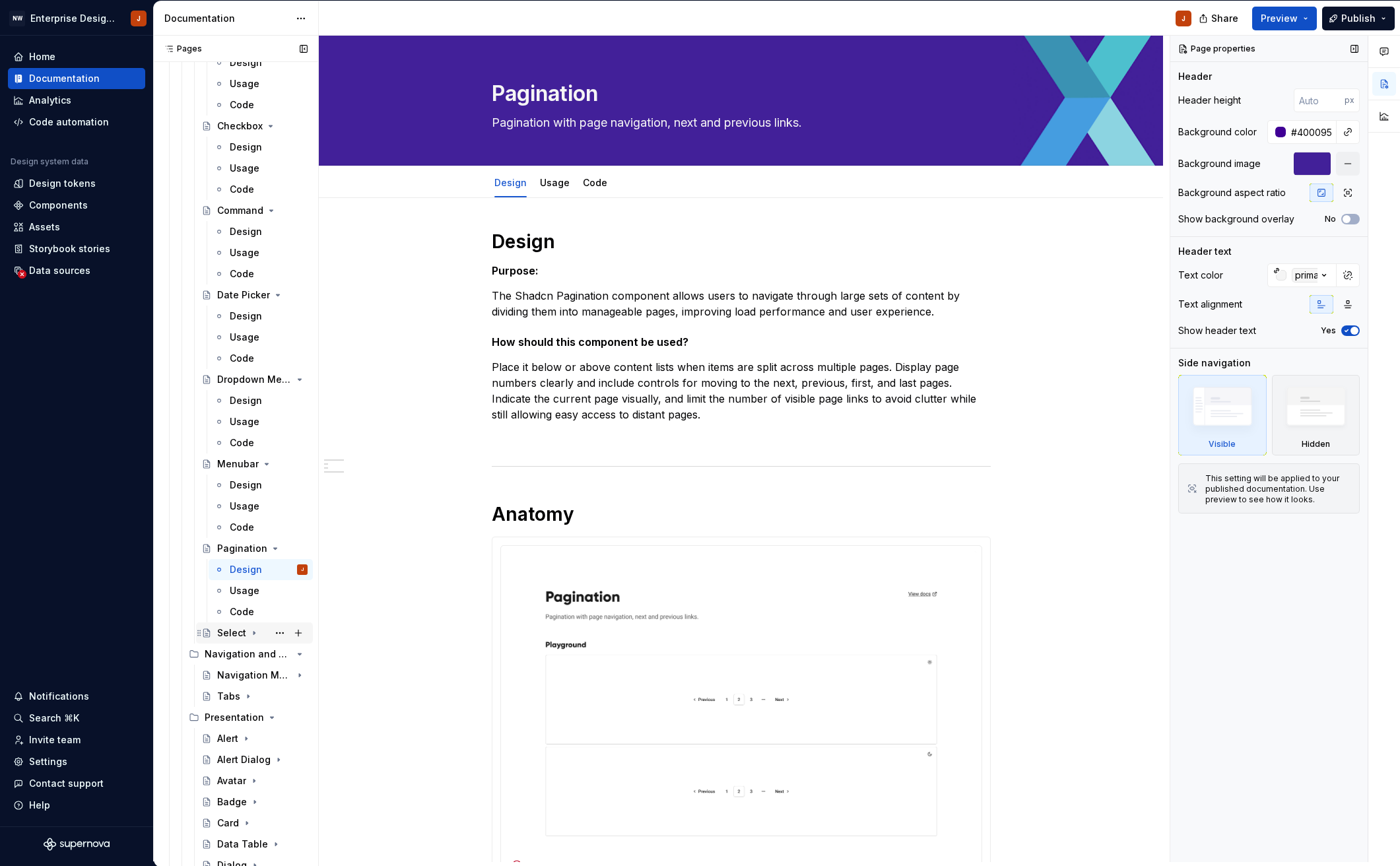
click at [235, 635] on div "Select" at bounding box center [231, 633] width 29 height 13
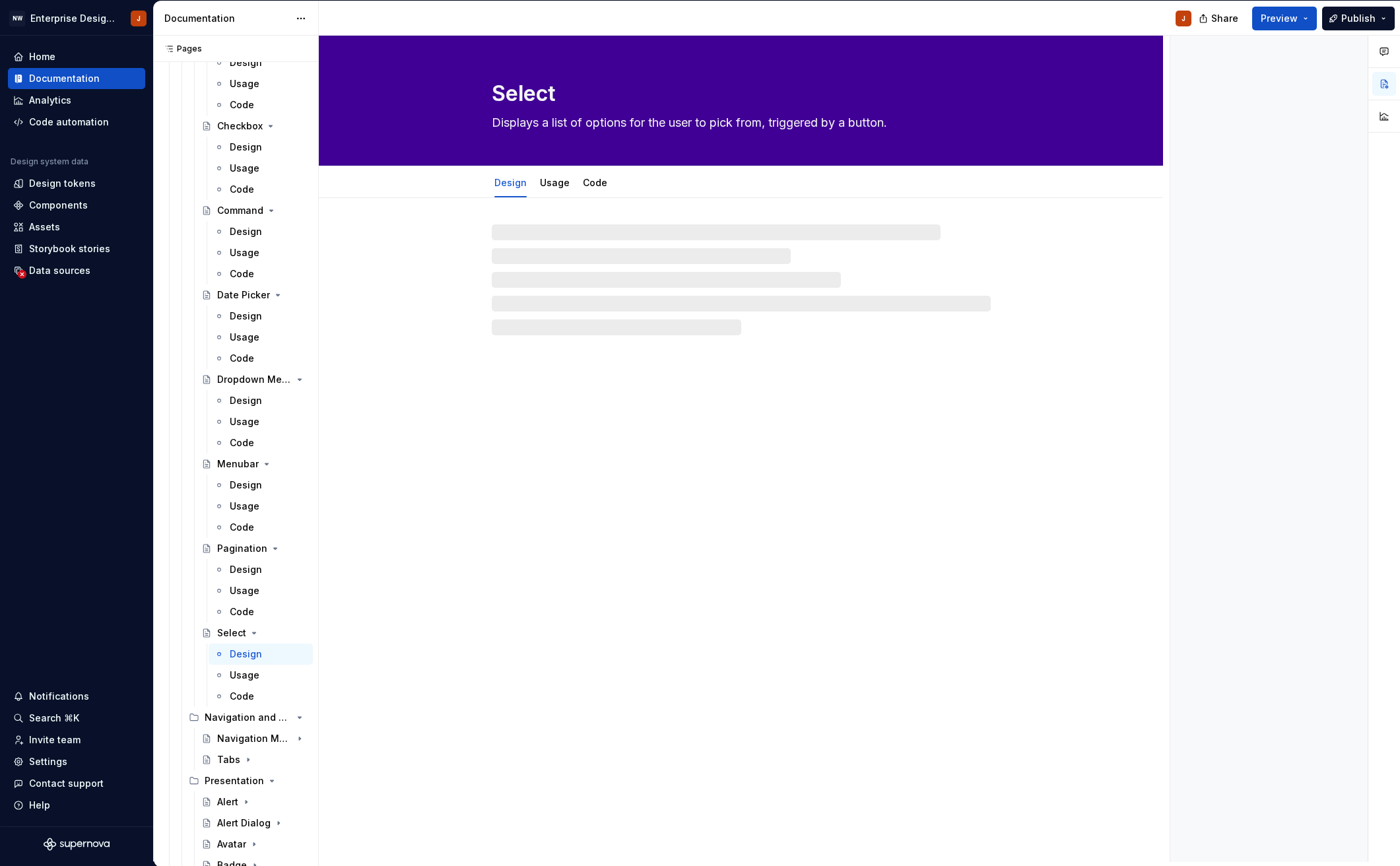
drag, startPoint x: 250, startPoint y: 654, endPoint x: 779, endPoint y: 654, distance: 529.0
click at [250, 654] on div "Design" at bounding box center [245, 654] width 32 height 13
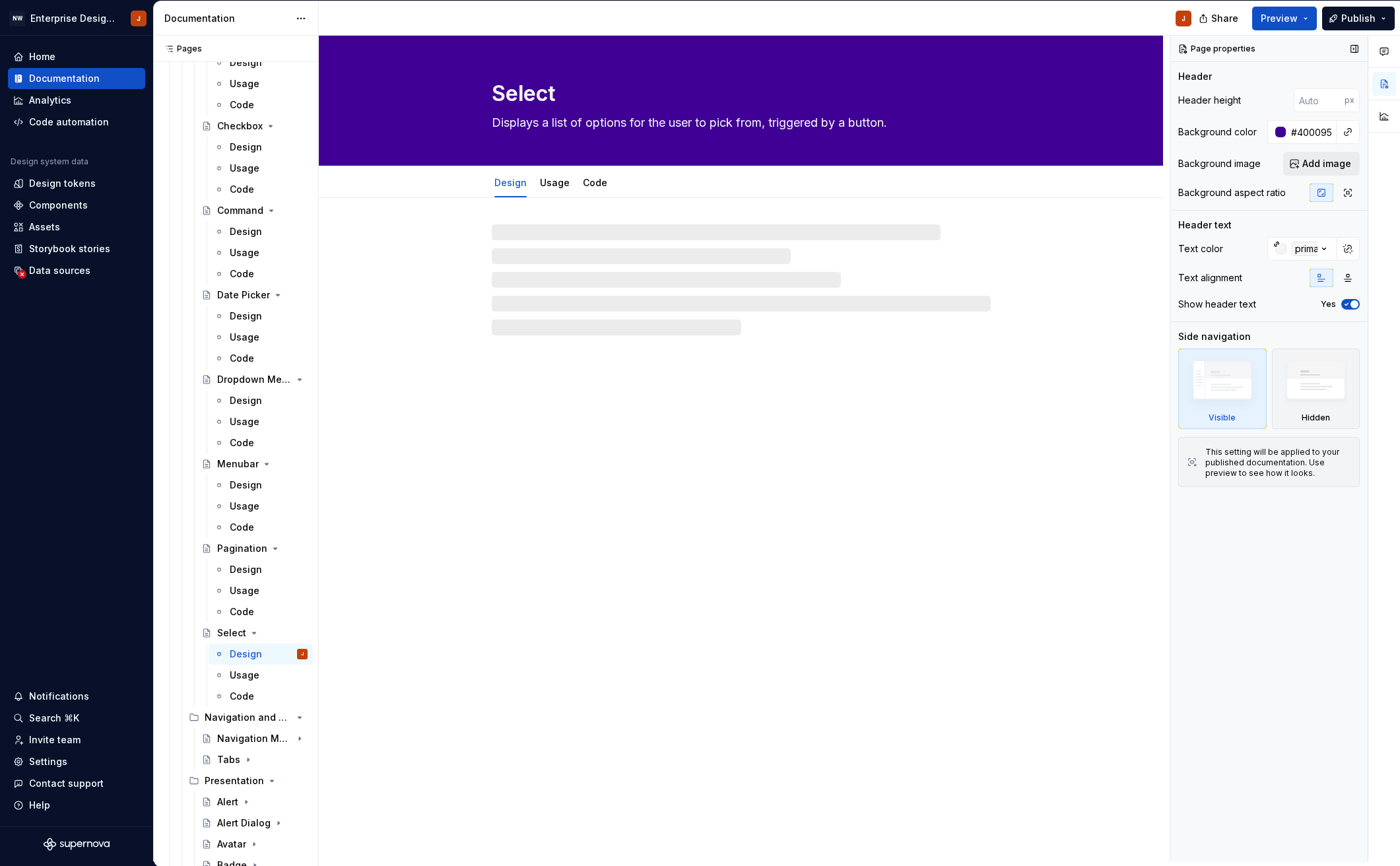
click at [1316, 164] on span "Add image" at bounding box center [1326, 164] width 49 height 13
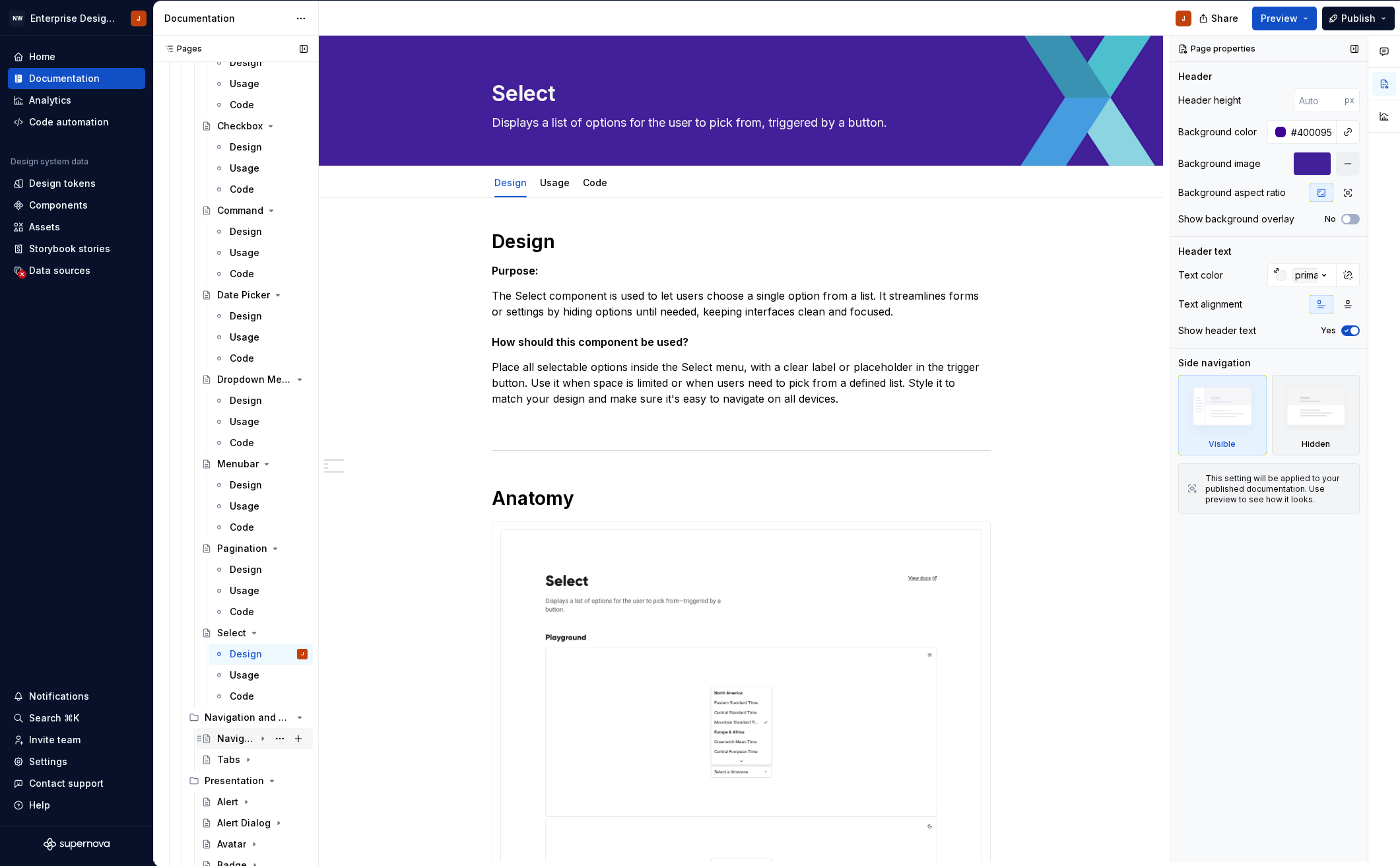
click at [225, 738] on div "Navigation Menu" at bounding box center [236, 739] width 38 height 13
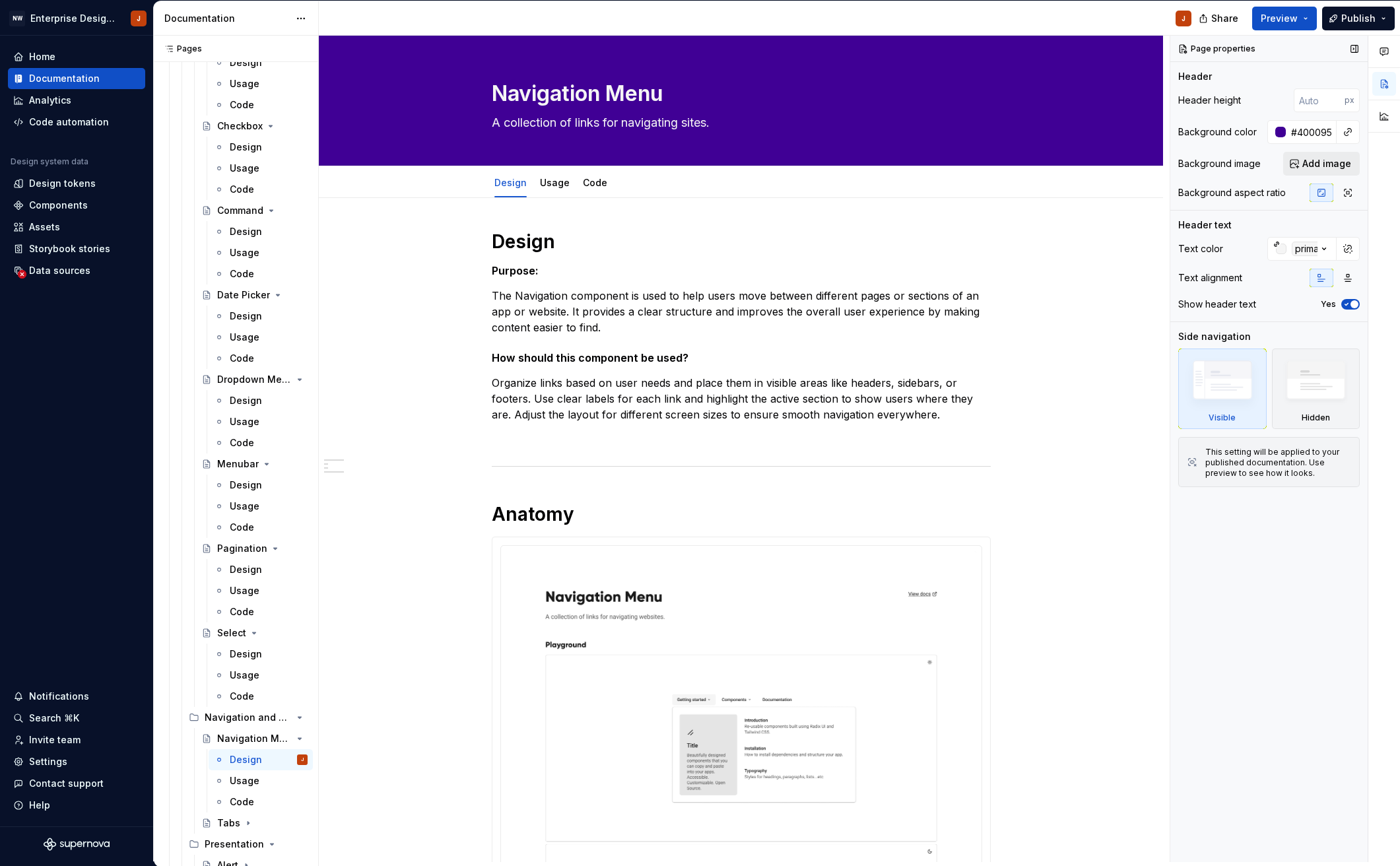
click at [1315, 160] on span "Add image" at bounding box center [1326, 164] width 49 height 13
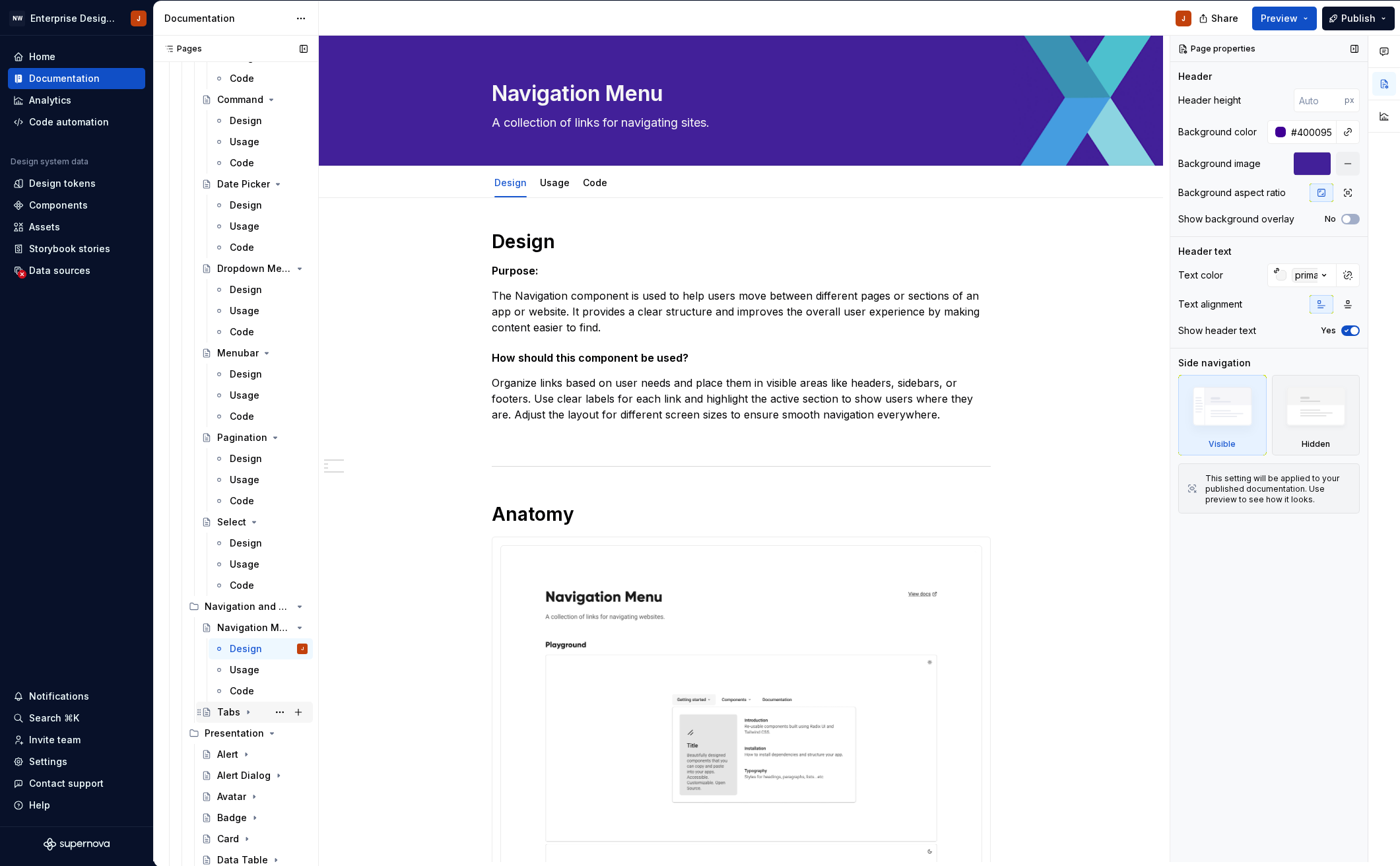
scroll to position [873, 0]
click at [222, 706] on div "Tabs" at bounding box center [229, 707] width 23 height 13
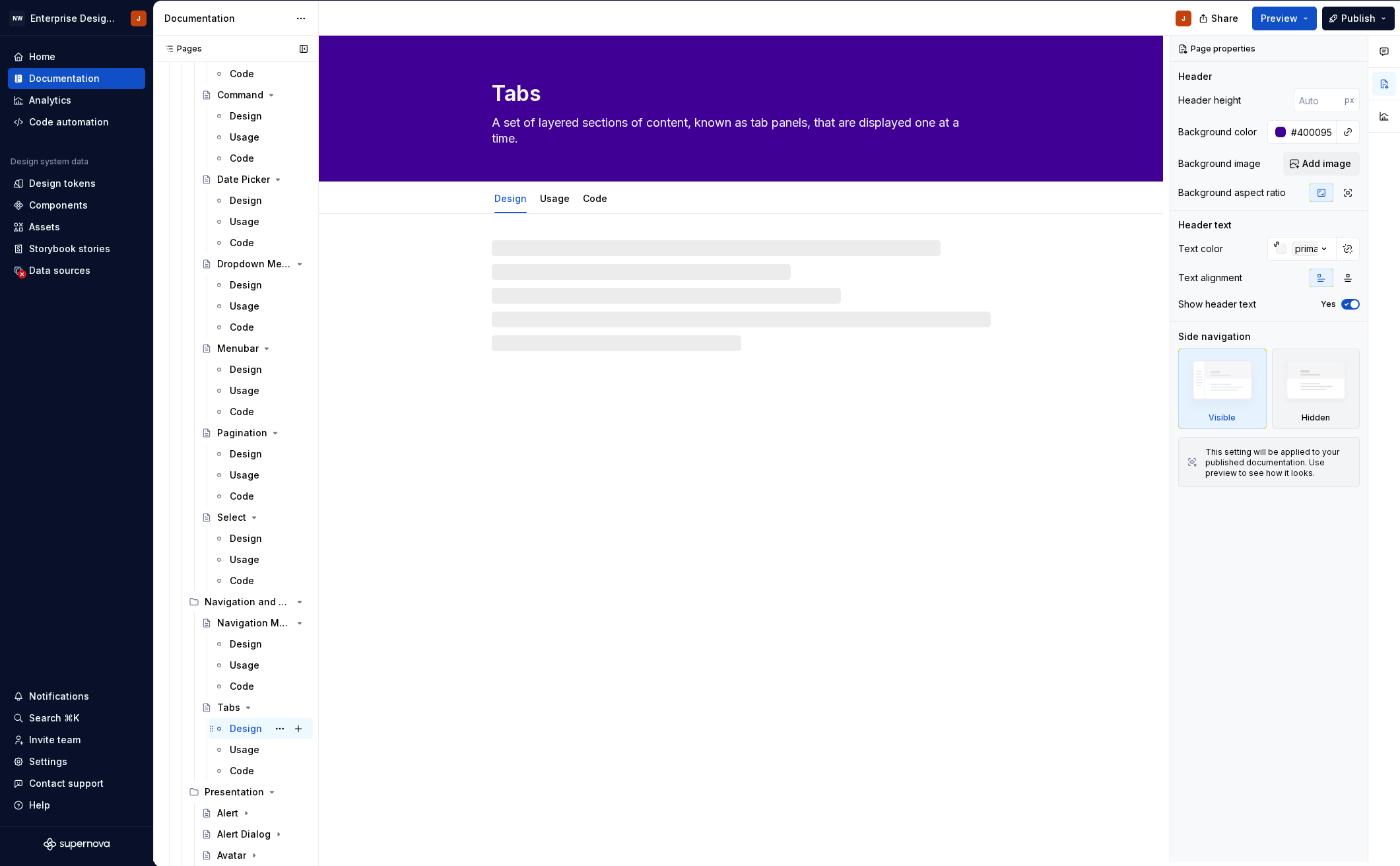
click at [247, 726] on div "Design" at bounding box center [245, 729] width 32 height 13
click at [1319, 165] on span "Add image" at bounding box center [1326, 164] width 49 height 13
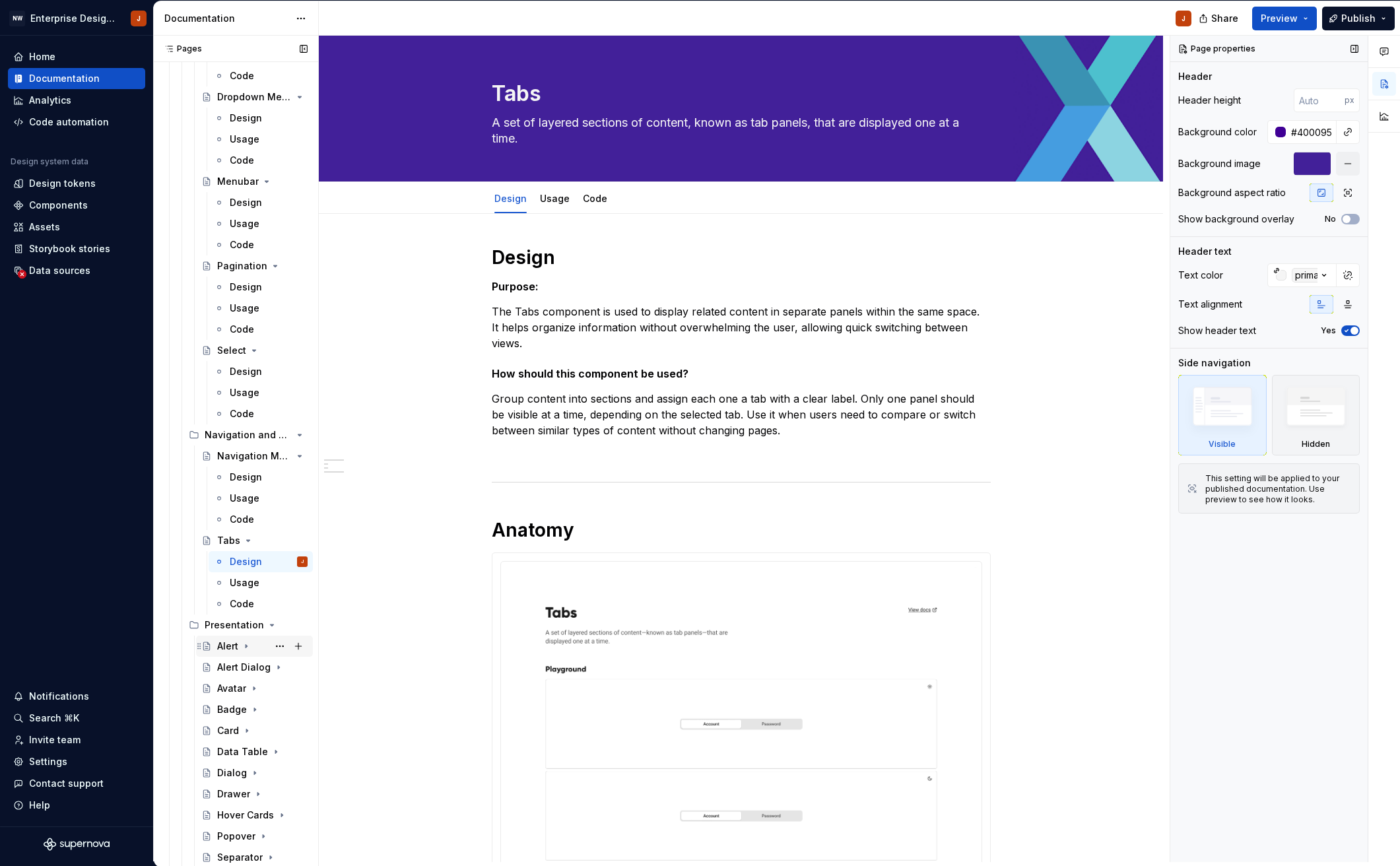
scroll to position [1040, 0]
click at [221, 646] on div "Alert" at bounding box center [228, 645] width 21 height 13
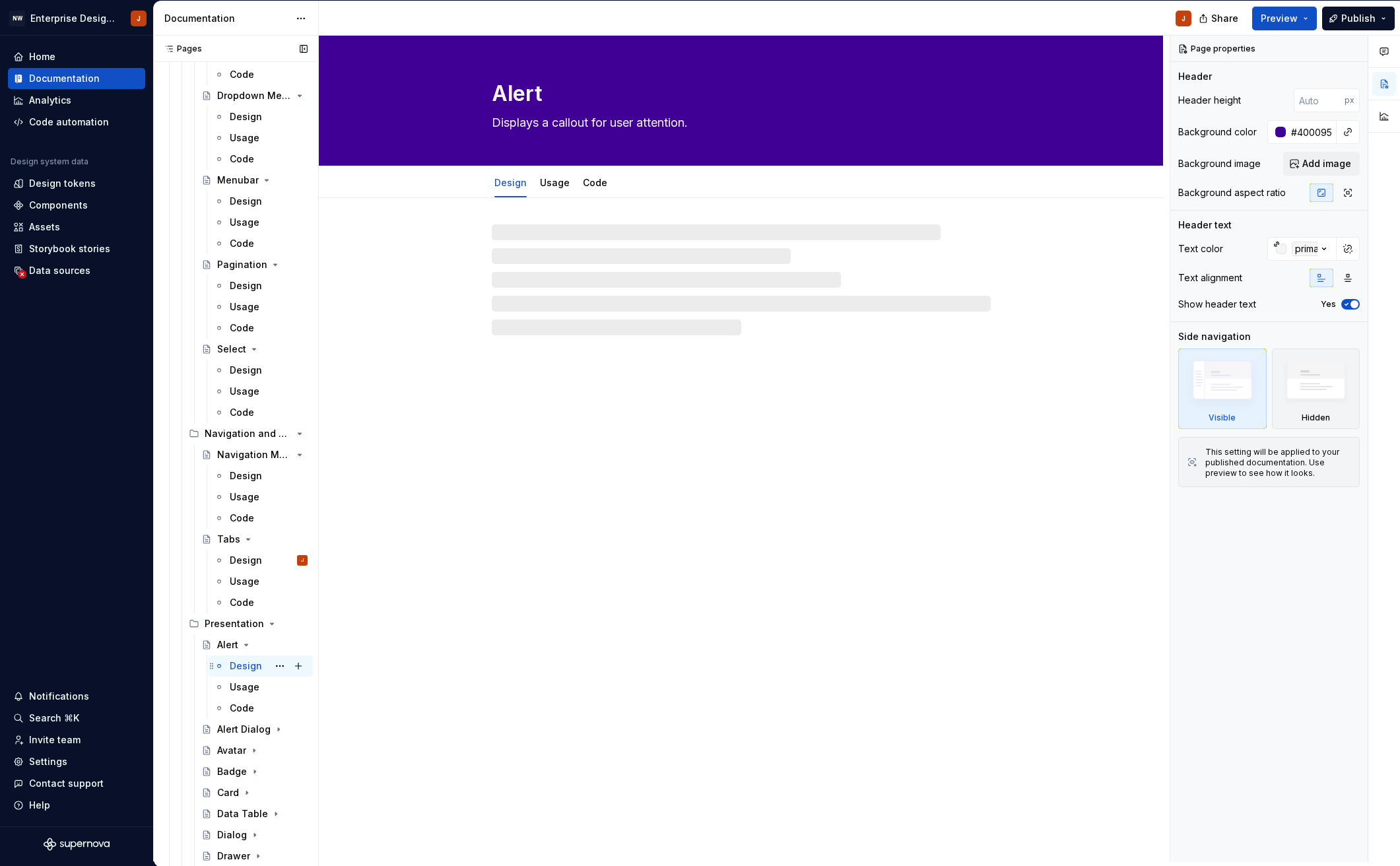
click at [231, 664] on div "Design" at bounding box center [245, 666] width 32 height 13
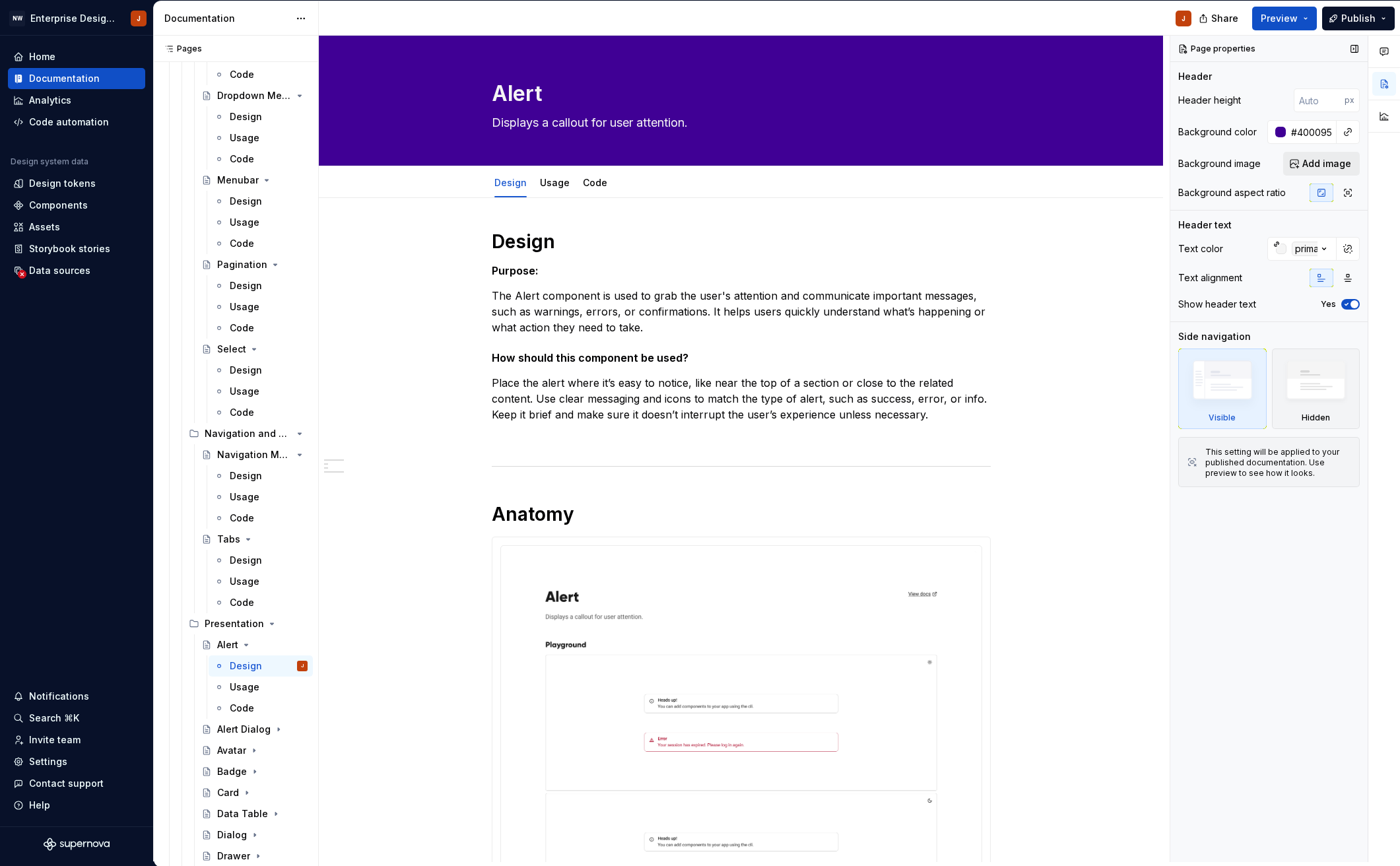
click at [1312, 161] on span "Add image" at bounding box center [1326, 164] width 49 height 13
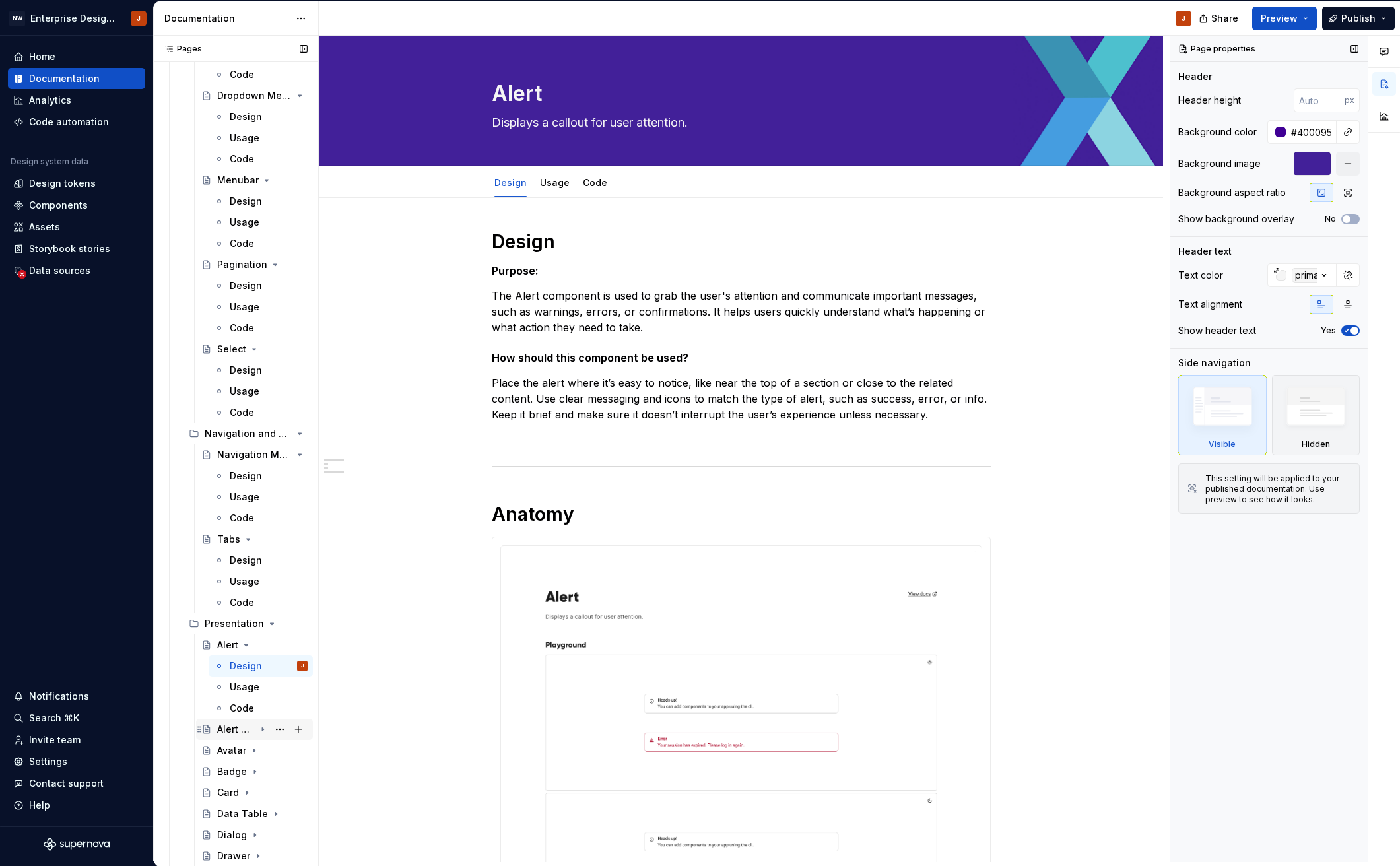
click at [230, 726] on div "Alert Dialog" at bounding box center [236, 729] width 38 height 13
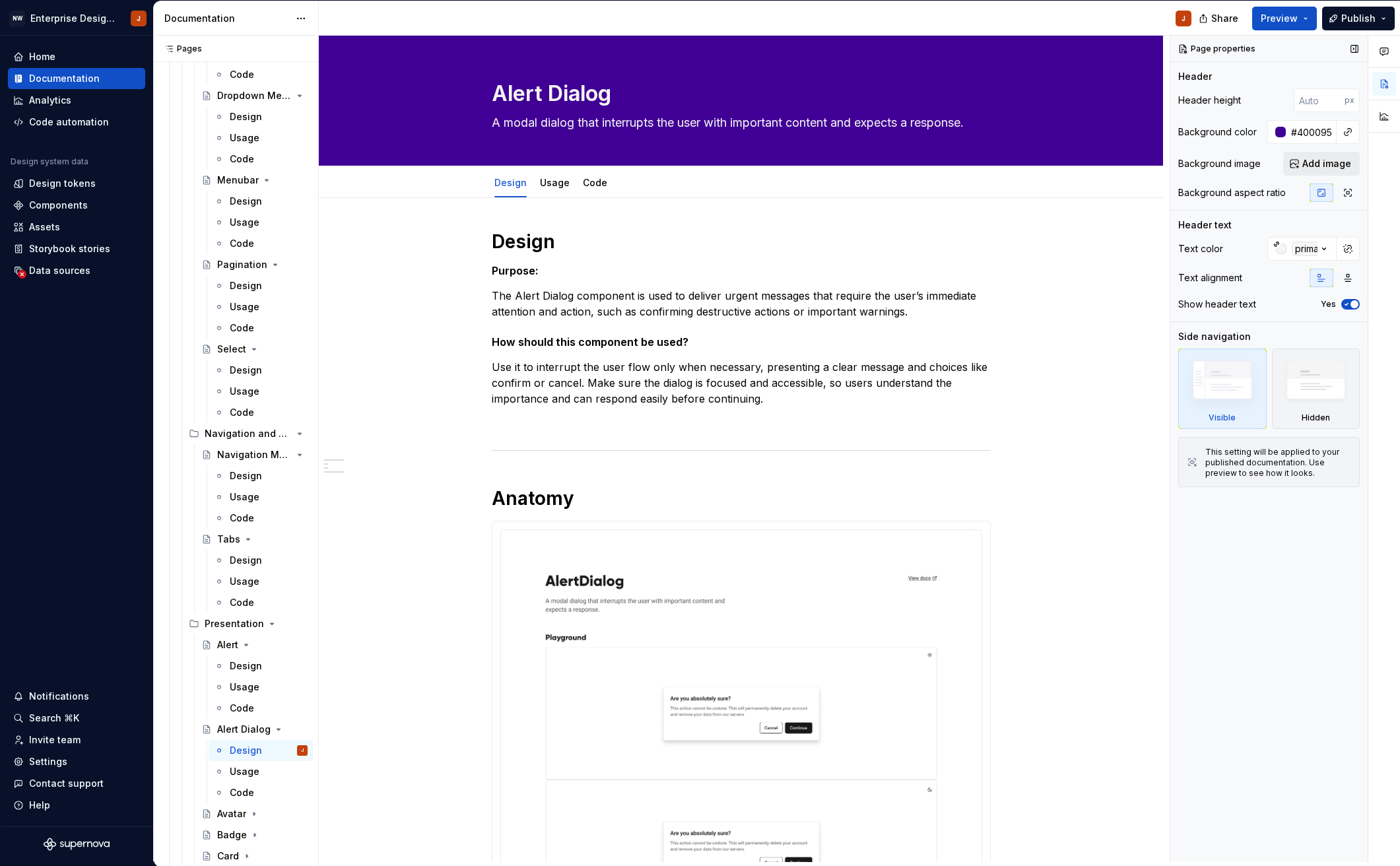
click at [1321, 165] on span "Add image" at bounding box center [1326, 164] width 49 height 13
drag, startPoint x: 229, startPoint y: 814, endPoint x: 248, endPoint y: 814, distance: 19.0
click at [229, 814] on div "Avatar" at bounding box center [231, 814] width 29 height 13
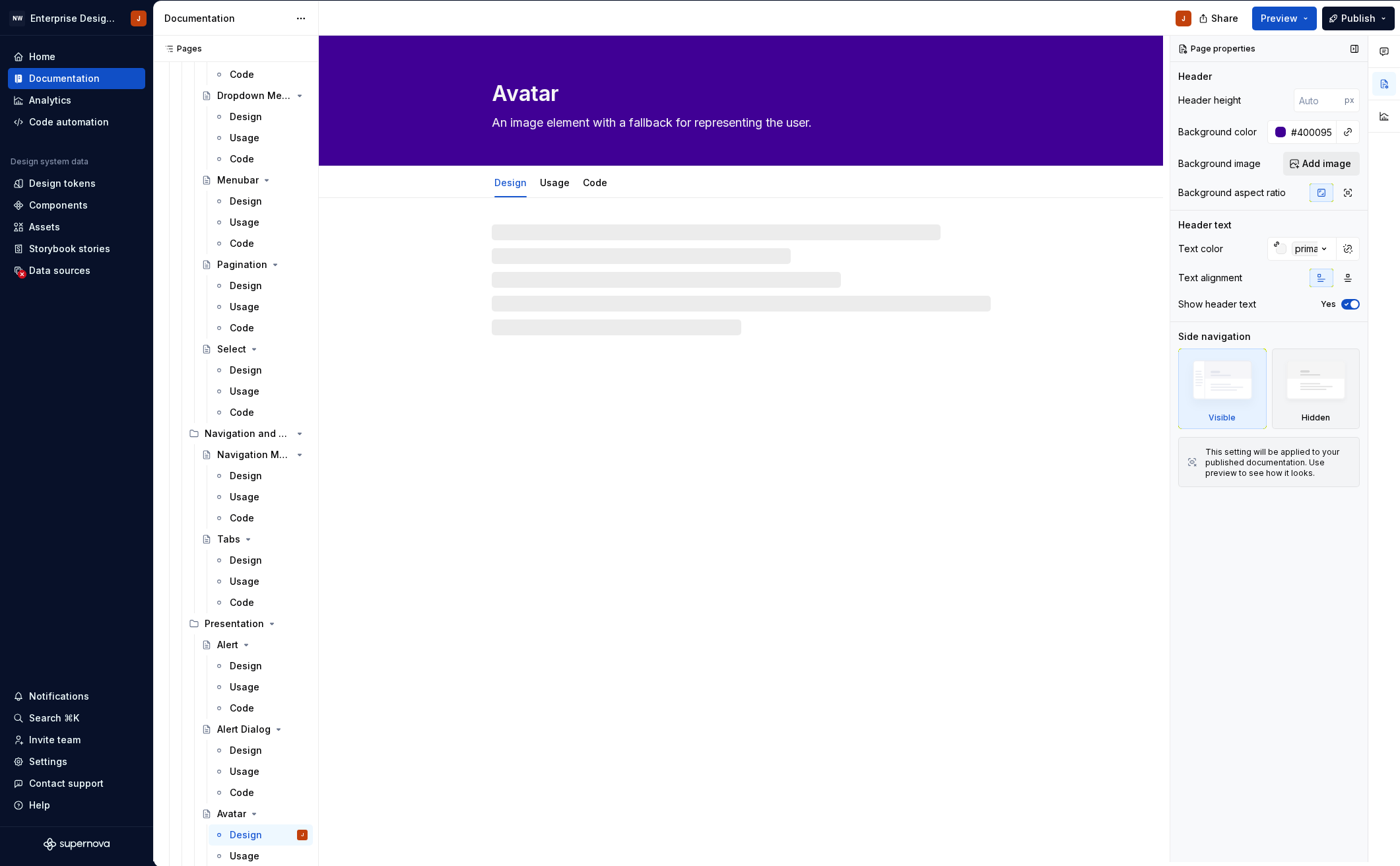
click at [1318, 168] on span "Add image" at bounding box center [1326, 164] width 49 height 13
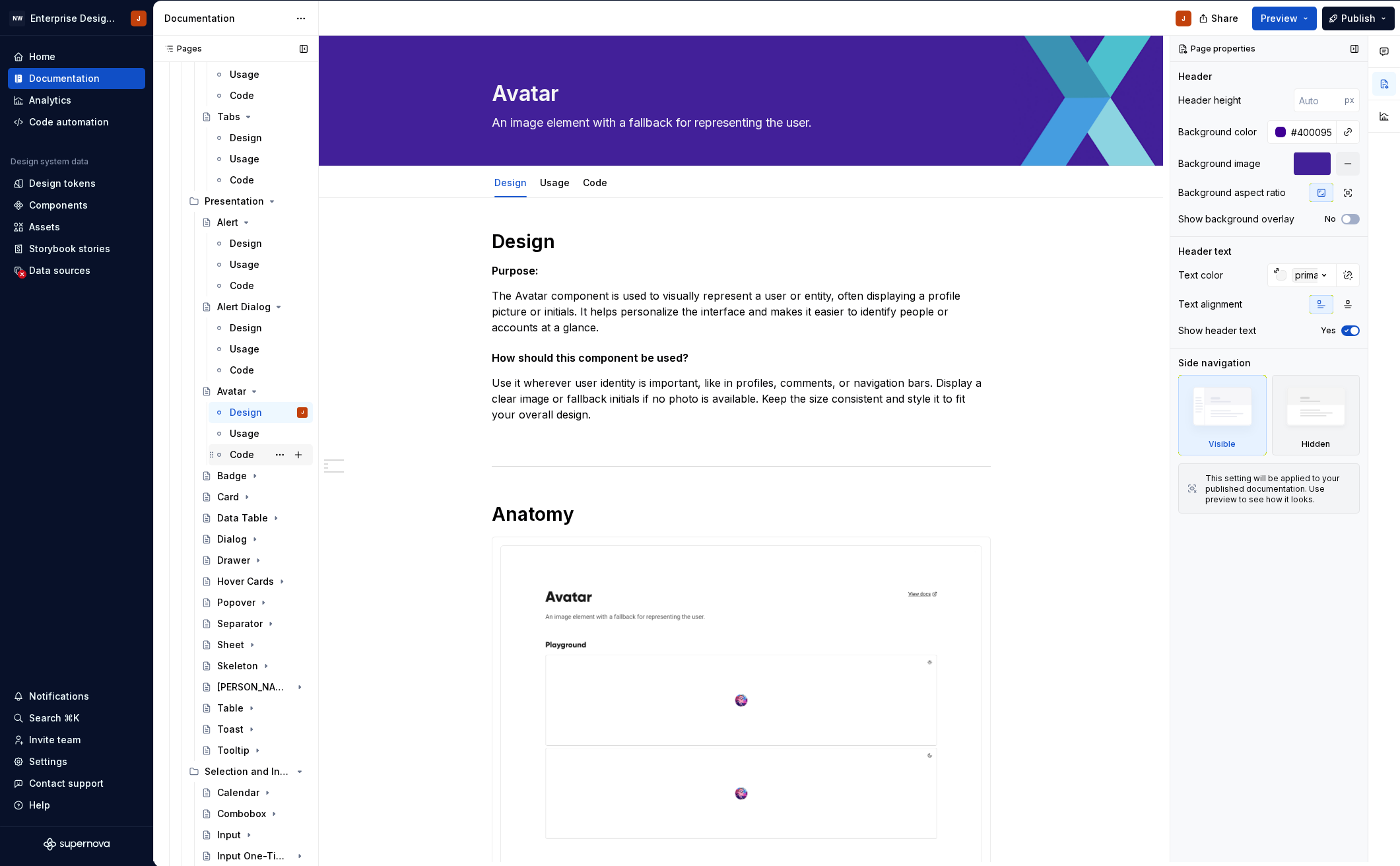
scroll to position [1465, 0]
click at [239, 478] on div "Badge" at bounding box center [232, 473] width 30 height 13
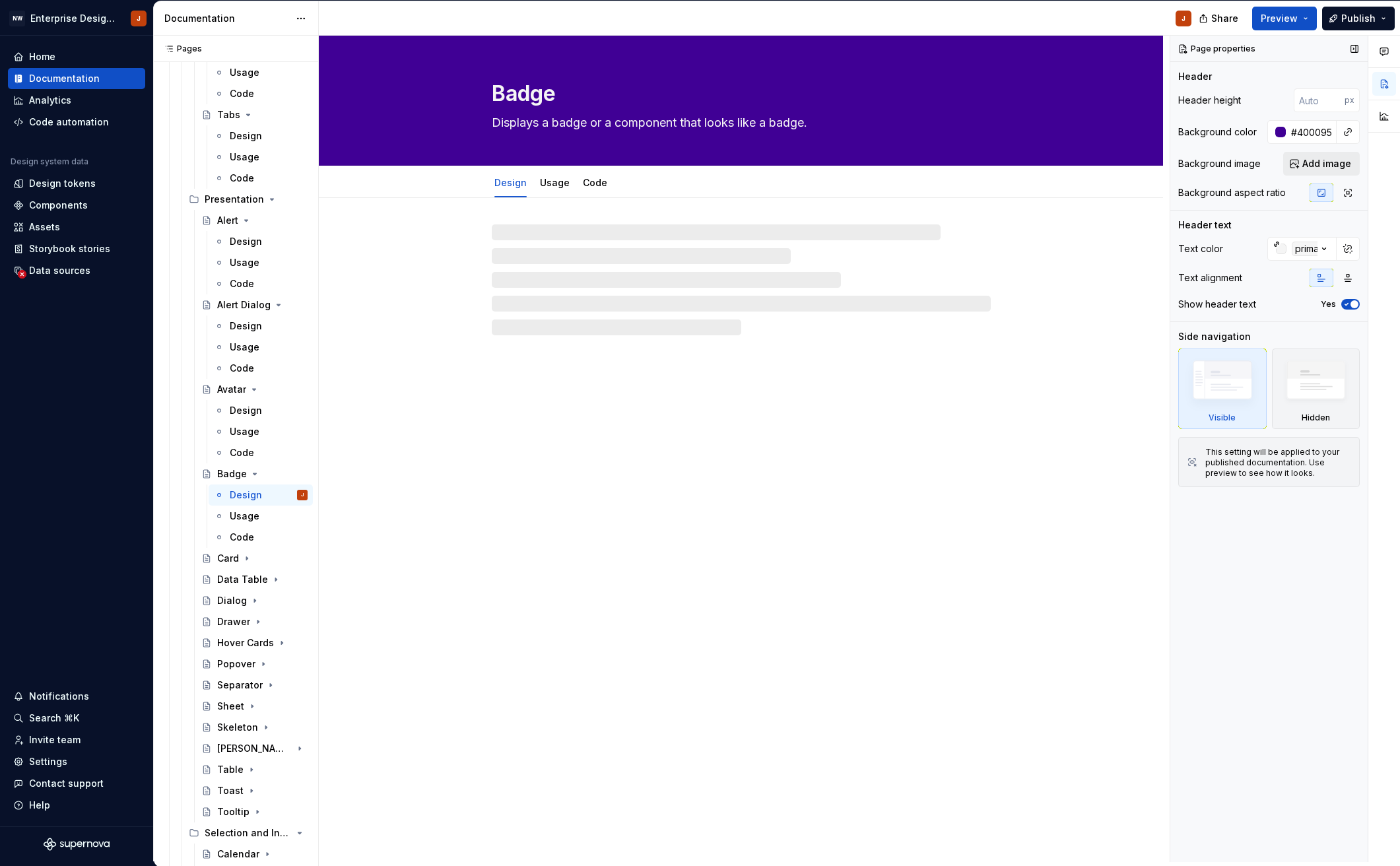
click at [1312, 162] on span "Add image" at bounding box center [1326, 164] width 49 height 13
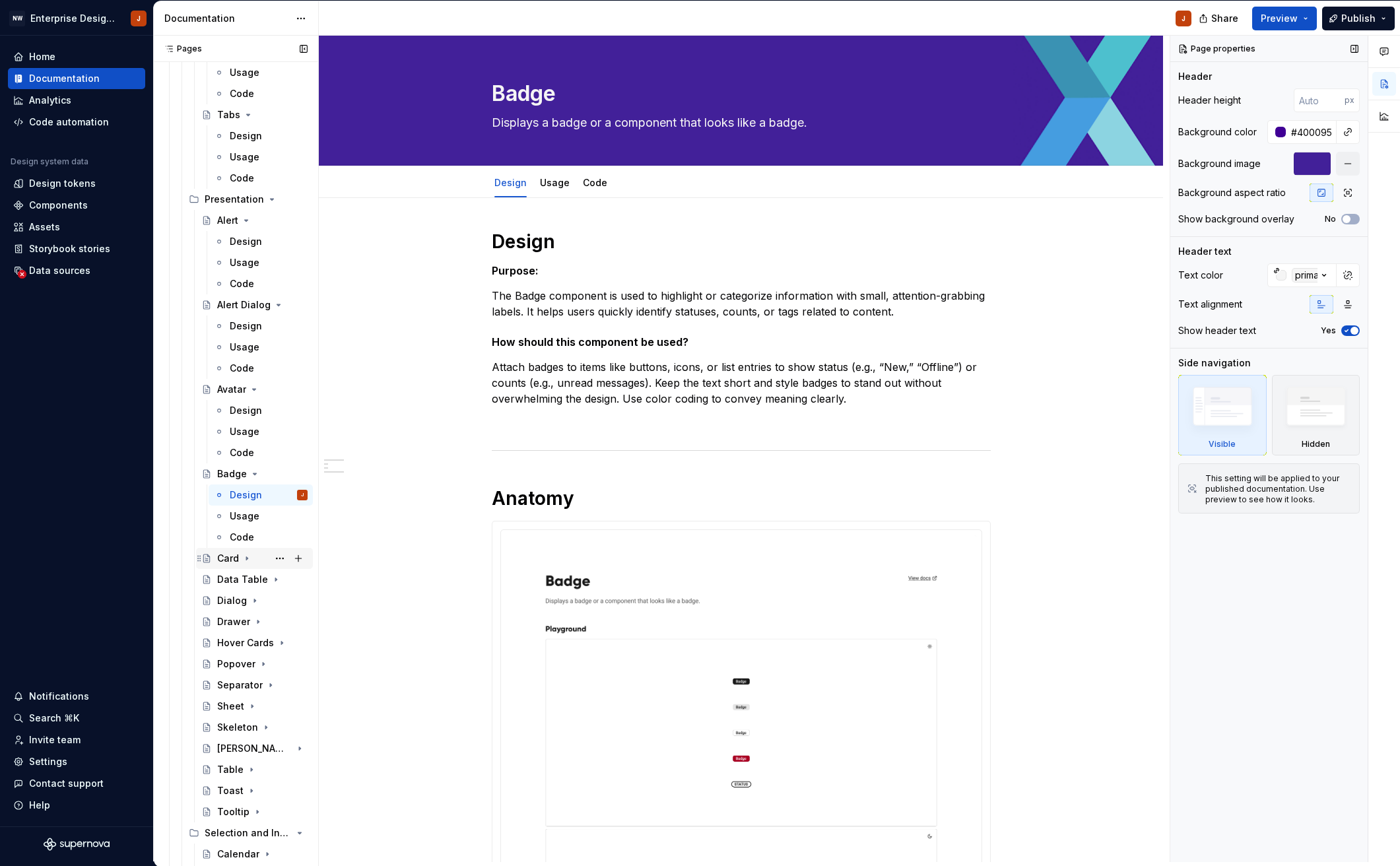
click at [234, 556] on div "Card" at bounding box center [228, 559] width 21 height 13
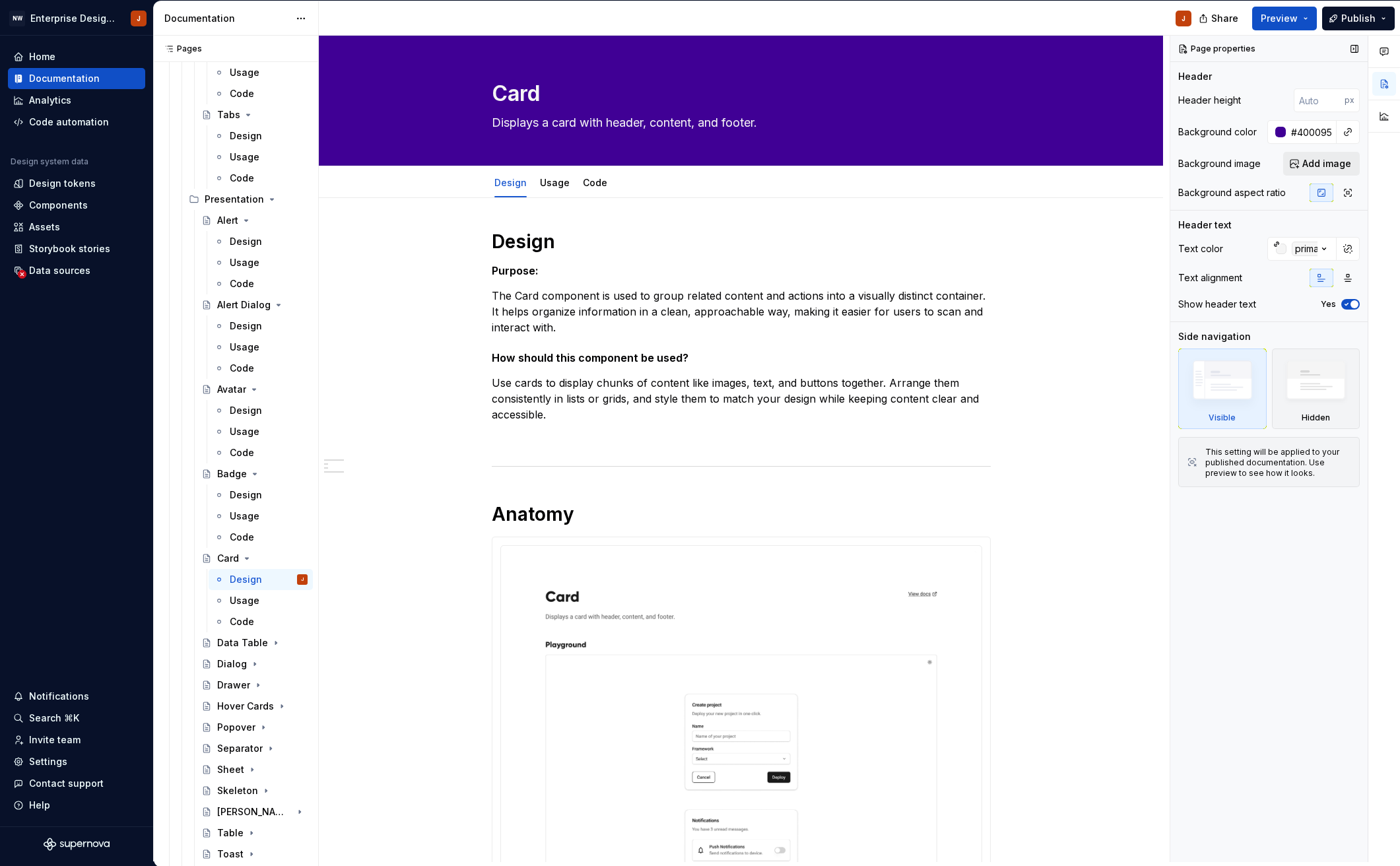
click at [1327, 166] on span "Add image" at bounding box center [1326, 164] width 49 height 13
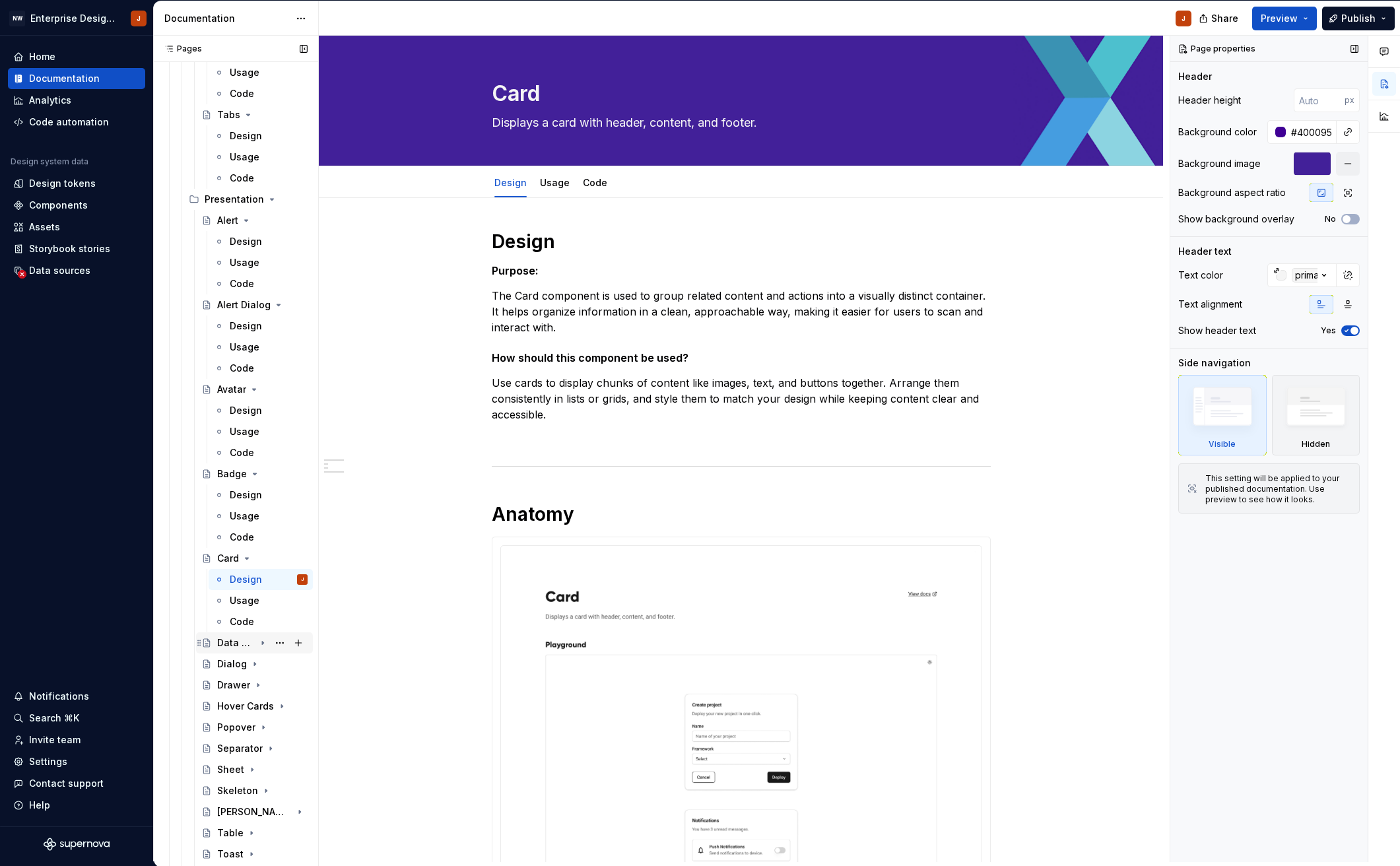
click at [234, 645] on div "Data Table" at bounding box center [236, 643] width 38 height 13
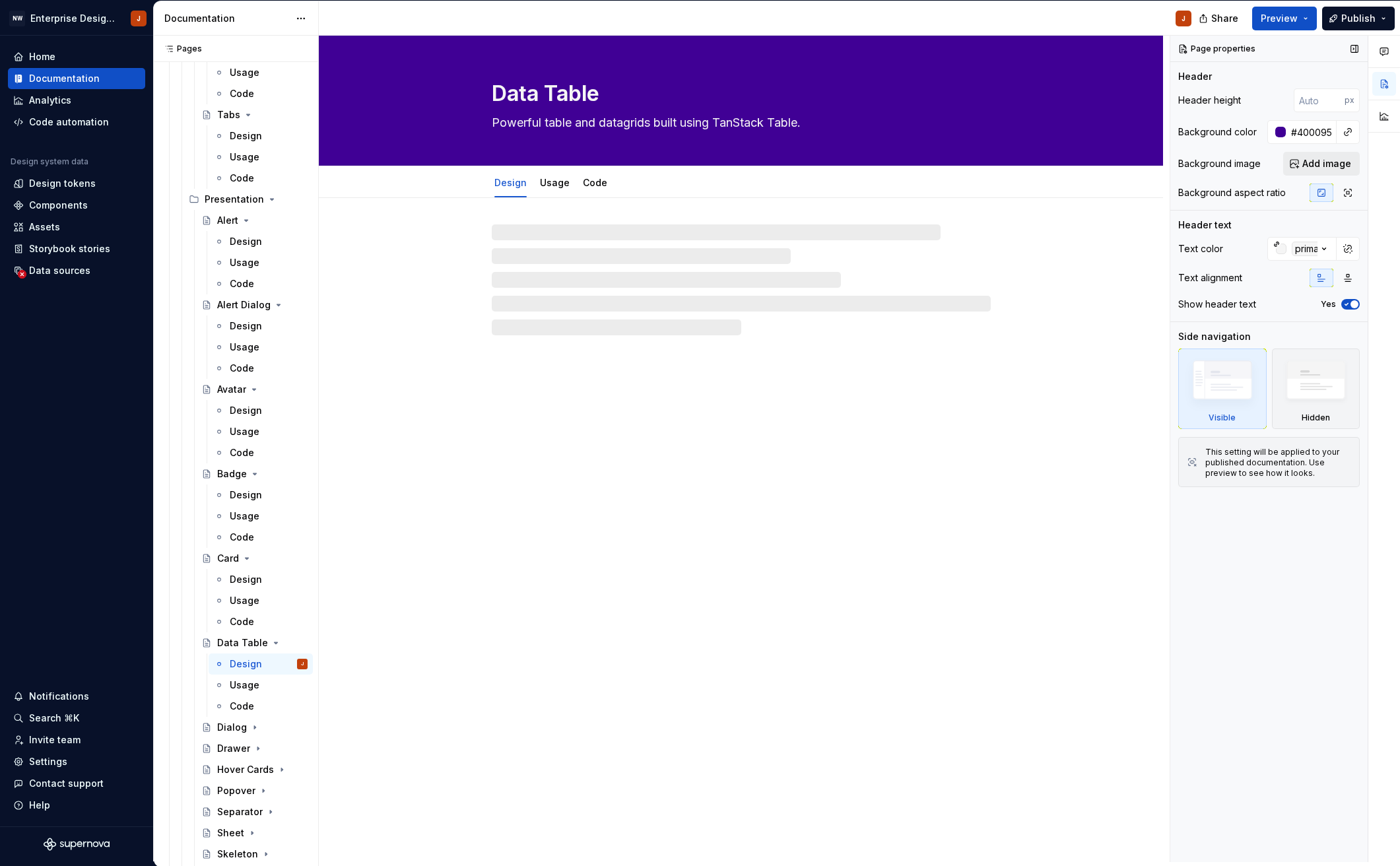
click at [1324, 162] on span "Add image" at bounding box center [1326, 164] width 49 height 13
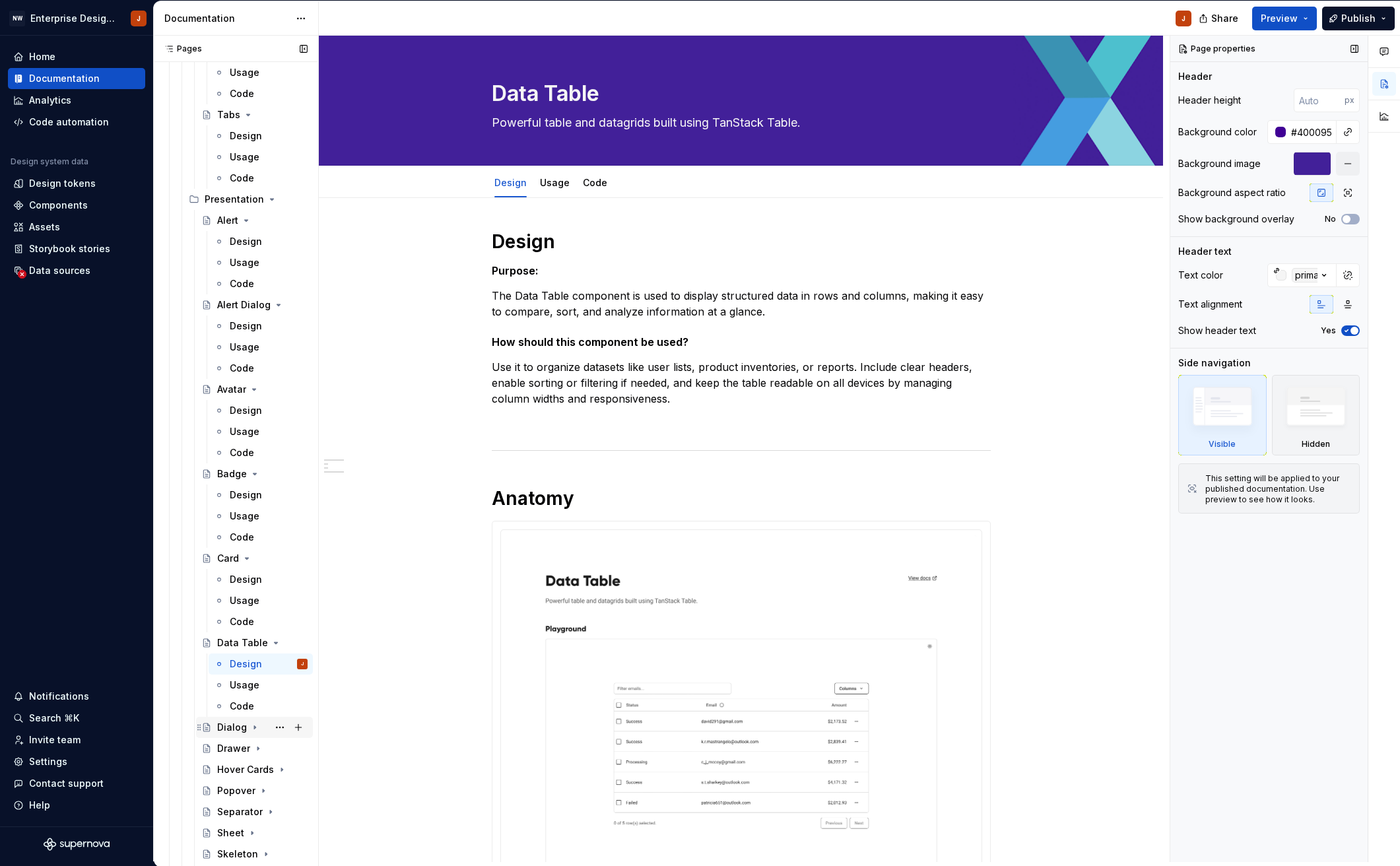
click at [226, 724] on div "Dialog" at bounding box center [232, 727] width 30 height 13
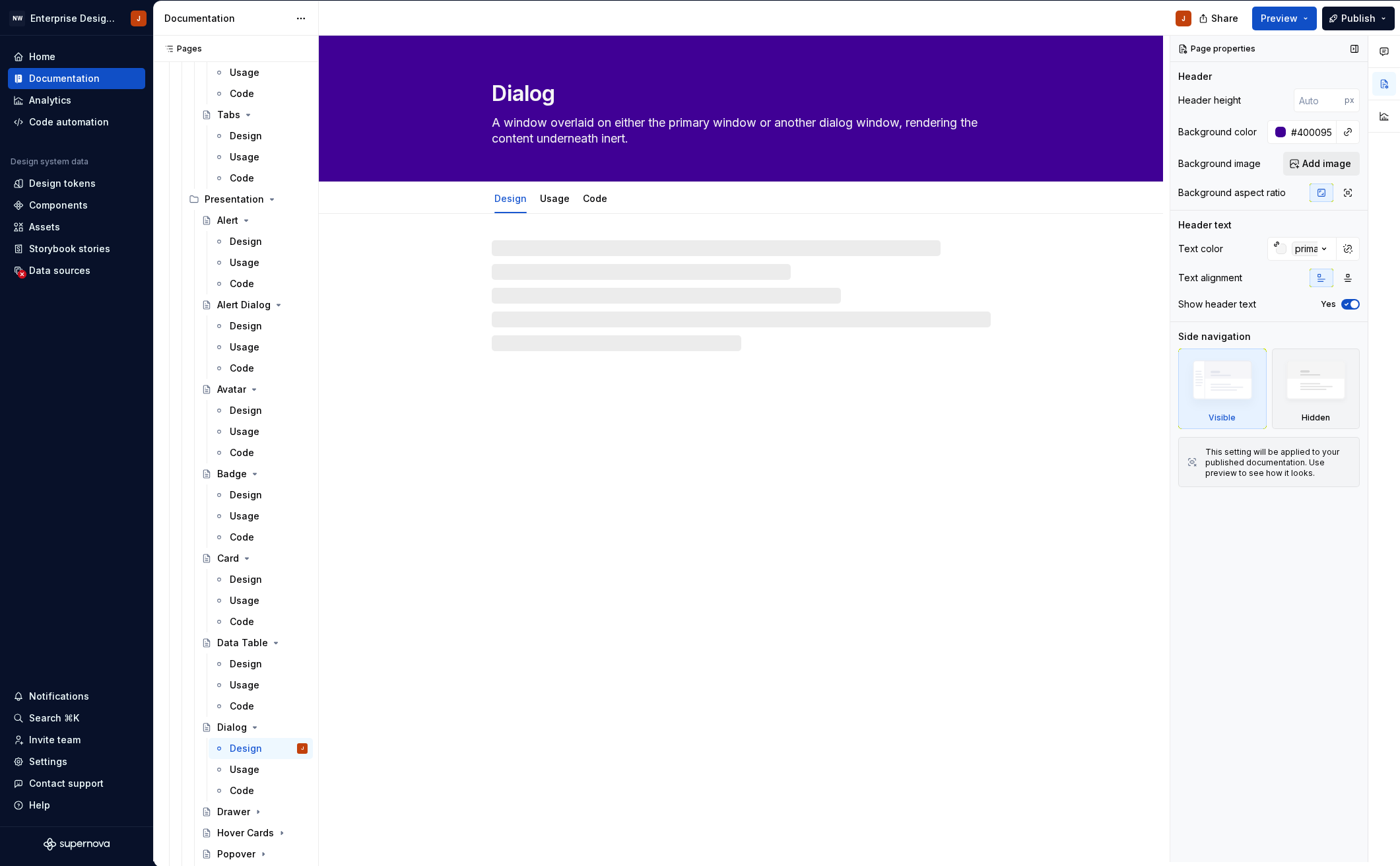
click at [1328, 168] on span "Add image" at bounding box center [1326, 164] width 49 height 13
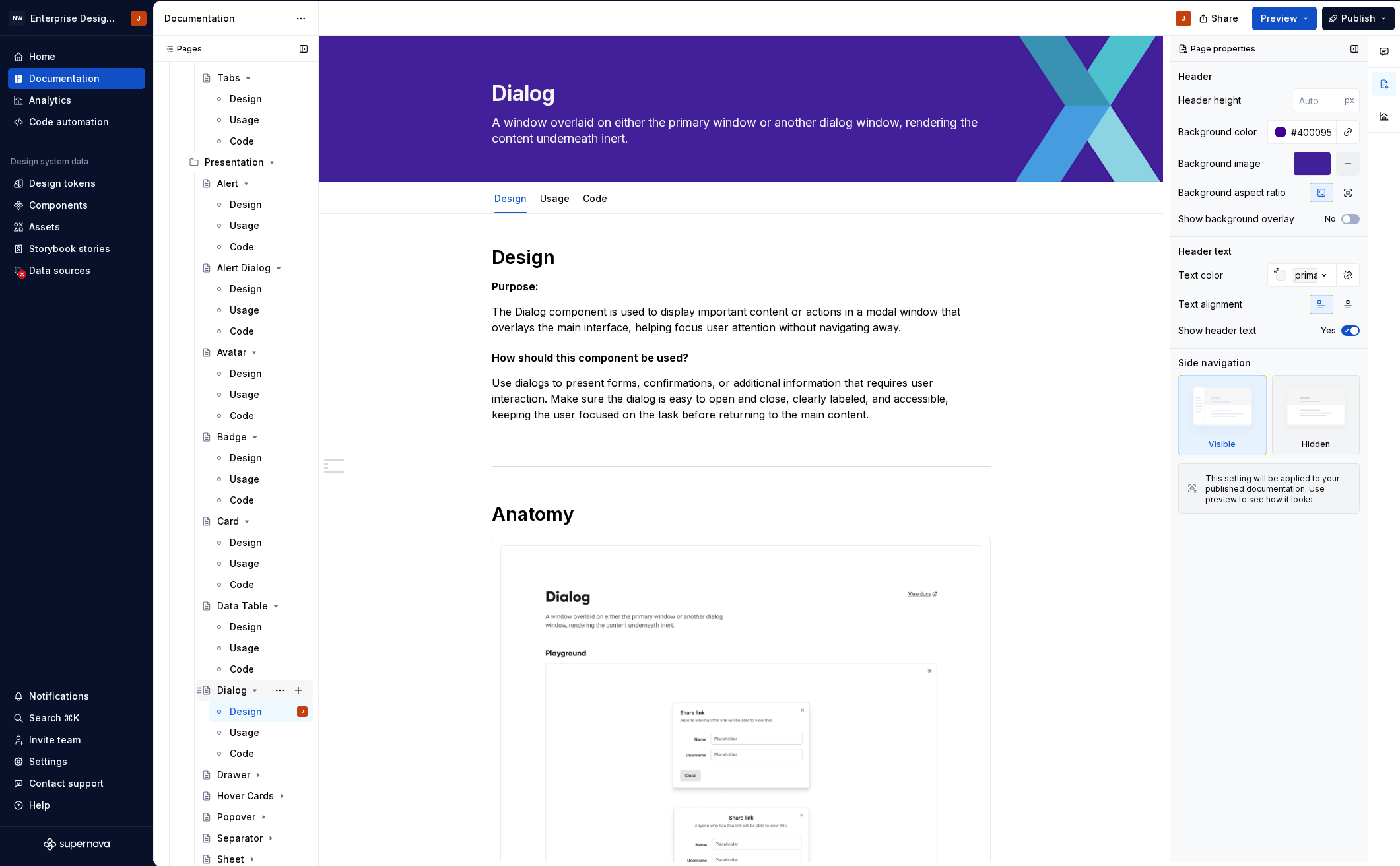
scroll to position [1527, 0]
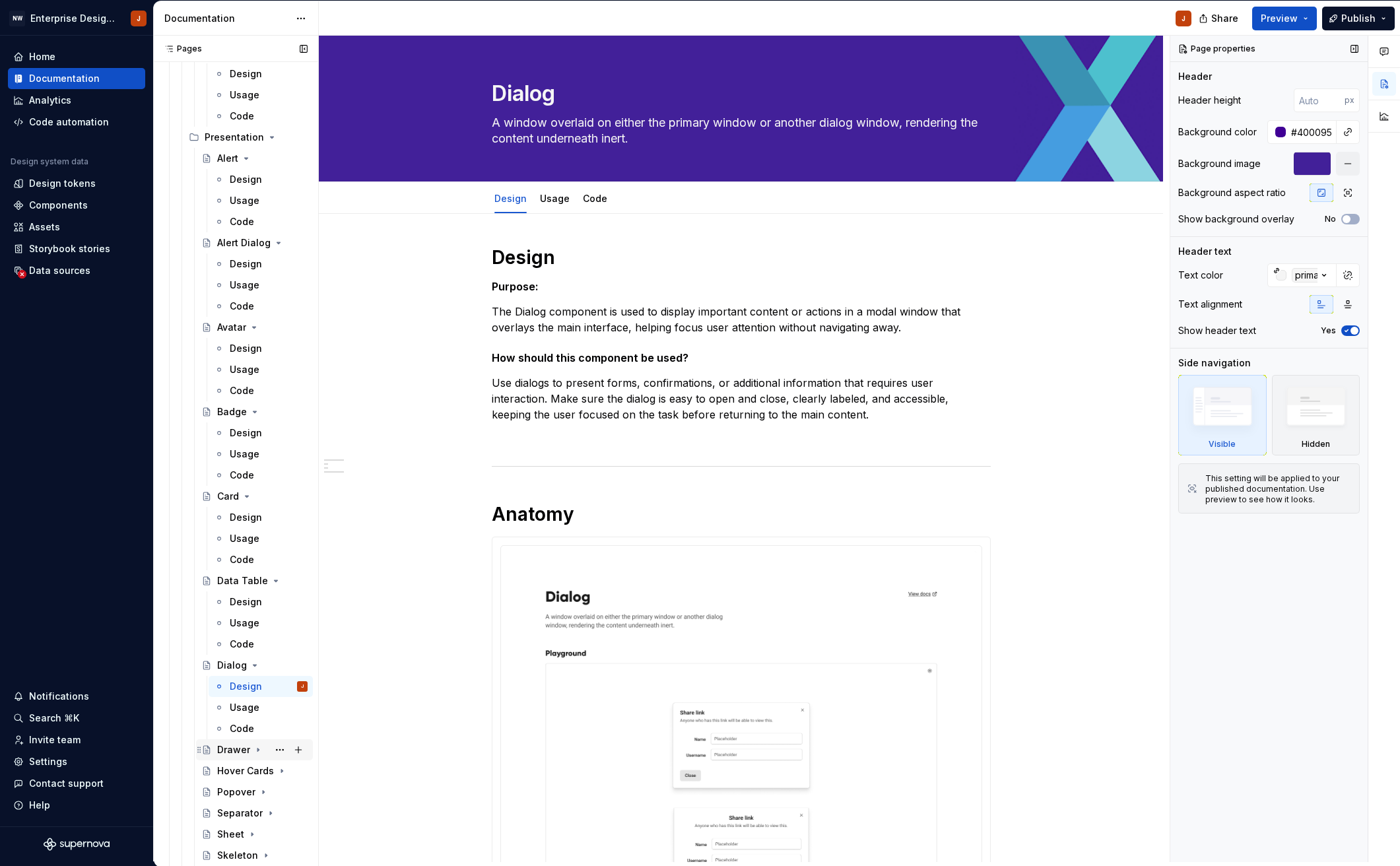
click at [236, 746] on div "Drawer" at bounding box center [234, 749] width 33 height 13
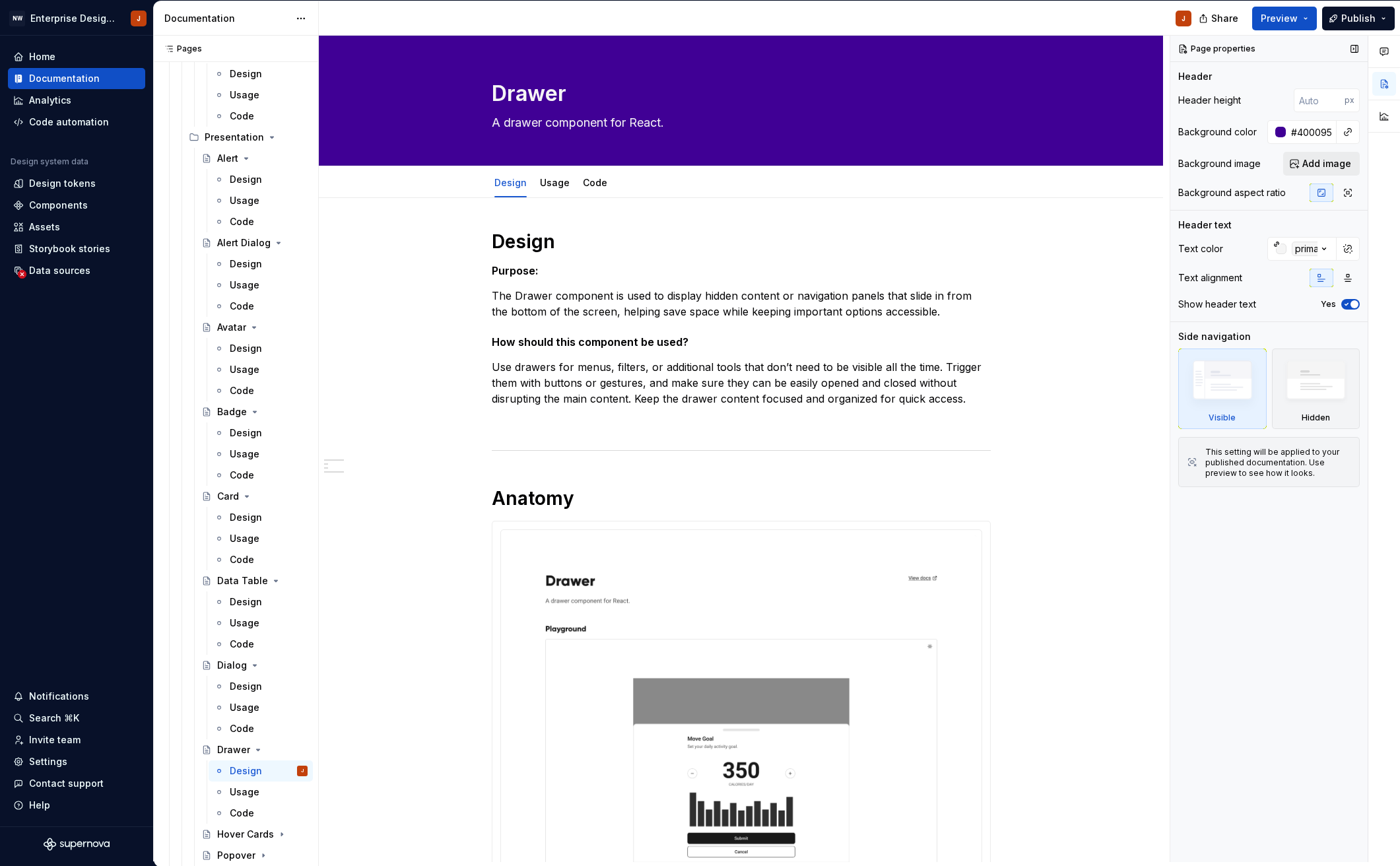
click at [1309, 162] on span "Add image" at bounding box center [1326, 164] width 49 height 13
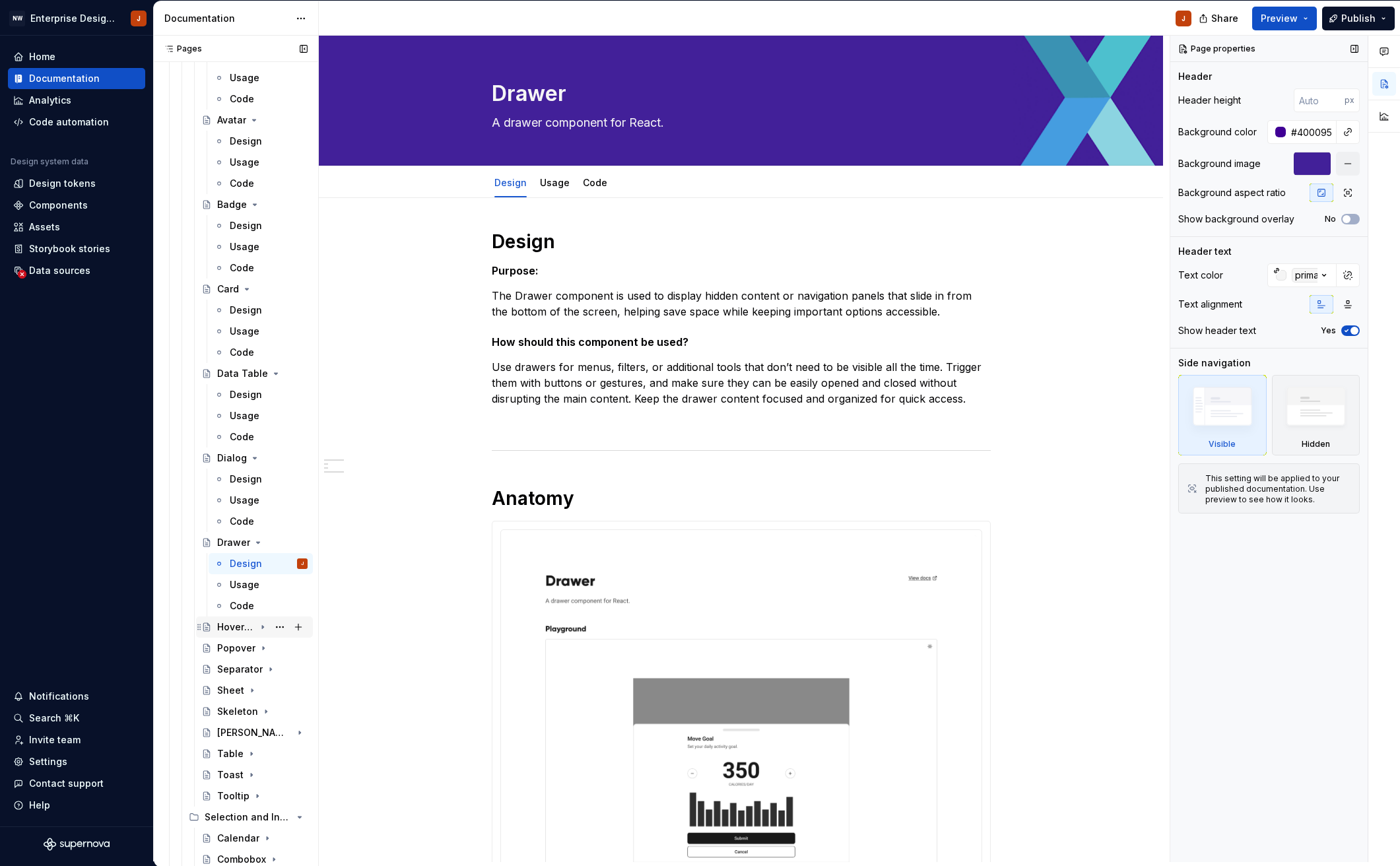
scroll to position [1745, 0]
click at [228, 617] on div "Hover Cards" at bounding box center [236, 616] width 38 height 13
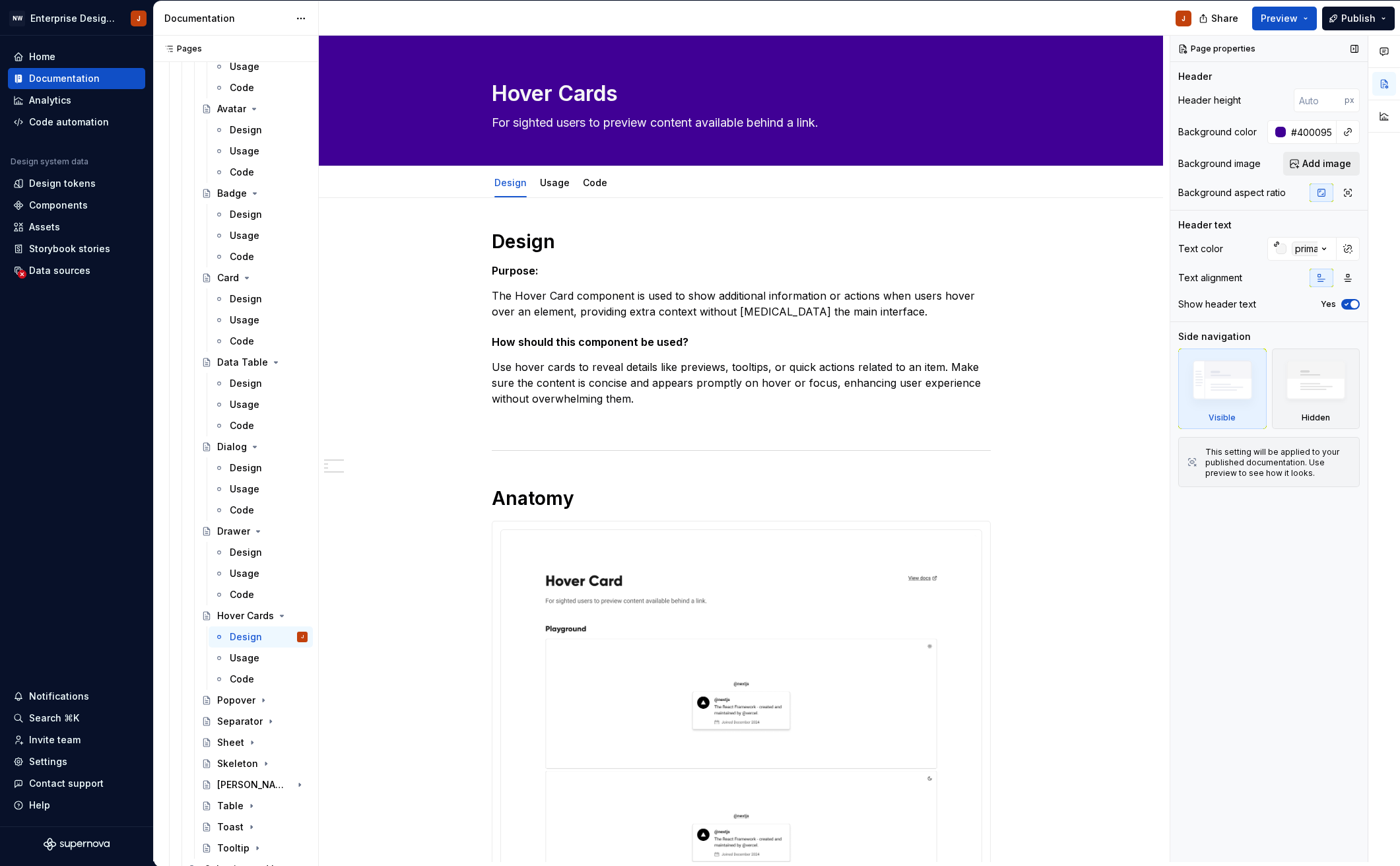
click at [1324, 165] on span "Add image" at bounding box center [1326, 164] width 49 height 13
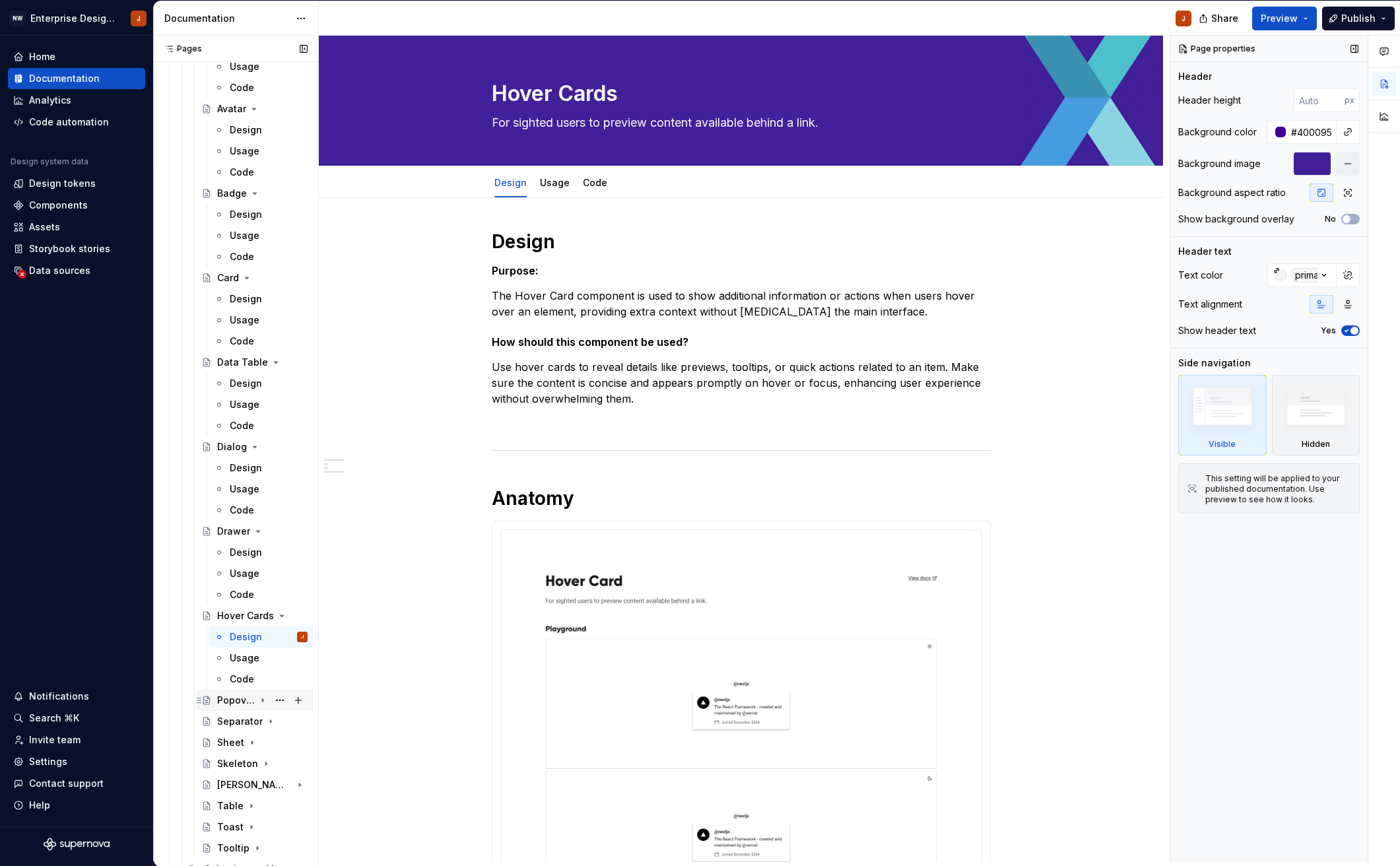
click at [243, 698] on div "Popover" at bounding box center [236, 700] width 38 height 13
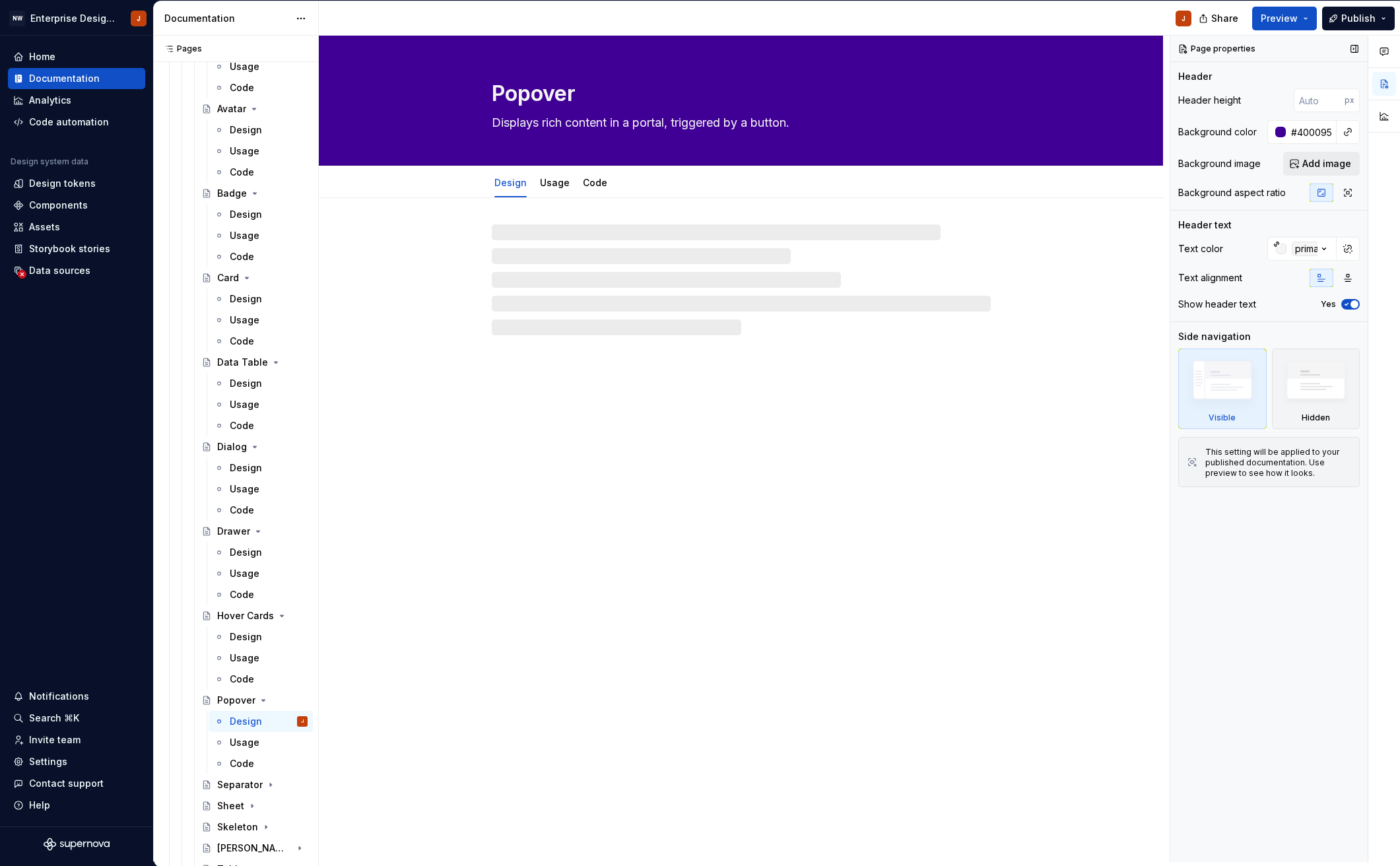
click at [1315, 158] on span "Add image" at bounding box center [1326, 164] width 49 height 13
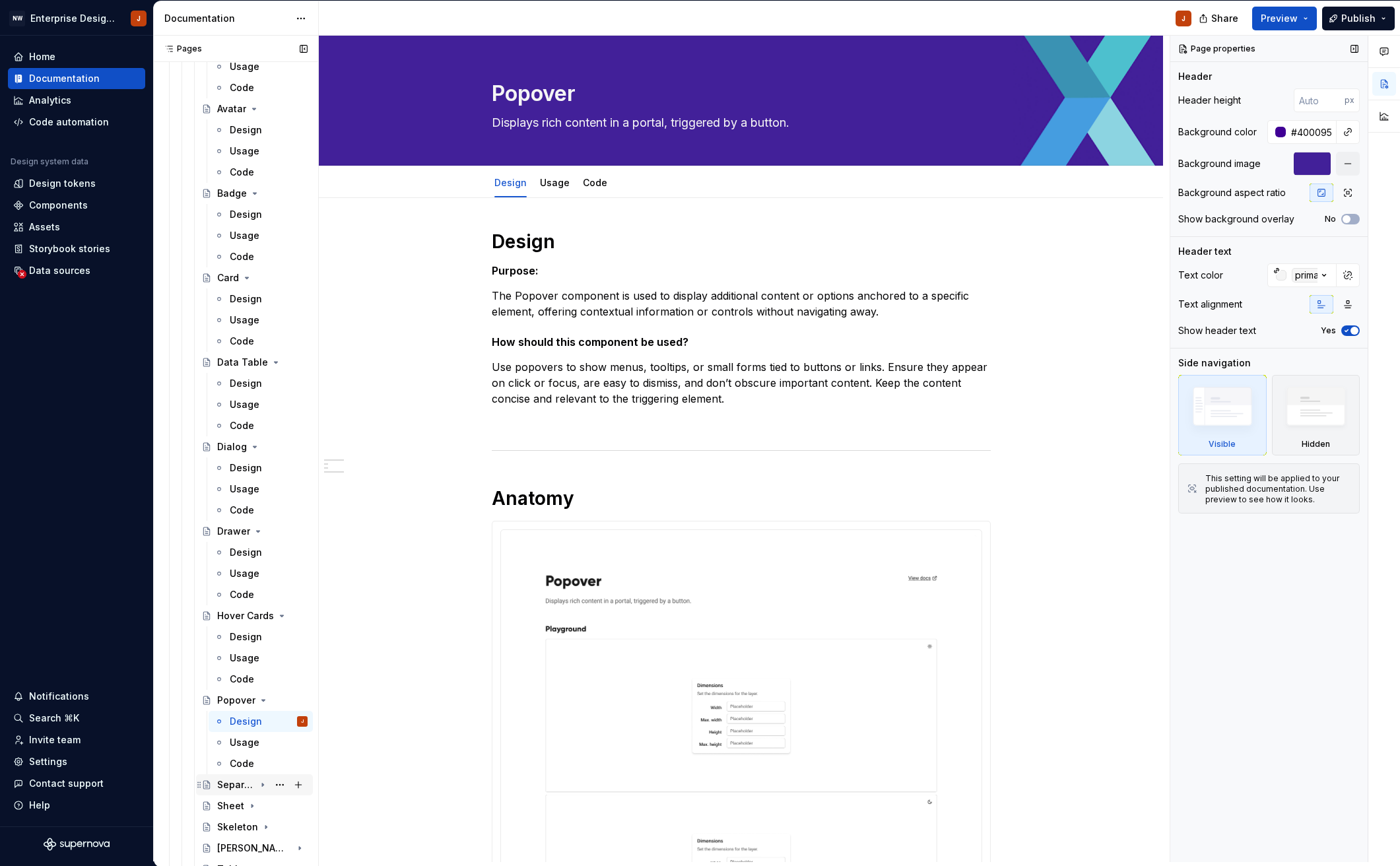
click at [236, 783] on div "Separator" at bounding box center [236, 784] width 38 height 13
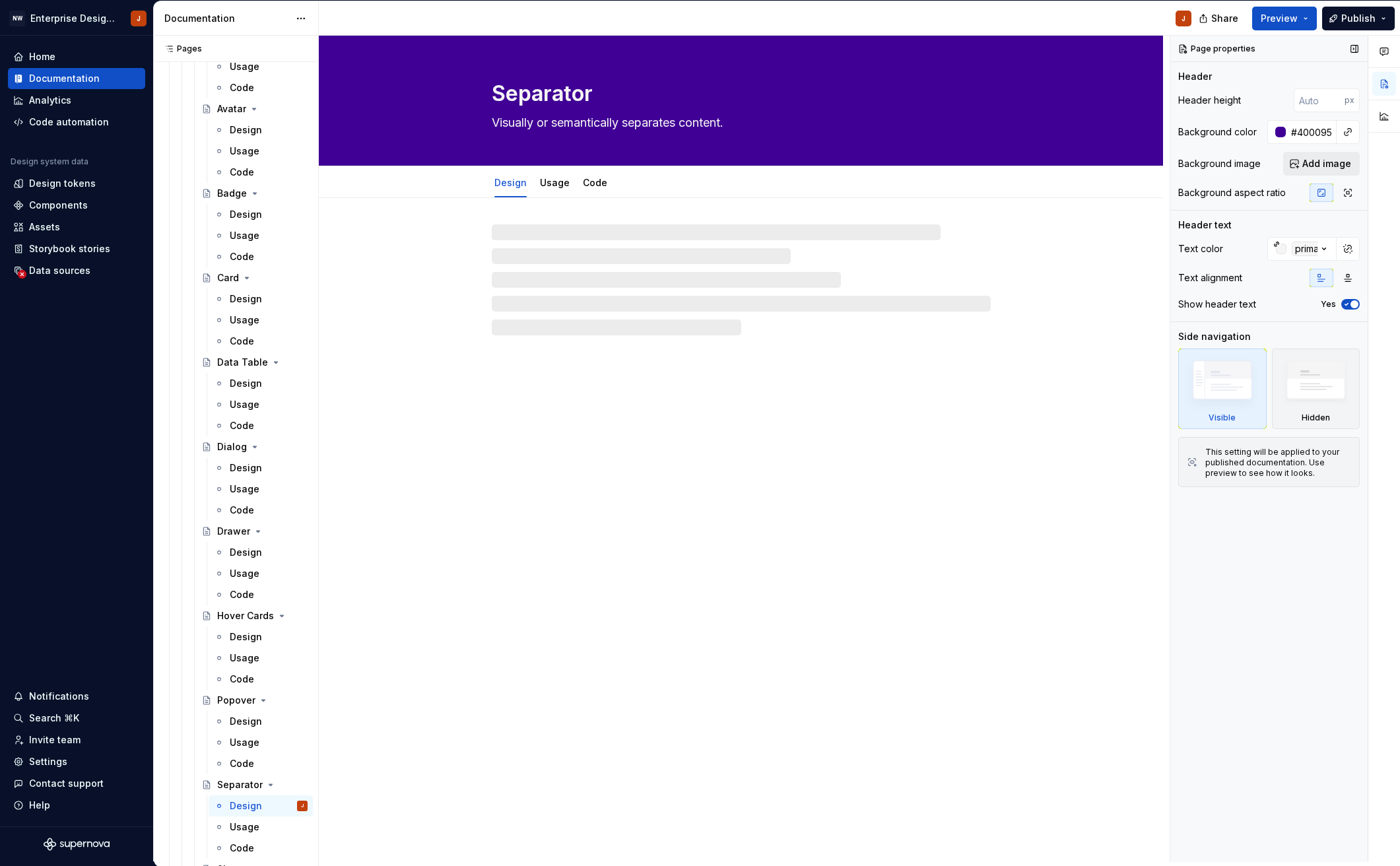
click at [1332, 164] on span "Add image" at bounding box center [1326, 164] width 49 height 13
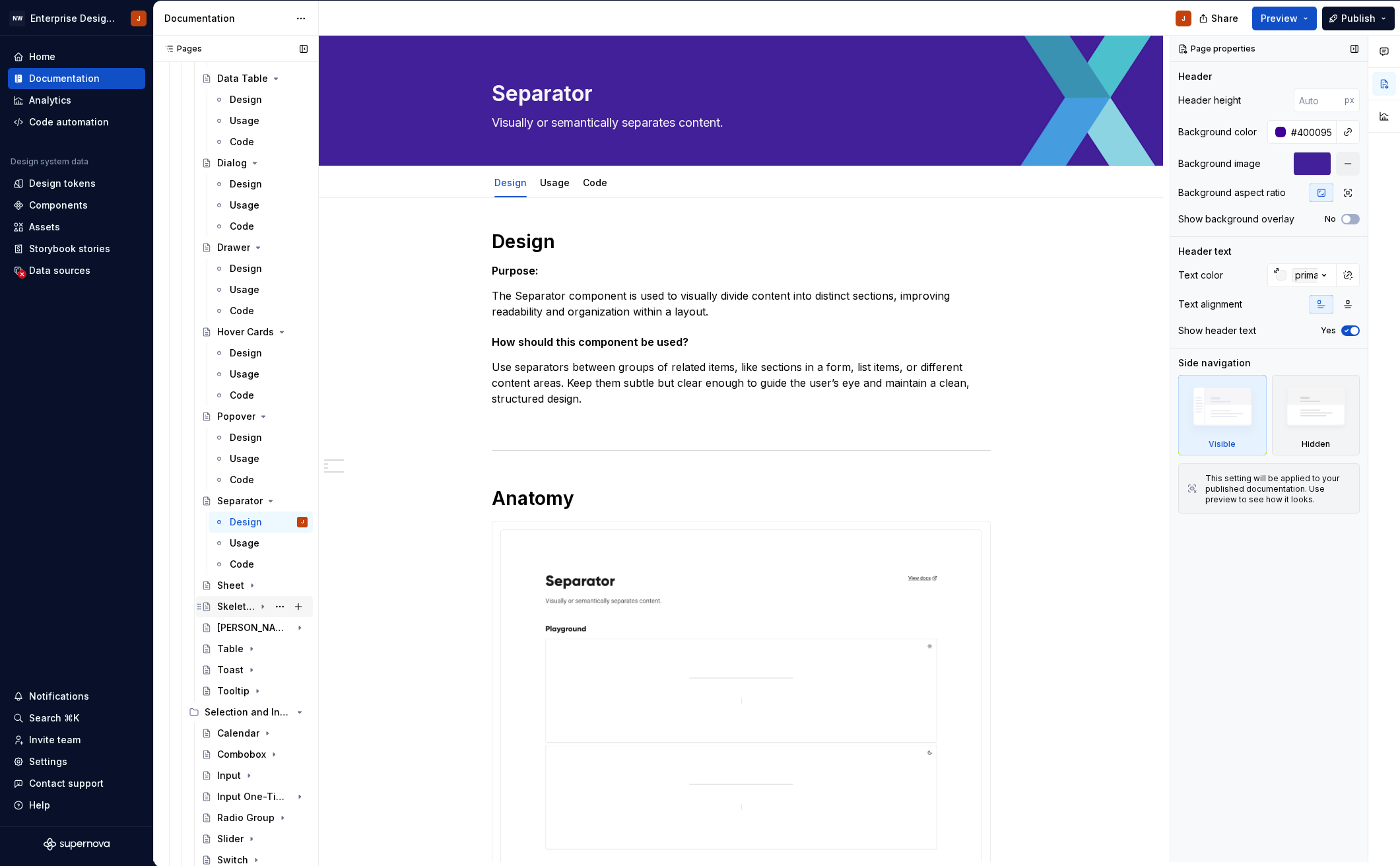
scroll to position [2032, 0]
click at [231, 580] on div "Sheet" at bounding box center [231, 583] width 27 height 13
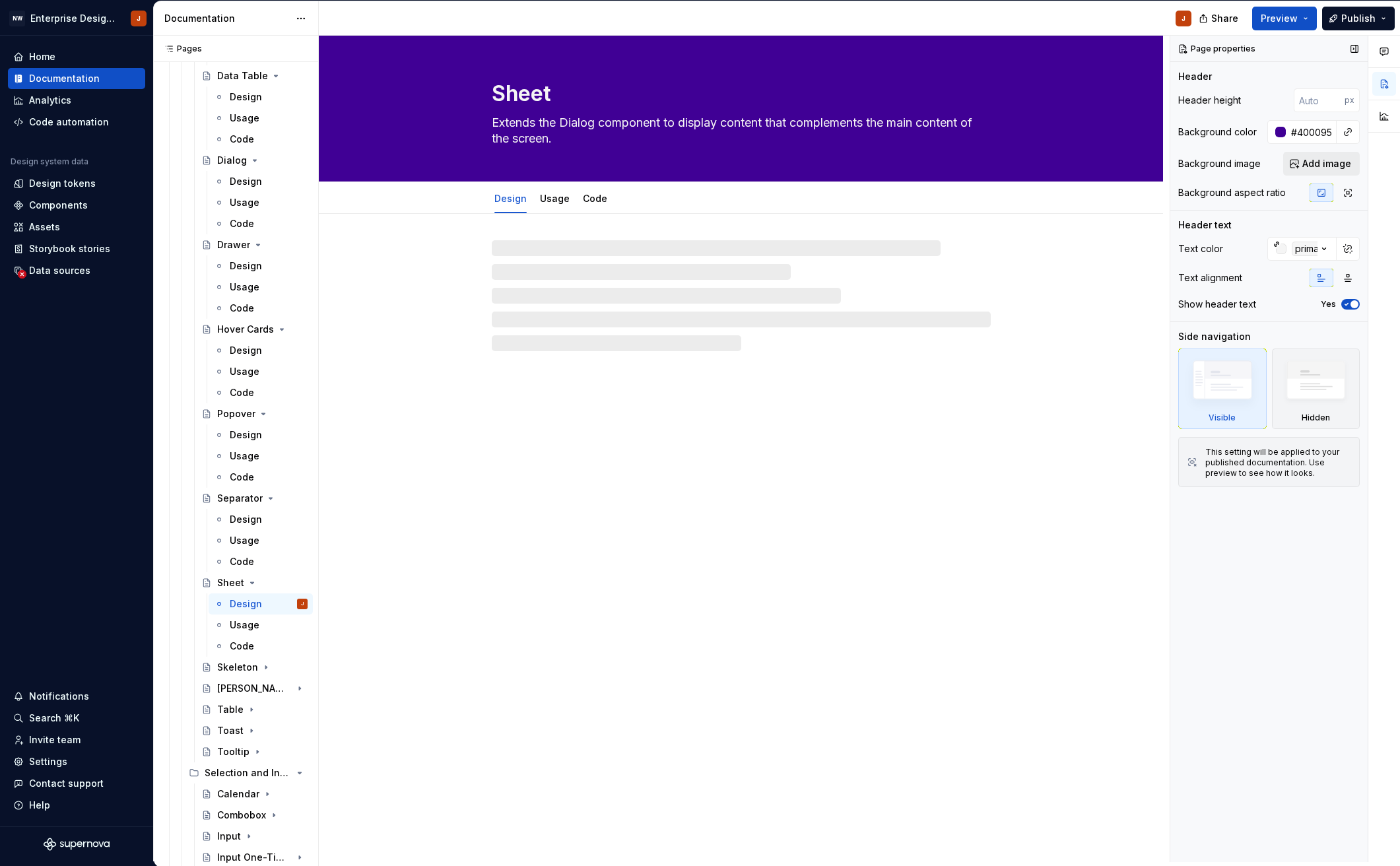
click at [1308, 164] on span "Add image" at bounding box center [1326, 164] width 49 height 13
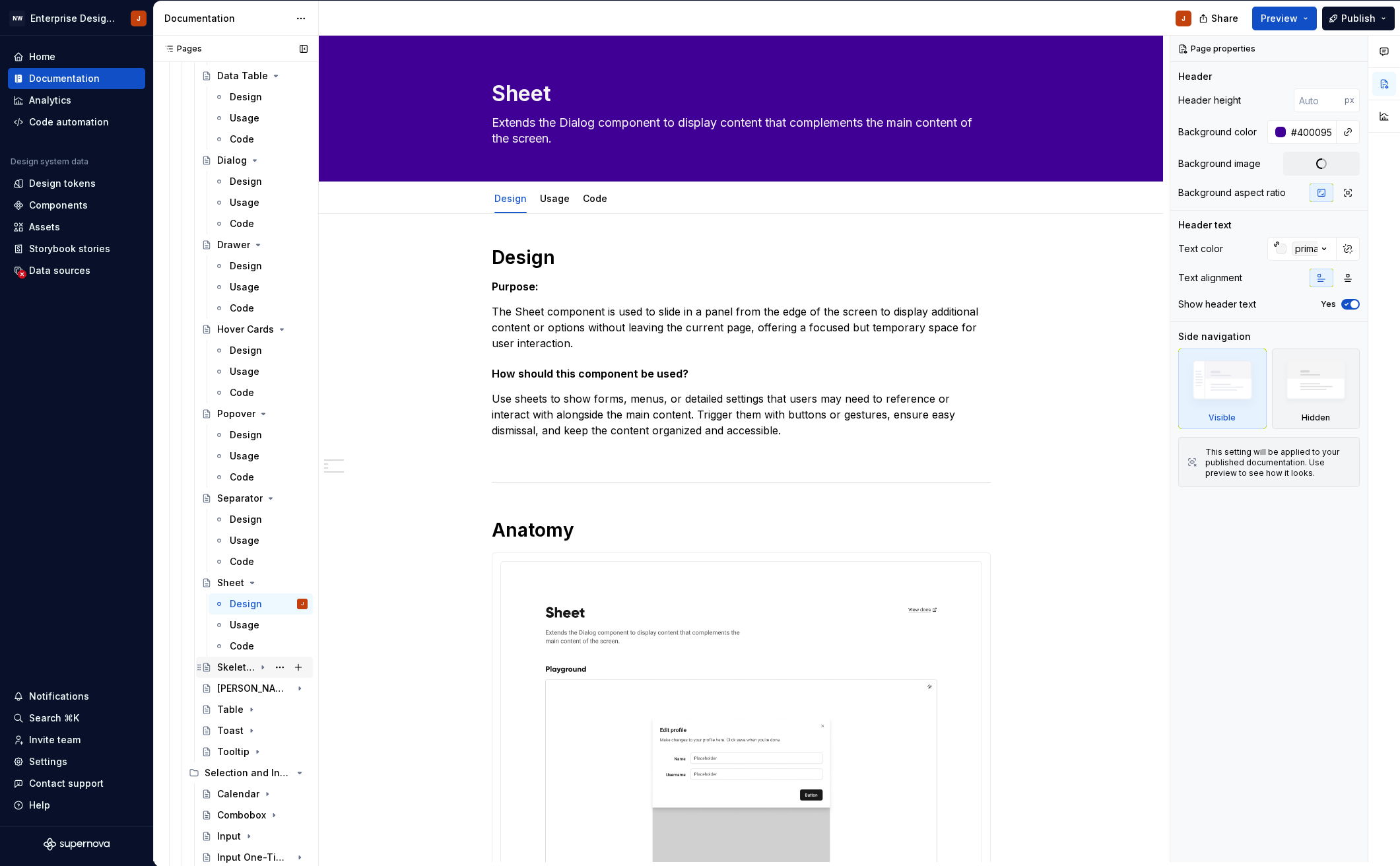
click at [240, 663] on div "Skeleton" at bounding box center [236, 667] width 38 height 13
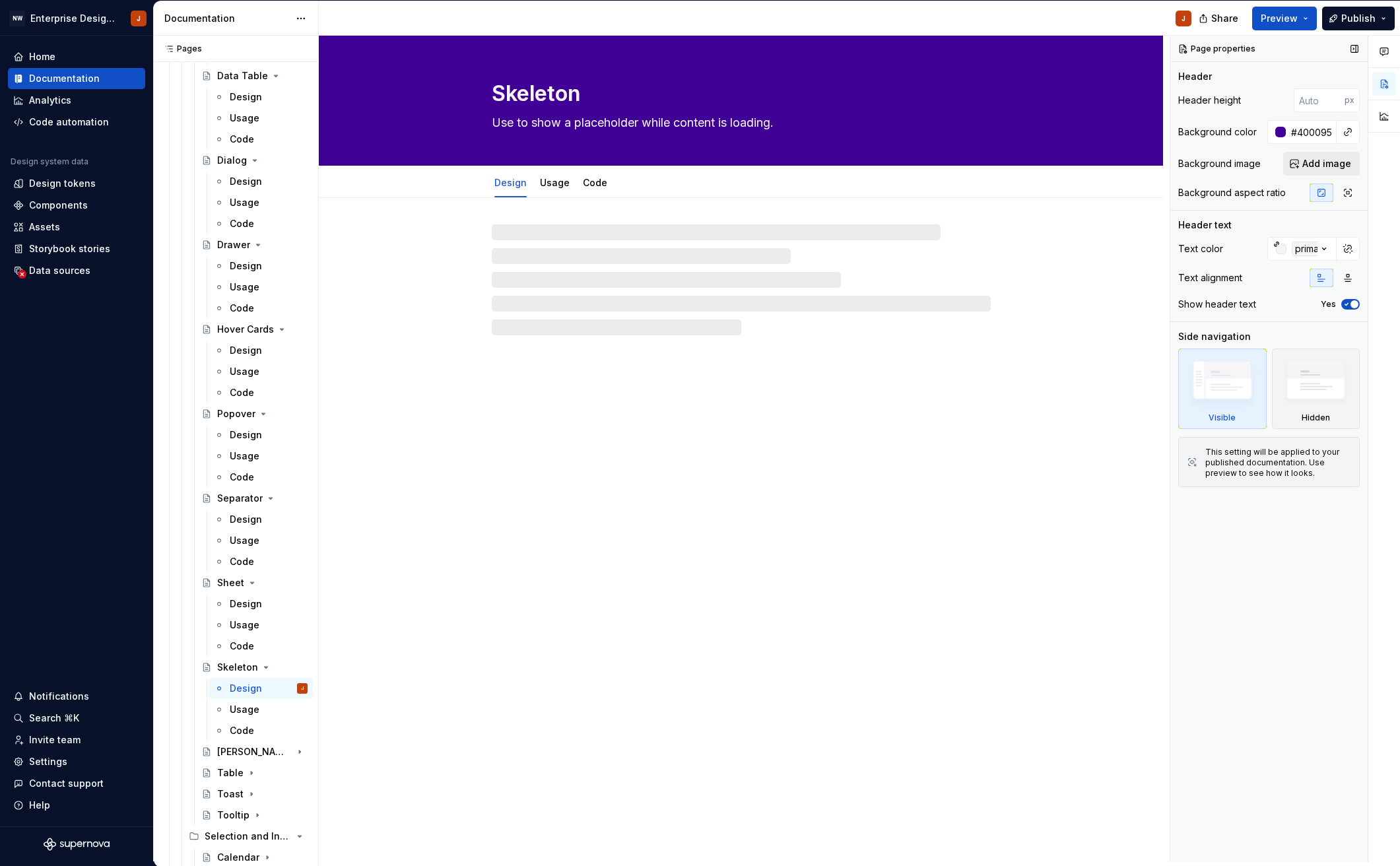
click at [1303, 163] on button "Add image" at bounding box center [1321, 164] width 77 height 24
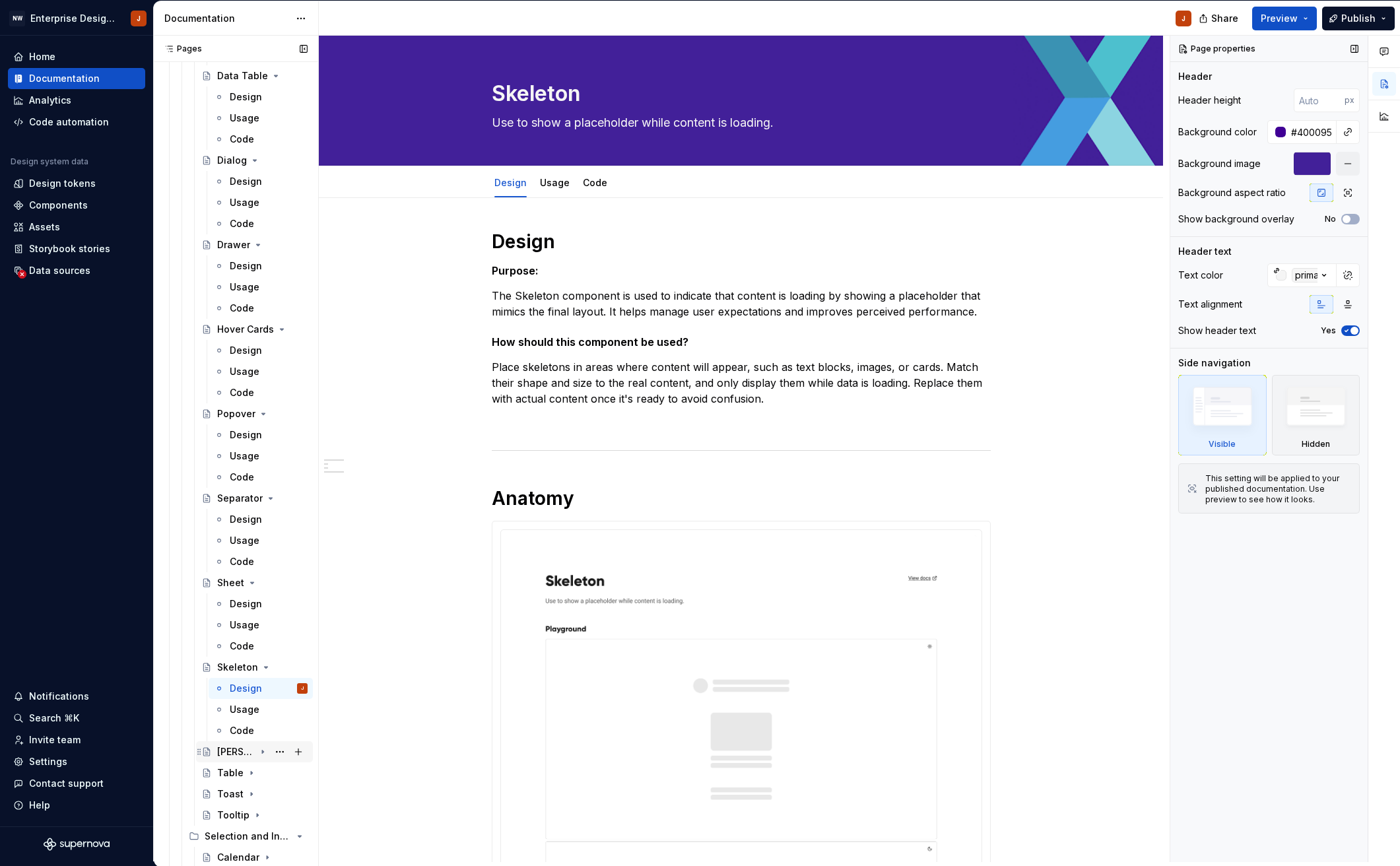
click at [228, 749] on div "[PERSON_NAME]" at bounding box center [236, 752] width 38 height 13
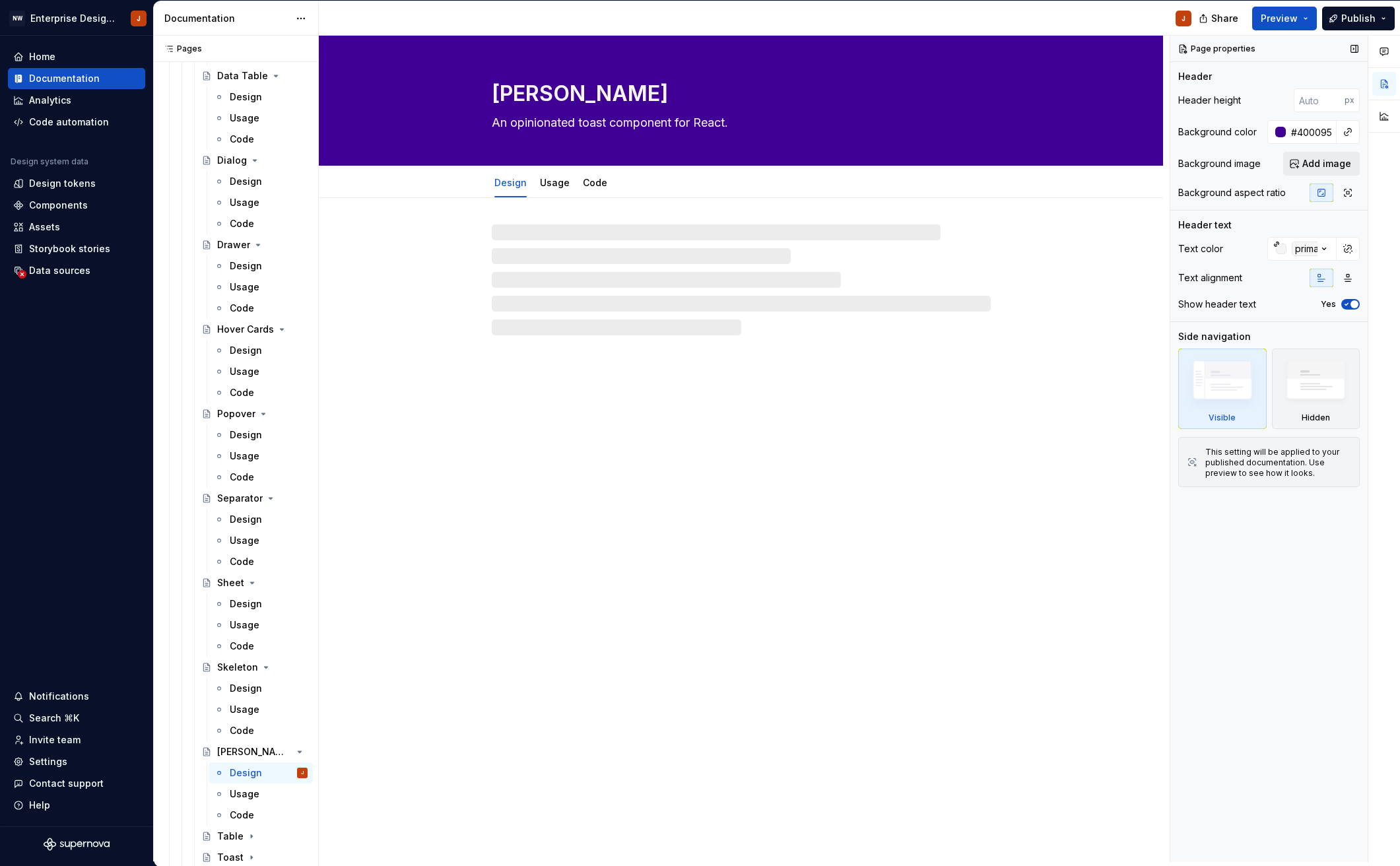
click at [1322, 164] on span "Add image" at bounding box center [1326, 164] width 49 height 13
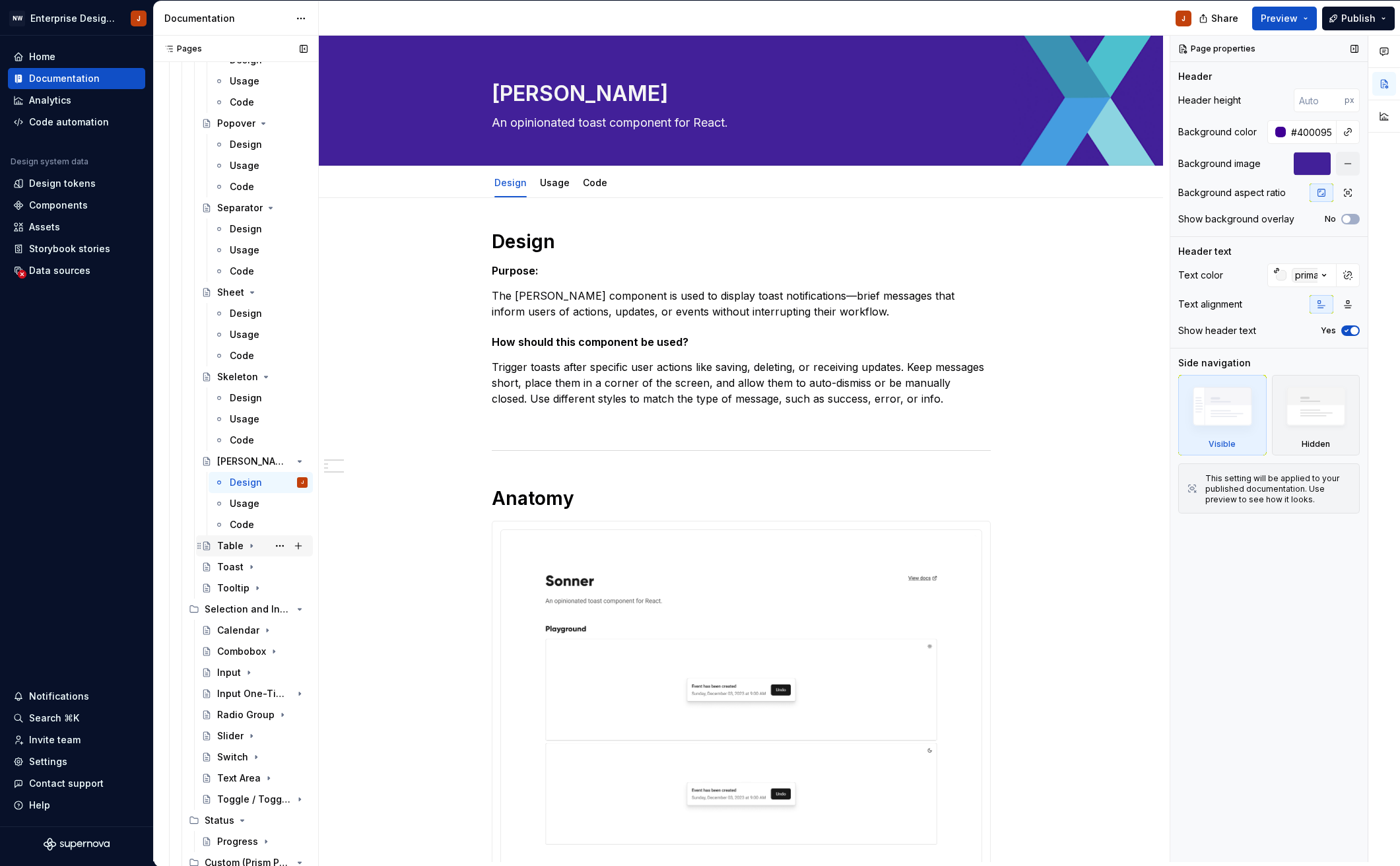
scroll to position [2345, 0]
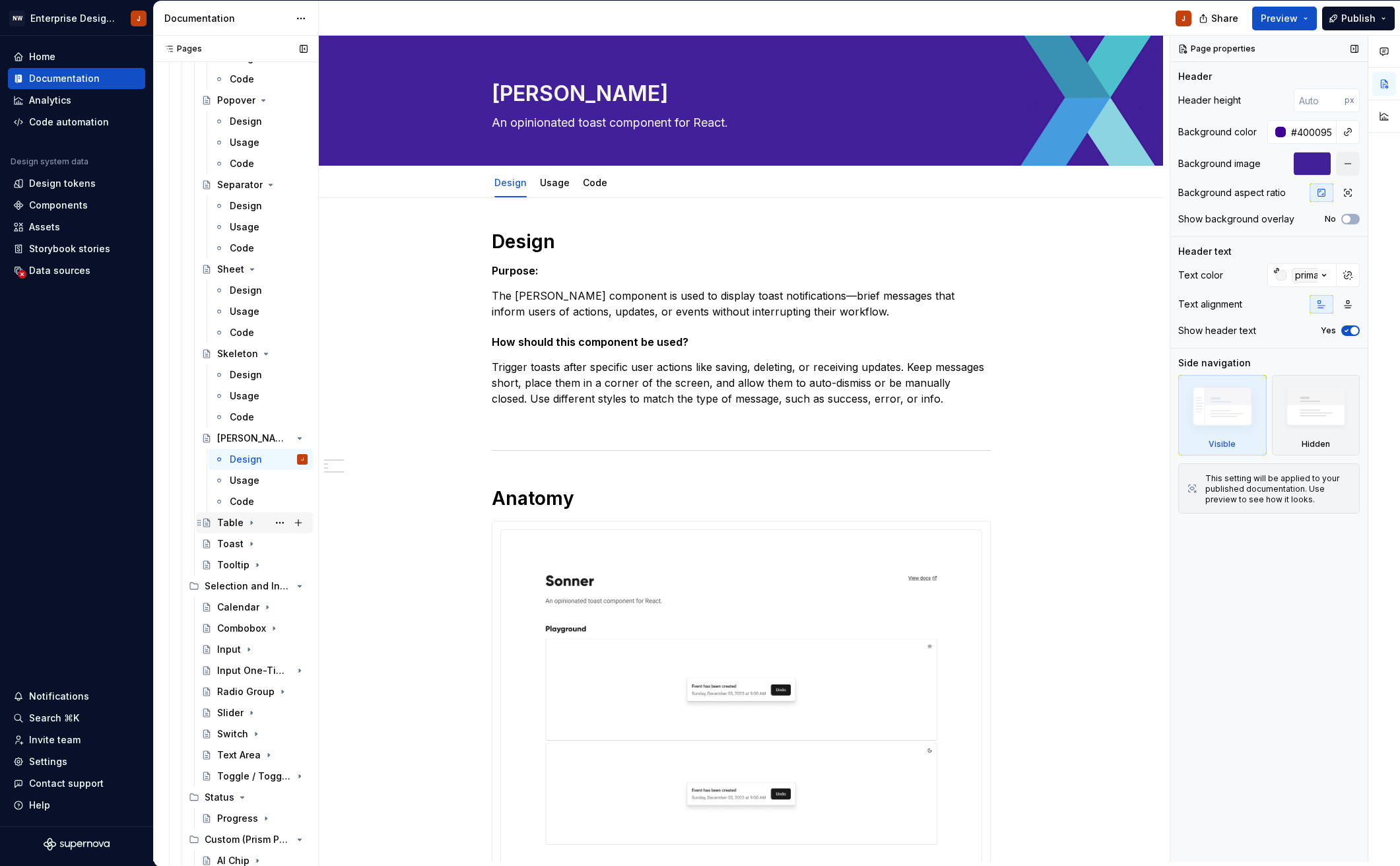
click at [230, 526] on div "Table" at bounding box center [231, 522] width 26 height 13
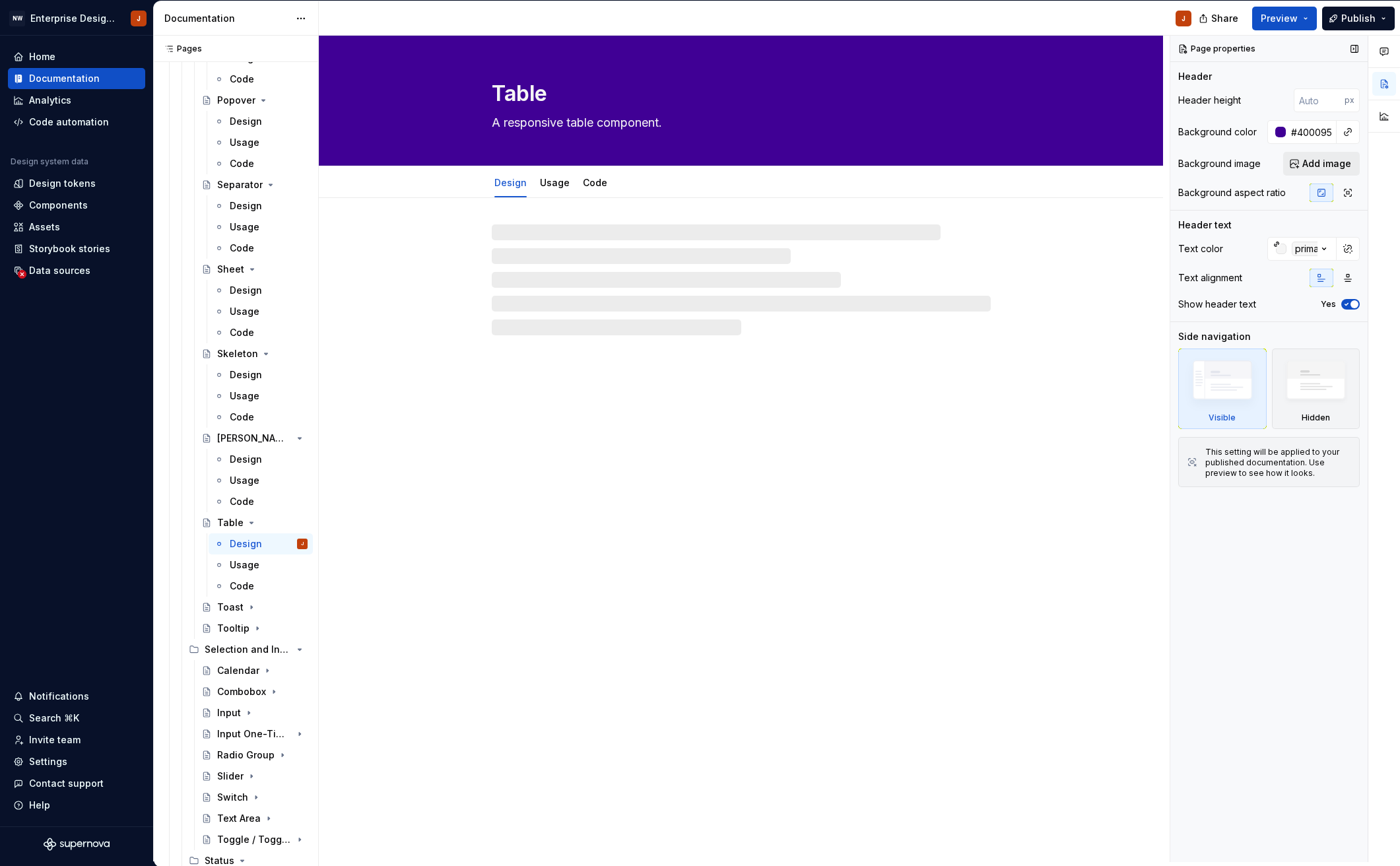
click at [1325, 172] on button "Add image" at bounding box center [1321, 164] width 77 height 24
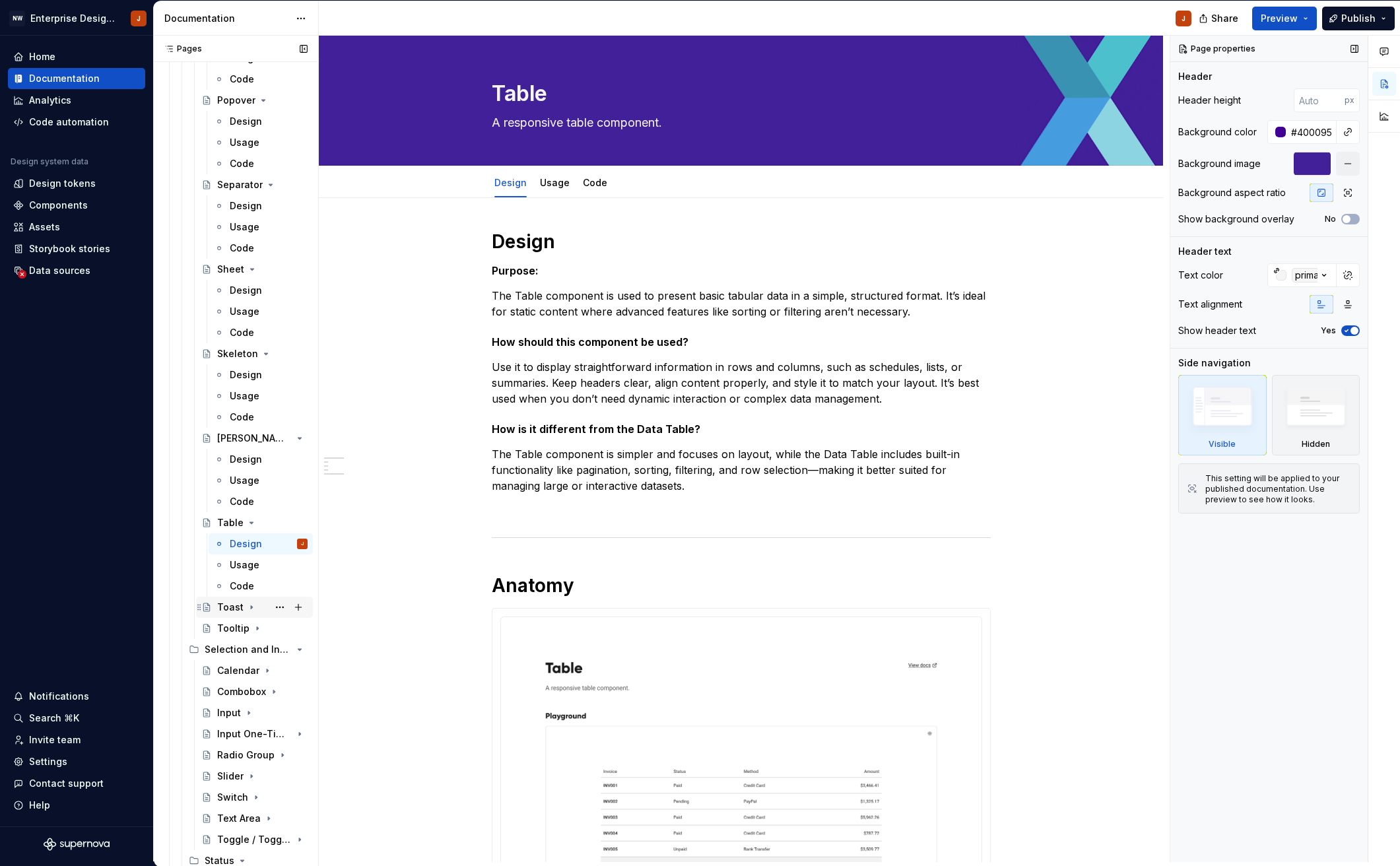
click at [224, 604] on div "Toast" at bounding box center [231, 607] width 26 height 13
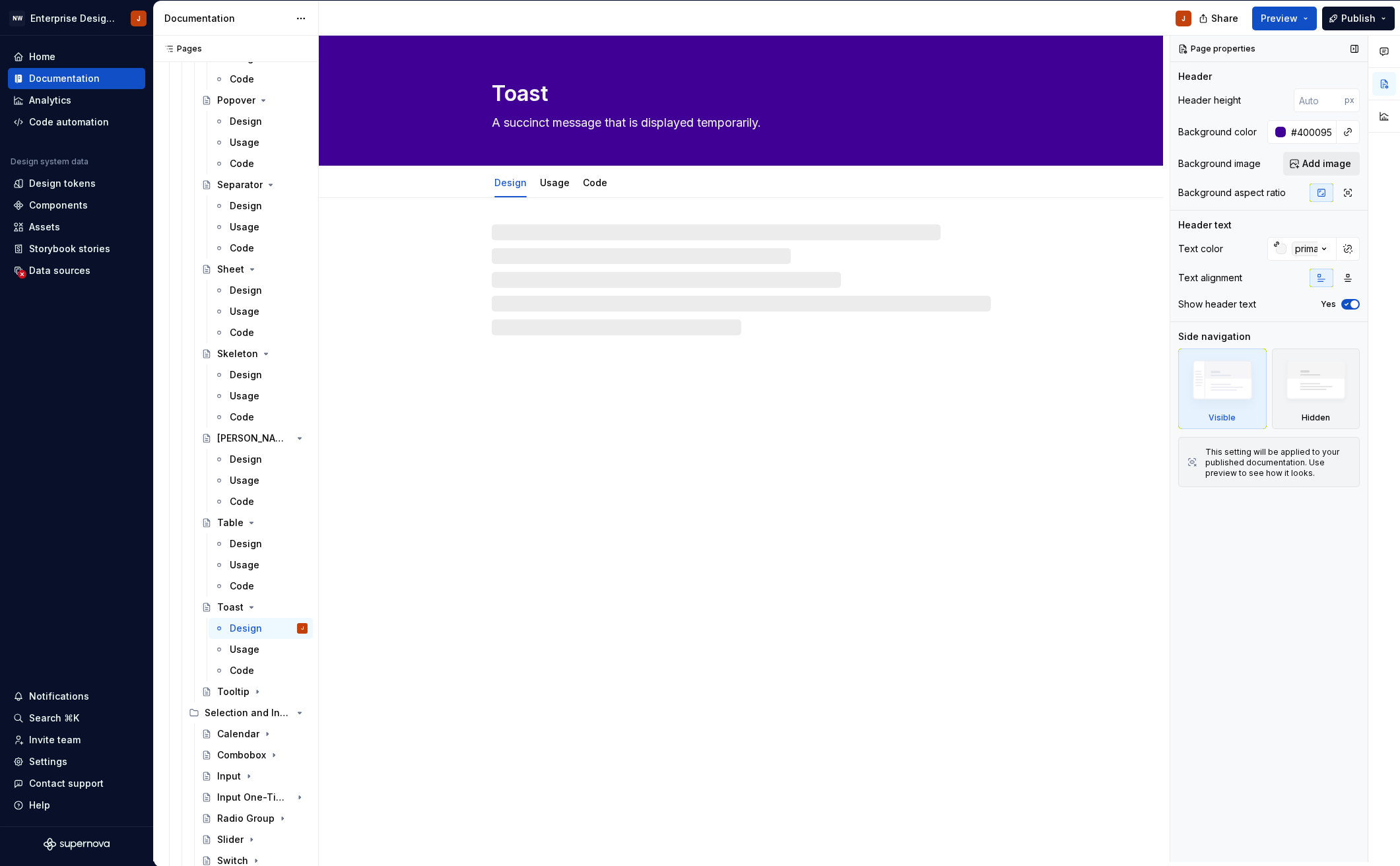
click at [1309, 166] on span "Add image" at bounding box center [1326, 164] width 49 height 13
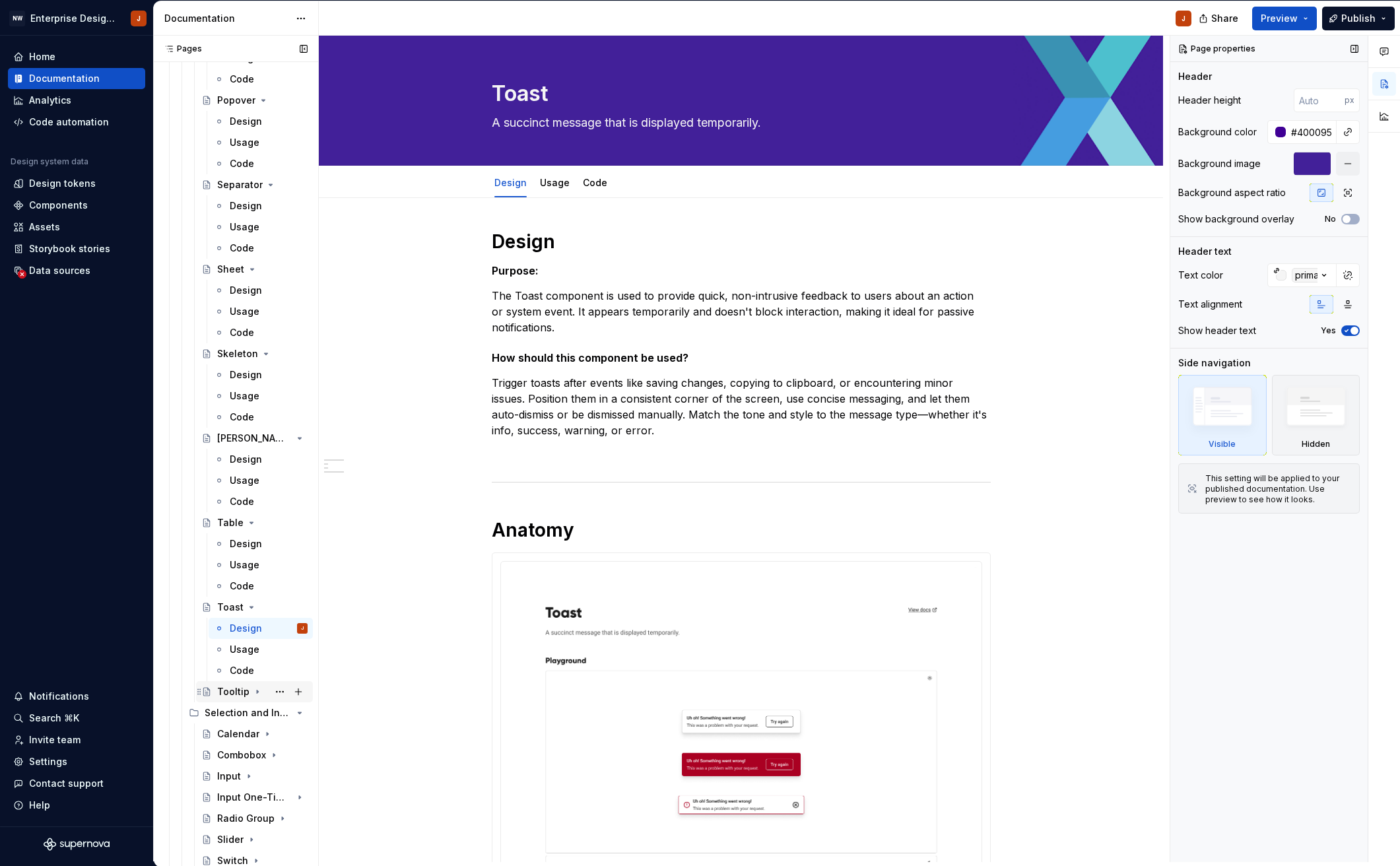
drag, startPoint x: 234, startPoint y: 692, endPoint x: 244, endPoint y: 697, distance: 11.2
click at [234, 692] on div "Tooltip" at bounding box center [233, 692] width 32 height 13
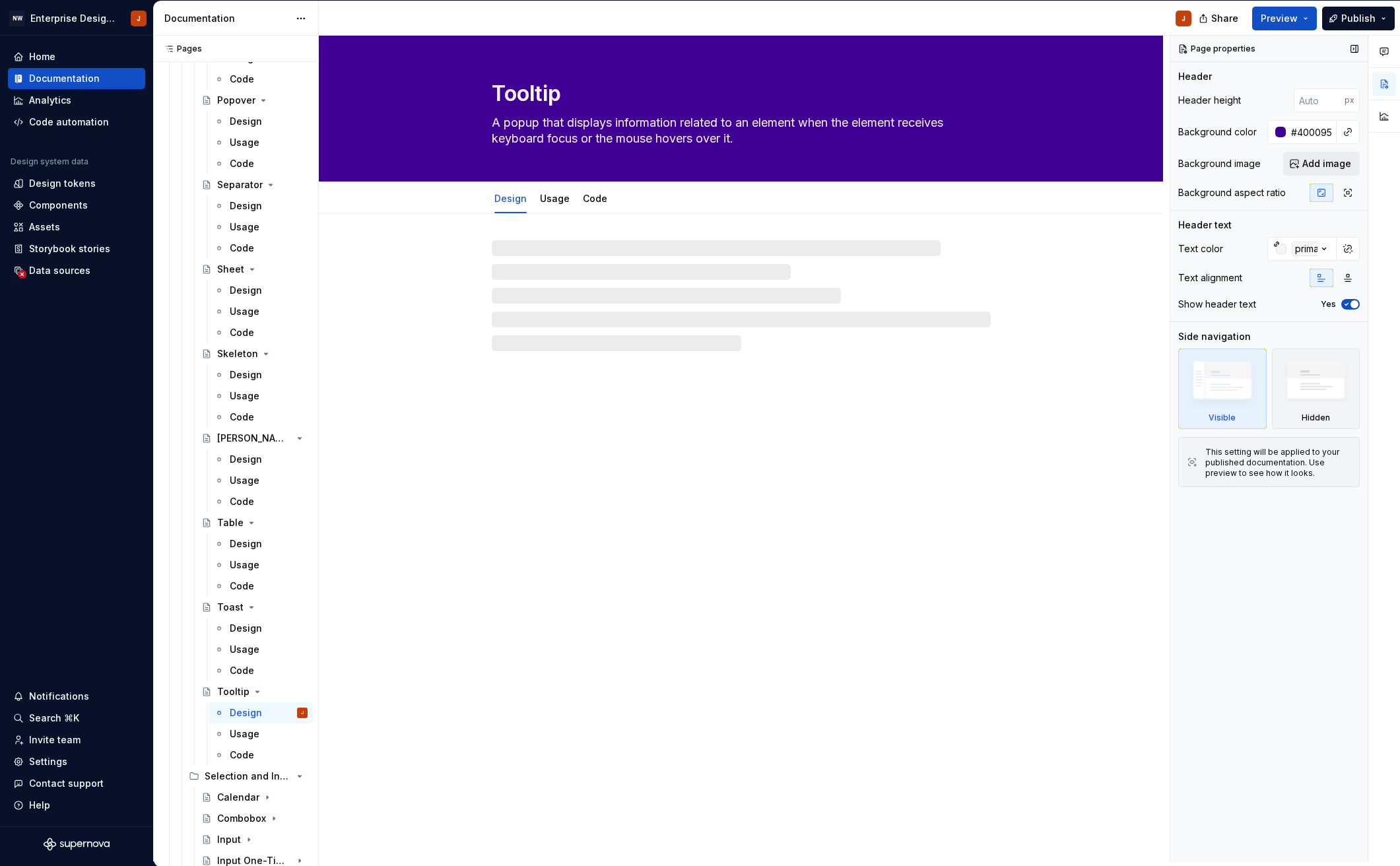
click at [1310, 164] on span "Add image" at bounding box center [1326, 164] width 49 height 13
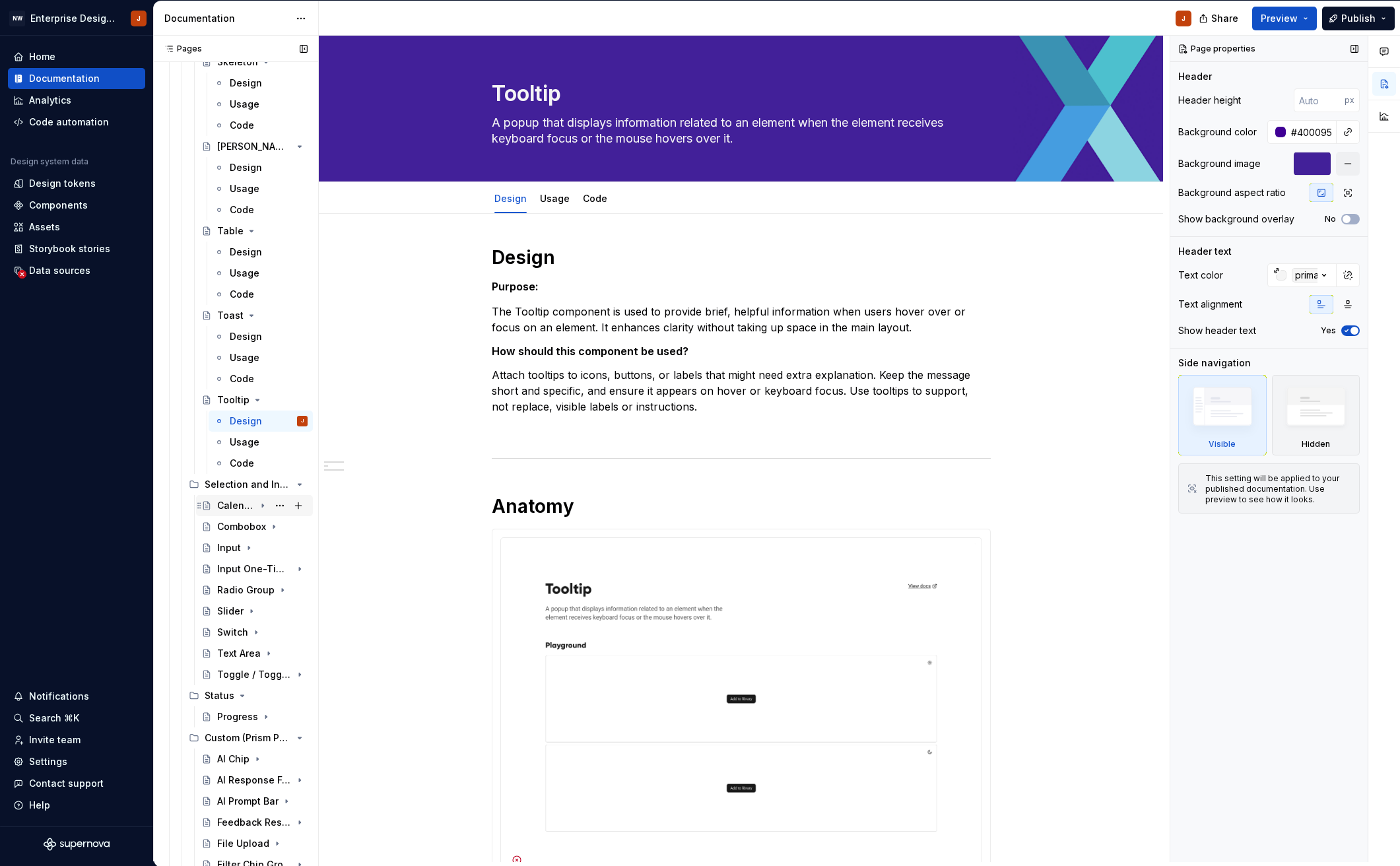
scroll to position [2638, 0]
click at [236, 508] on div "Calendar" at bounding box center [236, 504] width 38 height 13
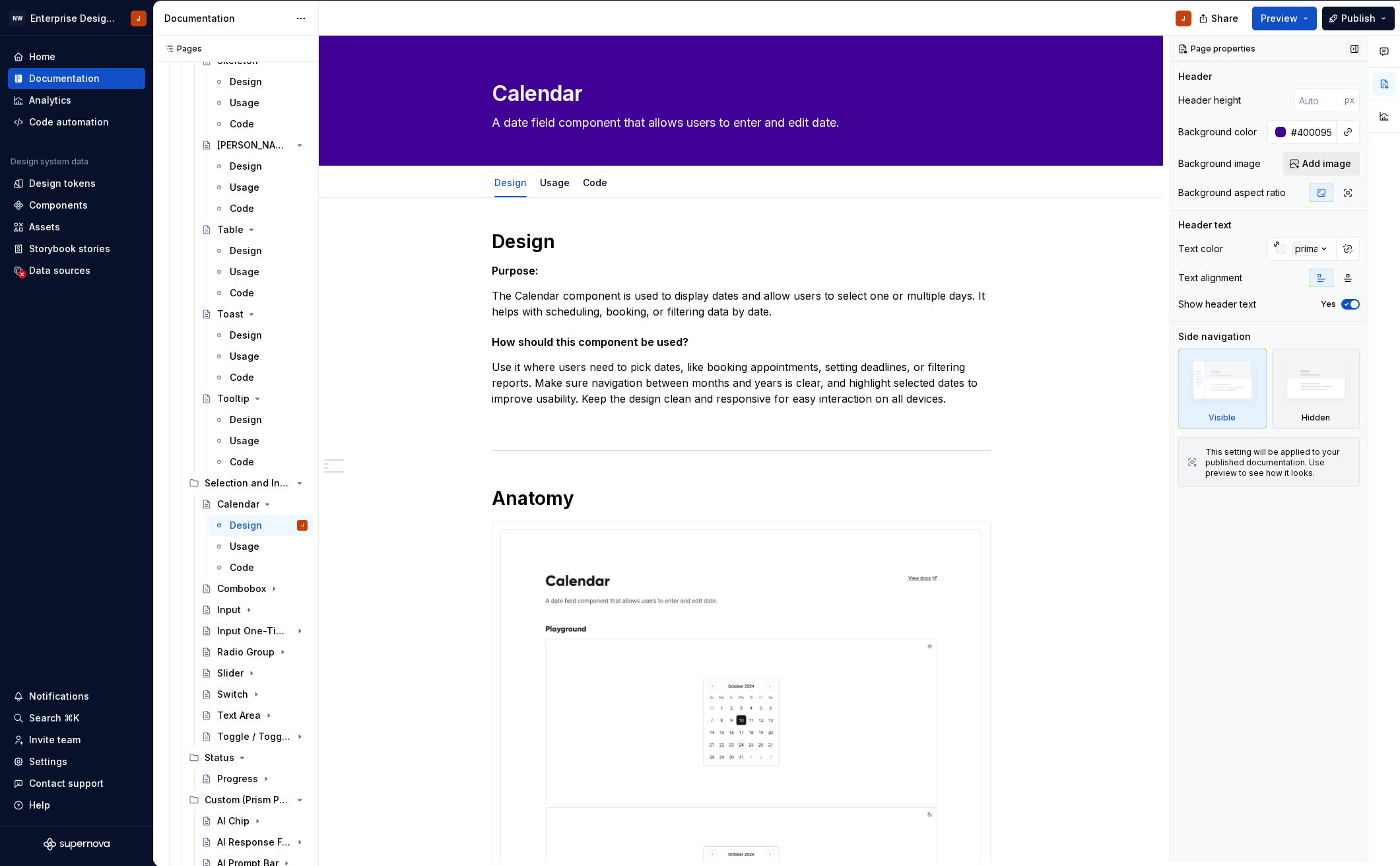
click at [1317, 163] on span "Add image" at bounding box center [1326, 164] width 49 height 13
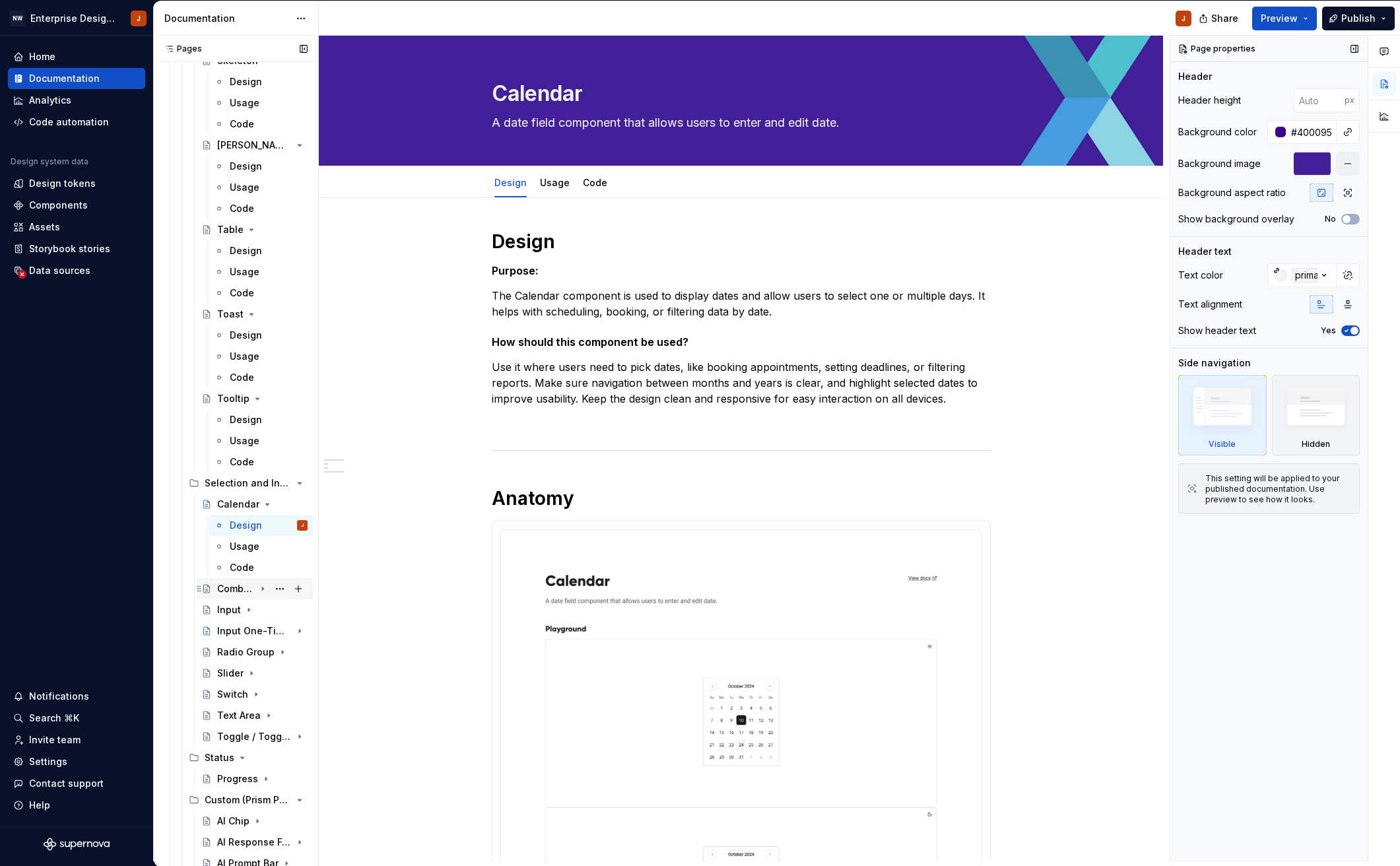
drag, startPoint x: 229, startPoint y: 588, endPoint x: 231, endPoint y: 595, distance: 7.3
click at [229, 588] on div "Combobox" at bounding box center [236, 588] width 38 height 13
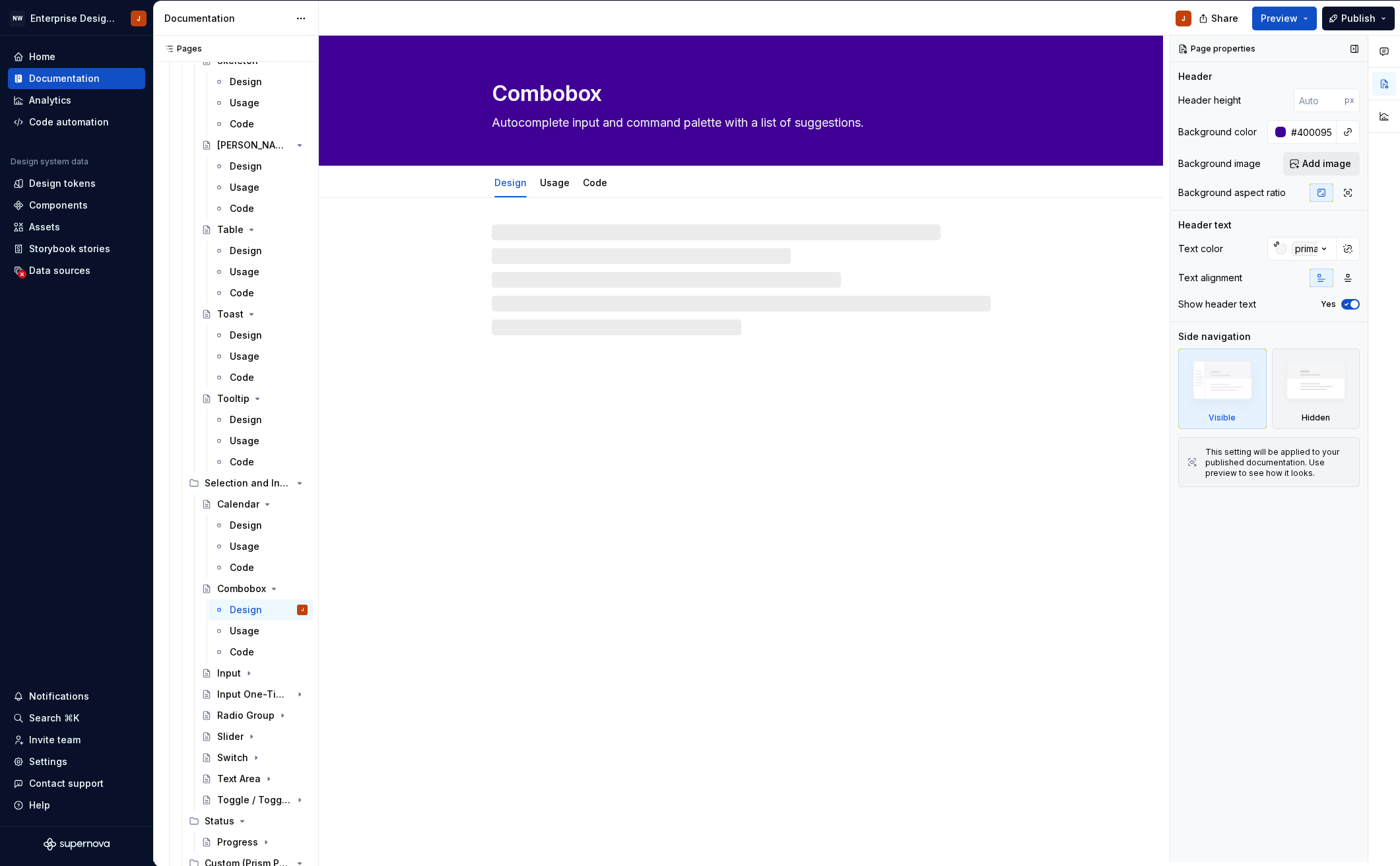
click at [1312, 162] on span "Add image" at bounding box center [1326, 164] width 49 height 13
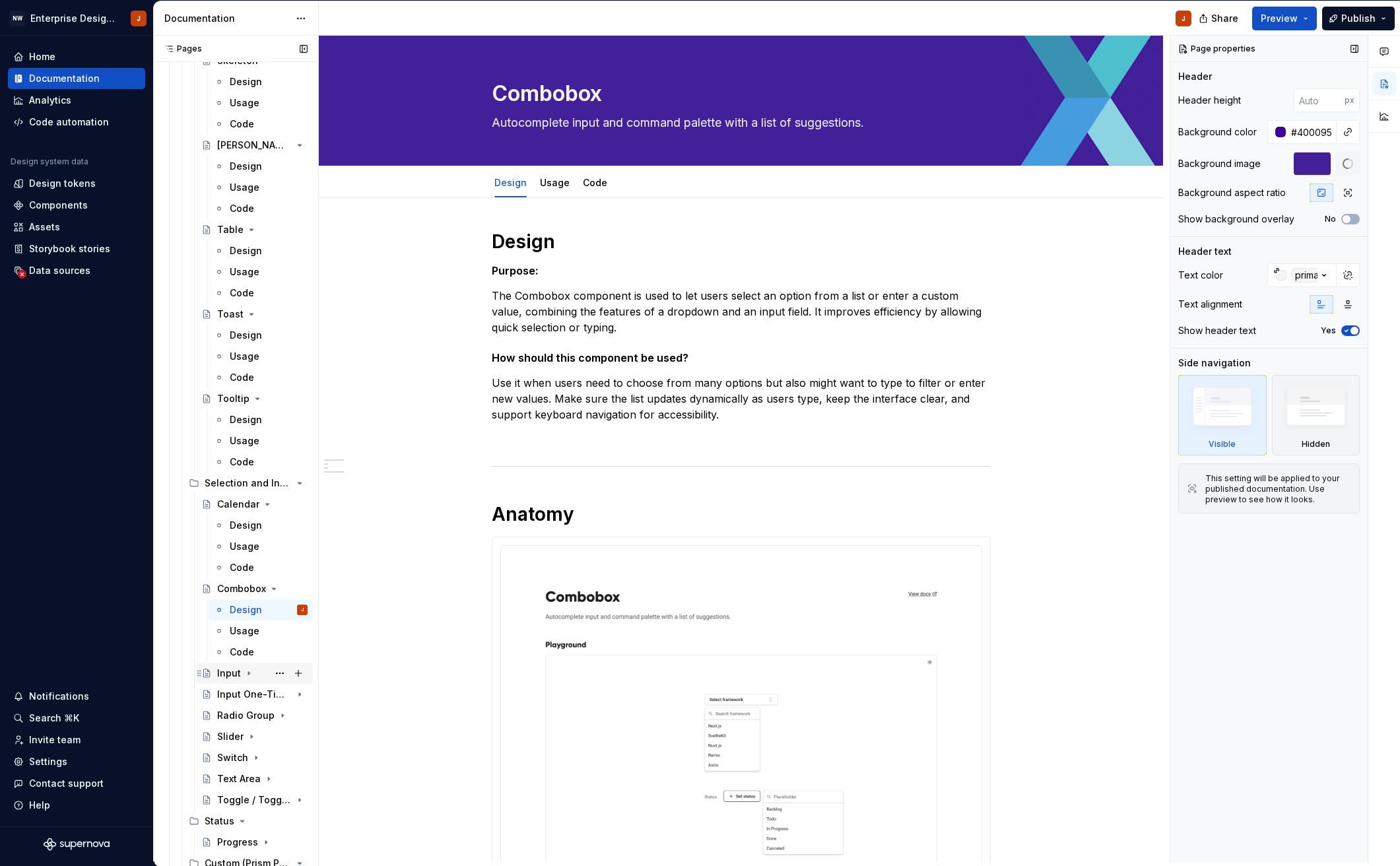
click at [235, 670] on div "Input" at bounding box center [229, 673] width 24 height 13
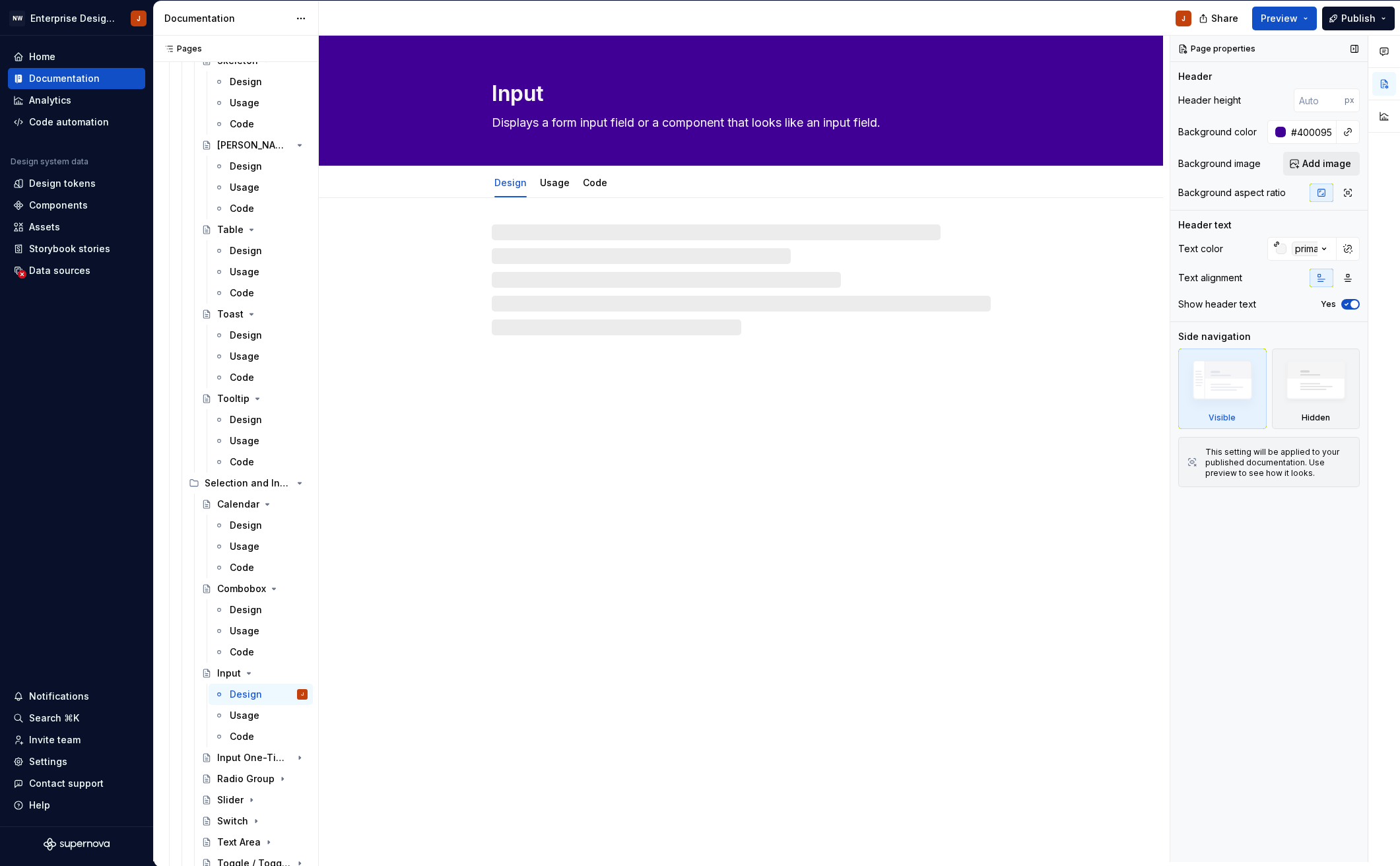
click at [1312, 163] on span "Add image" at bounding box center [1326, 164] width 49 height 13
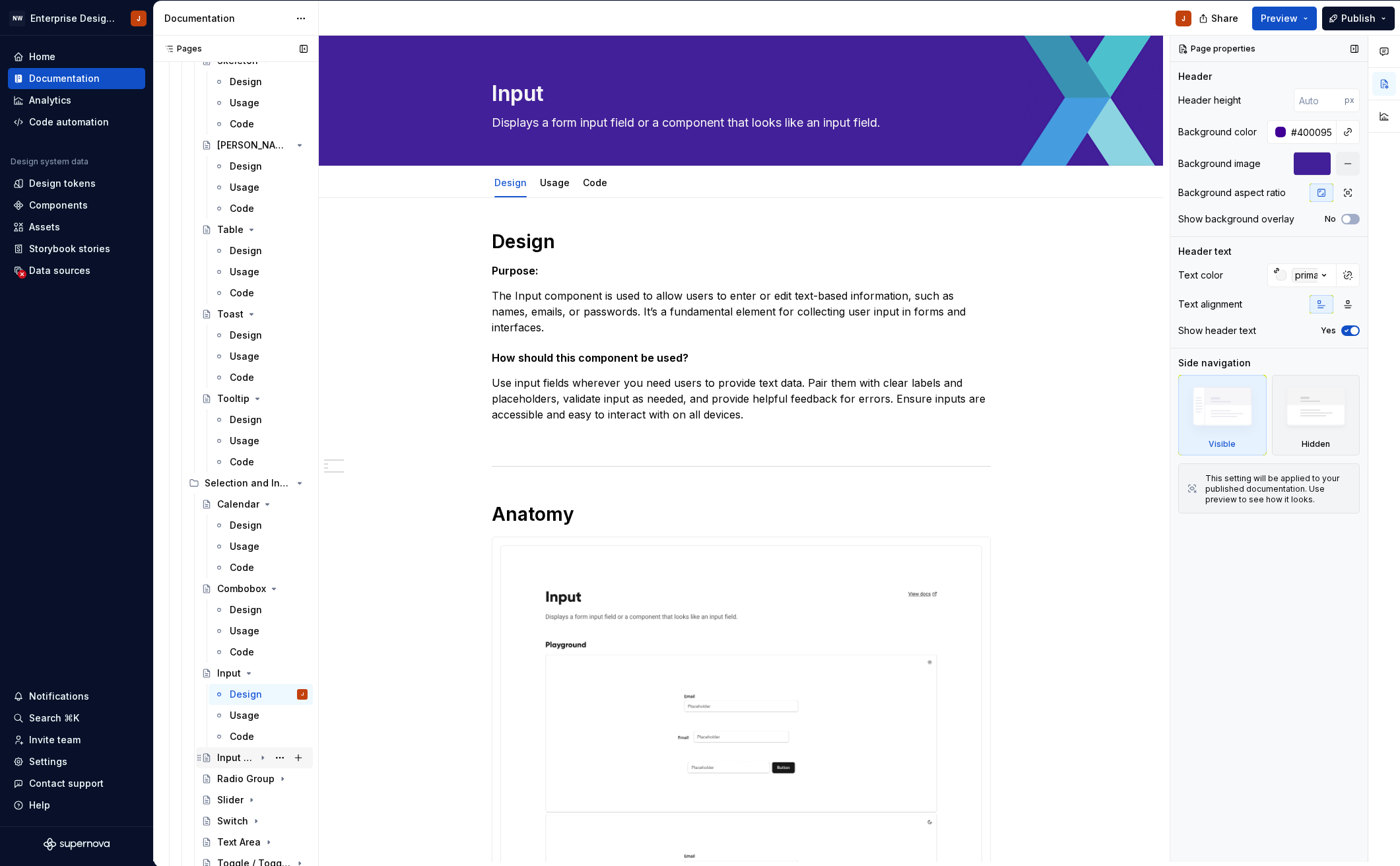
click at [235, 757] on div "Input One-Time-Password (OTP)" at bounding box center [236, 758] width 38 height 13
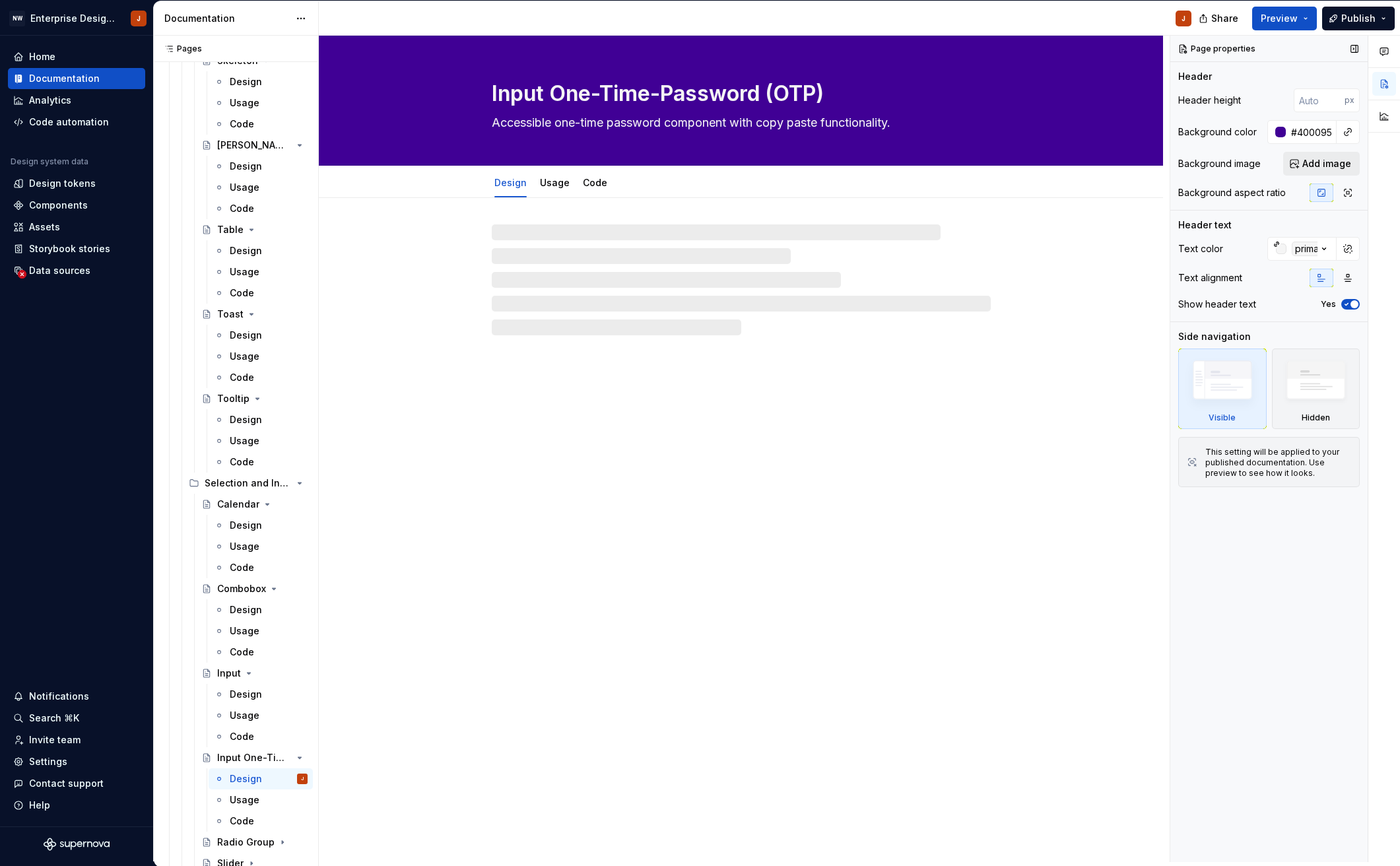
click at [1335, 167] on span "Add image" at bounding box center [1326, 164] width 49 height 13
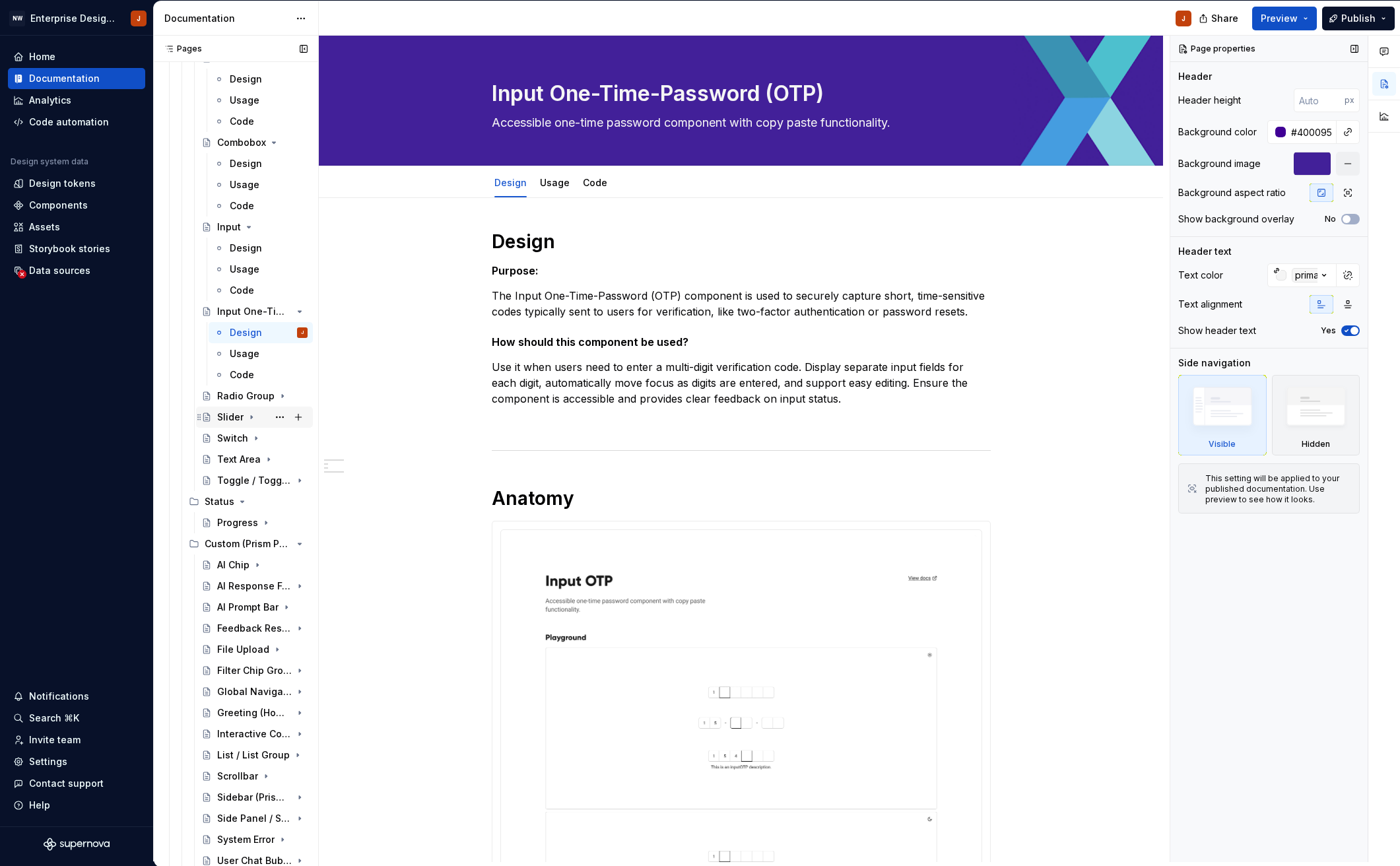
scroll to position [3090, 0]
drag, startPoint x: 231, startPoint y: 385, endPoint x: 236, endPoint y: 400, distance: 15.8
click at [231, 385] on div "Radio Group" at bounding box center [236, 391] width 38 height 13
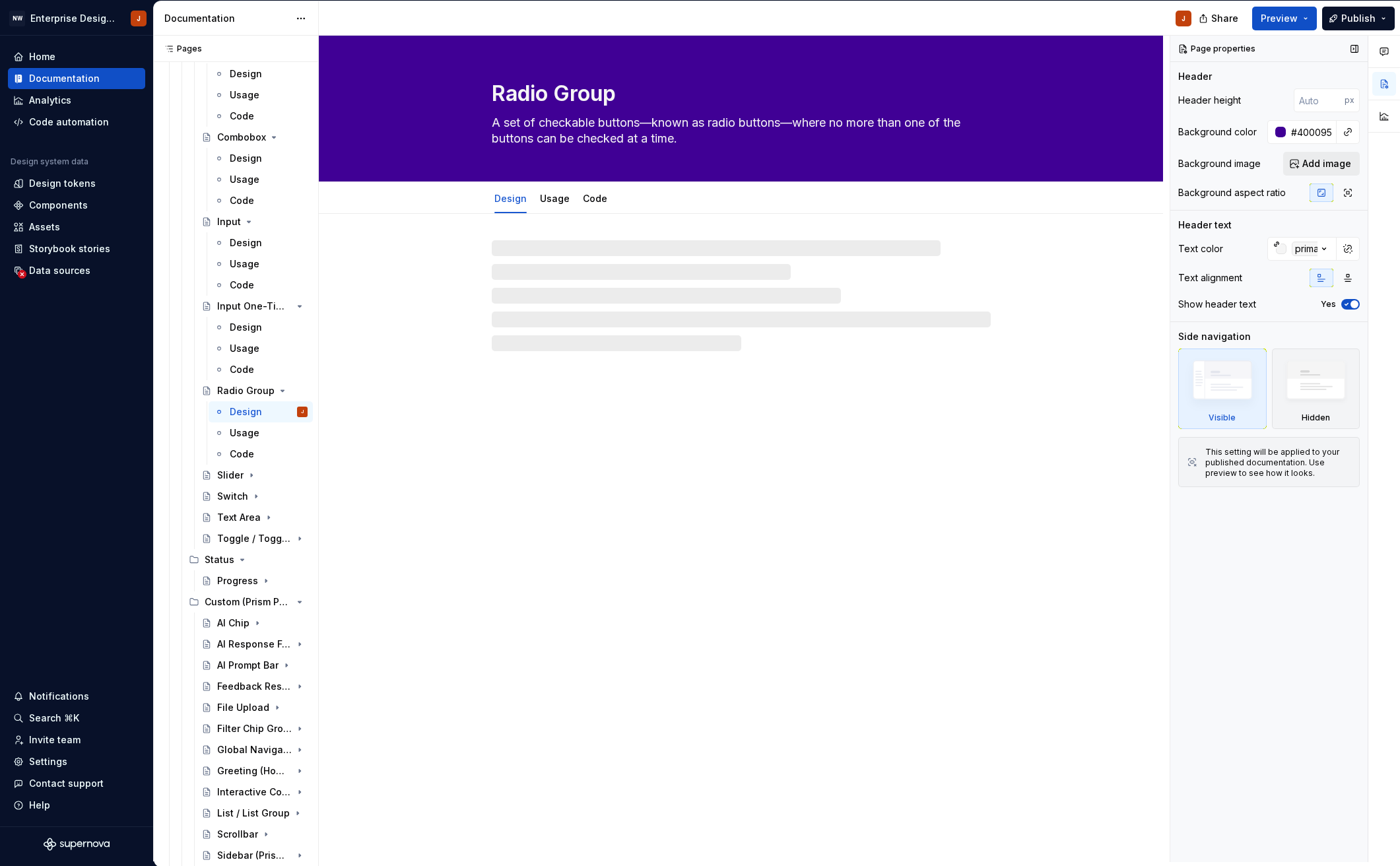
click at [1321, 164] on span "Add image" at bounding box center [1326, 164] width 49 height 13
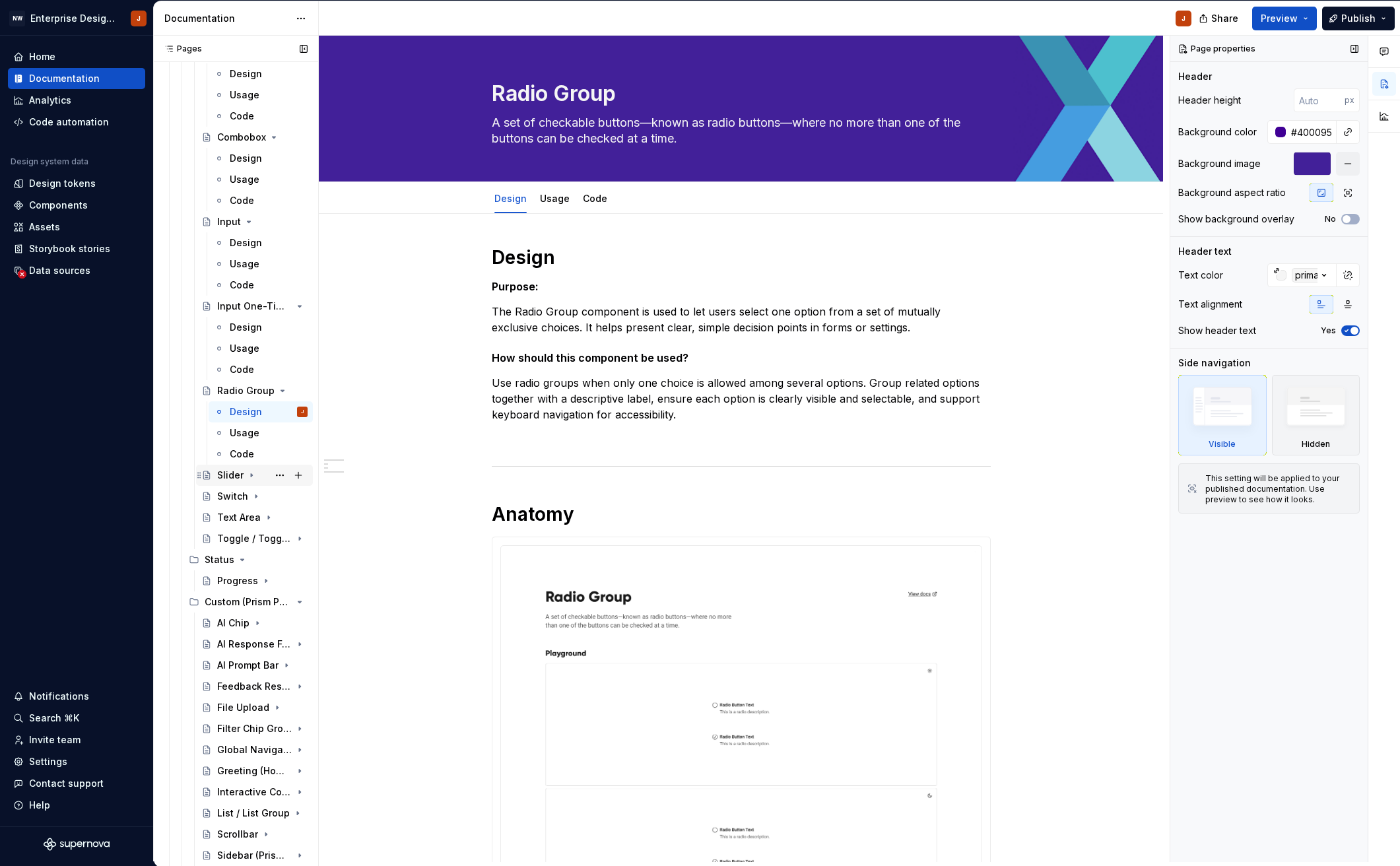
click at [231, 474] on div "Slider" at bounding box center [231, 475] width 26 height 13
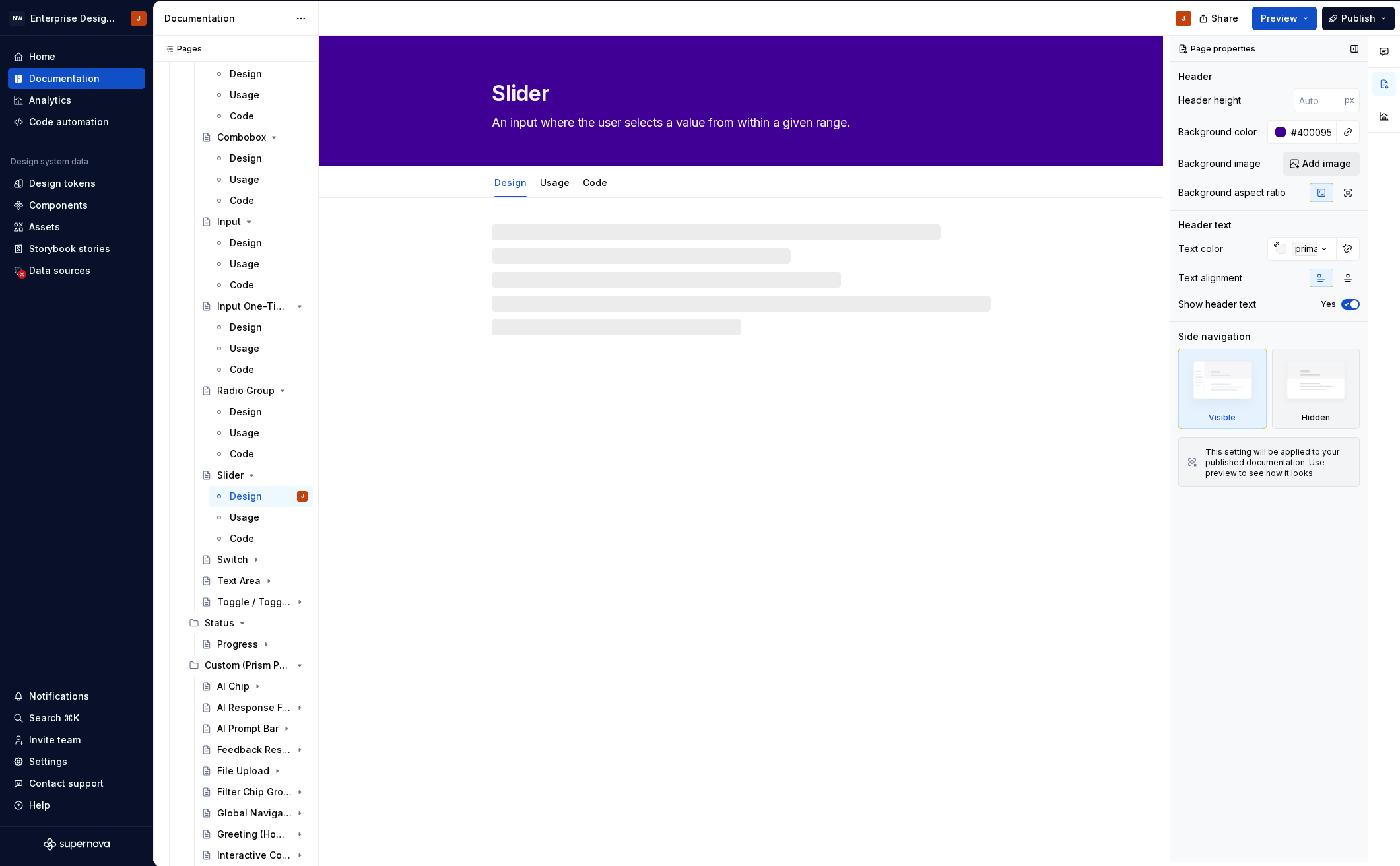
click at [1315, 159] on span "Add image" at bounding box center [1326, 164] width 49 height 13
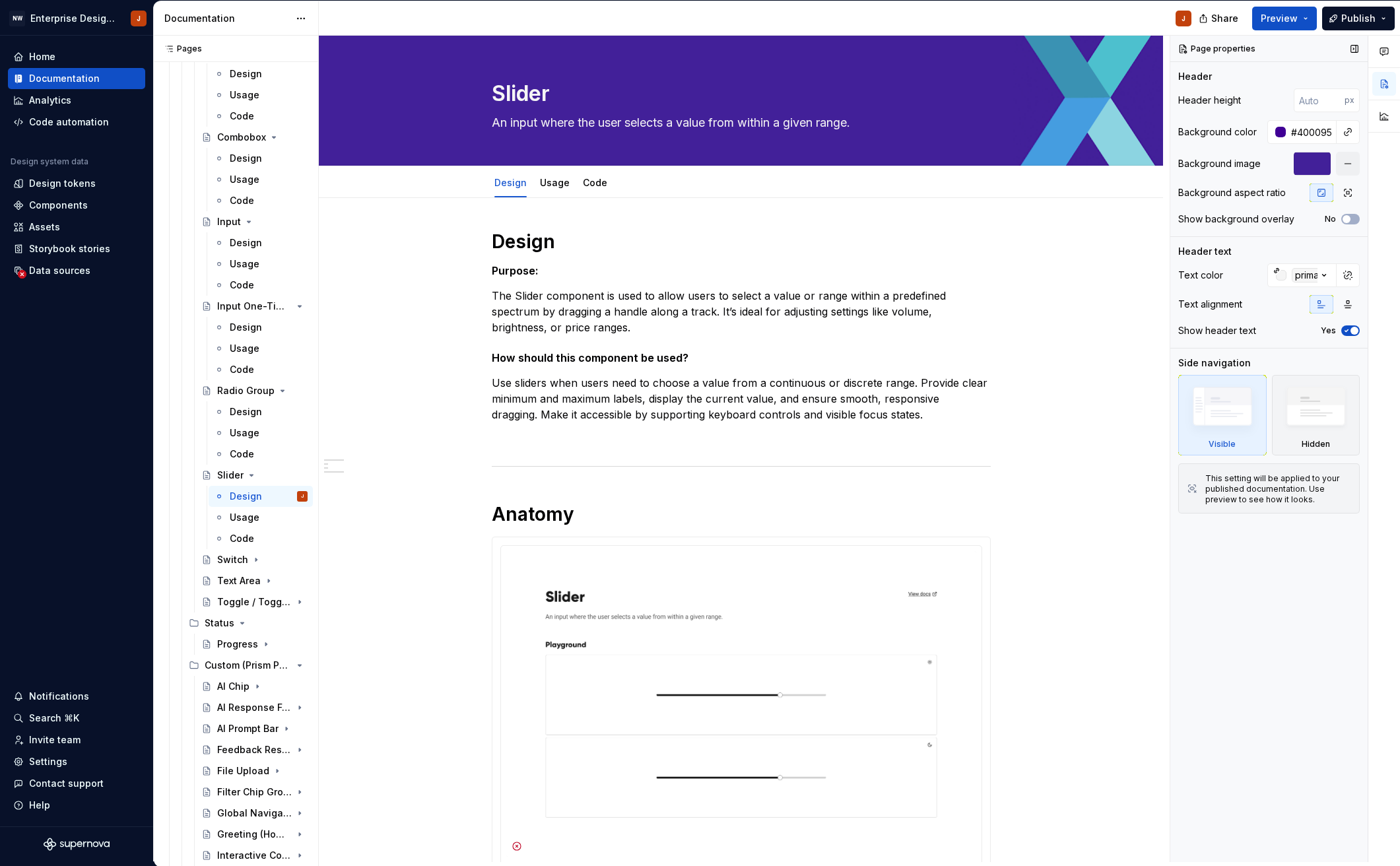
drag, startPoint x: 231, startPoint y: 562, endPoint x: 334, endPoint y: 562, distance: 103.0
click at [231, 562] on div "Switch" at bounding box center [233, 559] width 31 height 13
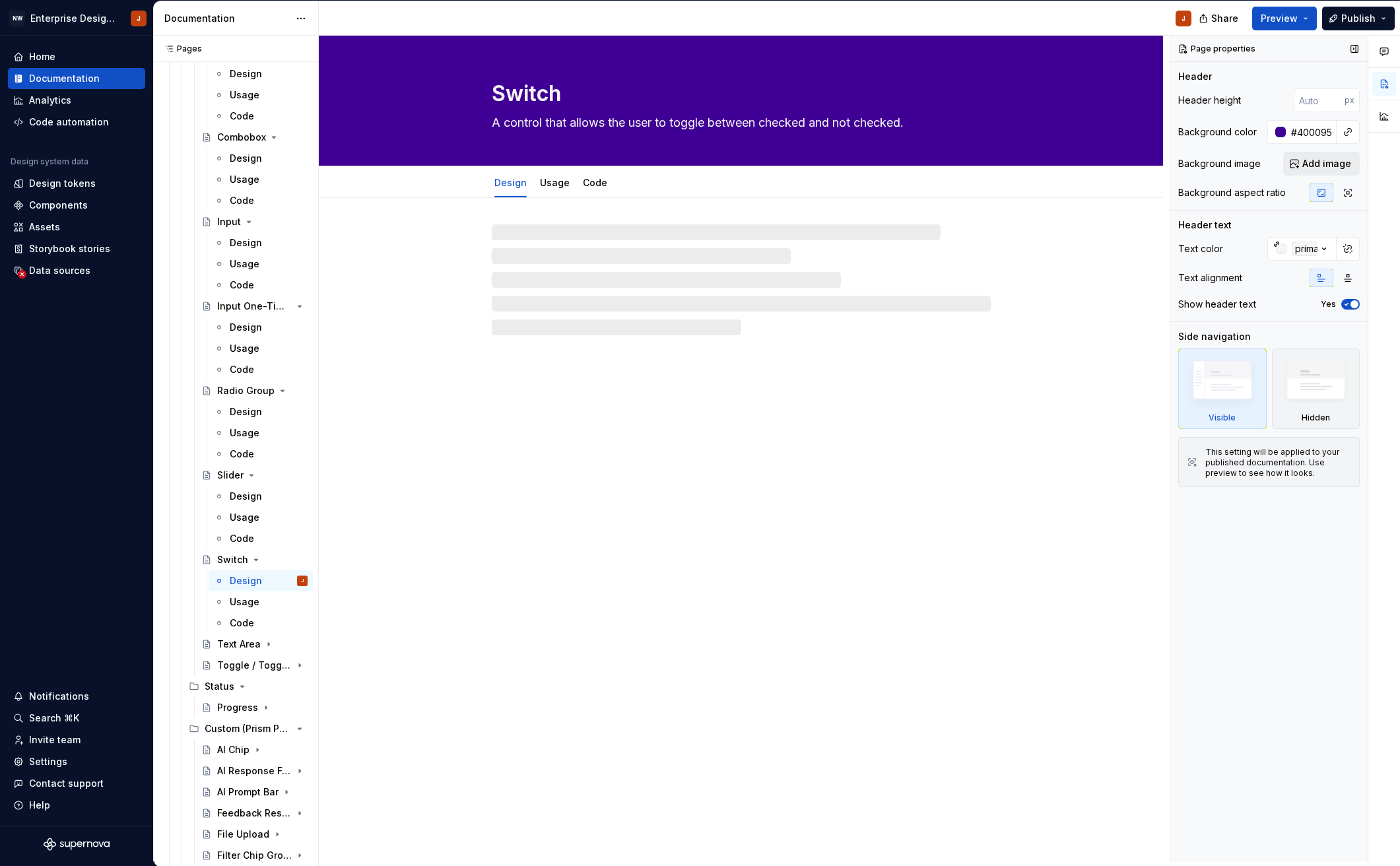
click at [1323, 167] on span "Add image" at bounding box center [1326, 164] width 49 height 13
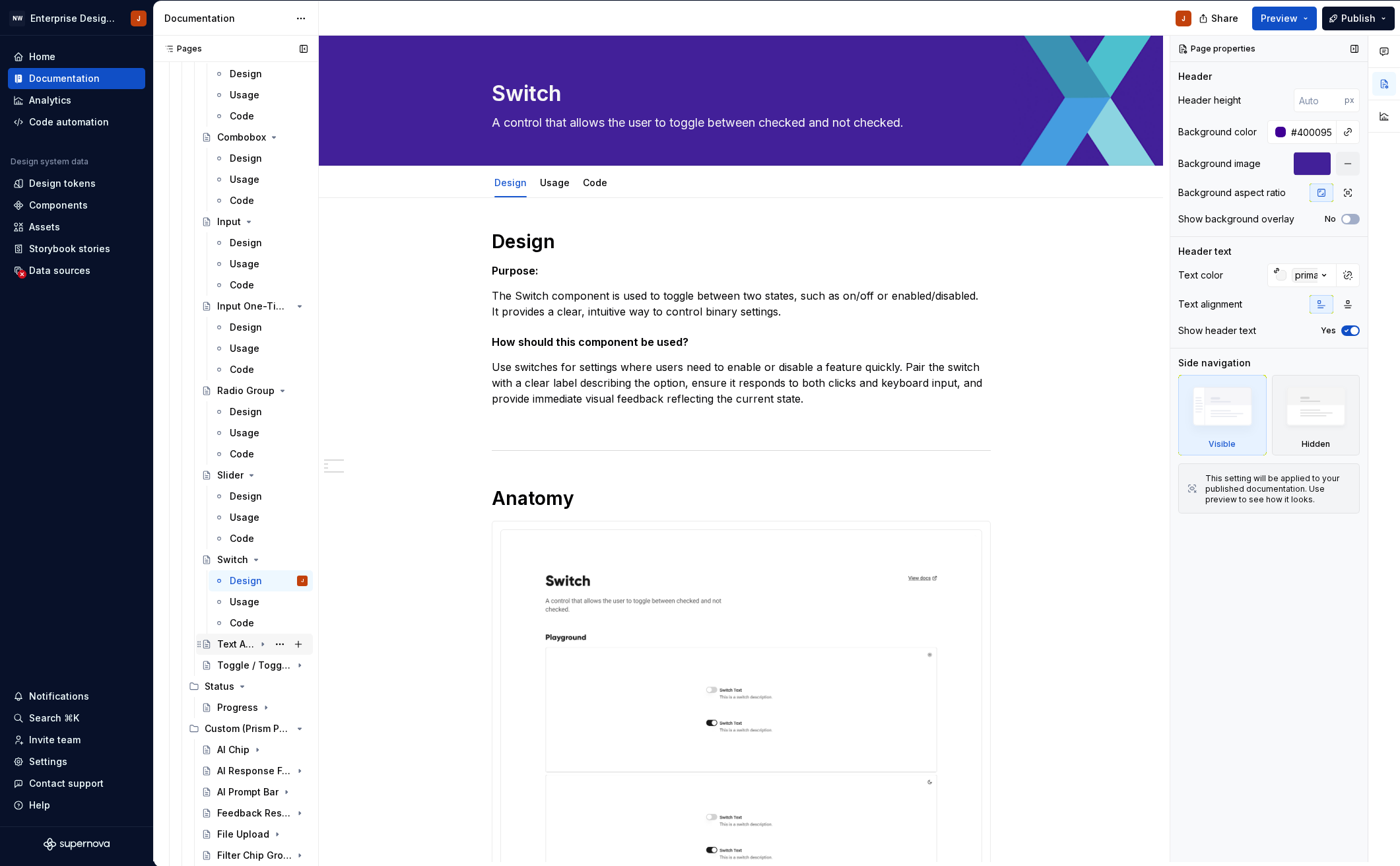
click at [239, 644] on div "Text Area" at bounding box center [236, 644] width 38 height 13
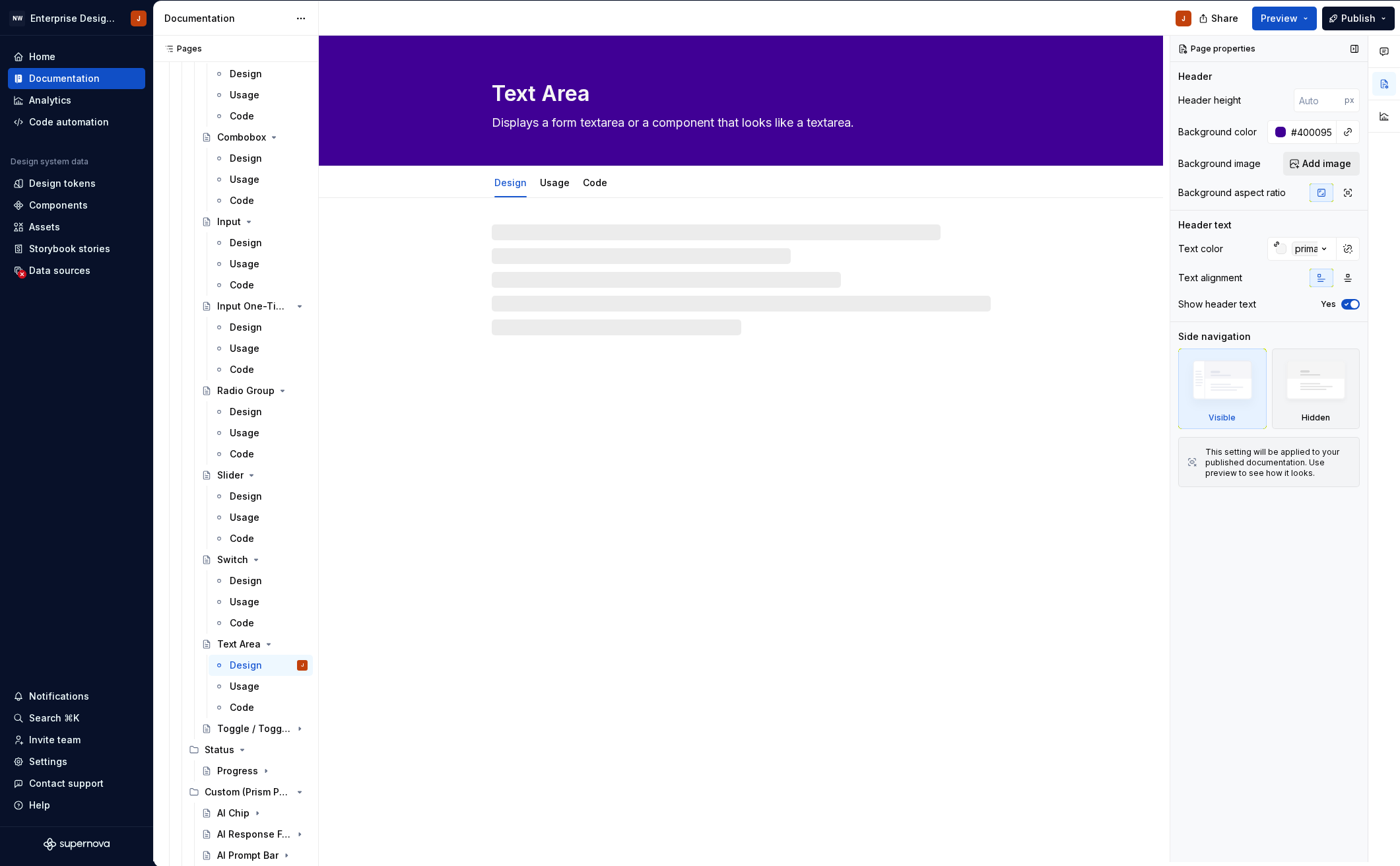
click at [1325, 169] on span "Add image" at bounding box center [1326, 164] width 49 height 13
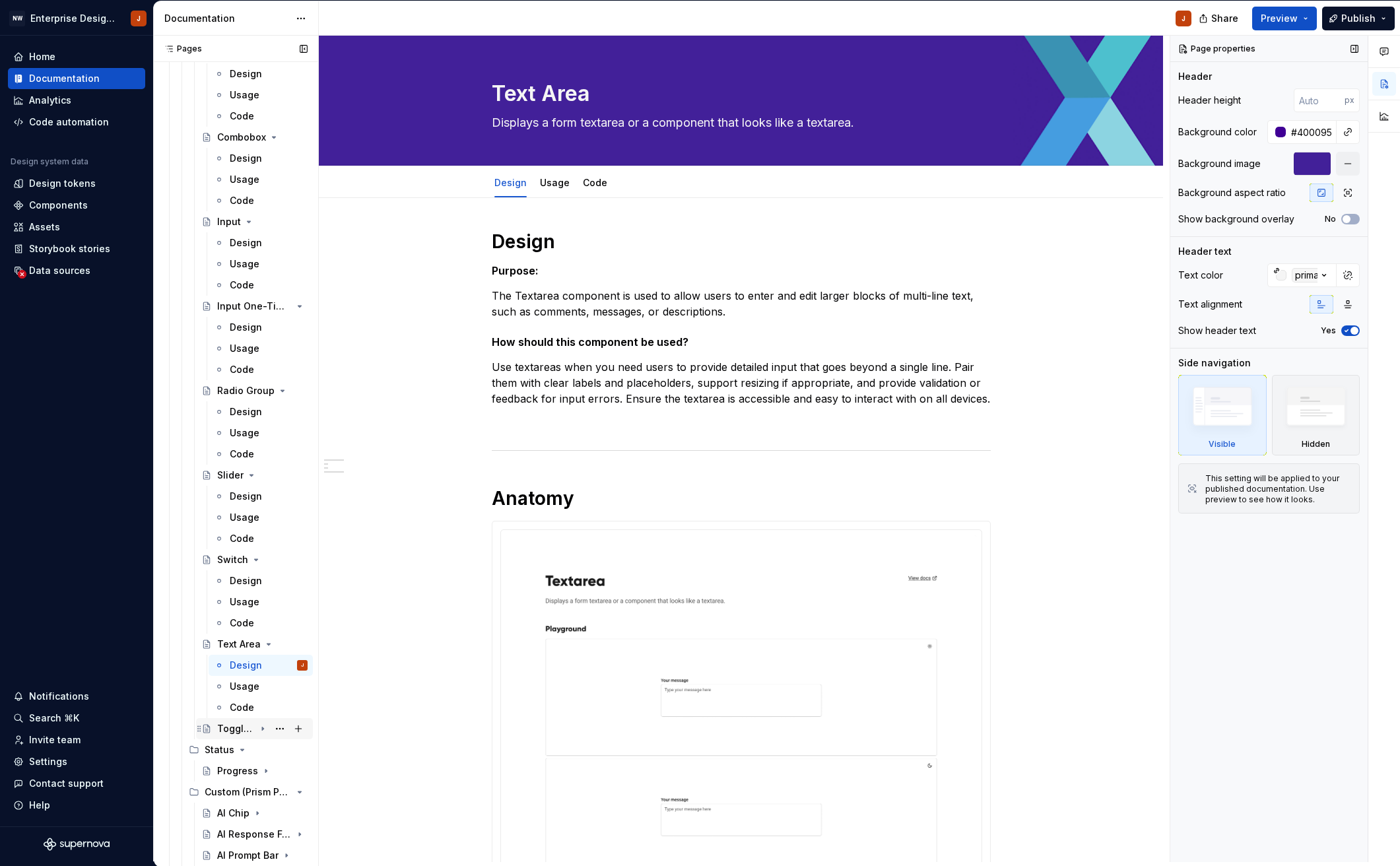
click at [244, 726] on div "Toggle / Toggle Group" at bounding box center [236, 729] width 38 height 13
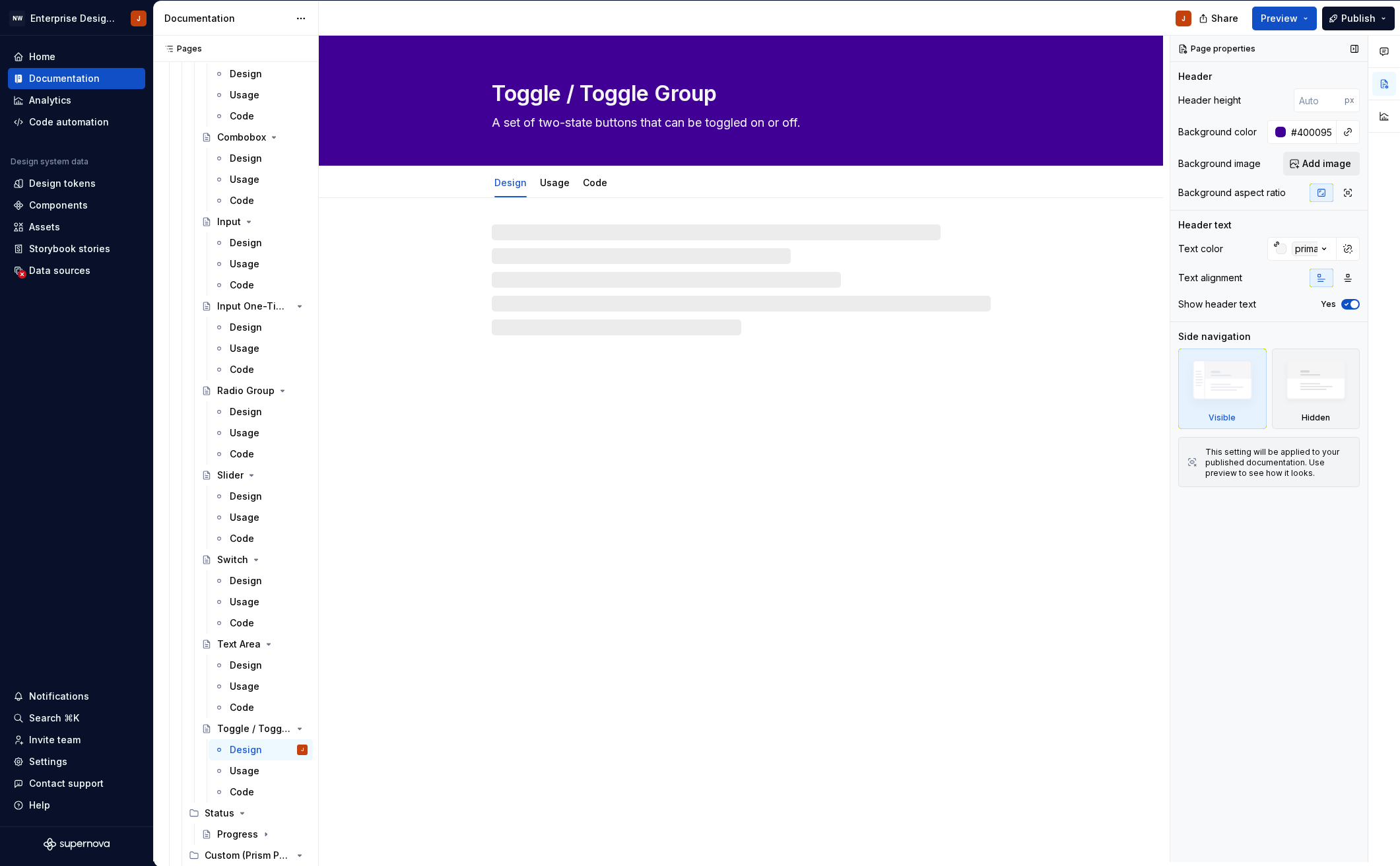
click at [1327, 159] on span "Add image" at bounding box center [1326, 164] width 49 height 13
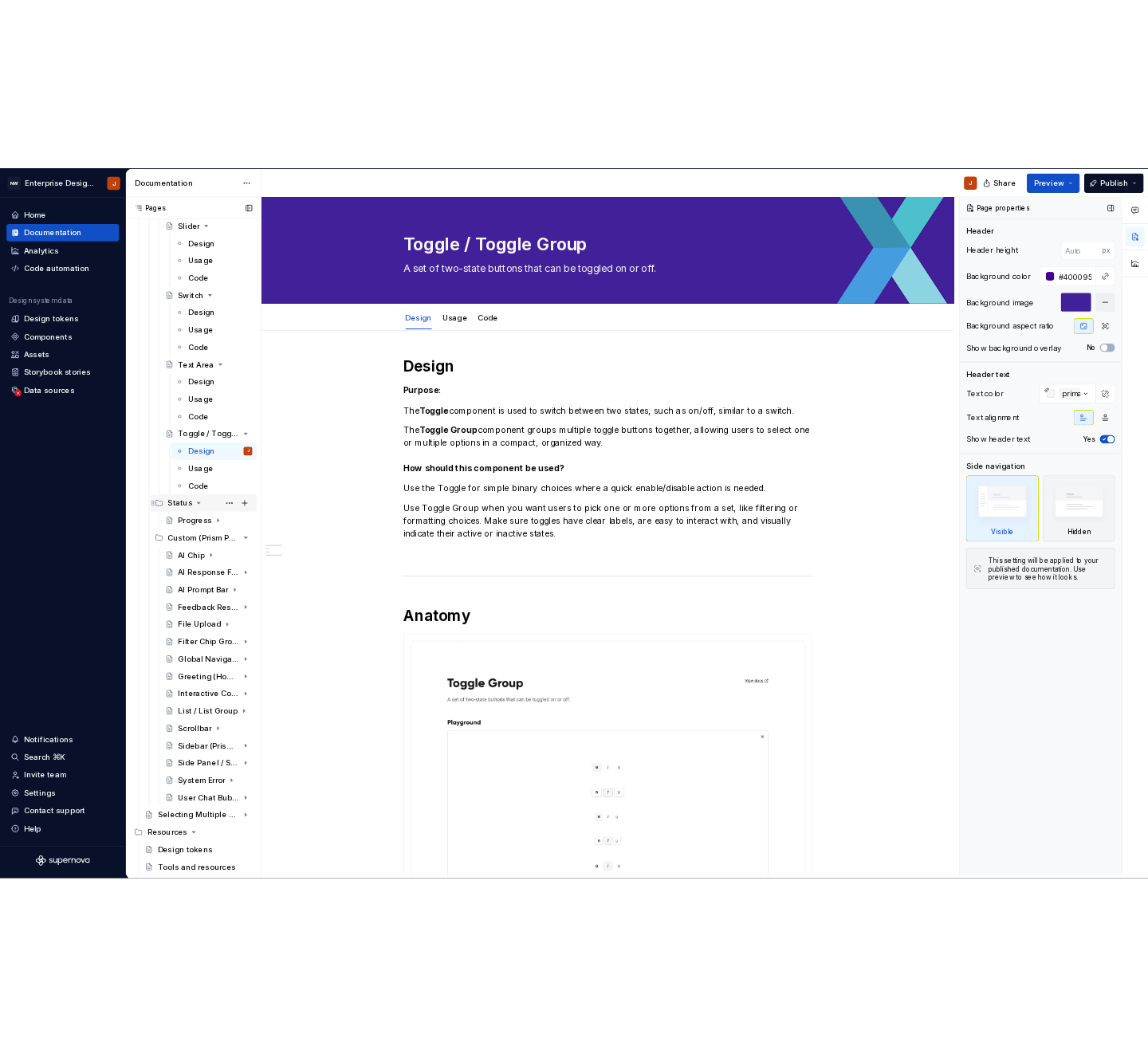
scroll to position [4223, 0]
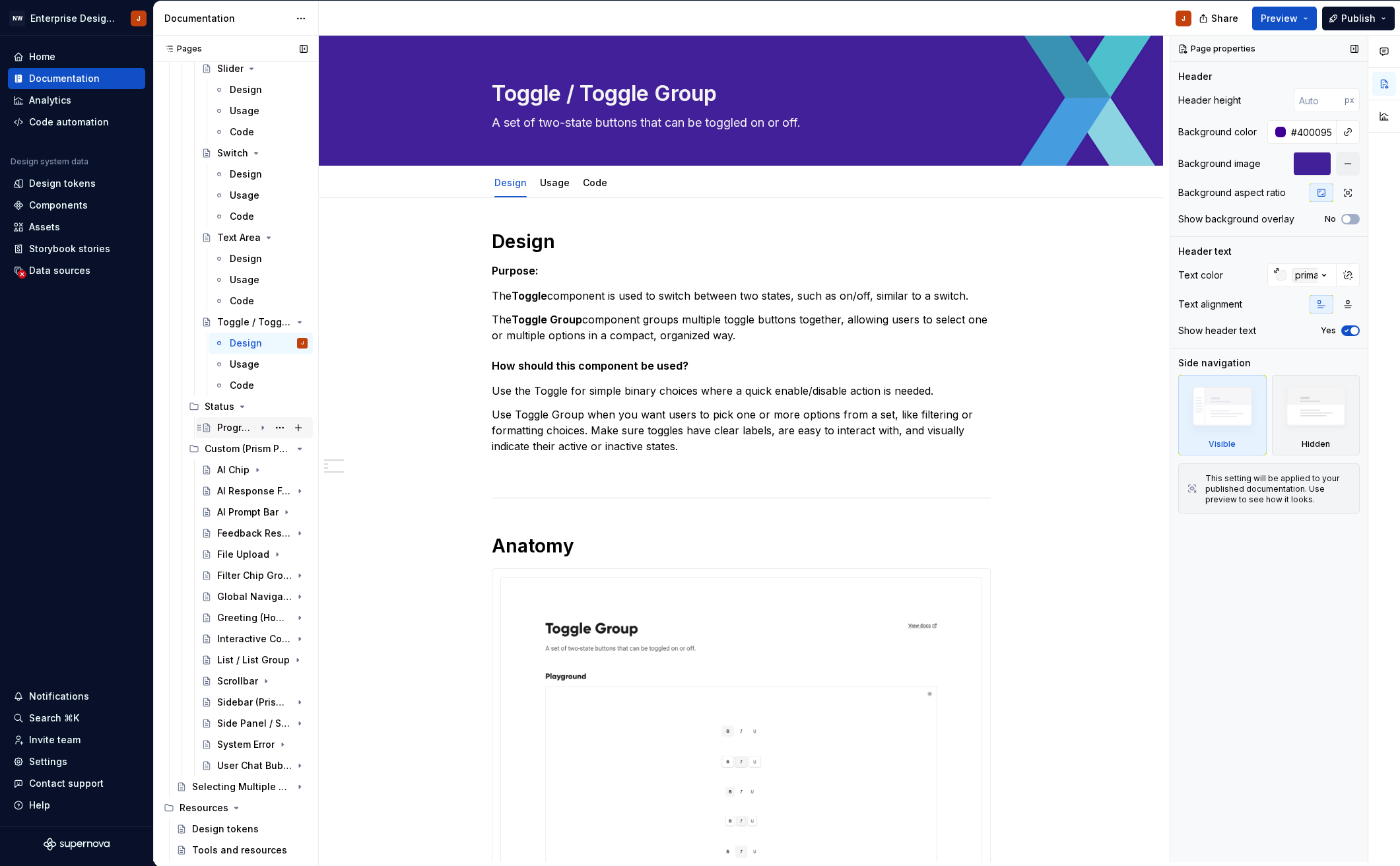
click at [231, 429] on div "Progress" at bounding box center [236, 427] width 38 height 13
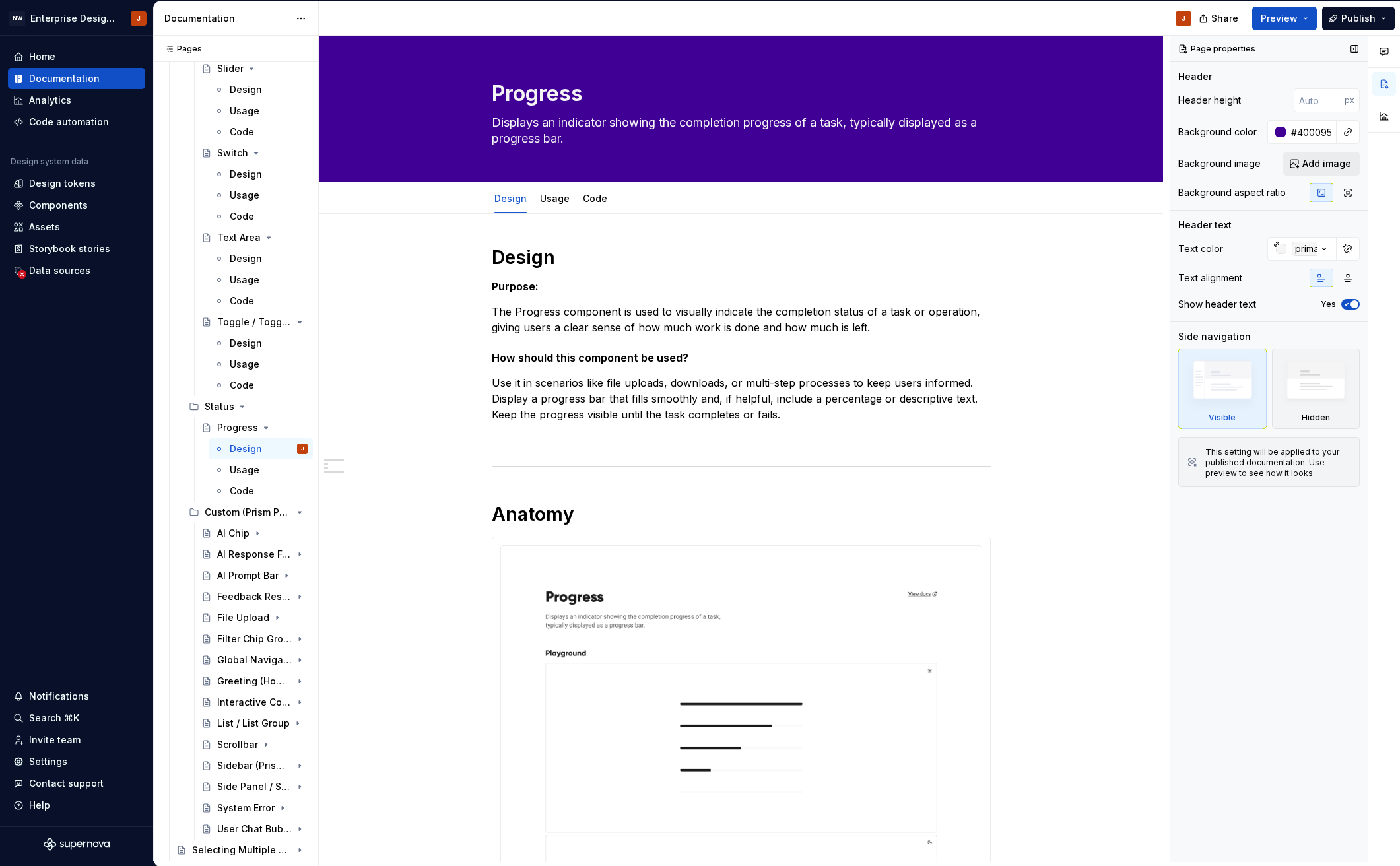
click at [1329, 155] on button "Add image" at bounding box center [1321, 164] width 77 height 24
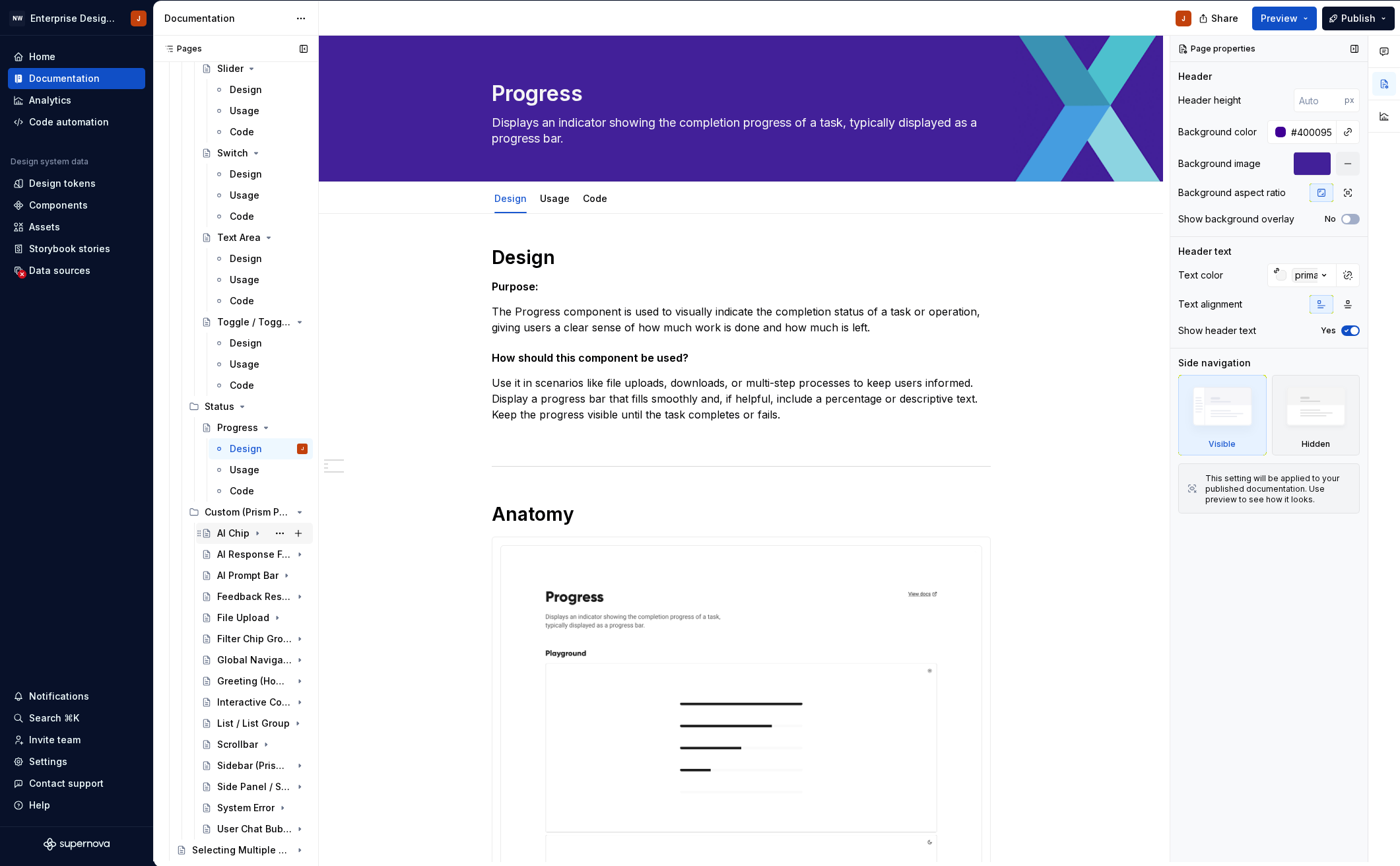
drag, startPoint x: 221, startPoint y: 537, endPoint x: 239, endPoint y: 538, distance: 18.0
click at [221, 537] on div "AI Chip" at bounding box center [233, 533] width 32 height 13
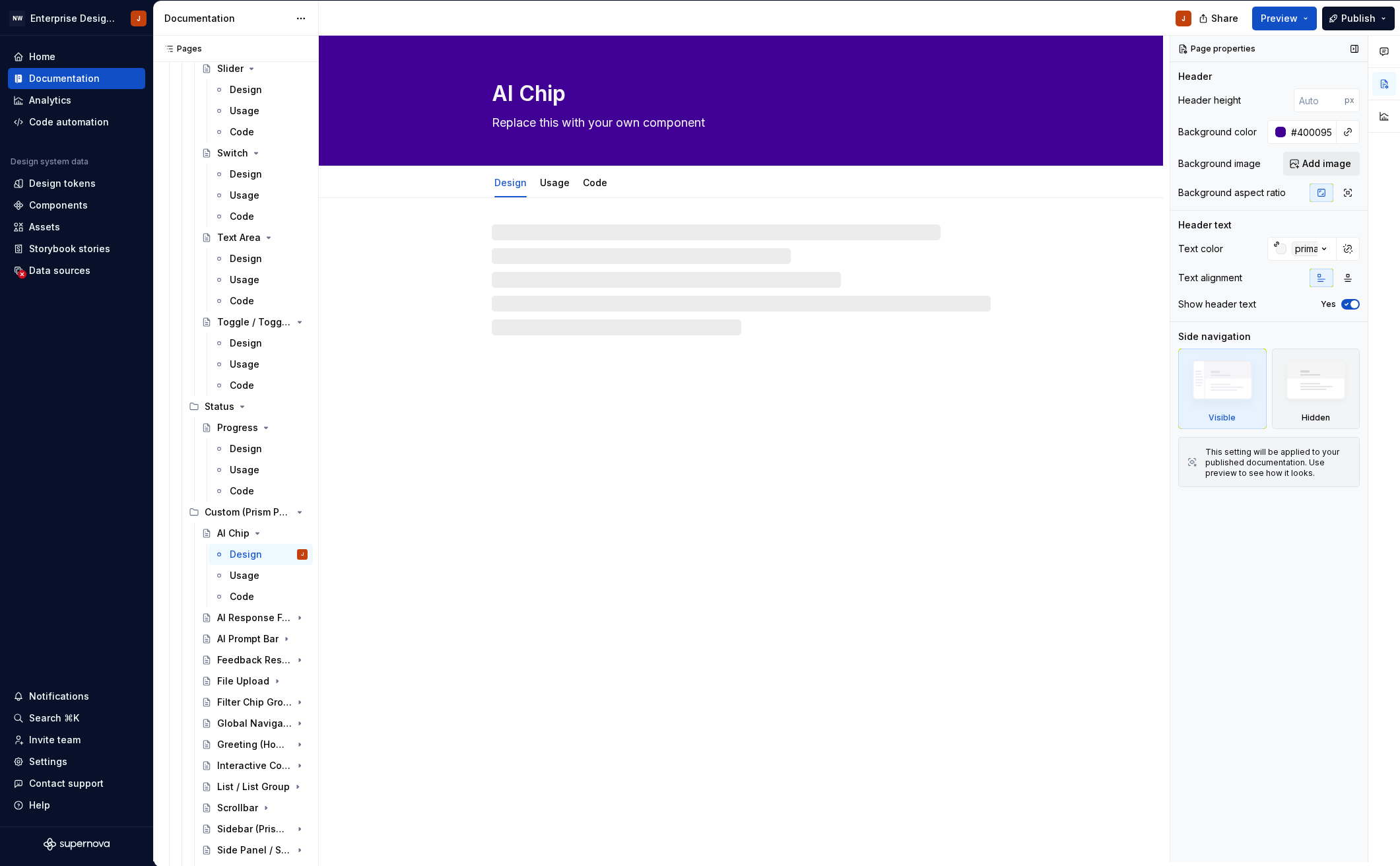
click at [1322, 168] on span "Add image" at bounding box center [1326, 164] width 49 height 13
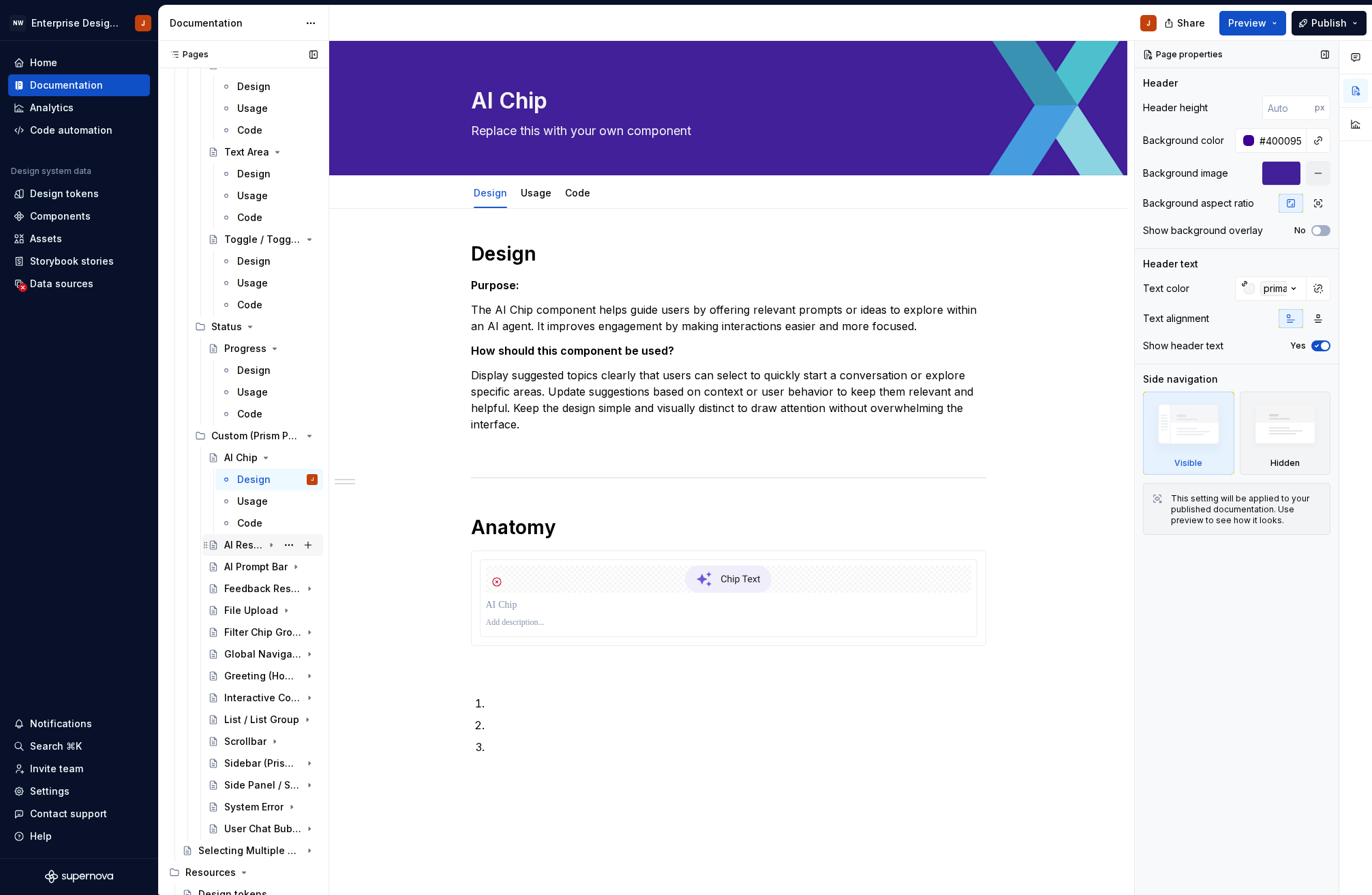
scroll to position [3711, 0]
click at [248, 545] on div "AI Response Footer" at bounding box center [244, 544] width 39 height 14
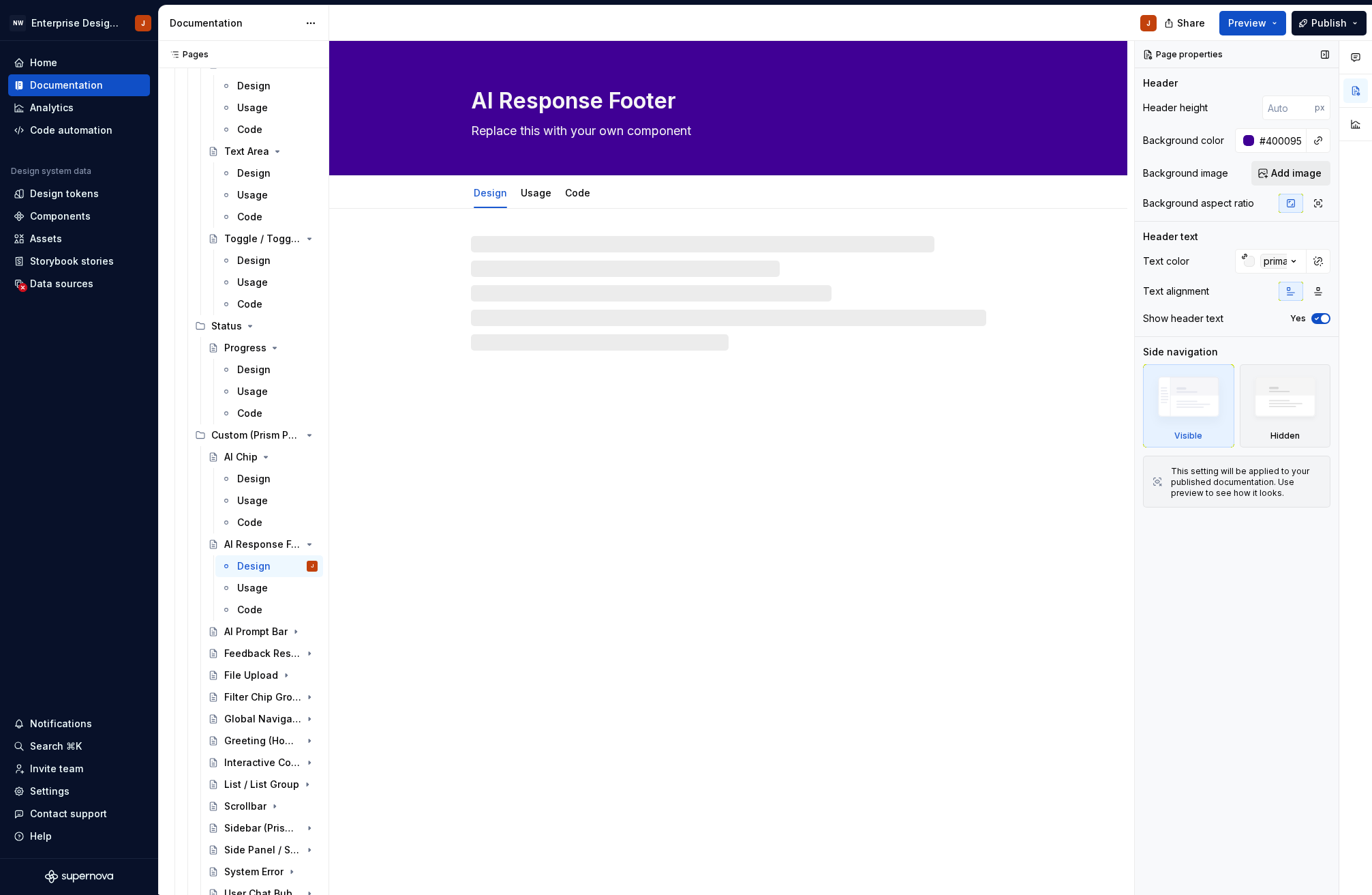
click at [1282, 178] on span "Add image" at bounding box center [1296, 173] width 50 height 14
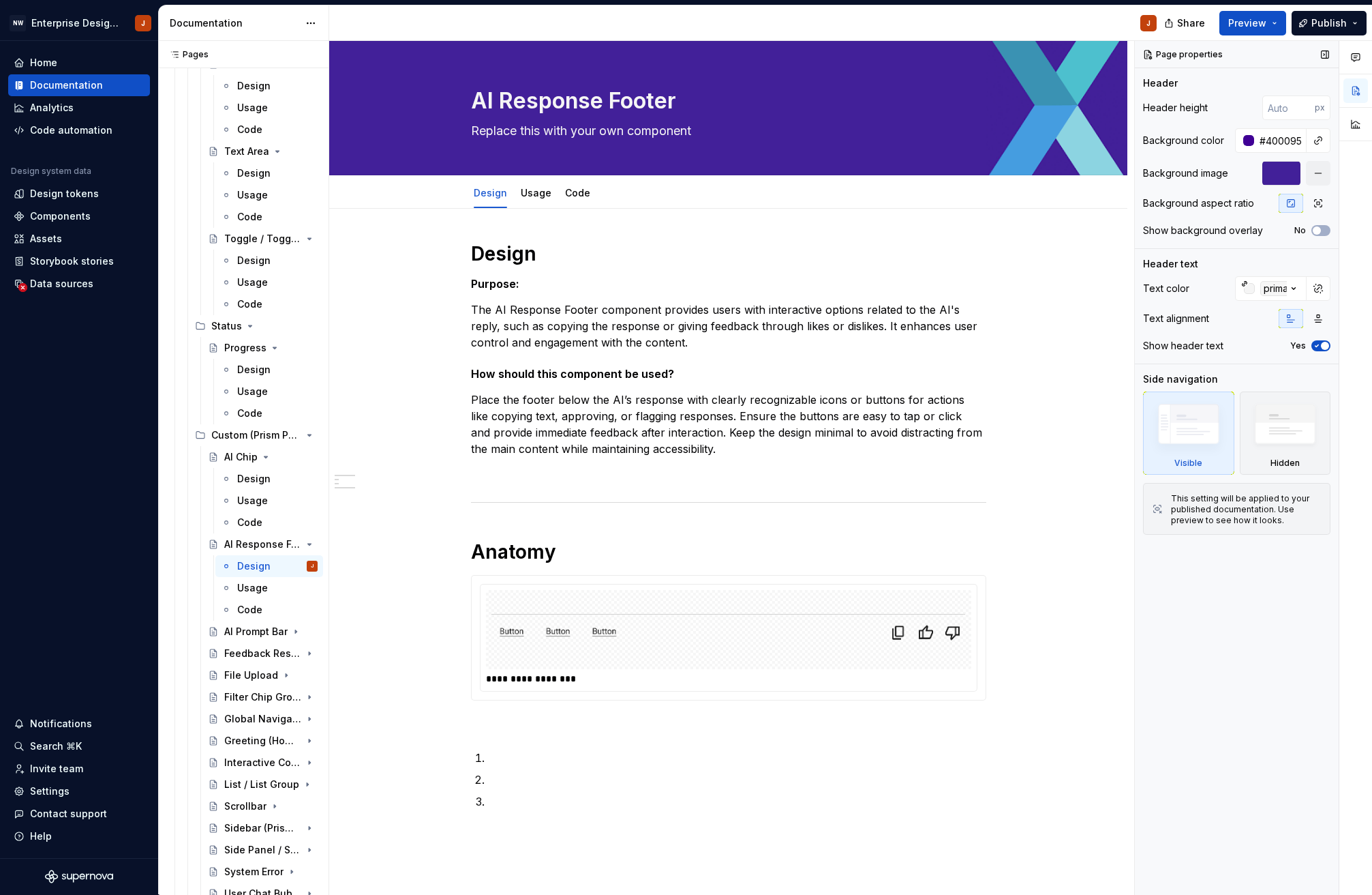
drag, startPoint x: 242, startPoint y: 628, endPoint x: 1083, endPoint y: 752, distance: 850.1
click at [242, 628] on div "AI Prompt Bar" at bounding box center [256, 631] width 63 height 14
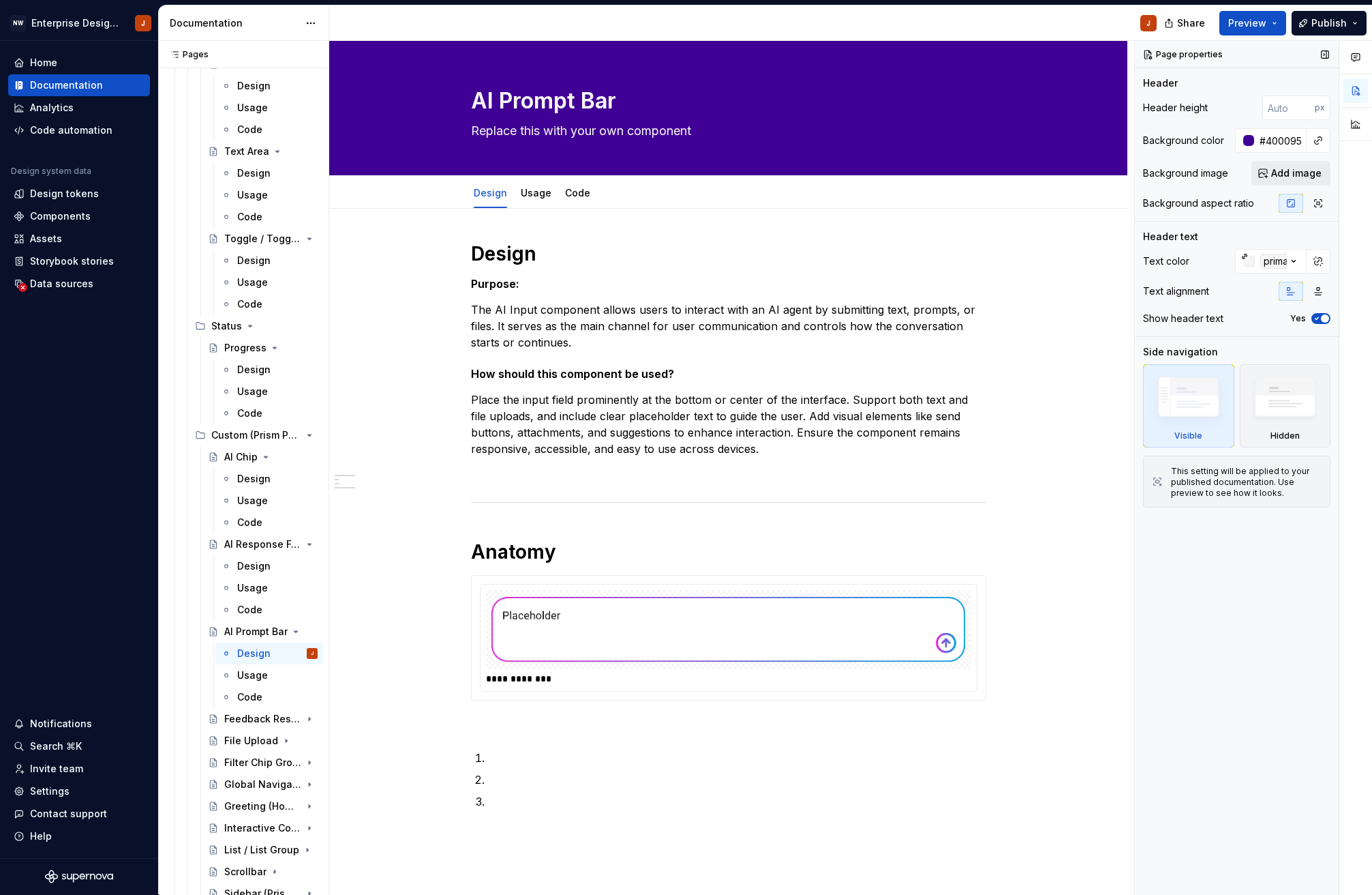
click at [1292, 173] on span "Add image" at bounding box center [1296, 173] width 50 height 14
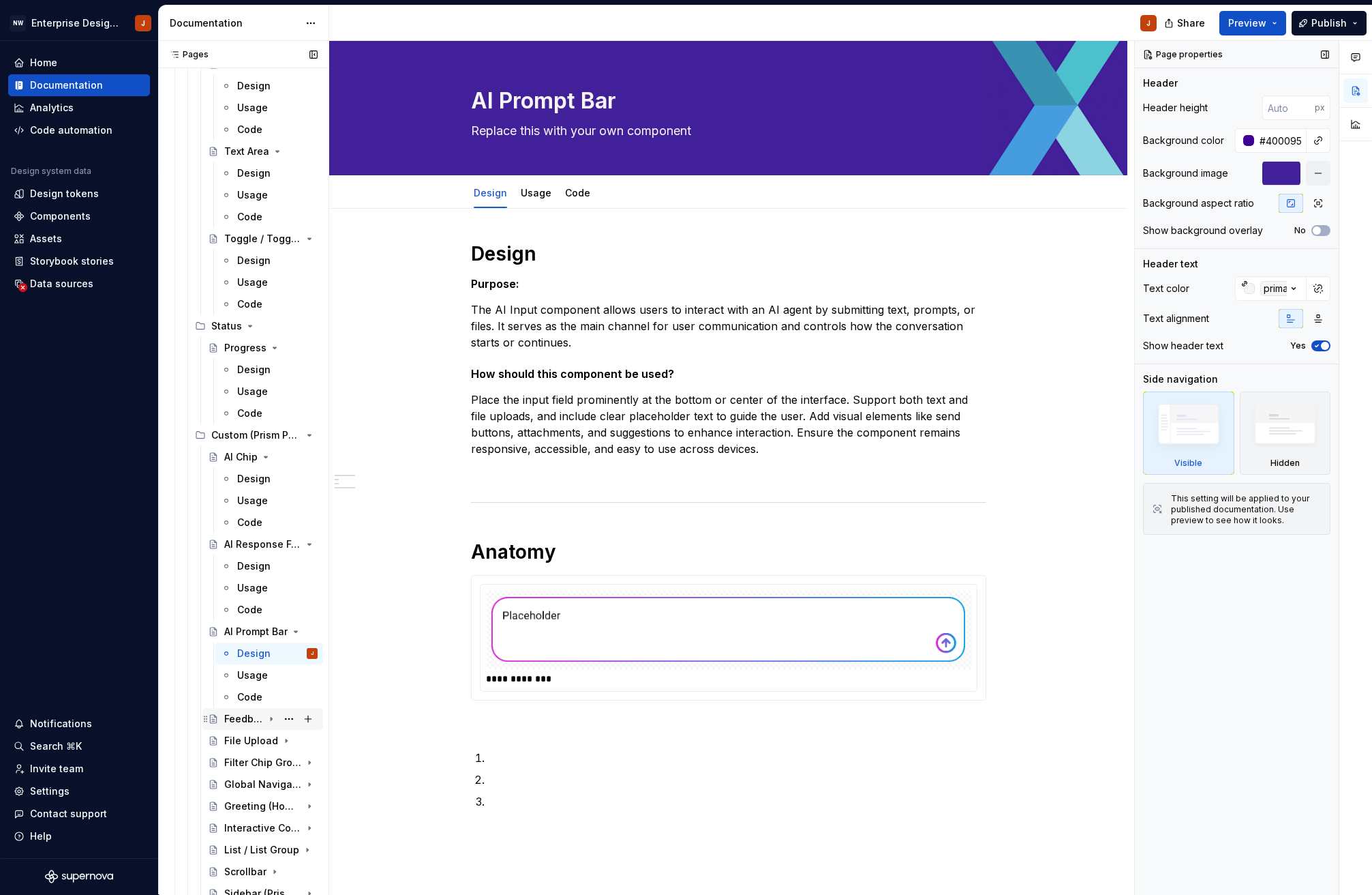
click at [238, 717] on div "Feedback Response" at bounding box center [244, 719] width 39 height 14
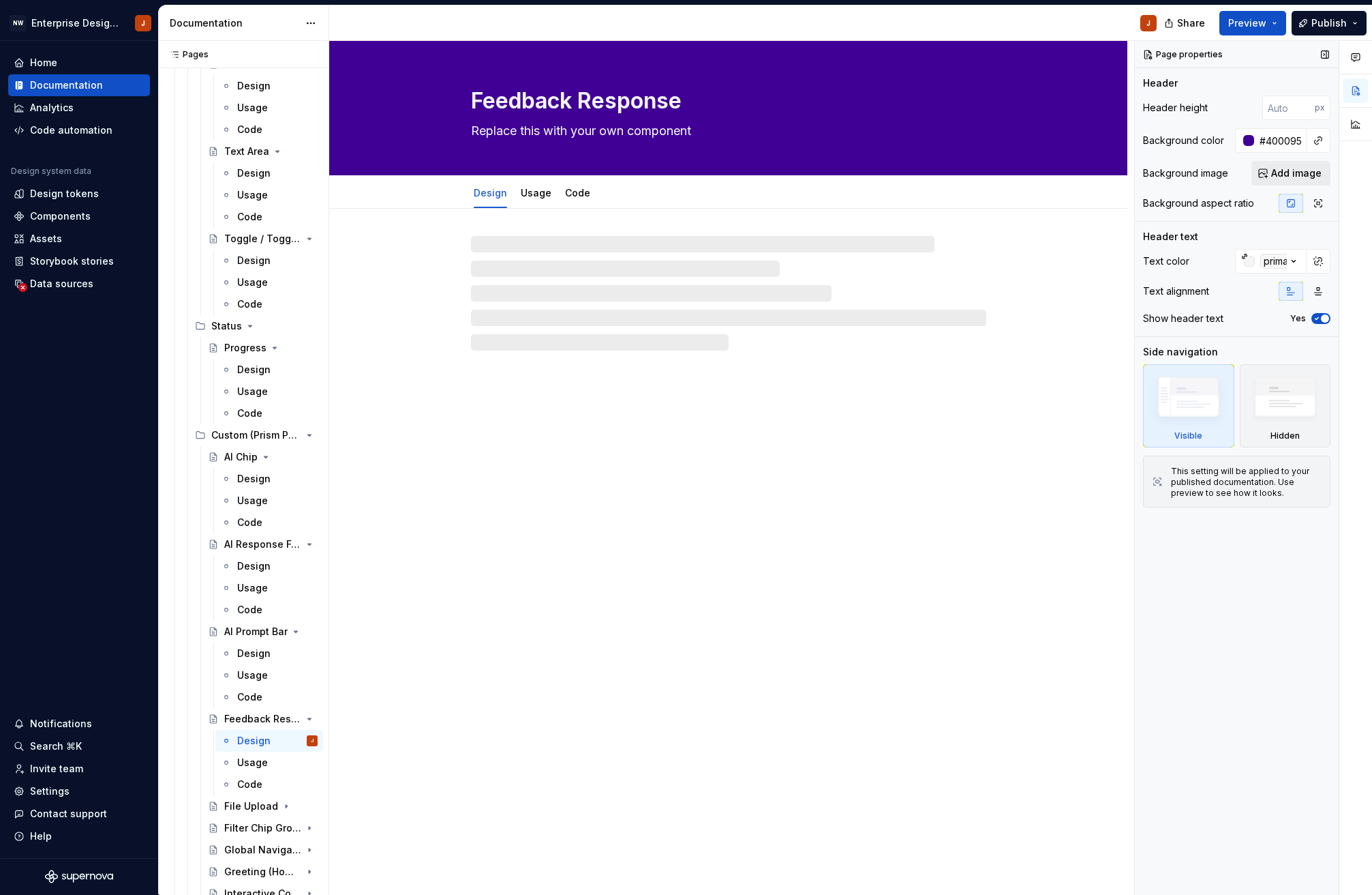
click at [1281, 171] on span "Add image" at bounding box center [1296, 173] width 50 height 14
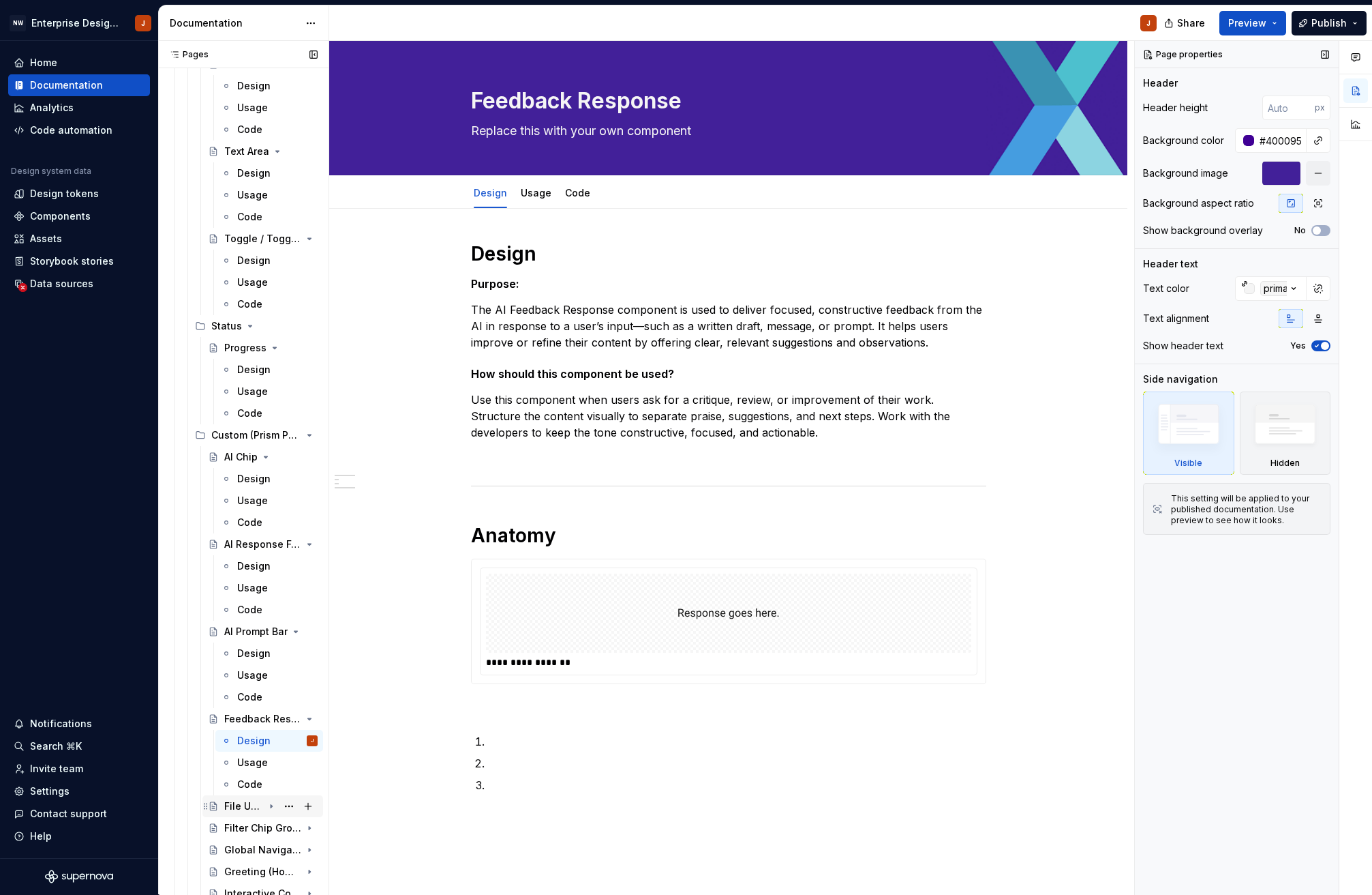
click at [236, 804] on div "File Upload" at bounding box center [244, 806] width 39 height 14
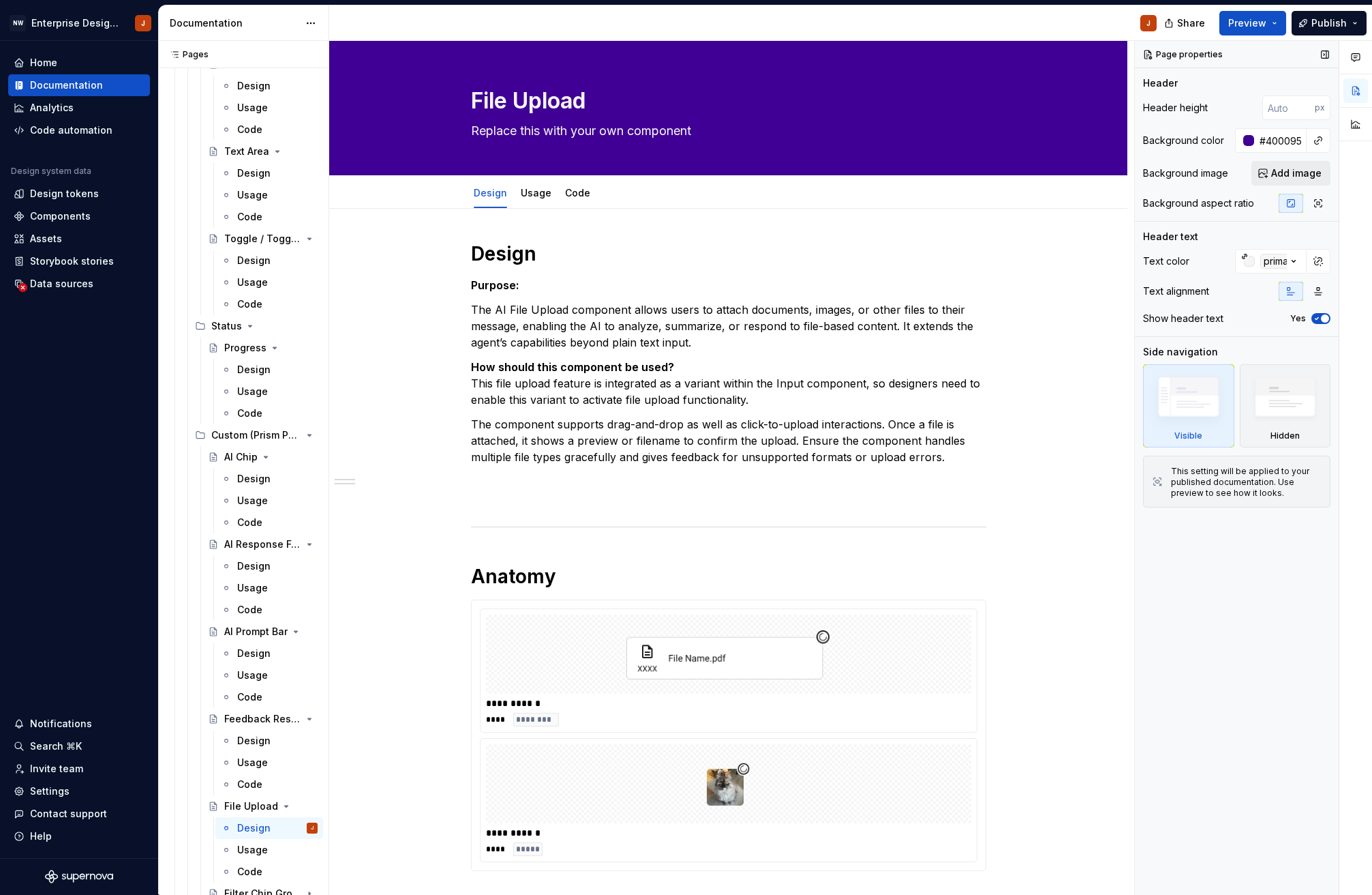
click at [1299, 174] on span "Add image" at bounding box center [1296, 173] width 50 height 14
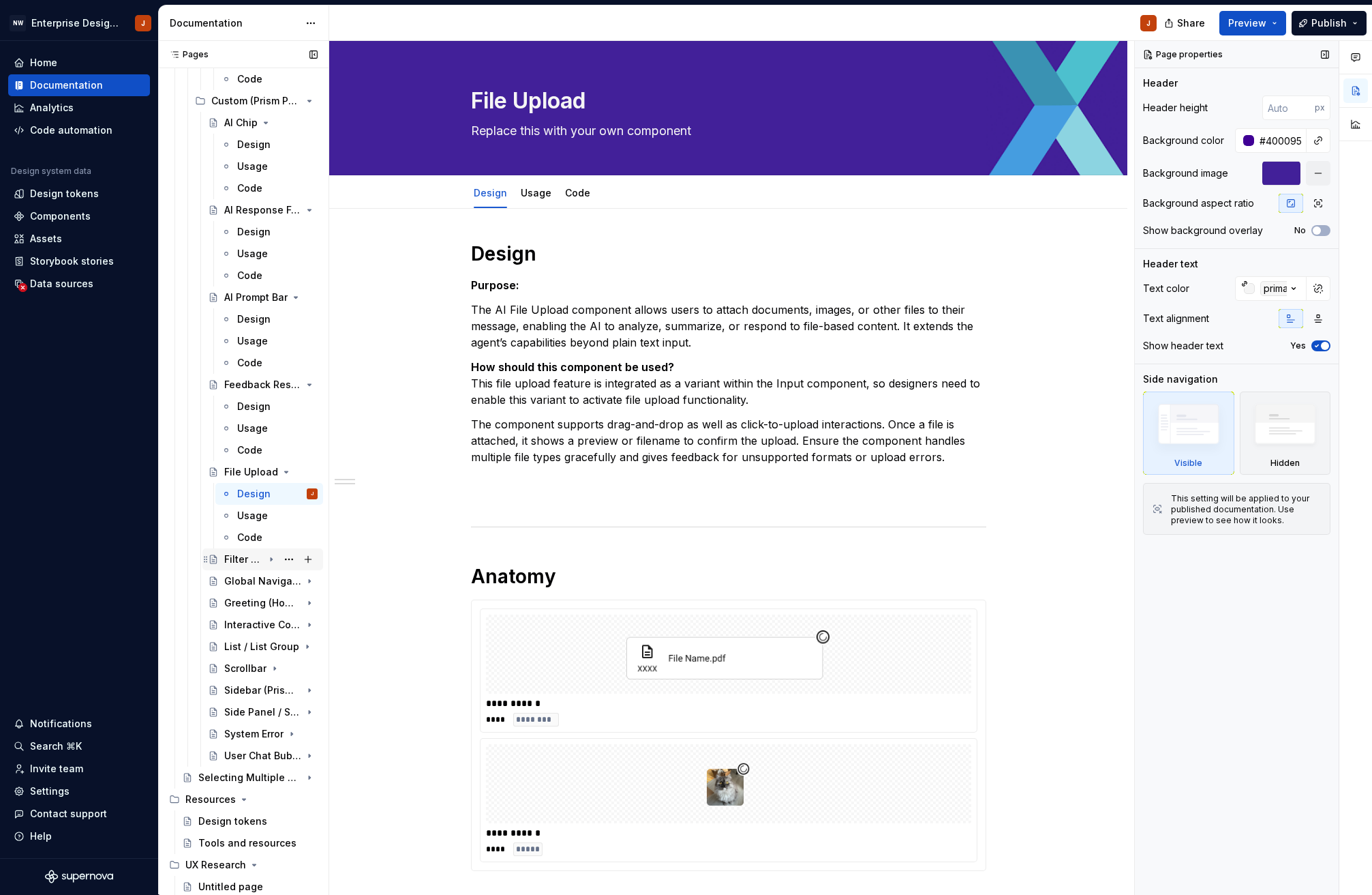
scroll to position [4045, 0]
click at [231, 562] on div "Filter Chip Group" at bounding box center [244, 559] width 39 height 14
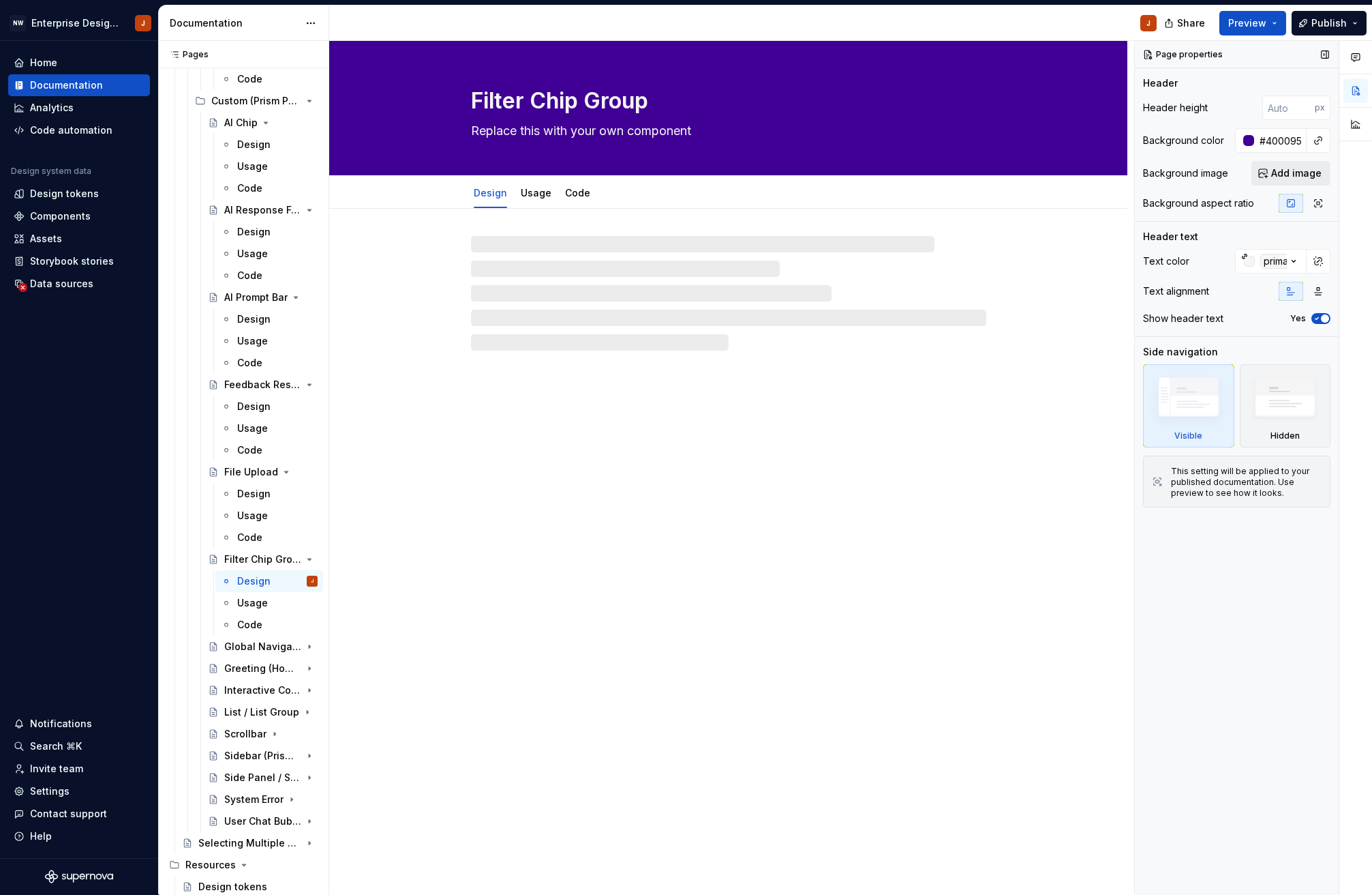
click at [1273, 176] on button "Add image" at bounding box center [1291, 173] width 79 height 25
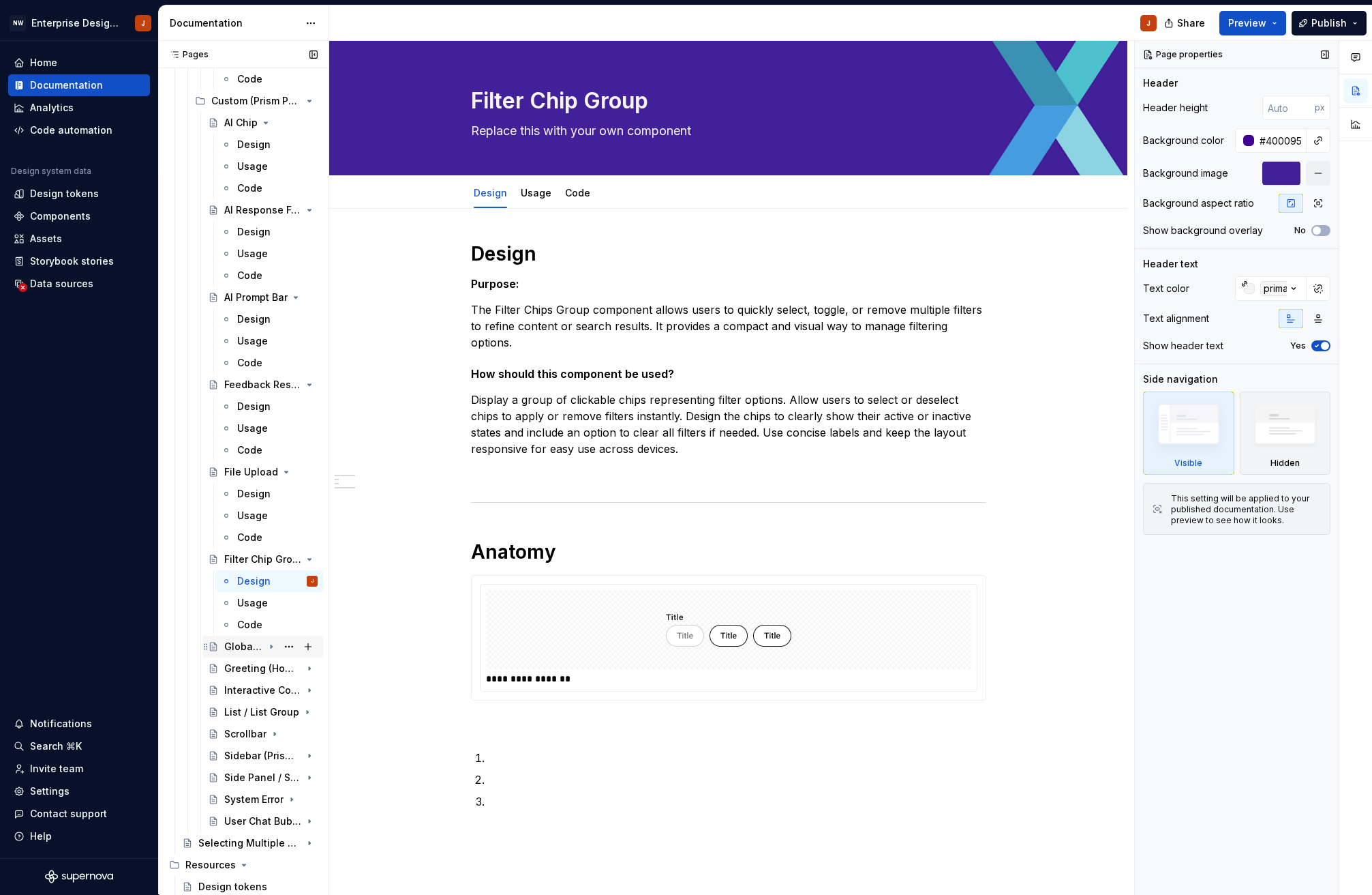
click at [238, 645] on div "Global Navigation" at bounding box center [244, 646] width 39 height 14
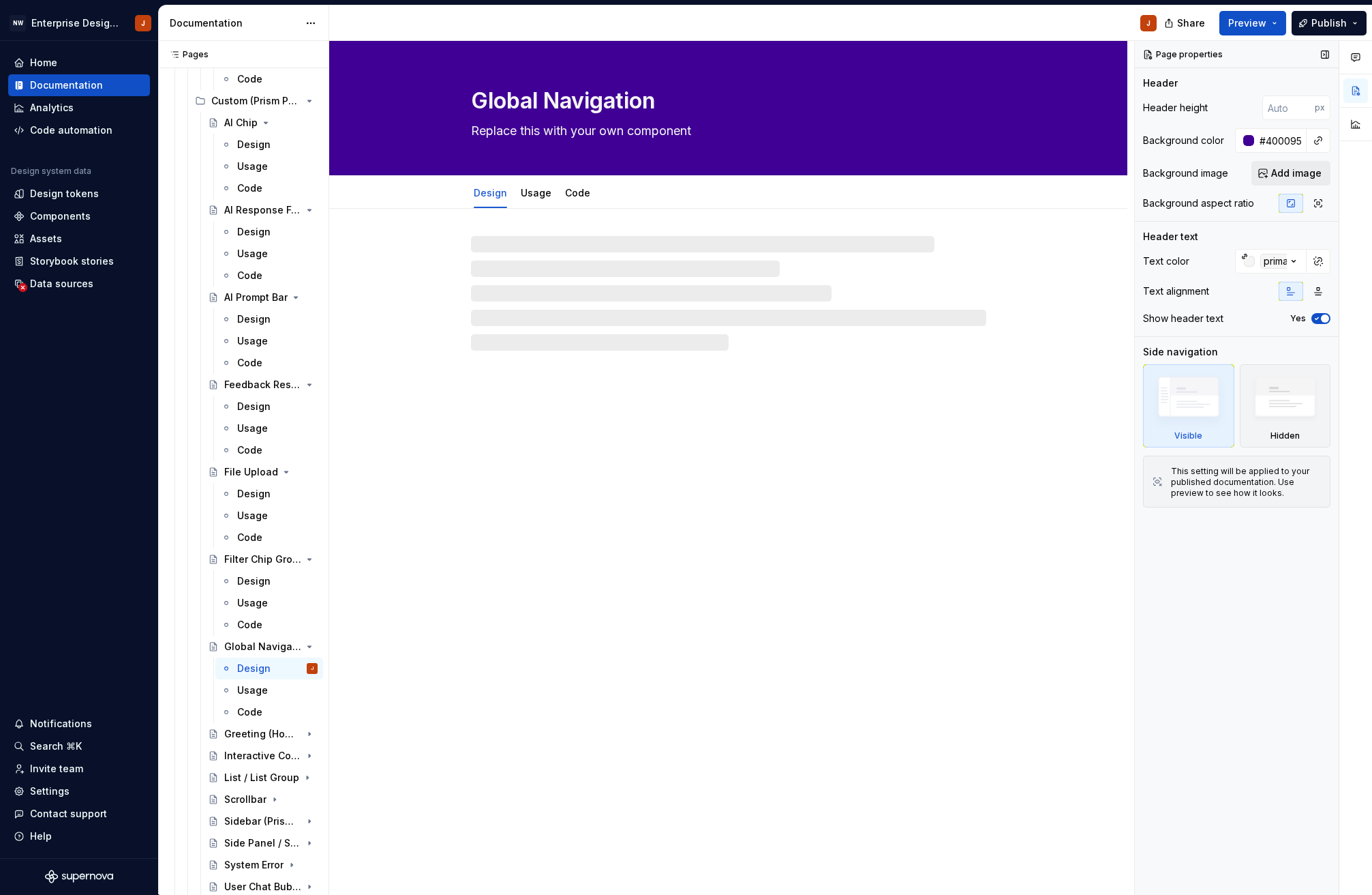
click at [1296, 175] on span "Add image" at bounding box center [1296, 173] width 50 height 14
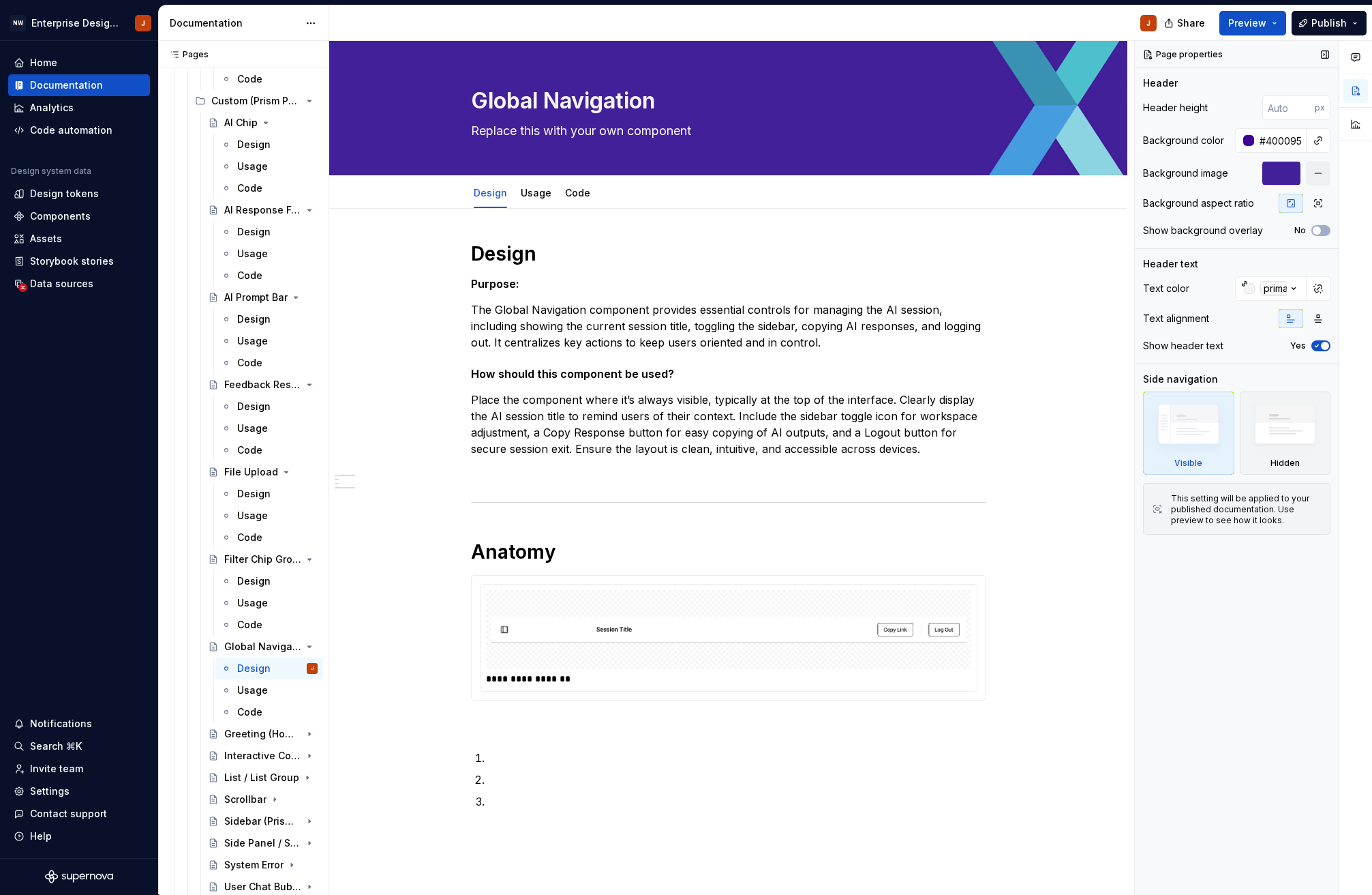
drag, startPoint x: 240, startPoint y: 735, endPoint x: 609, endPoint y: 568, distance: 405.0
click at [240, 735] on div "Greeting (Home)" at bounding box center [263, 734] width 77 height 14
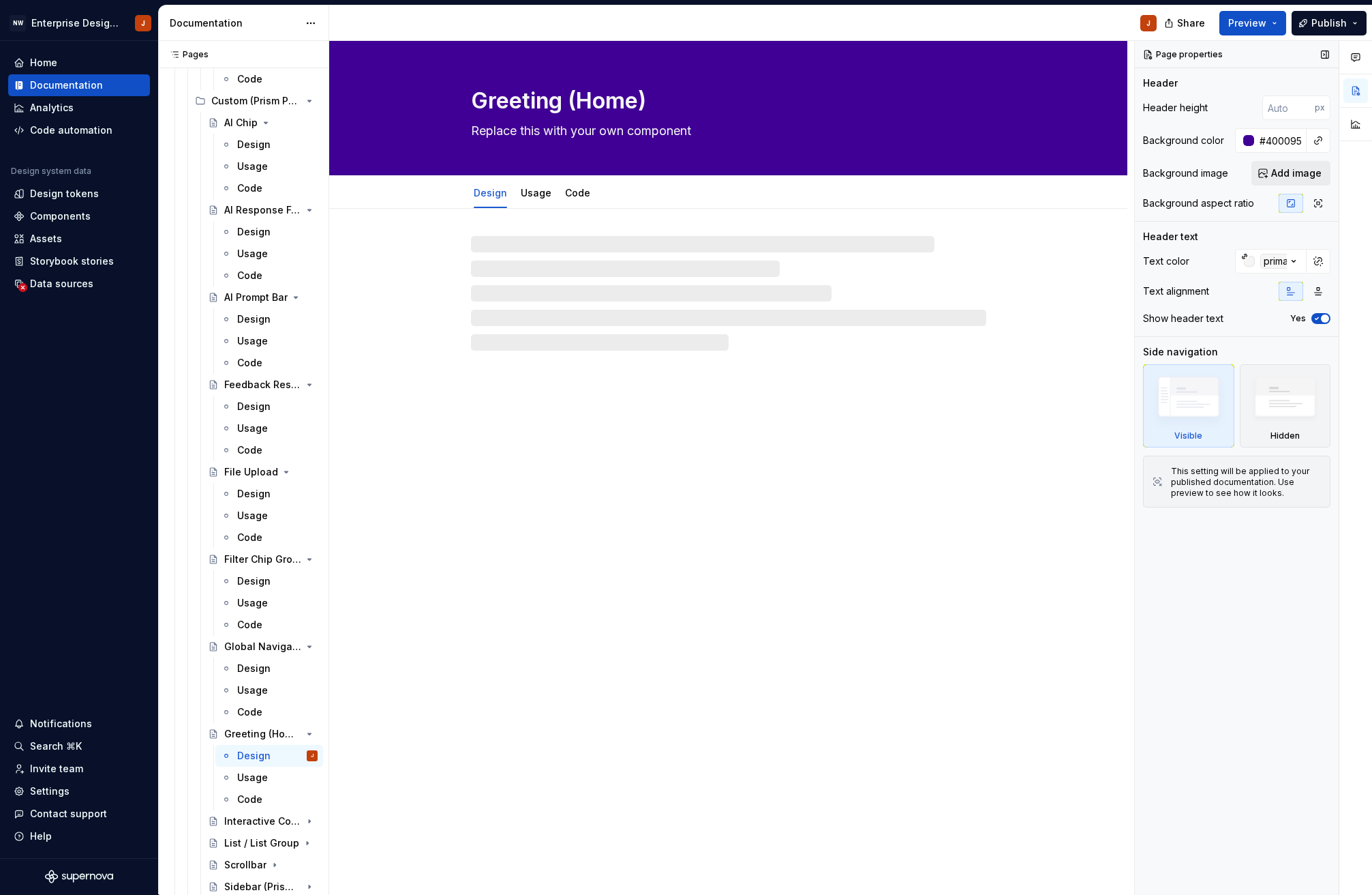
click at [1280, 175] on span "Add image" at bounding box center [1296, 173] width 50 height 14
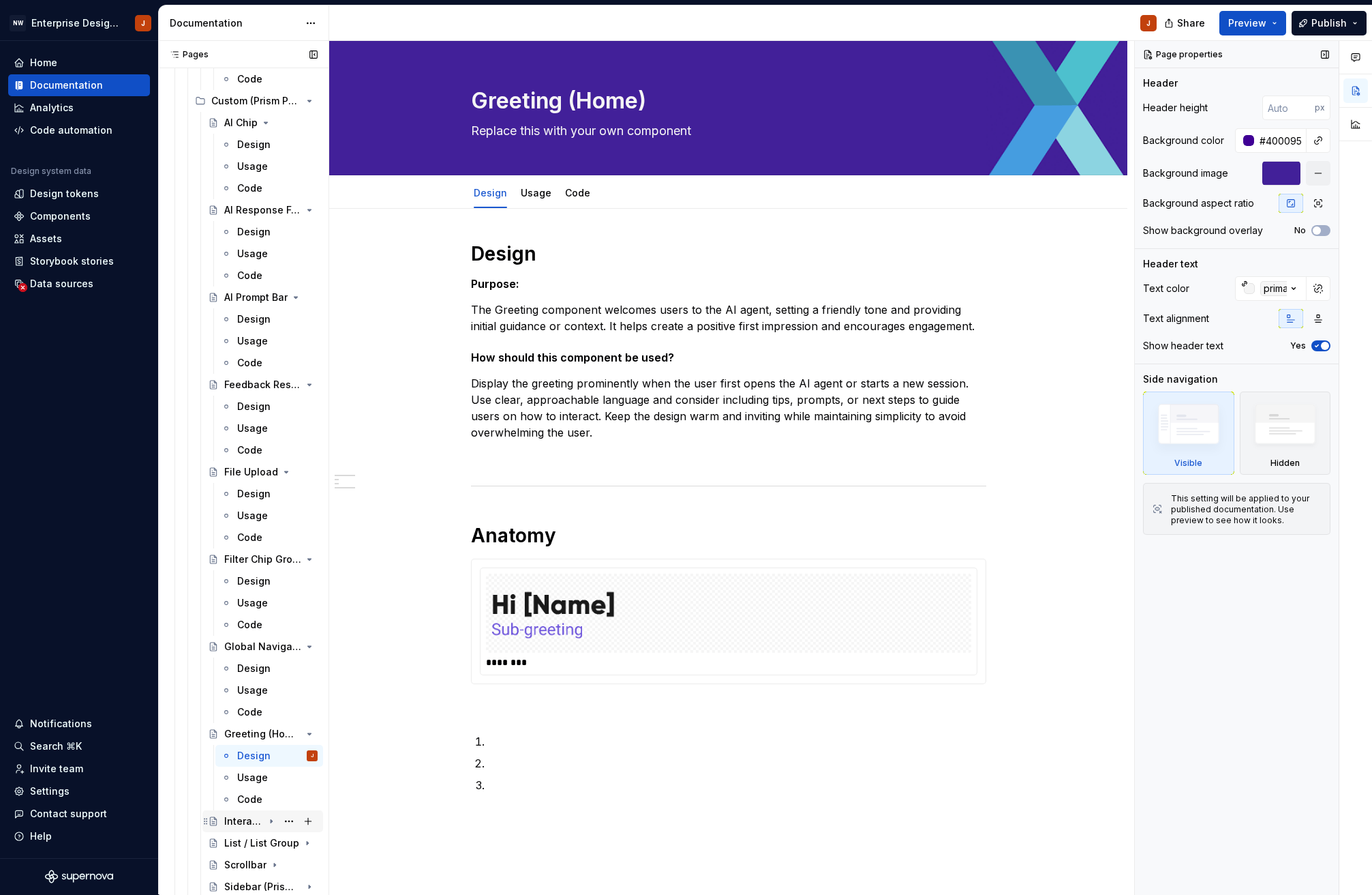
click at [244, 824] on div "Interactive Container" at bounding box center [244, 821] width 39 height 14
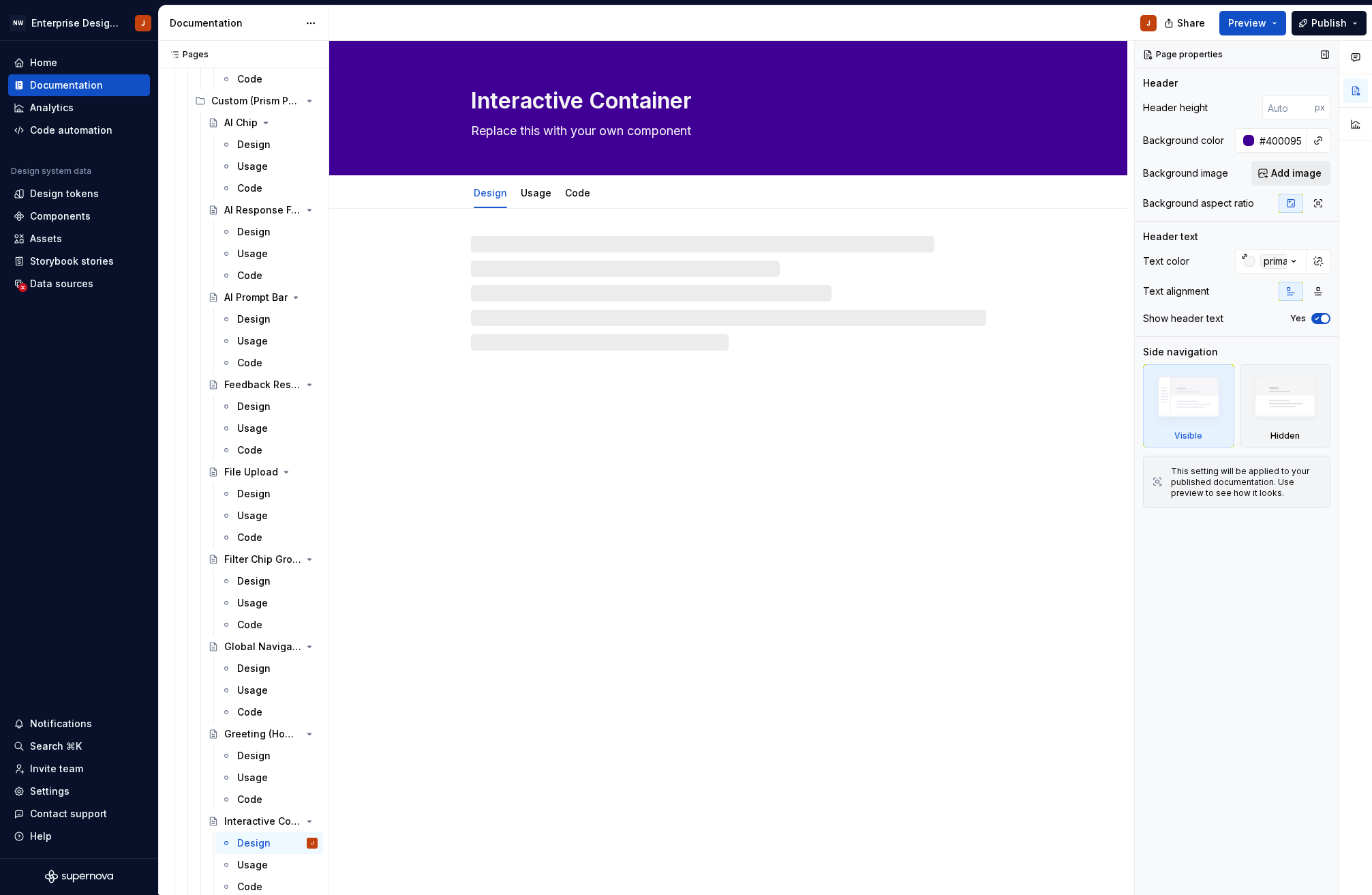
click at [1291, 167] on span "Add image" at bounding box center [1296, 173] width 50 height 14
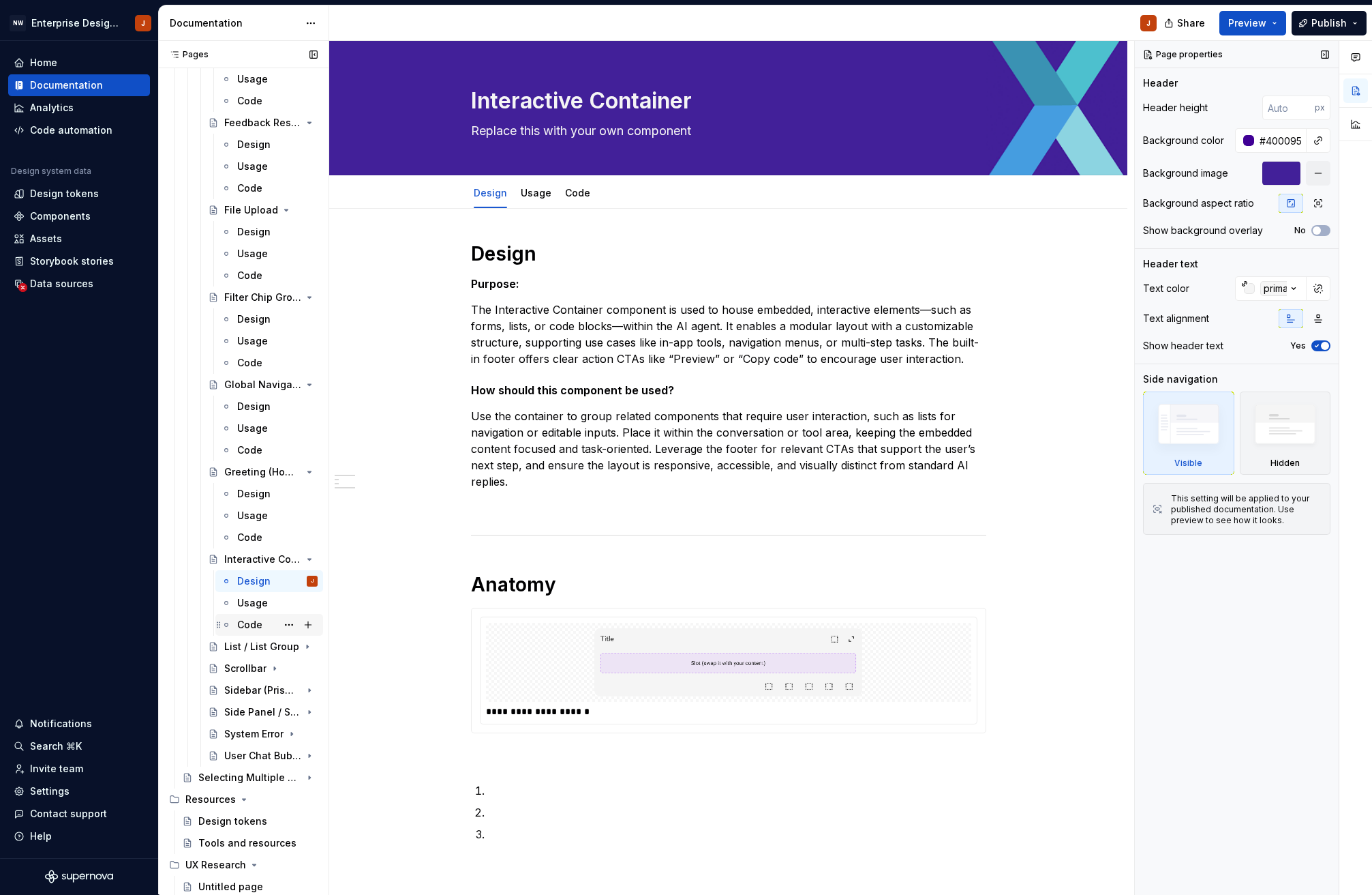
scroll to position [4307, 0]
click at [241, 646] on div "List / List Group" at bounding box center [244, 646] width 39 height 14
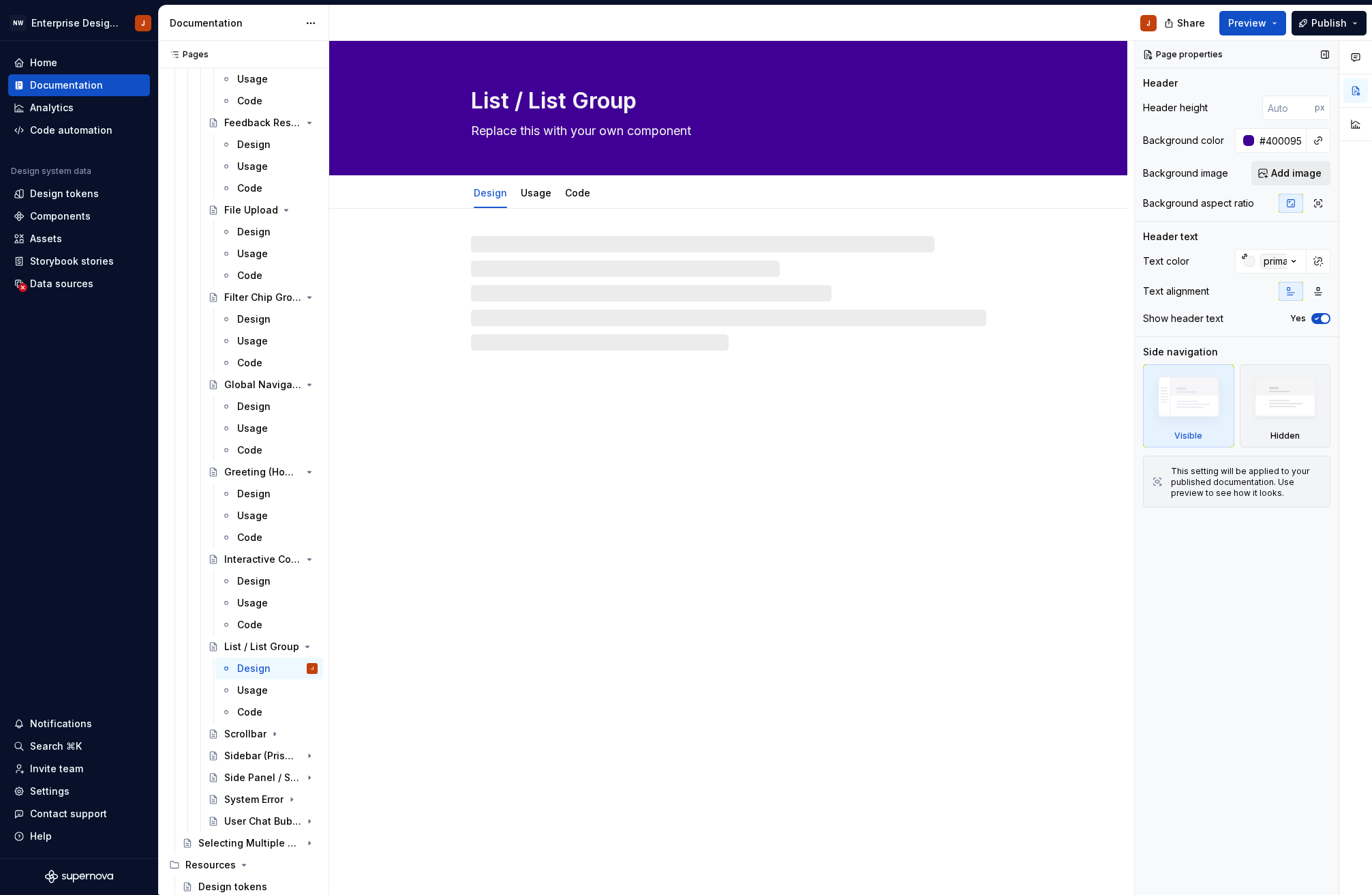
click at [1287, 169] on span "Add image" at bounding box center [1296, 173] width 50 height 14
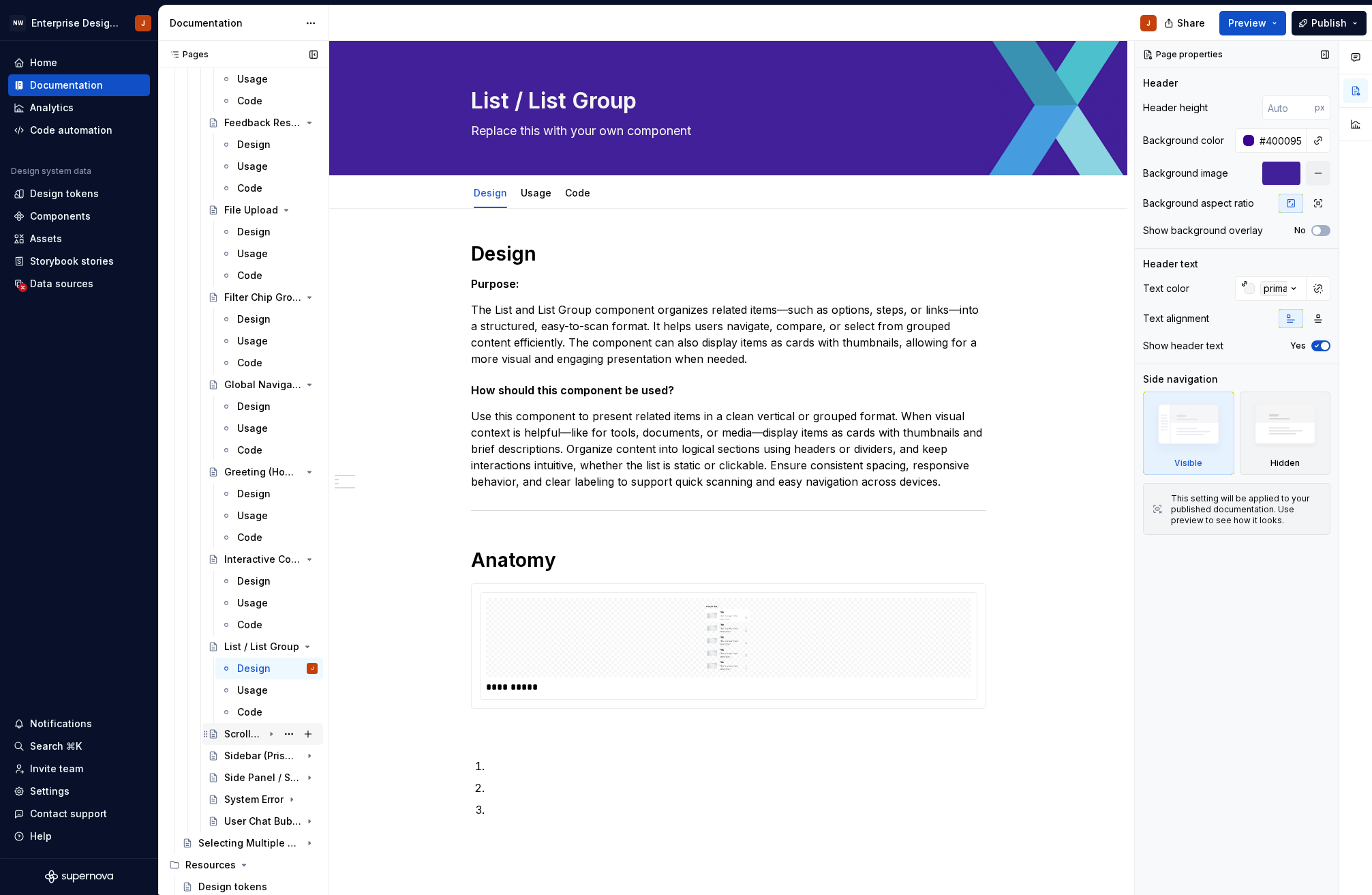
click at [240, 738] on div "Scrollbar" at bounding box center [244, 734] width 39 height 14
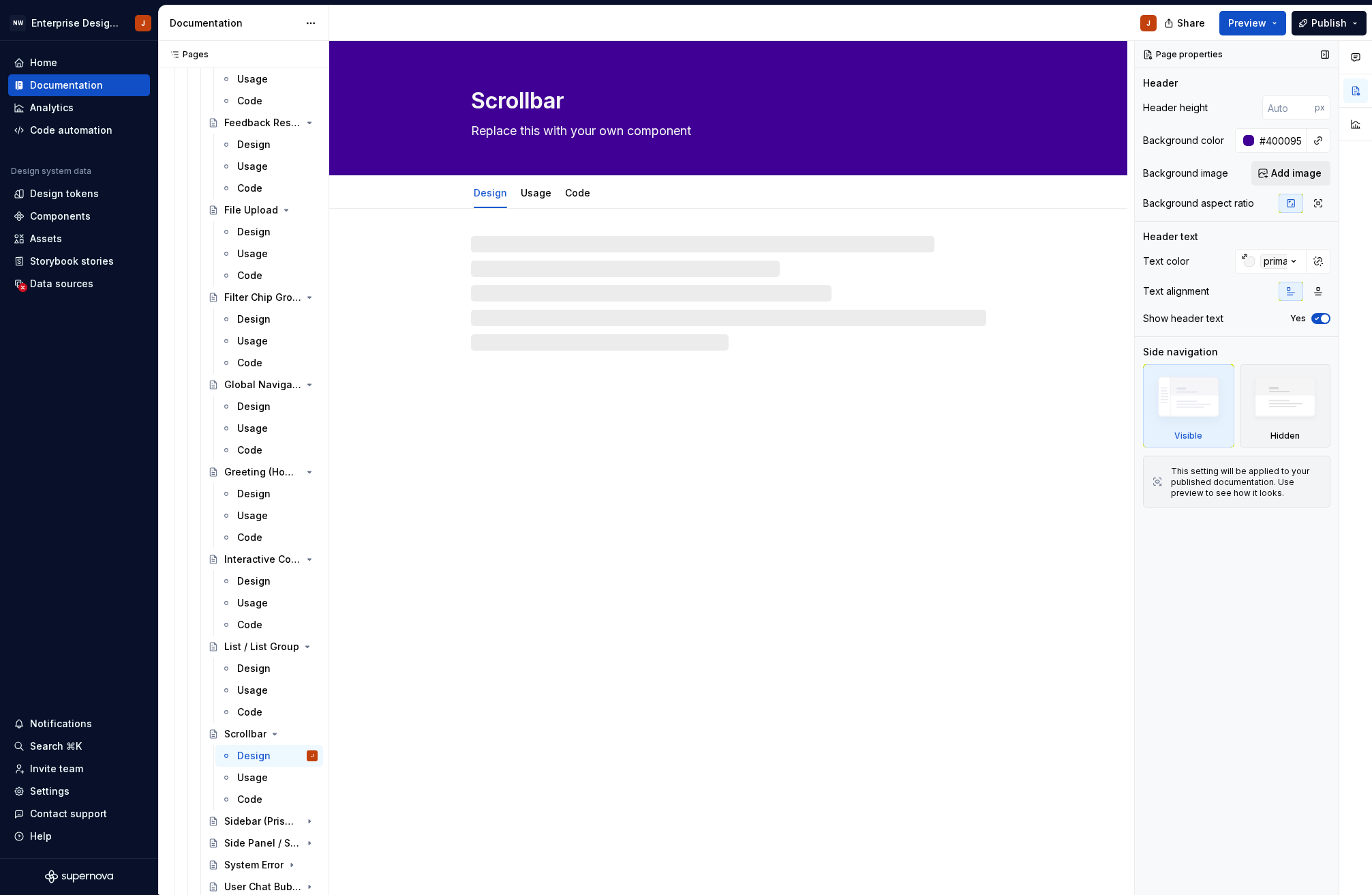
click at [1295, 171] on span "Add image" at bounding box center [1296, 173] width 50 height 14
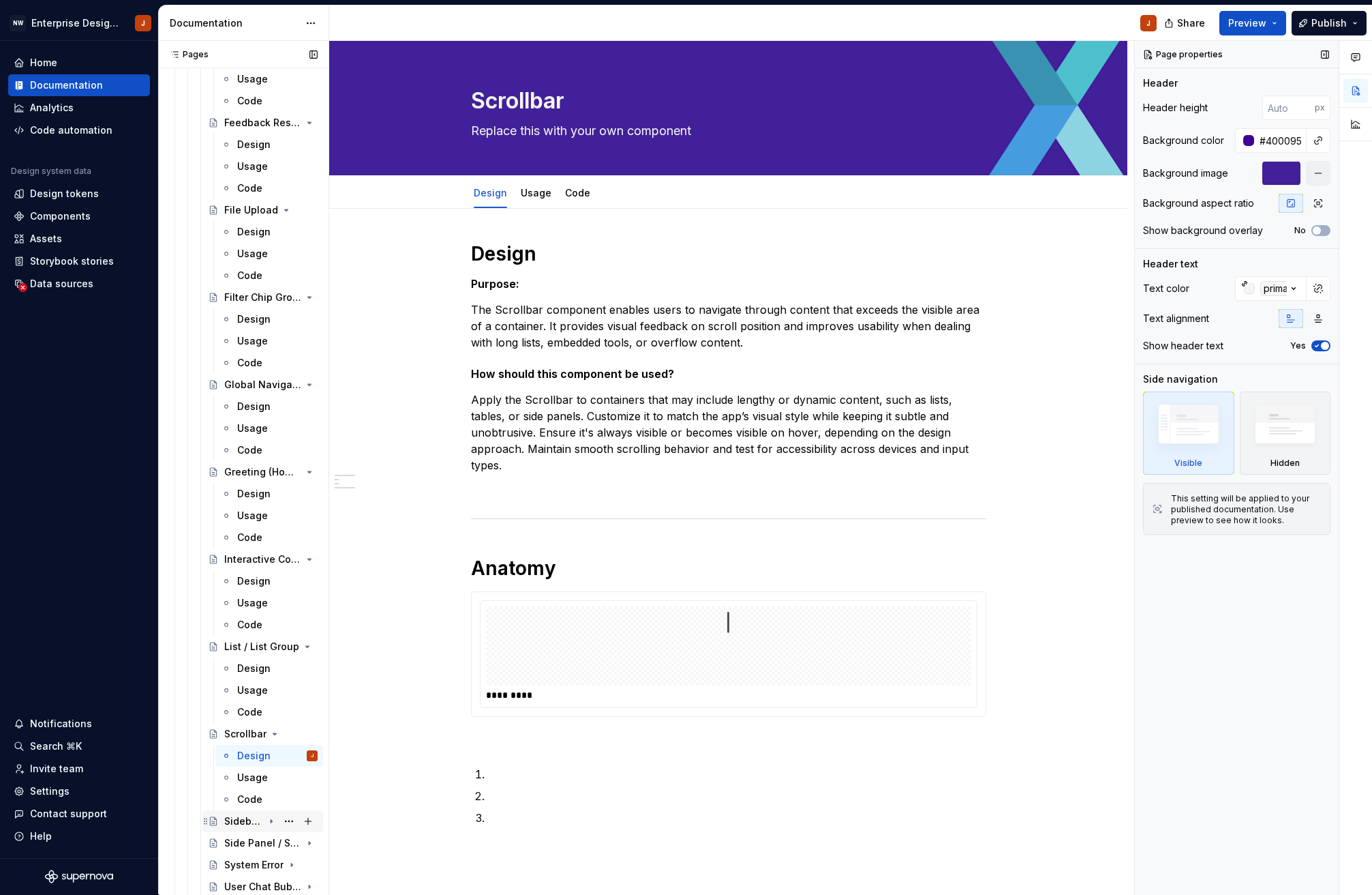
click at [246, 819] on div "Sidebar (Prism Portal)" at bounding box center [244, 821] width 39 height 14
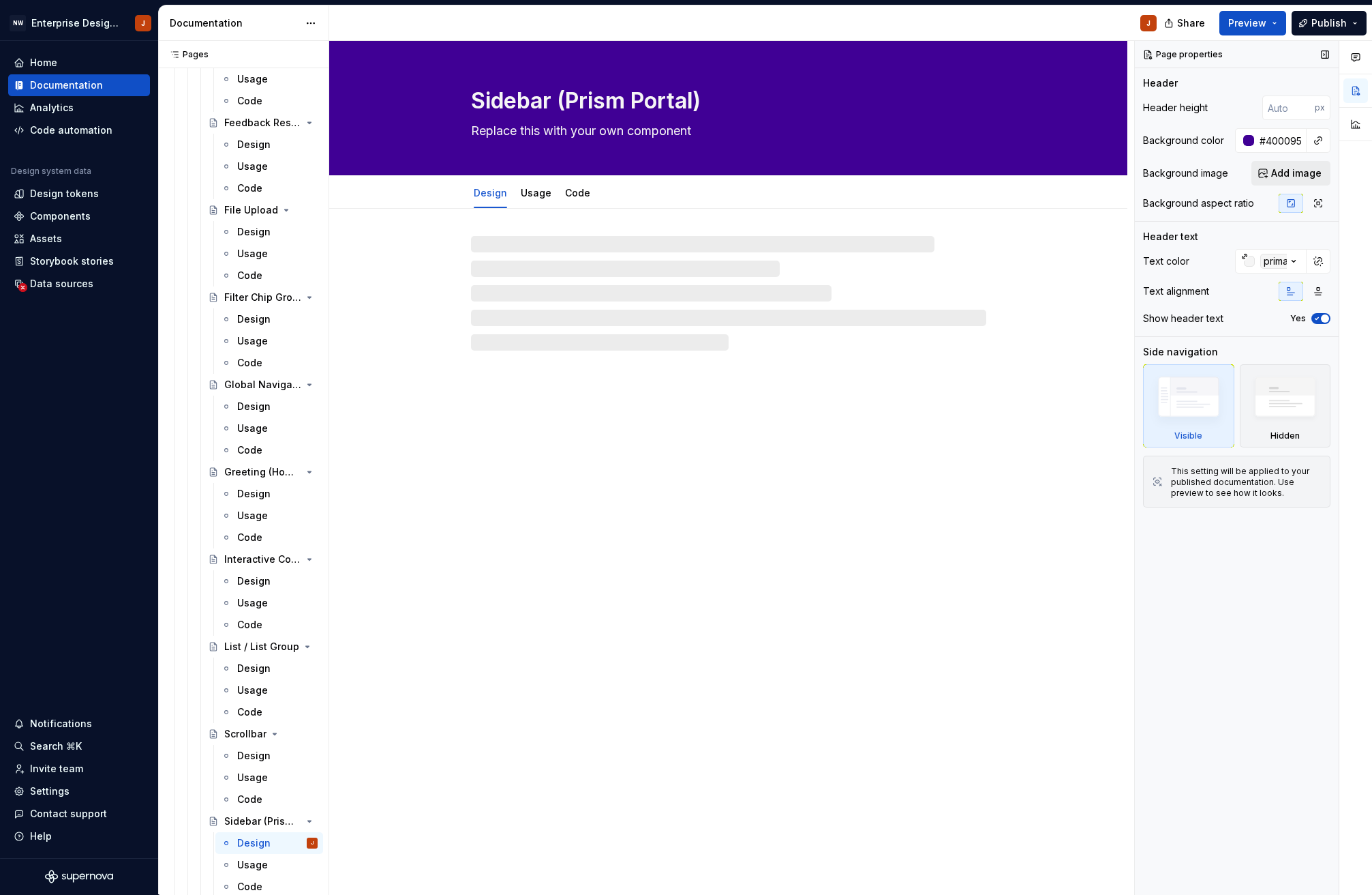
click at [1274, 174] on span "Add image" at bounding box center [1296, 173] width 50 height 14
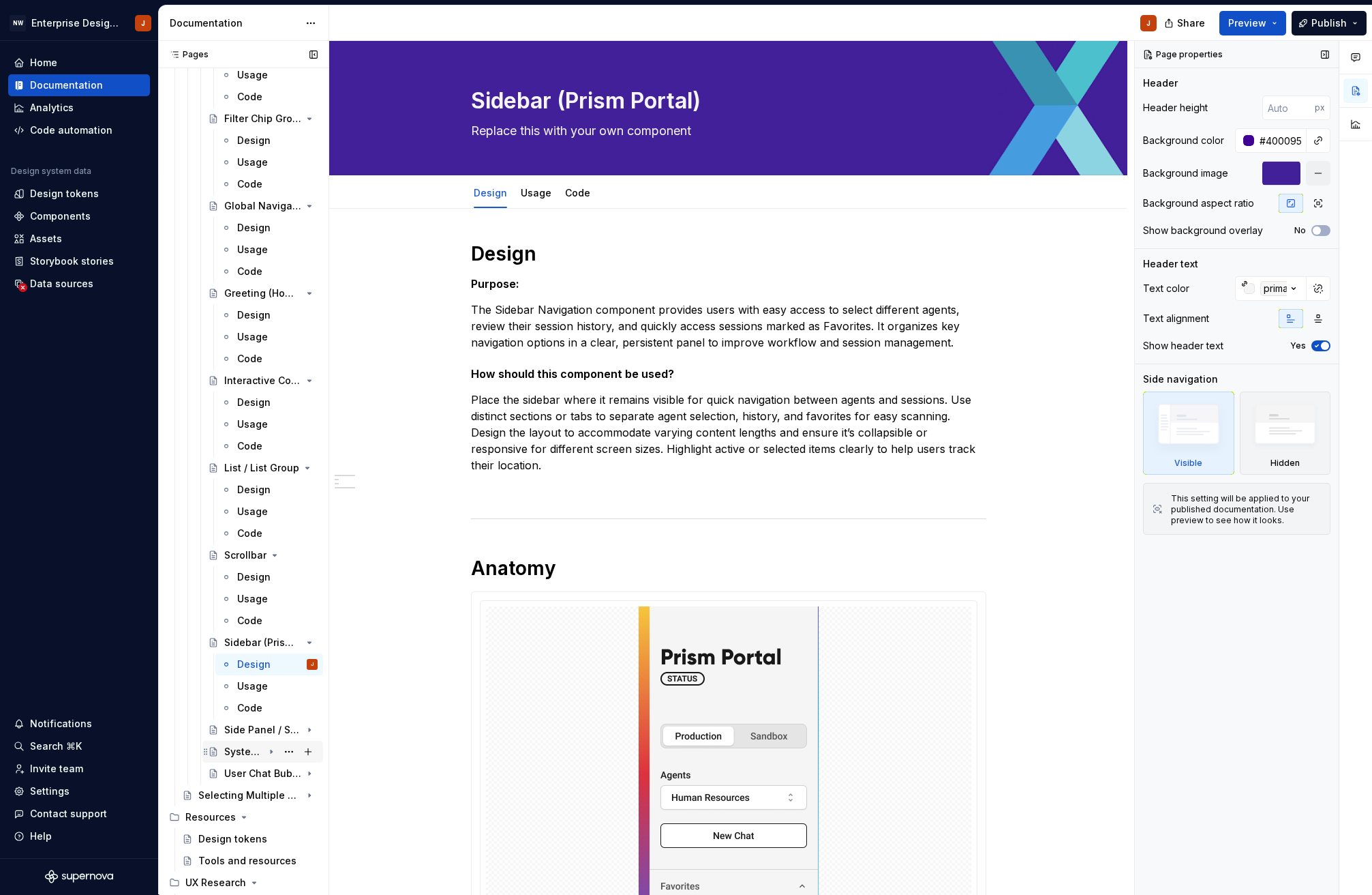
scroll to position [4489, 0]
click at [242, 728] on div "Side Panel / Side Panel Group" at bounding box center [244, 727] width 39 height 14
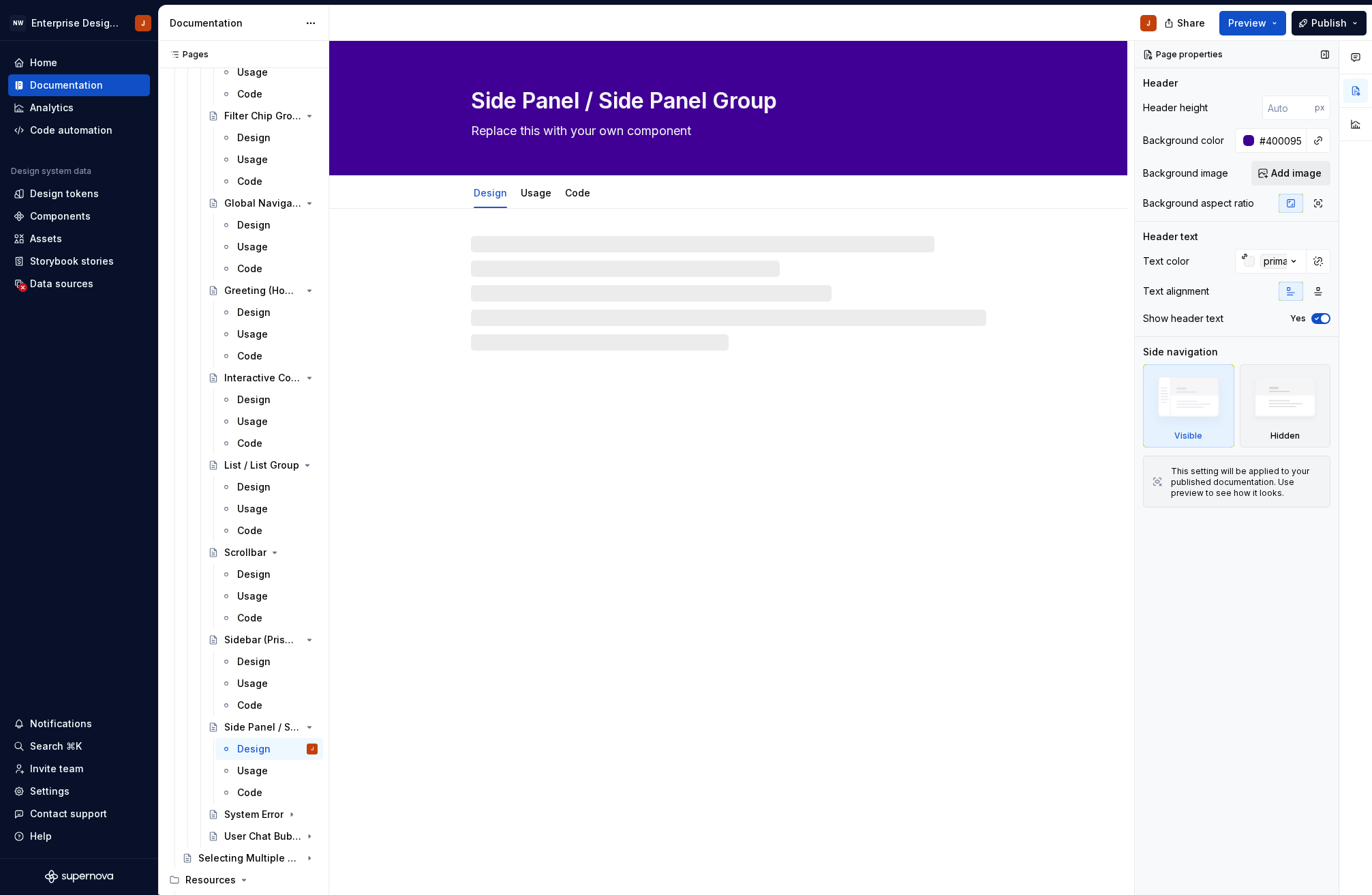
click at [1285, 178] on span "Add image" at bounding box center [1296, 173] width 50 height 14
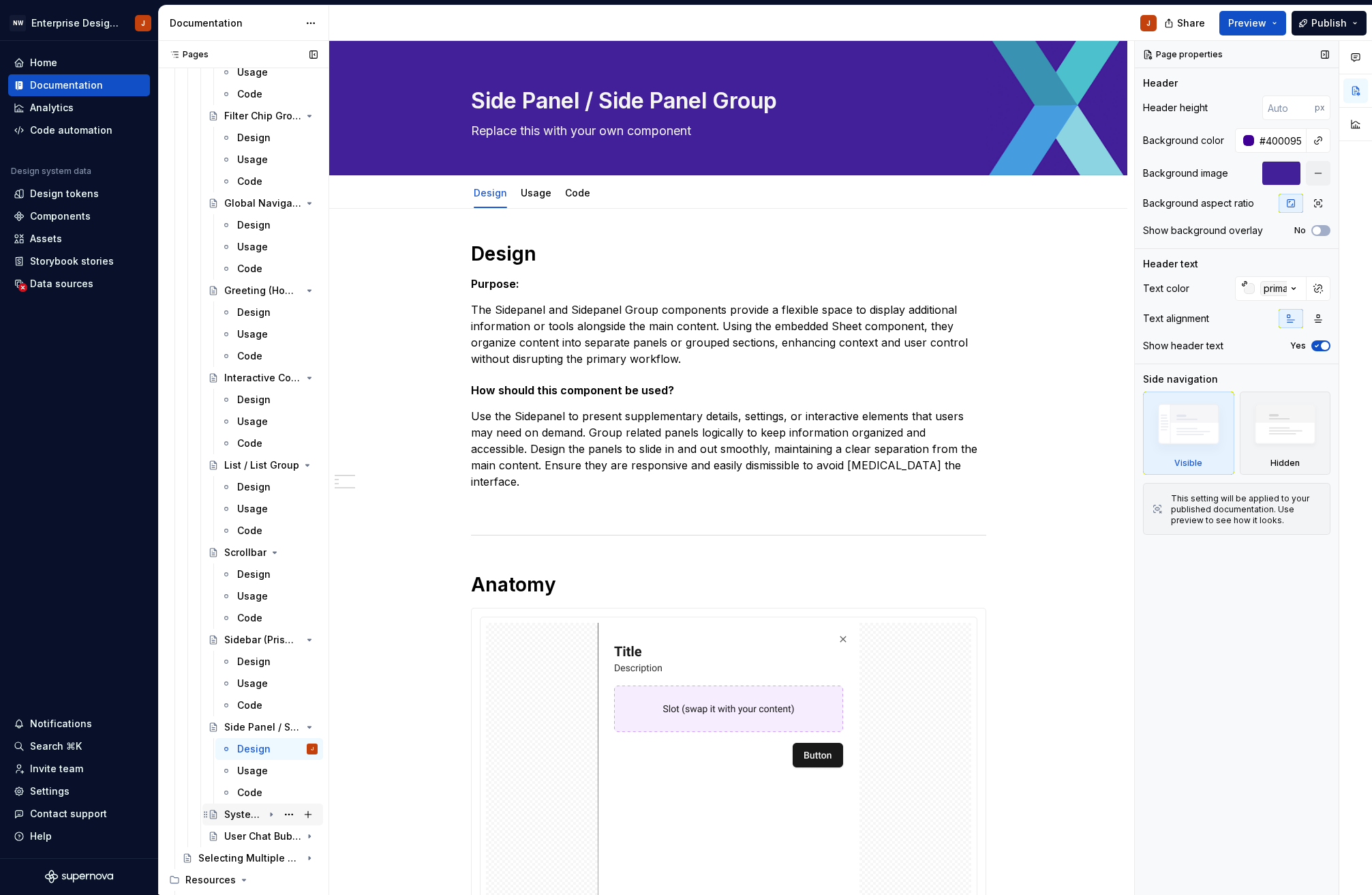
click at [255, 810] on div "System Error" at bounding box center [244, 814] width 39 height 14
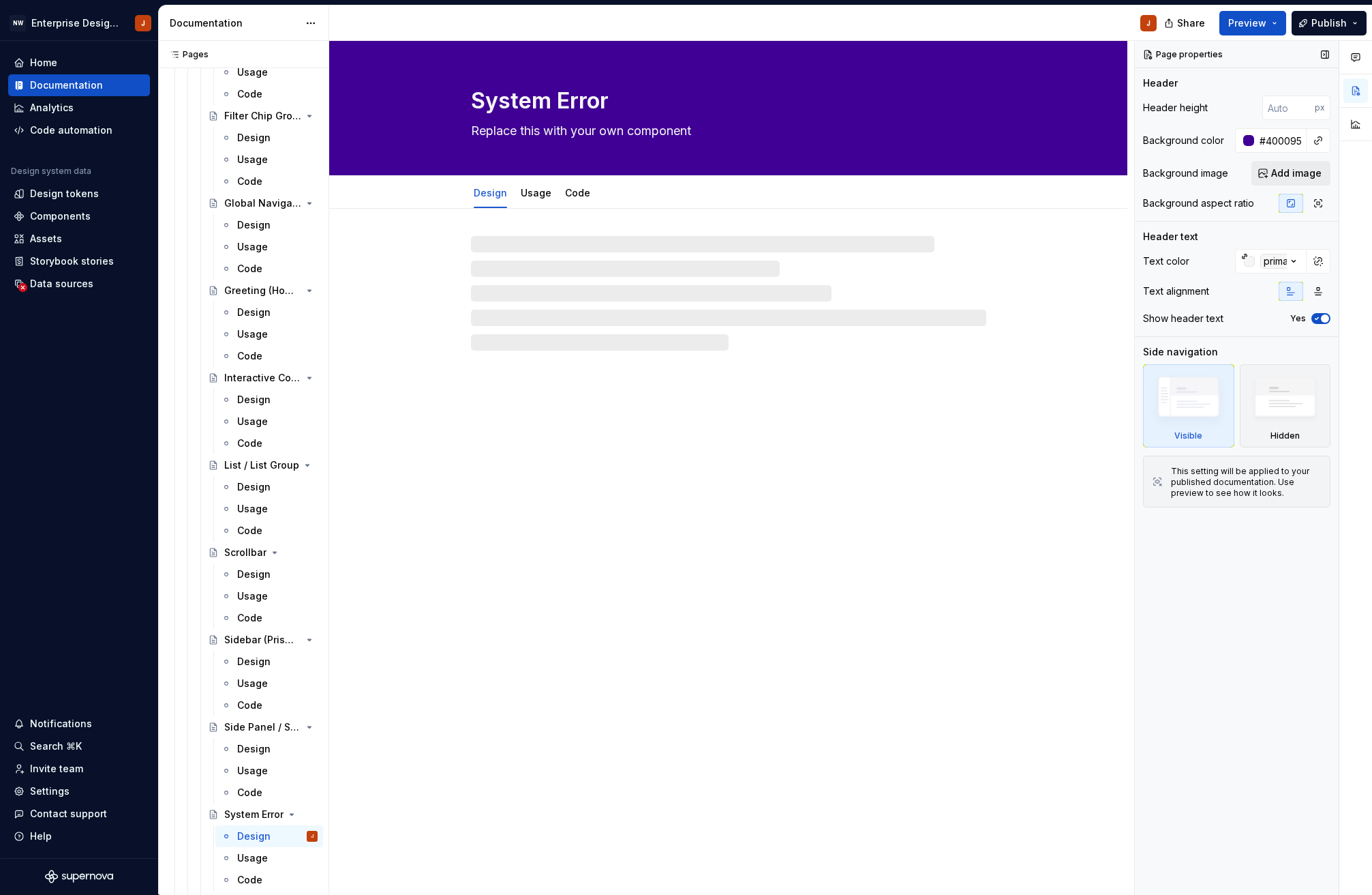
click at [1301, 170] on span "Add image" at bounding box center [1296, 173] width 50 height 14
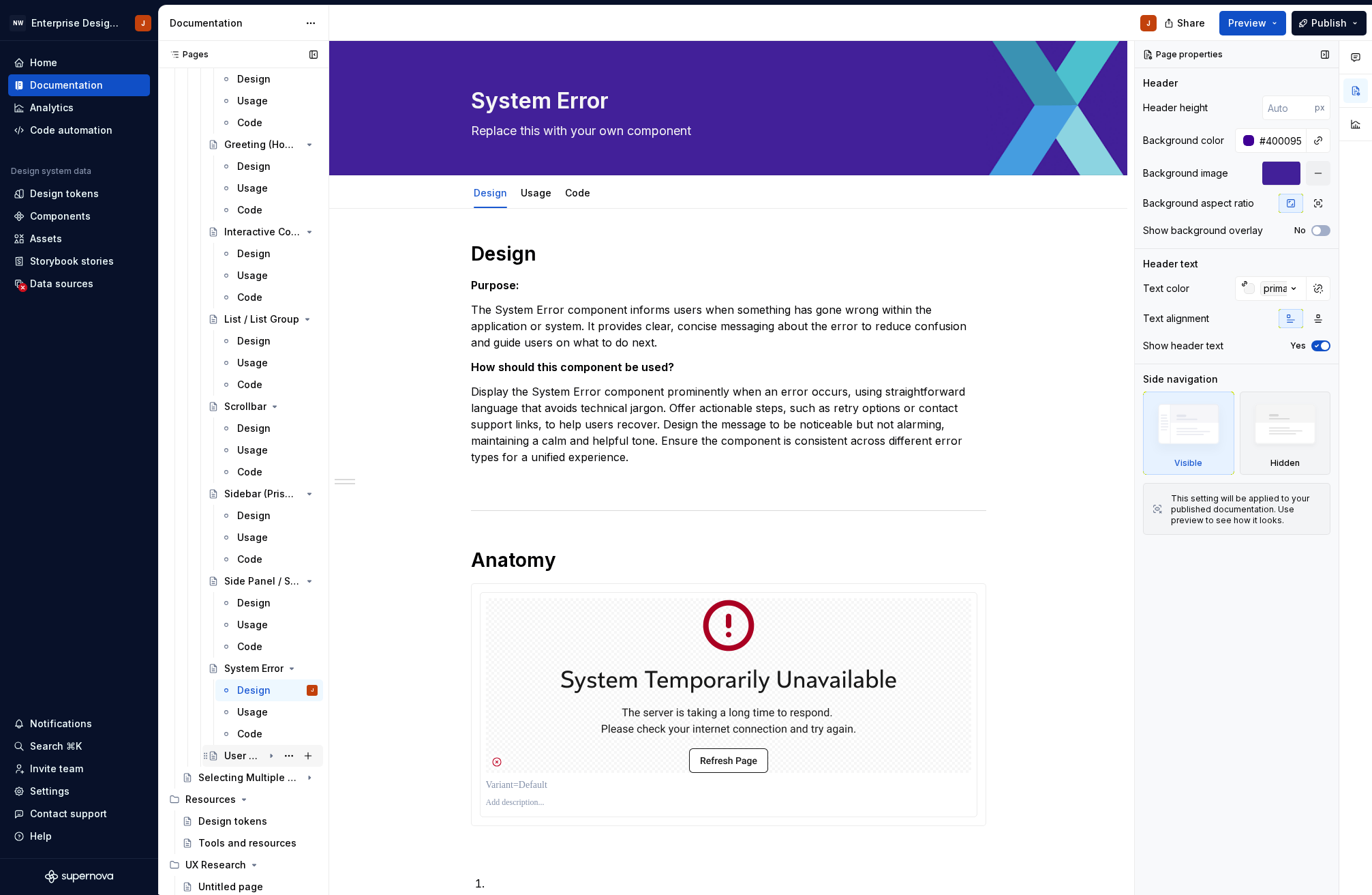
scroll to position [4635, 0]
click at [235, 759] on div "User Chat Bubble / Group" at bounding box center [244, 756] width 39 height 14
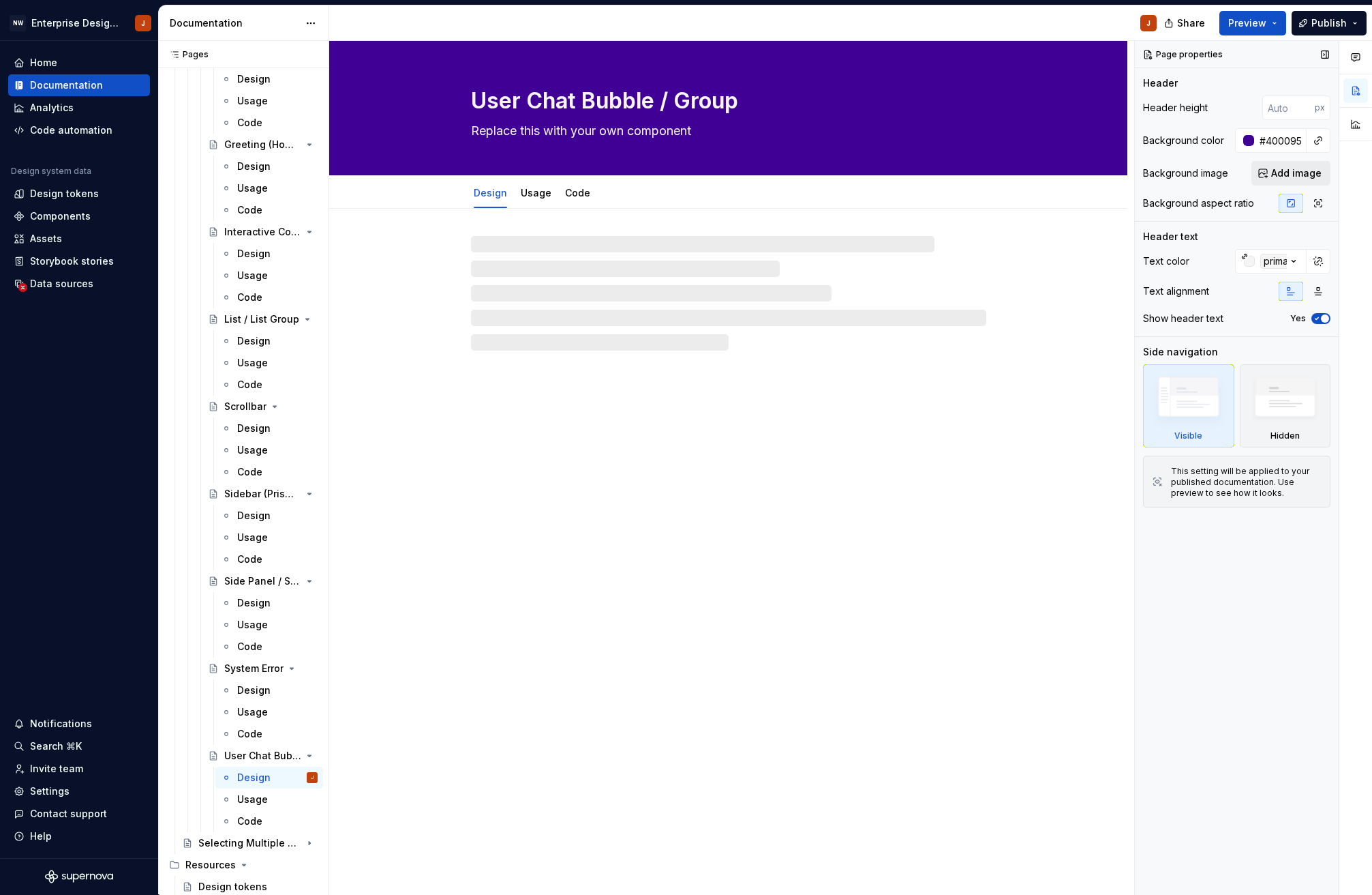
click at [1313, 174] on span "Add image" at bounding box center [1296, 173] width 50 height 14
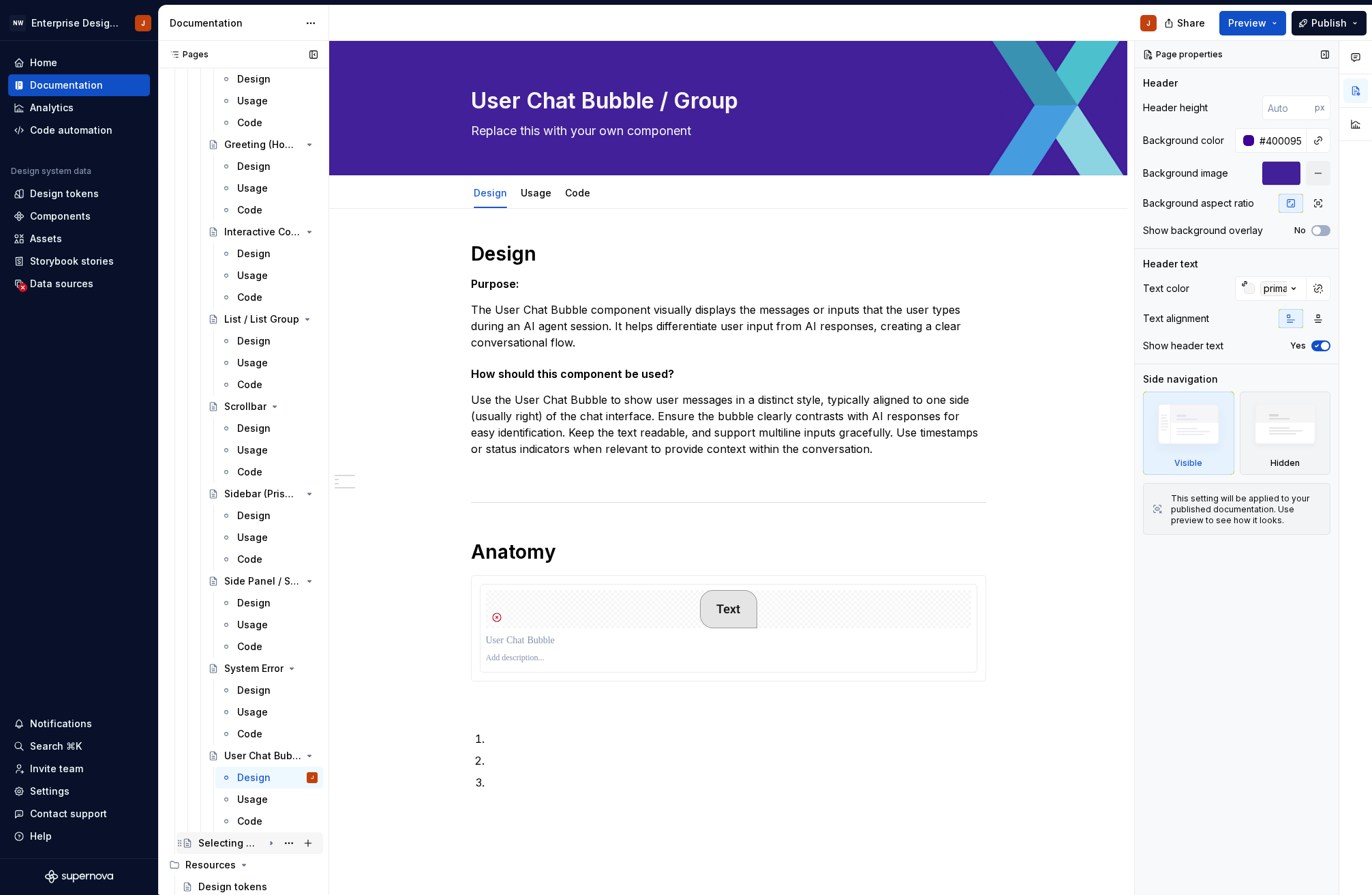
click at [218, 845] on div "Selecting Multiple Values" at bounding box center [231, 843] width 65 height 14
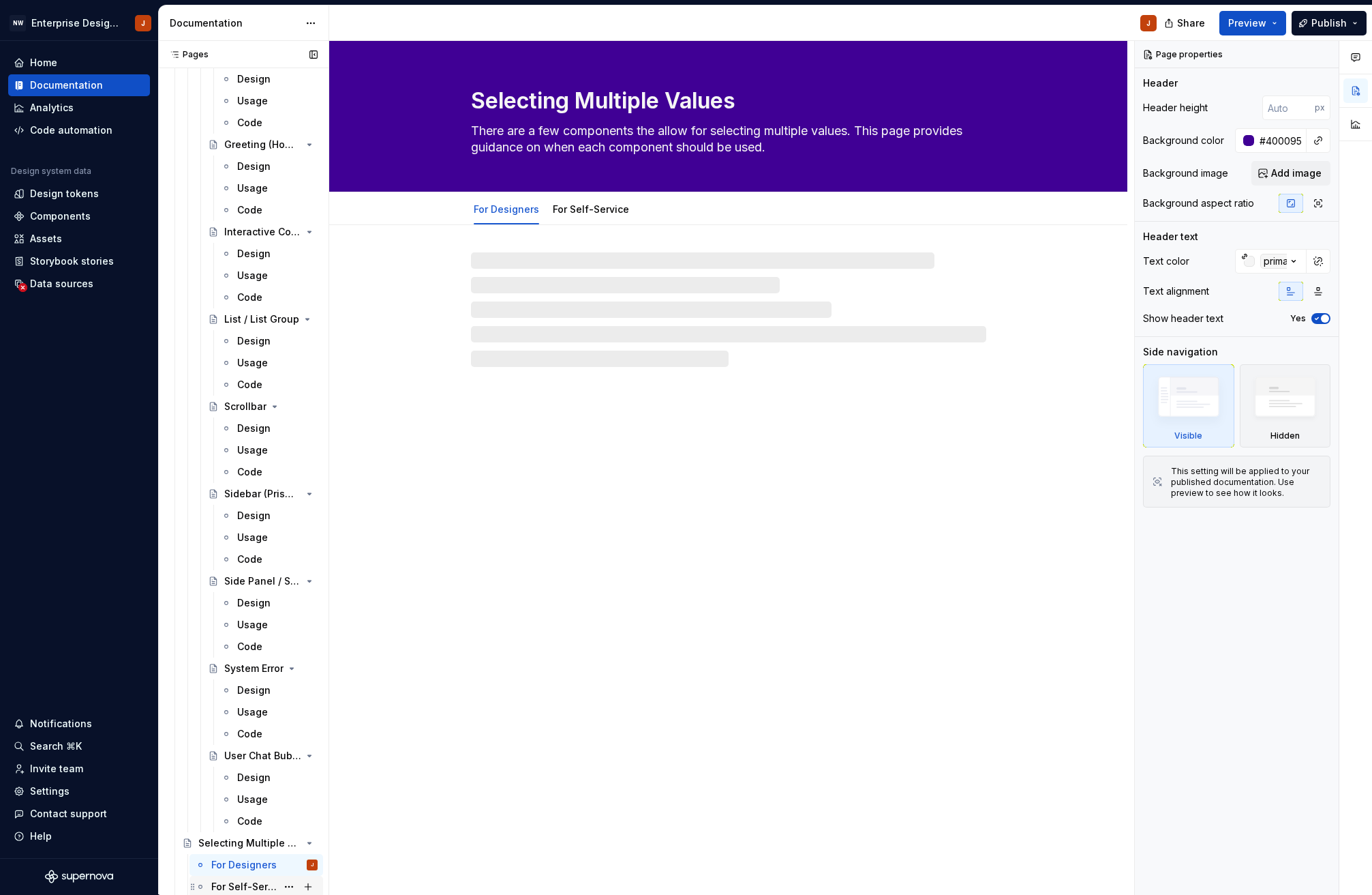
scroll to position [4743, 0]
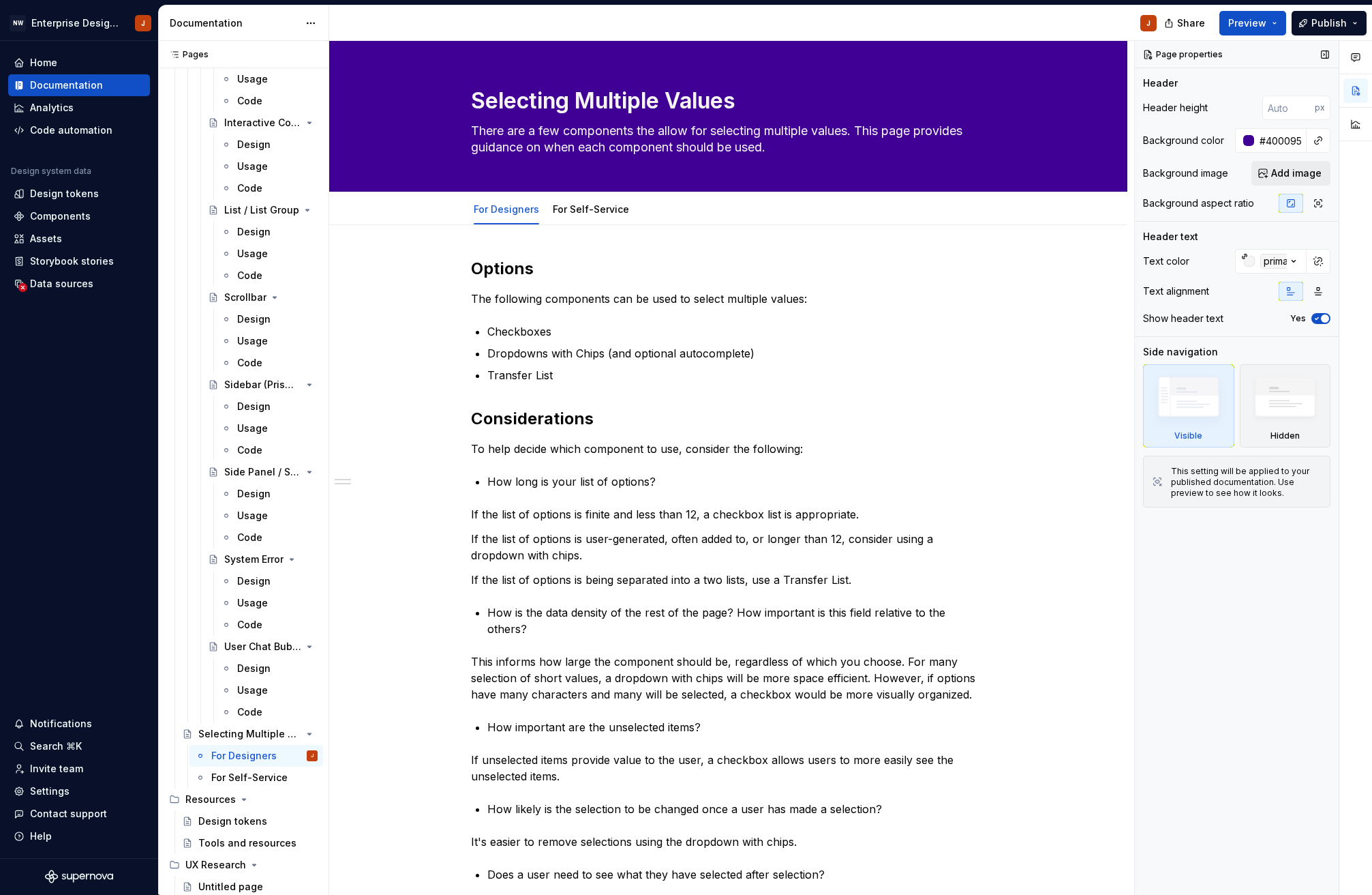
click at [1309, 171] on span "Add image" at bounding box center [1296, 173] width 50 height 14
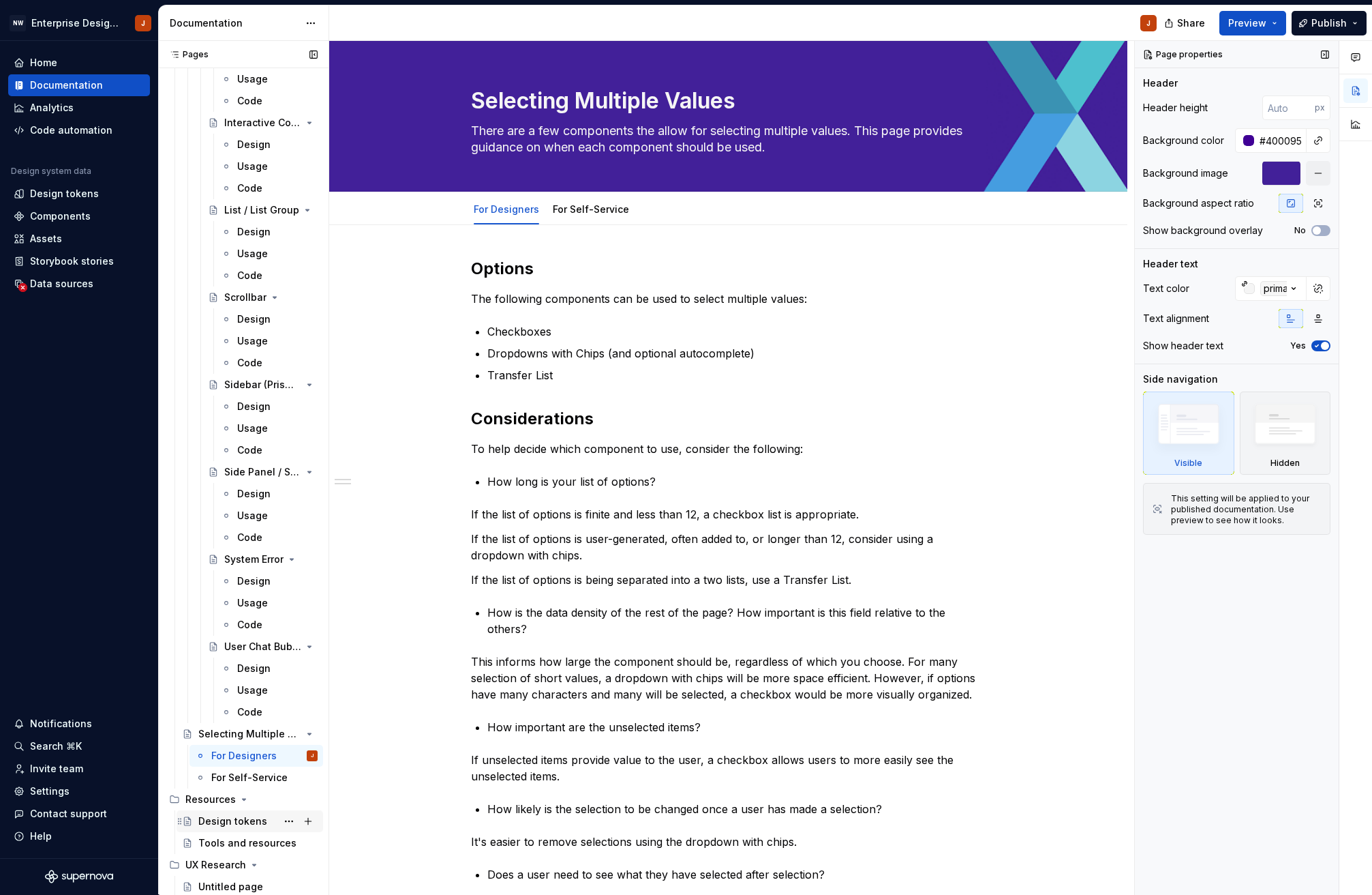
click at [212, 822] on div "Design tokens" at bounding box center [232, 821] width 69 height 14
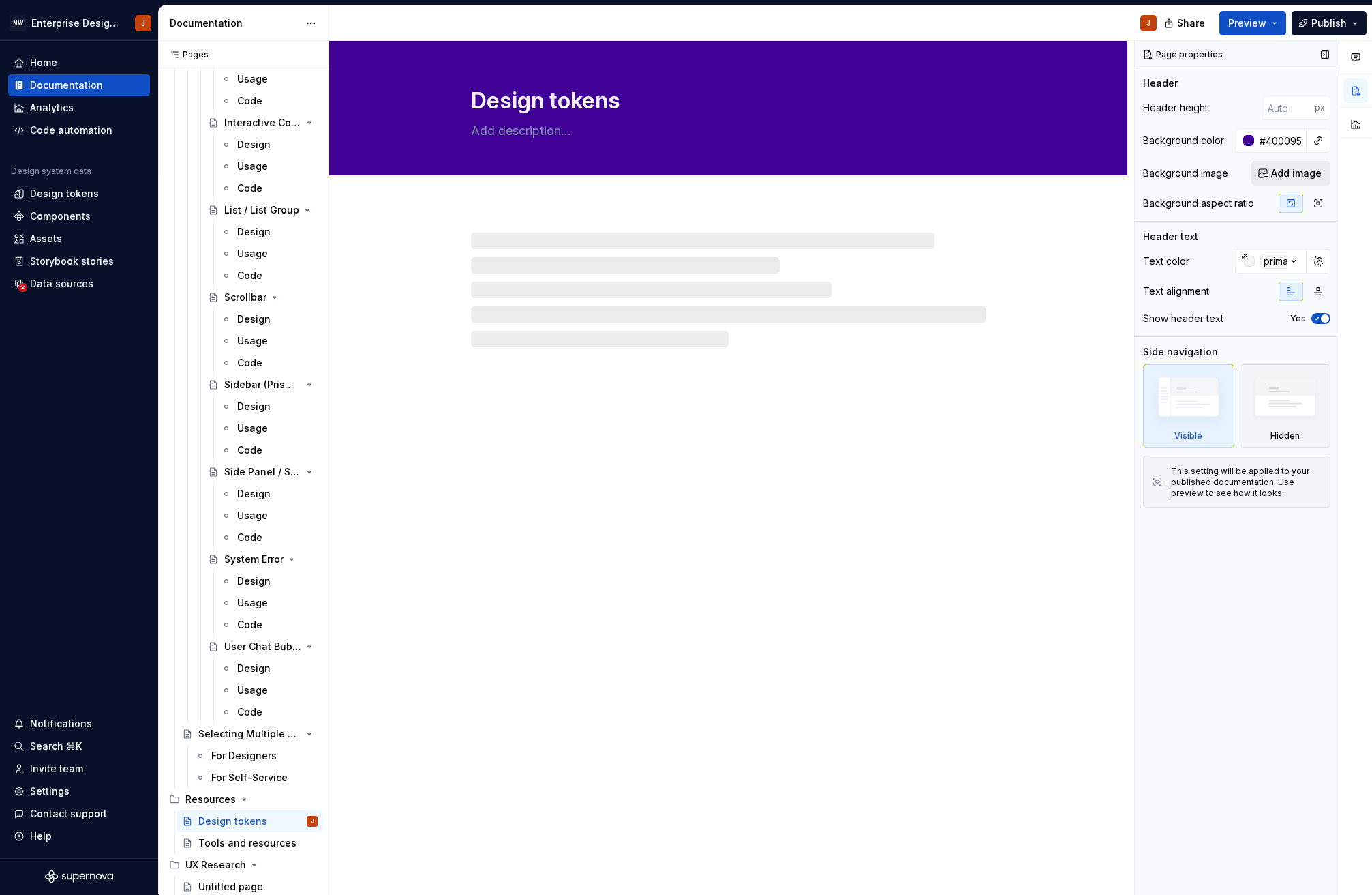
click at [1311, 174] on span "Add image" at bounding box center [1296, 173] width 50 height 14
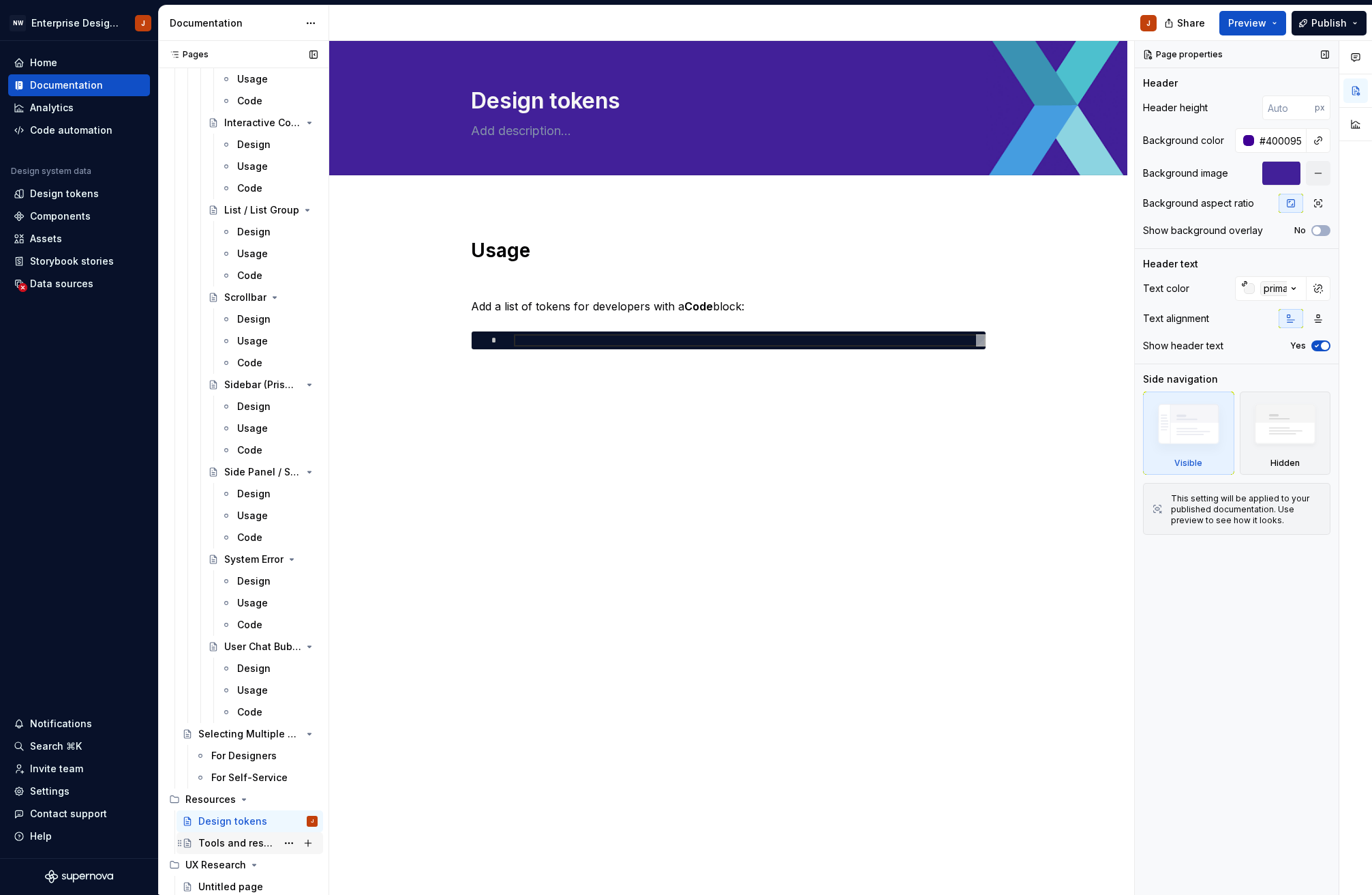
click at [225, 838] on div "Tools and resources" at bounding box center [237, 843] width 79 height 14
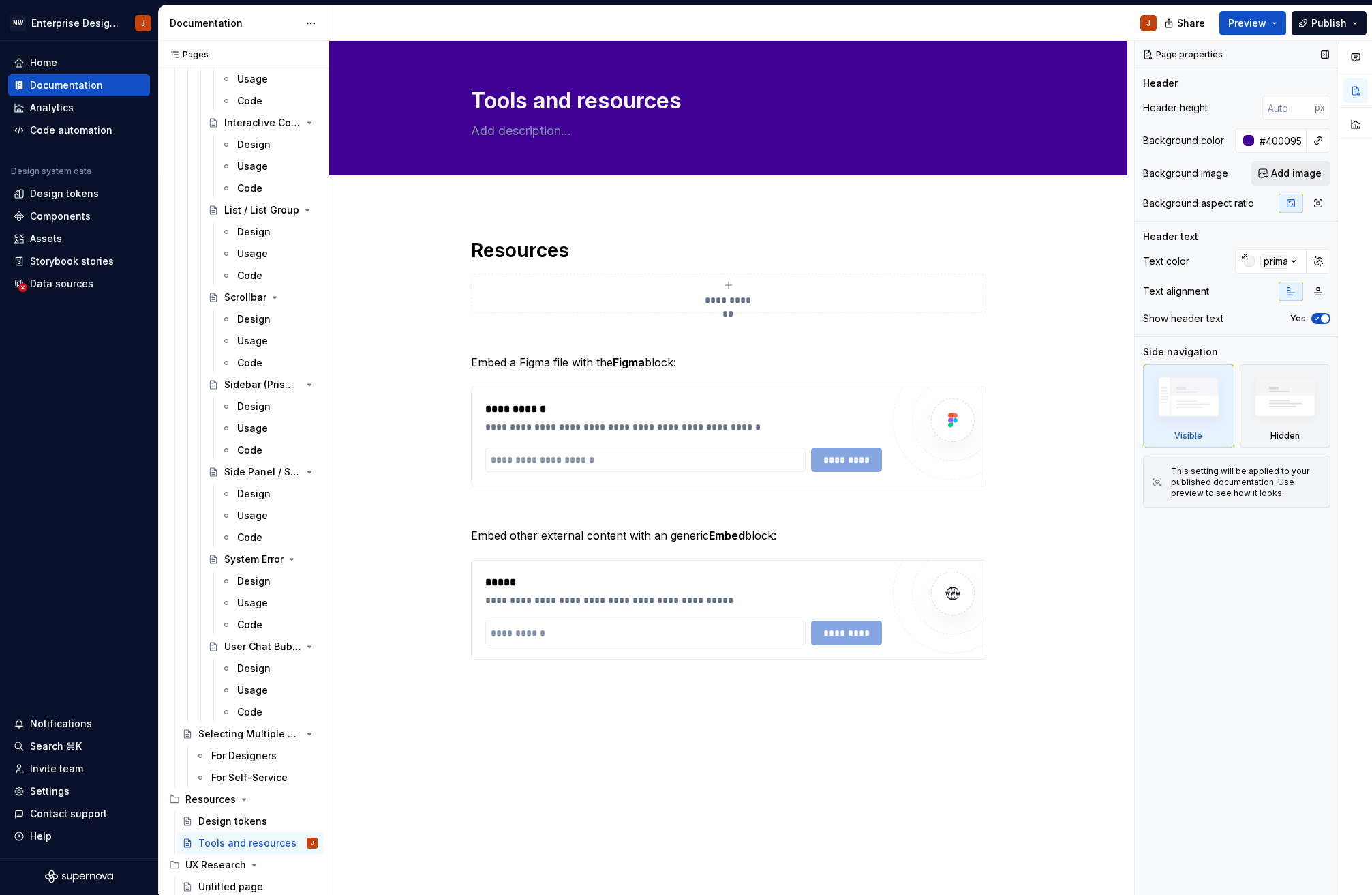
click at [1293, 175] on span "Add image" at bounding box center [1296, 173] width 50 height 14
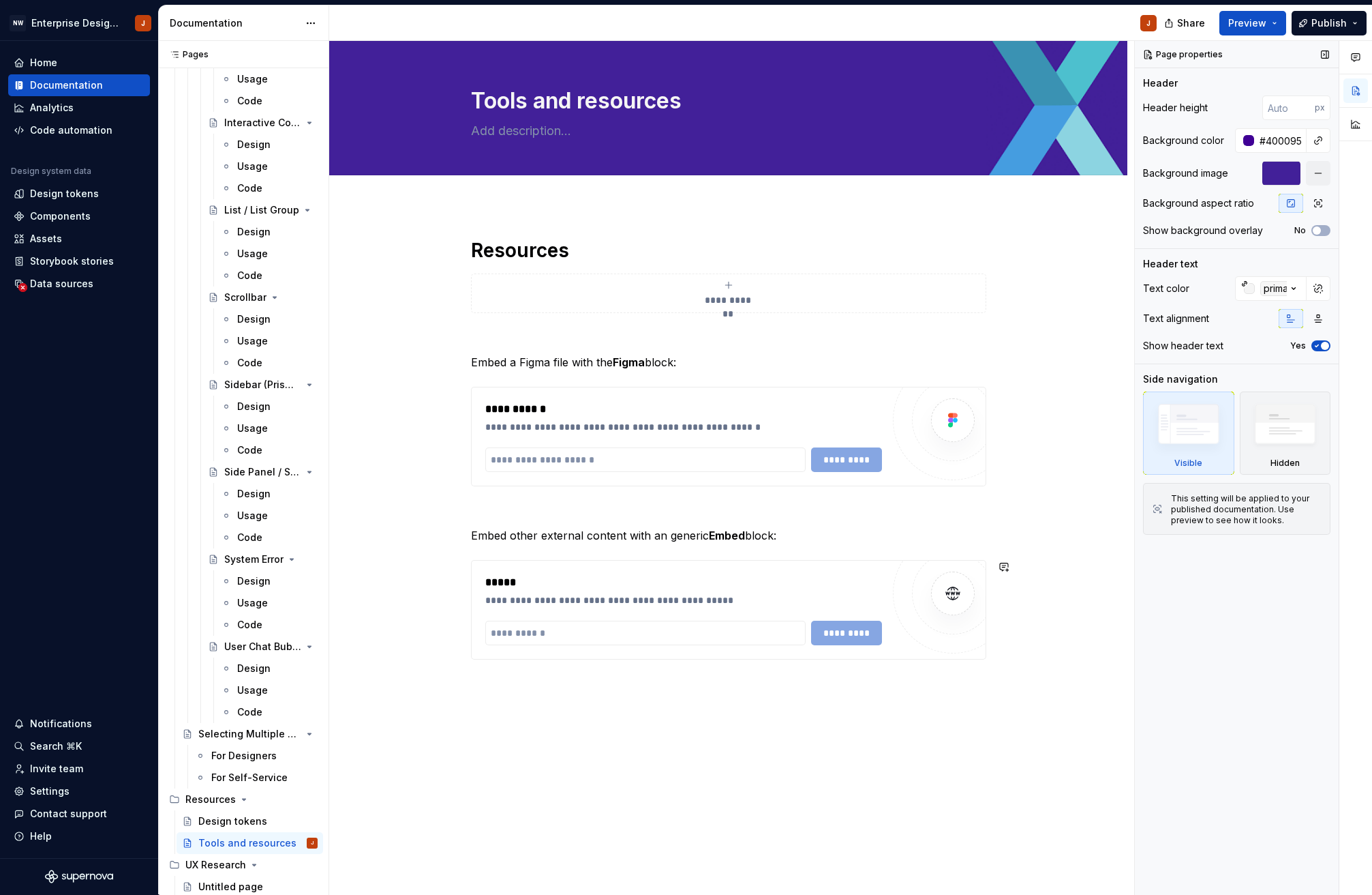
type textarea "*"
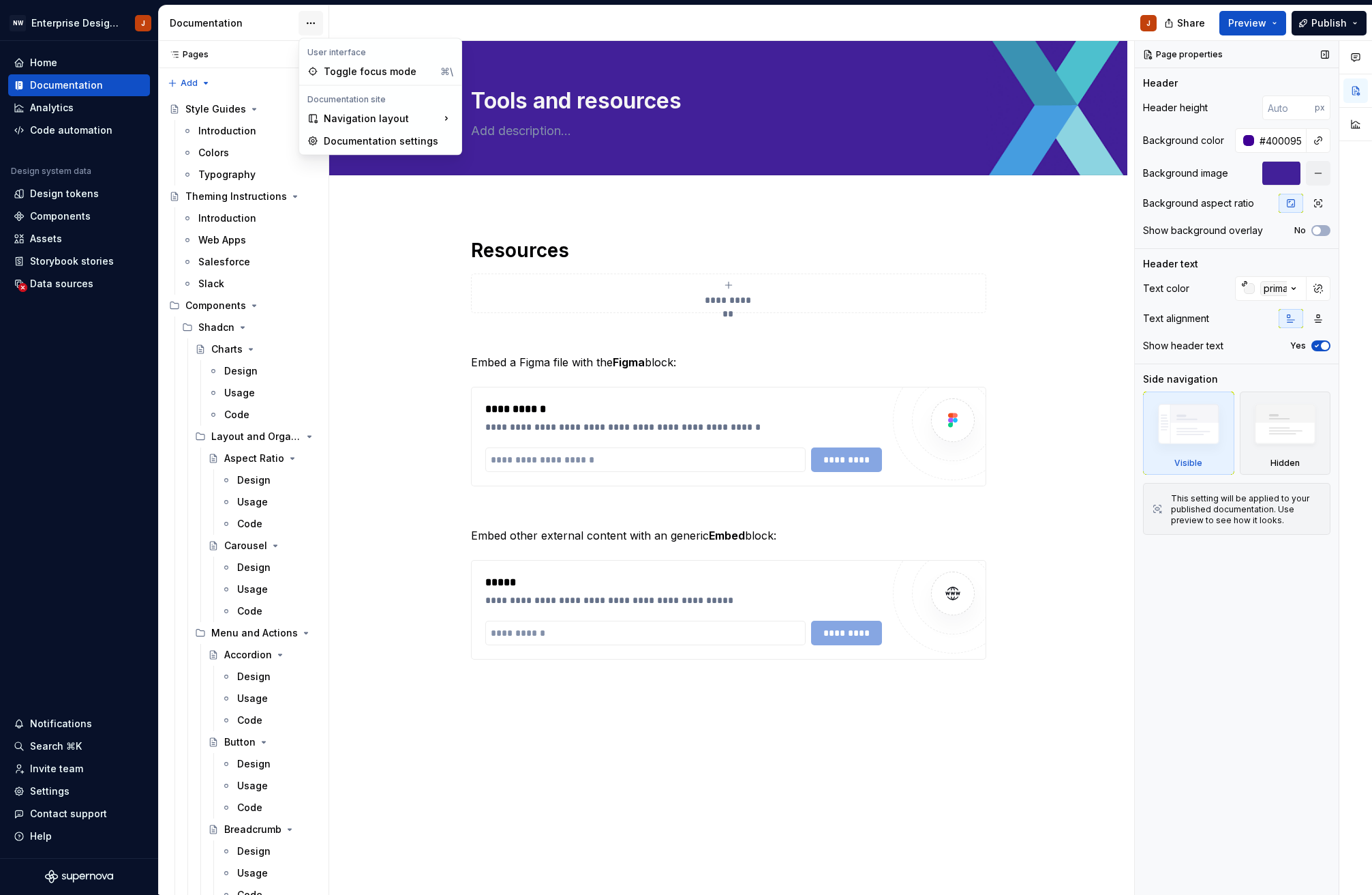
click at [305, 28] on html "NW Enterprise Design System J Home Documentation Analytics Code automation Desi…" at bounding box center [686, 448] width 1372 height 895
click at [368, 140] on div "Documentation settings" at bounding box center [388, 141] width 130 height 14
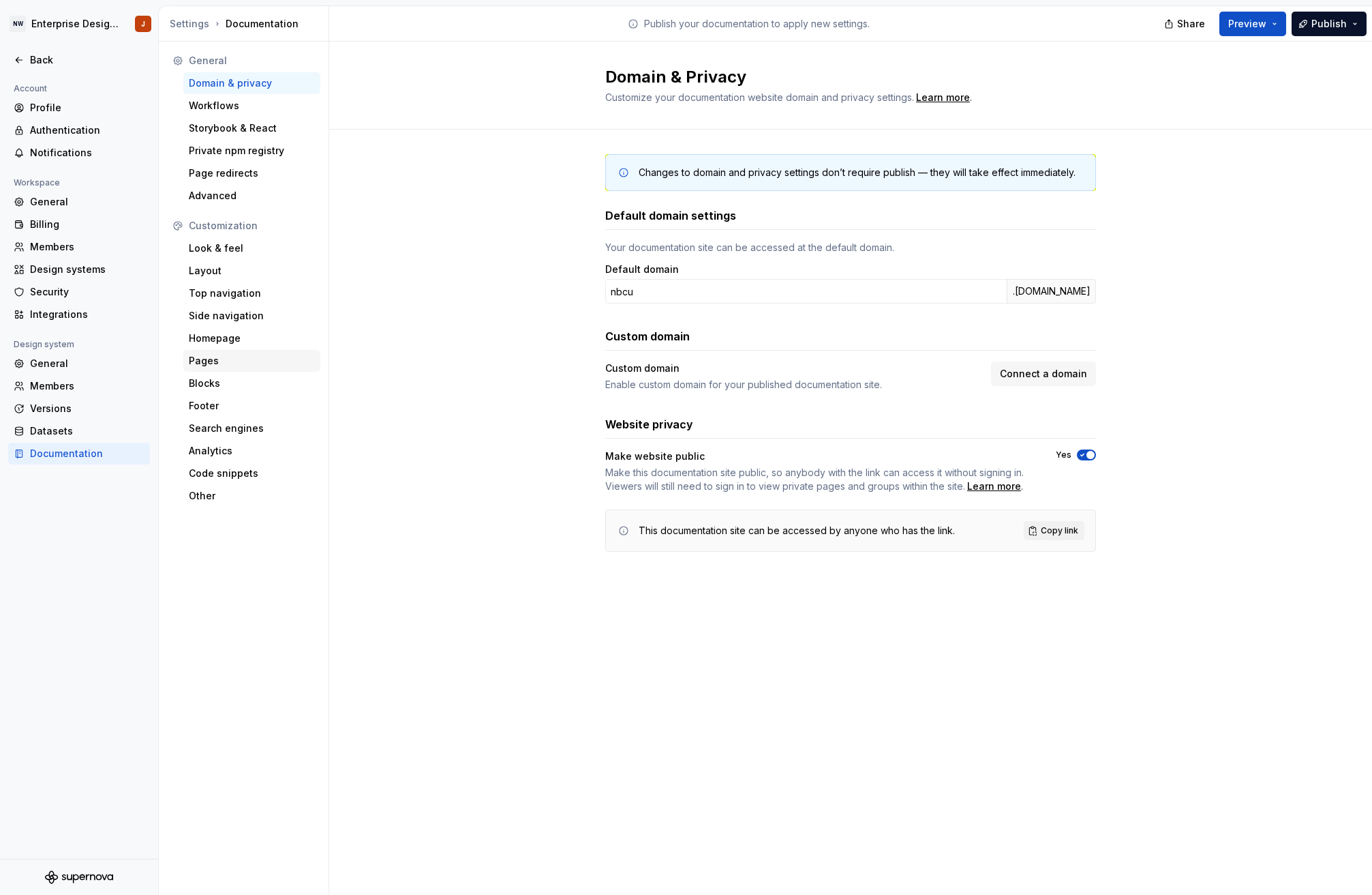
click at [231, 360] on div "Pages" at bounding box center [252, 360] width 126 height 14
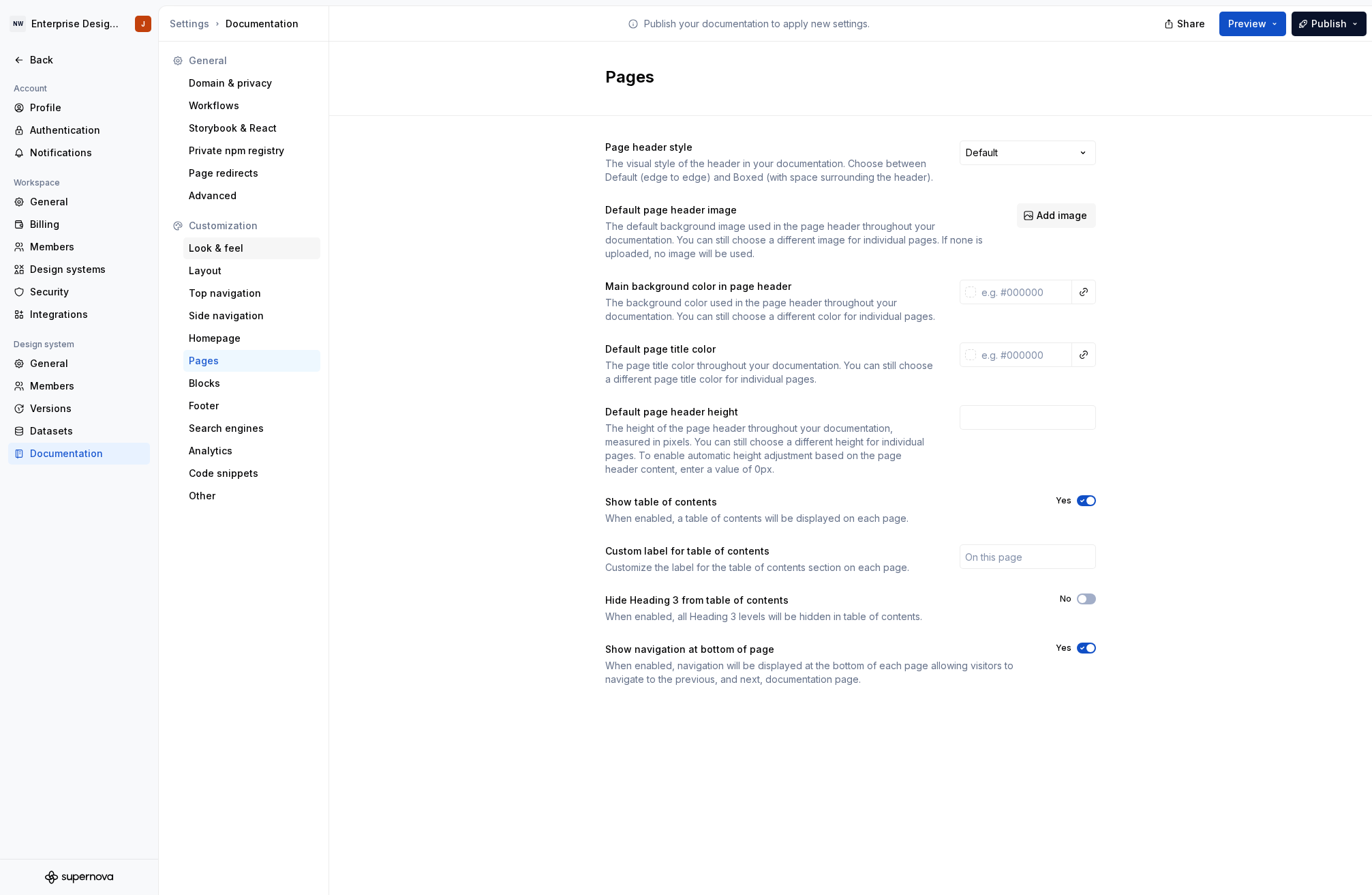
click at [229, 249] on div "Look & feel" at bounding box center [252, 249] width 126 height 14
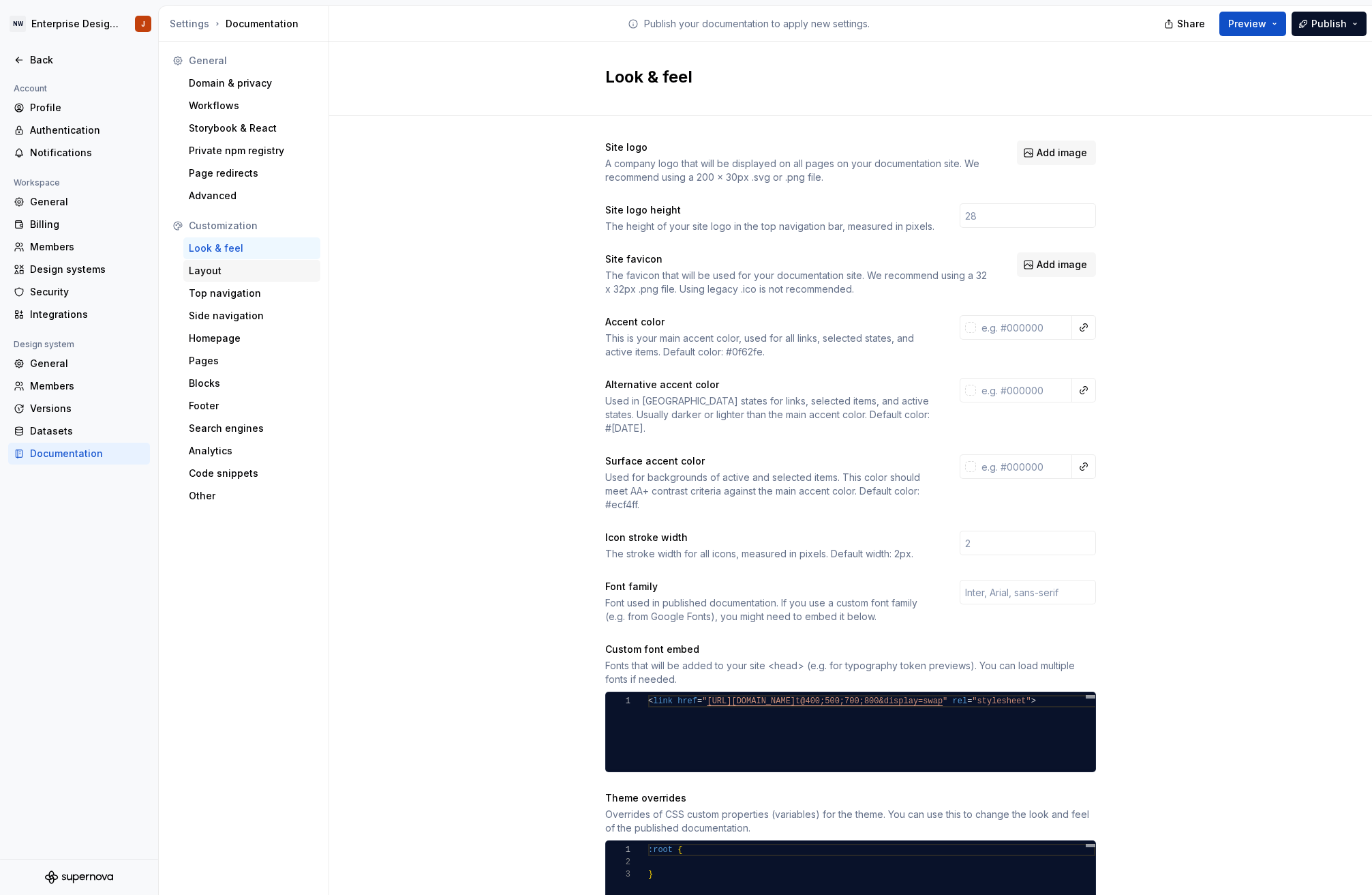
click at [250, 275] on div "Layout" at bounding box center [252, 271] width 126 height 14
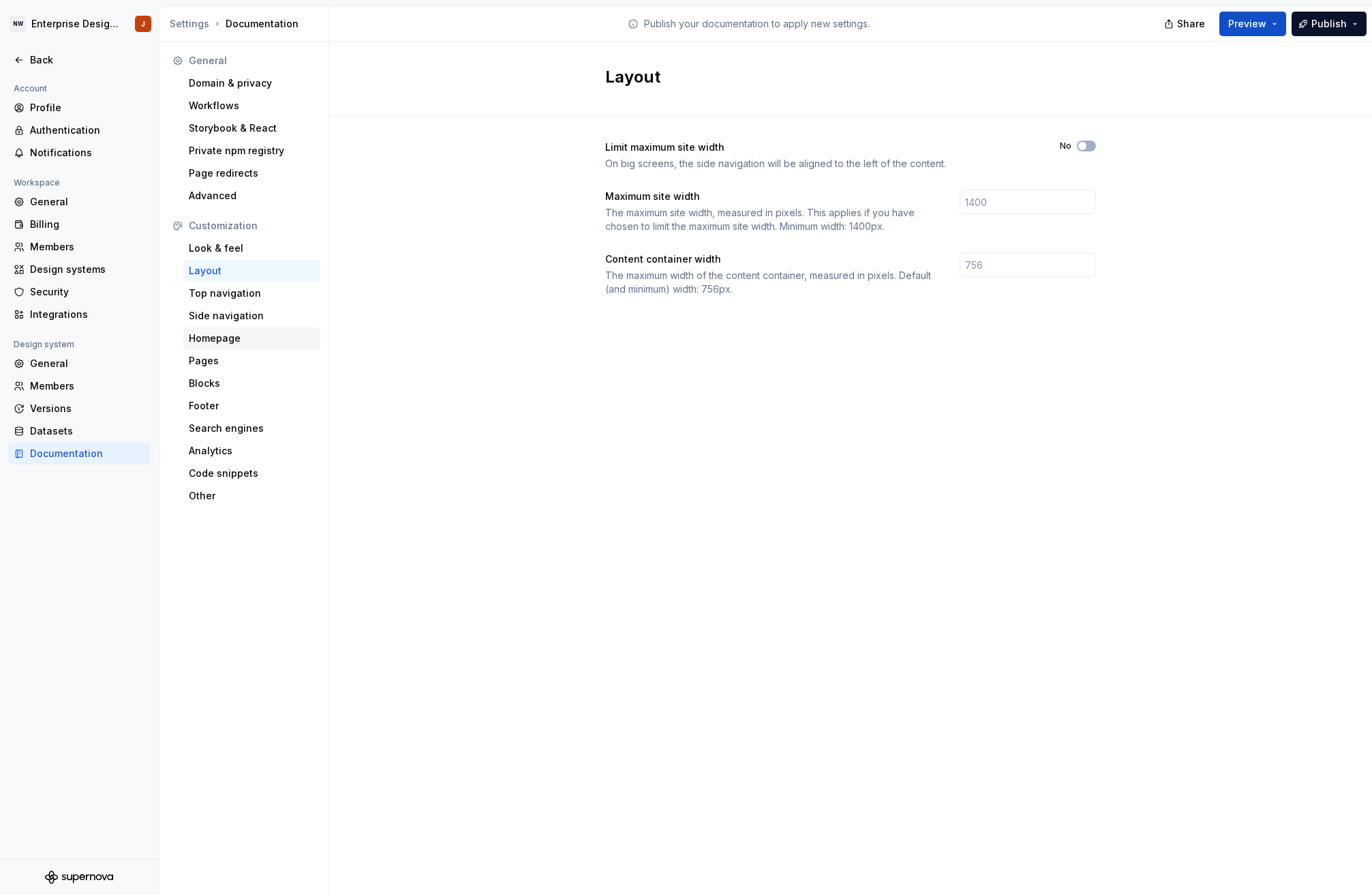
click at [255, 336] on div "Homepage" at bounding box center [252, 338] width 126 height 14
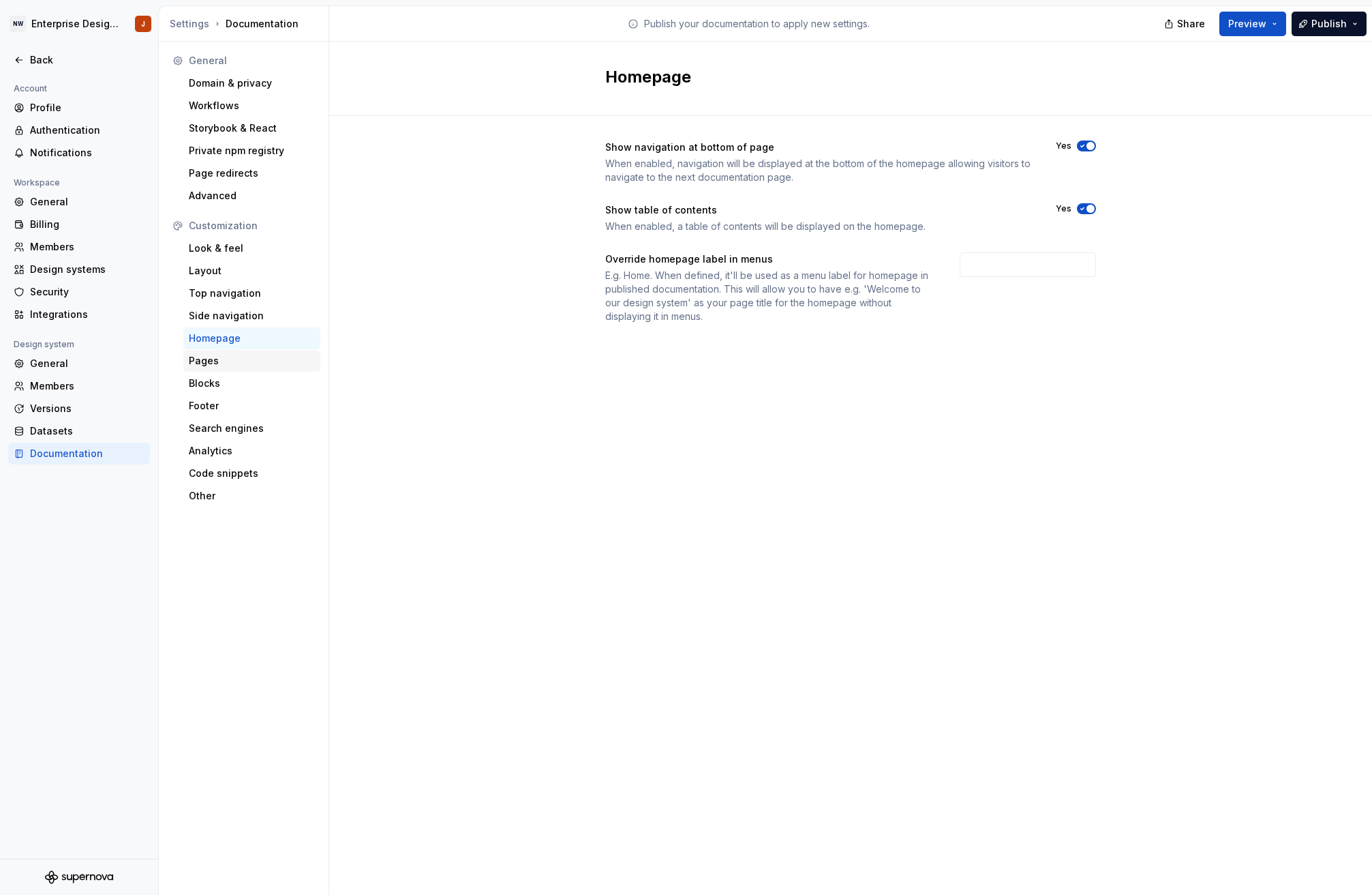
click at [254, 351] on div "Pages" at bounding box center [252, 361] width 137 height 22
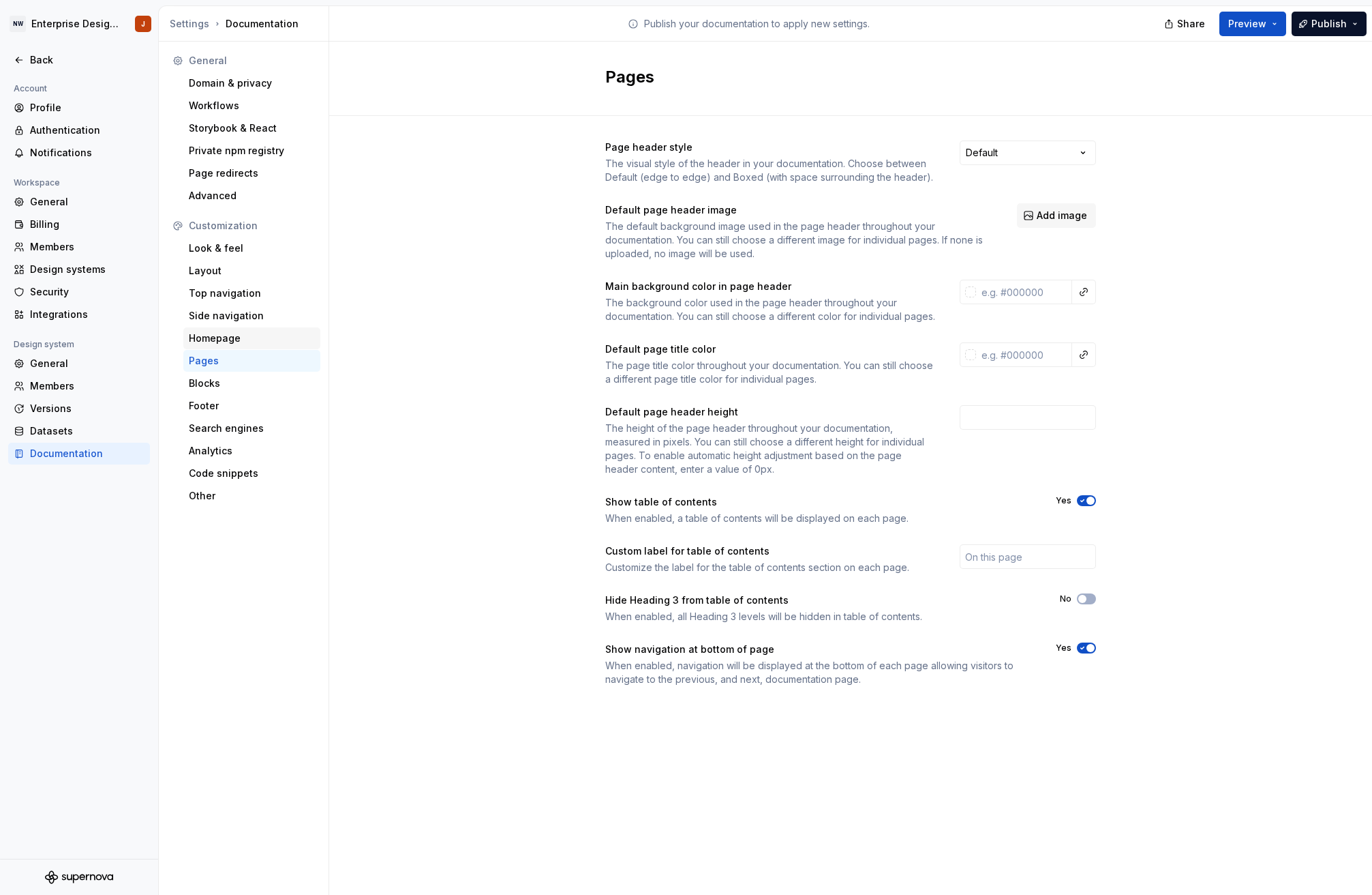
click at [252, 330] on div "Homepage" at bounding box center [252, 338] width 137 height 22
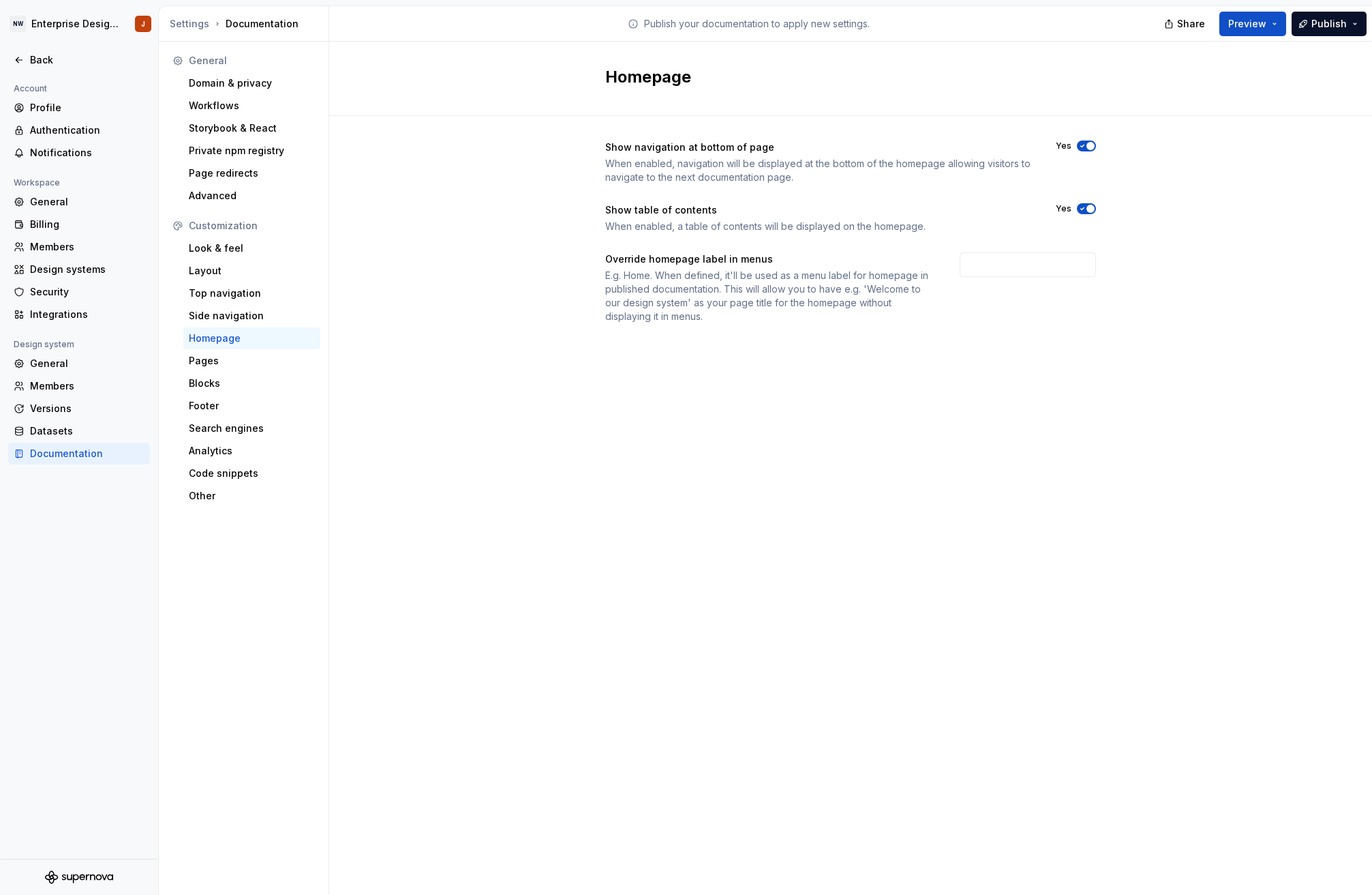
click at [253, 343] on div "Homepage" at bounding box center [252, 338] width 126 height 14
click at [252, 357] on div "Pages" at bounding box center [252, 360] width 126 height 14
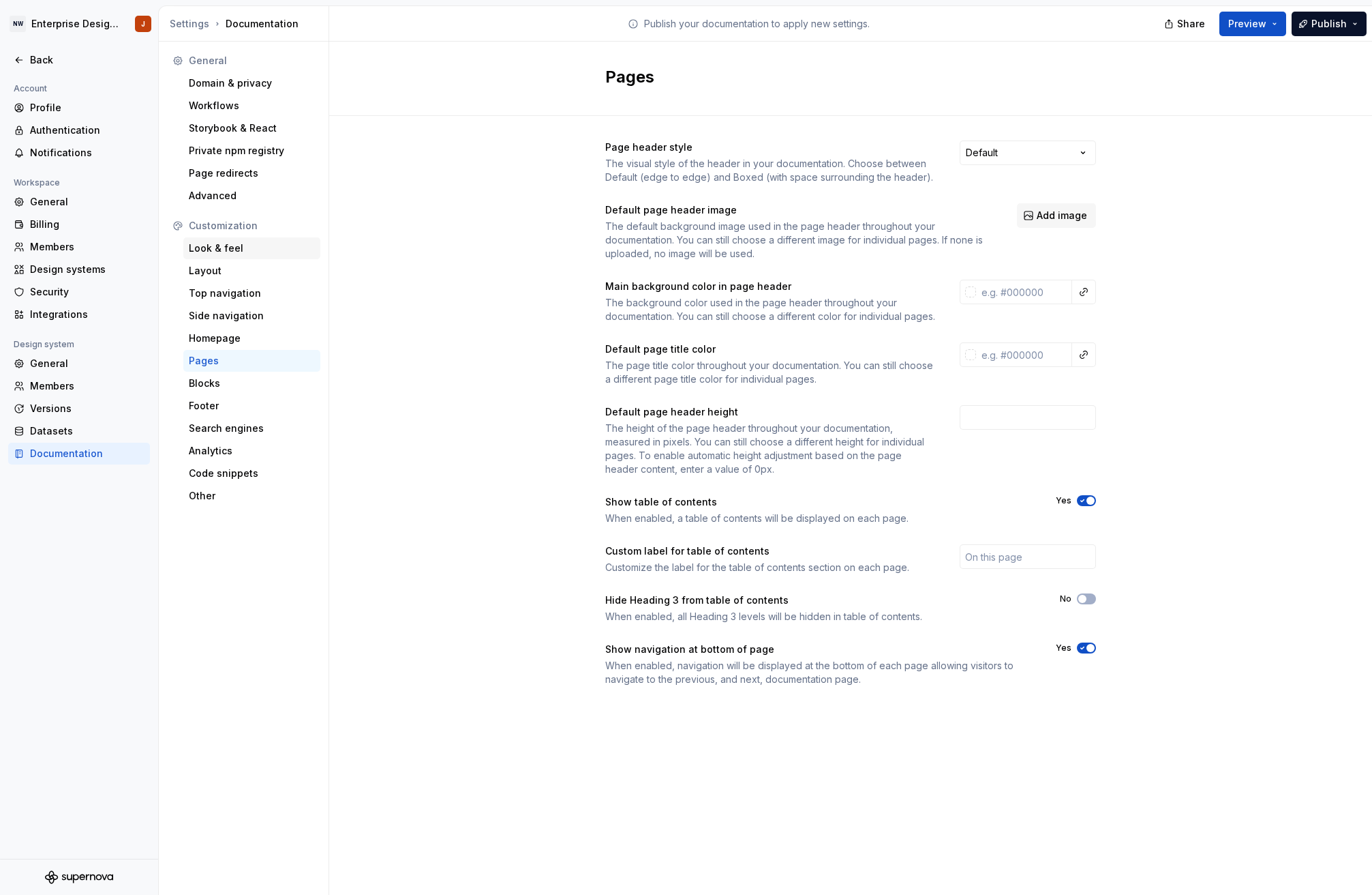
click at [253, 243] on div "Look & feel" at bounding box center [252, 249] width 126 height 14
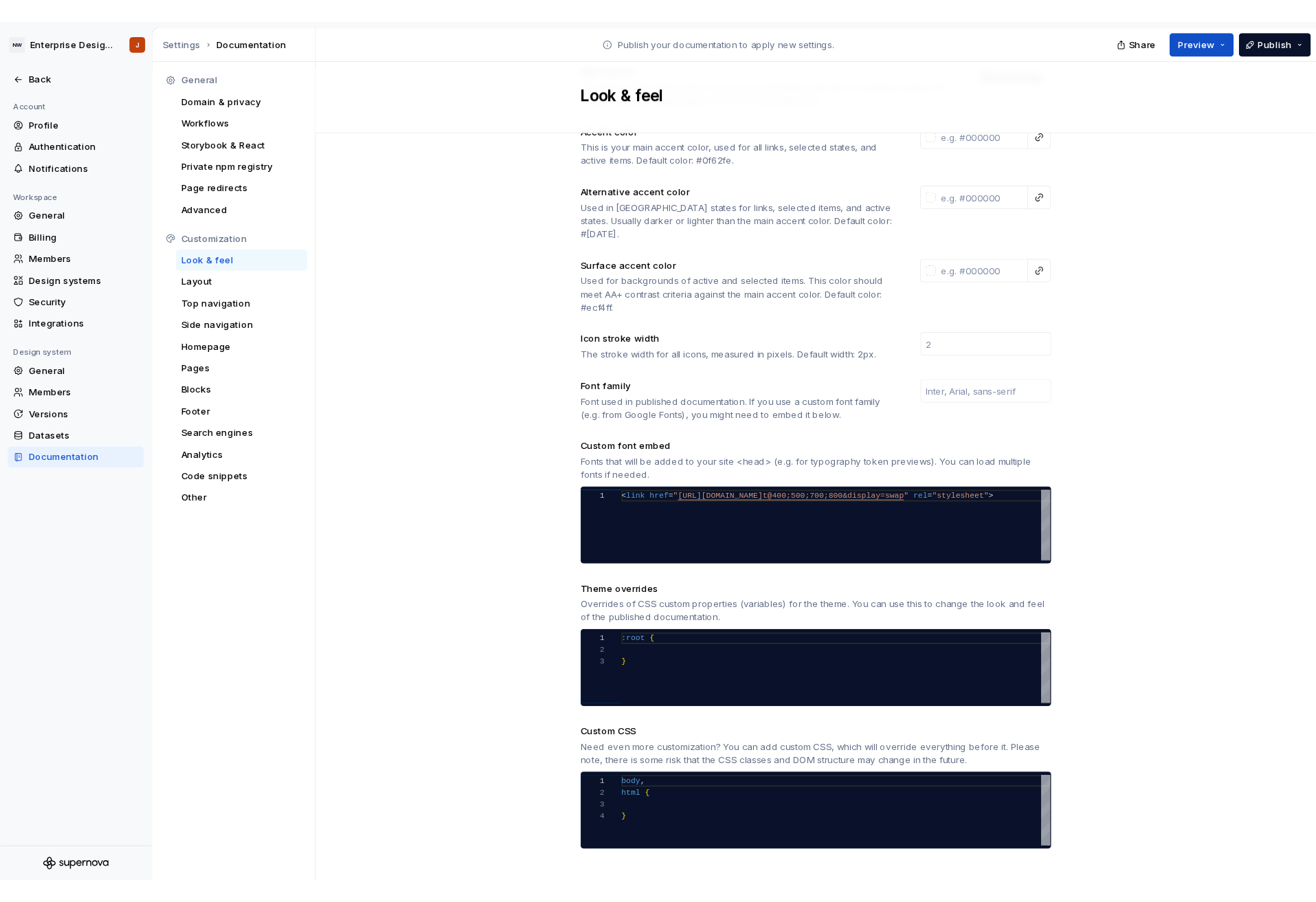
scroll to position [208, 0]
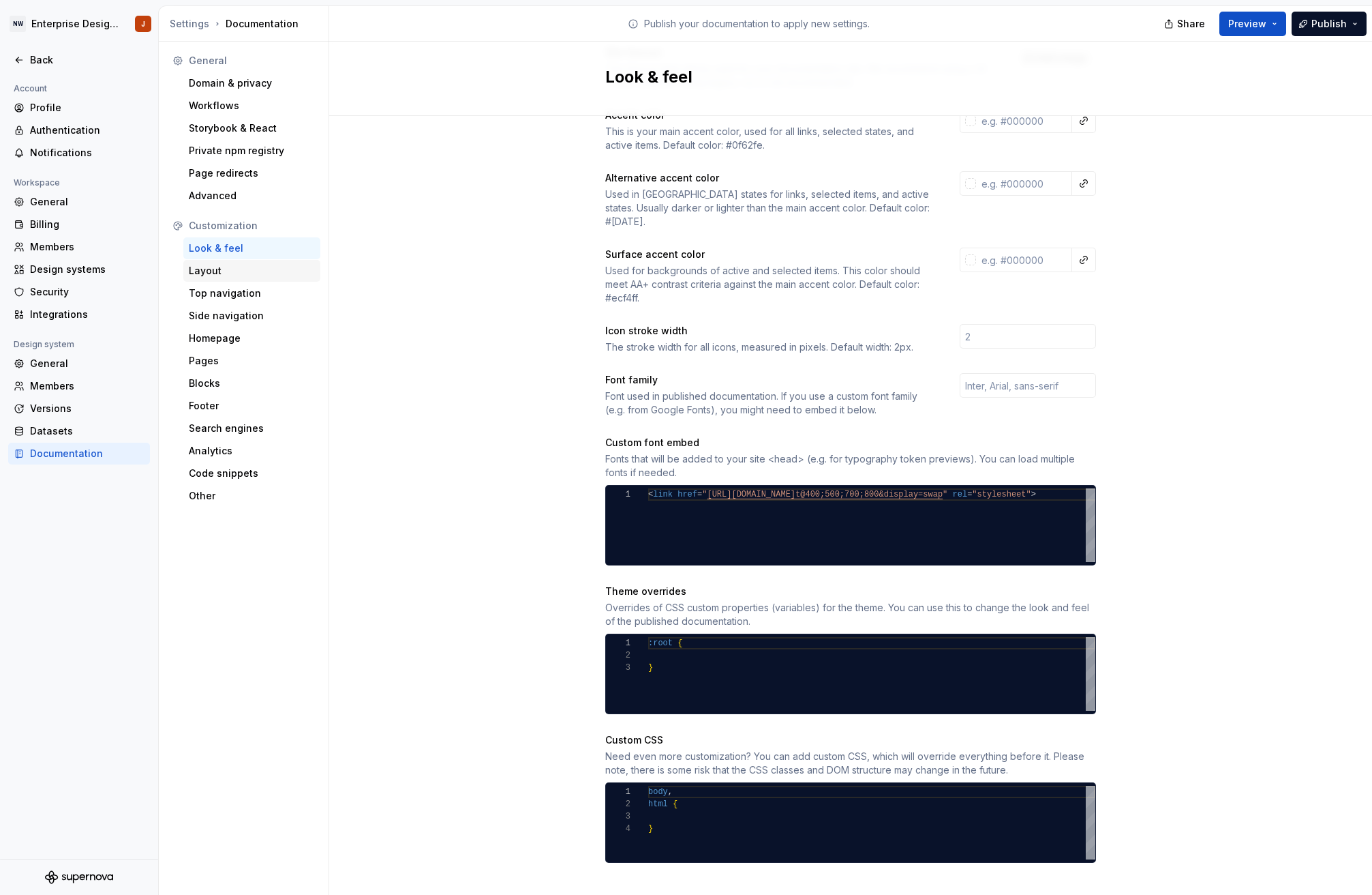
click at [262, 261] on div "Layout" at bounding box center [252, 271] width 137 height 22
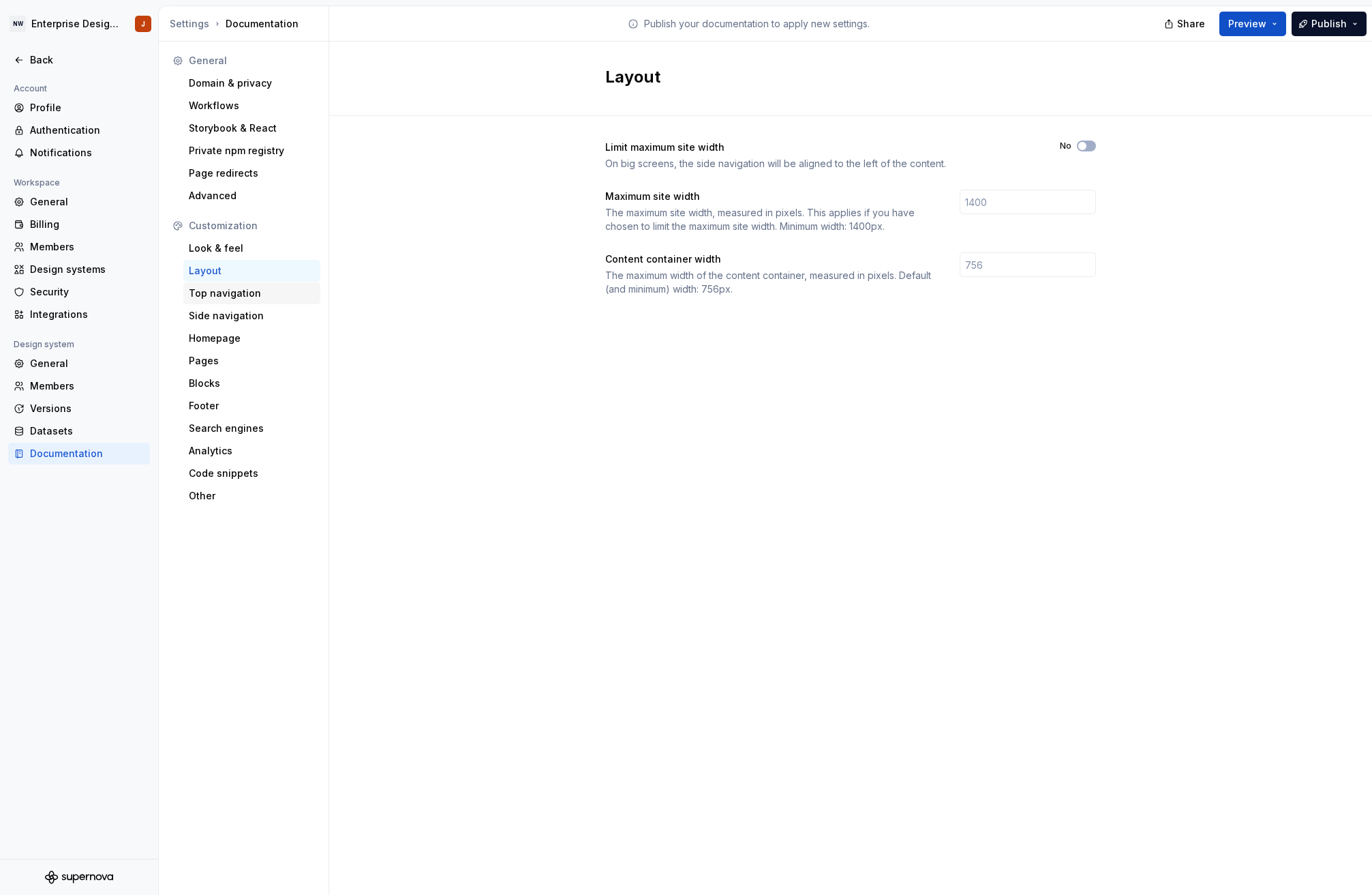
click at [270, 295] on div "Top navigation" at bounding box center [252, 293] width 126 height 14
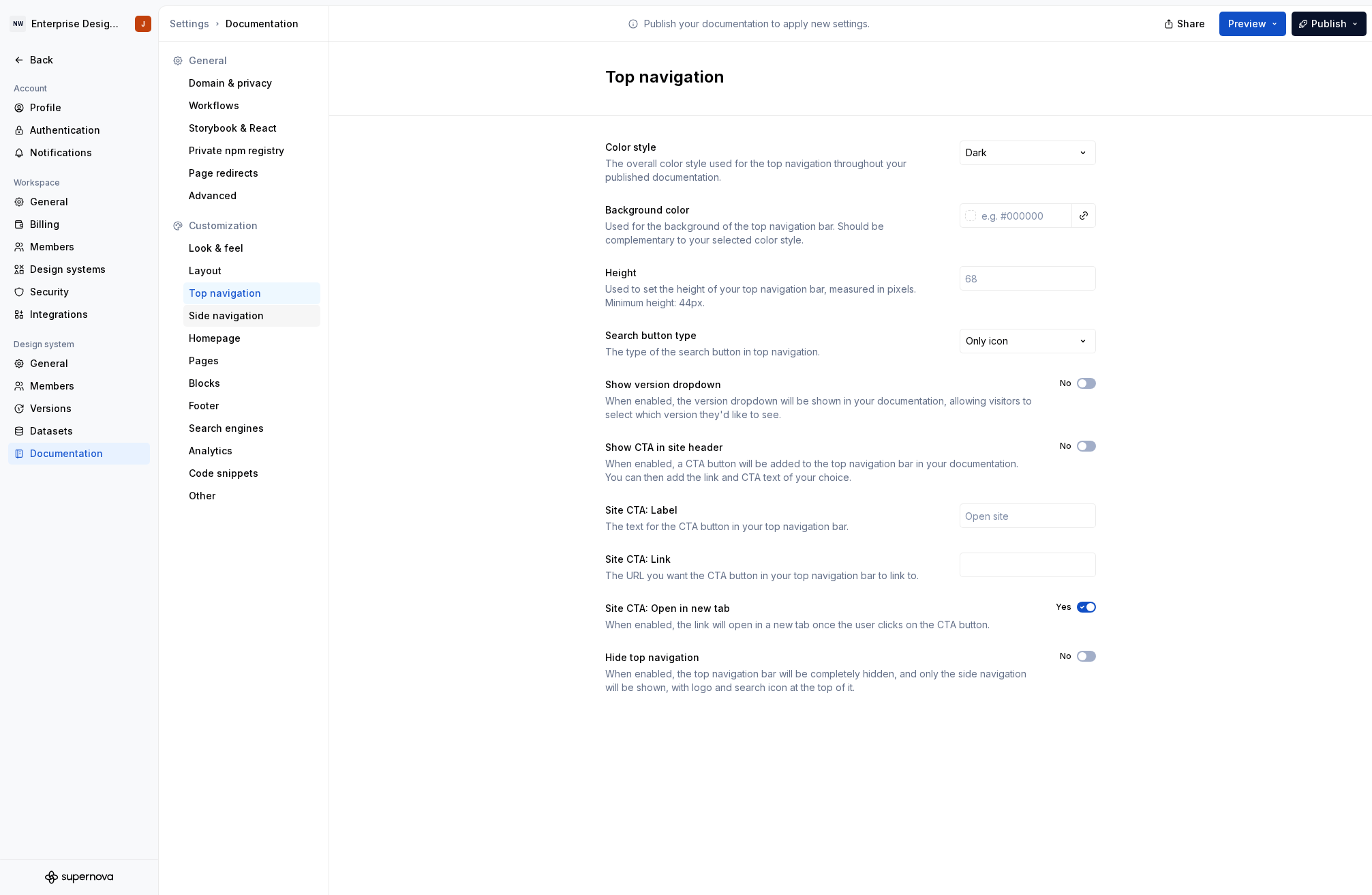
click at [242, 322] on div "Side navigation" at bounding box center [252, 316] width 126 height 14
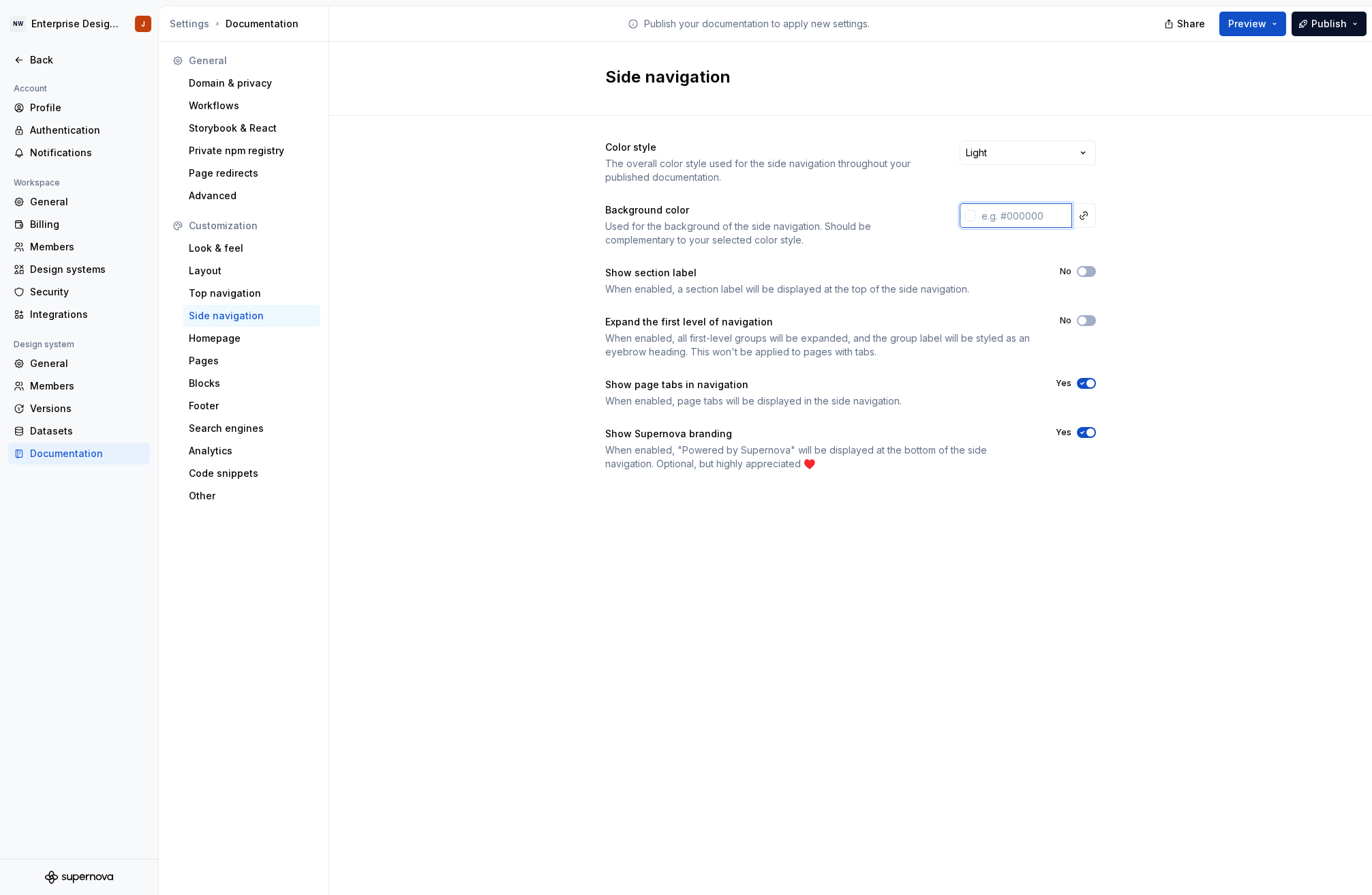
click at [1024, 216] on input "text" at bounding box center [1024, 215] width 96 height 25
click at [1030, 212] on input "text" at bounding box center [1024, 215] width 96 height 25
paste input "F8F5FB"
click at [1020, 219] on input "#f8f5fbff" at bounding box center [1025, 215] width 93 height 25
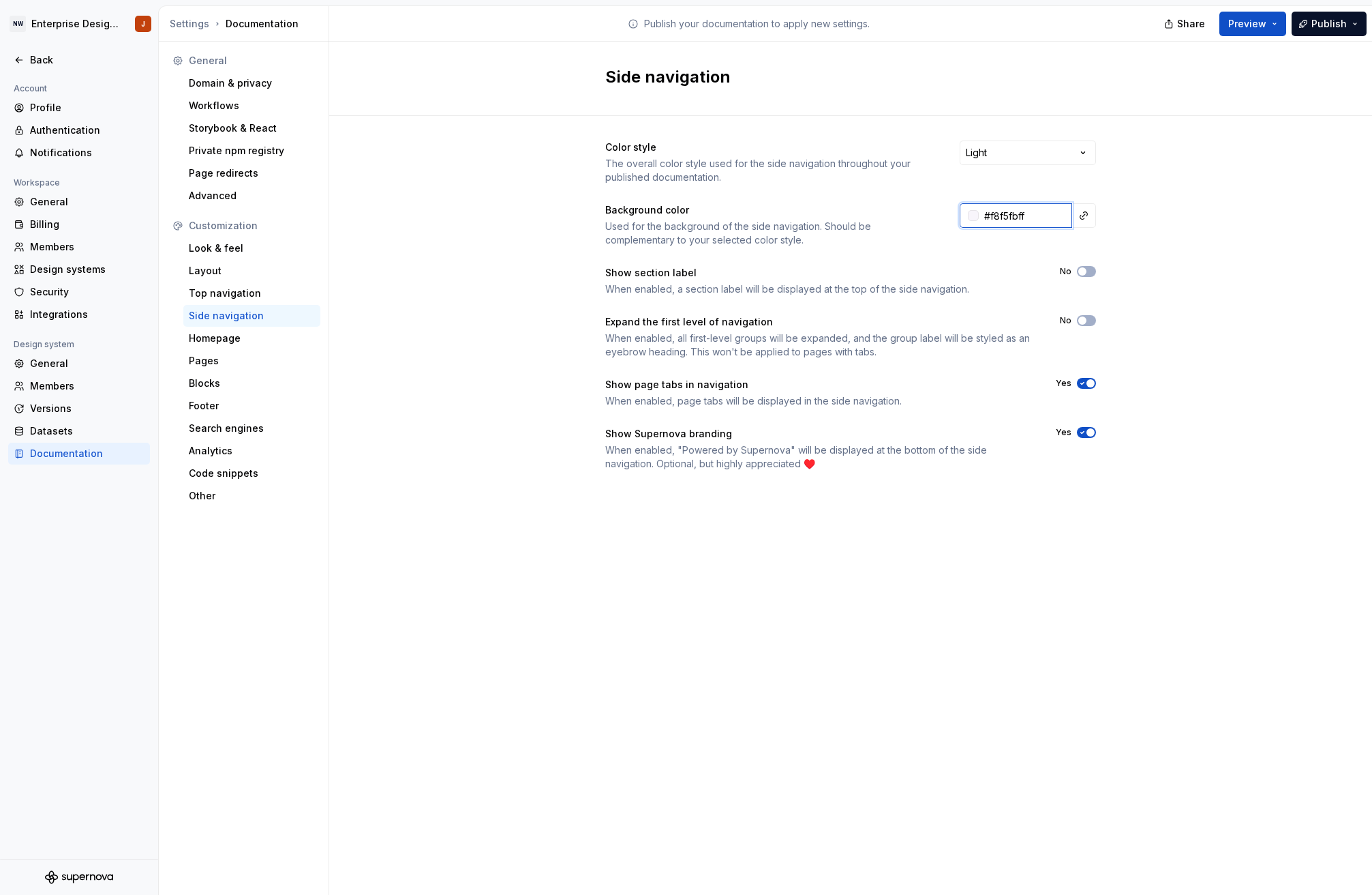
click at [1019, 215] on input "#f8f5fbff" at bounding box center [1025, 215] width 93 height 25
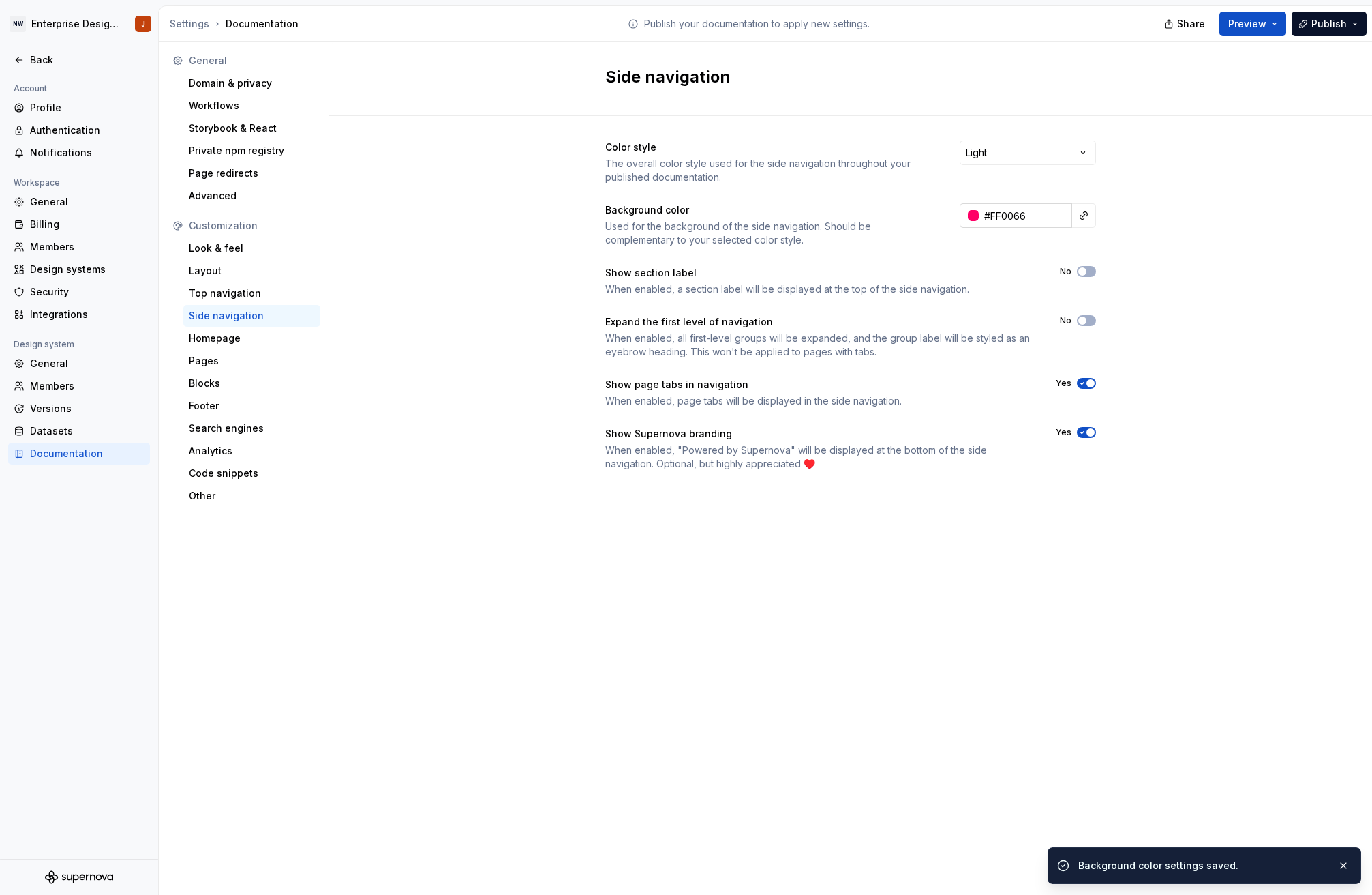
type input "#ff0066ff"
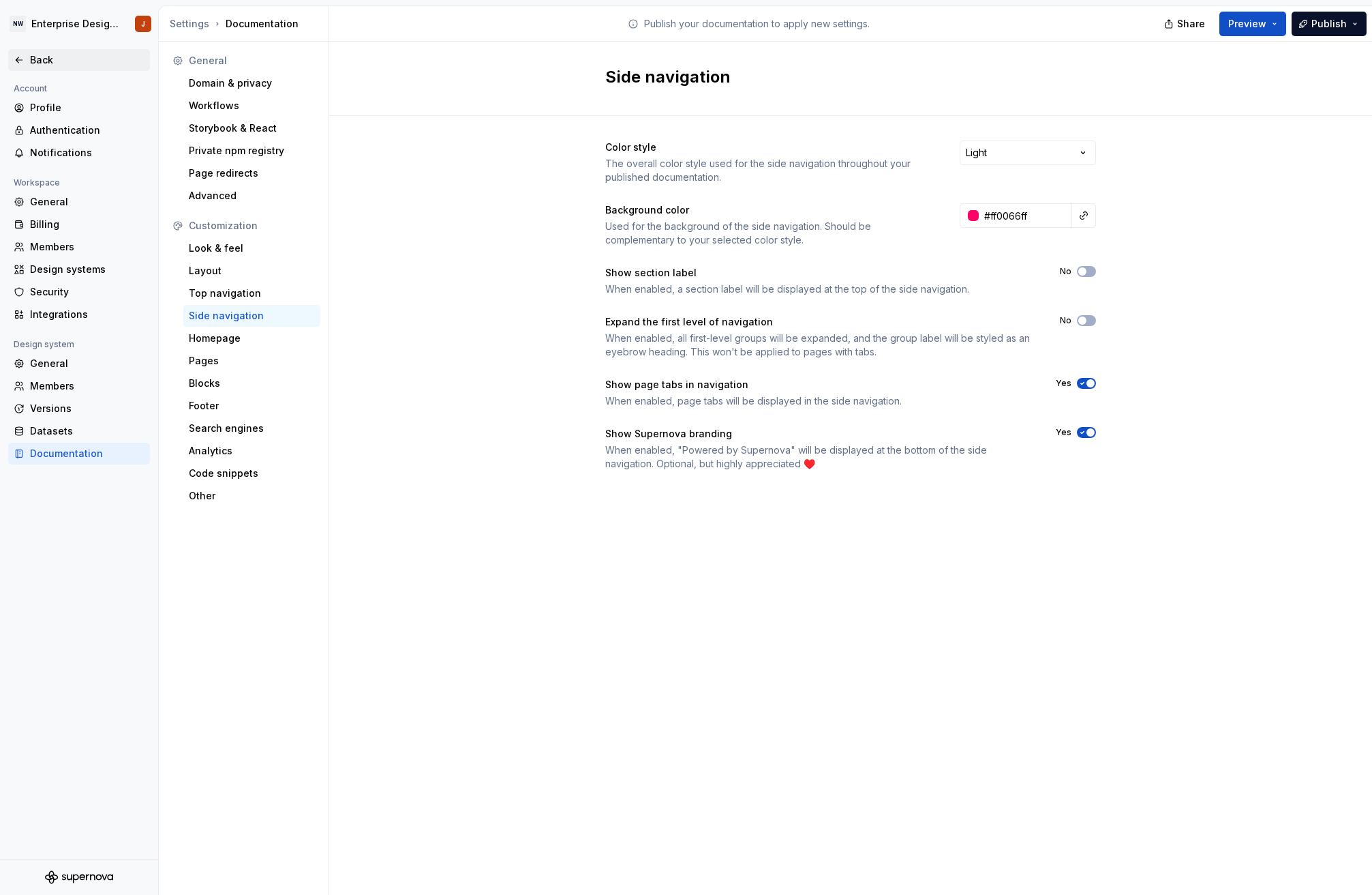
click at [26, 61] on div "Back" at bounding box center [79, 60] width 131 height 14
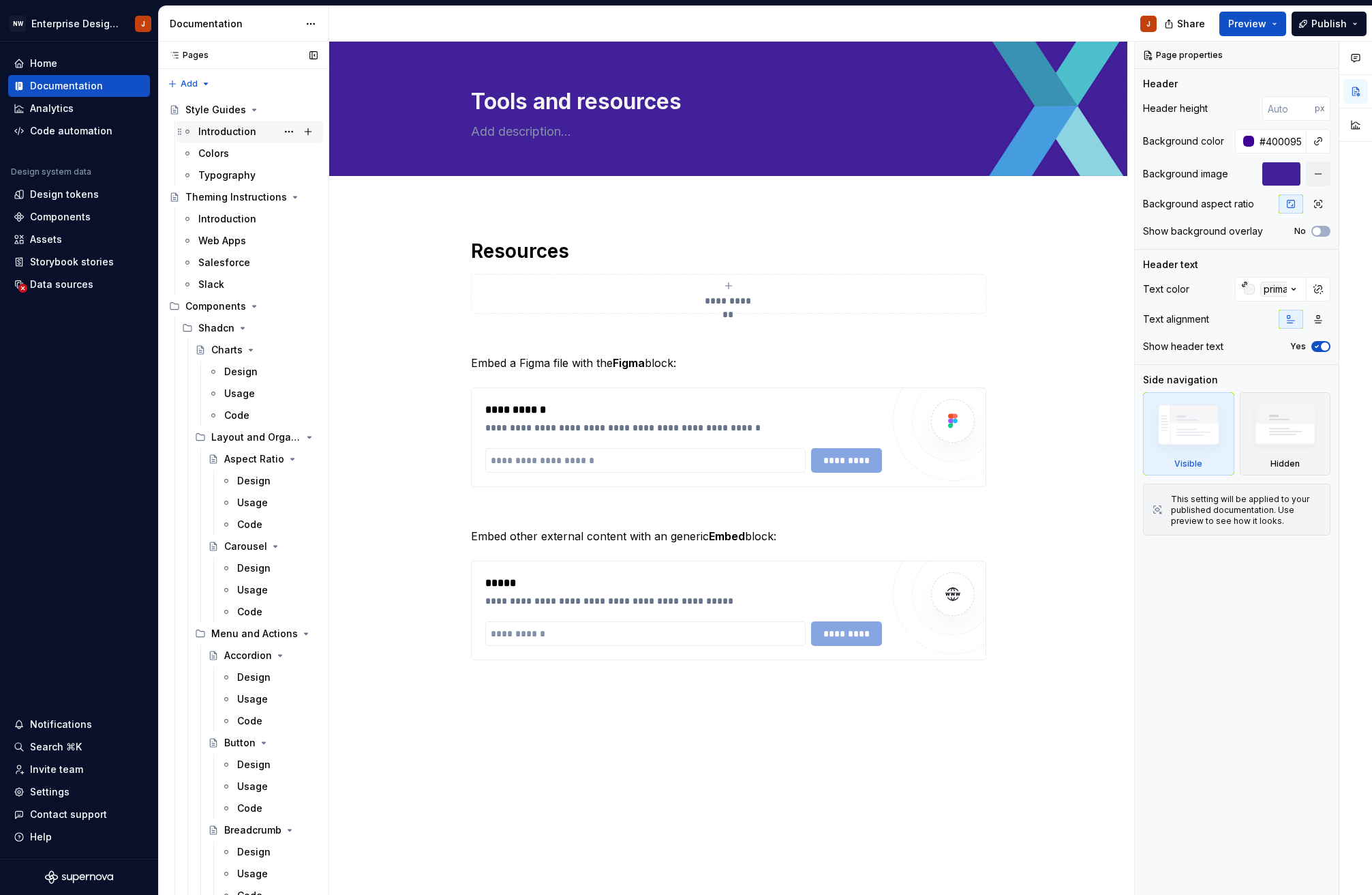
click at [213, 131] on div "Introduction" at bounding box center [227, 132] width 58 height 14
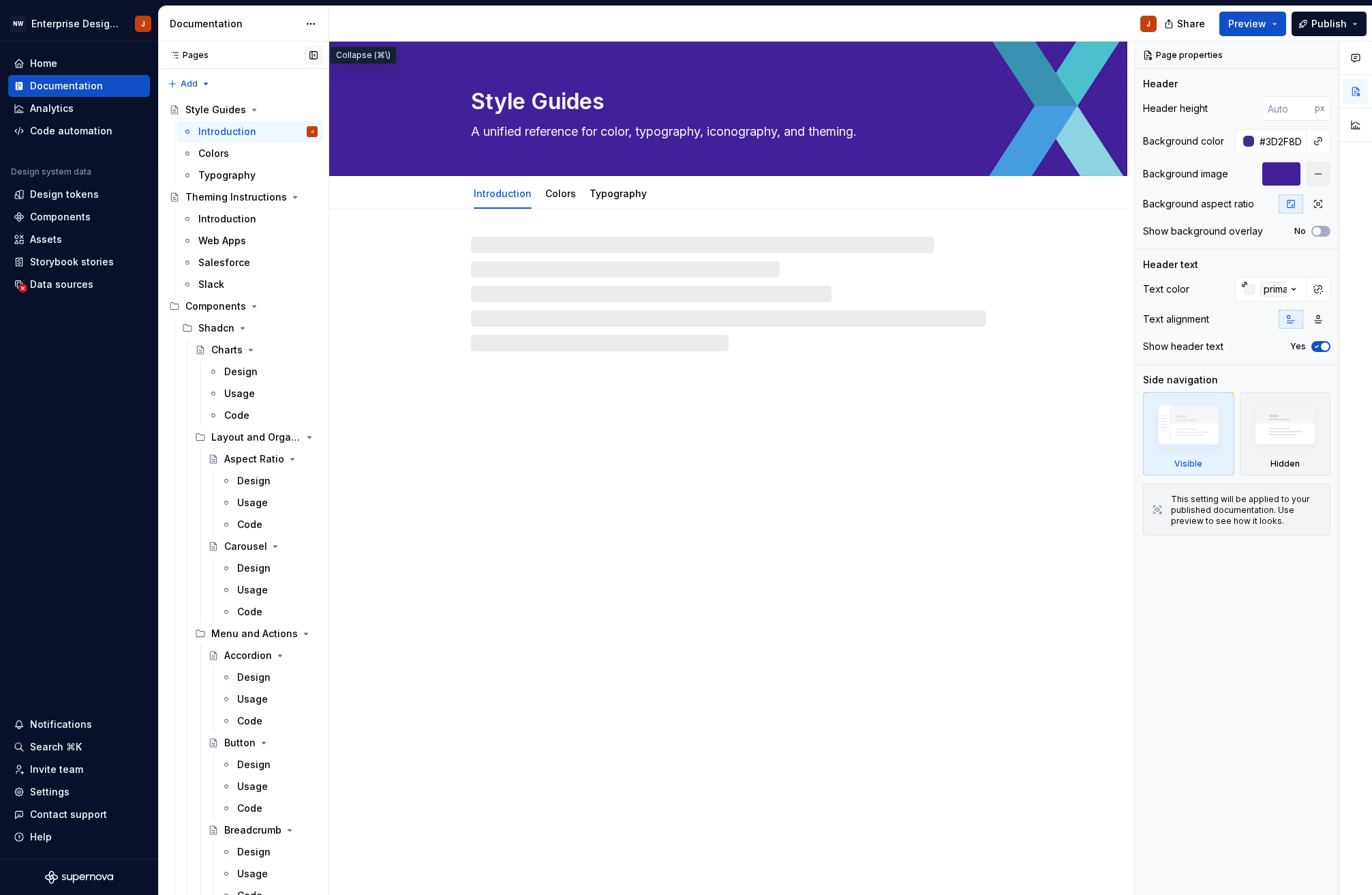
click at [315, 52] on button "button" at bounding box center [313, 56] width 19 height 19
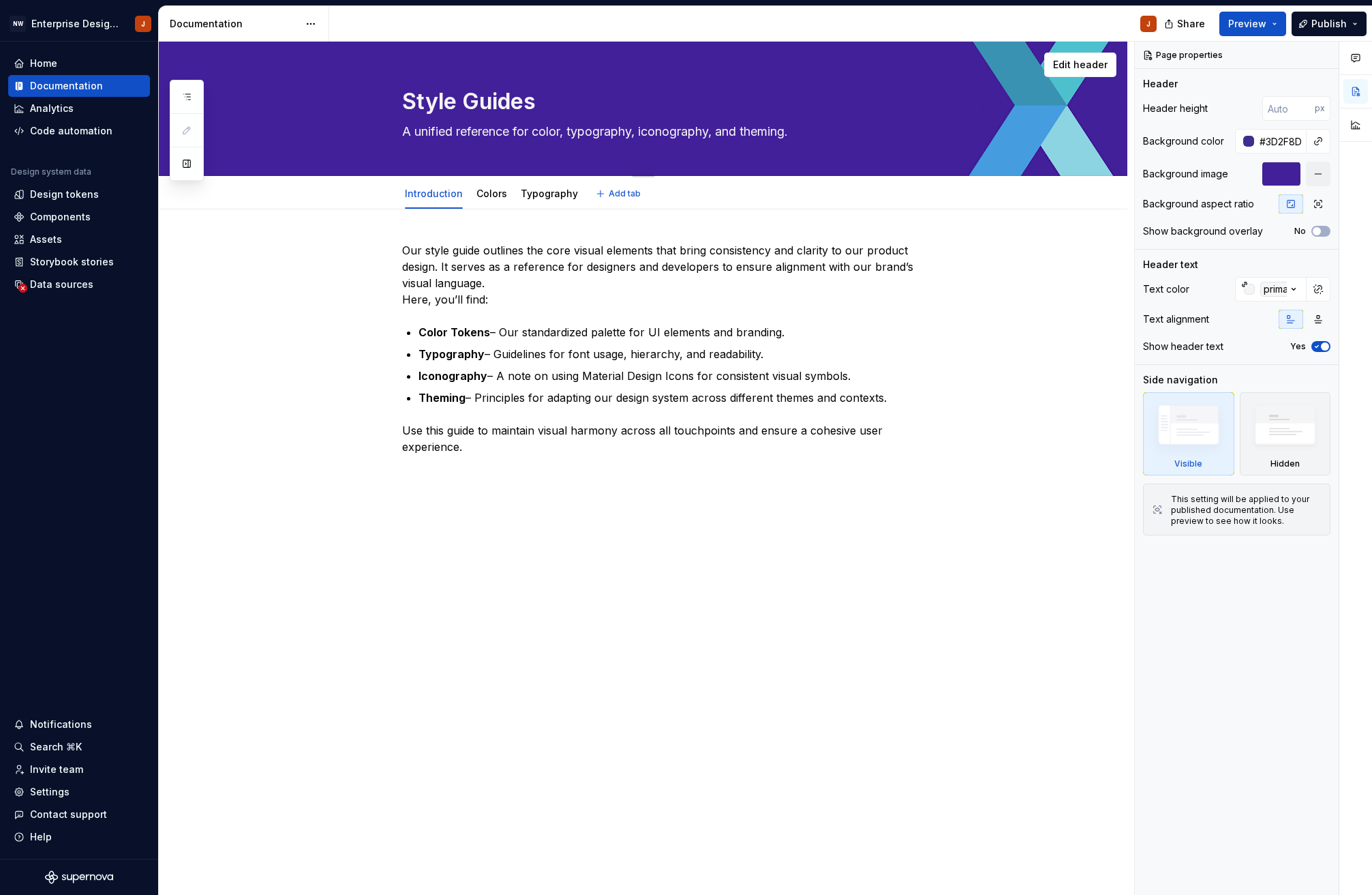
click at [177, 52] on div "Style Guides A unified reference for color, typography, iconography, and themin…" at bounding box center [643, 108] width 969 height 134
click at [188, 161] on button "button" at bounding box center [186, 163] width 25 height 25
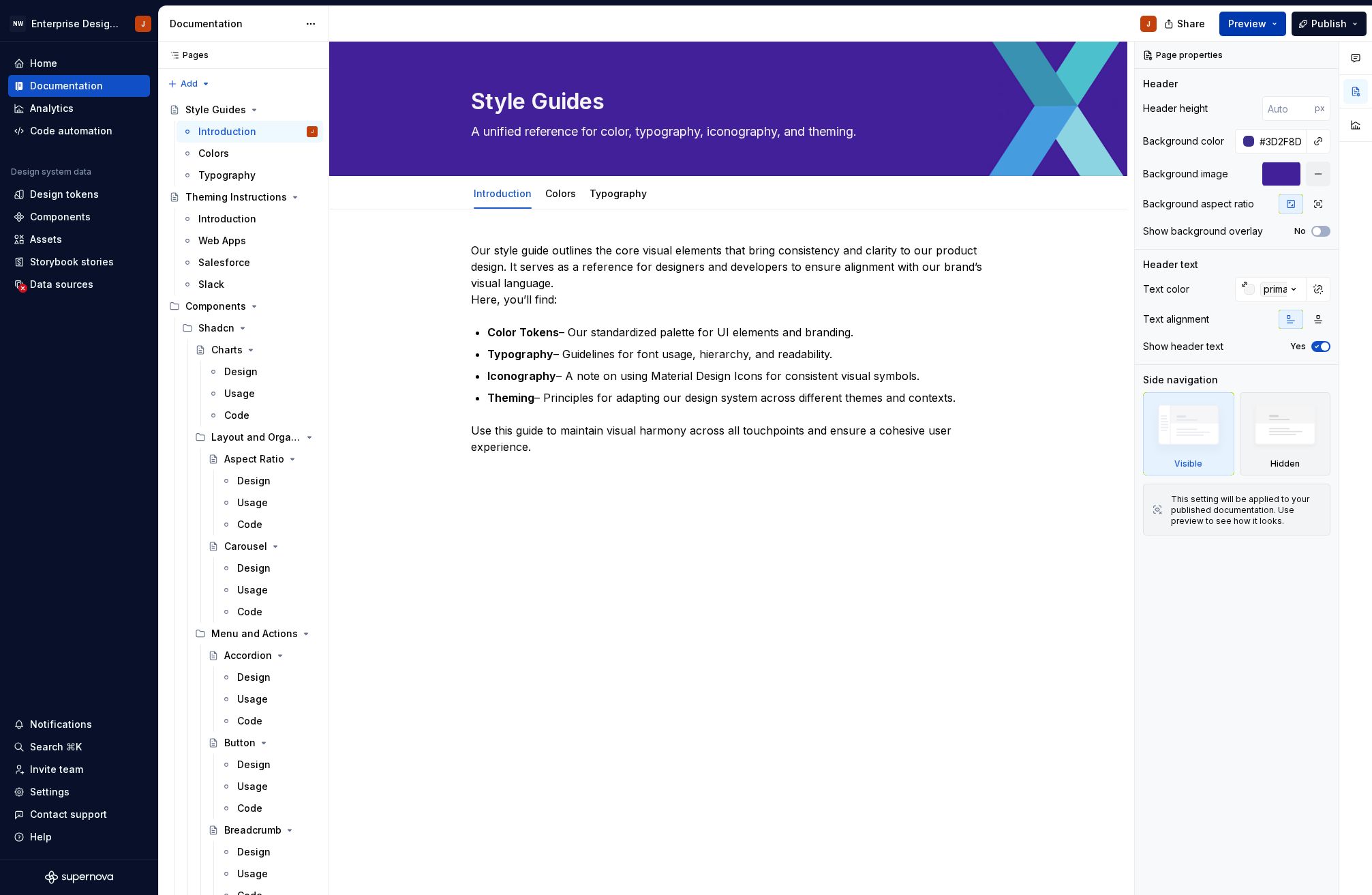
click at [1238, 29] on span "Preview" at bounding box center [1247, 24] width 38 height 14
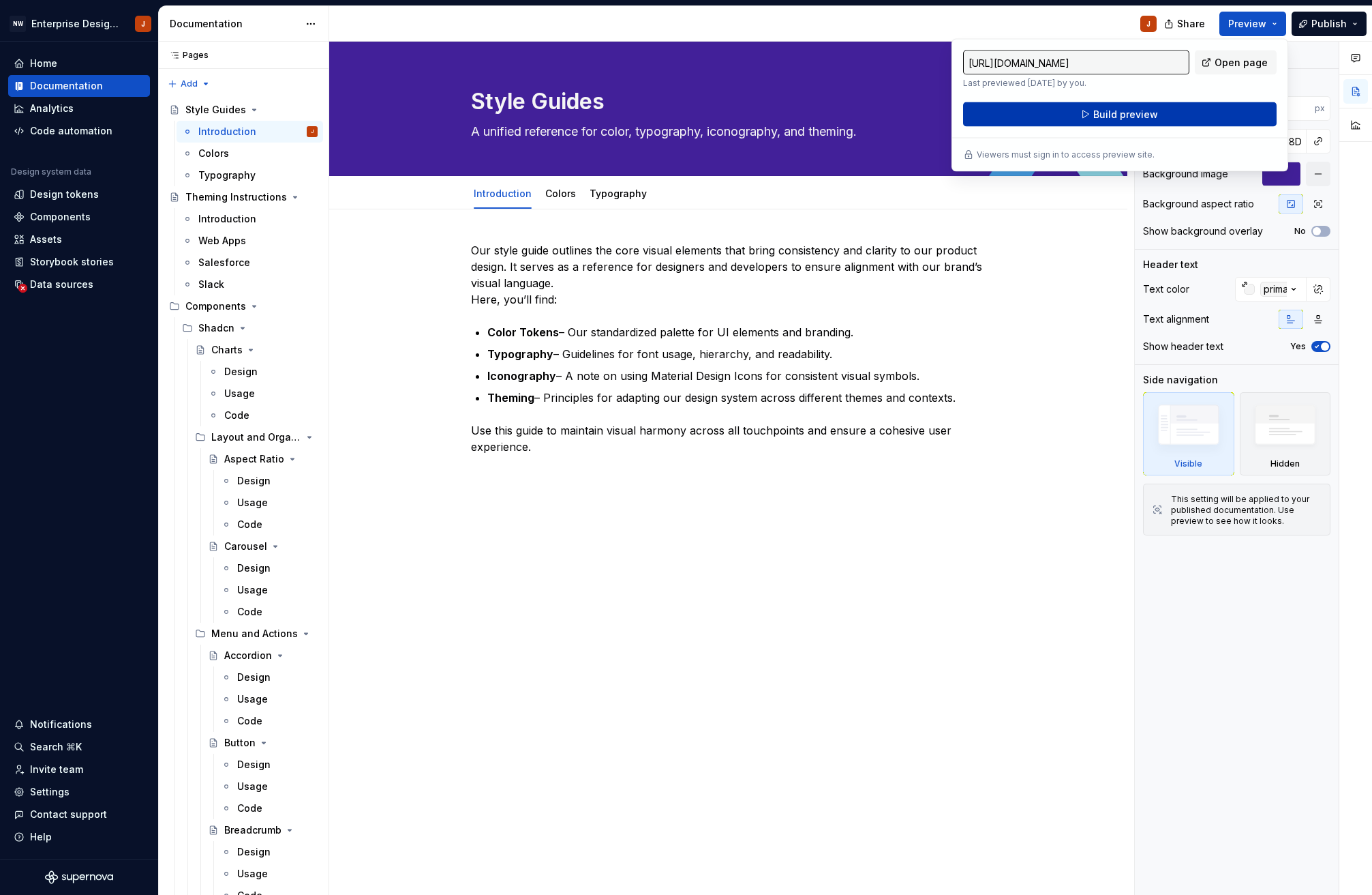
click at [1070, 103] on button "Build preview" at bounding box center [1119, 114] width 313 height 25
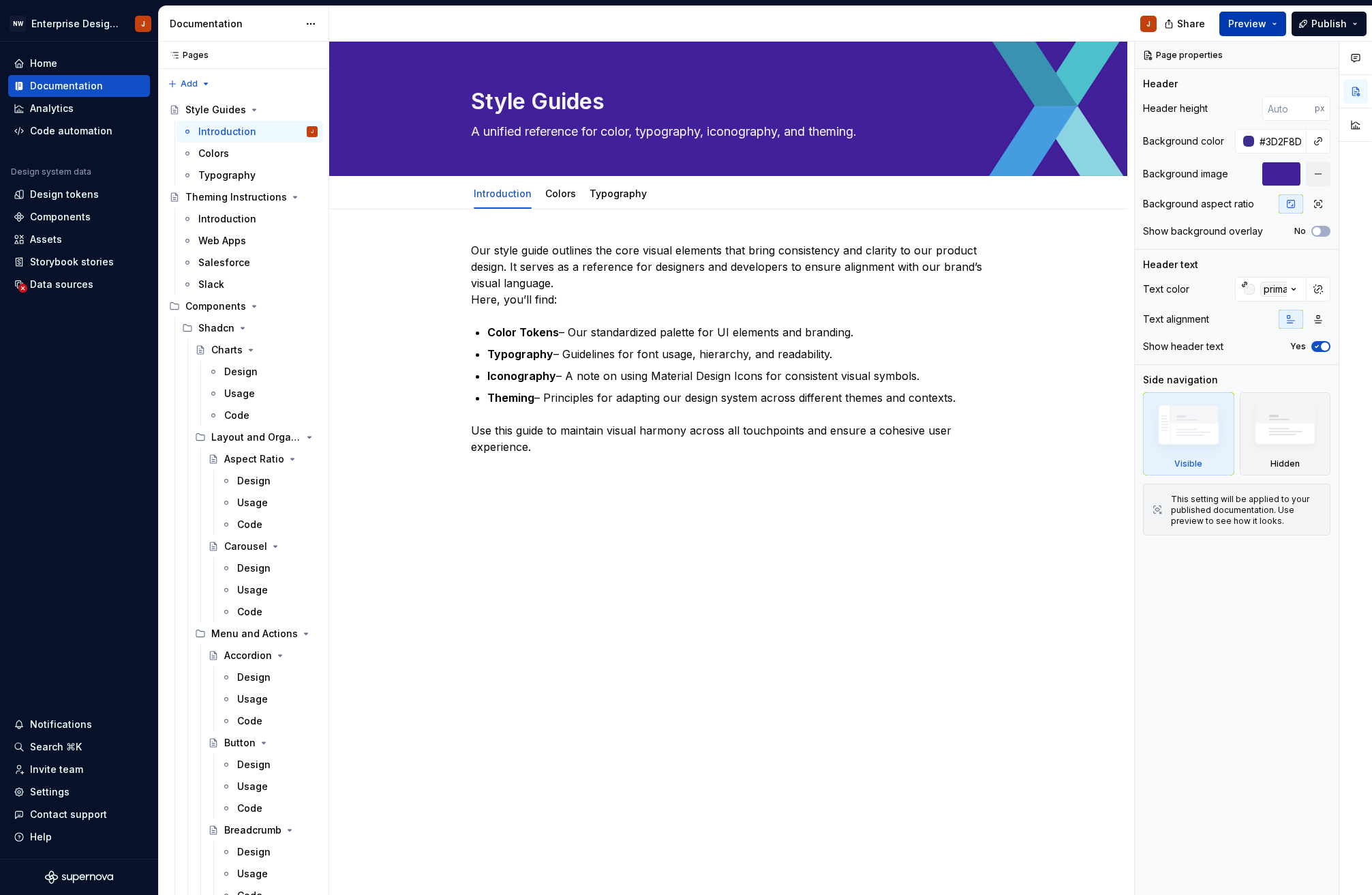
click at [1257, 25] on span "Preview" at bounding box center [1247, 24] width 38 height 14
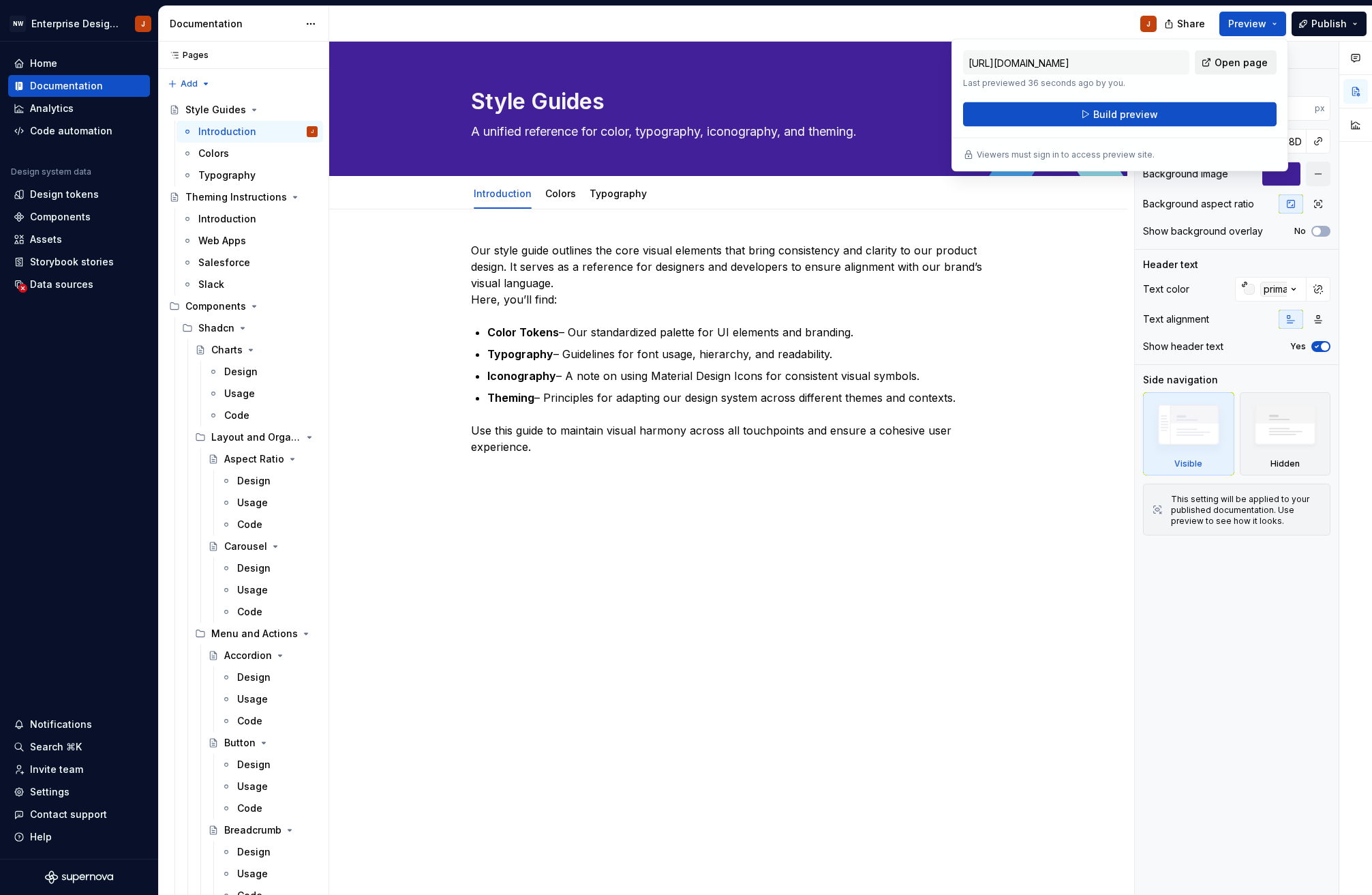
click at [1229, 64] on span "Open page" at bounding box center [1241, 62] width 53 height 14
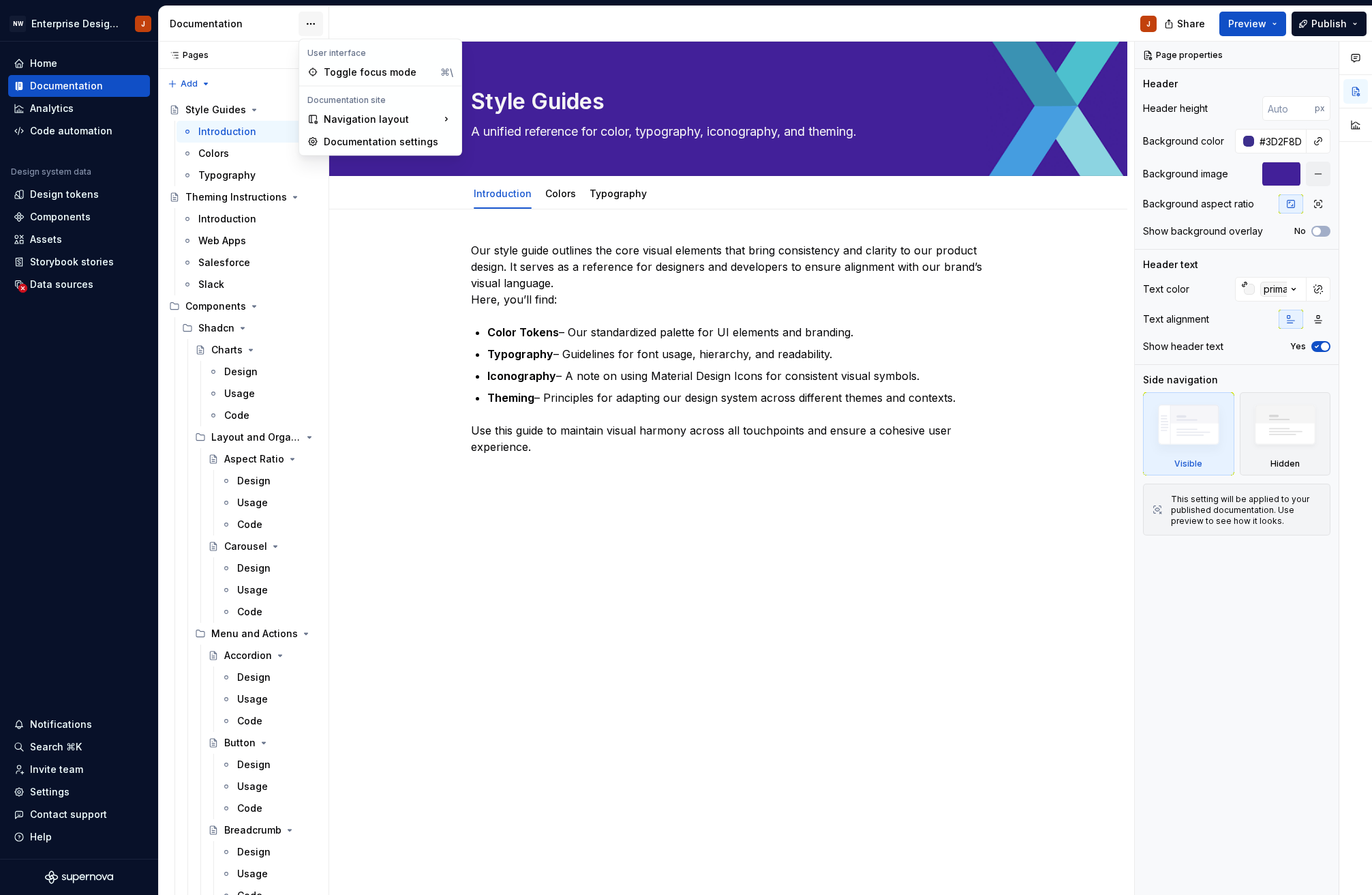
click at [313, 22] on html "NW Enterprise Design System J Home Documentation Analytics Code automation Desi…" at bounding box center [686, 448] width 1372 height 895
click at [350, 142] on div "Documentation settings" at bounding box center [388, 142] width 130 height 14
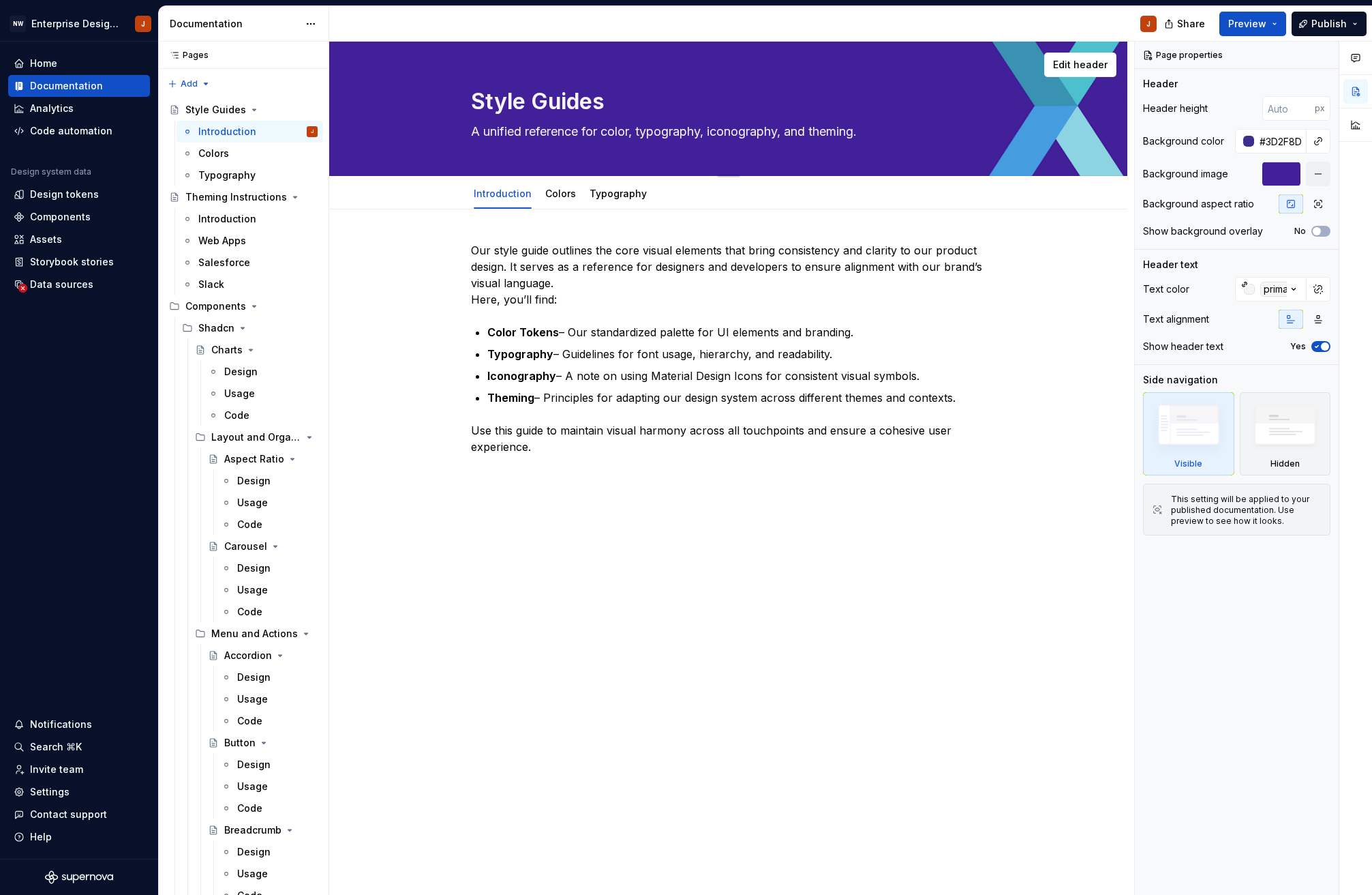
type textarea "*"
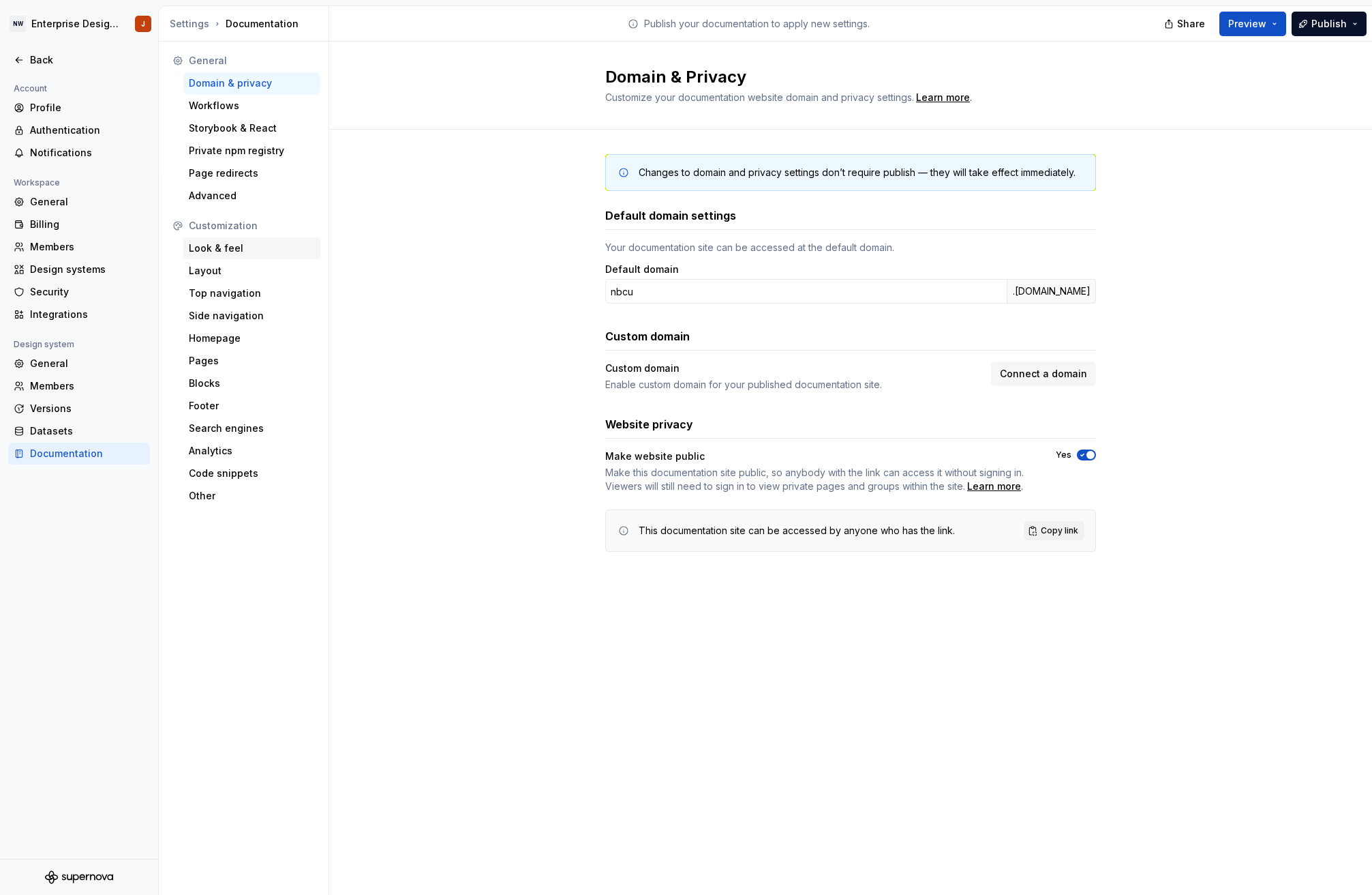
click at [234, 245] on div "Look & feel" at bounding box center [252, 249] width 126 height 14
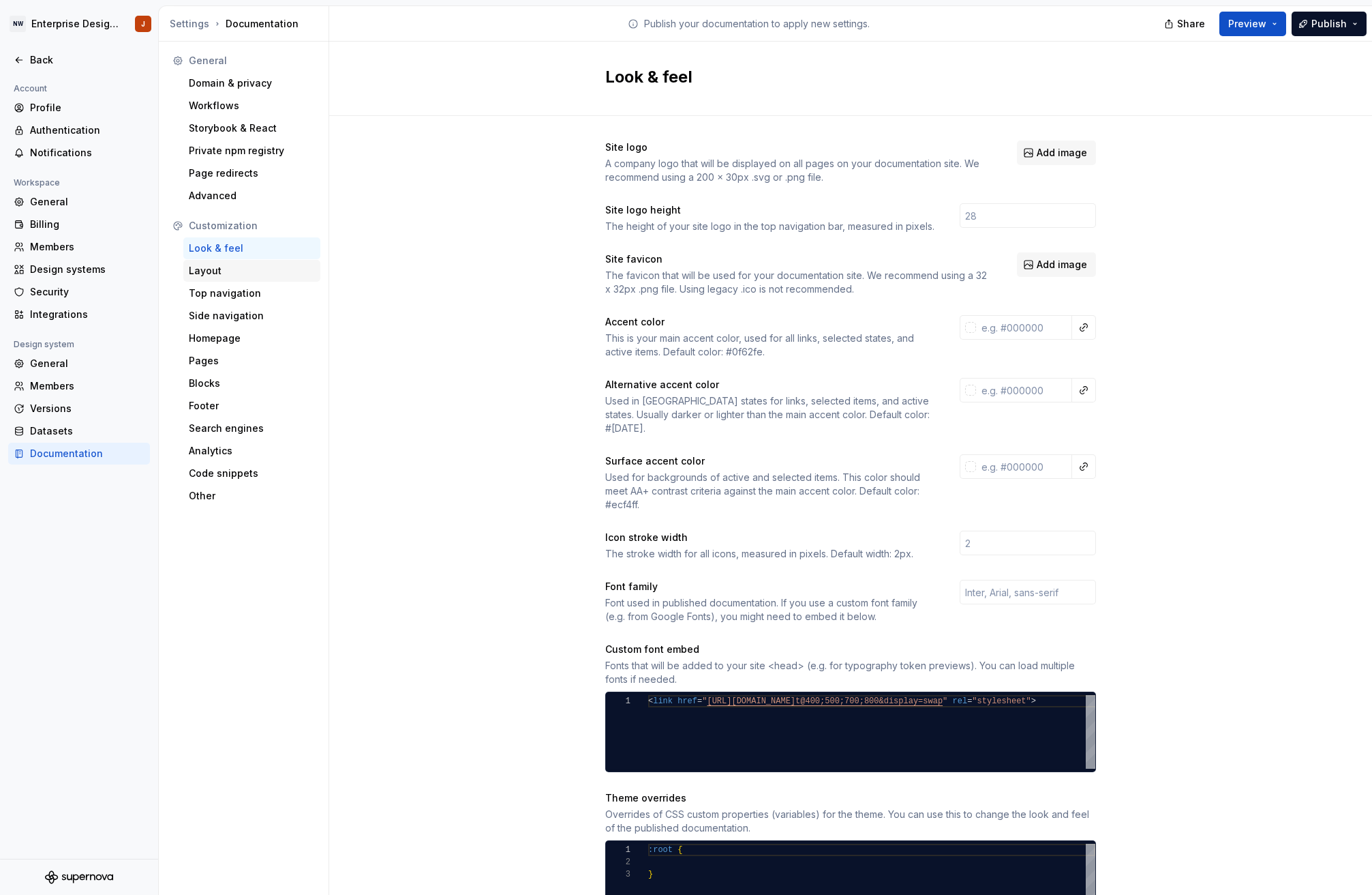
click at [235, 266] on div "Layout" at bounding box center [252, 271] width 126 height 14
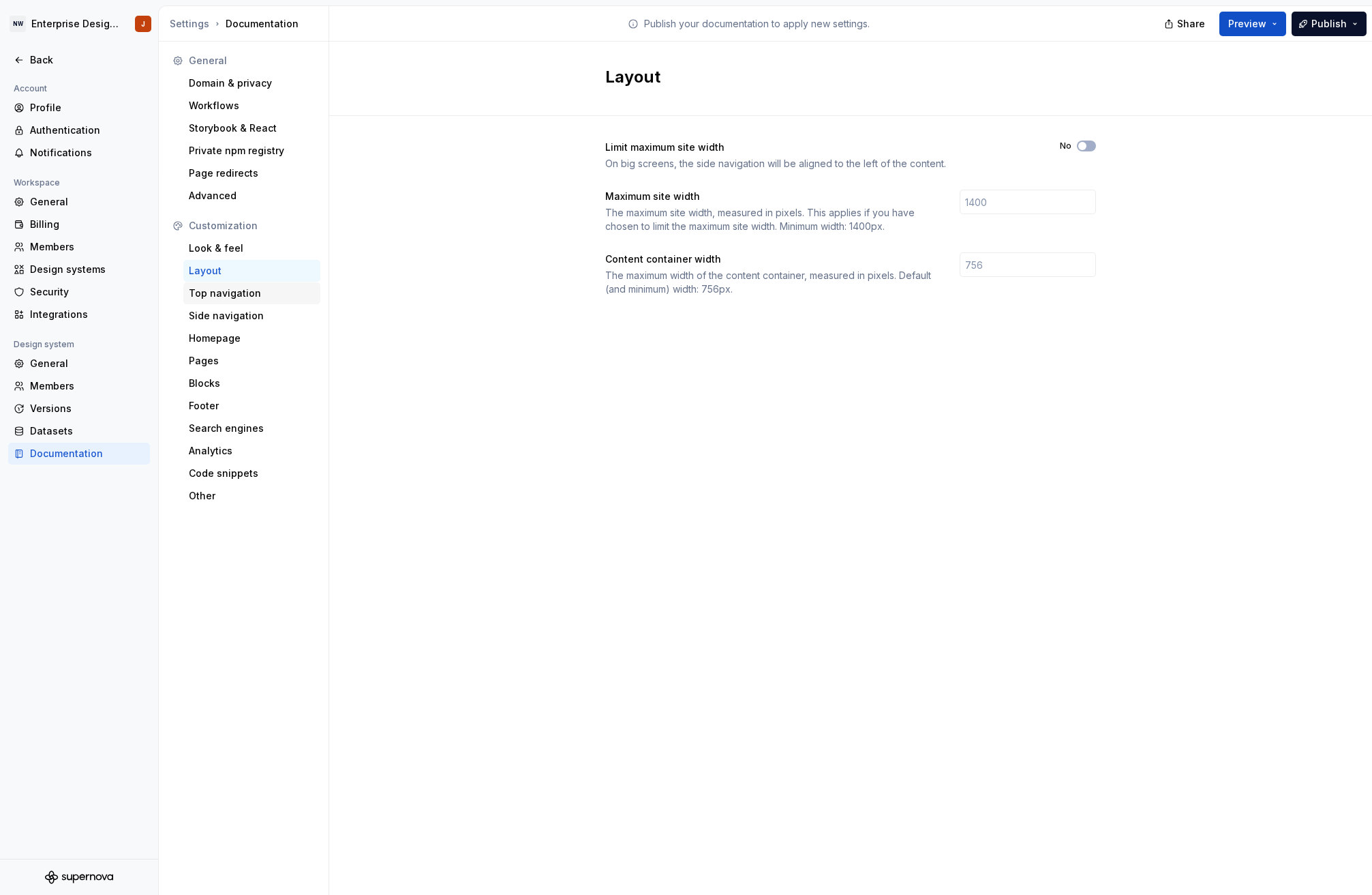
click at [235, 285] on div "Top navigation" at bounding box center [252, 294] width 137 height 22
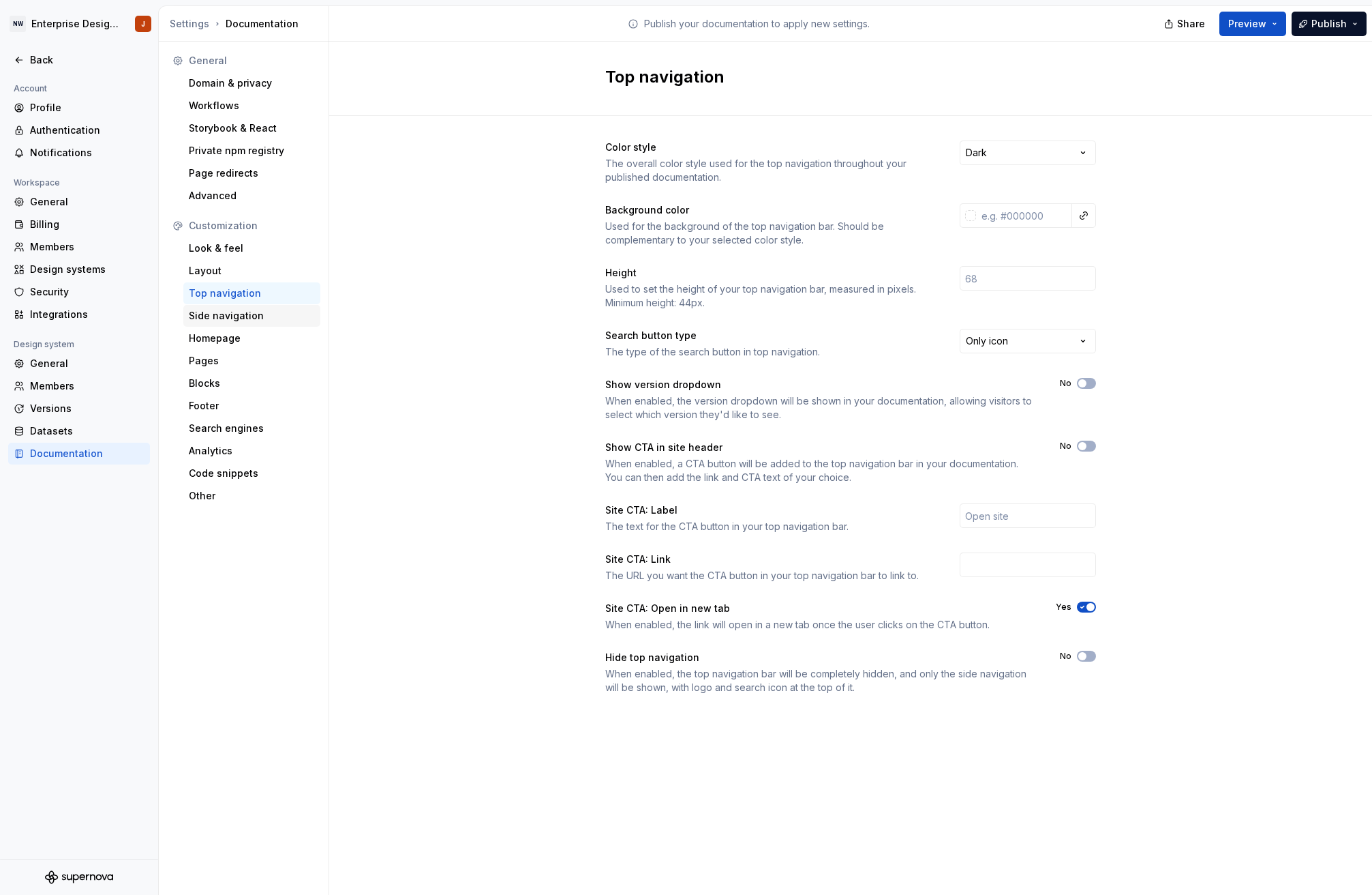
click at [236, 312] on div "Side navigation" at bounding box center [252, 316] width 126 height 14
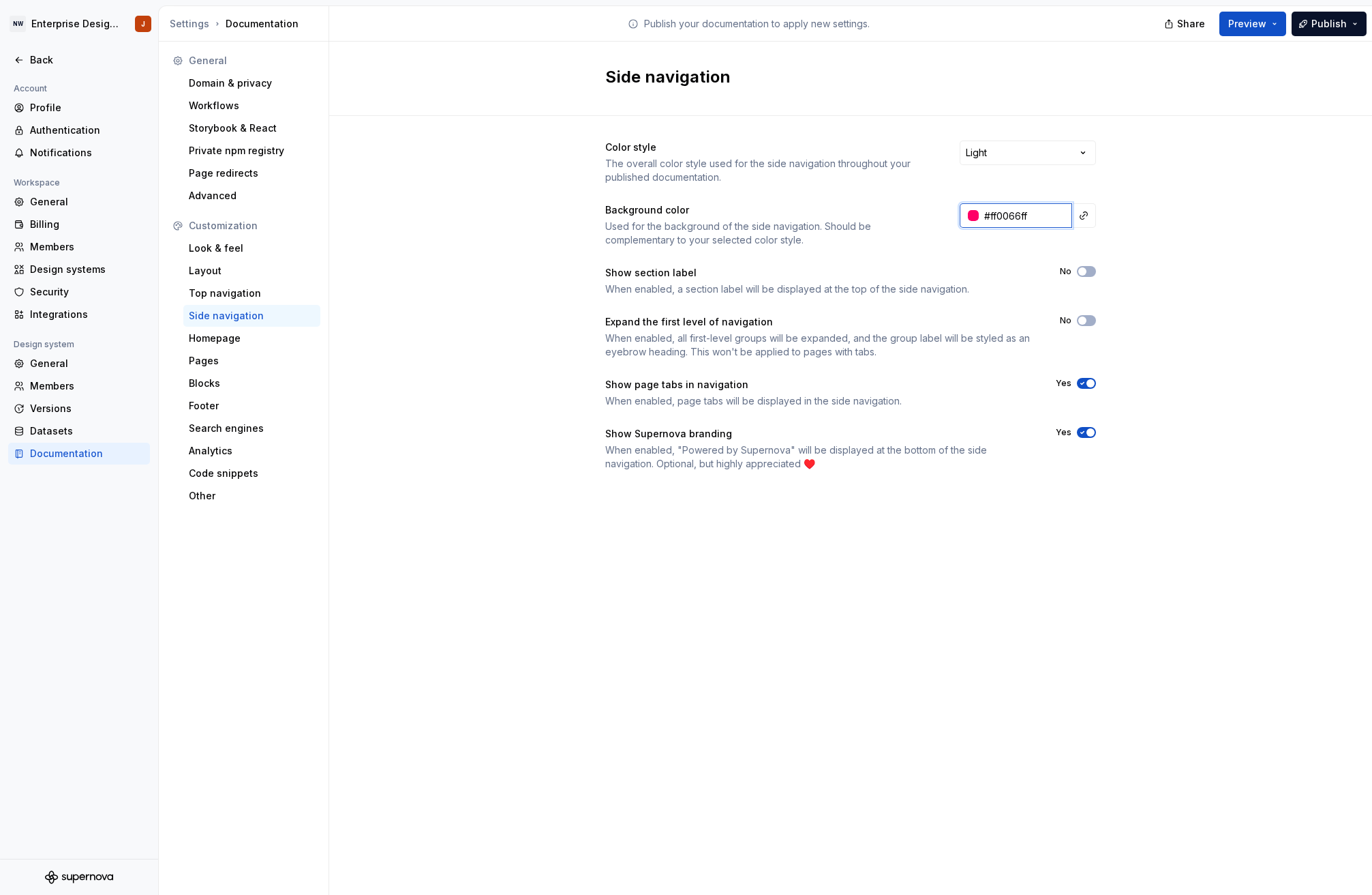
click at [1023, 214] on input "#ff0066ff" at bounding box center [1025, 215] width 93 height 25
paste input "F8F5FB"
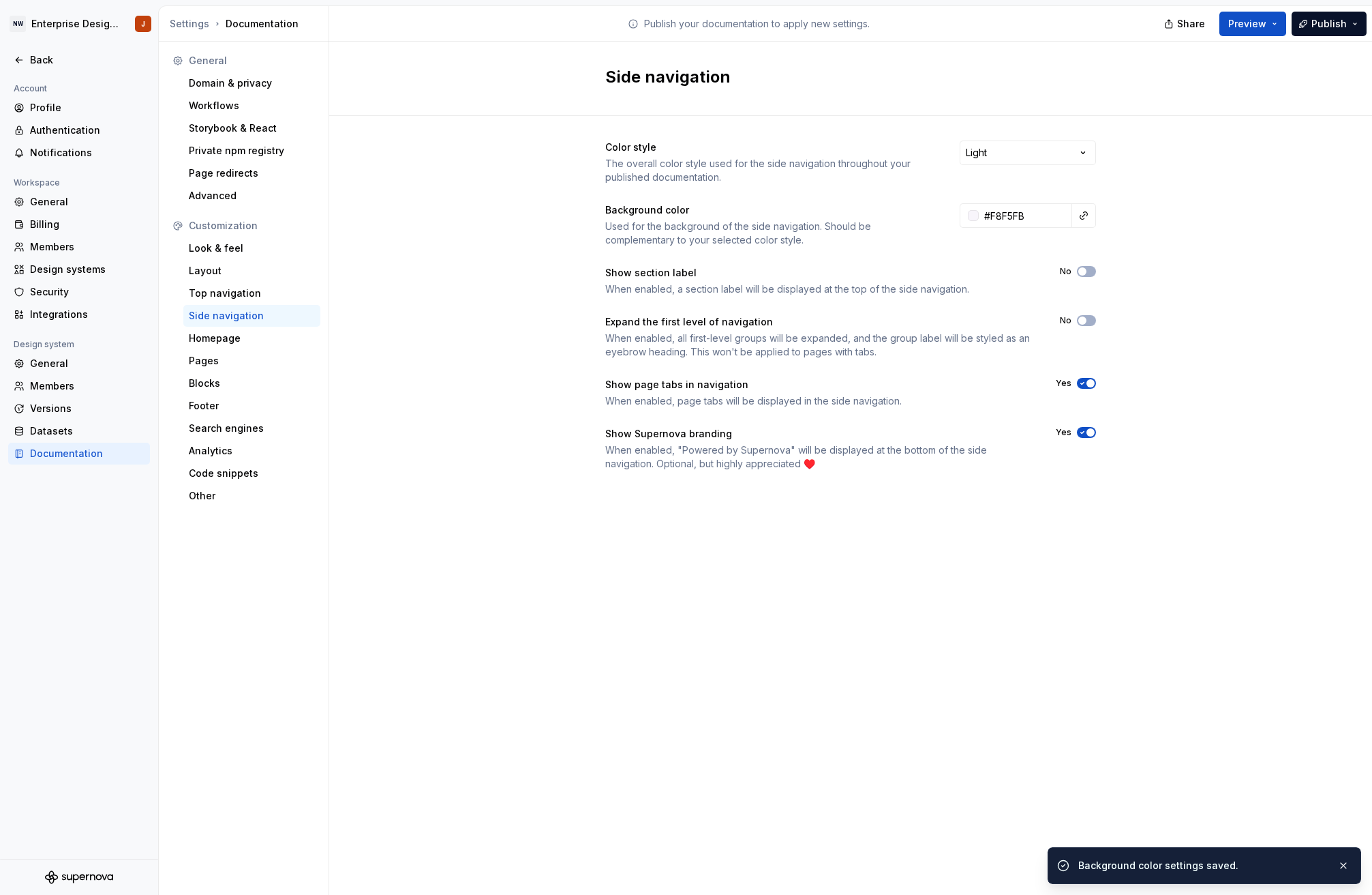
type input "#f8f5fbff"
click at [1250, 28] on span "Preview" at bounding box center [1247, 24] width 38 height 14
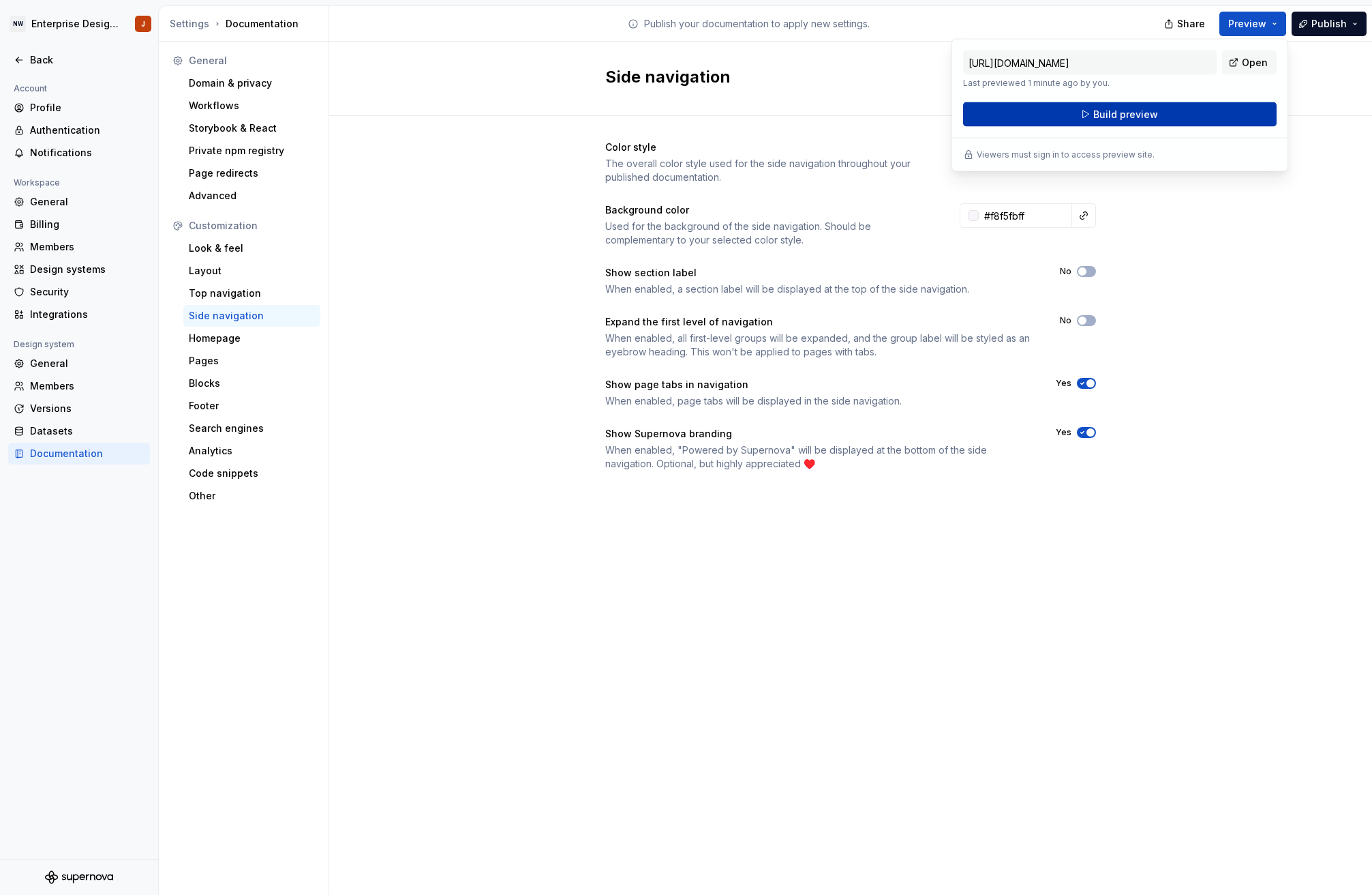
click at [1136, 114] on span "Build preview" at bounding box center [1126, 114] width 65 height 14
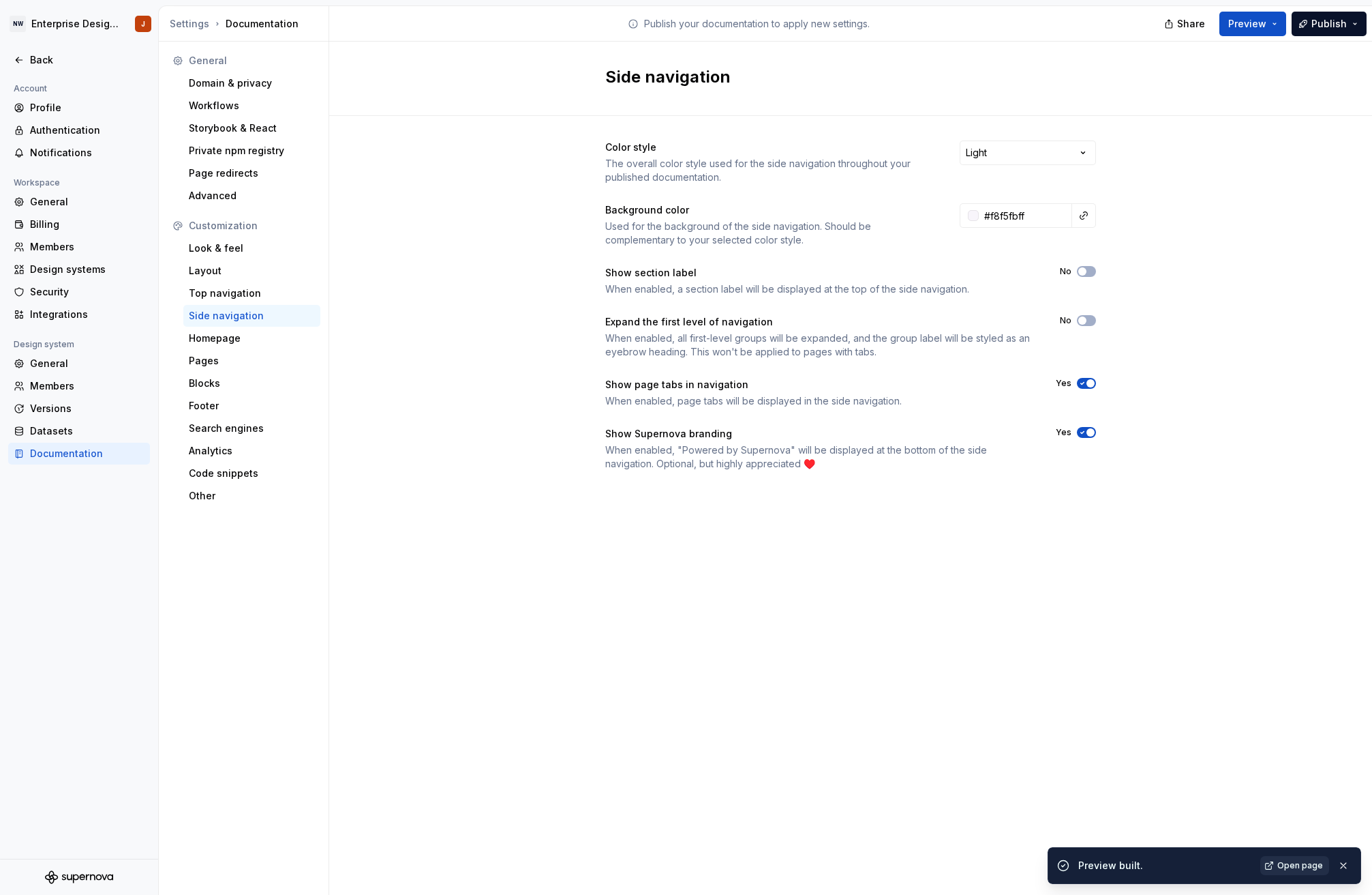
click at [1300, 865] on span "Open page" at bounding box center [1300, 865] width 46 height 11
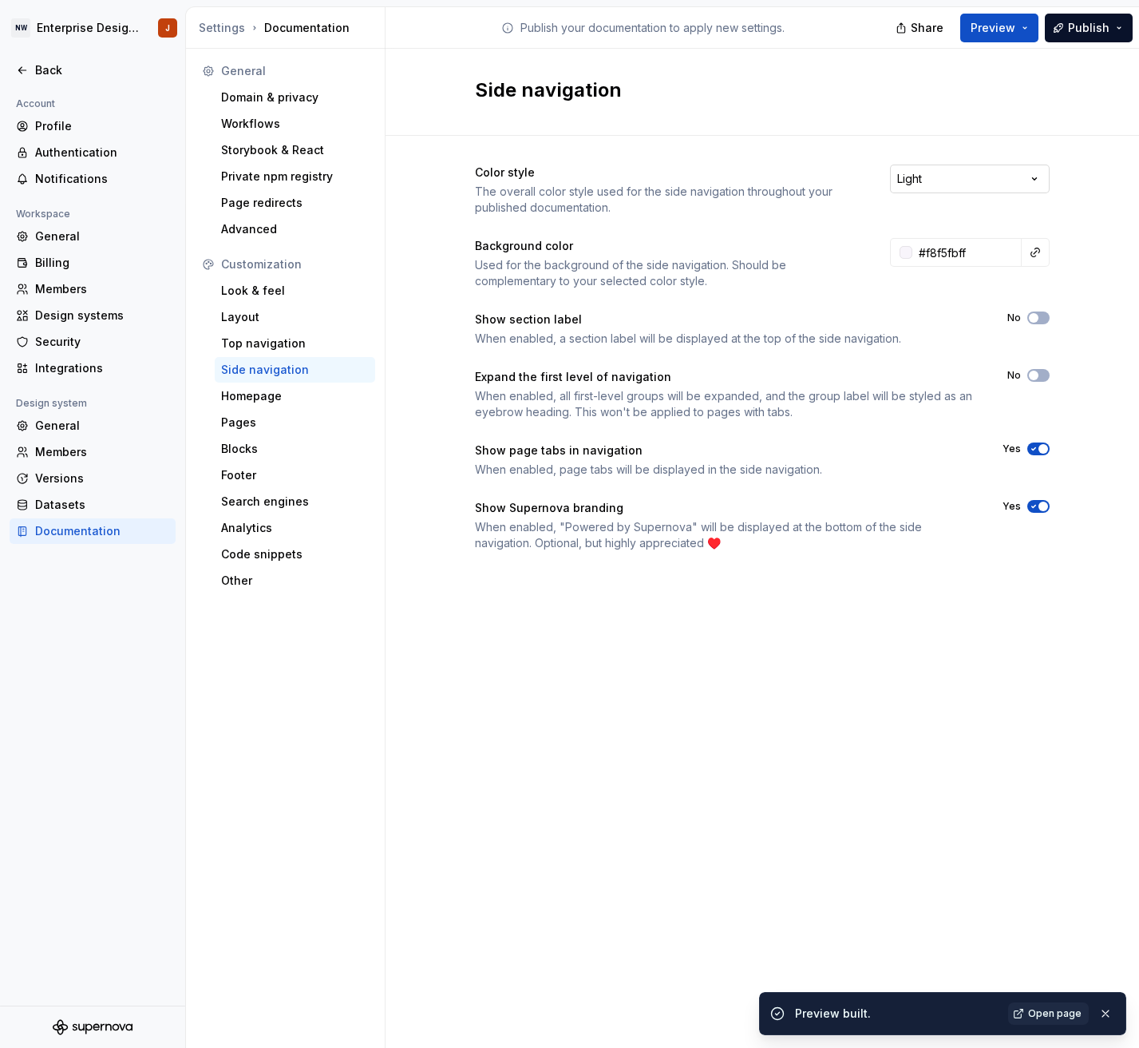
click at [966, 171] on html "NW Enterprise Design System J Back Account Profile Authentication Notifications…" at bounding box center [569, 524] width 1139 height 1048
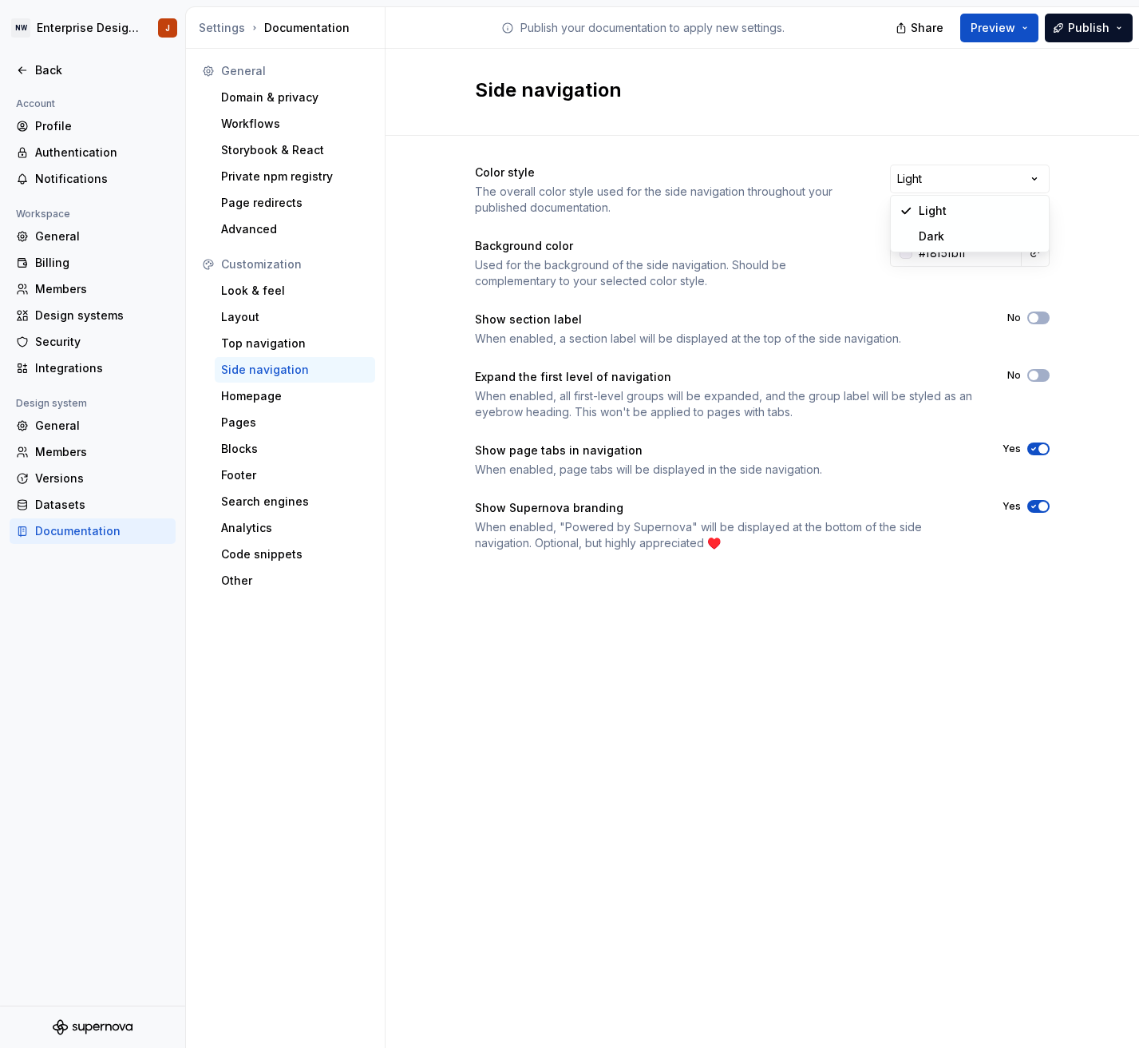
click at [965, 122] on html "NW Enterprise Design System J Back Account Profile Authentication Notifications…" at bounding box center [569, 524] width 1139 height 1048
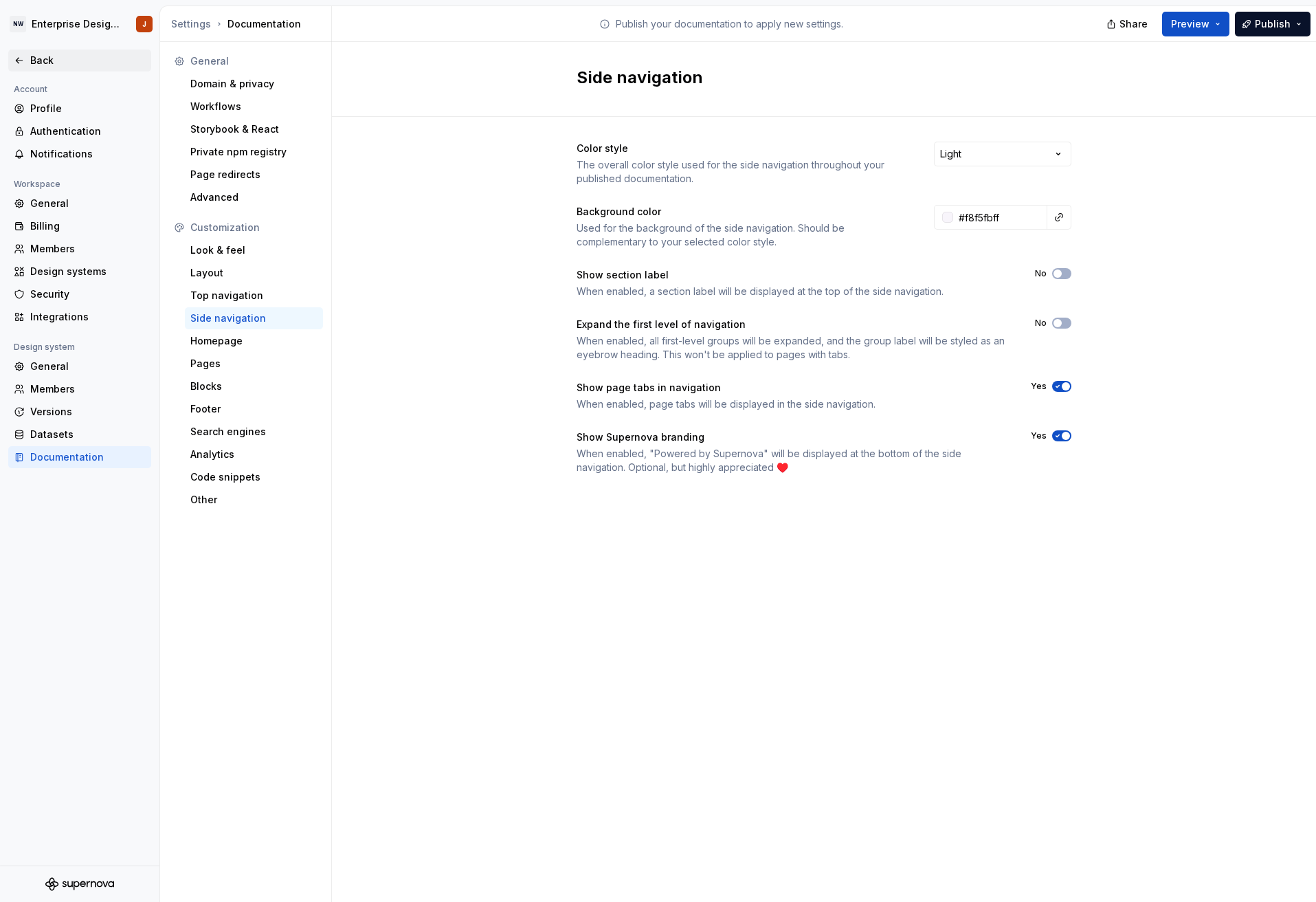
click at [33, 54] on div "Back" at bounding box center [88, 60] width 115 height 14
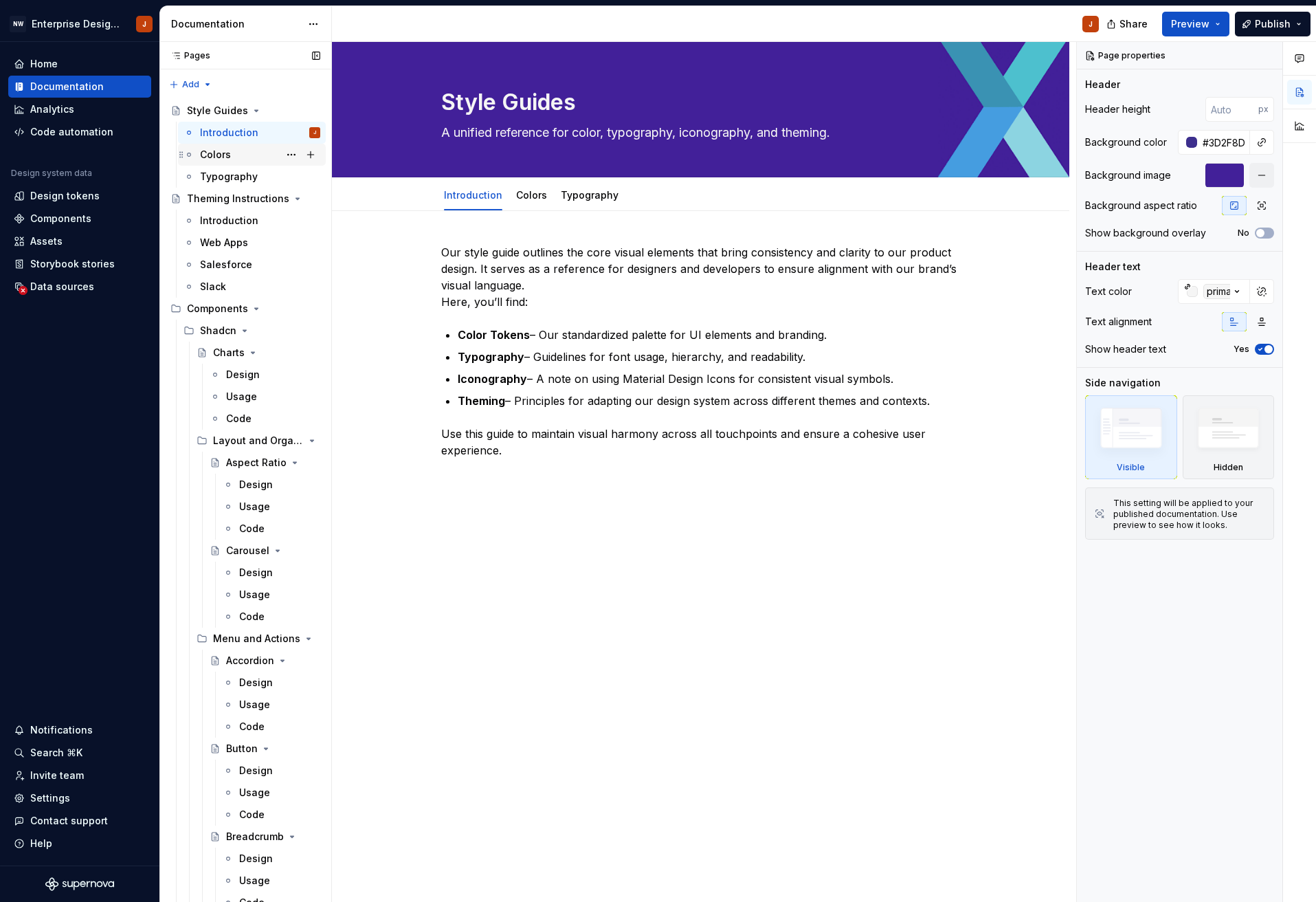
click at [246, 151] on div "Colors" at bounding box center [260, 154] width 120 height 19
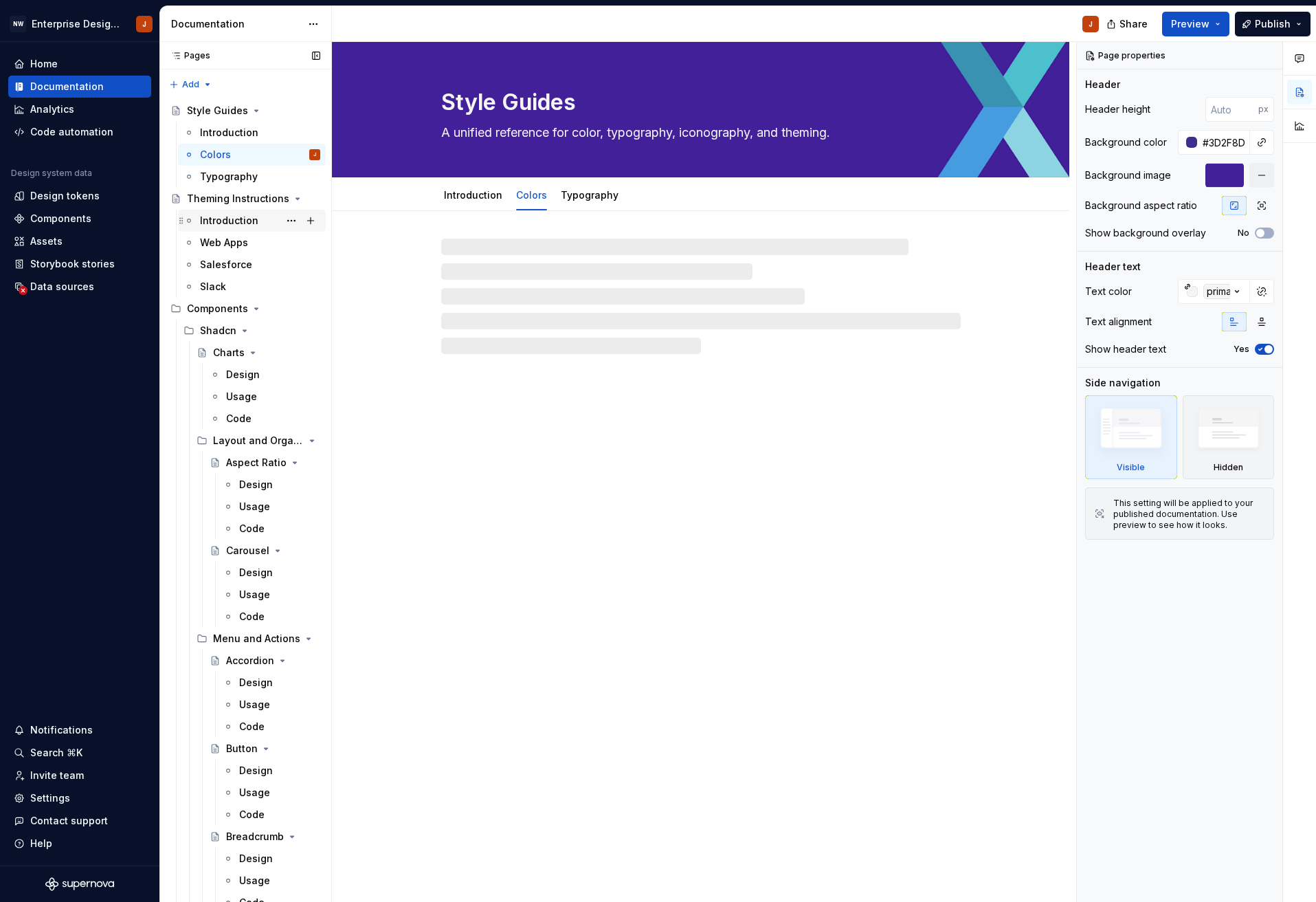
click at [232, 215] on div "Introduction" at bounding box center [229, 220] width 59 height 14
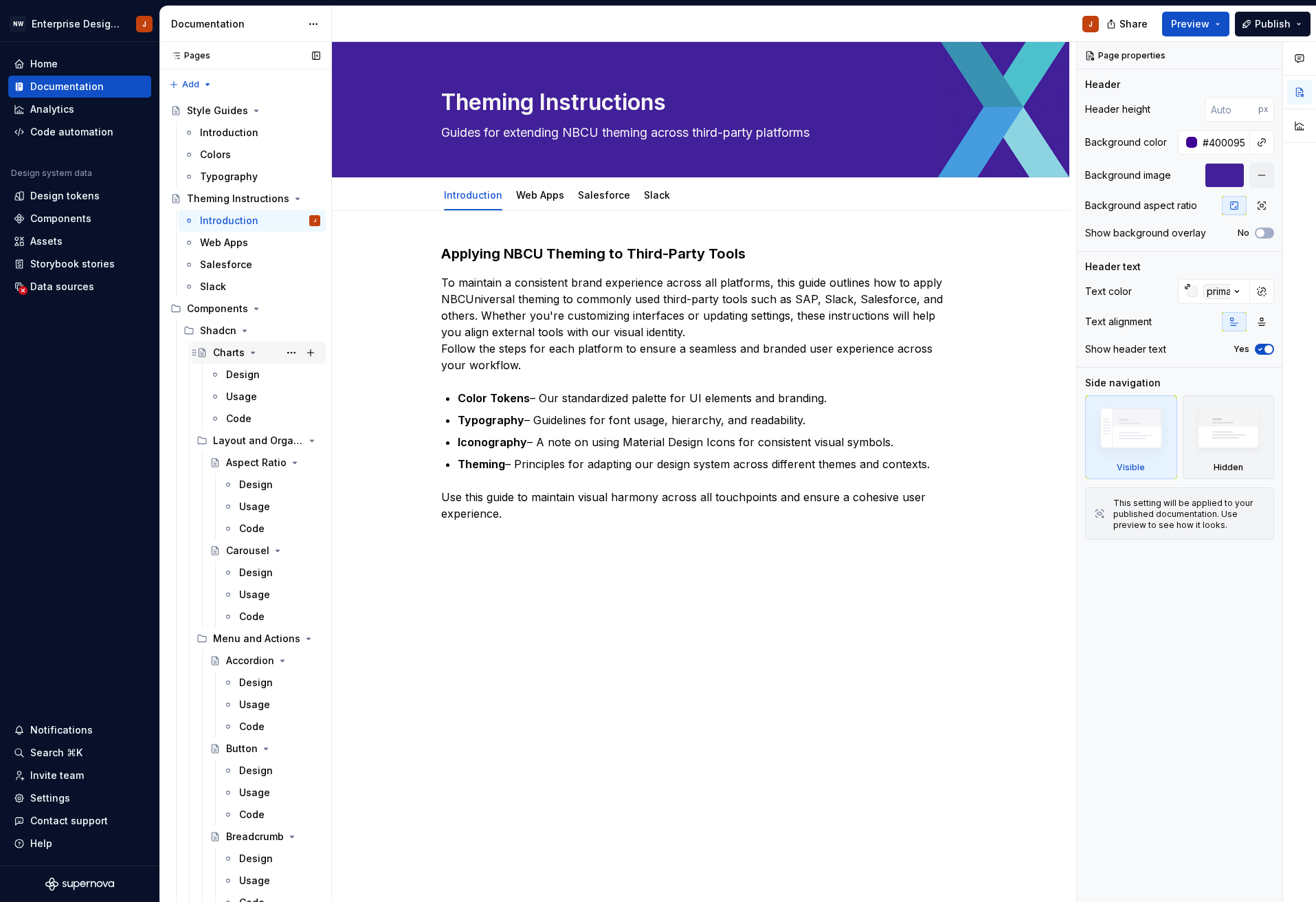
click at [232, 353] on div "Charts" at bounding box center [229, 353] width 32 height 14
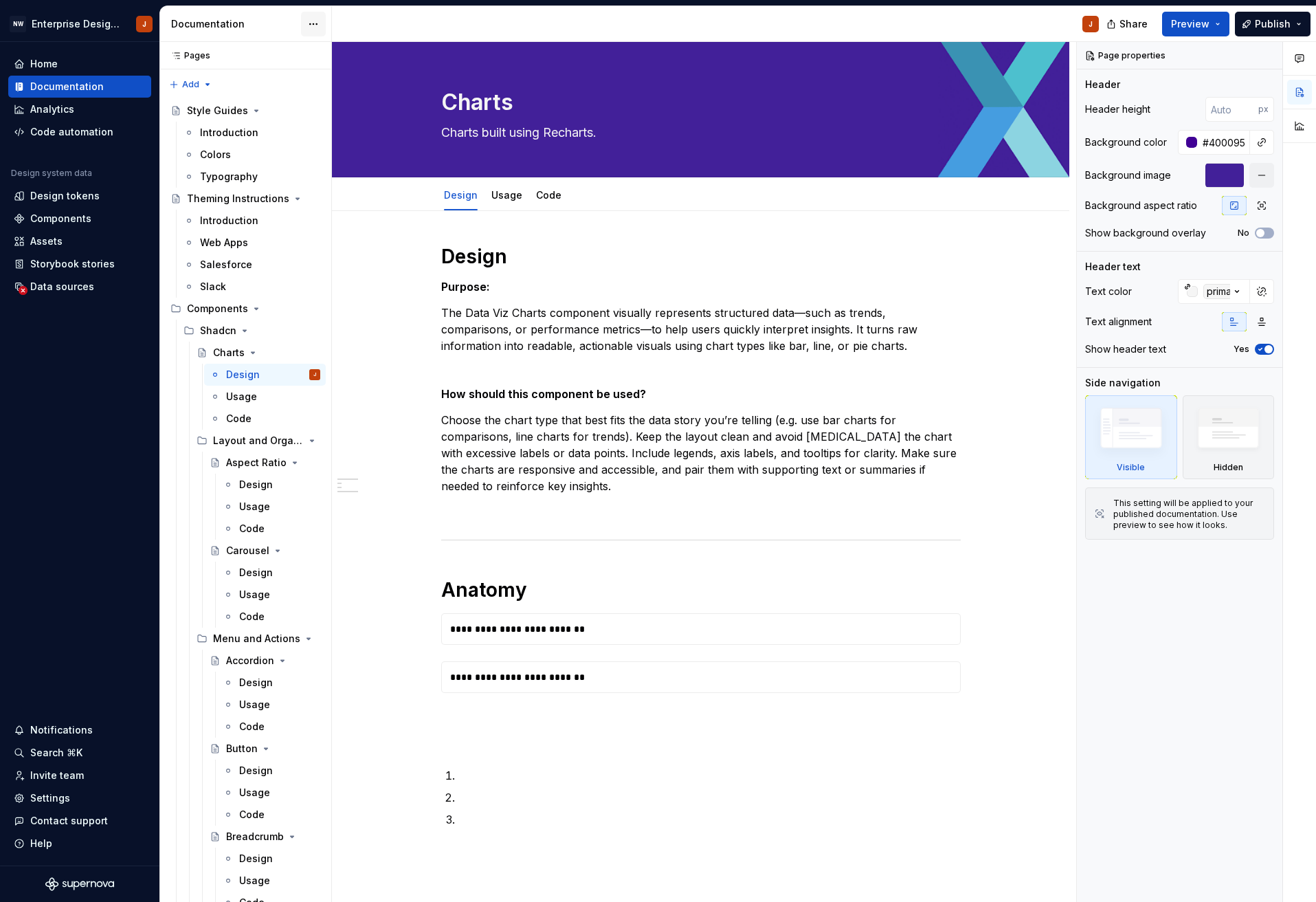
click at [319, 22] on html "NW Enterprise Design System J Home Documentation Analytics Code automation Desi…" at bounding box center [658, 451] width 1316 height 902
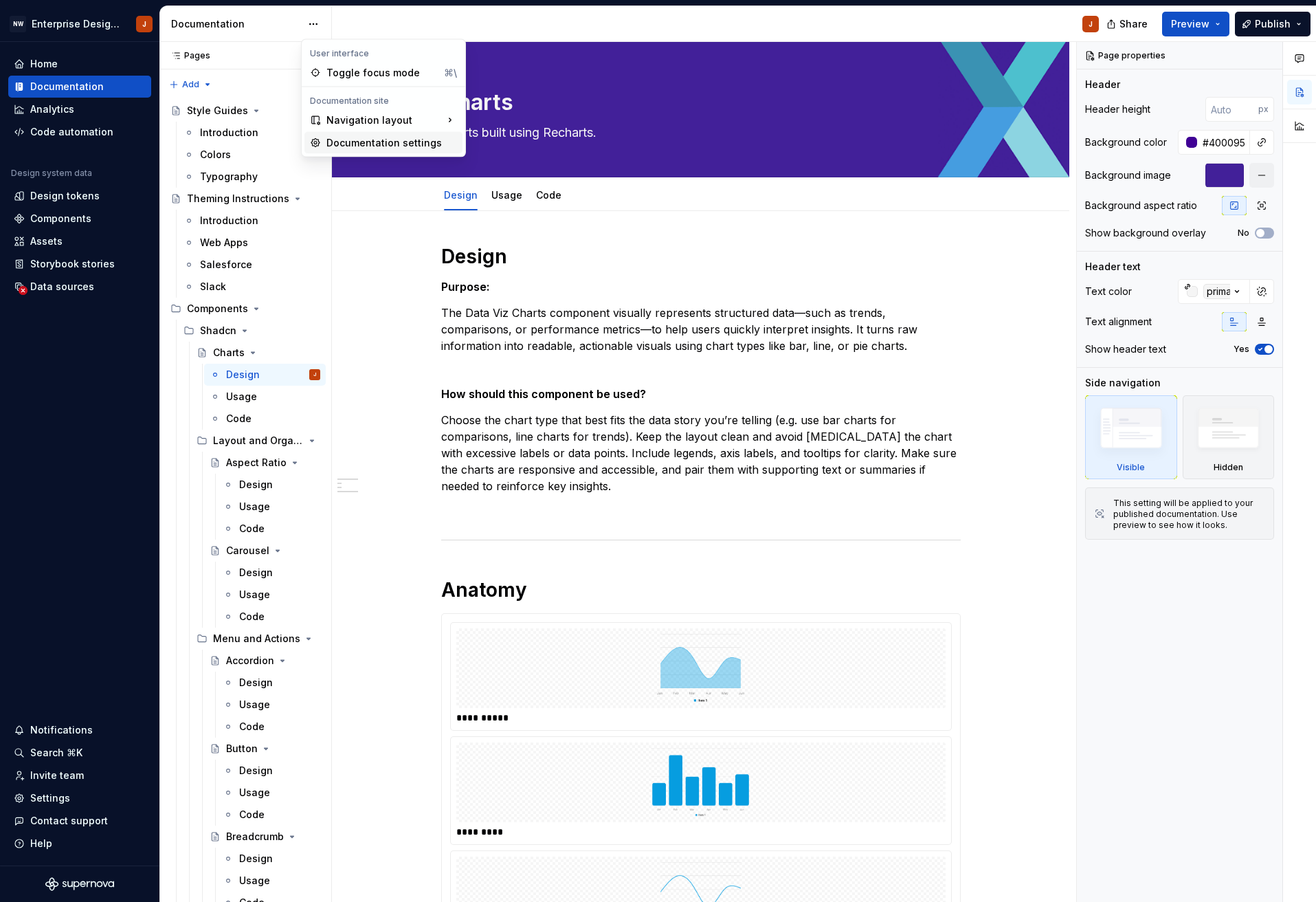
click at [344, 145] on div "Documentation settings" at bounding box center [392, 143] width 131 height 14
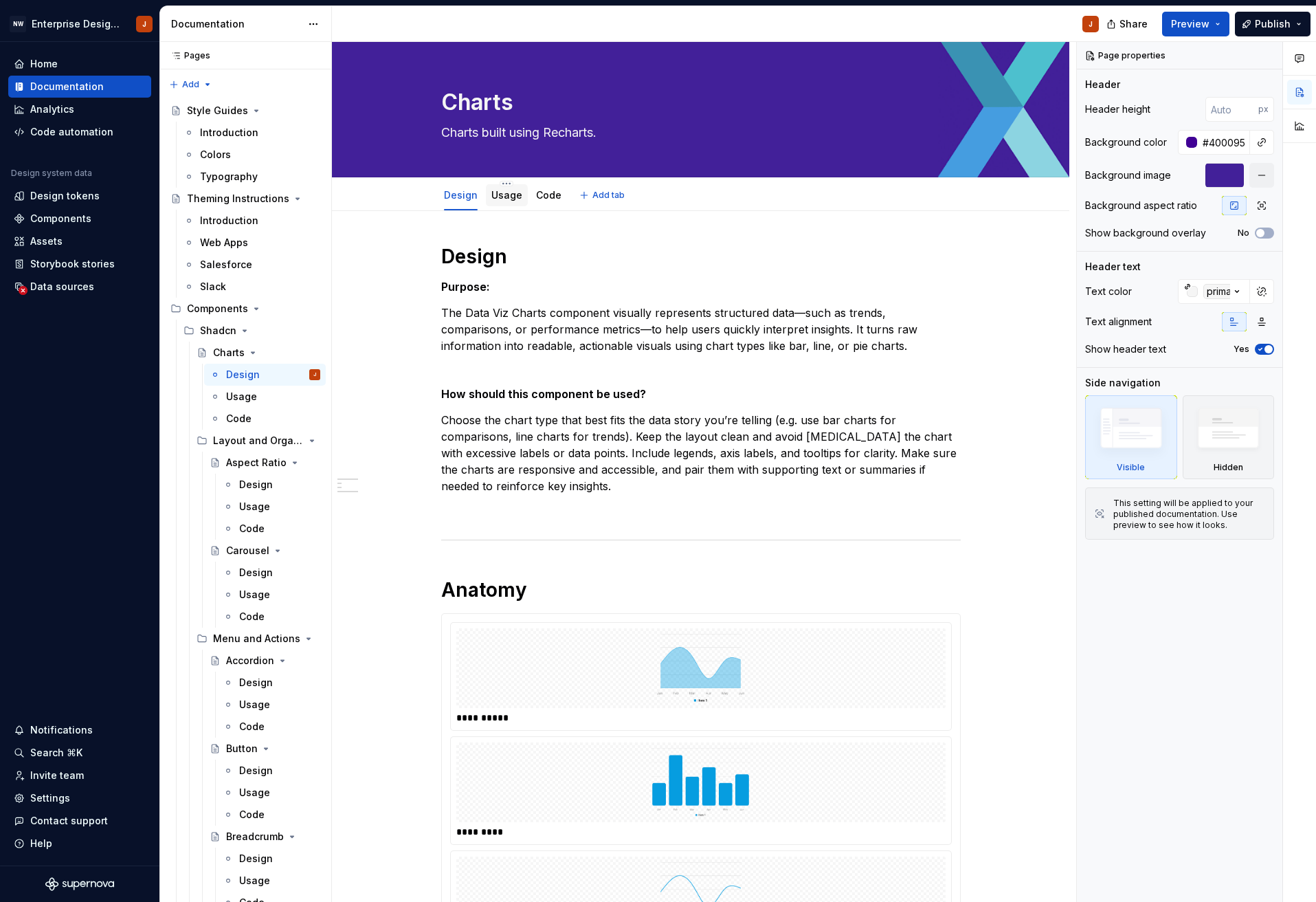
click at [510, 194] on link "Usage" at bounding box center [507, 195] width 31 height 12
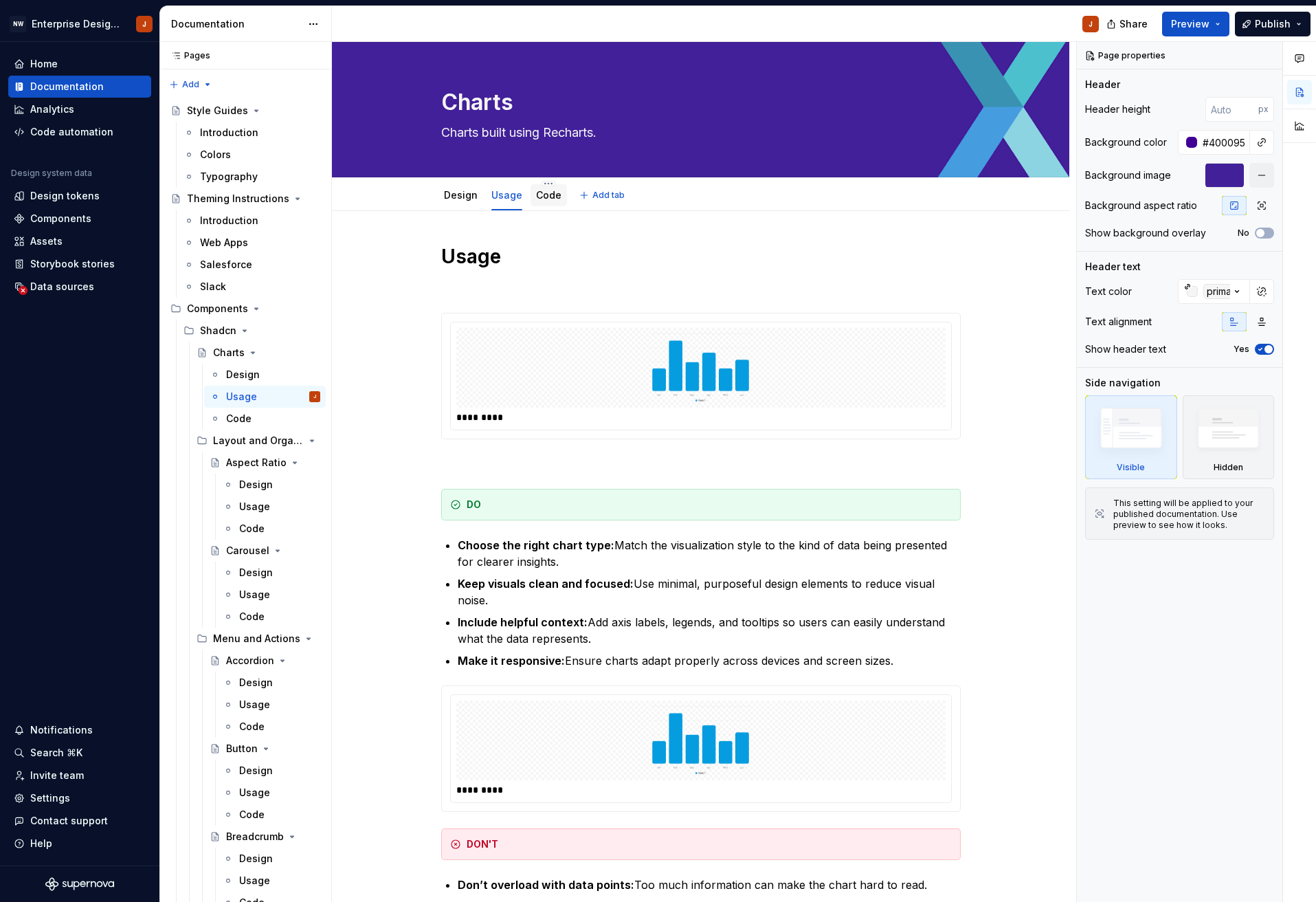
click at [546, 196] on link "Code" at bounding box center [549, 195] width 26 height 12
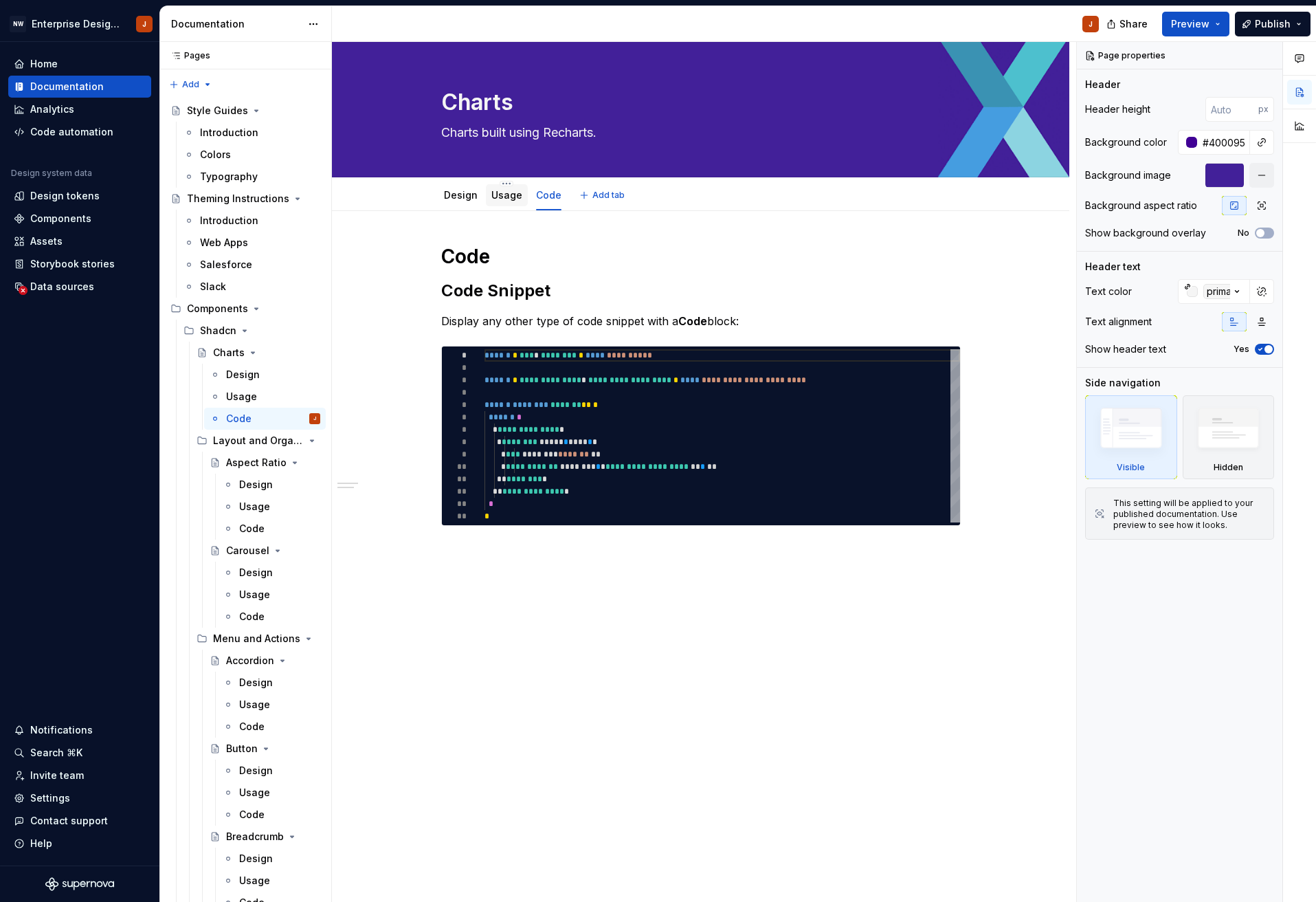
click at [507, 200] on link "Usage" at bounding box center [507, 195] width 31 height 12
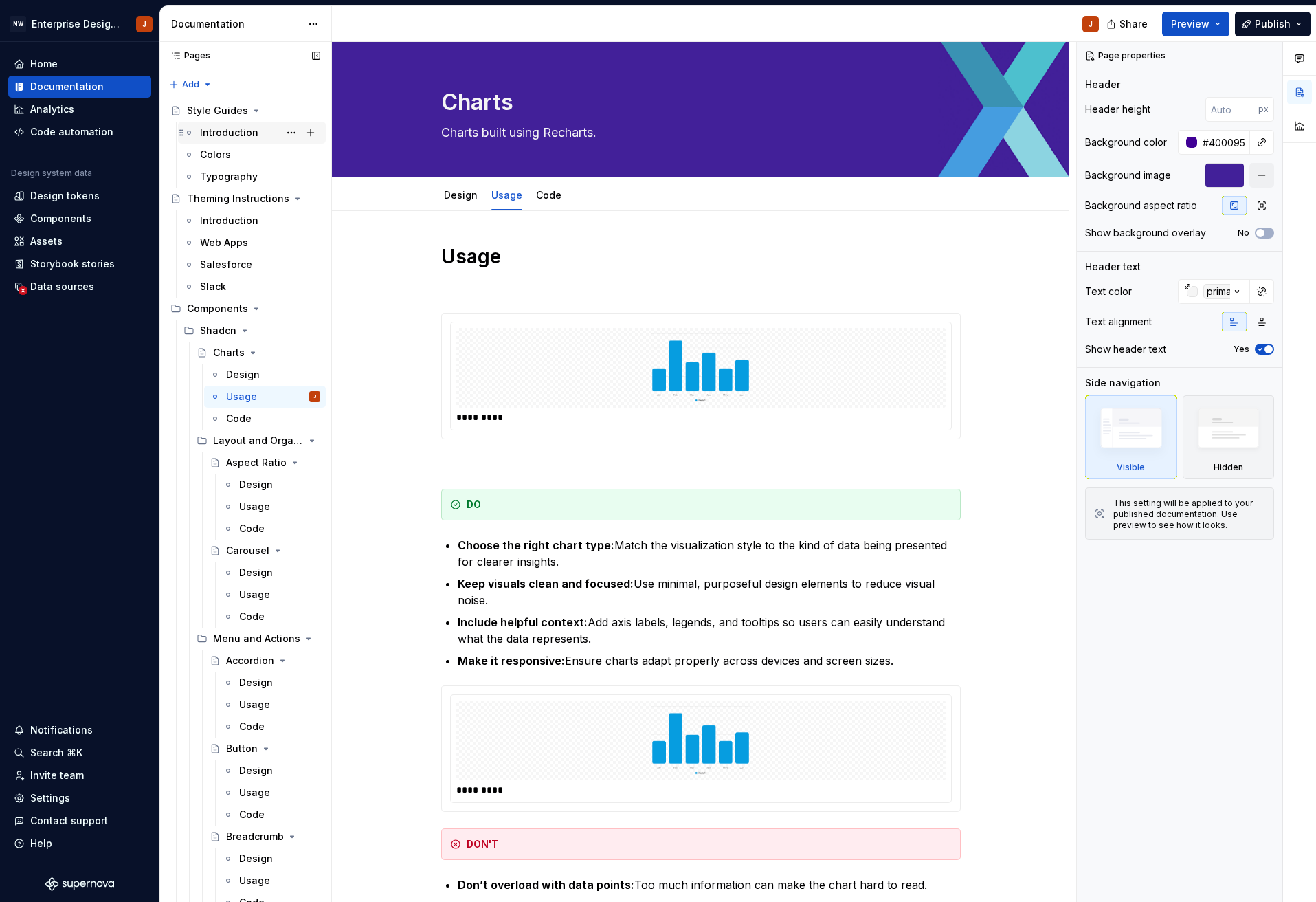
click at [219, 132] on div "Introduction" at bounding box center [229, 133] width 59 height 14
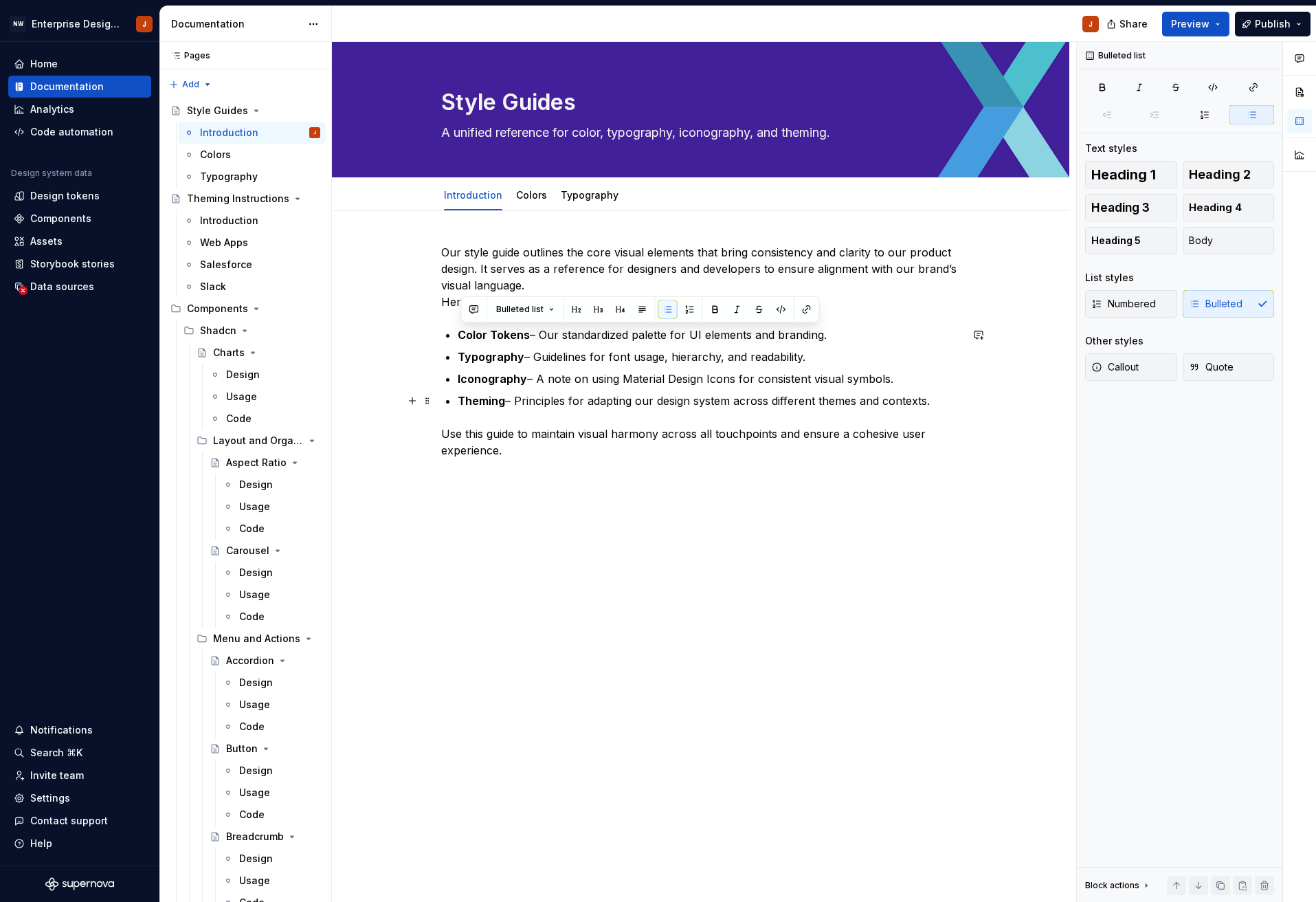
drag, startPoint x: 464, startPoint y: 334, endPoint x: 933, endPoint y: 398, distance: 473.3
click at [933, 398] on ul "Color Tokens – Our standardized palette for UI elements and branding. Typograph…" at bounding box center [709, 368] width 504 height 83
click at [513, 305] on span "Bulleted list" at bounding box center [520, 309] width 47 height 11
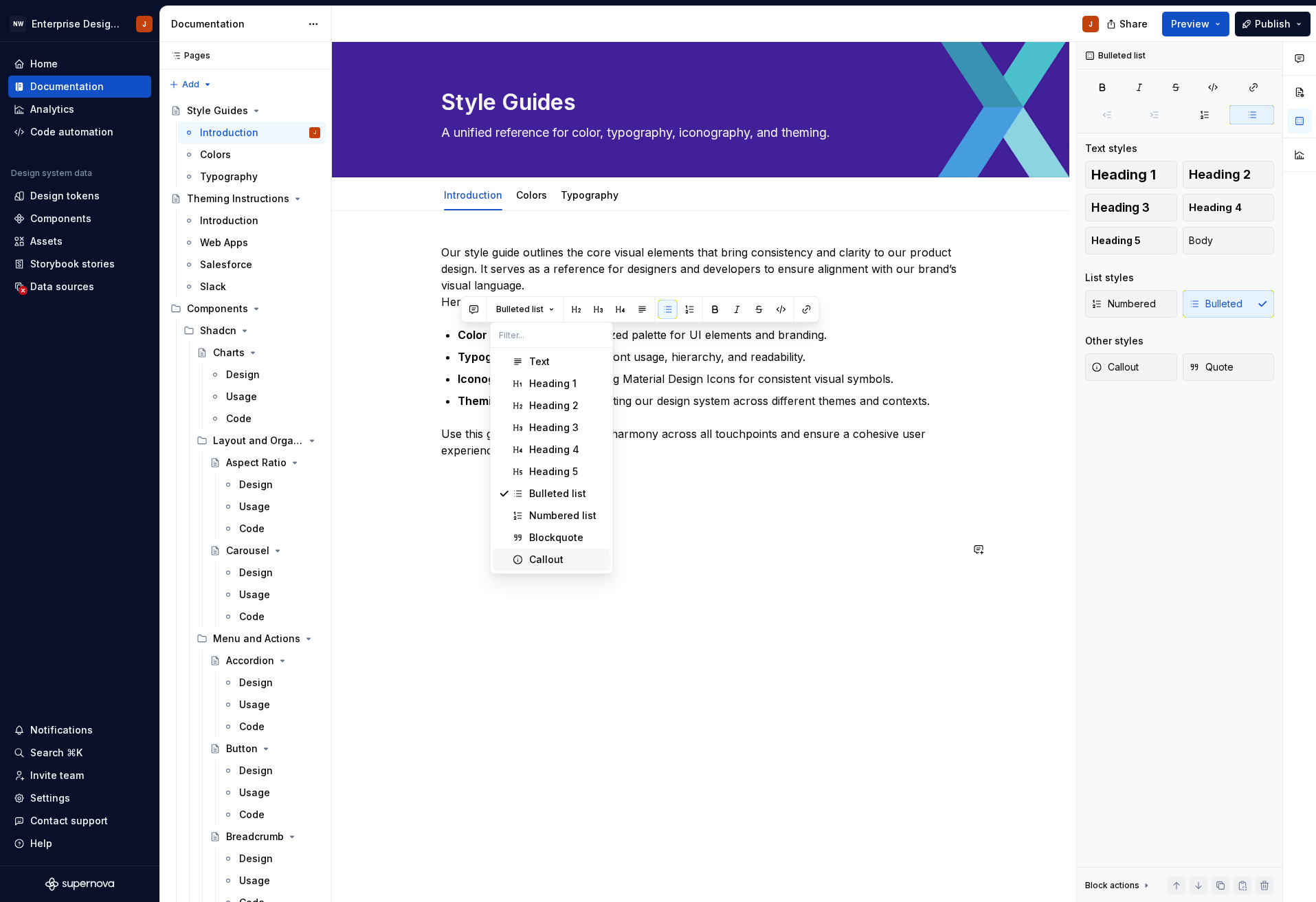
click at [550, 560] on div "Callout" at bounding box center [547, 559] width 34 height 14
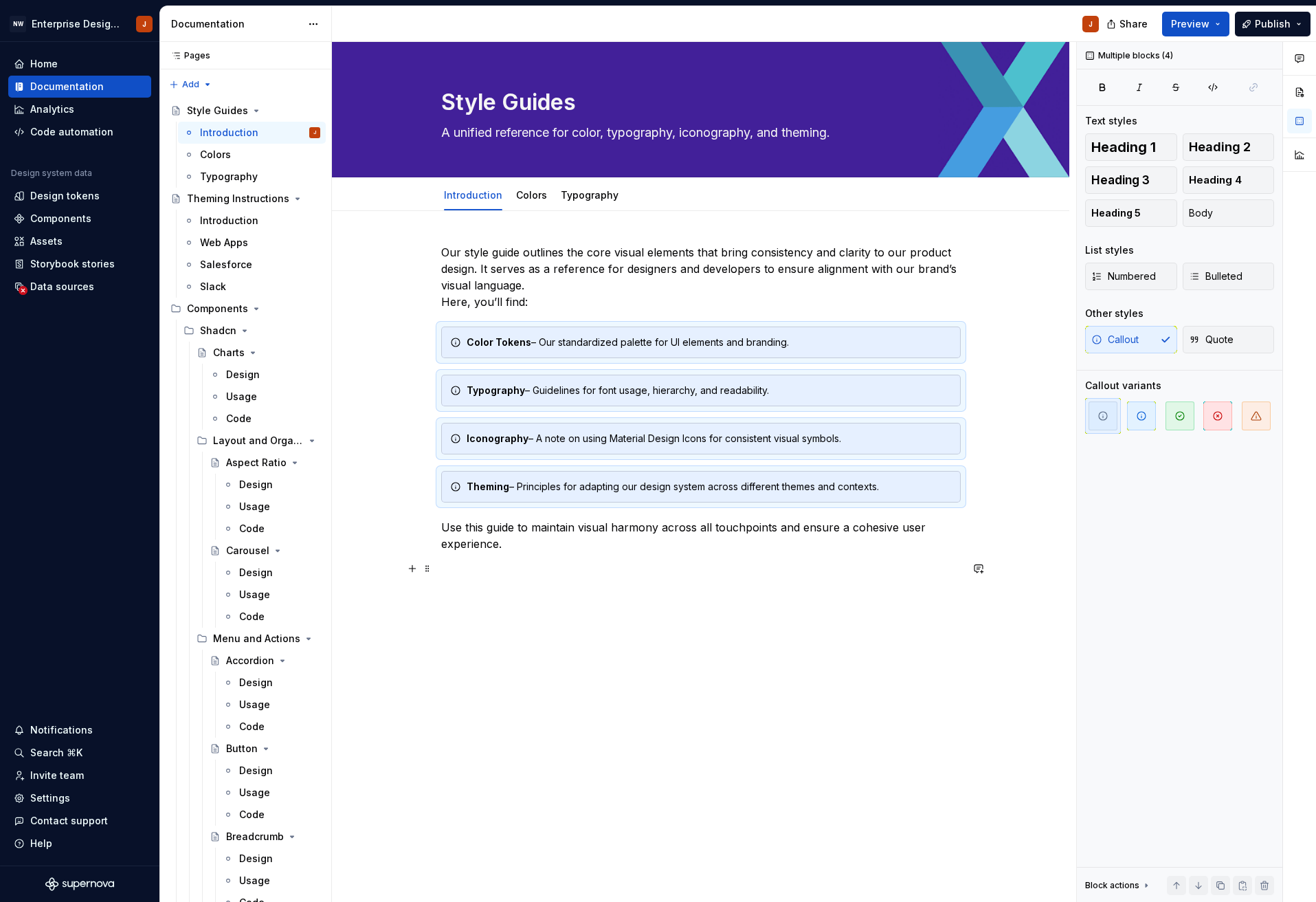
click at [566, 568] on p at bounding box center [701, 568] width 520 height 16
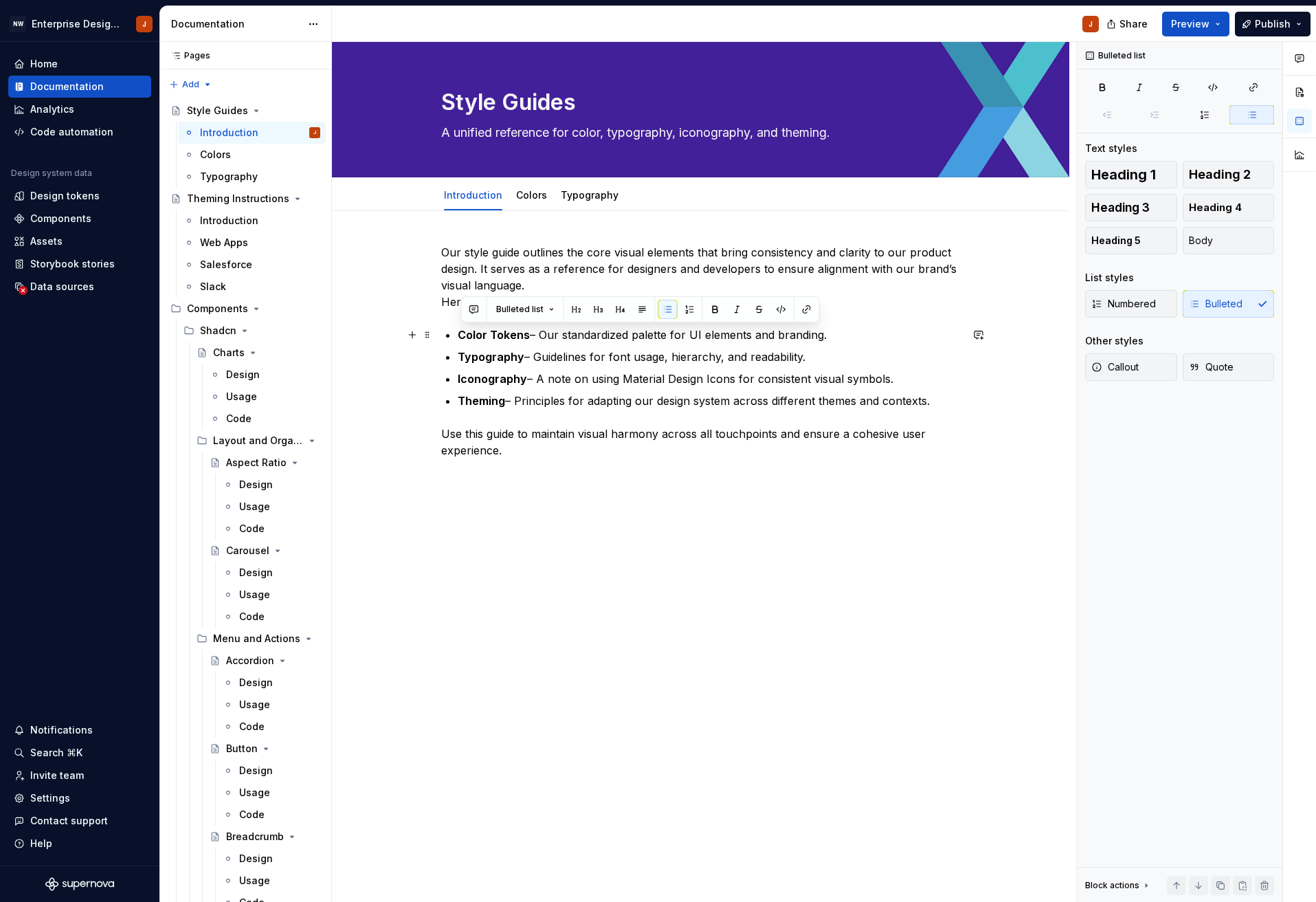
drag, startPoint x: 462, startPoint y: 333, endPoint x: 841, endPoint y: 337, distance: 379.0
click at [840, 337] on p "Color Tokens – Our standardized palette for UI elements and branding." at bounding box center [709, 334] width 504 height 16
click at [517, 311] on span "Bulleted list" at bounding box center [520, 309] width 47 height 11
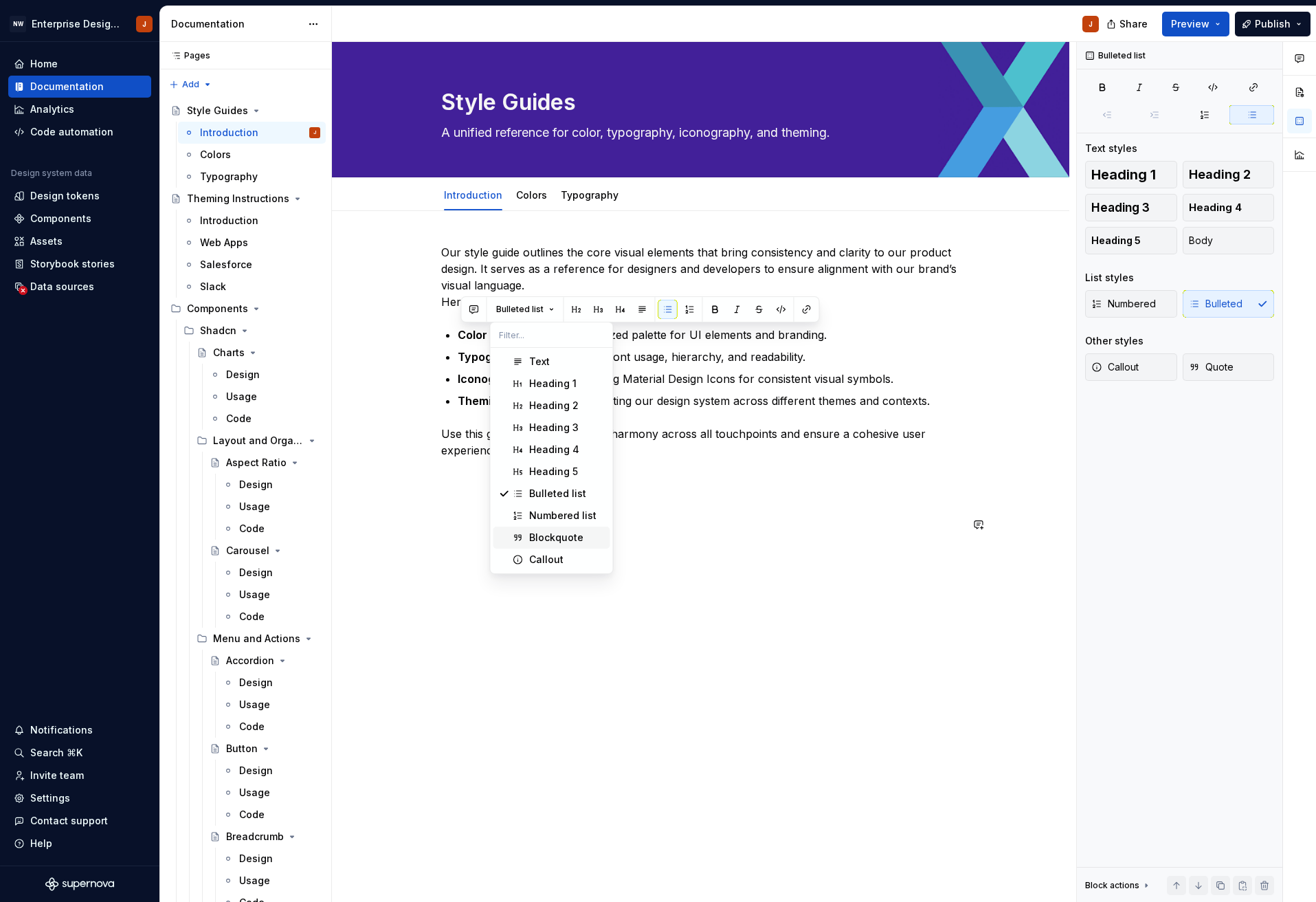
click at [569, 534] on div "Blockquote" at bounding box center [556, 537] width 54 height 14
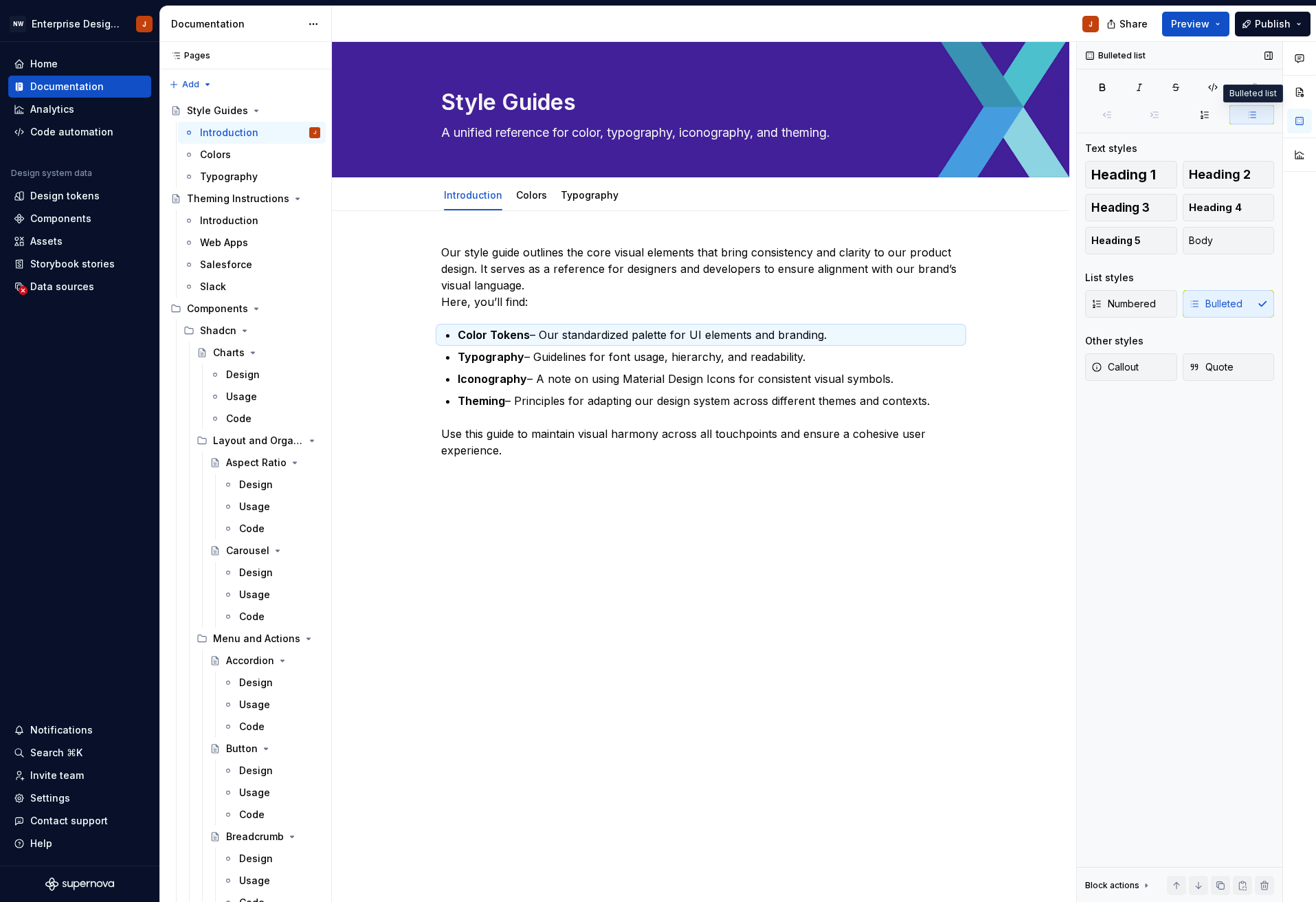
click at [1263, 114] on button "button" at bounding box center [1252, 114] width 45 height 19
drag, startPoint x: 913, startPoint y: 401, endPoint x: 446, endPoint y: 331, distance: 472.2
click at [446, 331] on div "Our style guide outlines the core visual elements that bring consistency and cl…" at bounding box center [701, 400] width 520 height 313
click at [516, 313] on span "Bulleted list" at bounding box center [520, 309] width 47 height 11
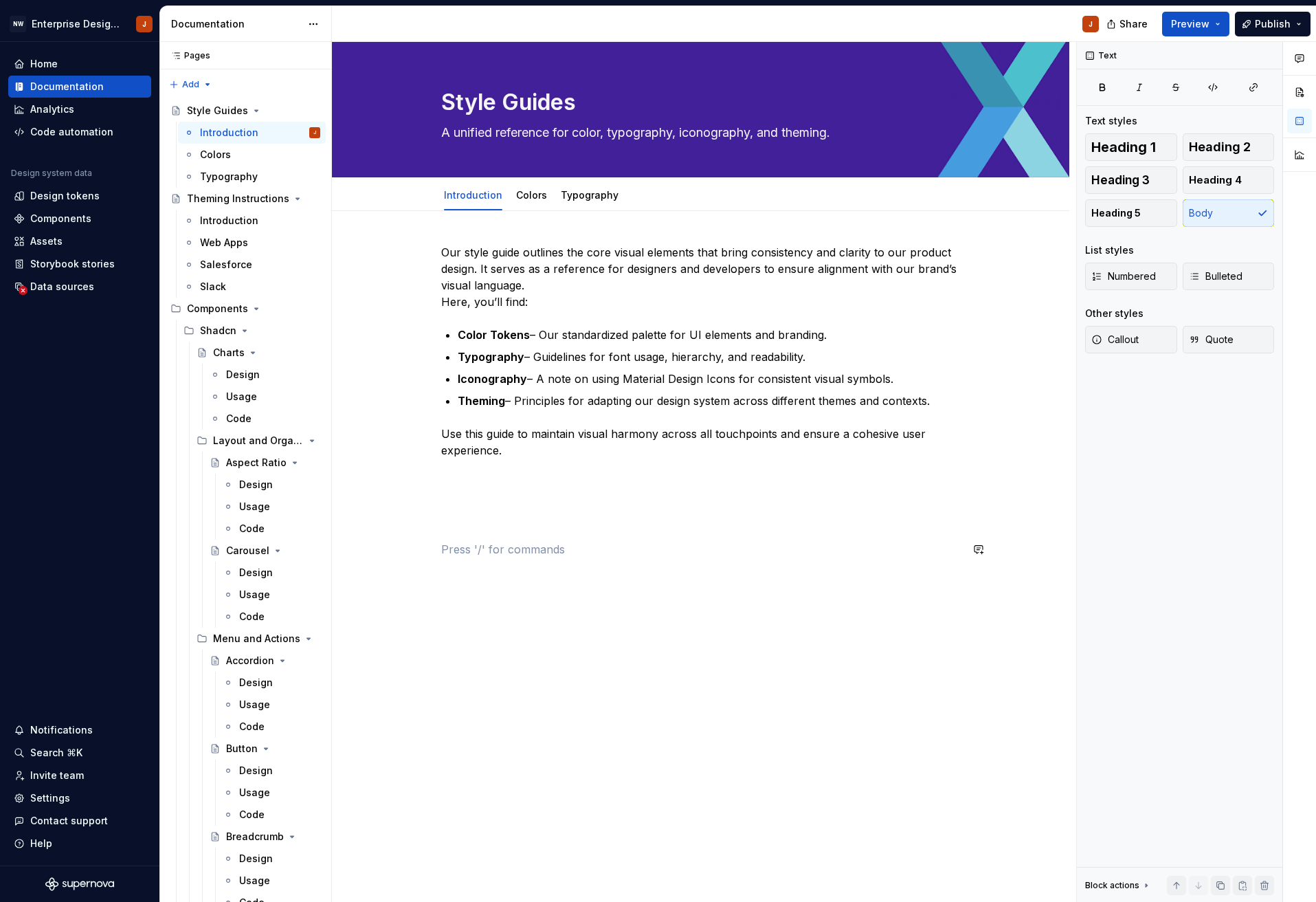
click at [756, 585] on div "Our style guide outlines the core visual elements that bring consistency and cl…" at bounding box center [701, 528] width 738 height 633
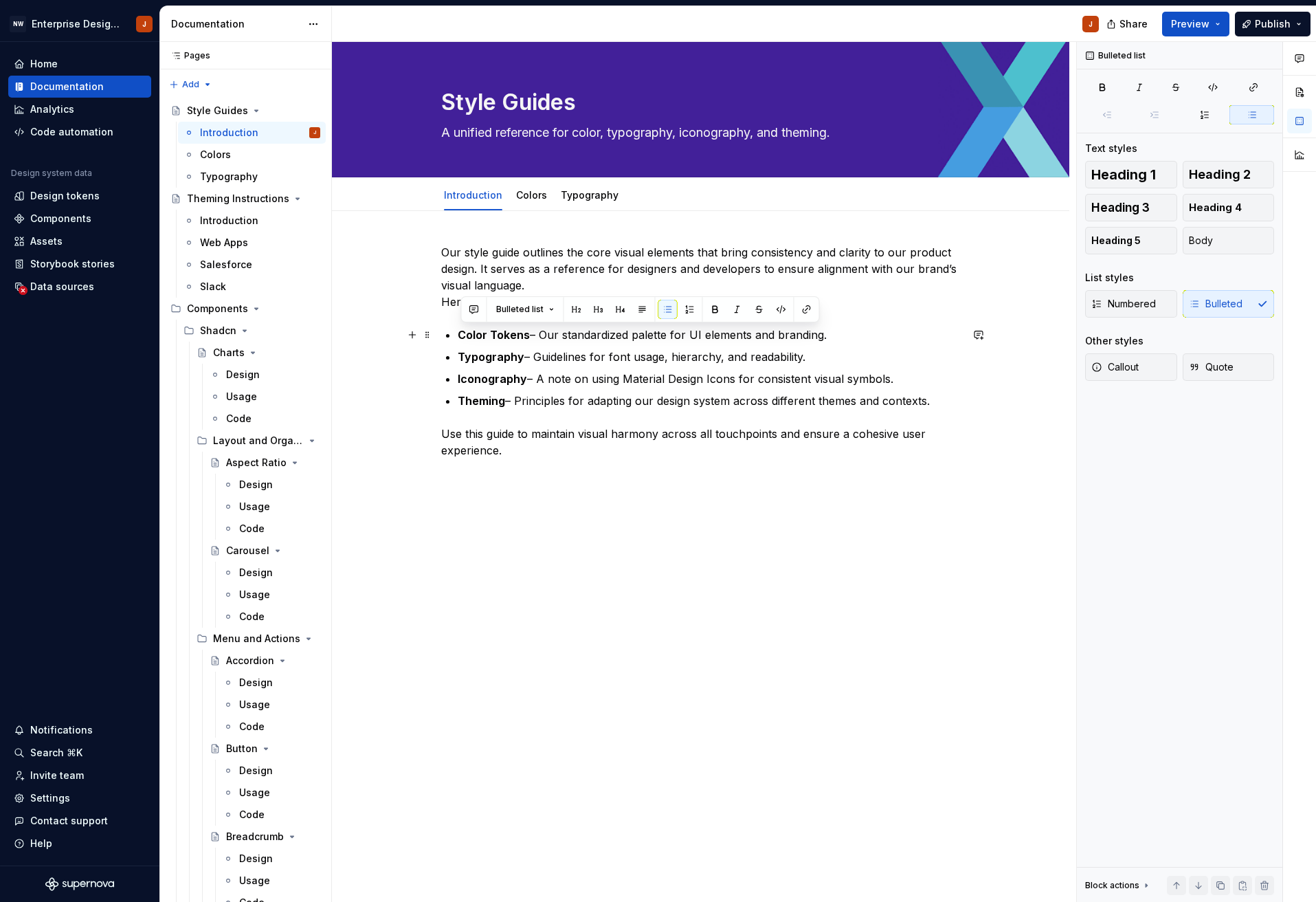
drag, startPoint x: 459, startPoint y: 335, endPoint x: 878, endPoint y: 329, distance: 419.0
click at [878, 329] on div "Our style guide outlines the core visual elements that bring consistency and cl…" at bounding box center [701, 400] width 520 height 313
click at [522, 310] on span "Bulleted list" at bounding box center [520, 309] width 47 height 11
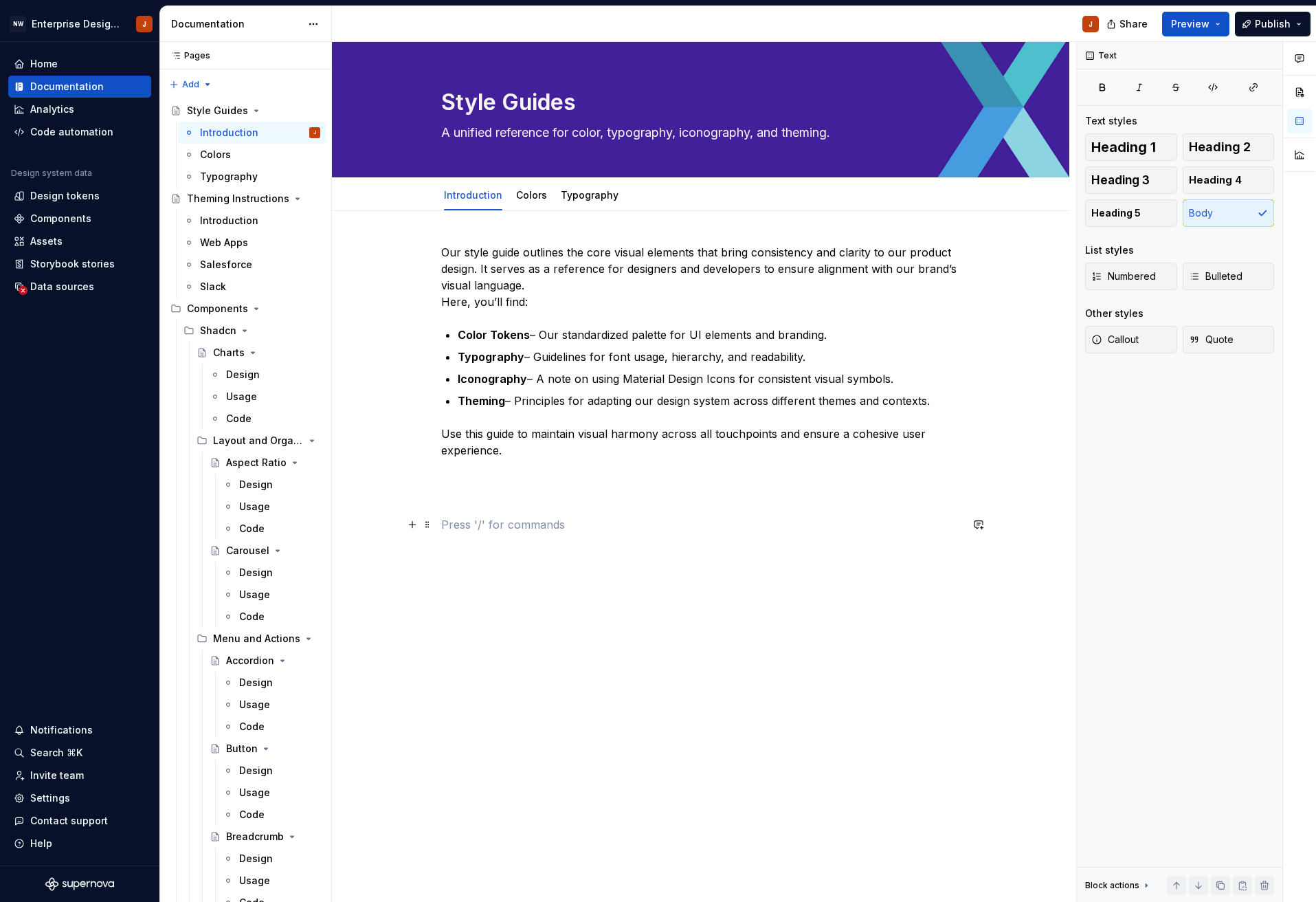
click at [692, 519] on p at bounding box center [701, 524] width 520 height 16
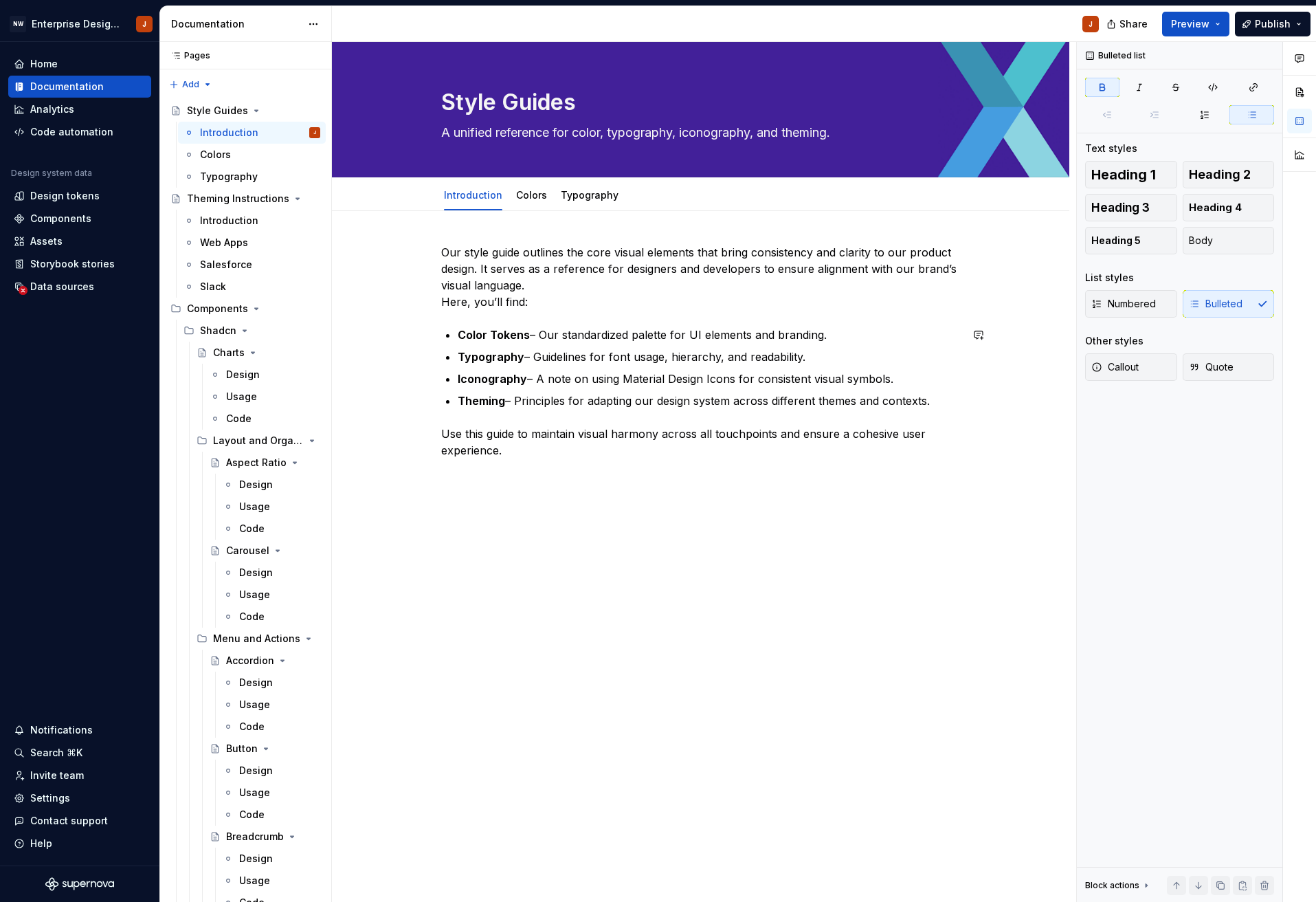
click at [481, 318] on div "Our style guide outlines the core visual elements that bring consistency and cl…" at bounding box center [701, 400] width 520 height 313
click at [561, 302] on p "Our style guide outlines the core visual elements that bring consistency and cl…" at bounding box center [701, 276] width 520 height 66
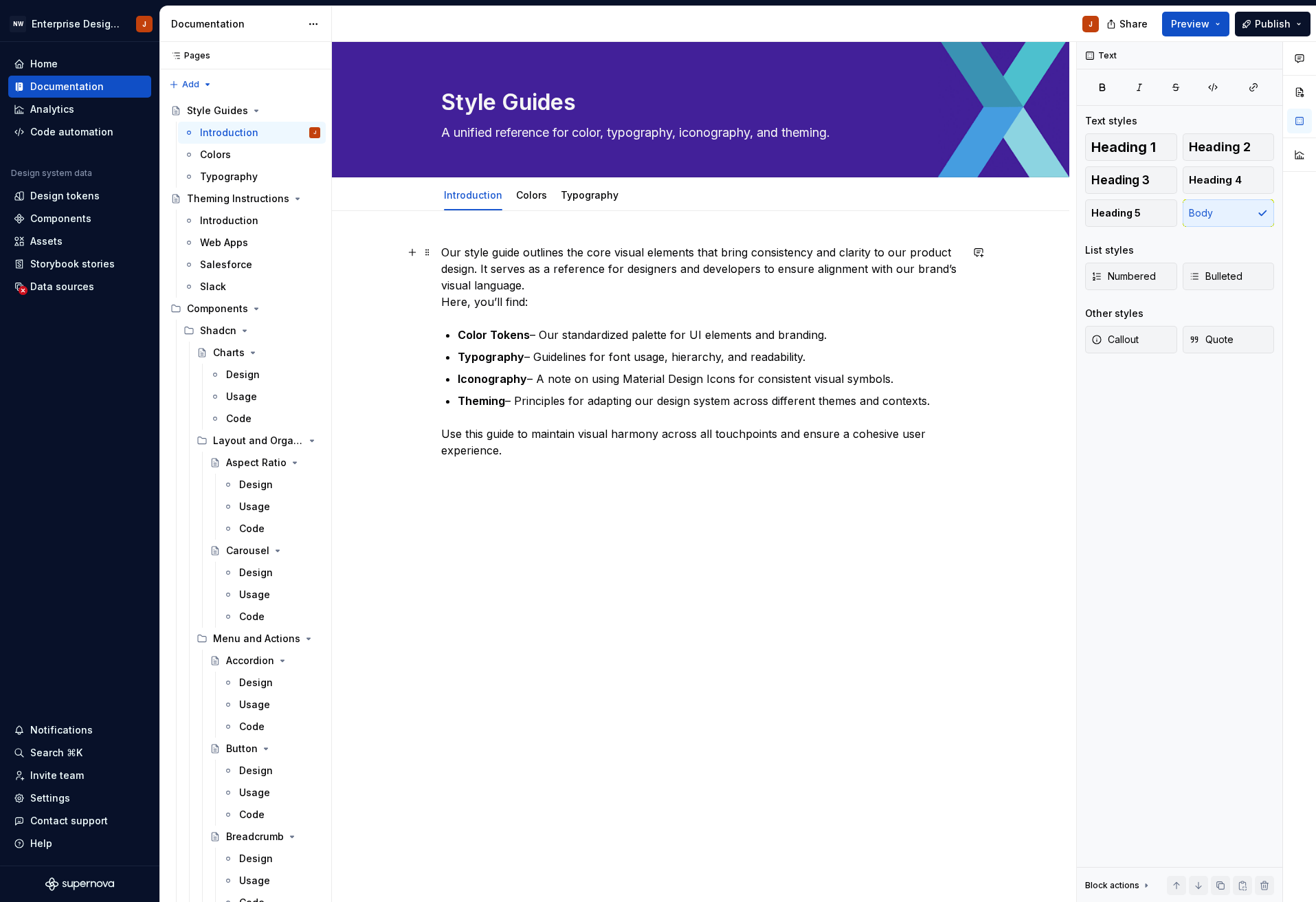
click at [562, 287] on p "Our style guide outlines the core visual elements that bring consistency and cl…" at bounding box center [701, 276] width 520 height 66
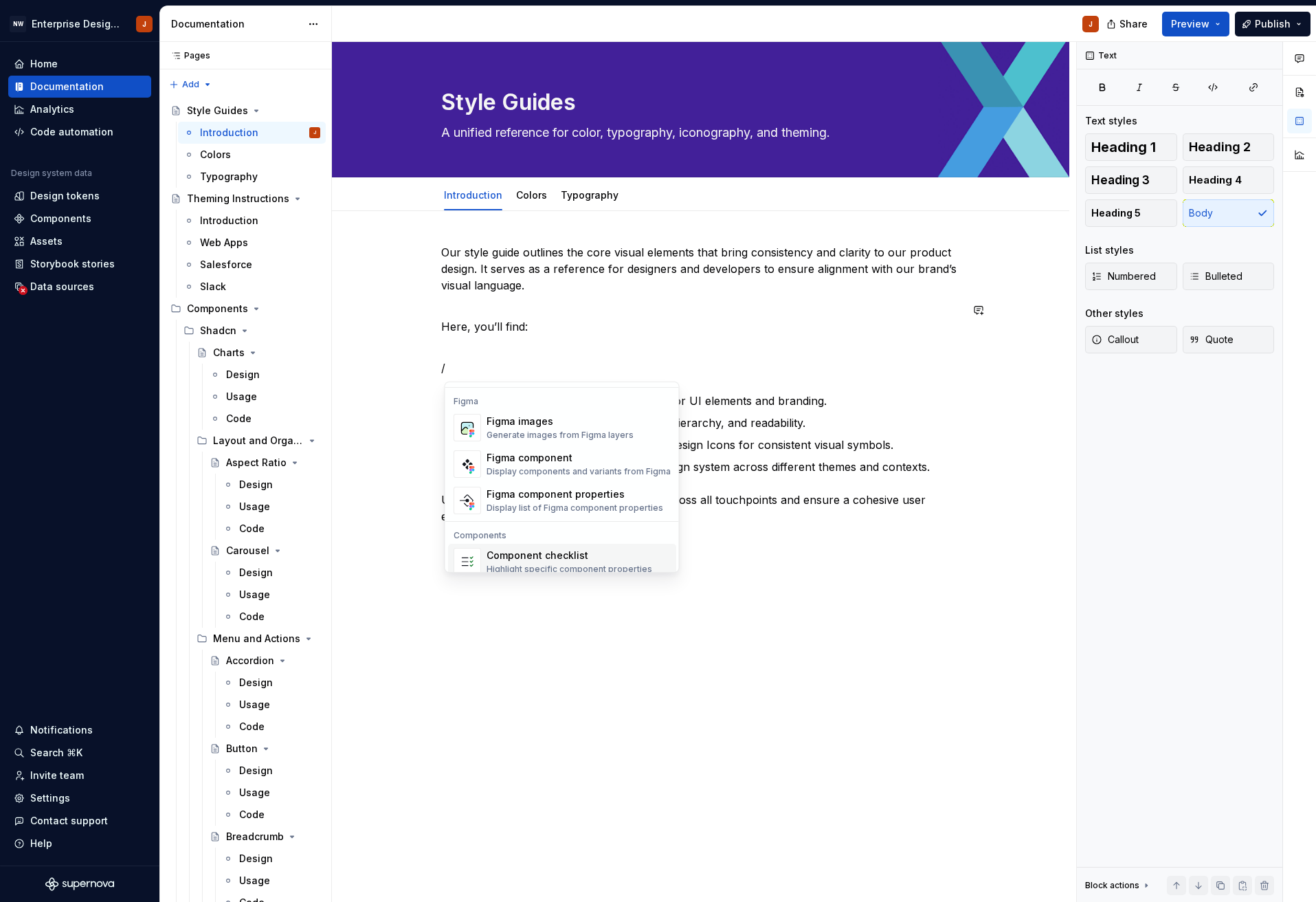
scroll to position [1281, 0]
click at [534, 462] on div "Figma component" at bounding box center [578, 462] width 184 height 14
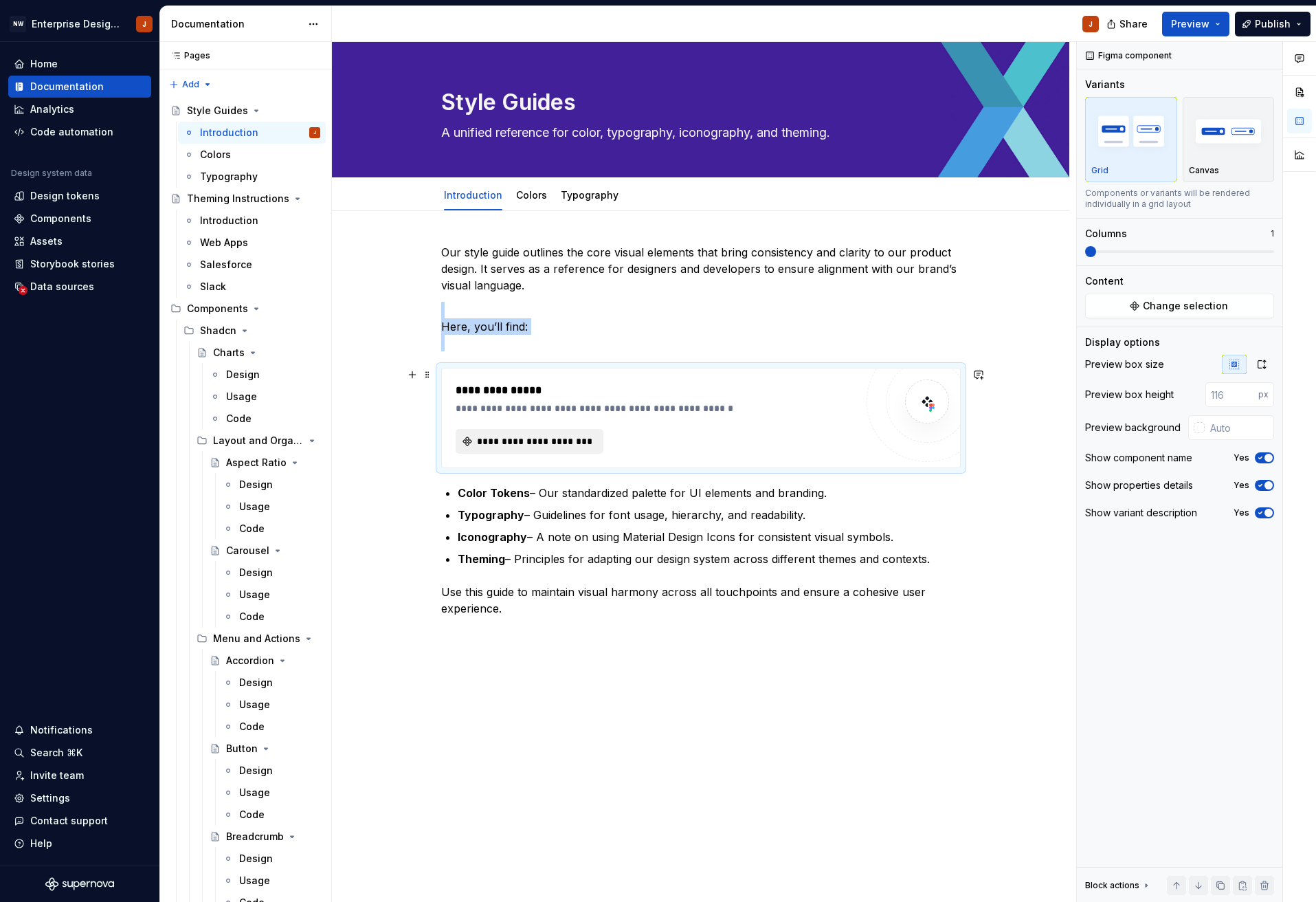
type textarea "*"
click at [528, 440] on span "**********" at bounding box center [535, 442] width 119 height 14
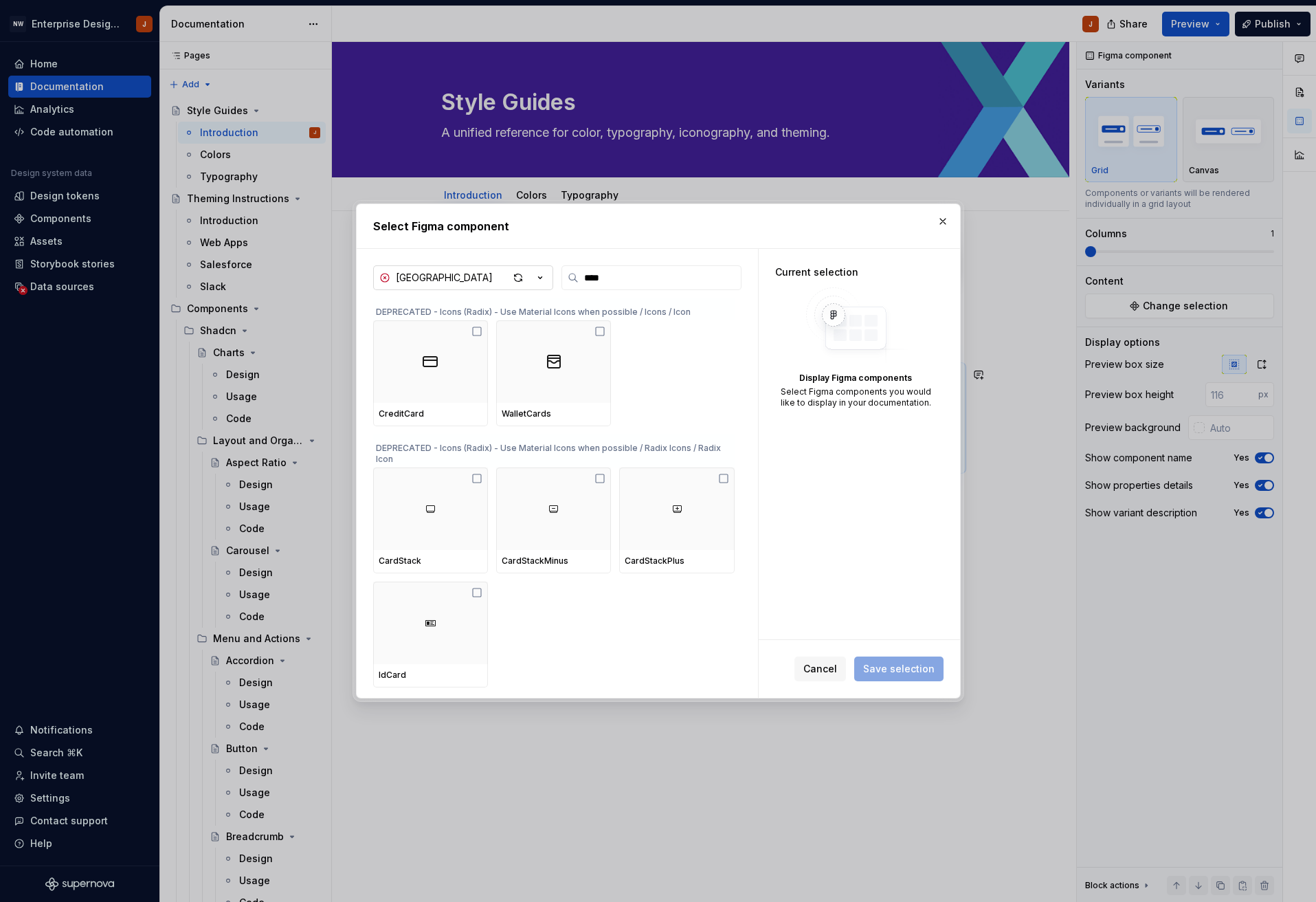
click at [474, 275] on button "[GEOGRAPHIC_DATA]" at bounding box center [463, 277] width 180 height 25
click at [474, 275] on div "Select Figma component Shadcn Library **** DEPRECATED - Icons (Radix) - Use Mat…" at bounding box center [658, 451] width 1316 height 902
click at [647, 284] on input "****" at bounding box center [659, 278] width 162 height 14
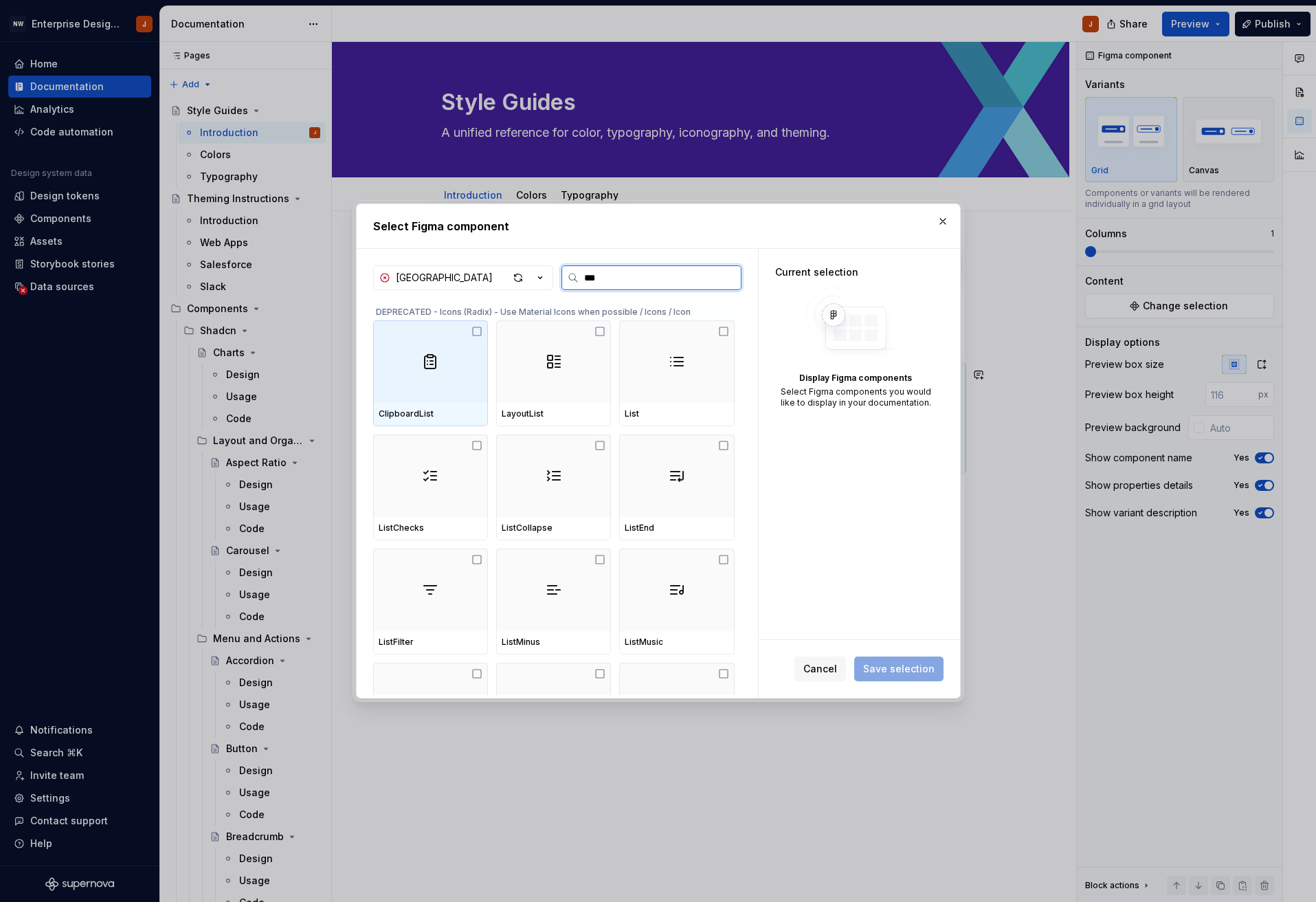
type input "****"
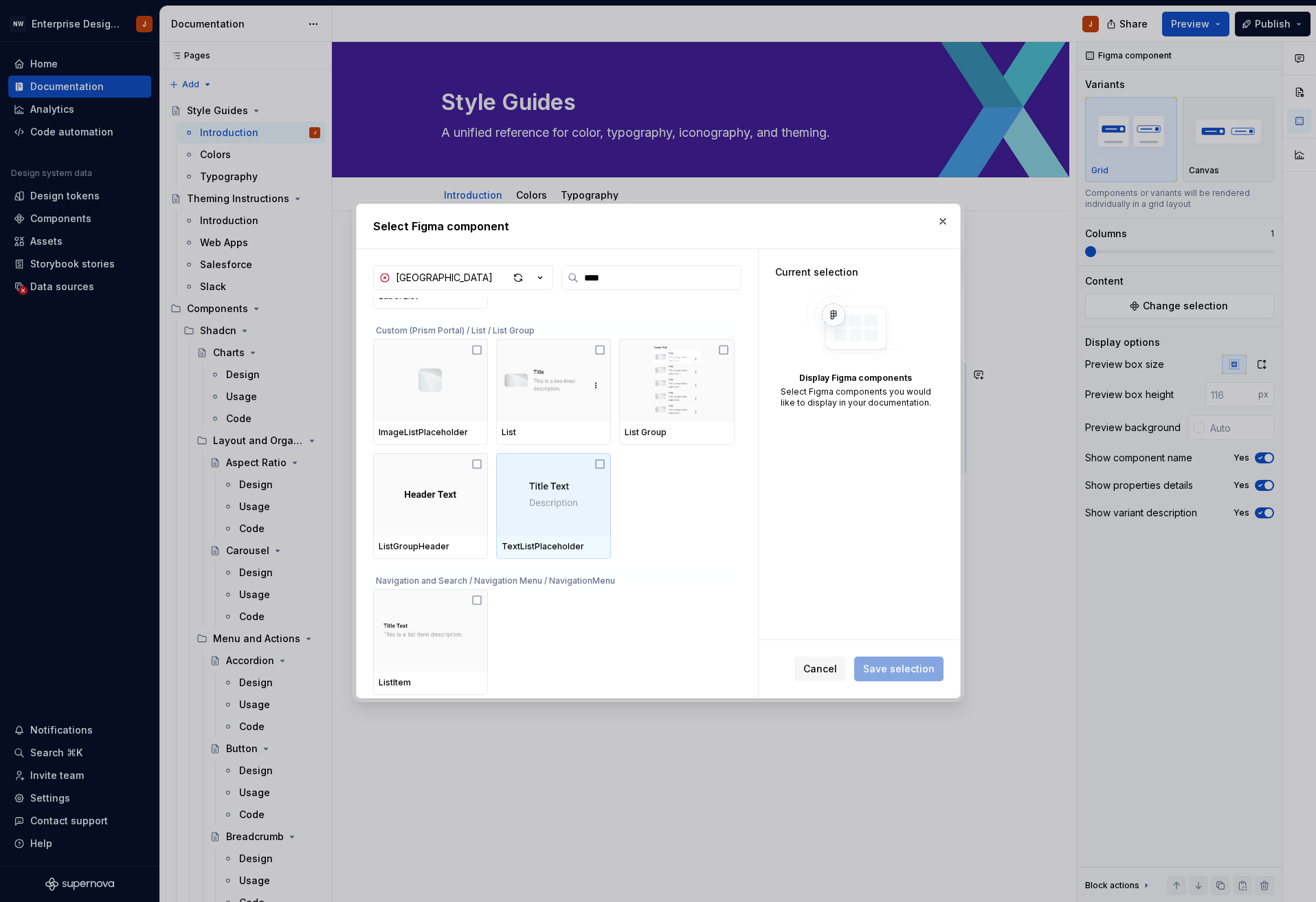
scroll to position [1030, 0]
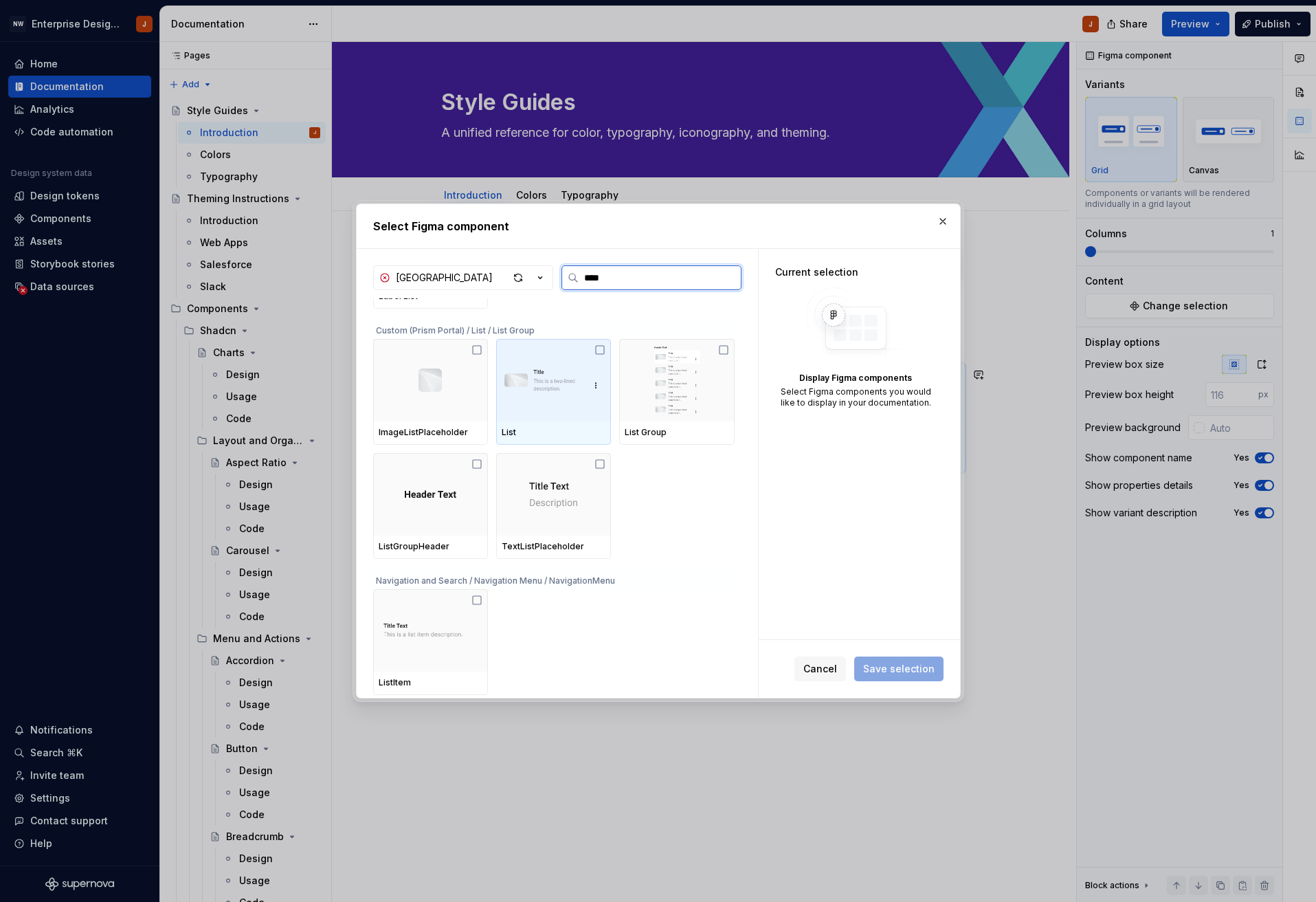
click at [604, 351] on icon at bounding box center [600, 349] width 11 height 11
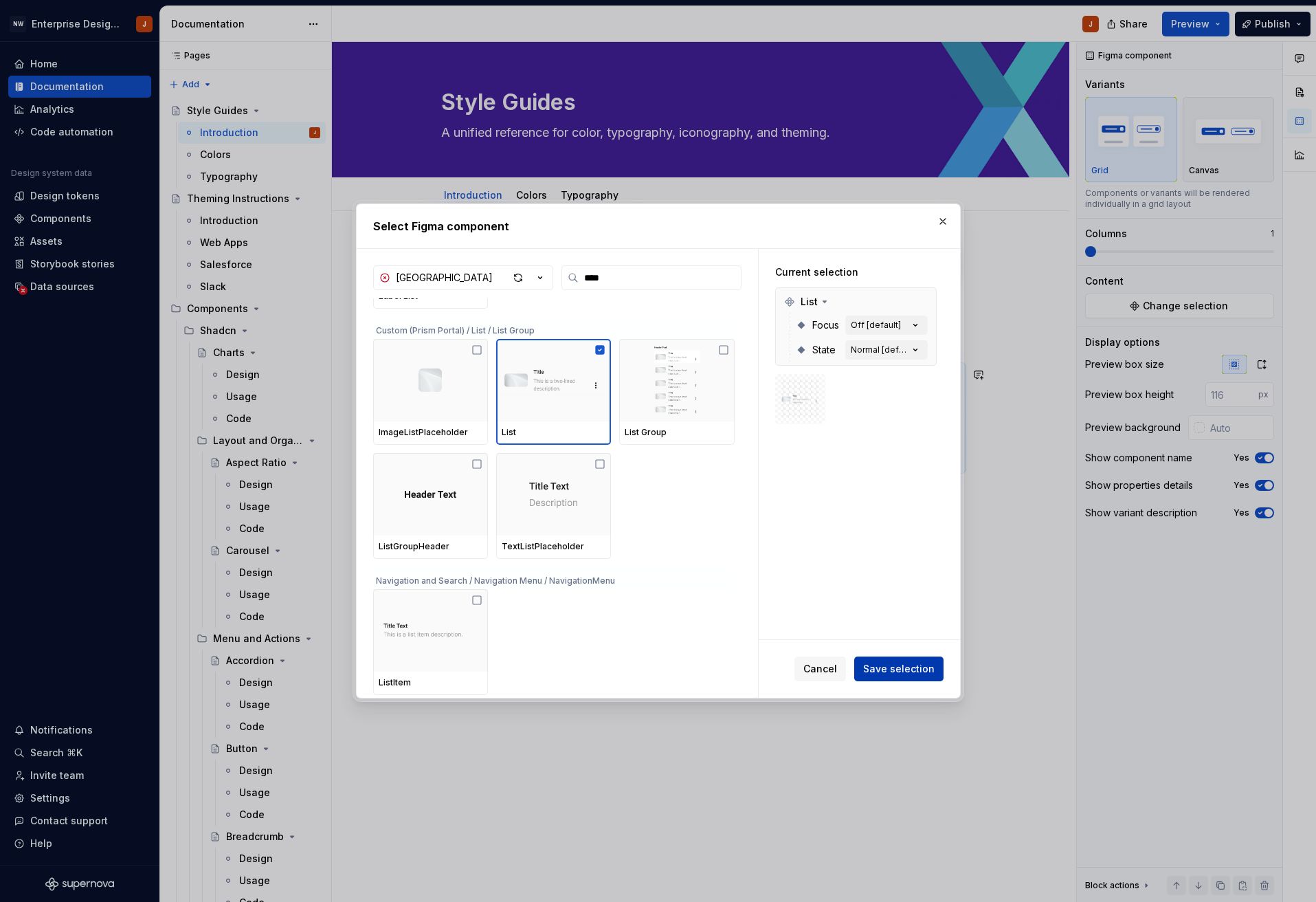
click at [898, 670] on span "Save selection" at bounding box center [899, 669] width 71 height 14
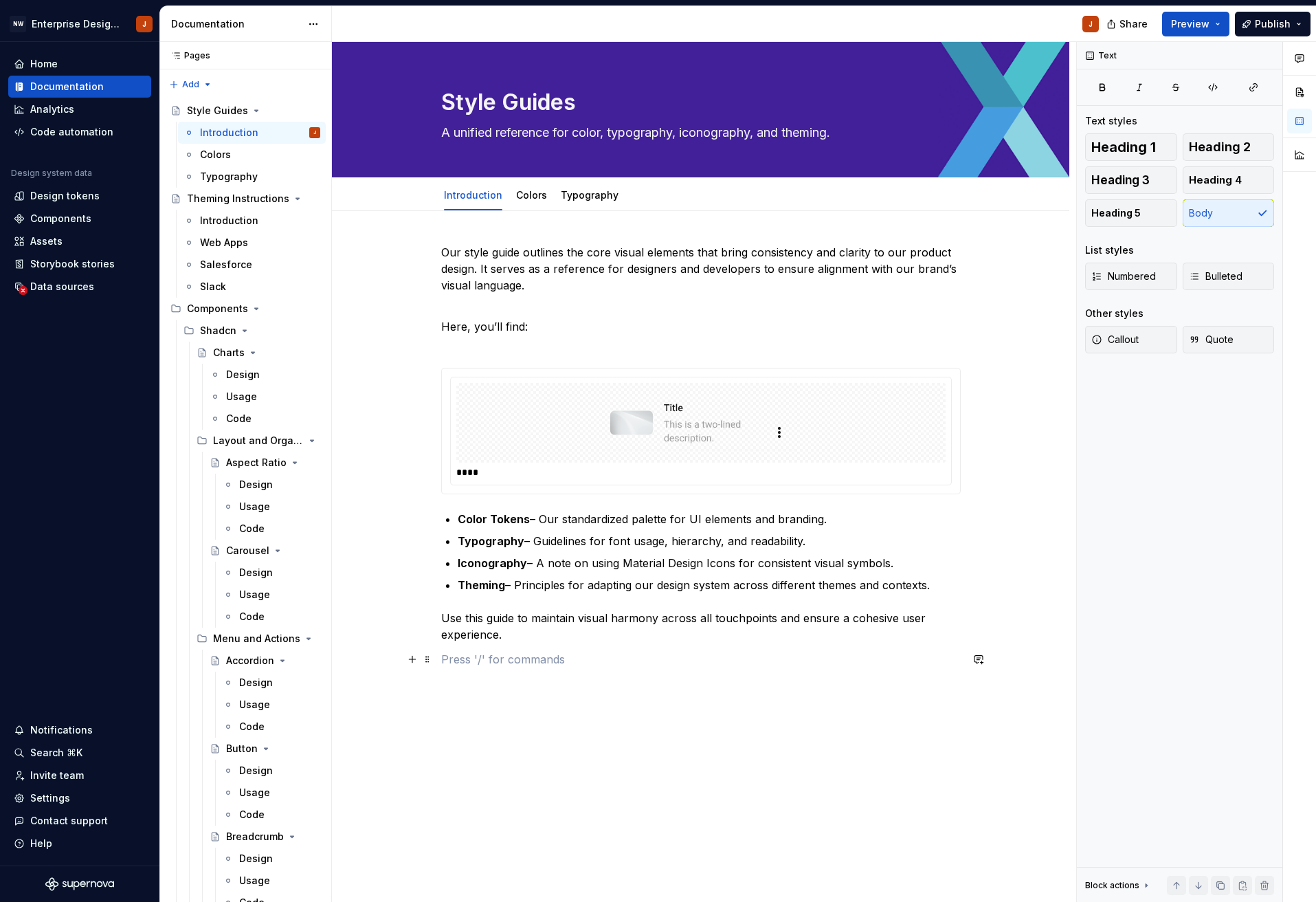
click at [830, 664] on p at bounding box center [701, 658] width 520 height 16
click at [674, 405] on img at bounding box center [701, 423] width 193 height 69
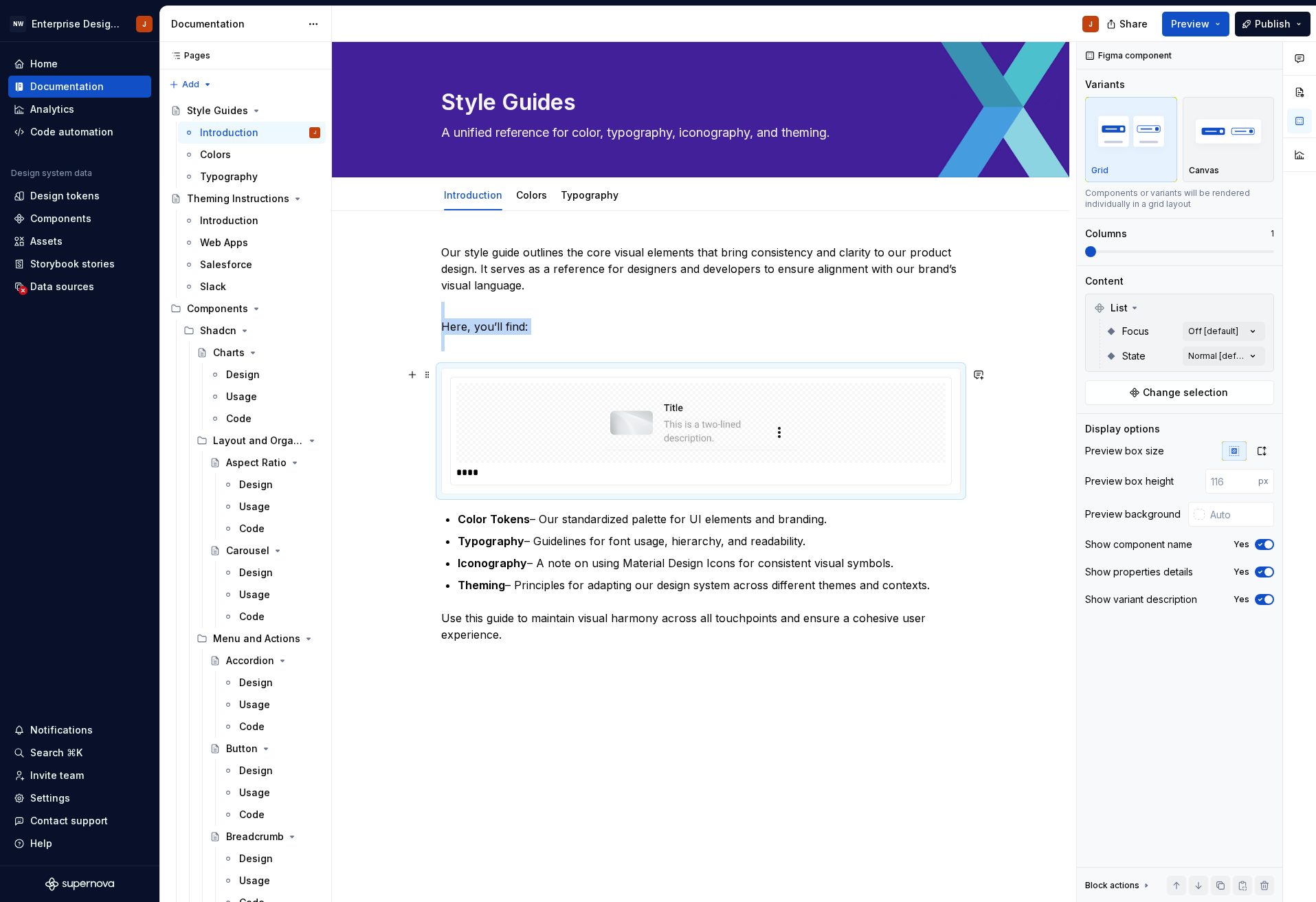
click at [674, 405] on img at bounding box center [701, 423] width 193 height 69
click at [674, 408] on img at bounding box center [701, 423] width 193 height 69
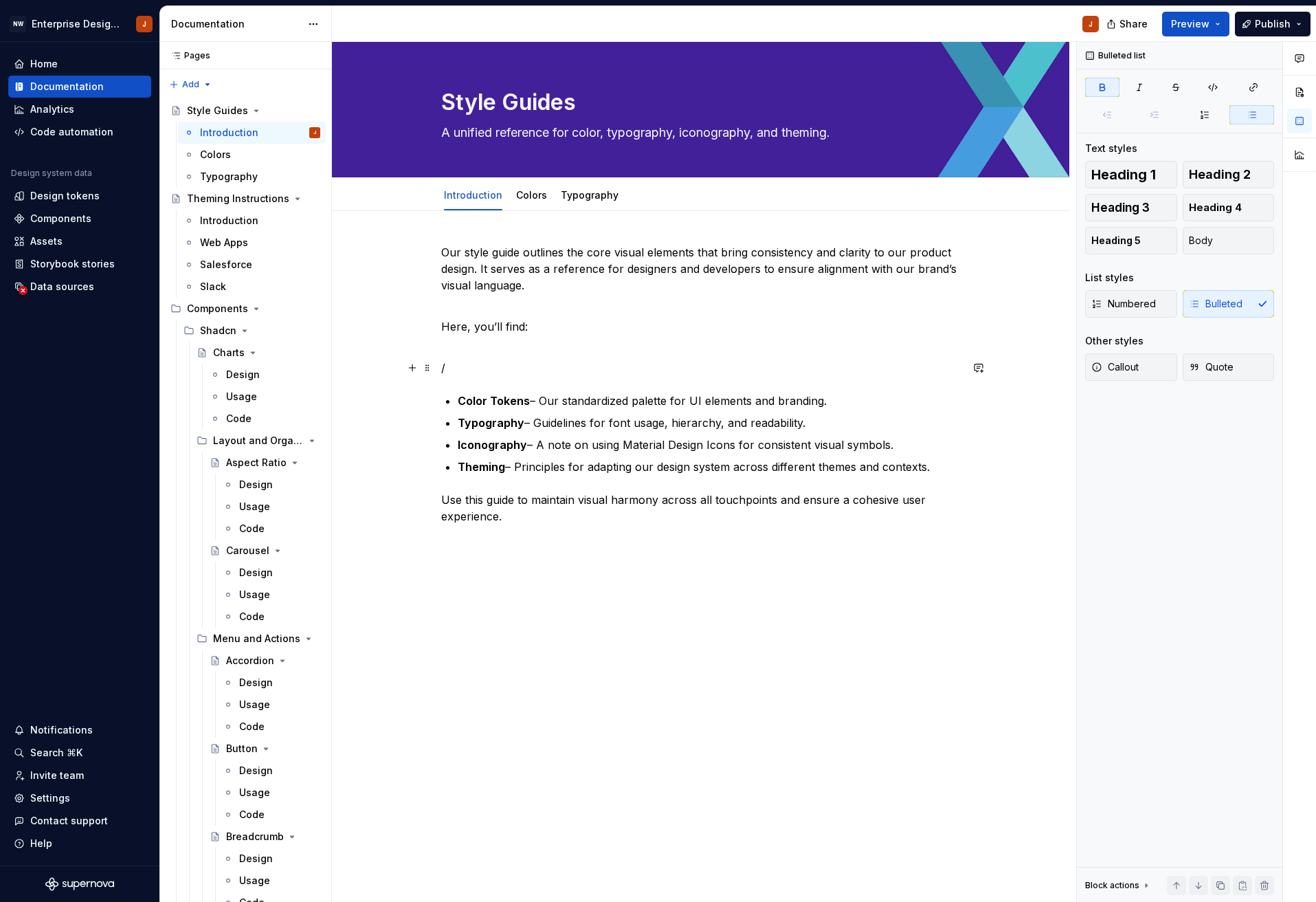
click at [458, 372] on p "/" at bounding box center [701, 368] width 520 height 16
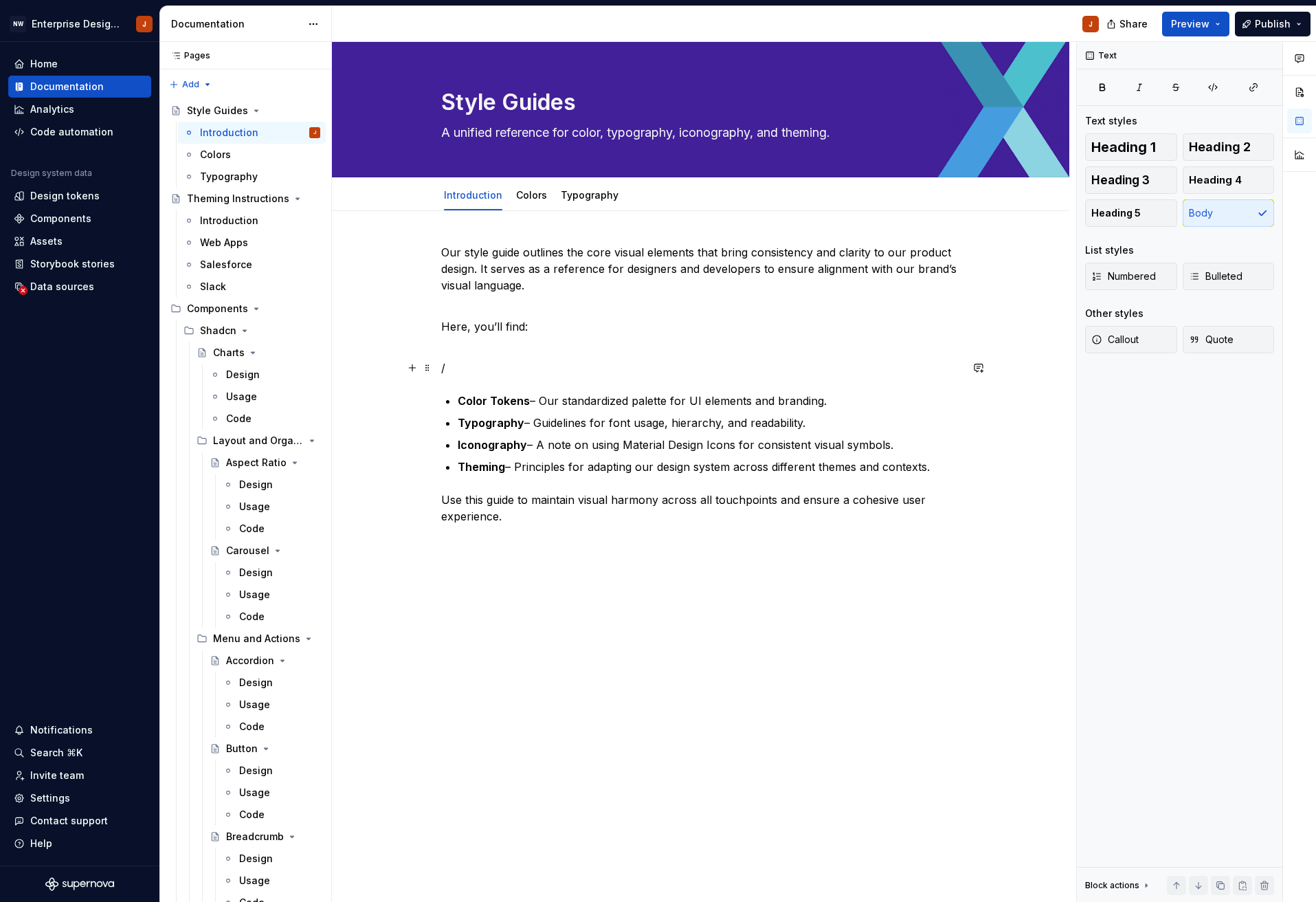
click at [458, 372] on p "/" at bounding box center [701, 368] width 520 height 16
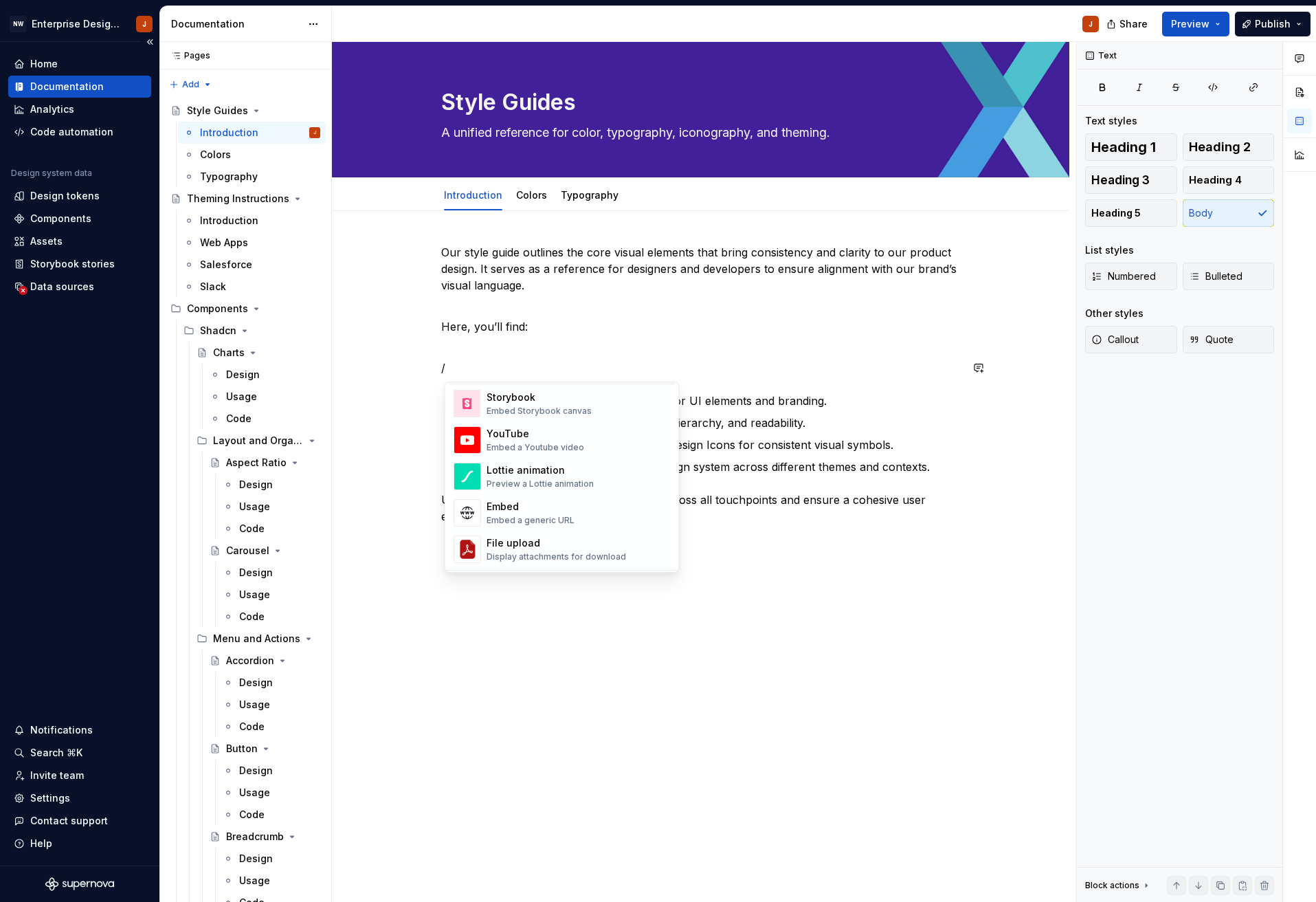
scroll to position [800, 0]
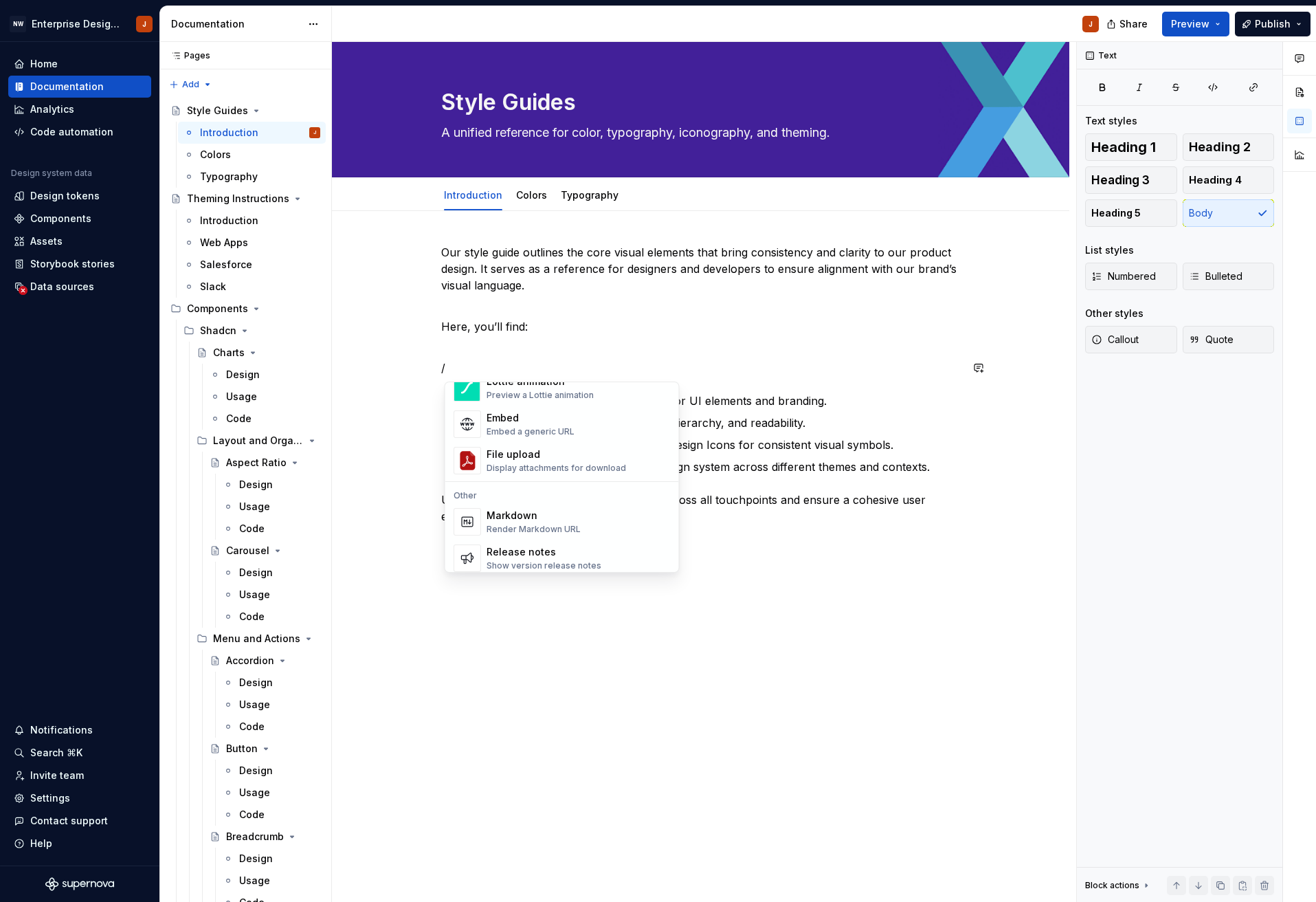
click at [653, 594] on p at bounding box center [701, 590] width 520 height 16
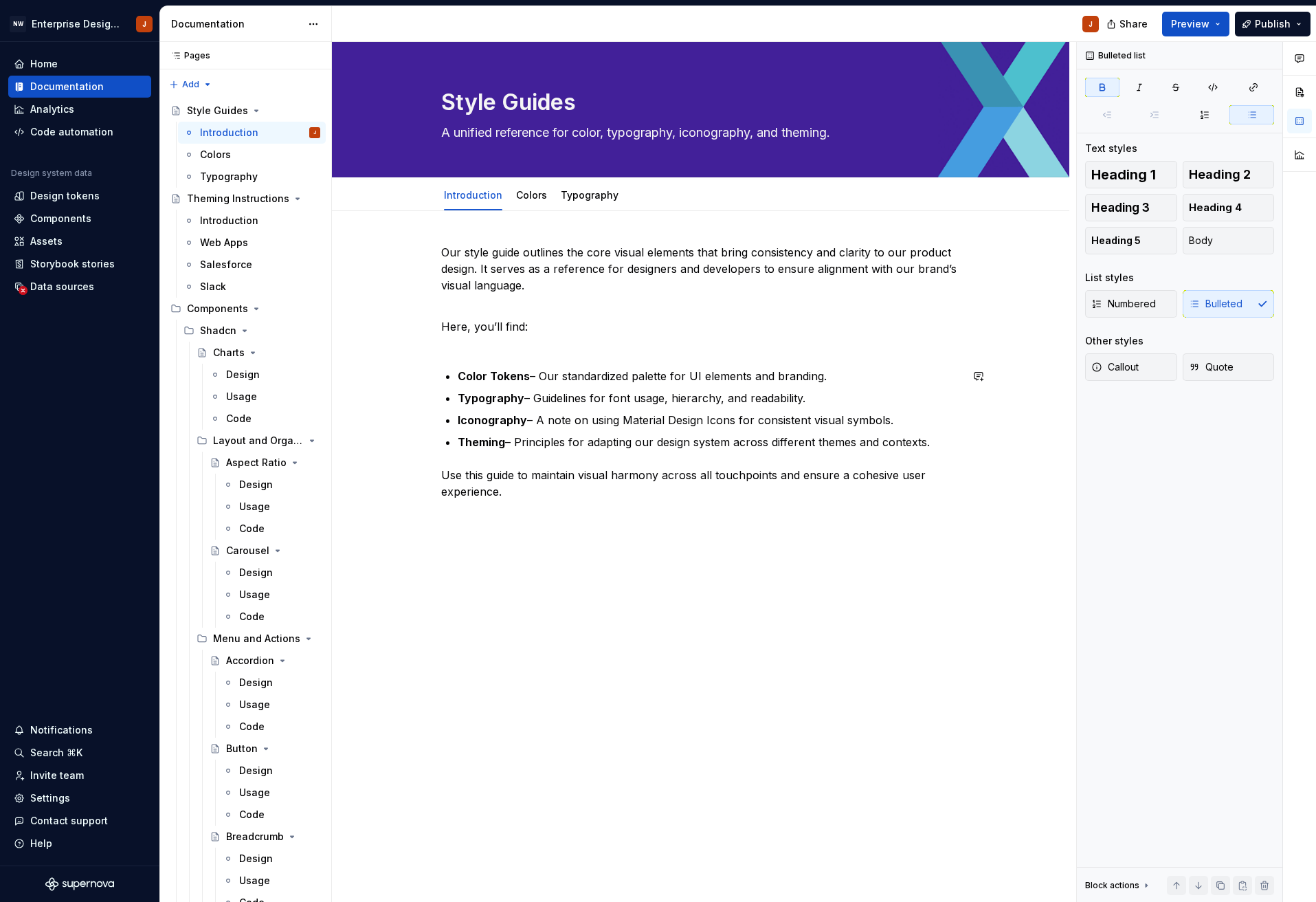
click at [500, 361] on div "Our style guide outlines the core visual elements that bring consistency and cl…" at bounding box center [701, 421] width 520 height 355
click at [493, 352] on div "Our style guide outlines the core visual elements that bring consistency and cl…" at bounding box center [701, 421] width 520 height 355
click at [487, 346] on p "Here, you’ll find:" at bounding box center [701, 326] width 520 height 49
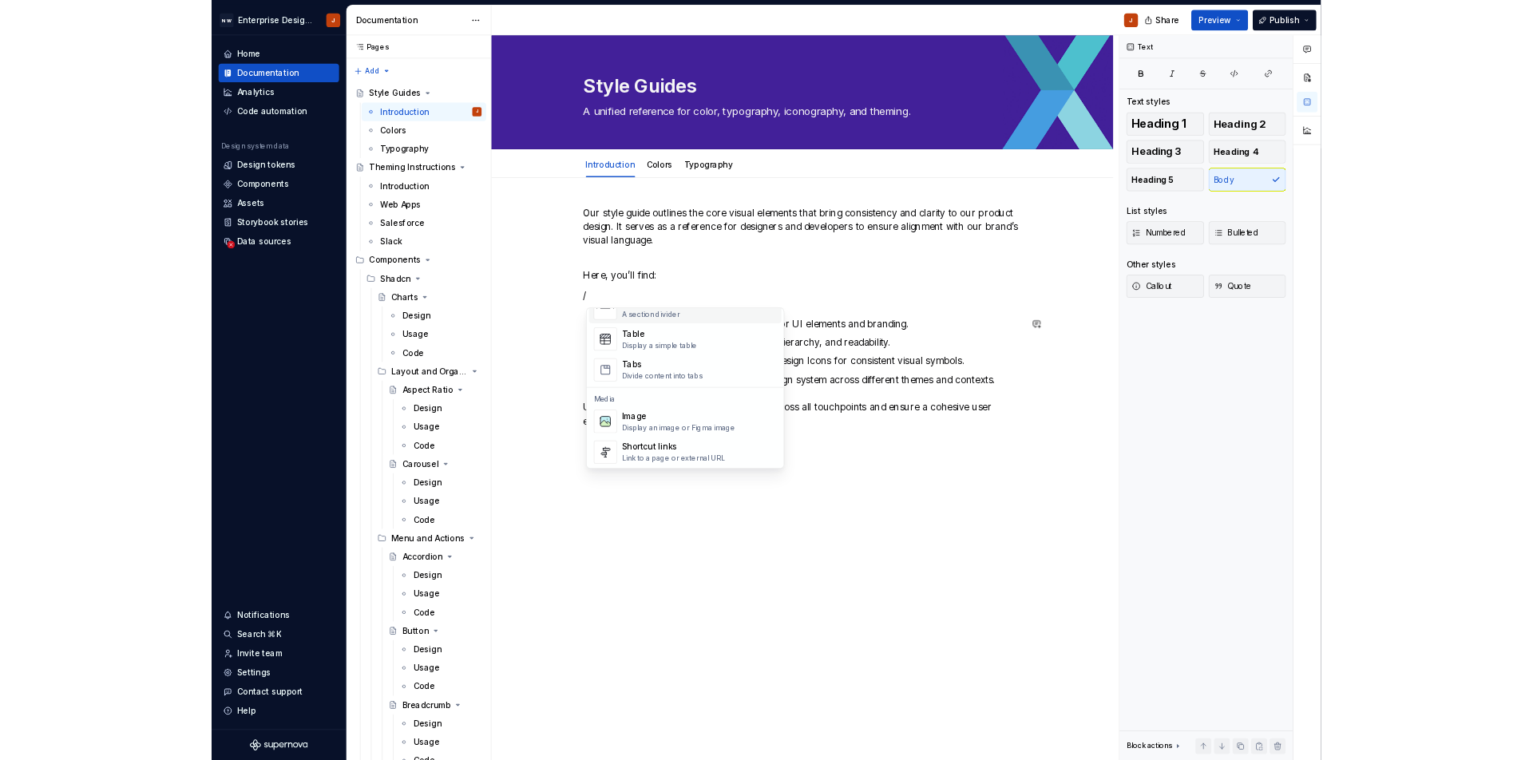
scroll to position [588, 0]
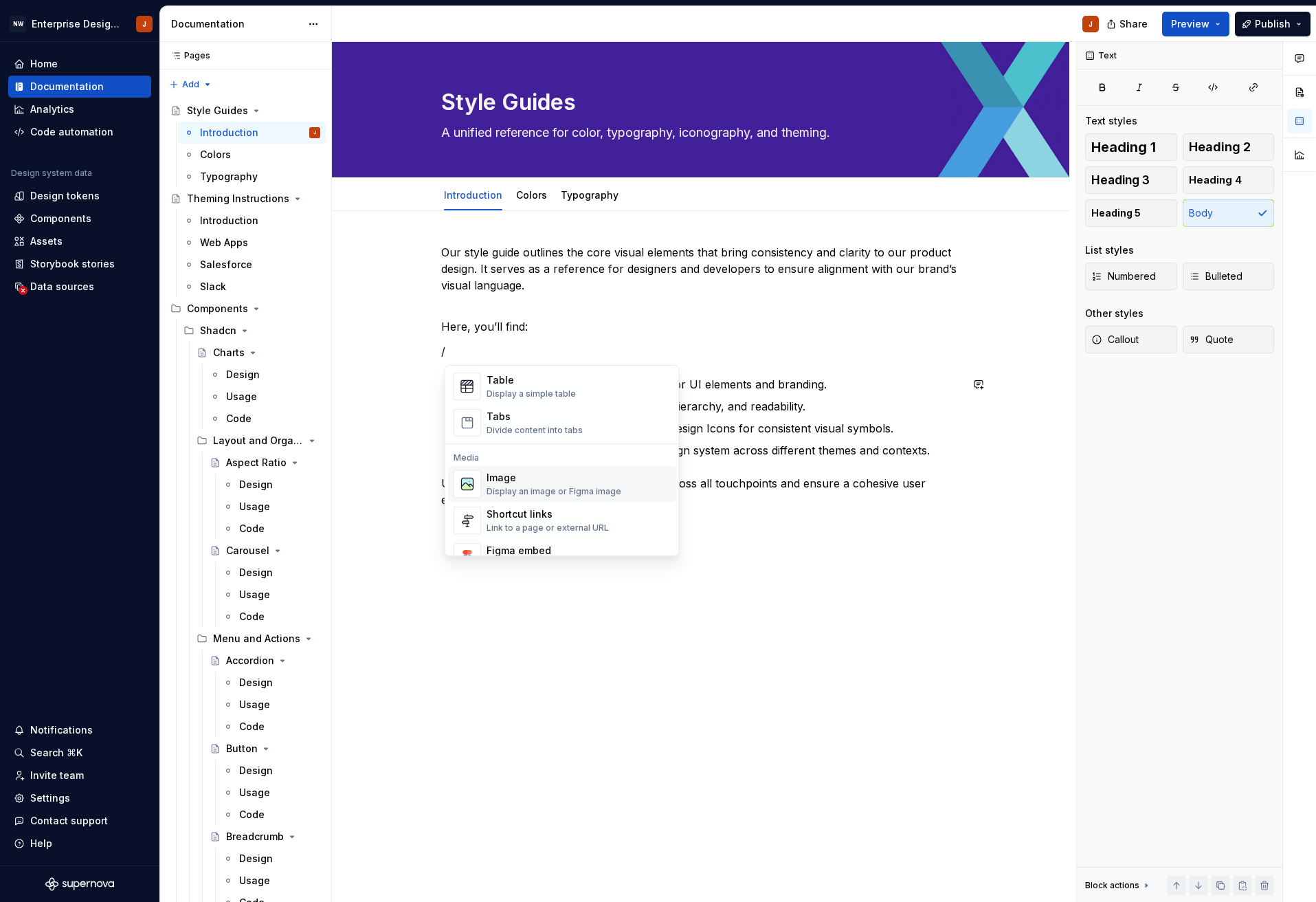
click at [507, 482] on div "Image" at bounding box center [553, 478] width 135 height 14
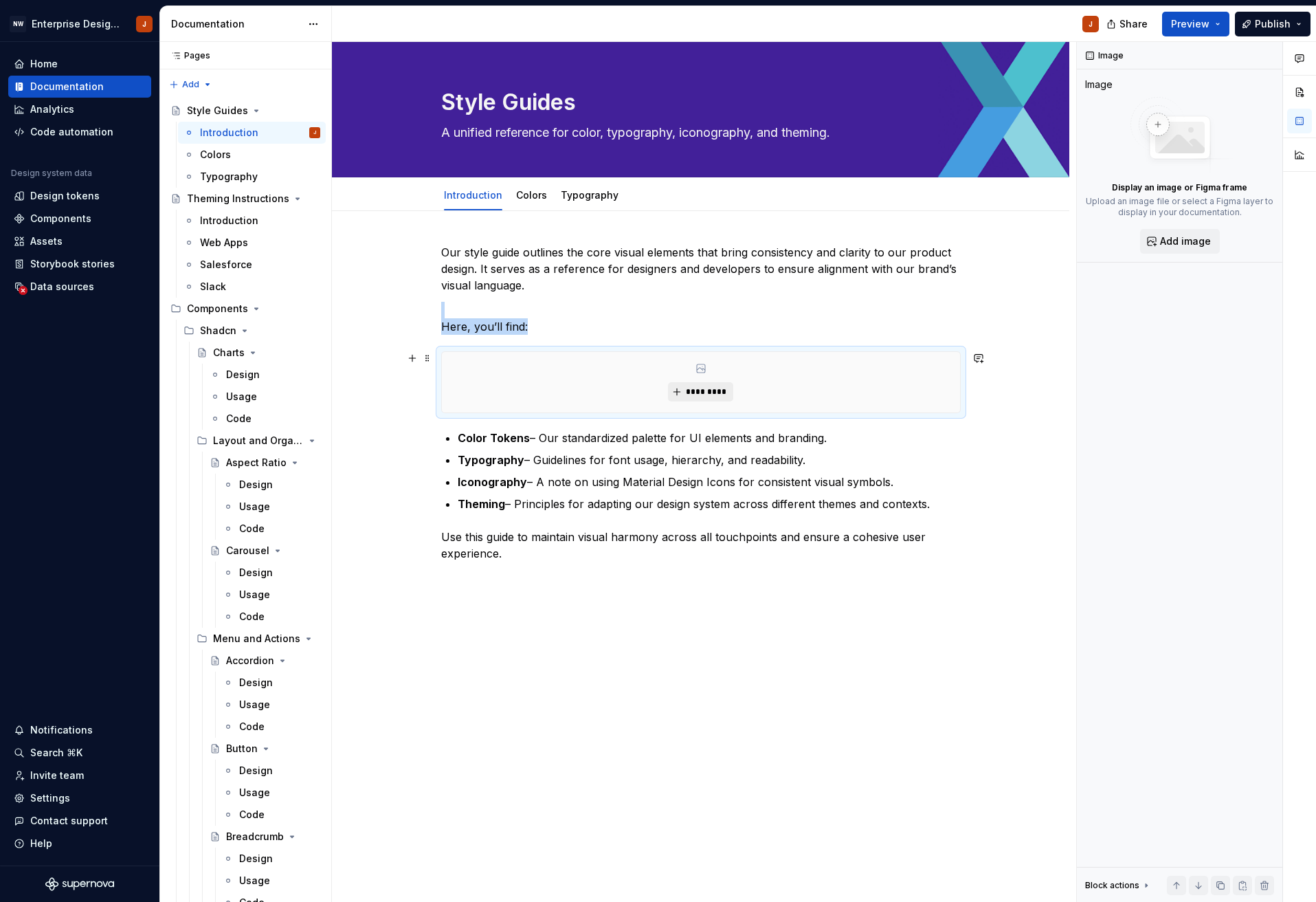
click at [703, 394] on span "*********" at bounding box center [706, 392] width 42 height 11
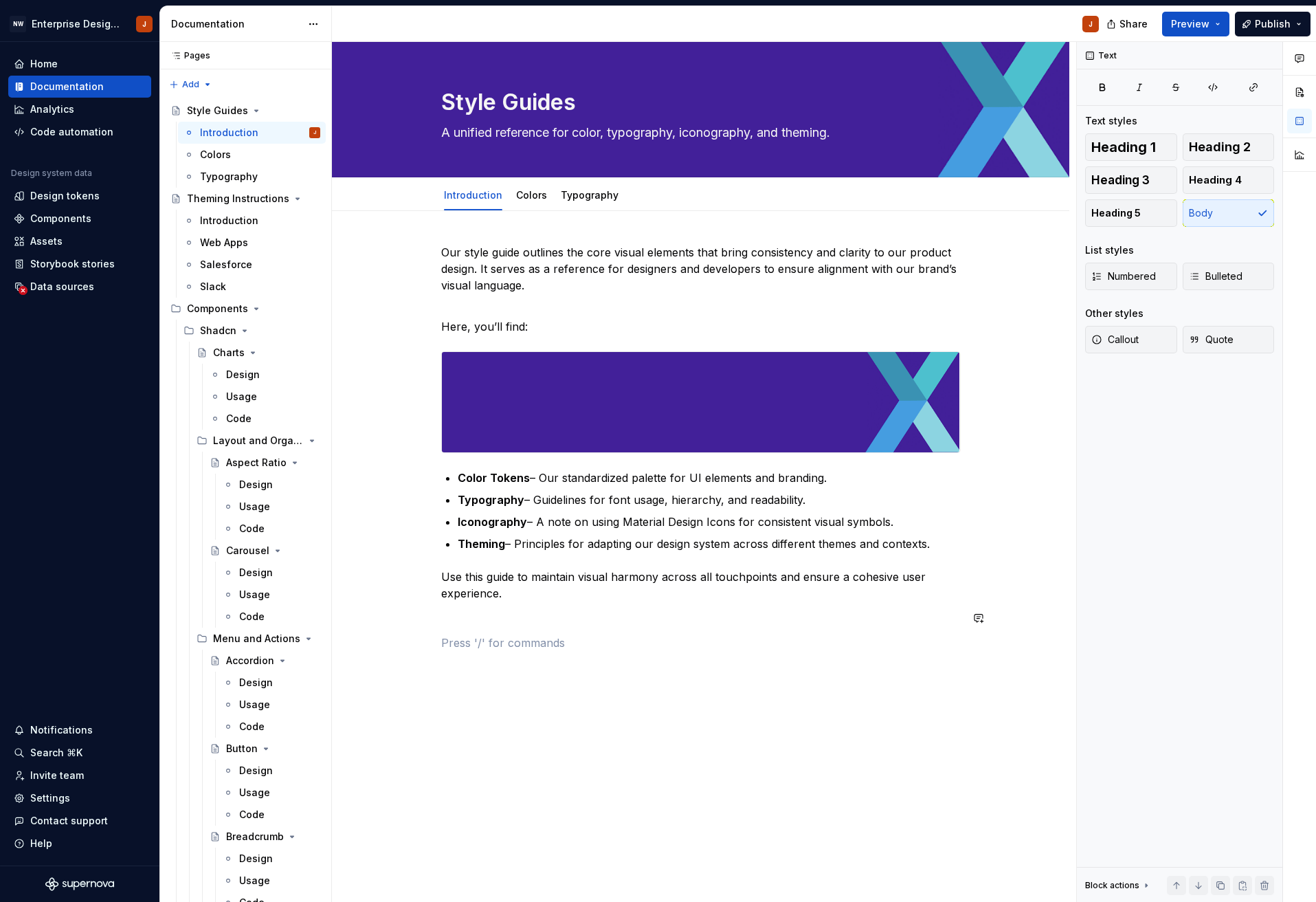
click at [793, 633] on div "Our style guide outlines the core visual elements that bring consistency and cl…" at bounding box center [701, 472] width 520 height 456
click at [713, 419] on img at bounding box center [701, 402] width 518 height 101
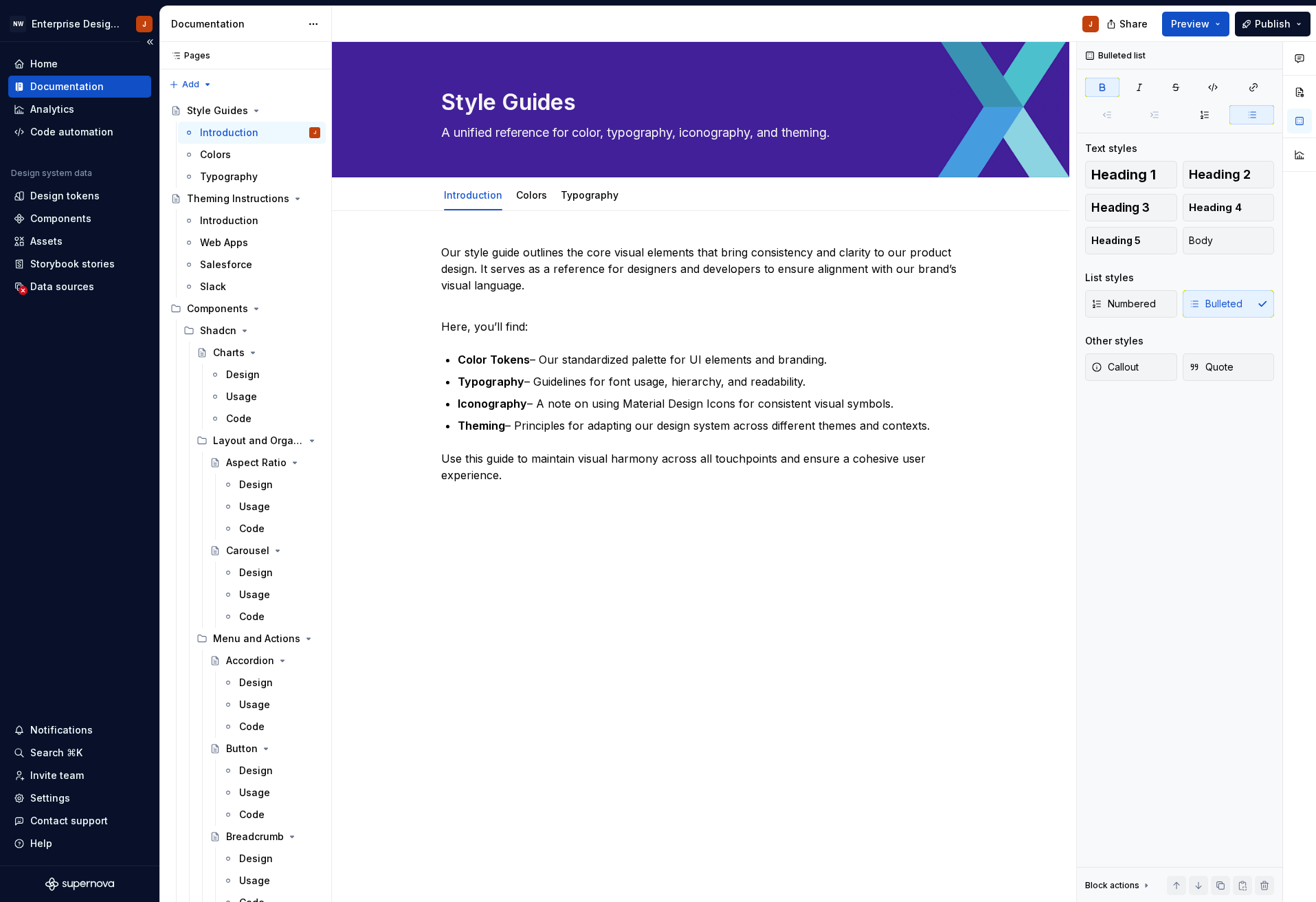
type textarea "*"
